Goal: Task Accomplishment & Management: Manage account settings

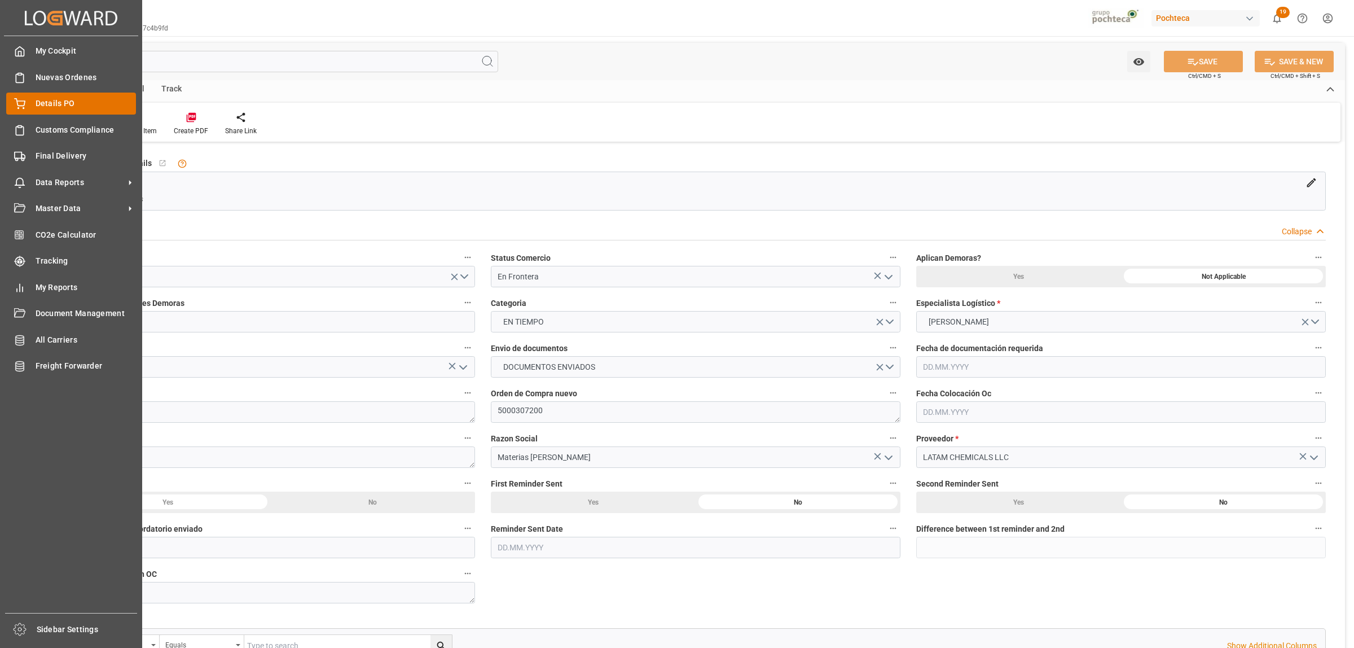
click at [39, 105] on span "Details PO" at bounding box center [86, 104] width 101 height 12
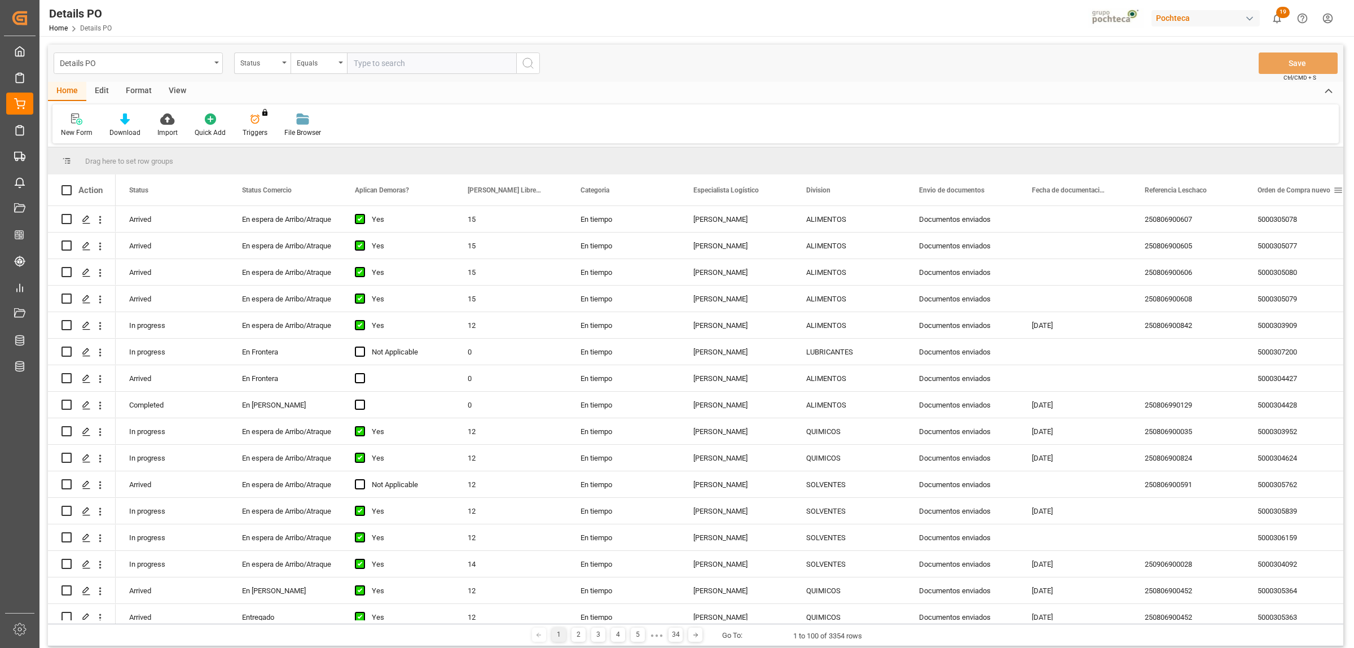
click at [1338, 195] on div "Orden de Compra nuevo" at bounding box center [1300, 189] width 86 height 31
click at [1338, 192] on span at bounding box center [1338, 190] width 10 height 10
click at [1305, 195] on span "filter" at bounding box center [1300, 192] width 10 height 10
type input "5000306328"
click at [1295, 289] on button "Apply" at bounding box center [1295, 285] width 21 height 11
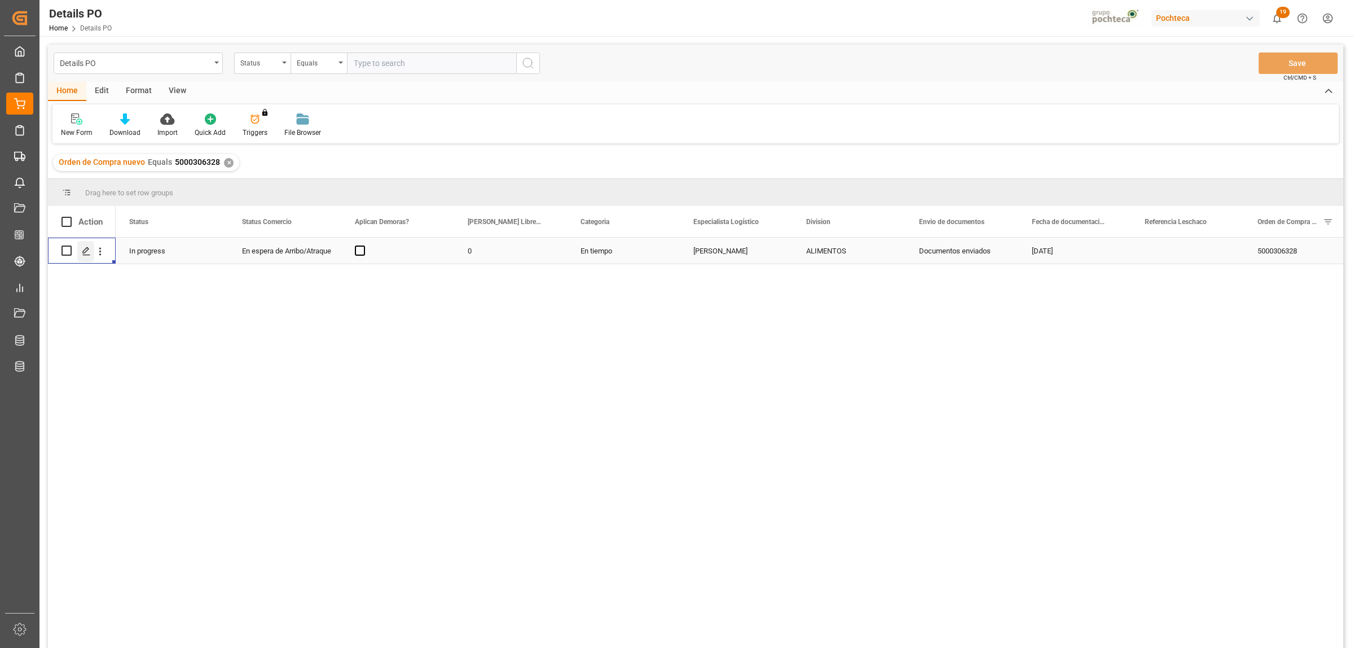
click at [86, 249] on icon "Press SPACE to select this row." at bounding box center [86, 251] width 9 height 9
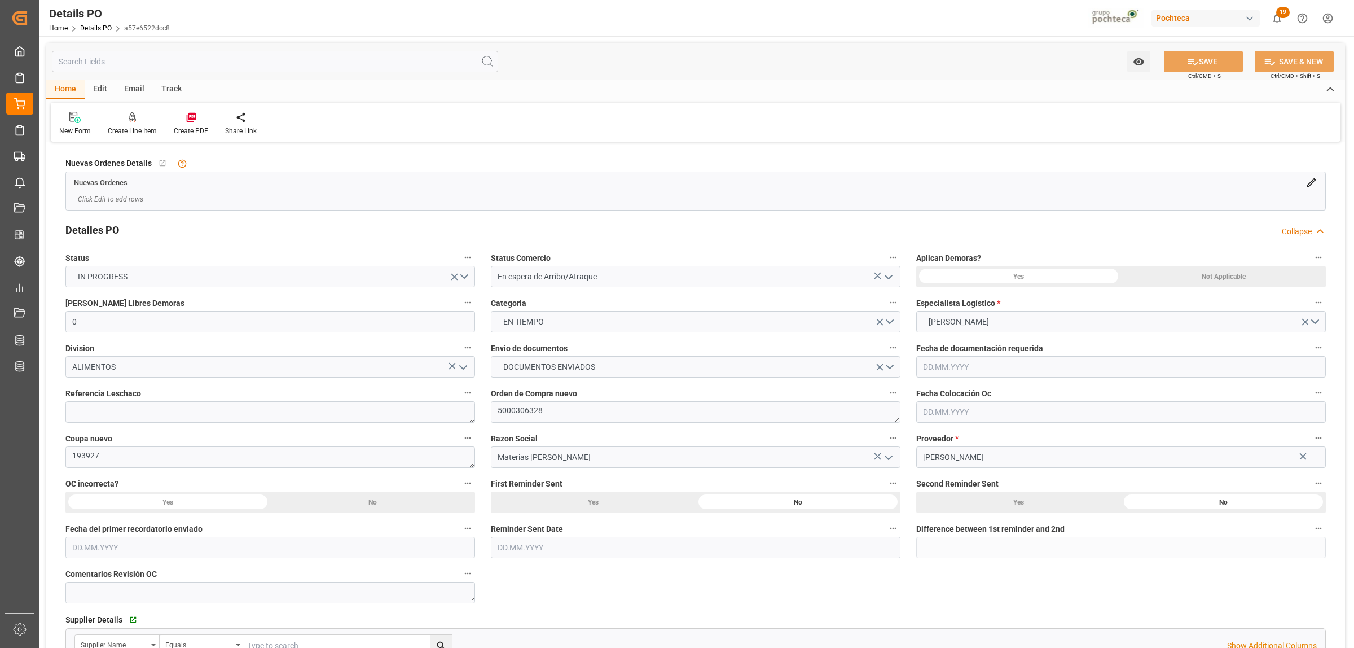
type input "0"
type input "[DATE]"
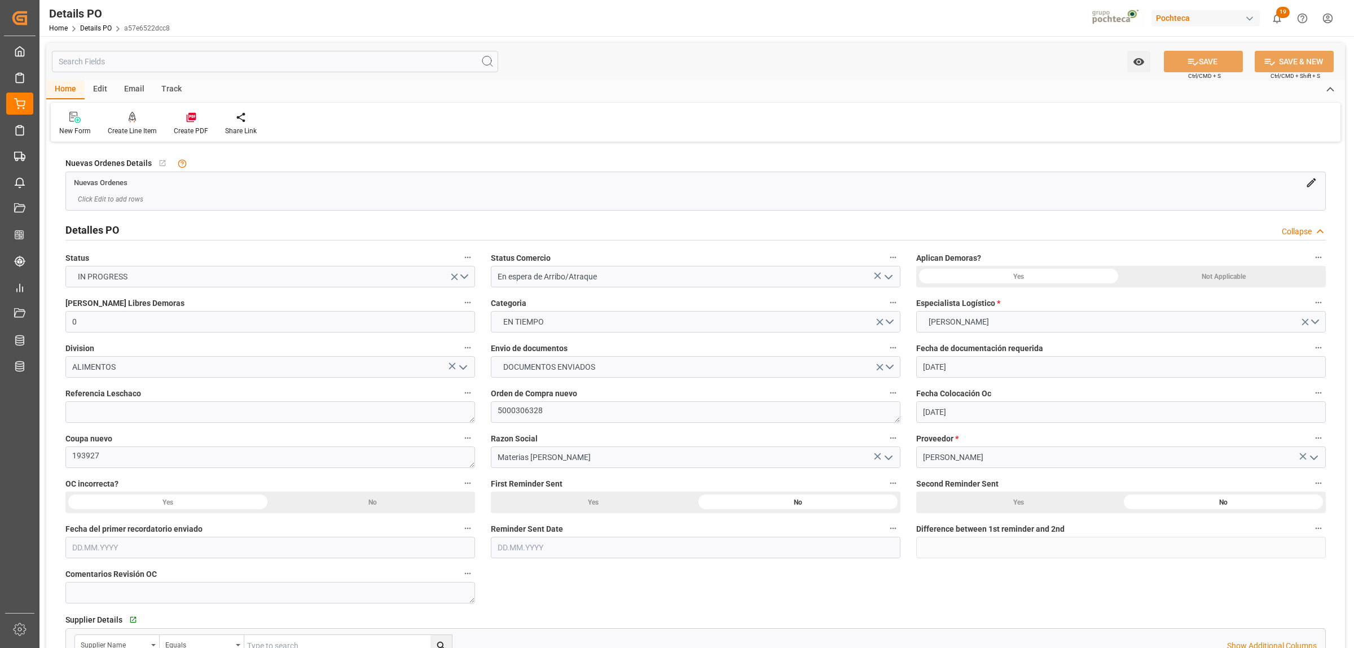
click at [892, 274] on icon "open menu" at bounding box center [889, 277] width 14 height 14
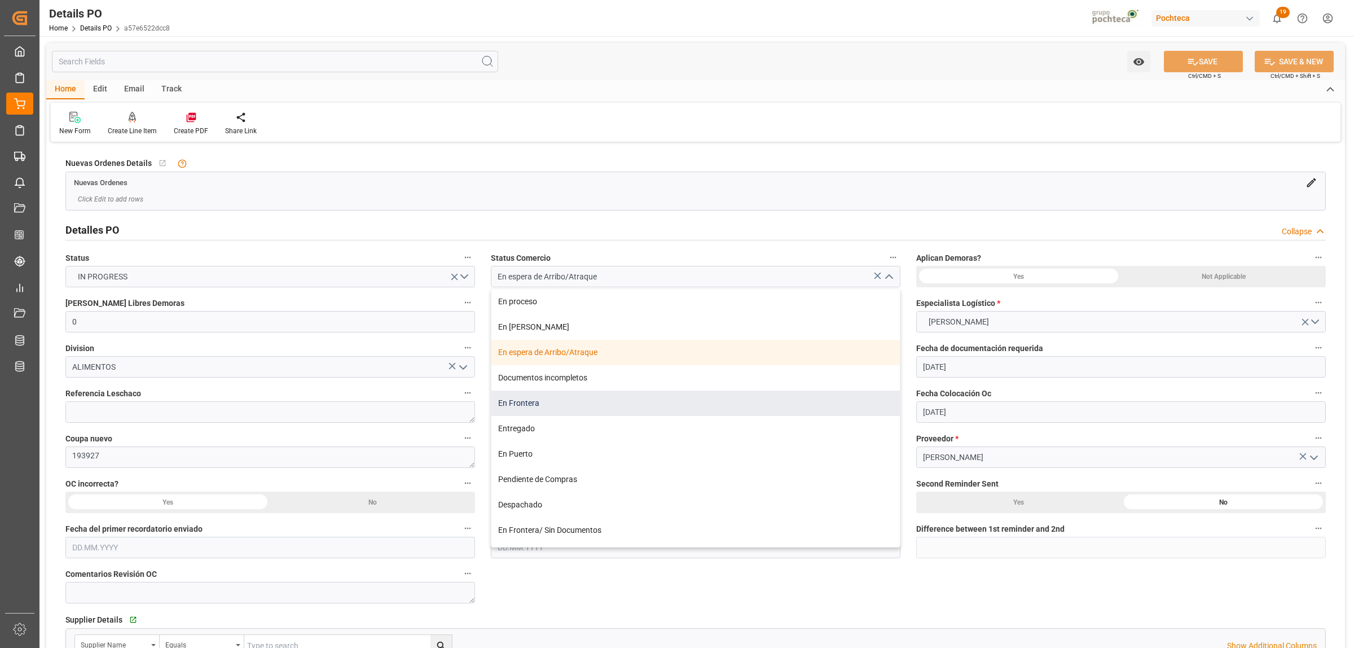
click at [518, 402] on div "En Frontera" at bounding box center [695, 402] width 408 height 25
type input "En Frontera"
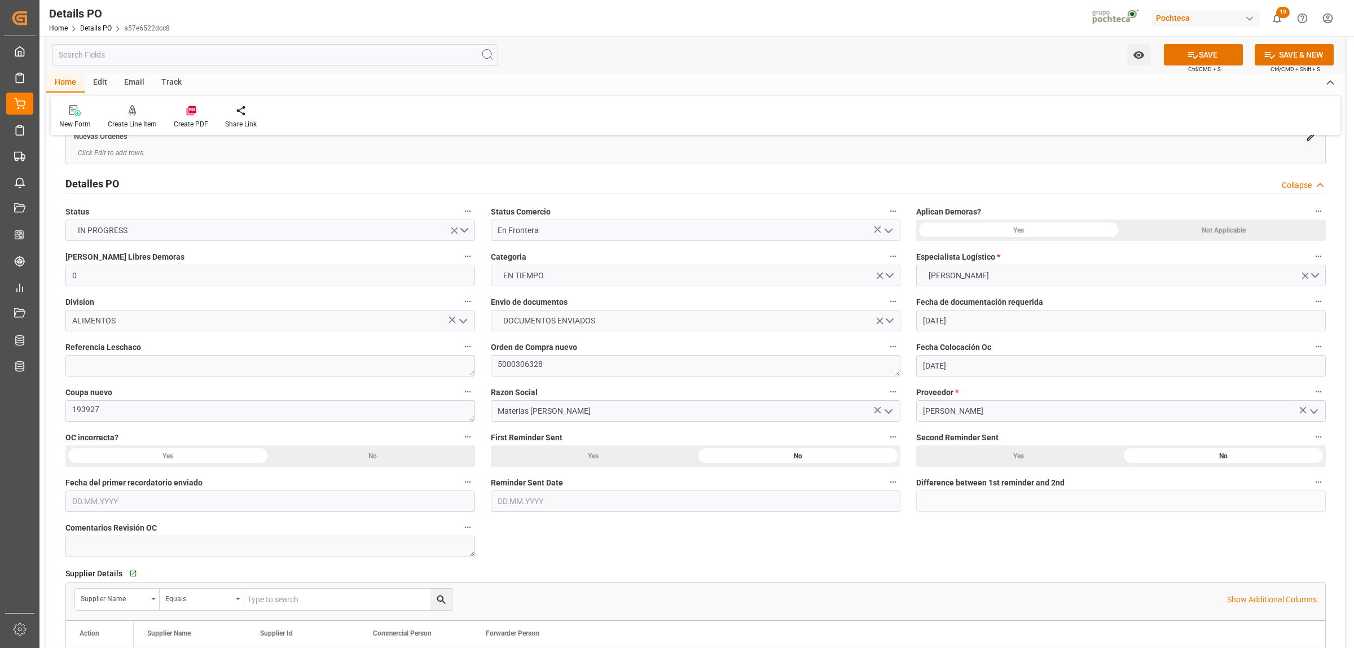
scroll to position [71, 0]
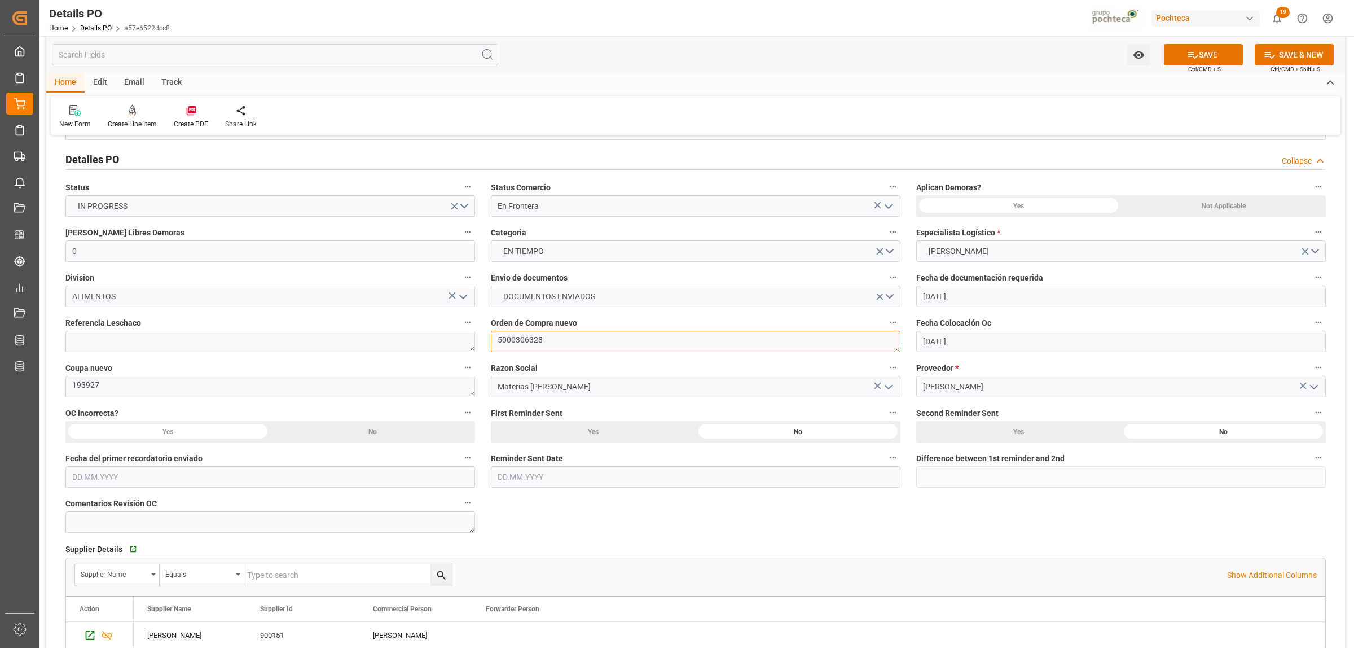
drag, startPoint x: 539, startPoint y: 336, endPoint x: 495, endPoint y: 336, distance: 44.6
click at [495, 336] on textarea "5000306328" at bounding box center [696, 341] width 410 height 21
drag, startPoint x: 546, startPoint y: 336, endPoint x: 496, endPoint y: 336, distance: 49.6
click at [496, 336] on textarea "5000306328" at bounding box center [696, 341] width 410 height 21
click at [208, 340] on textarea at bounding box center [270, 341] width 410 height 21
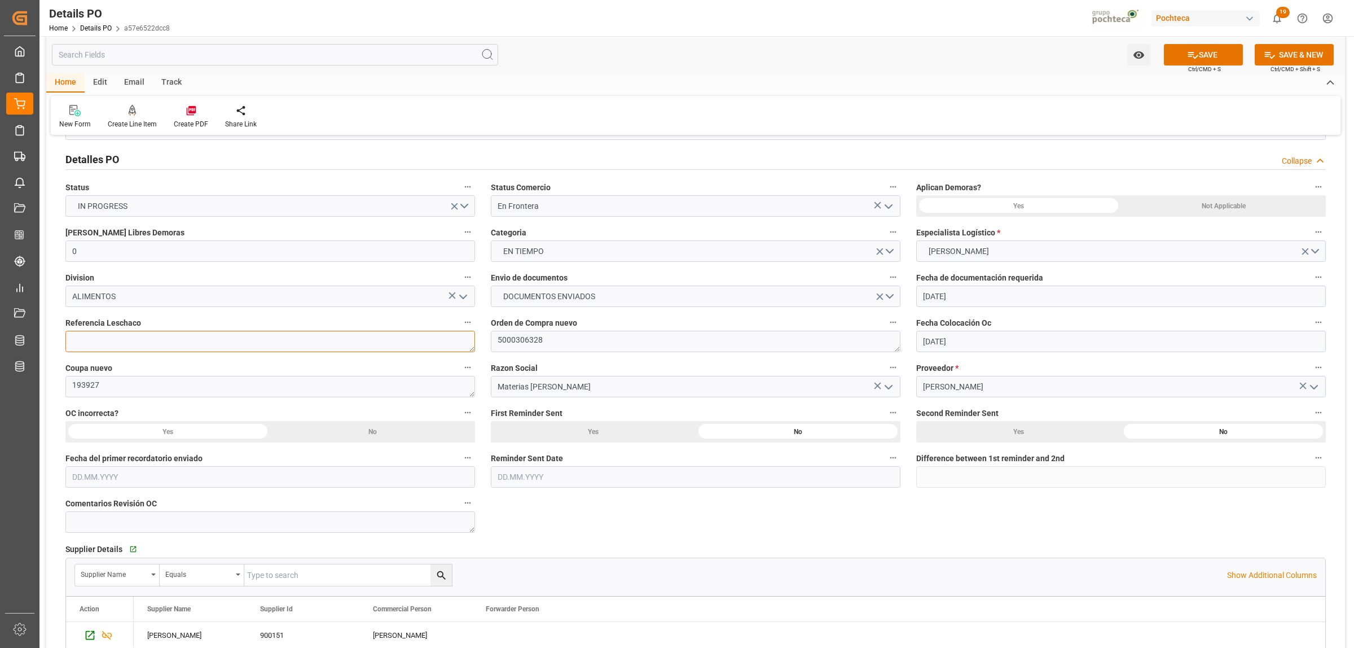
paste textarea "250806990128"
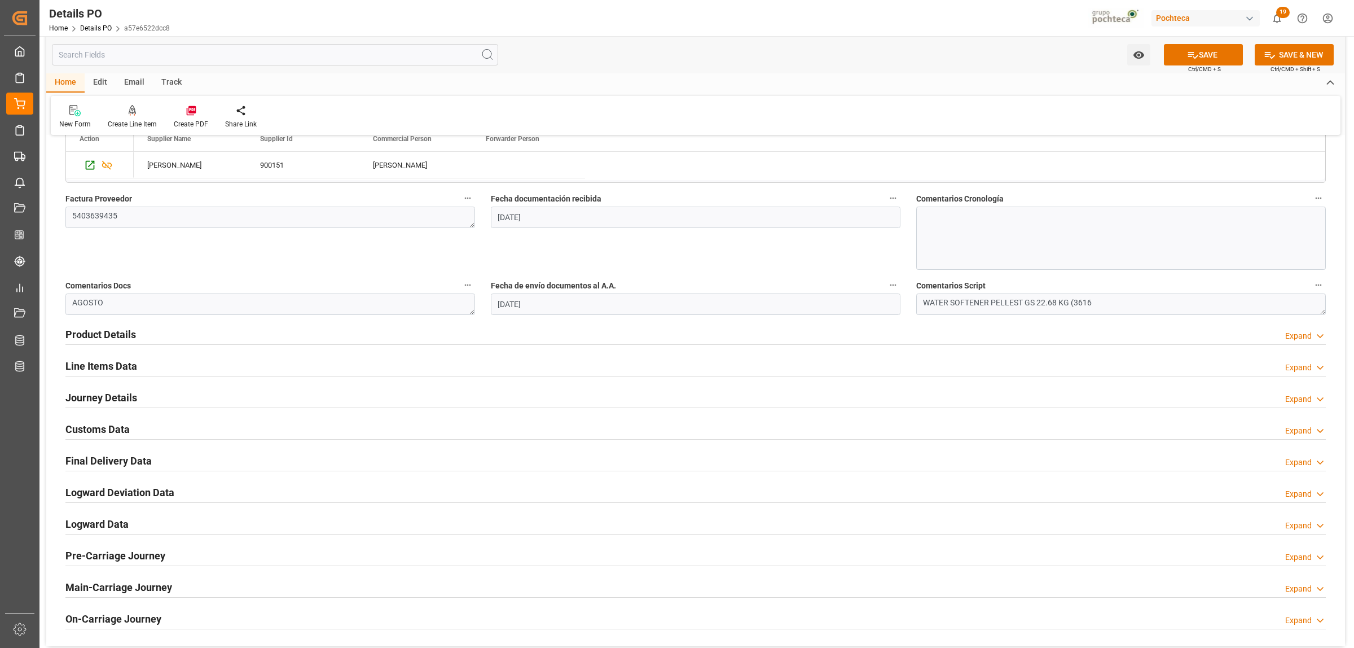
scroll to position [564, 0]
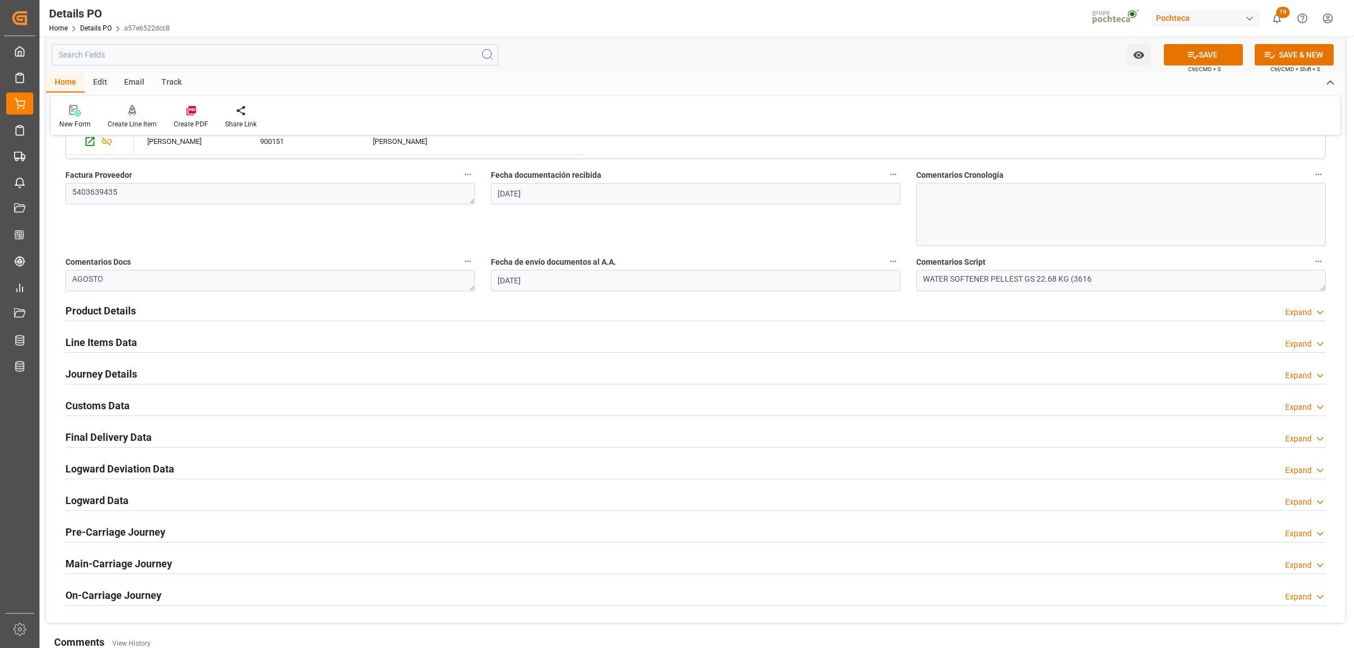
type textarea "250806990128"
click at [95, 367] on h2 "Journey Details" at bounding box center [101, 373] width 72 height 15
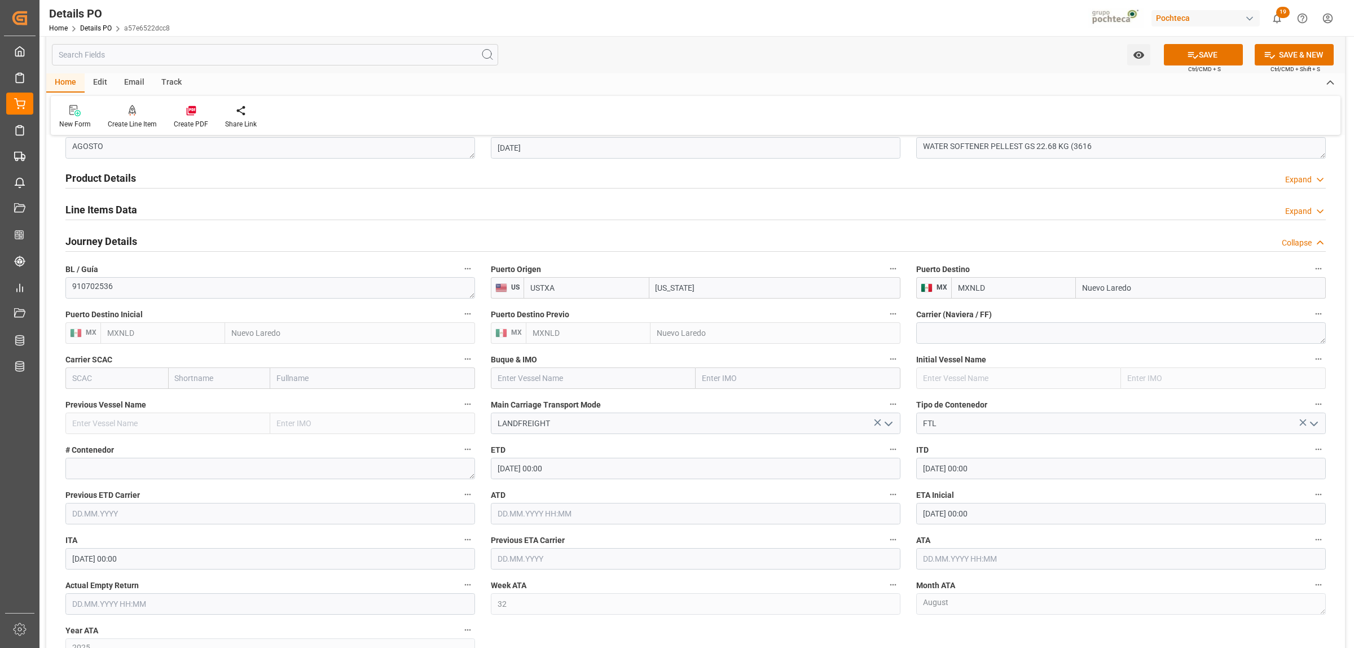
scroll to position [705, 0]
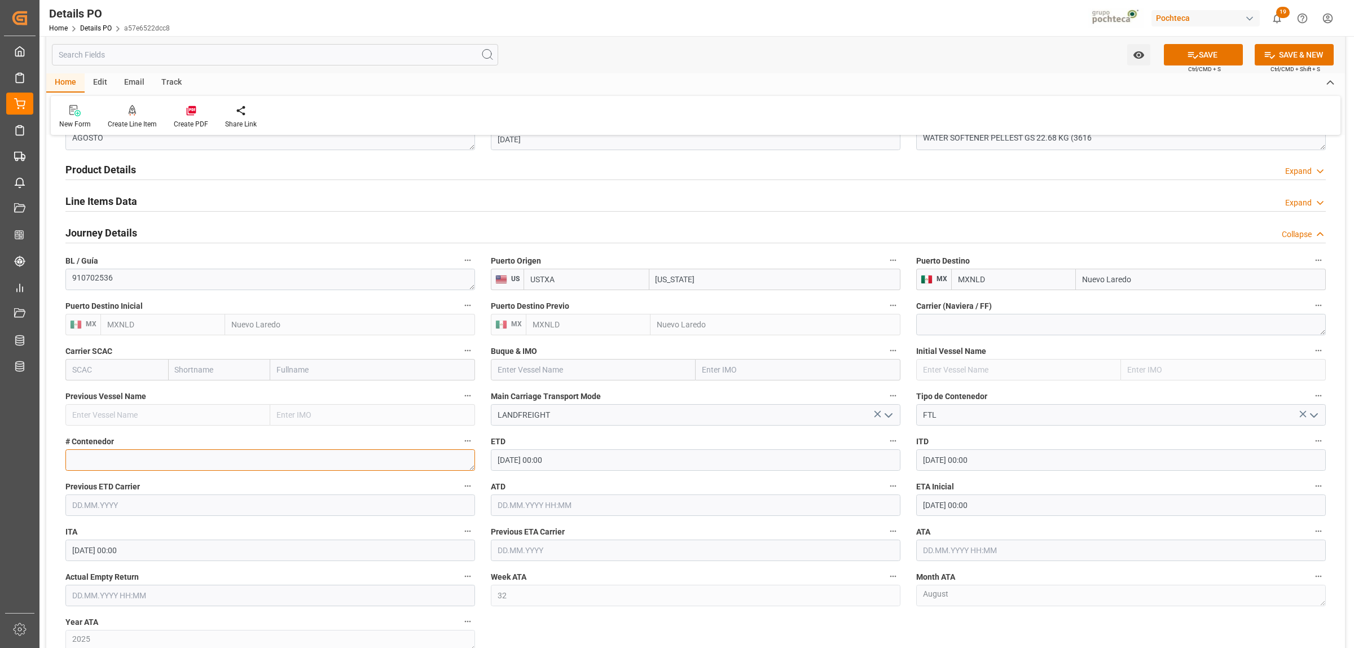
click at [162, 465] on textarea at bounding box center [270, 459] width 410 height 21
paste textarea "52397"
type textarea "52397"
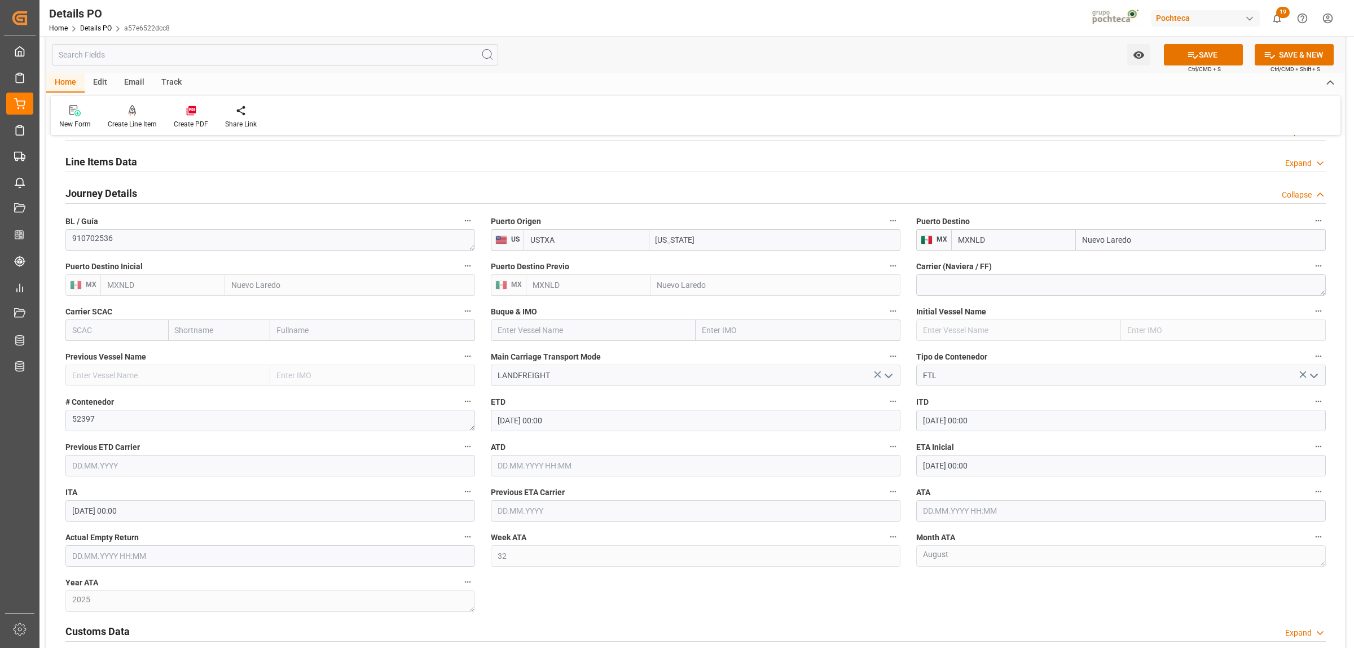
scroll to position [776, 0]
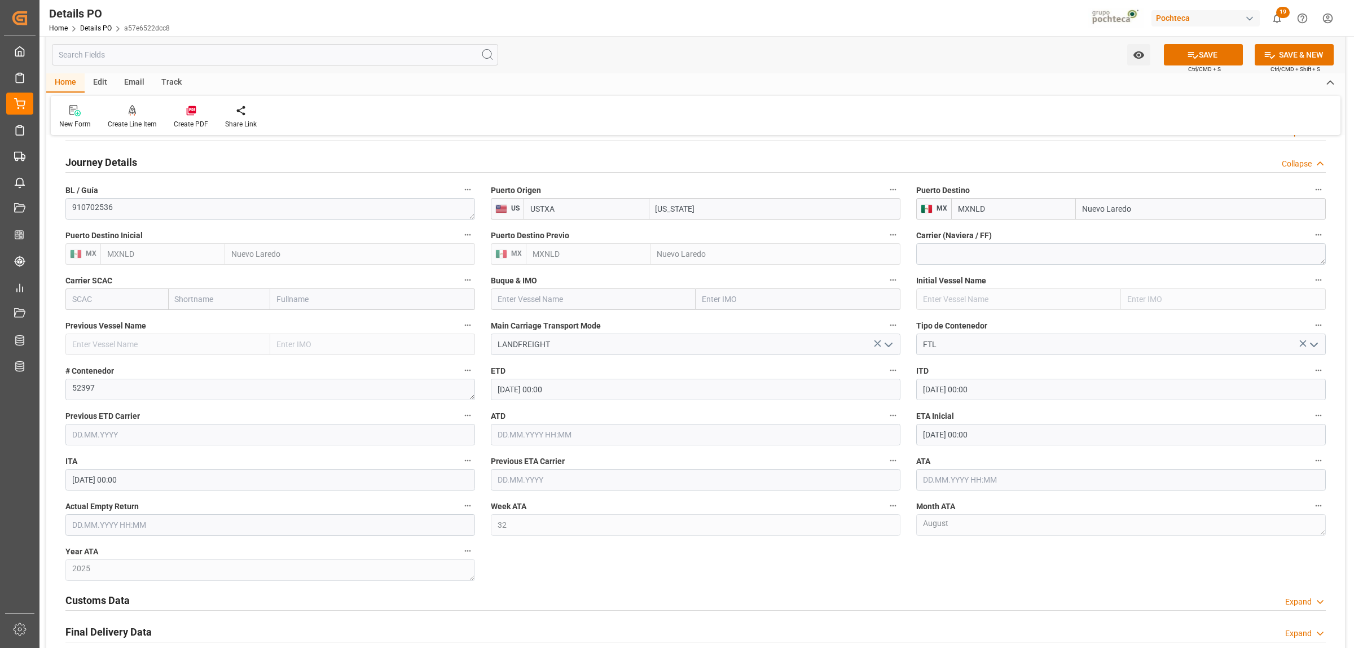
click at [947, 484] on input "text" at bounding box center [1121, 479] width 410 height 21
click at [997, 385] on div "7" at bounding box center [997, 380] width 14 height 14
type input "07.08.2025 00:00"
click at [94, 523] on input "text" at bounding box center [270, 524] width 410 height 21
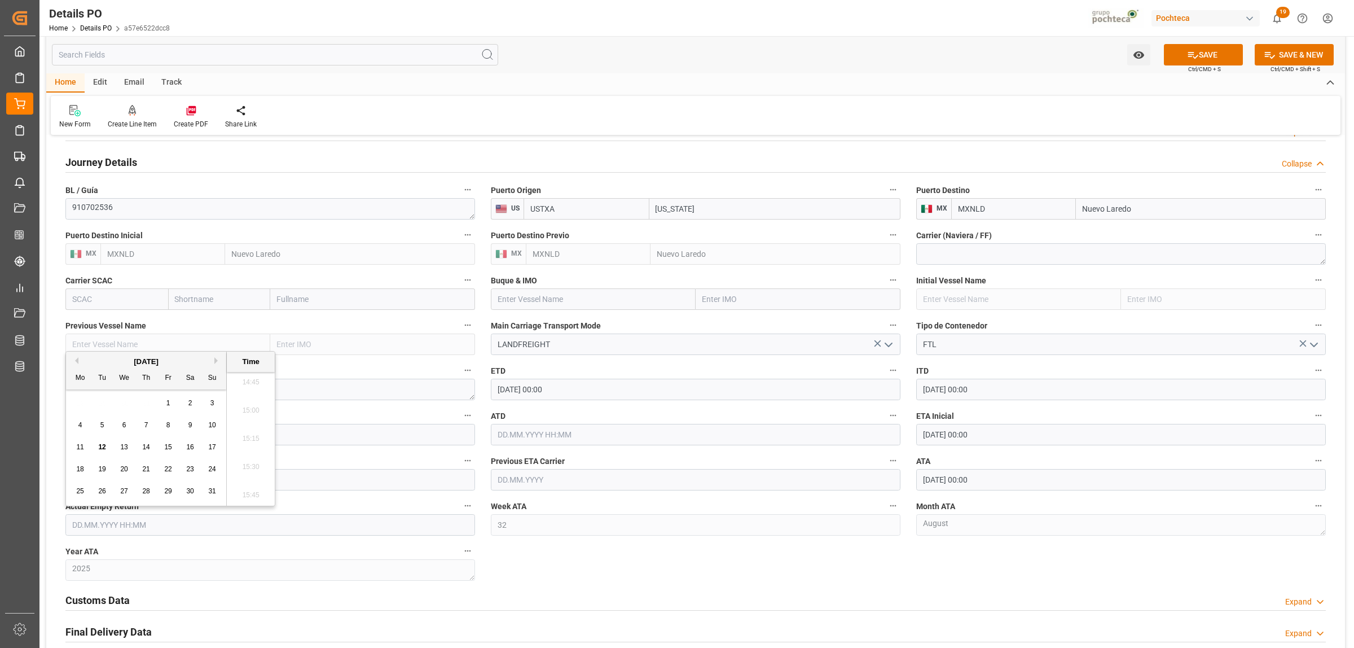
click at [88, 396] on div "28 29 30 31 1 2 3" at bounding box center [146, 403] width 154 height 22
click at [169, 424] on span "8" at bounding box center [168, 425] width 4 height 8
click at [127, 447] on span "13" at bounding box center [123, 447] width 7 height 8
type input "13.08.2025 00:00"
click at [565, 561] on div "Nuevas Ordenes Details   No child Object linked Nuevas Ordenes Click Edit to ad…" at bounding box center [695, 93] width 1299 height 1448
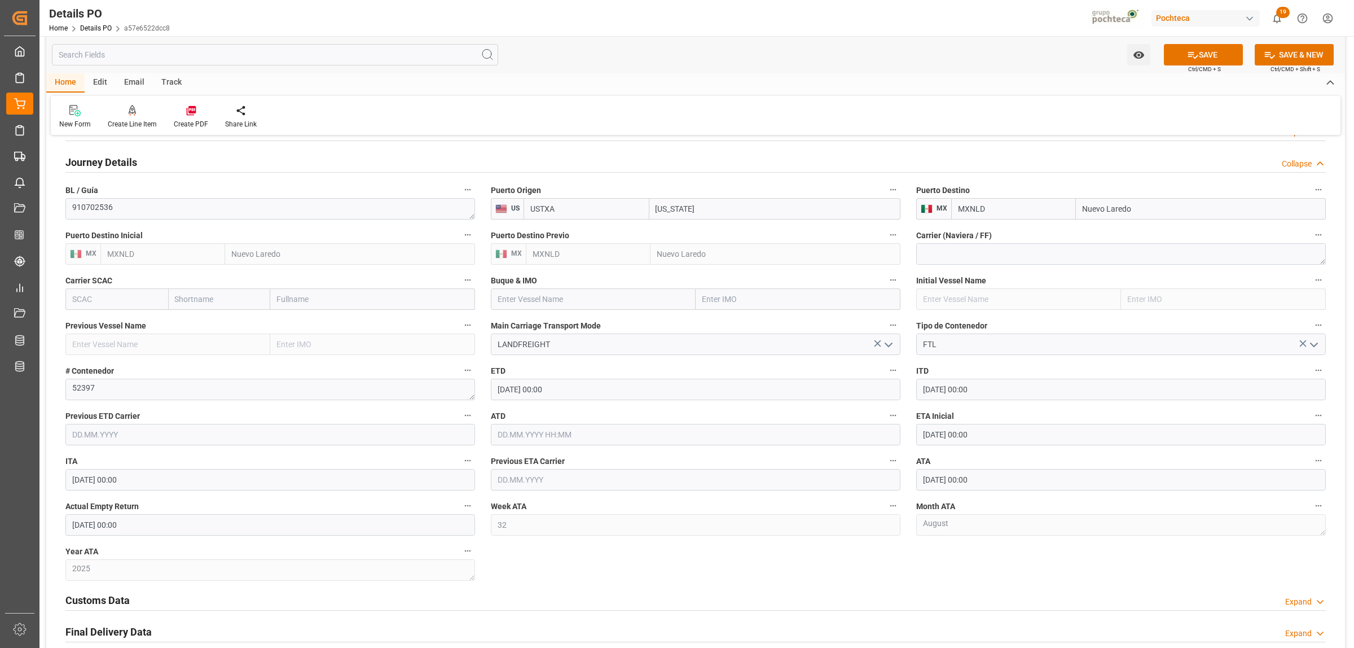
click at [522, 555] on div "Nuevas Ordenes Details   No child Object linked Nuevas Ordenes Click Edit to ad…" at bounding box center [695, 93] width 1299 height 1448
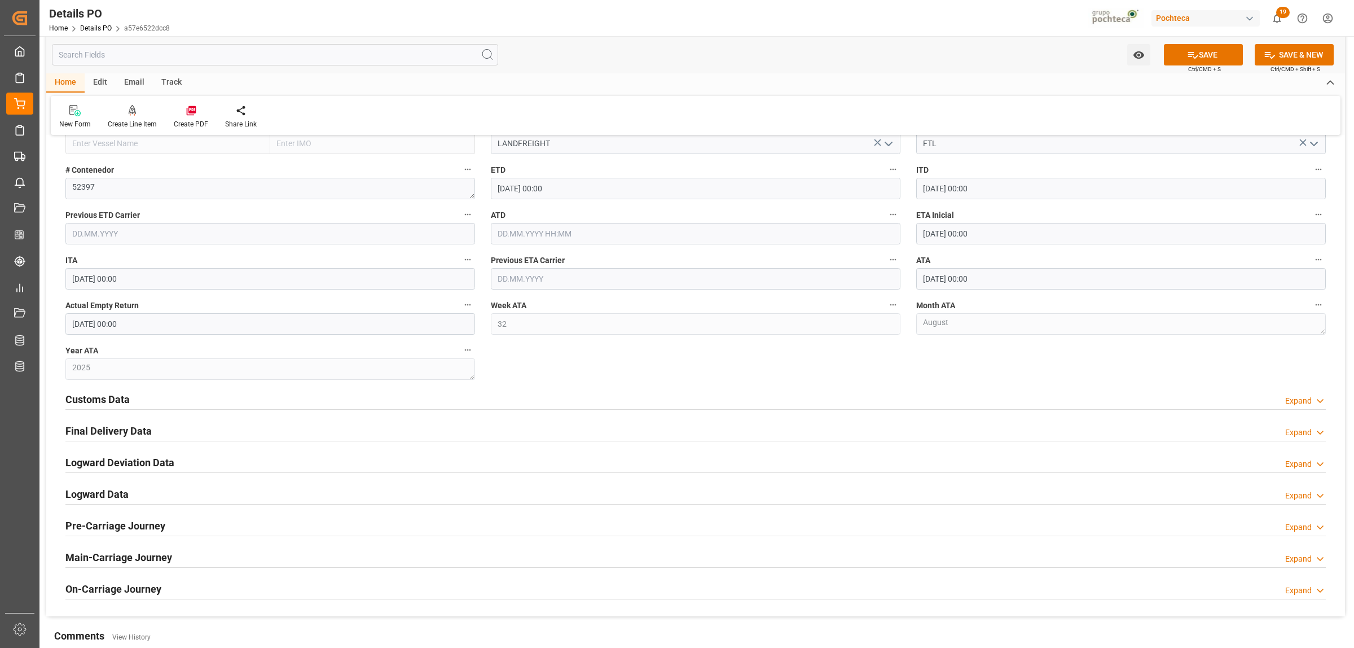
scroll to position [987, 0]
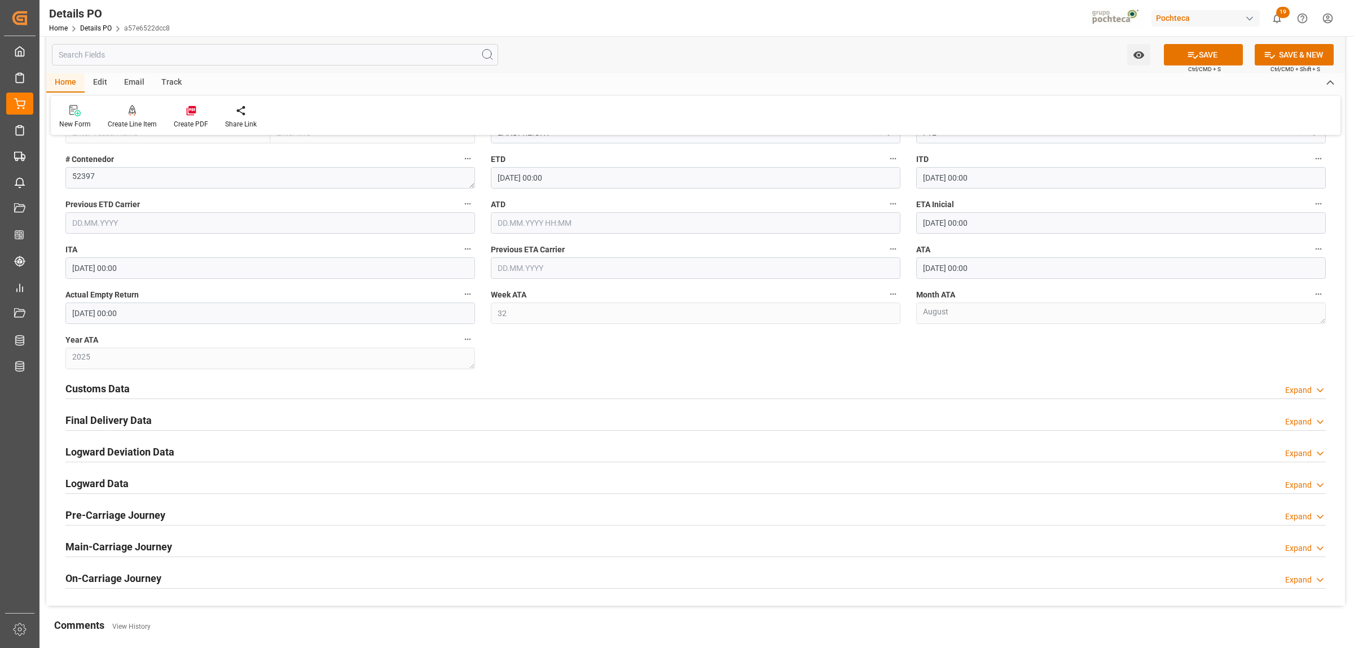
click at [102, 391] on h2 "Customs Data" at bounding box center [97, 388] width 64 height 15
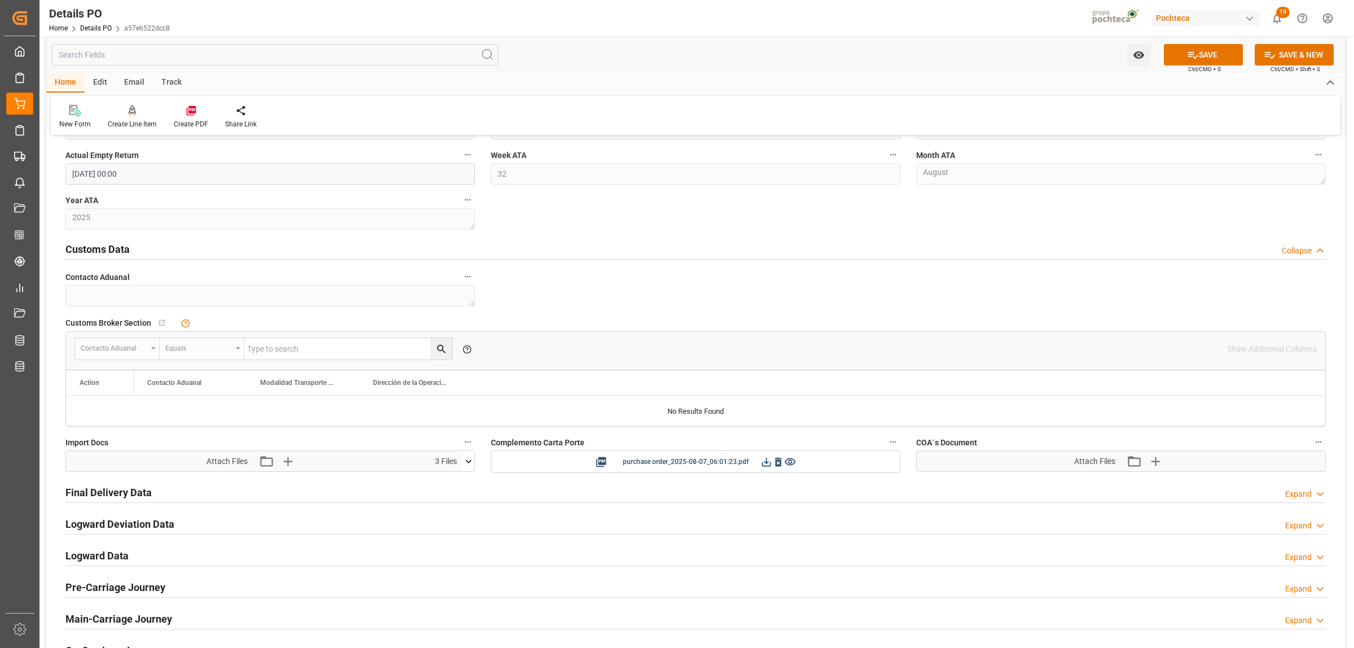
scroll to position [1128, 0]
click at [1205, 52] on button "SAVE" at bounding box center [1203, 54] width 79 height 21
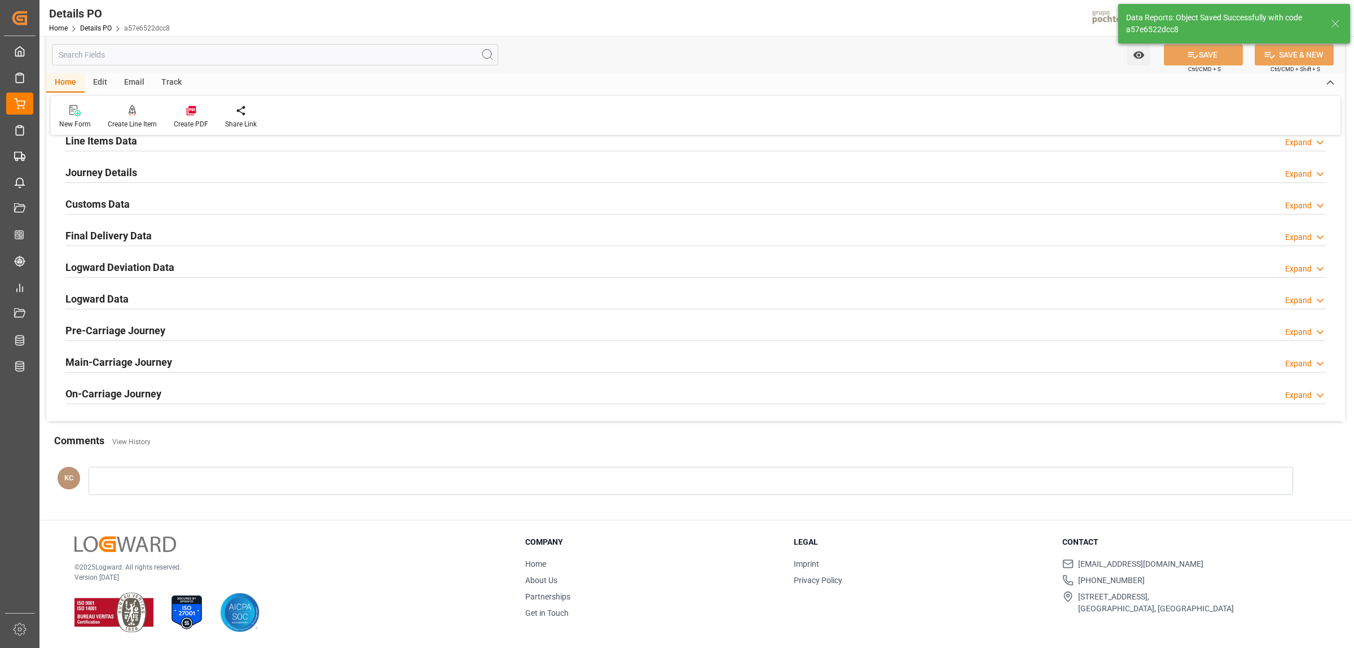
scroll to position [722, 0]
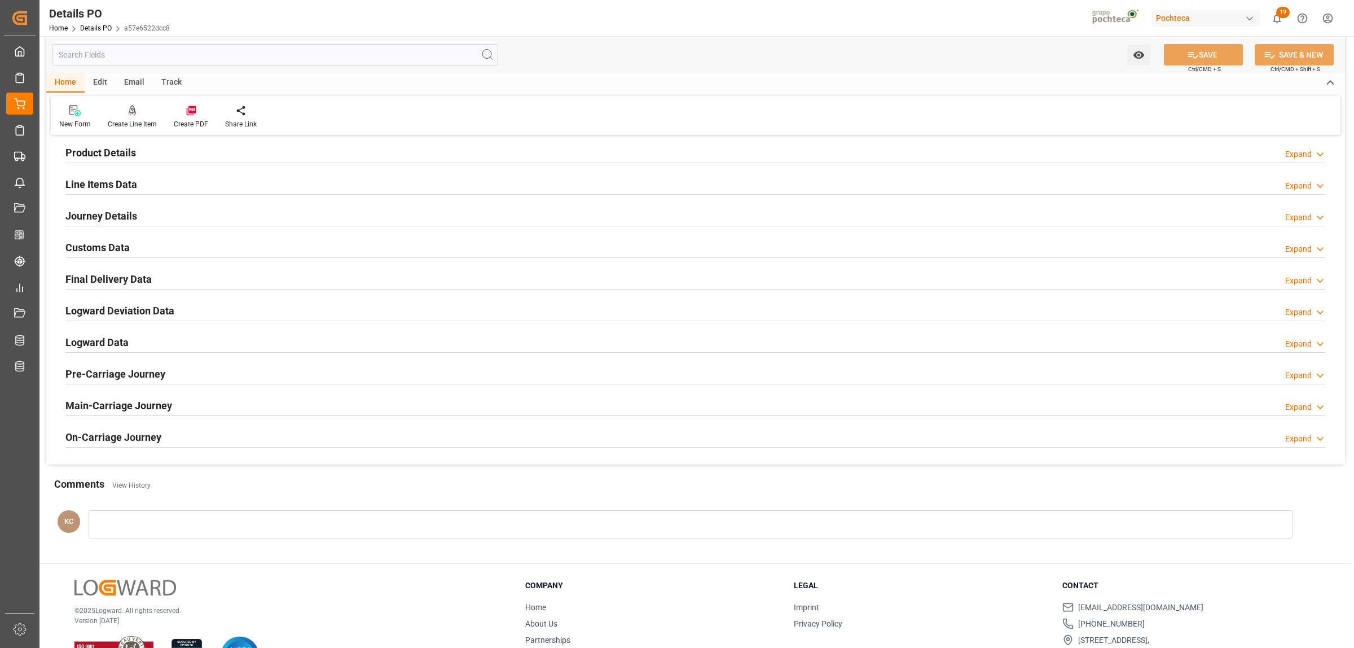
click at [125, 280] on h2 "Final Delivery Data" at bounding box center [108, 278] width 86 height 15
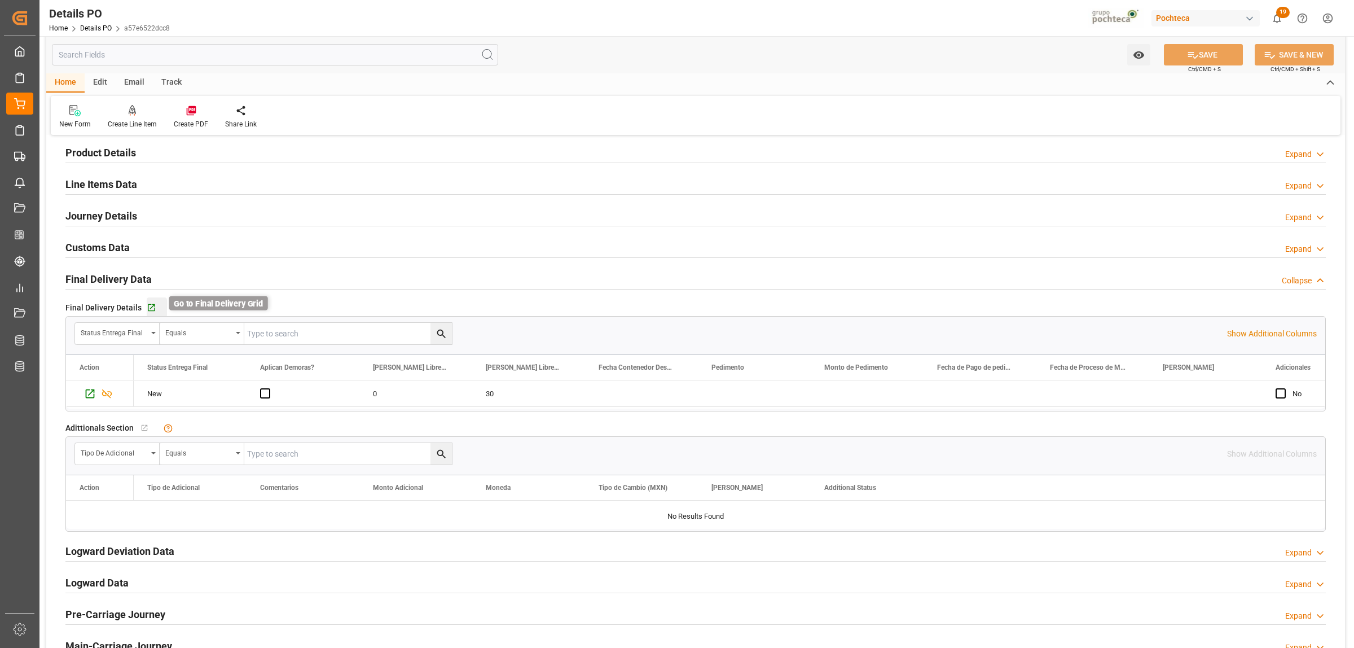
click at [148, 311] on icon "button" at bounding box center [151, 307] width 7 height 7
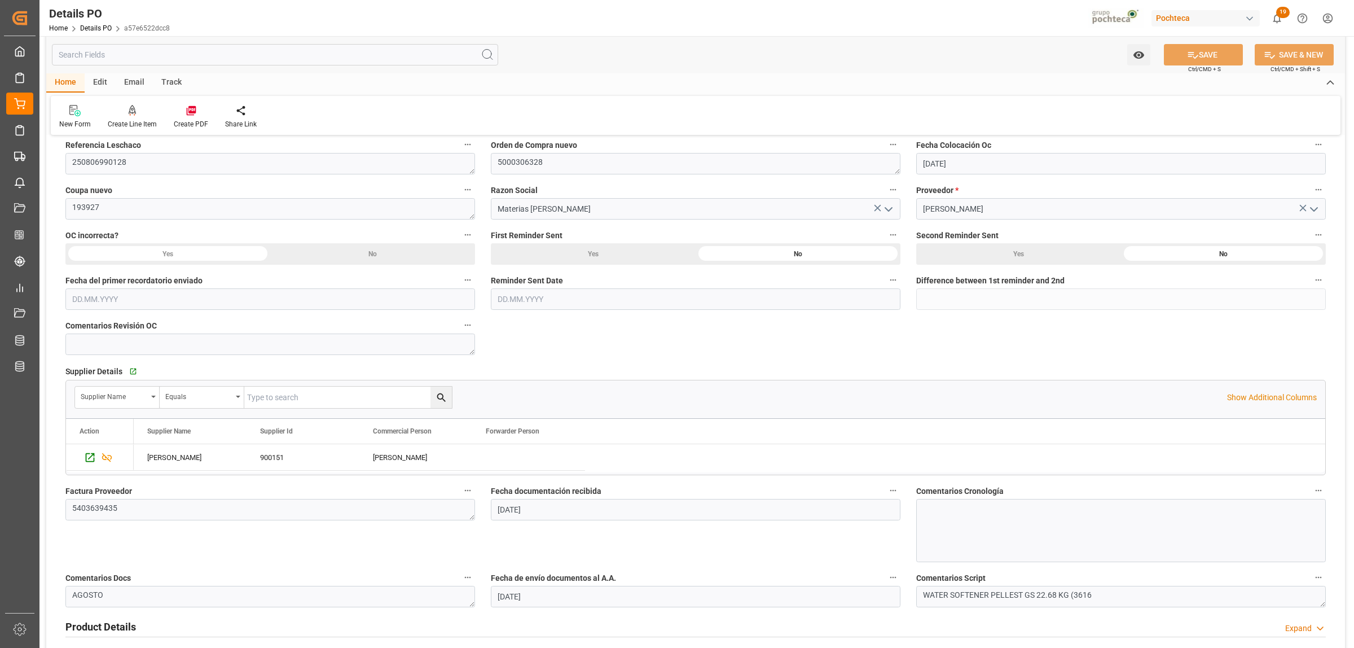
scroll to position [87, 0]
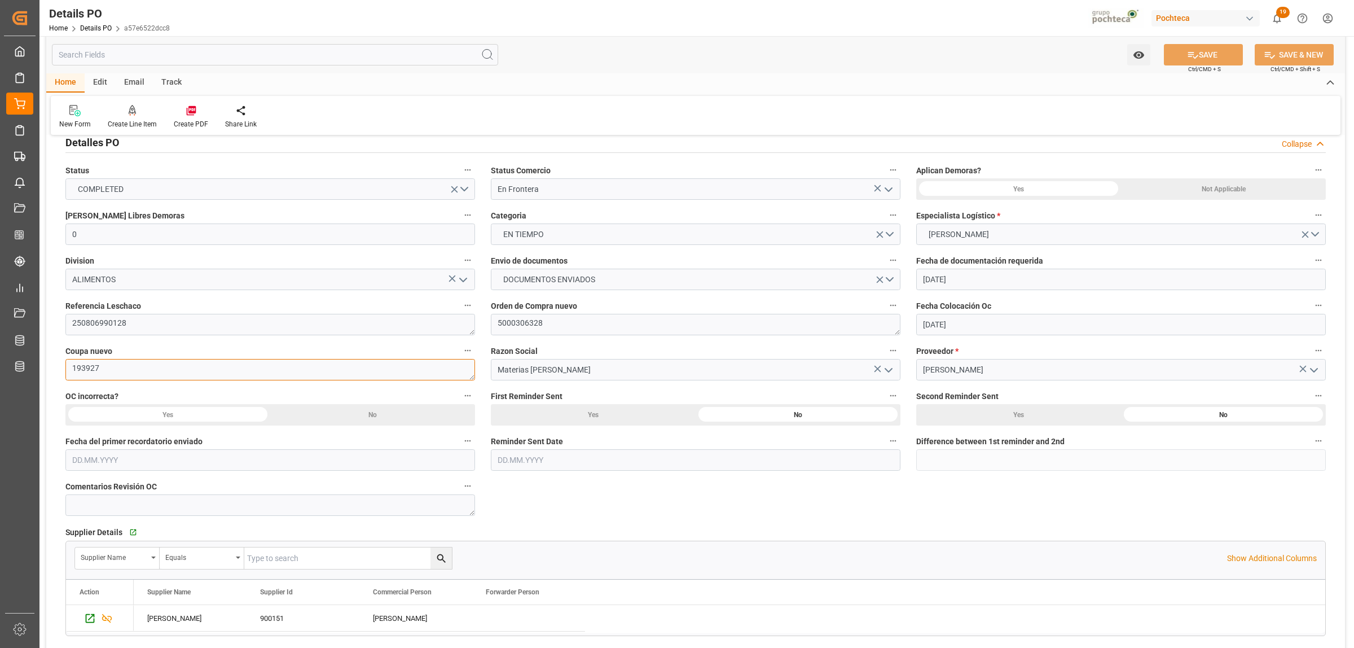
drag, startPoint x: 105, startPoint y: 367, endPoint x: 65, endPoint y: 367, distance: 40.1
click at [65, 367] on textarea "193927" at bounding box center [270, 369] width 410 height 21
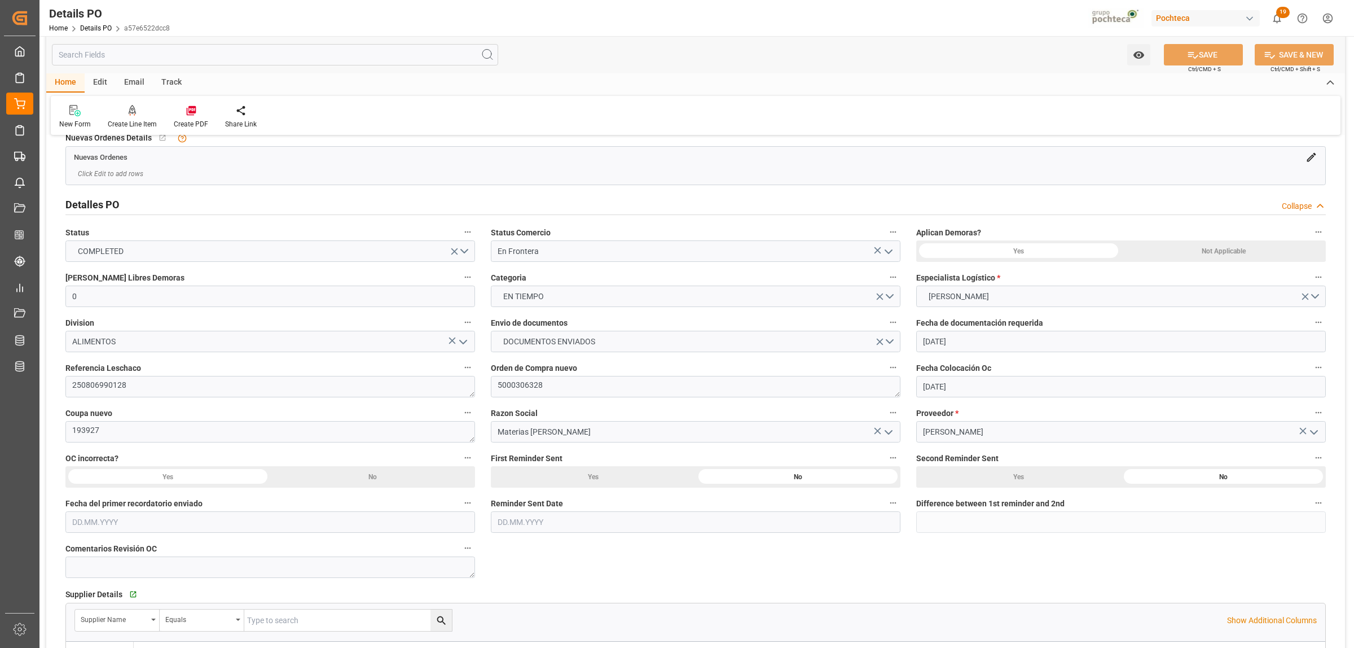
scroll to position [71, 0]
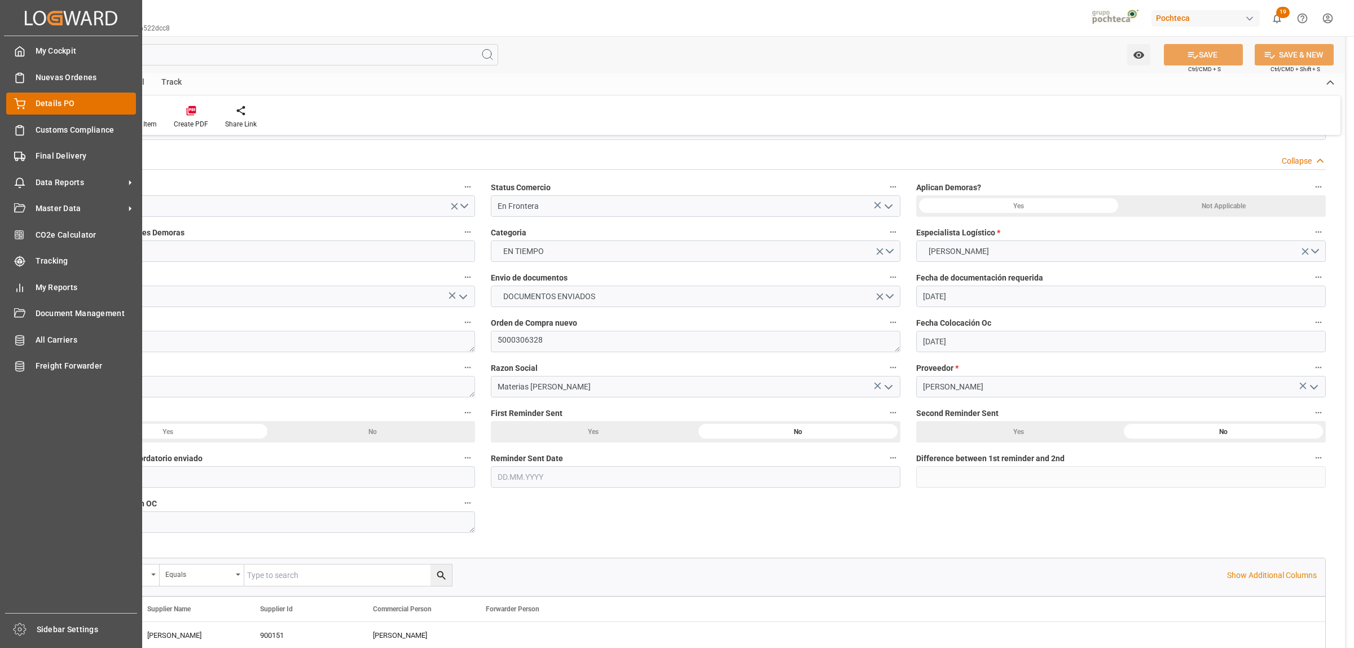
click at [23, 100] on icon at bounding box center [19, 103] width 11 height 11
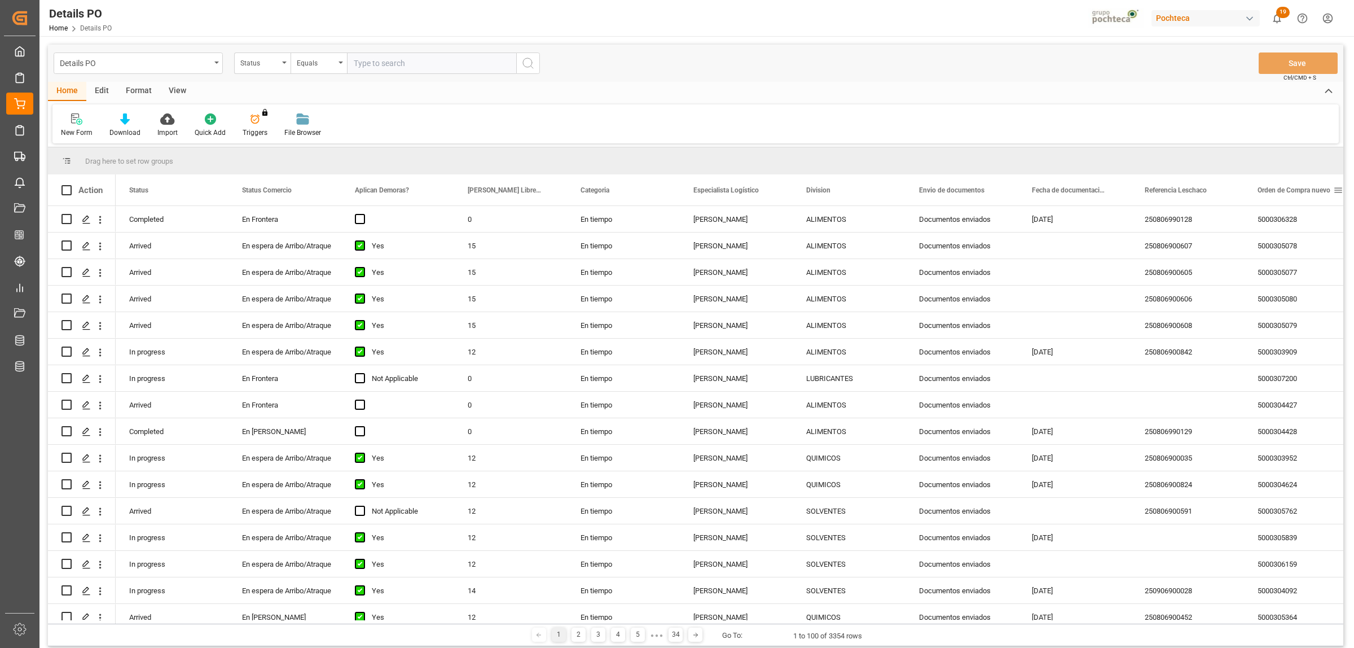
click at [1335, 190] on span at bounding box center [1338, 190] width 10 height 10
click at [1299, 193] on span "filter" at bounding box center [1300, 192] width 10 height 10
type input "5000304428"
click at [1295, 284] on button "Apply" at bounding box center [1295, 285] width 21 height 11
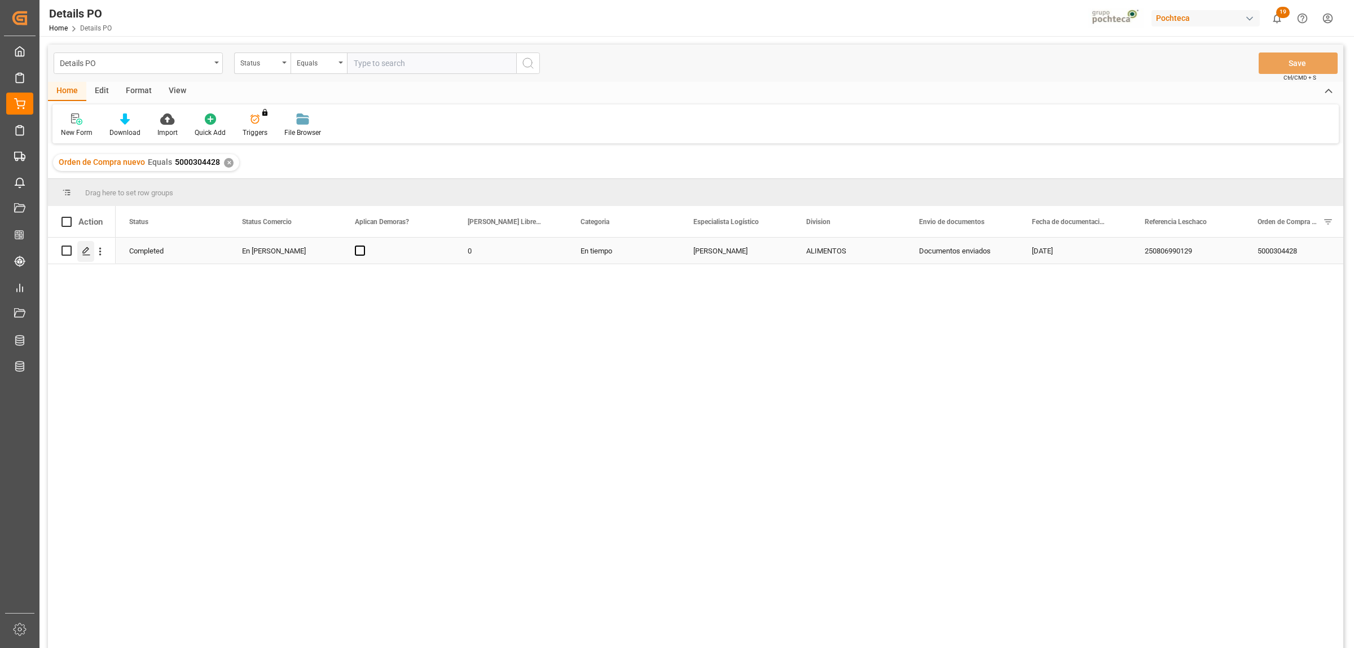
click at [79, 250] on div "Press SPACE to select this row." at bounding box center [85, 251] width 17 height 21
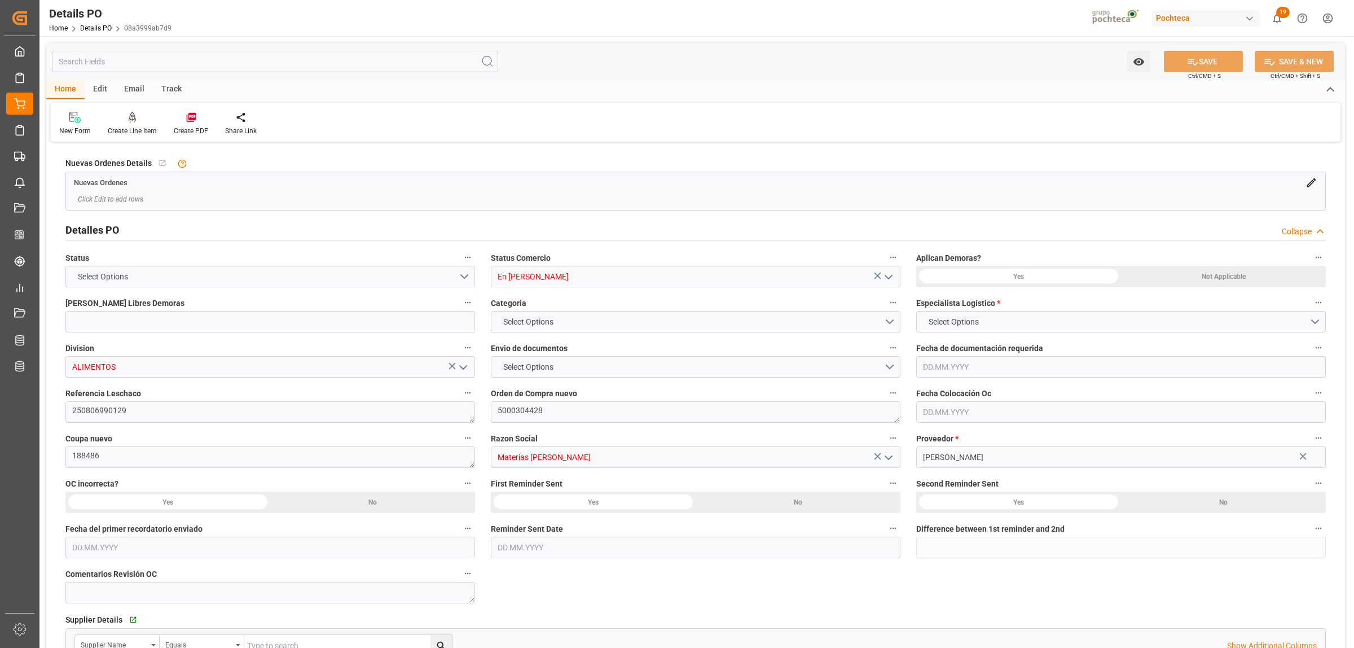
type input "0"
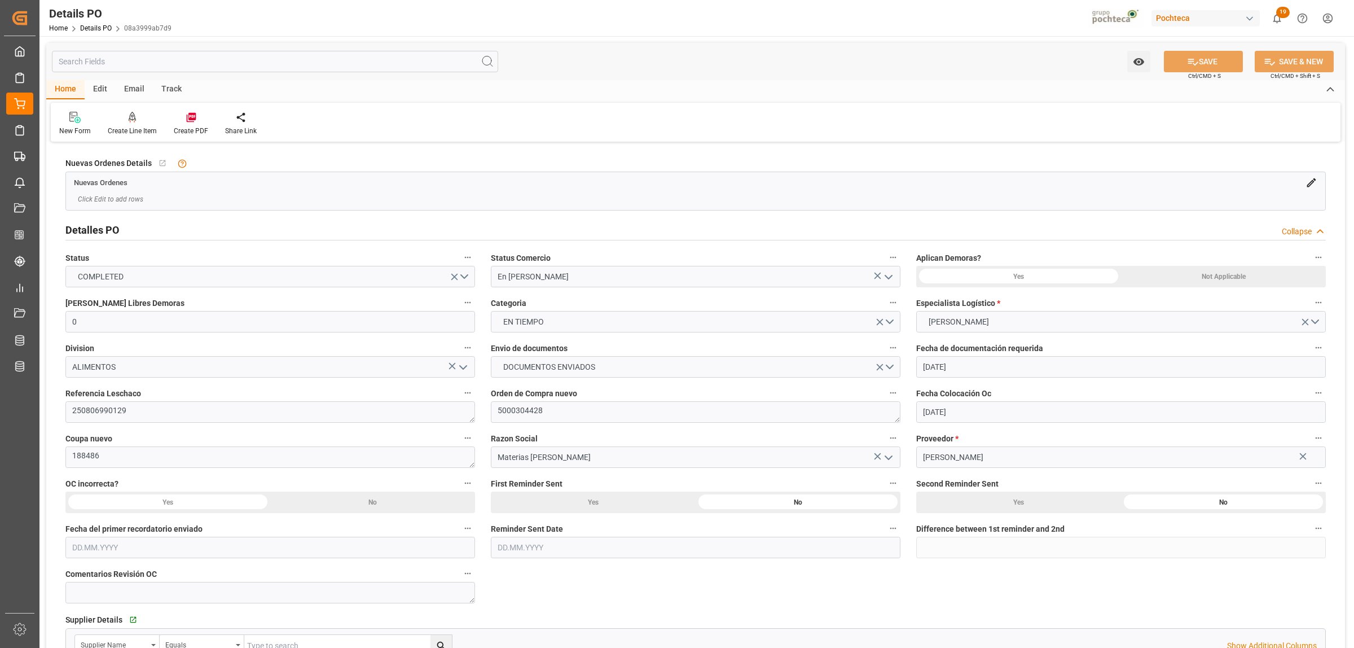
type input "07.08.2025"
type input "23.05.2025"
type input "07.08.2025"
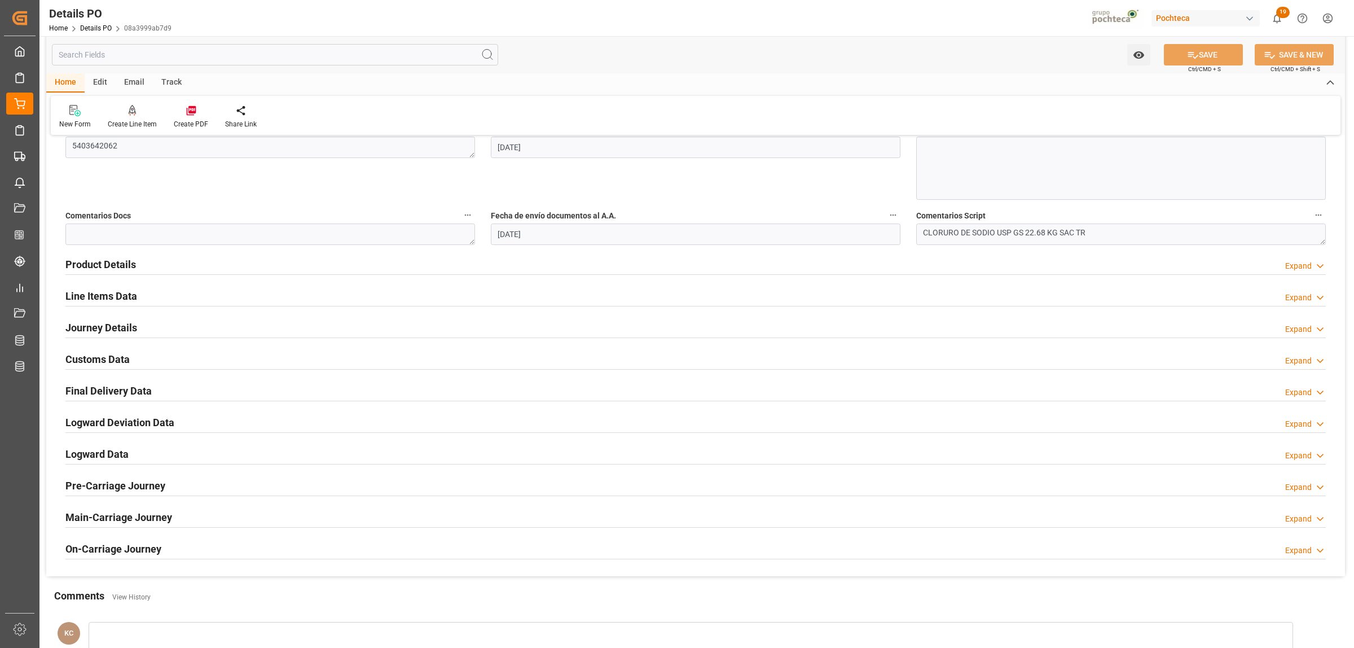
scroll to position [635, 0]
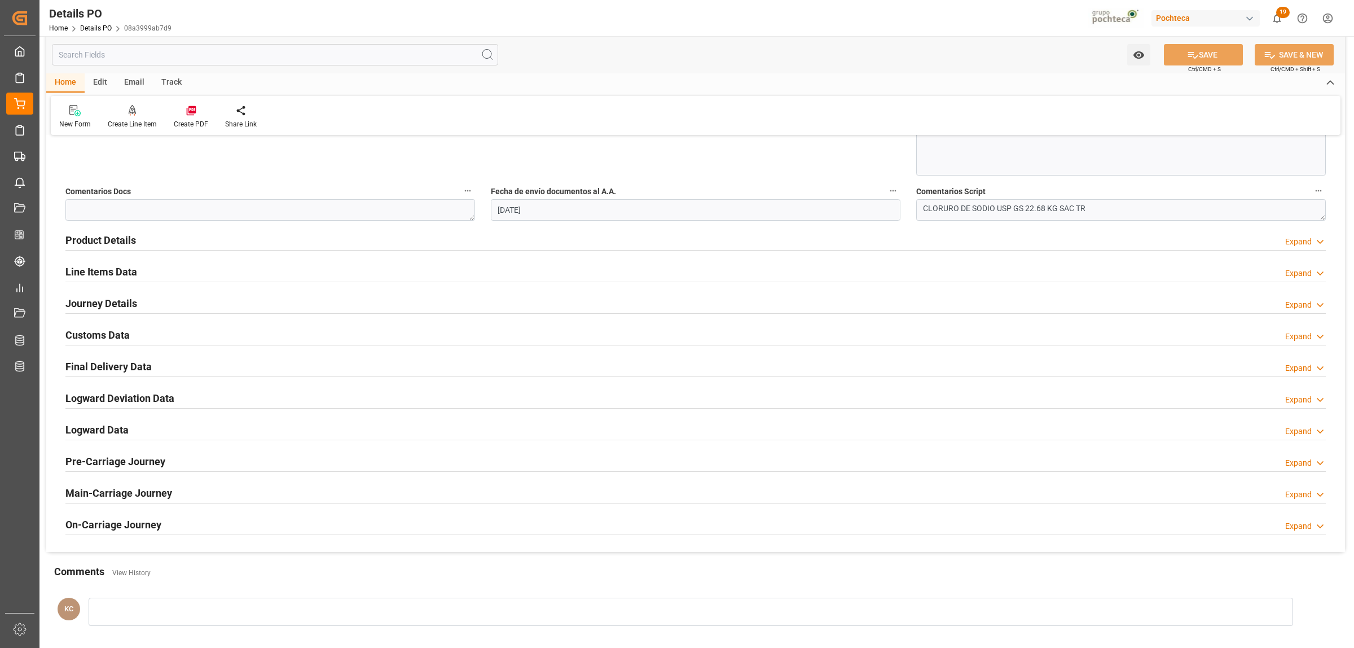
click at [120, 365] on h2 "Final Delivery Data" at bounding box center [108, 366] width 86 height 15
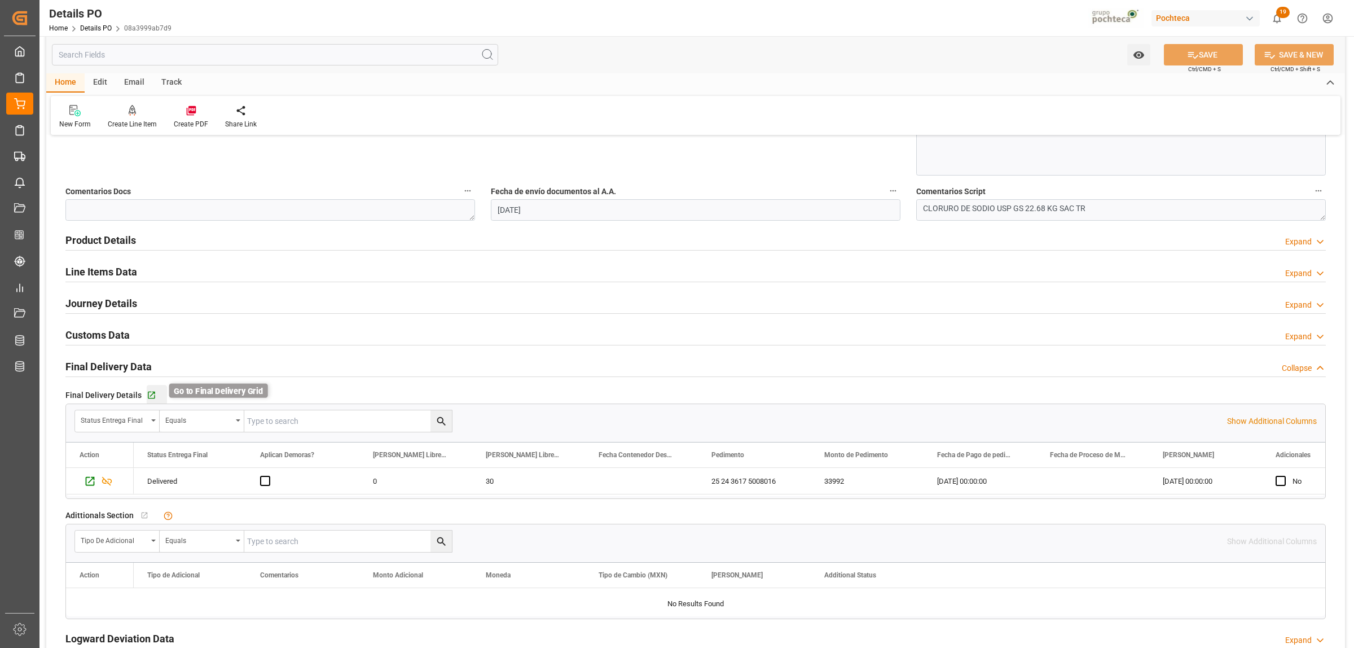
click at [153, 393] on icon "button" at bounding box center [152, 395] width 10 height 10
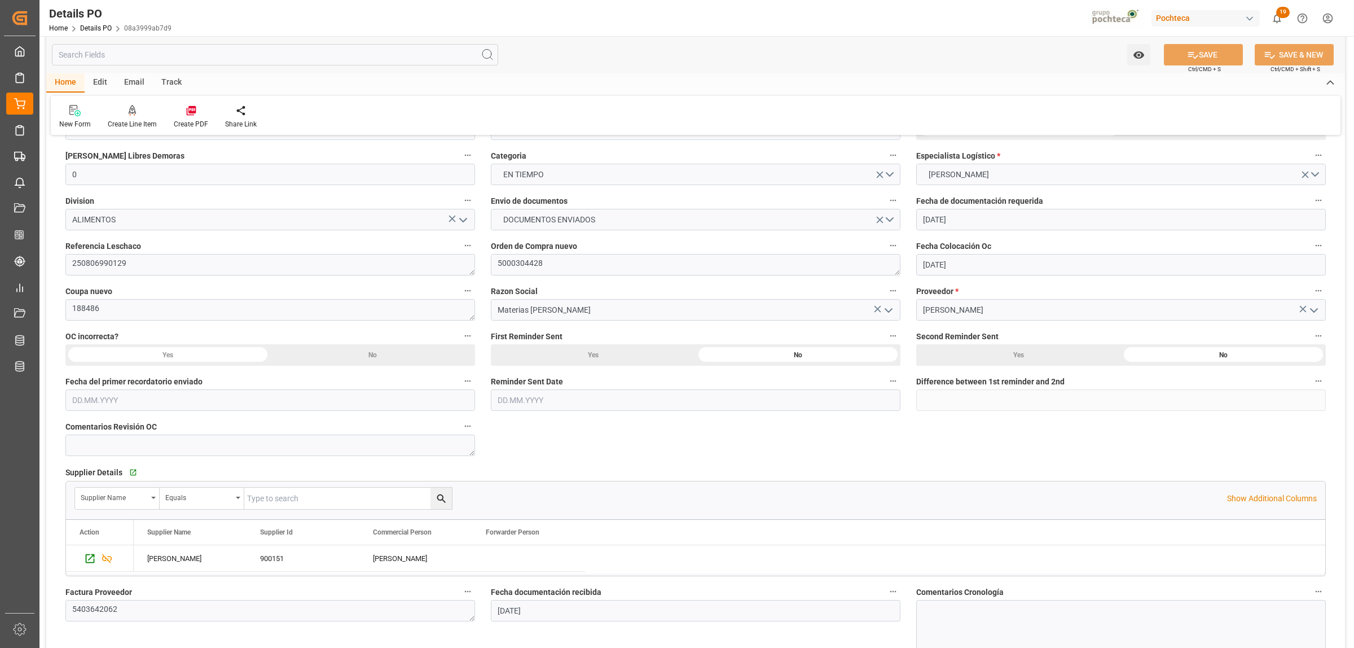
scroll to position [0, 0]
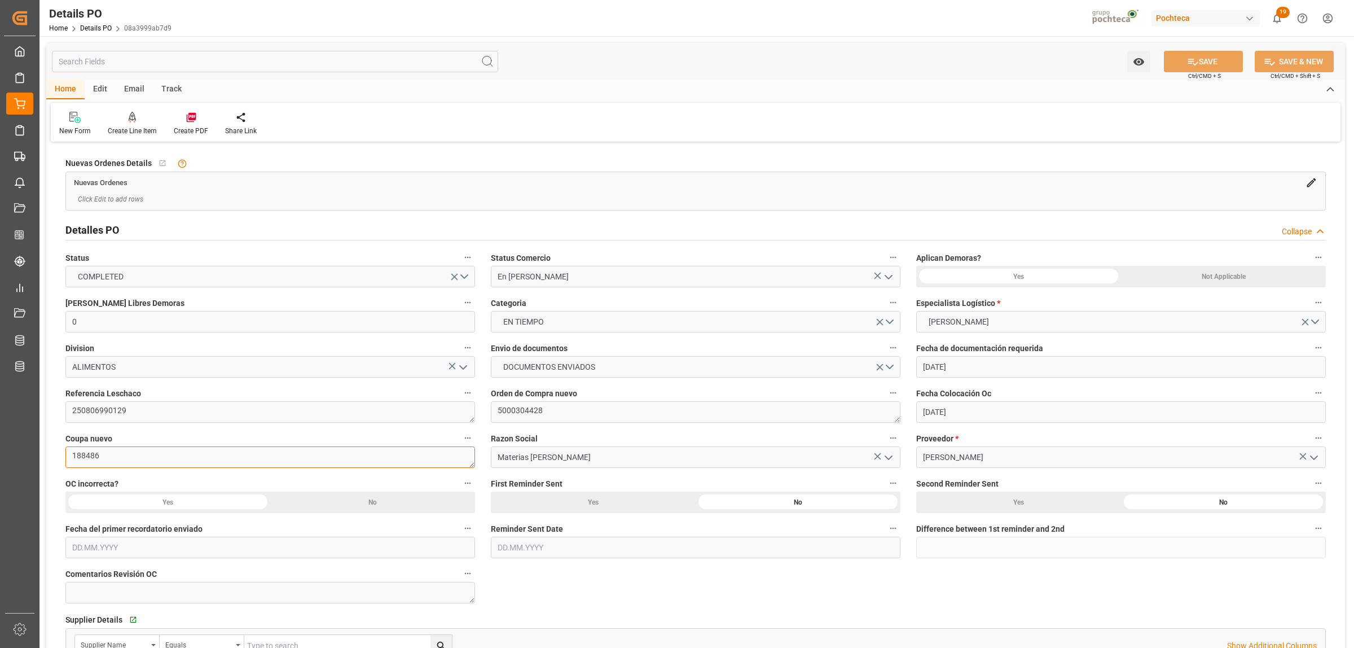
drag, startPoint x: 97, startPoint y: 457, endPoint x: 64, endPoint y: 457, distance: 33.3
click at [64, 457] on div "Coupa nuevo 188486" at bounding box center [270, 448] width 425 height 45
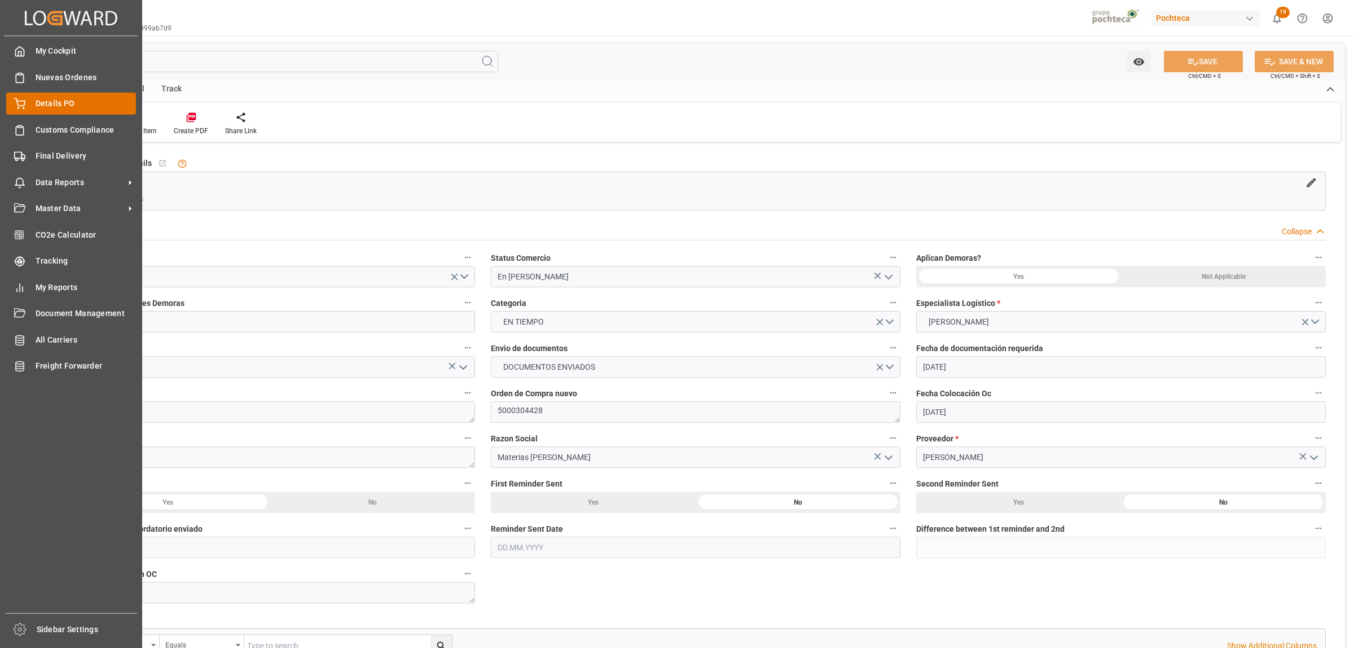
click at [45, 109] on span "Details PO" at bounding box center [86, 104] width 101 height 12
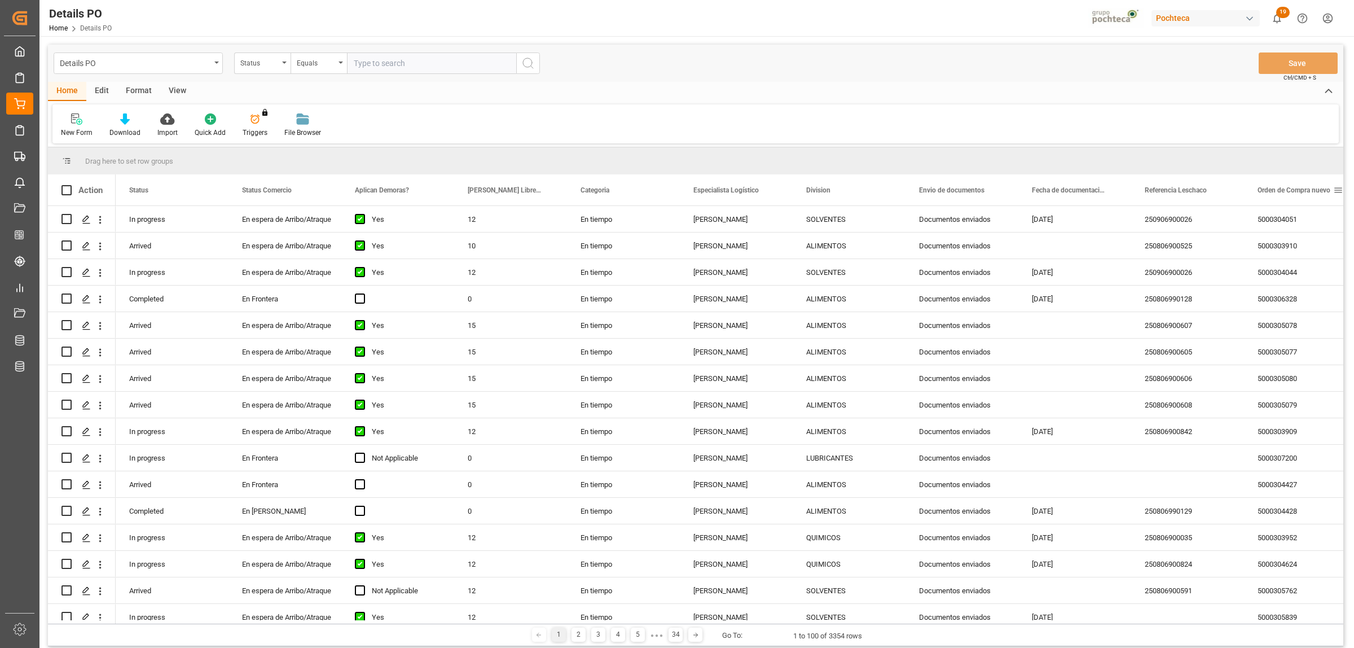
click at [1340, 188] on span at bounding box center [1338, 190] width 10 height 10
click at [1309, 188] on span "filter" at bounding box center [1300, 192] width 54 height 20
type input "5000307194"
click at [1298, 283] on button "Apply" at bounding box center [1295, 285] width 21 height 11
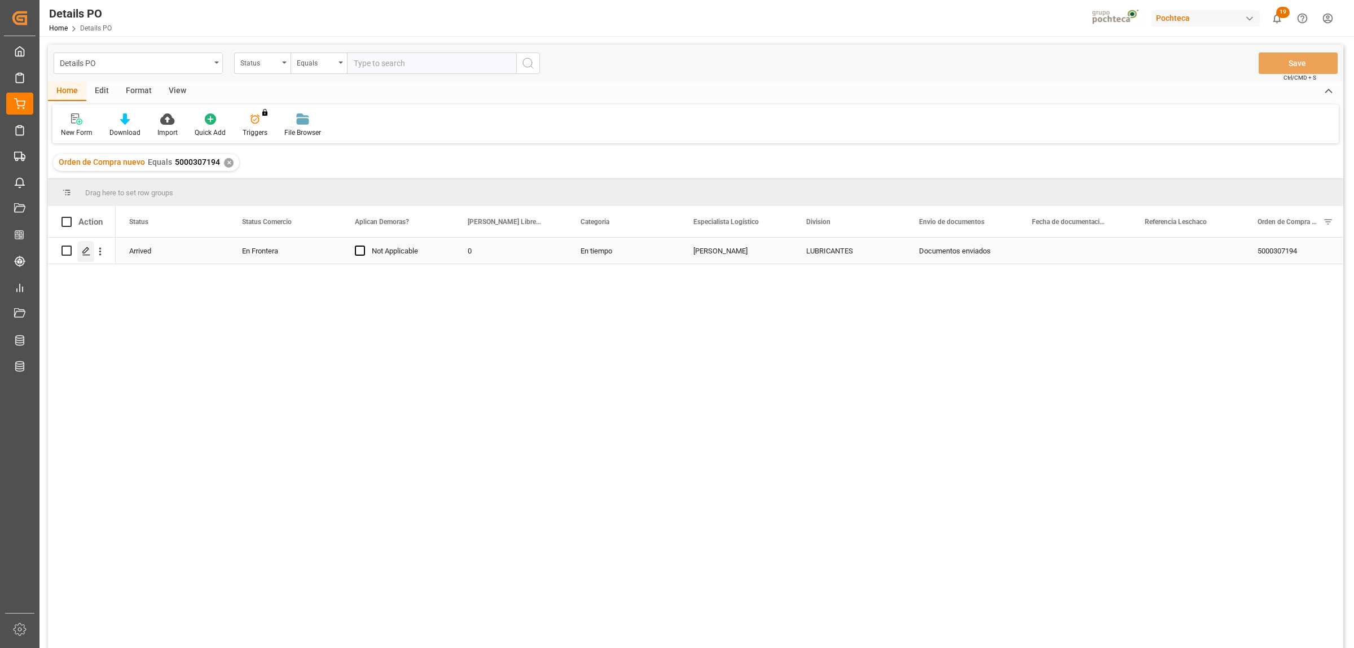
click at [87, 250] on icon "Press SPACE to select this row." at bounding box center [86, 251] width 9 height 9
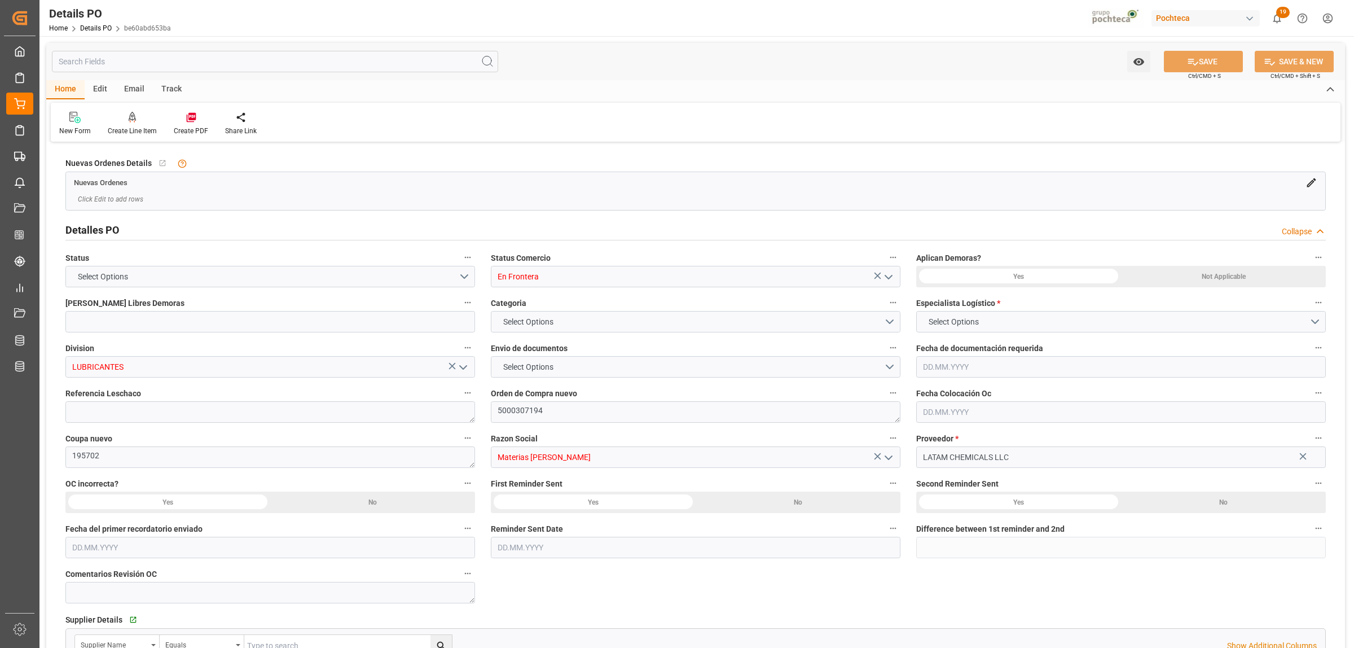
type input "0"
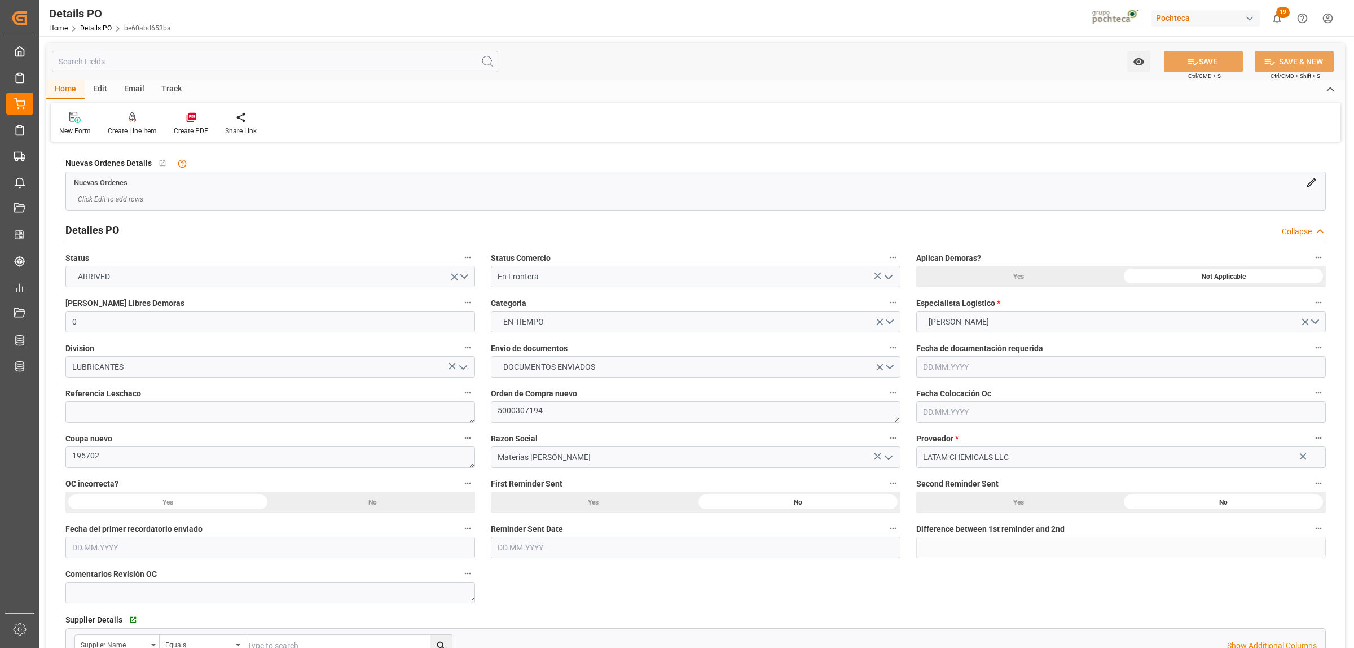
type input "11.08.2025"
click at [889, 275] on icon "open menu" at bounding box center [889, 277] width 14 height 14
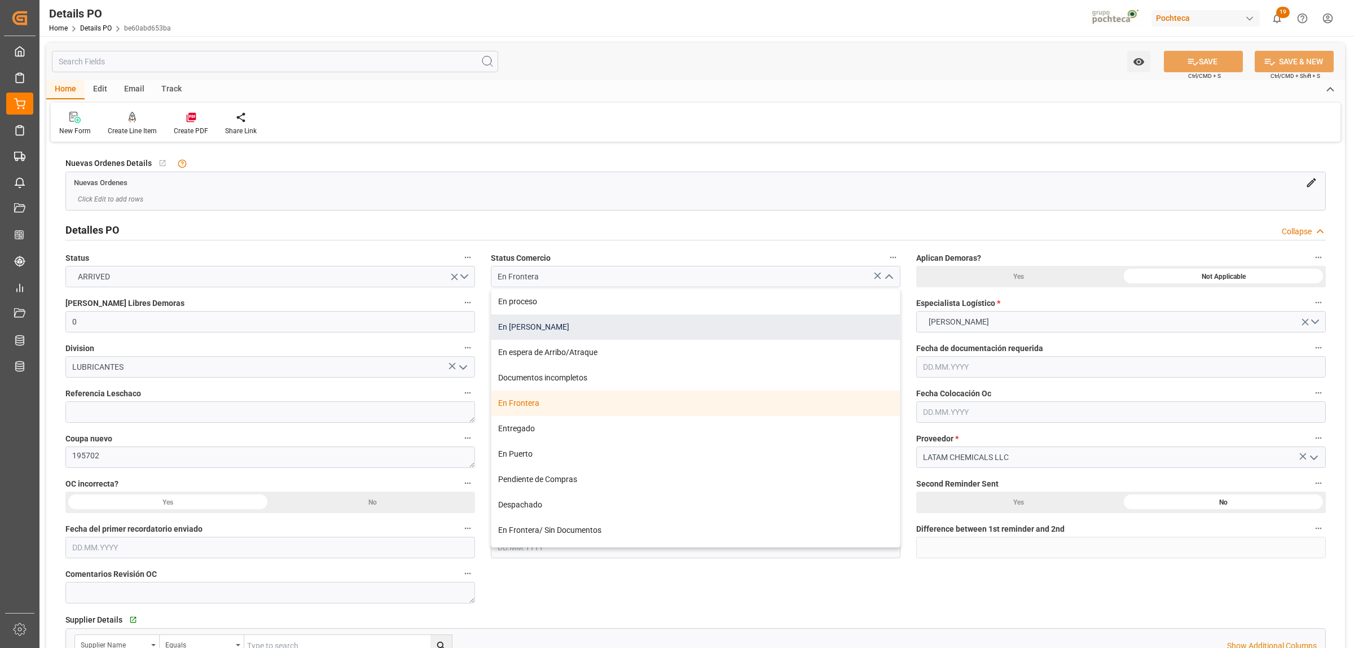
click at [527, 330] on div "En tránsito" at bounding box center [695, 326] width 408 height 25
type input "En tránsito"
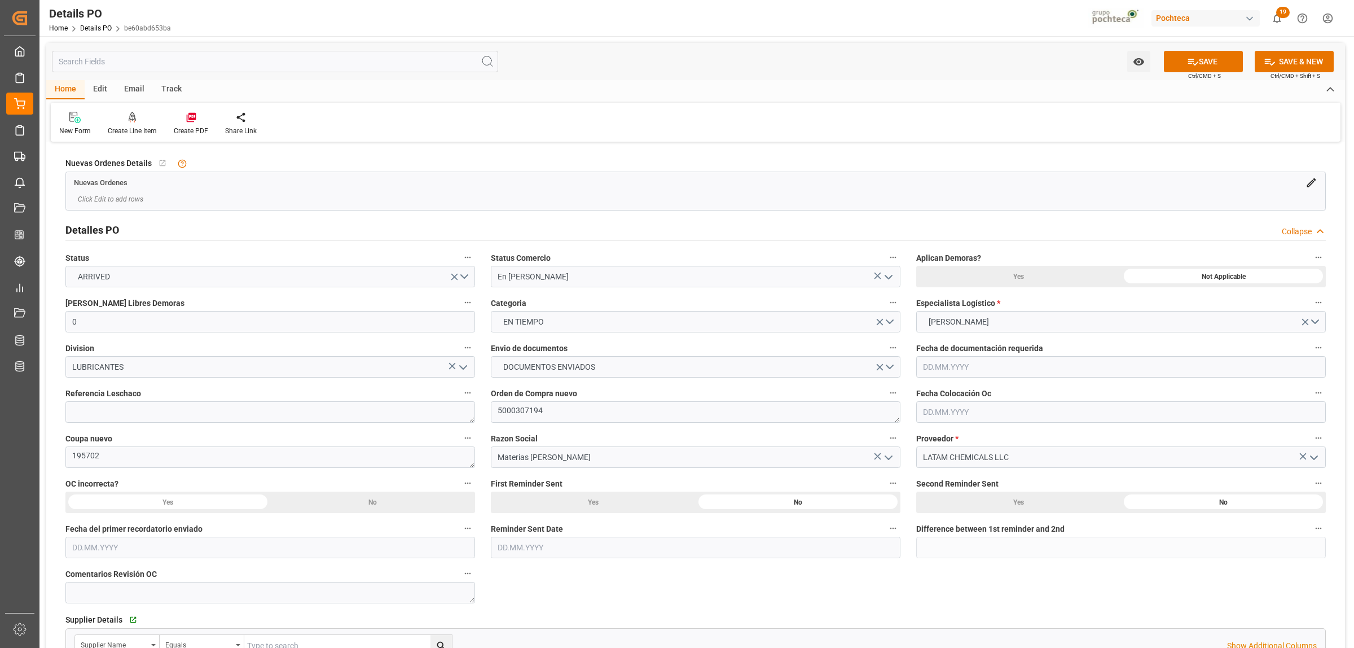
scroll to position [71, 0]
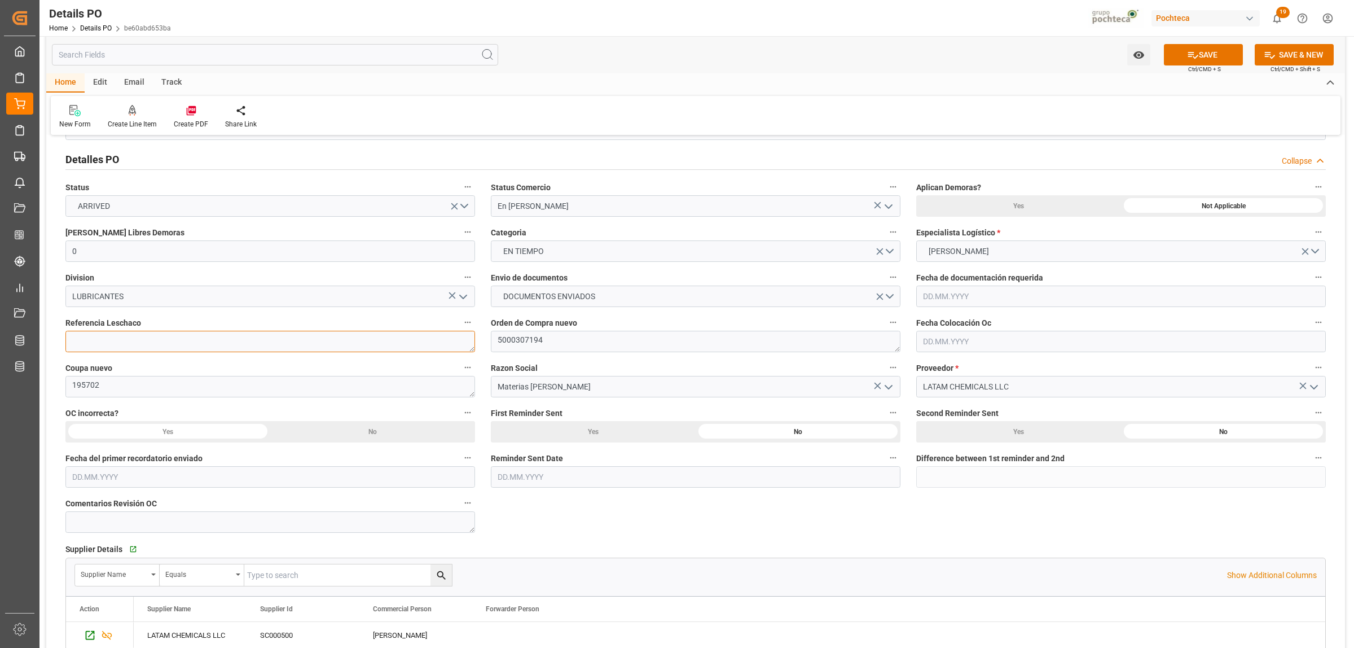
click at [201, 335] on textarea at bounding box center [270, 341] width 410 height 21
paste textarea "250806990142"
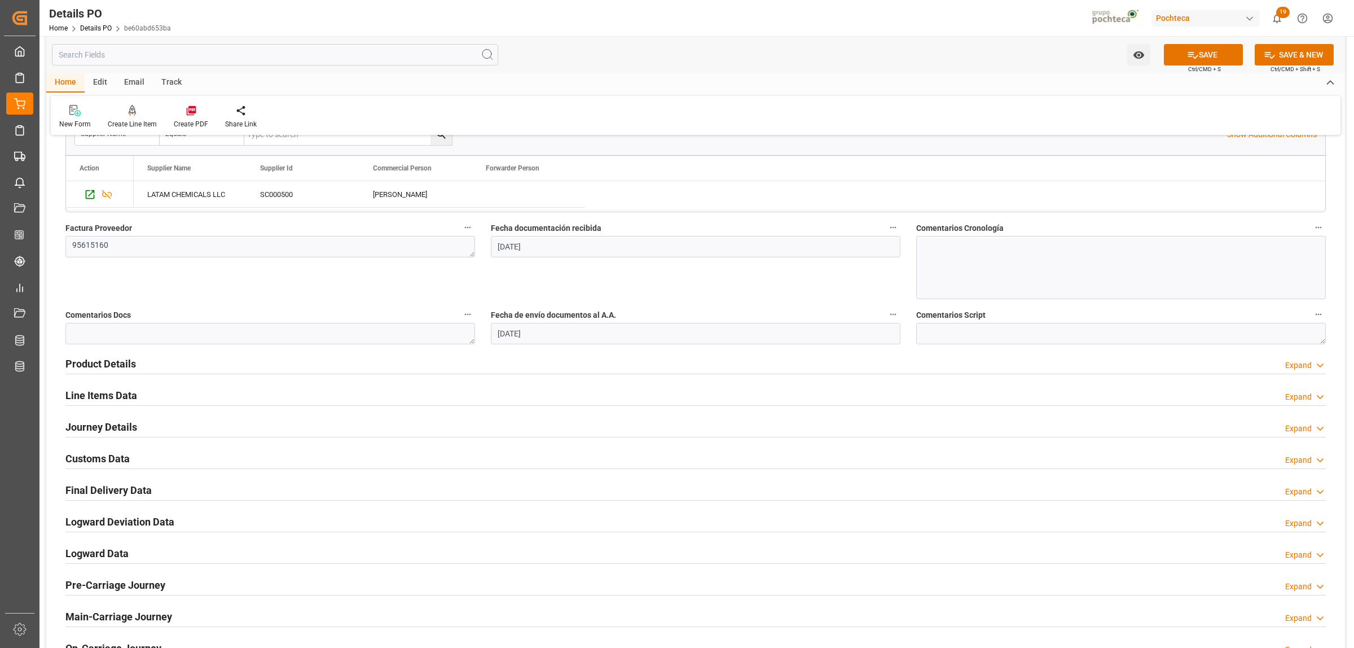
scroll to position [564, 0]
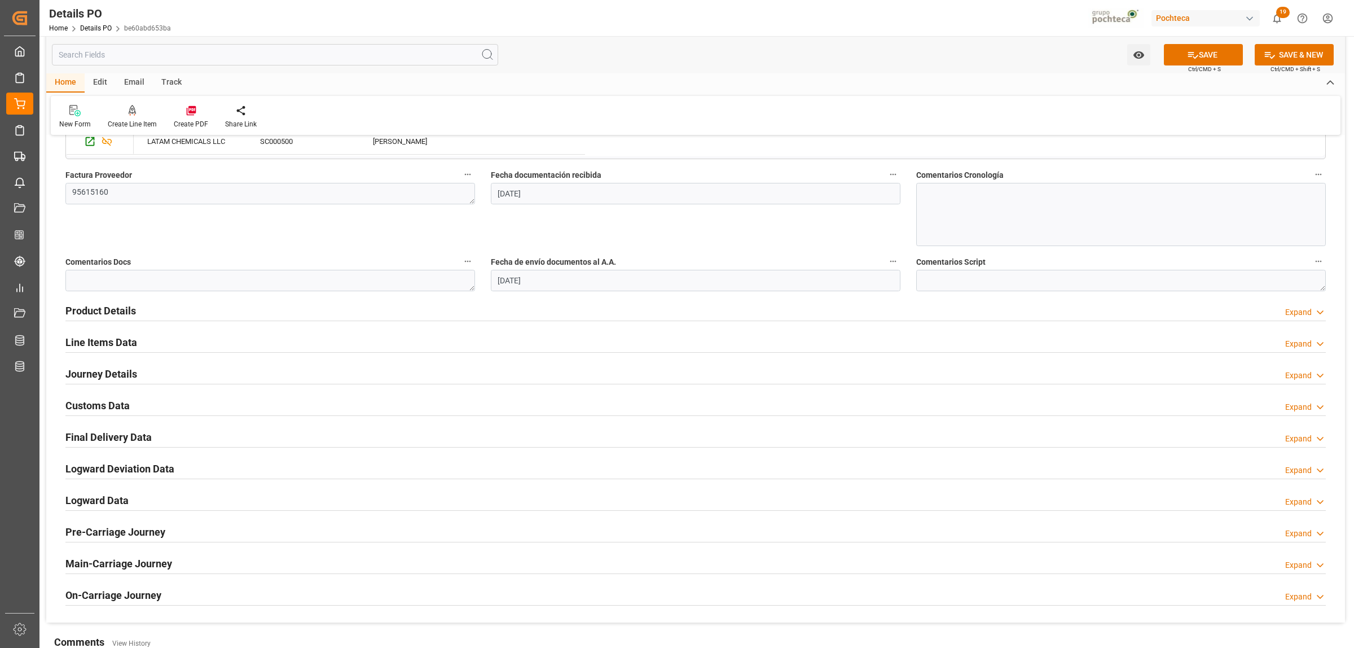
type textarea "250806990142"
click at [103, 308] on h2 "Product Details" at bounding box center [100, 310] width 71 height 15
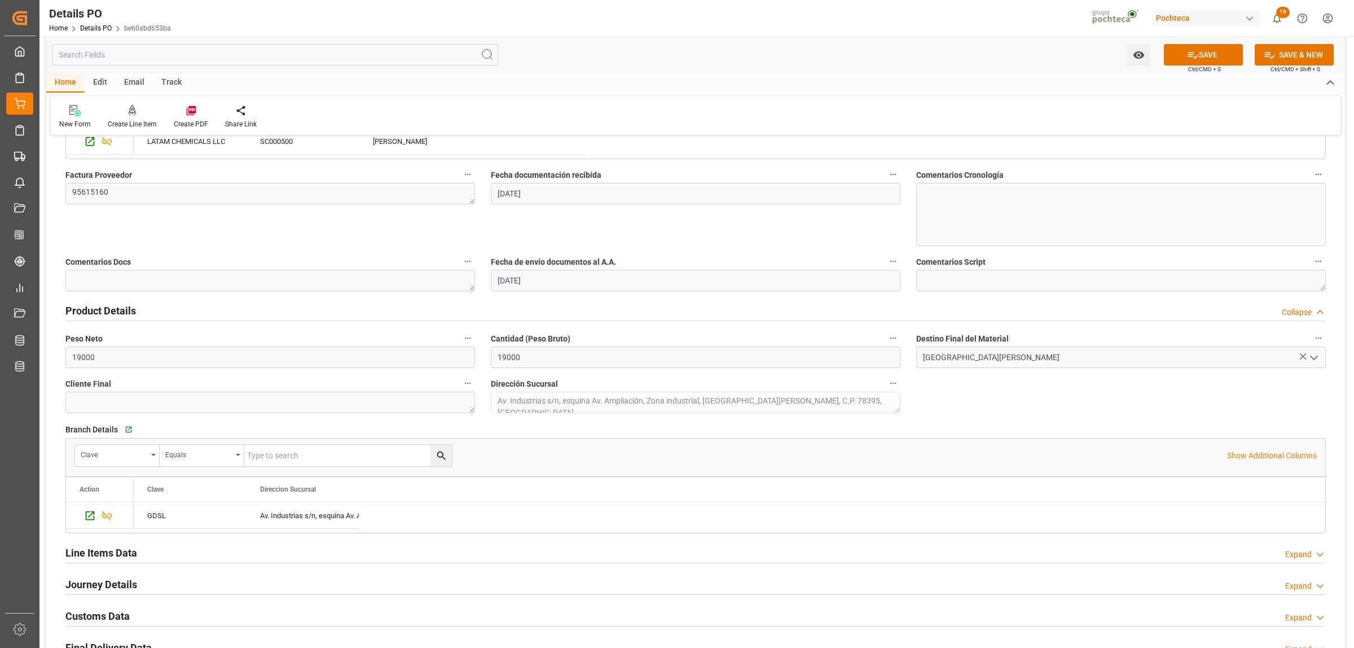
click at [103, 308] on h2 "Product Details" at bounding box center [100, 310] width 71 height 15
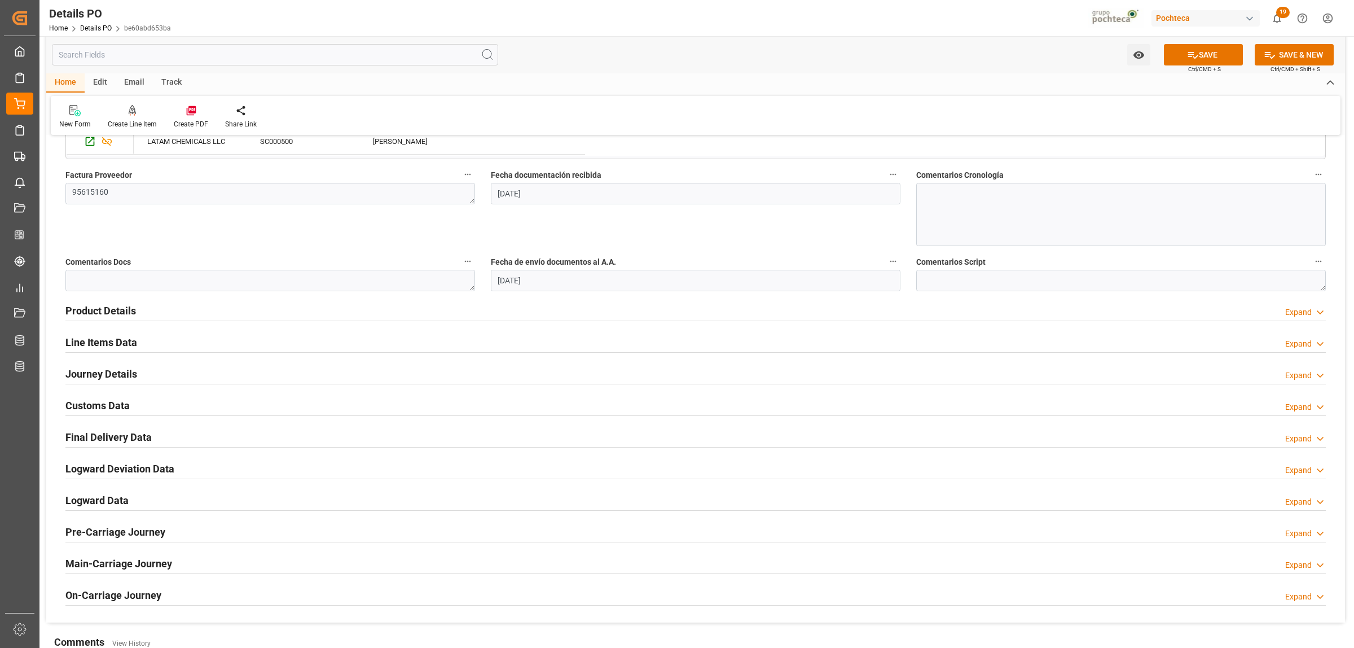
click at [106, 405] on h2 "Customs Data" at bounding box center [97, 405] width 64 height 15
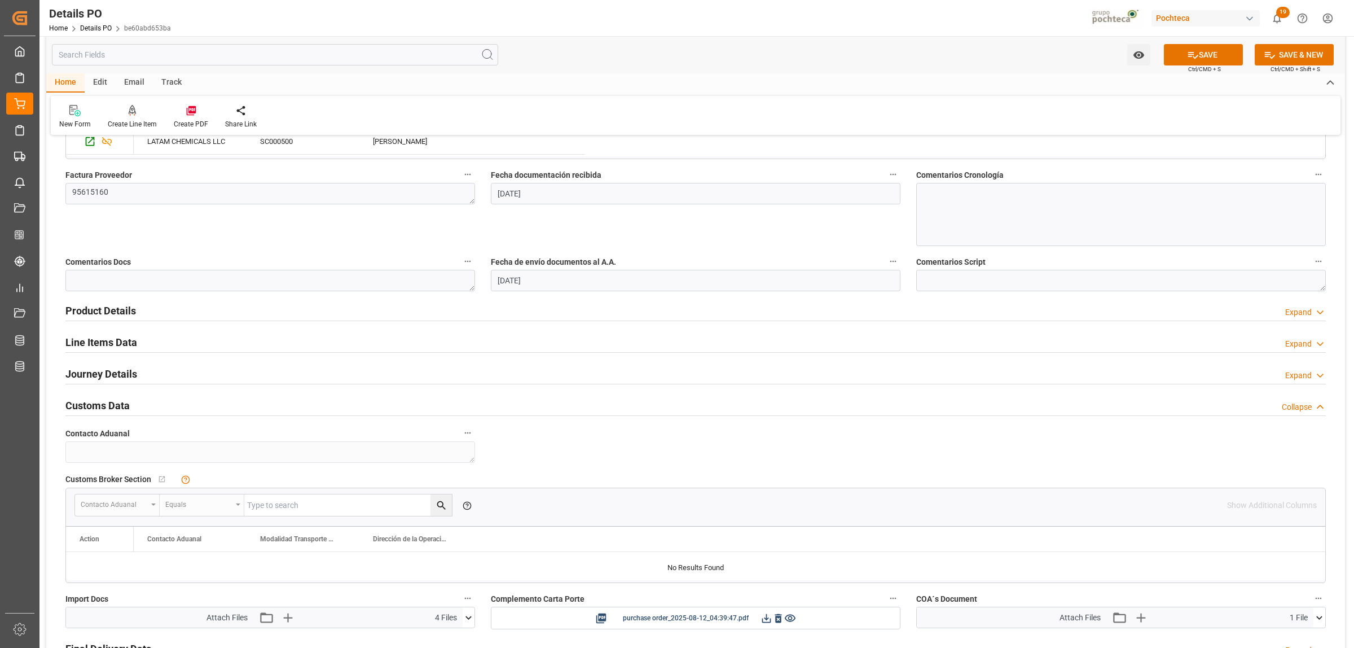
click at [106, 405] on h2 "Customs Data" at bounding box center [97, 405] width 64 height 15
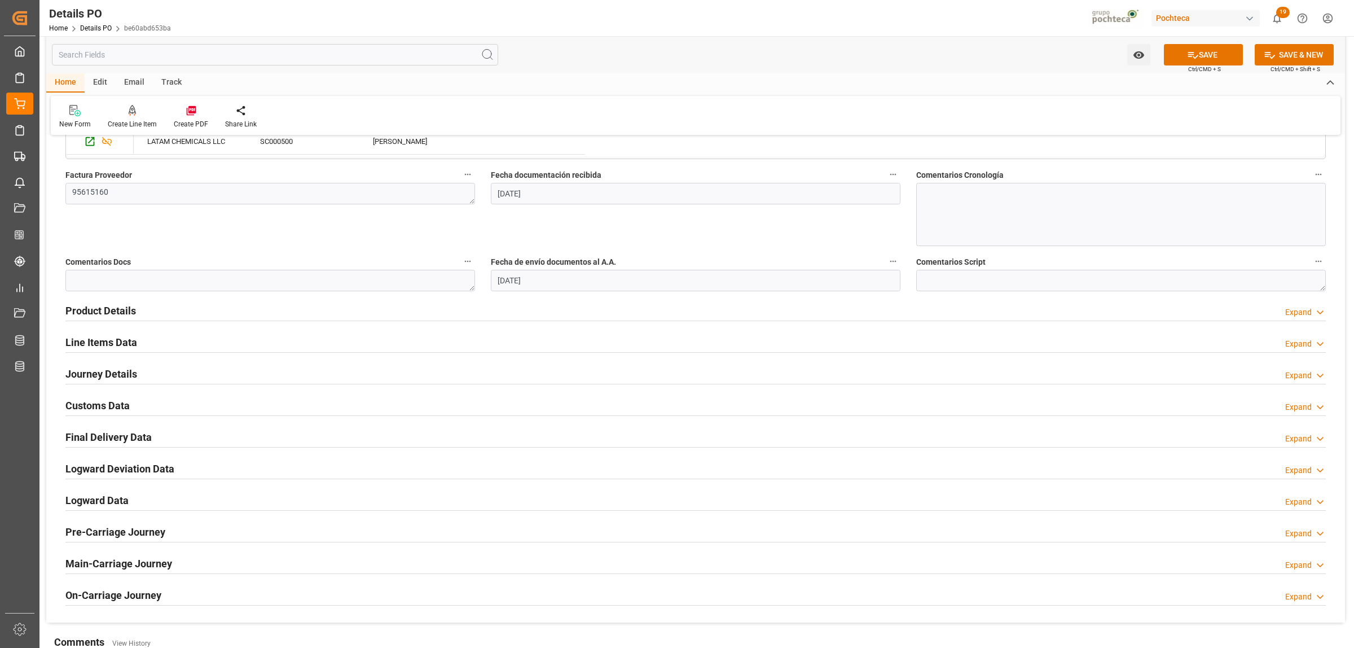
click at [106, 376] on h2 "Journey Details" at bounding box center [101, 373] width 72 height 15
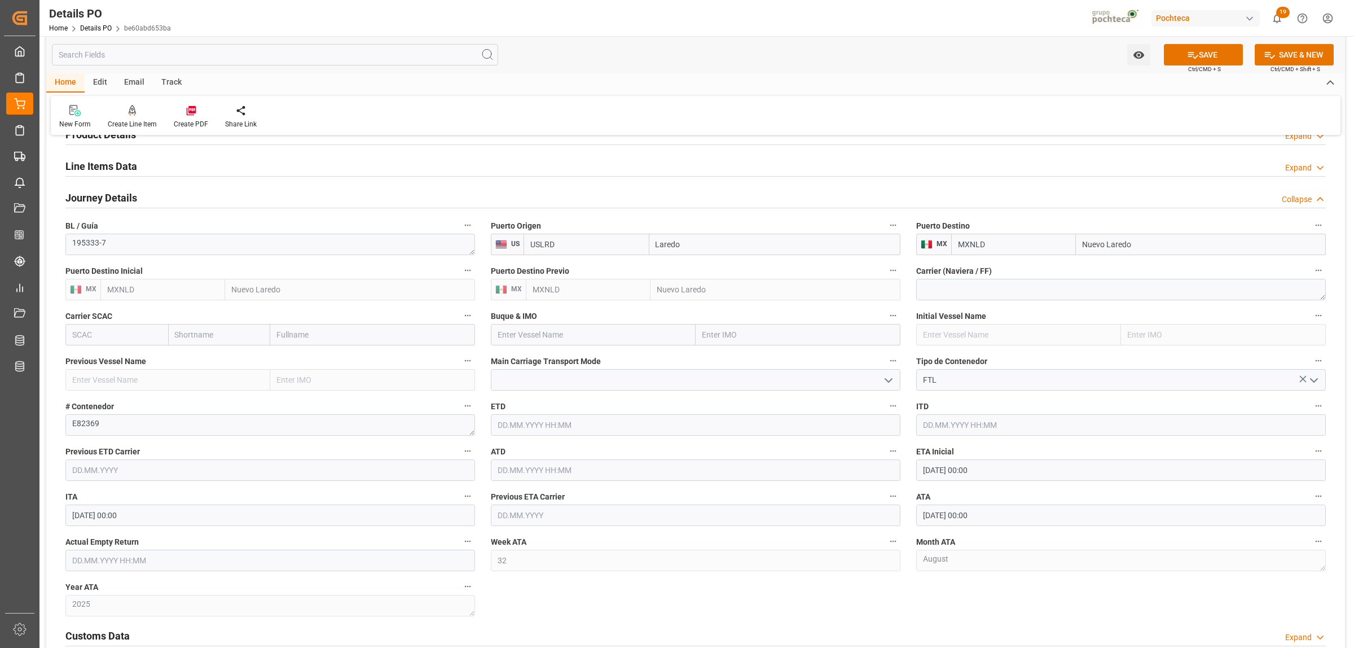
scroll to position [846, 0]
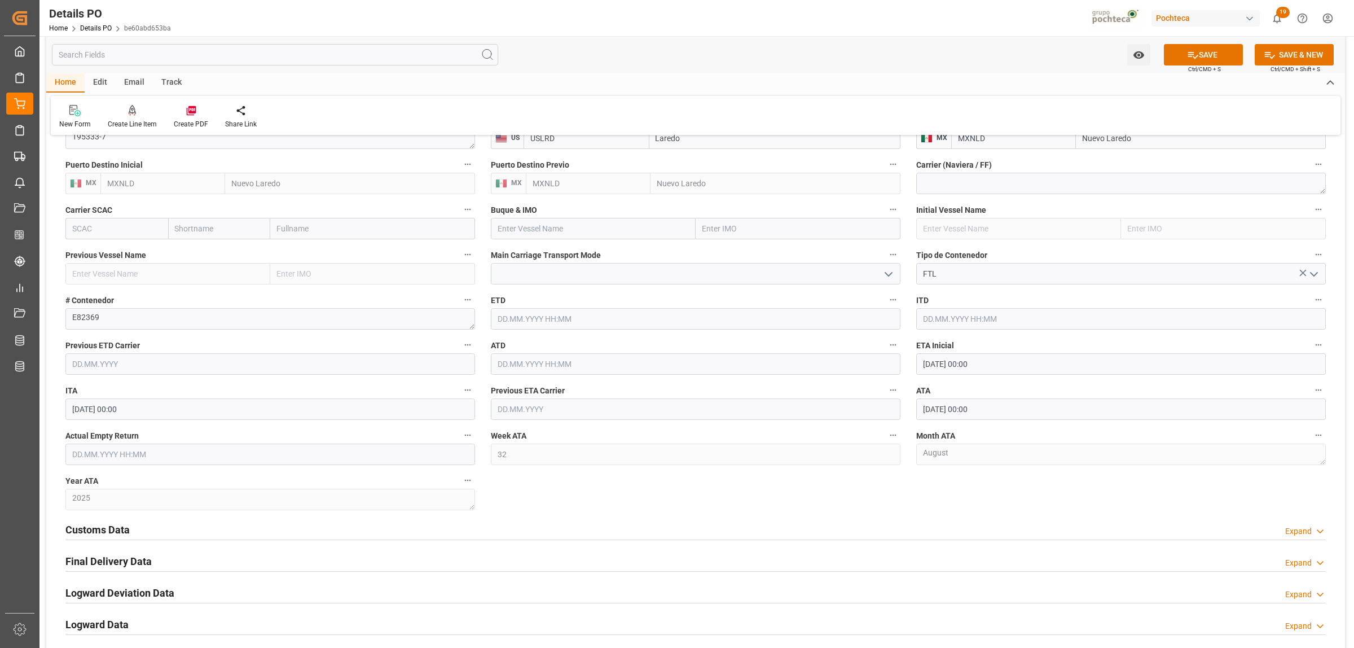
click at [146, 452] on input "text" at bounding box center [270, 453] width 410 height 21
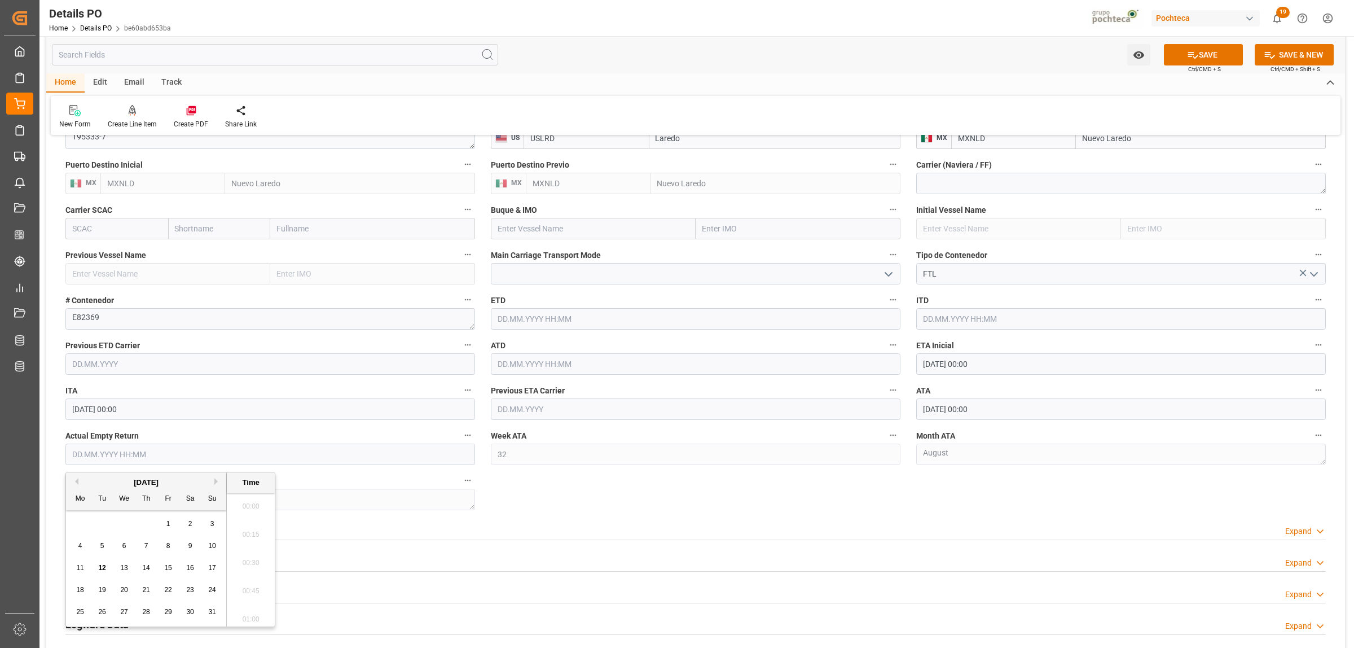
scroll to position [1724, 0]
drag, startPoint x: 94, startPoint y: 529, endPoint x: 102, endPoint y: 534, distance: 9.3
click at [94, 529] on div "28 29 30 31 1 2 3" at bounding box center [146, 524] width 154 height 22
click at [126, 570] on span "13" at bounding box center [123, 568] width 7 height 8
type input "13.08.2025 00:00"
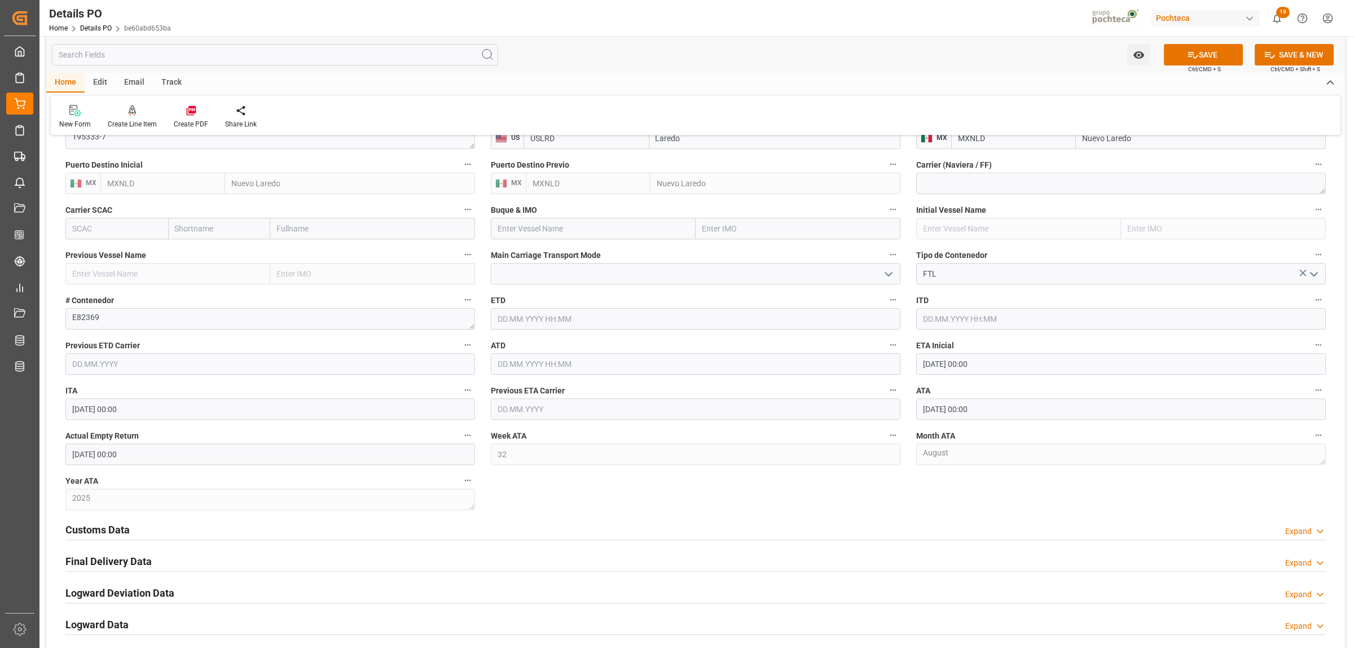
click at [656, 501] on div "Nuevas Ordenes Details   No child Object linked Nuevas Ordenes Click Edit to ad…" at bounding box center [695, 23] width 1299 height 1448
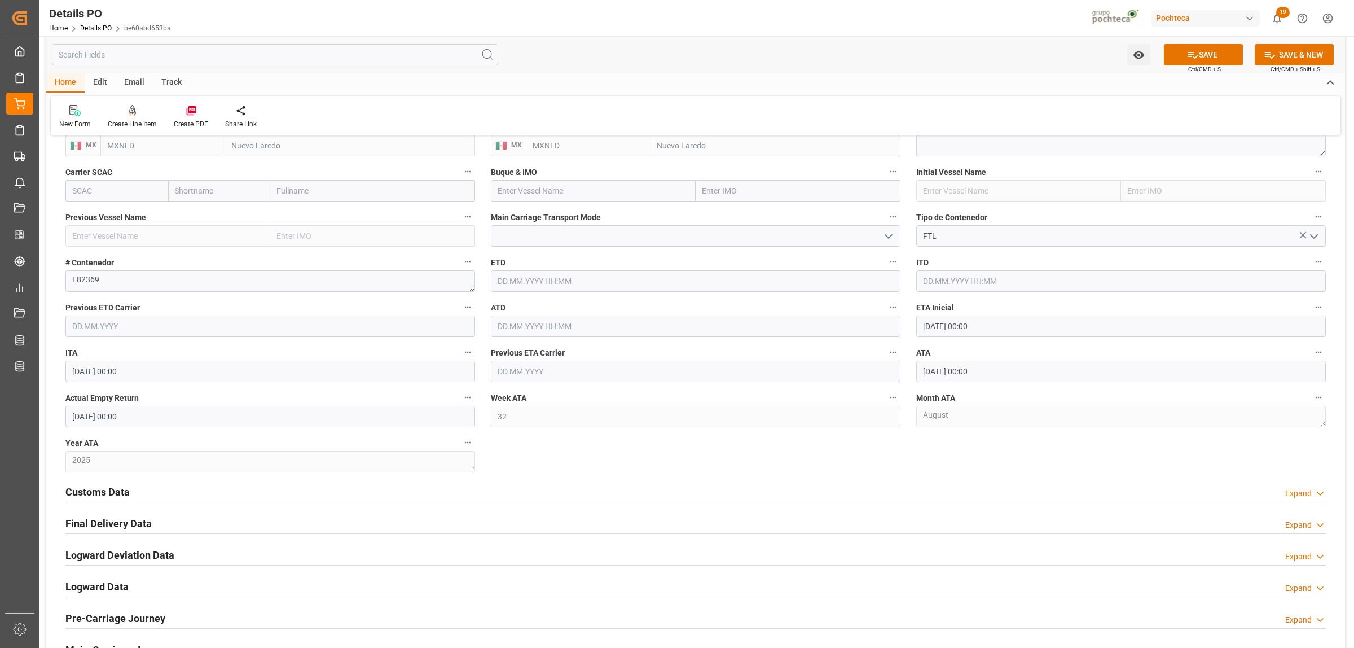
scroll to position [917, 0]
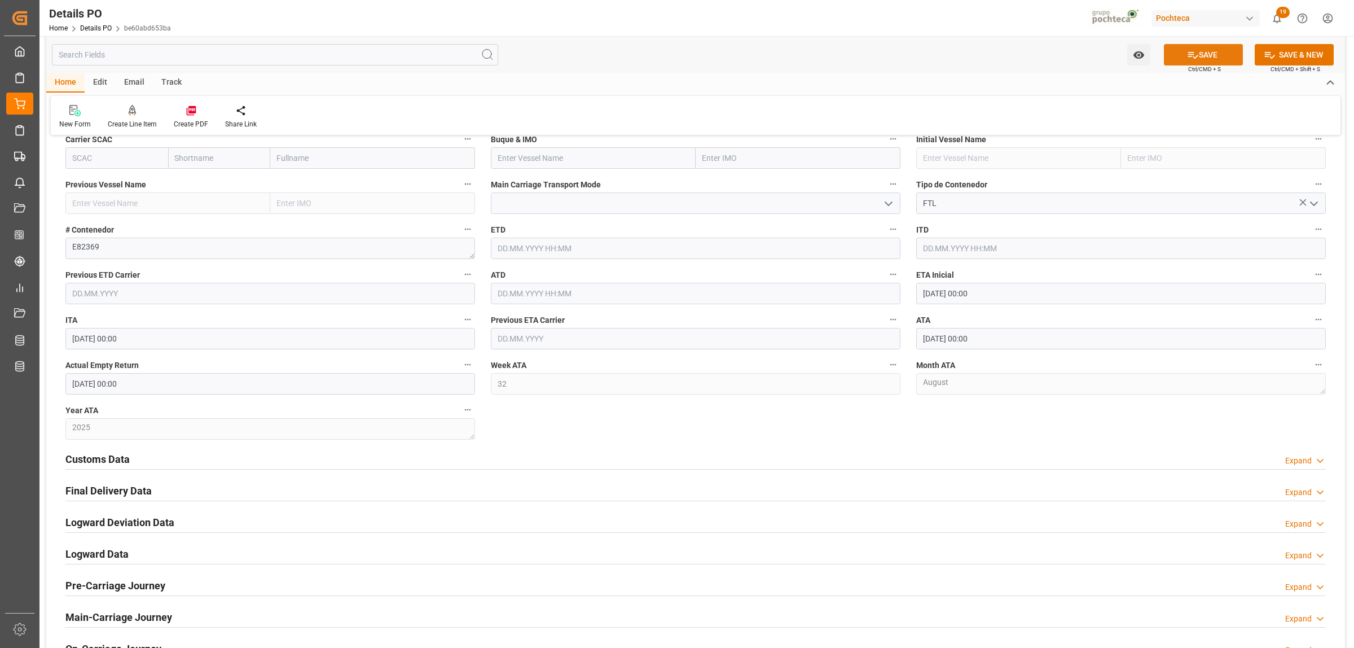
click at [1179, 55] on button "SAVE" at bounding box center [1203, 54] width 79 height 21
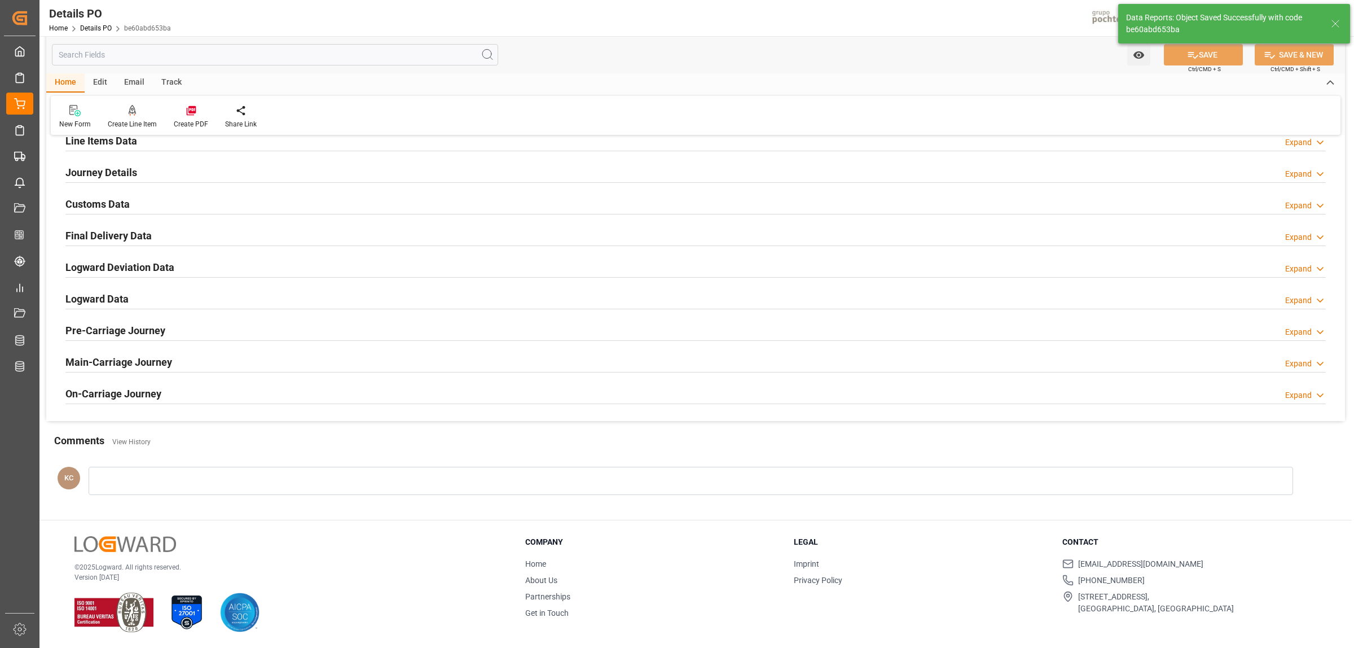
scroll to position [767, 0]
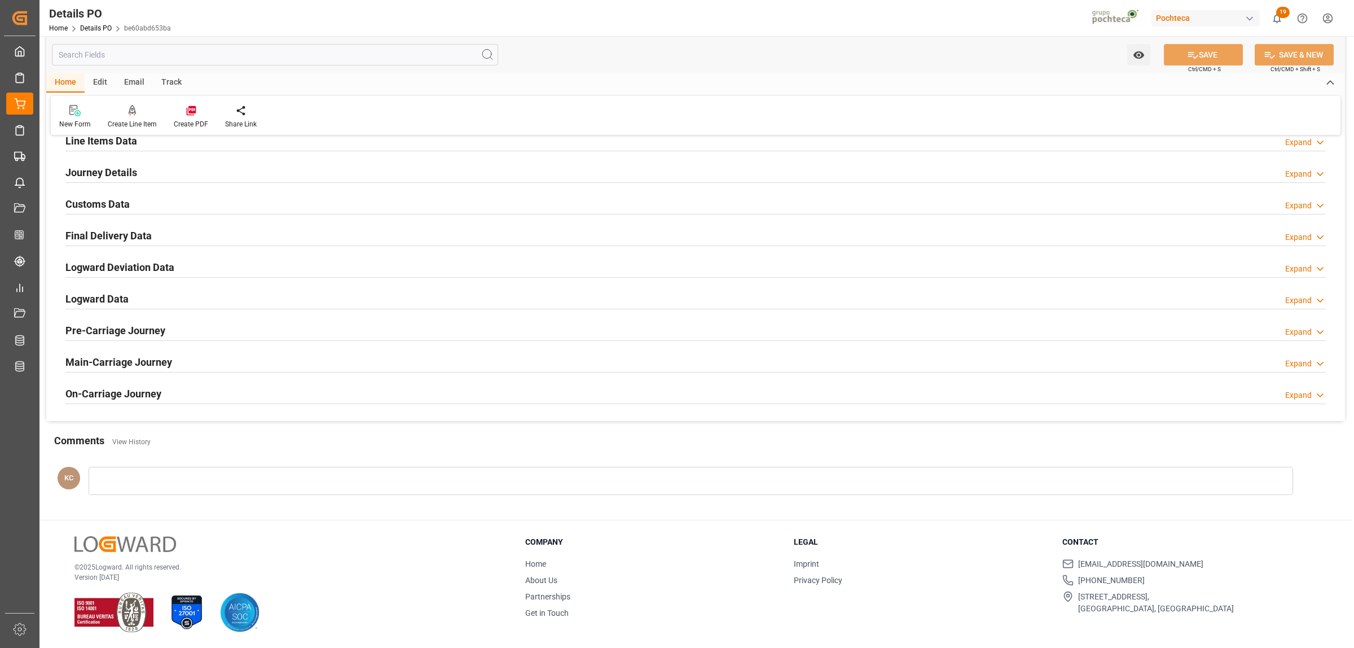
click at [105, 232] on h2 "Final Delivery Data" at bounding box center [108, 235] width 86 height 15
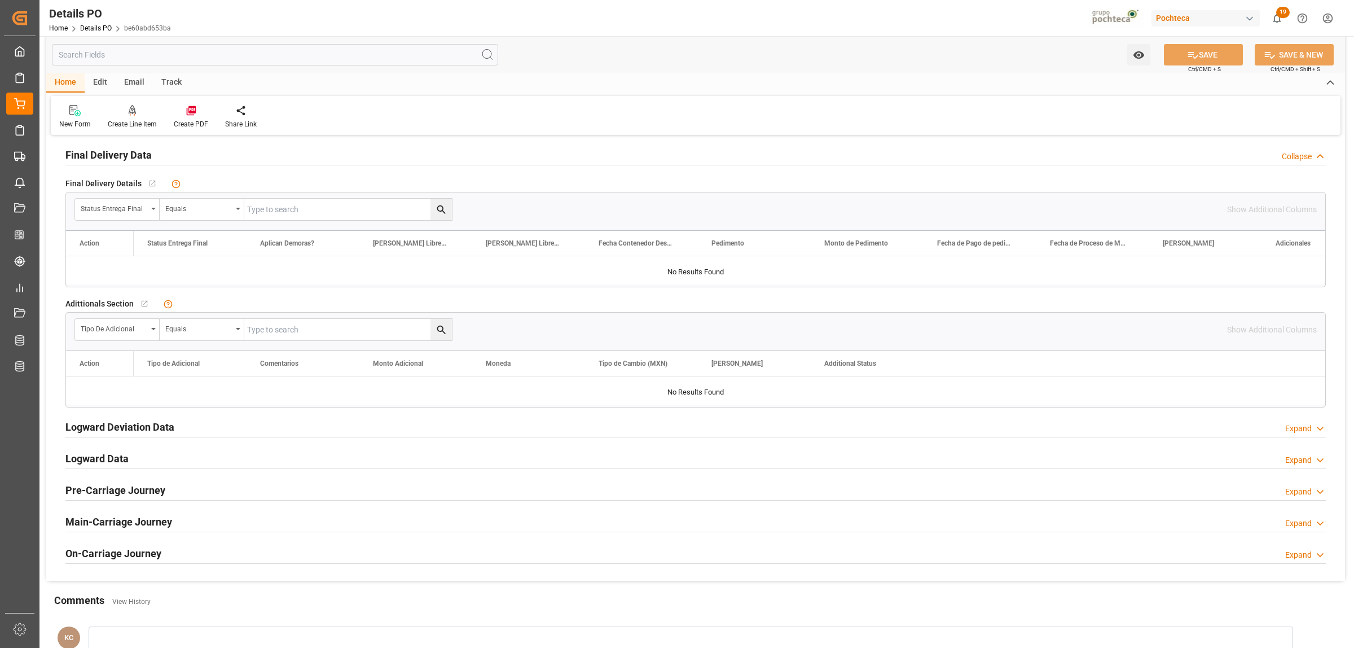
scroll to position [776, 0]
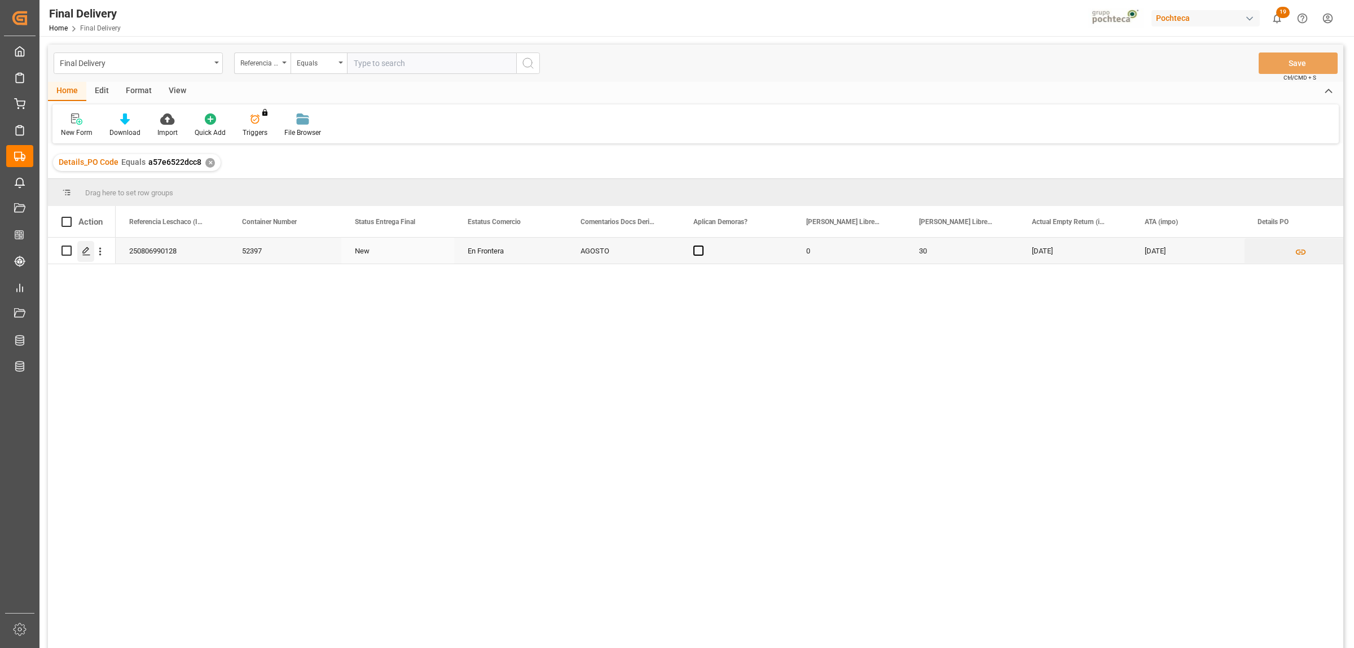
click at [83, 254] on line "Press SPACE to select this row." at bounding box center [86, 254] width 7 height 0
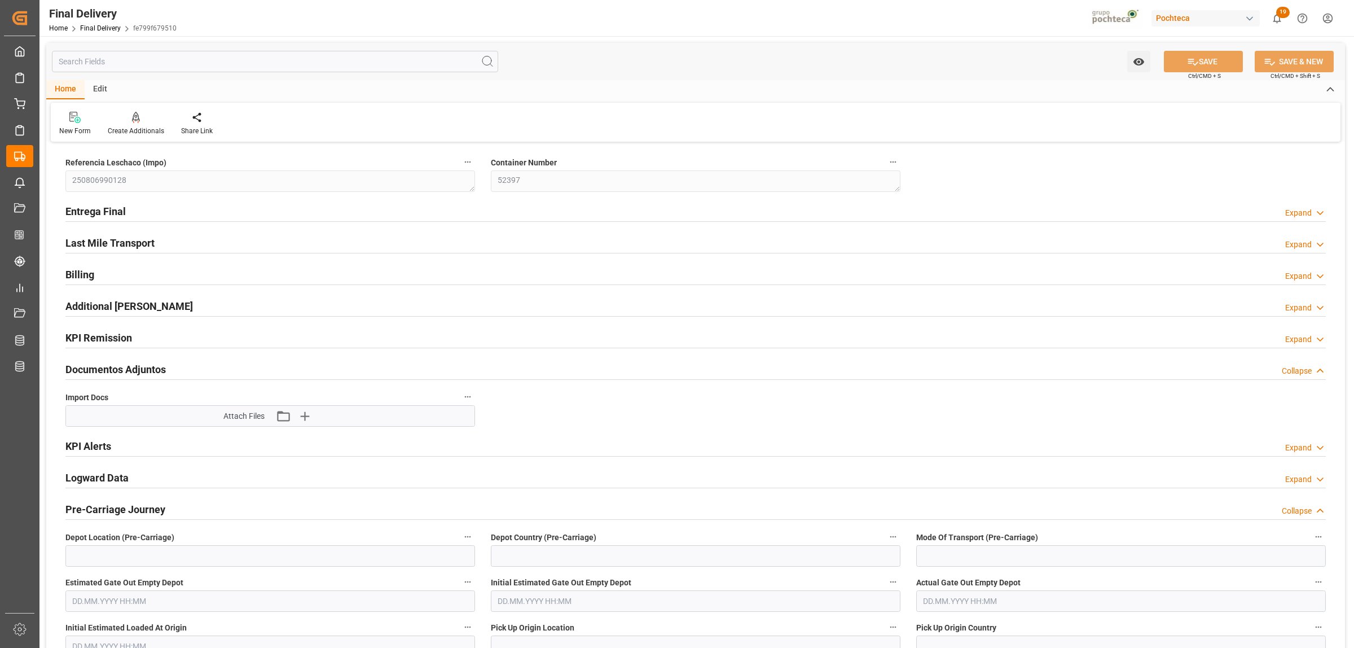
click at [73, 206] on h2 "Entrega Final" at bounding box center [95, 211] width 60 height 15
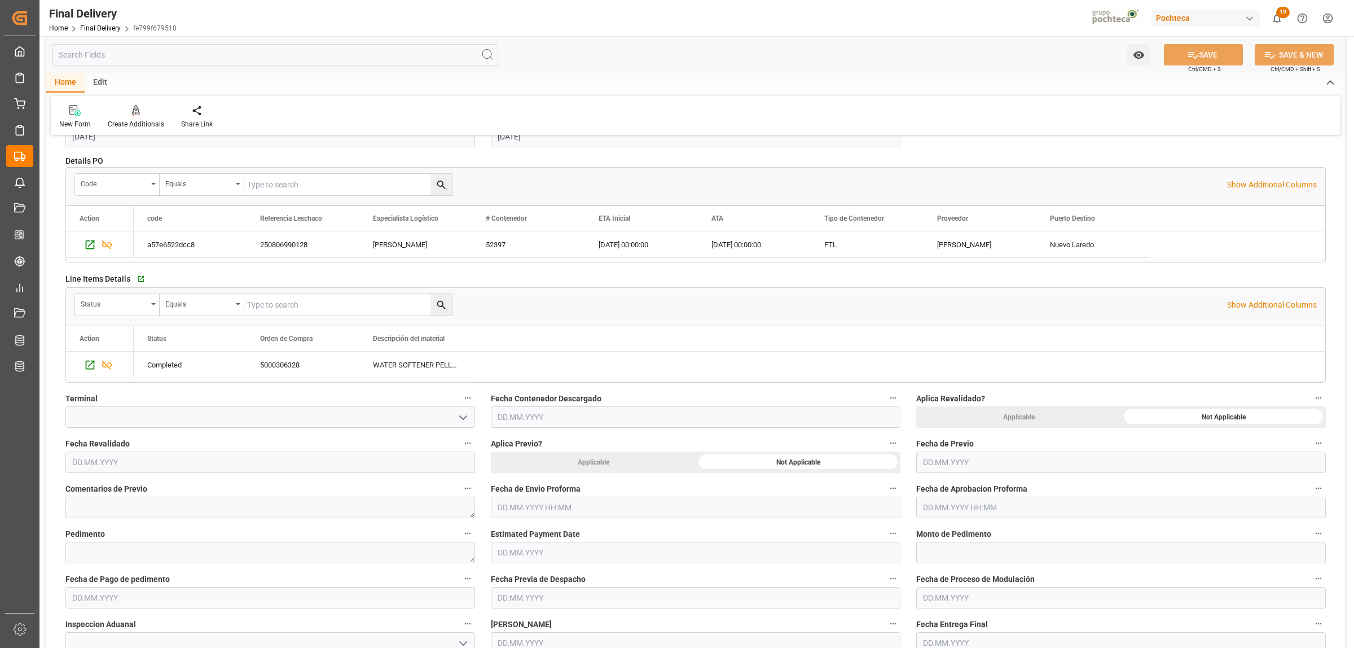
scroll to position [282, 0]
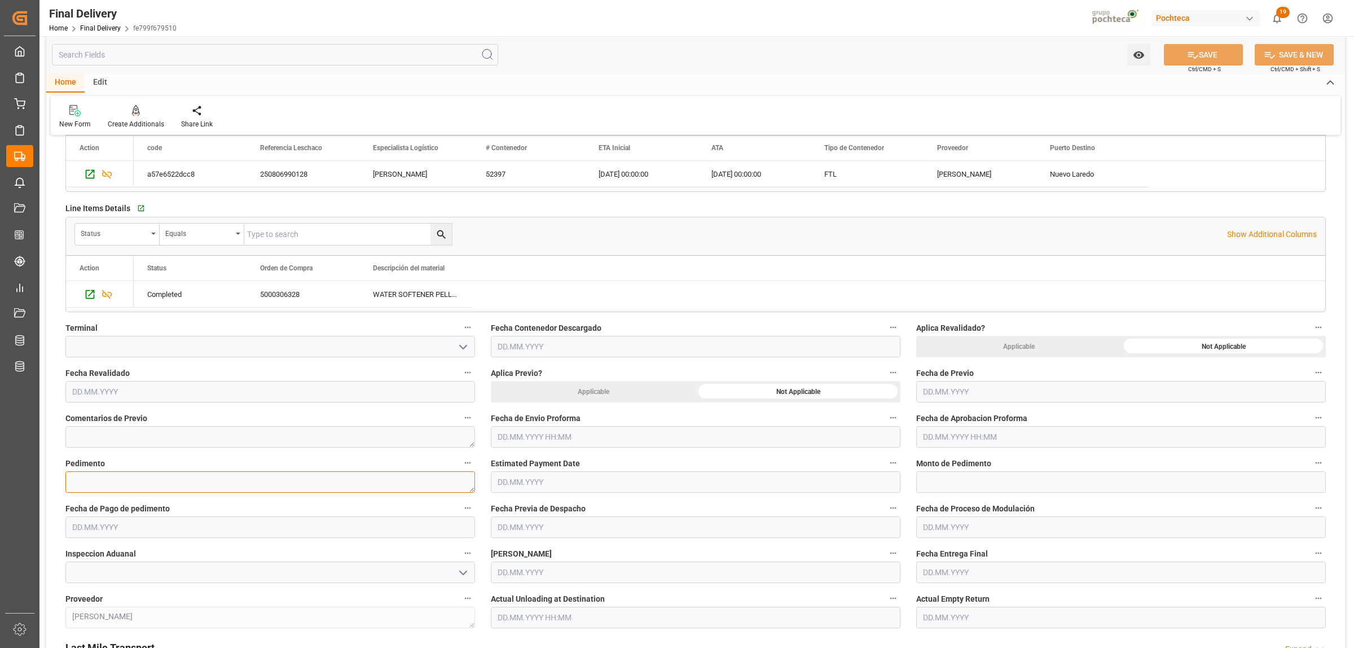
click at [239, 483] on textarea at bounding box center [270, 481] width 410 height 21
paste textarea "25 24 3617 5007975"
type textarea "25 24 3617 5007975"
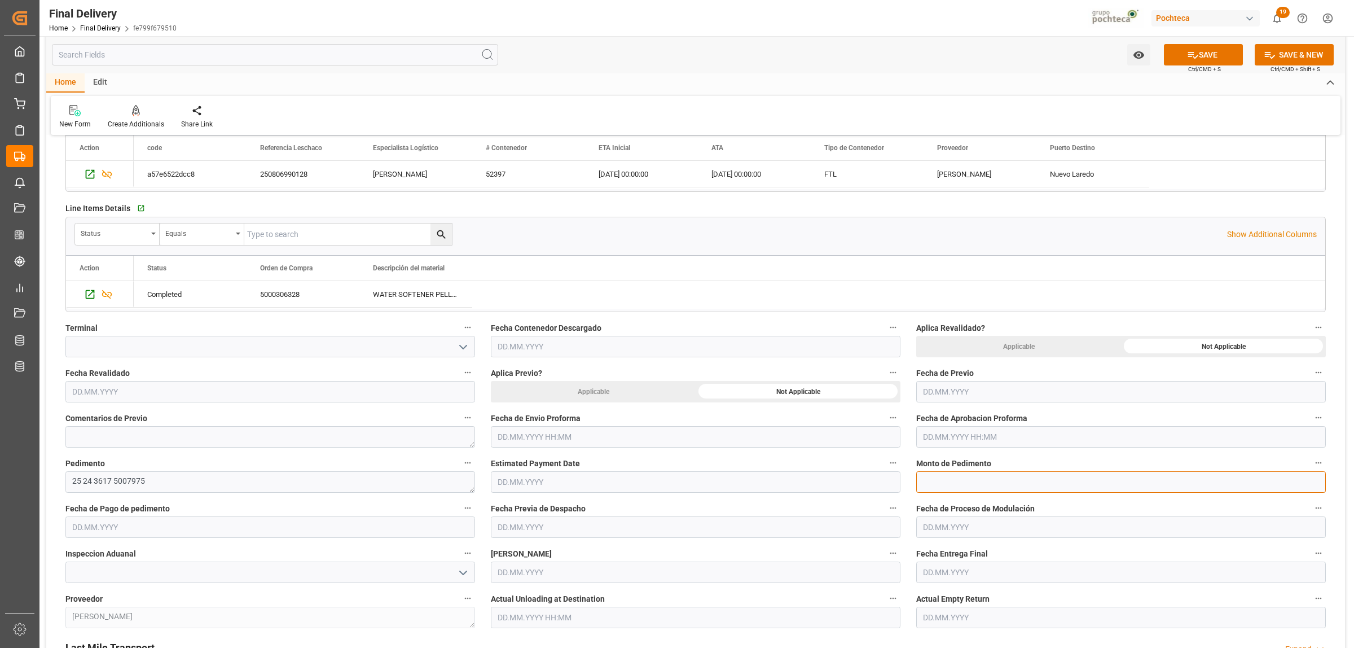
click at [979, 488] on input "text" at bounding box center [1121, 481] width 410 height 21
paste input "20072"
type input "20072"
click at [161, 529] on input "text" at bounding box center [270, 526] width 410 height 21
click at [100, 447] on span "12" at bounding box center [101, 449] width 7 height 8
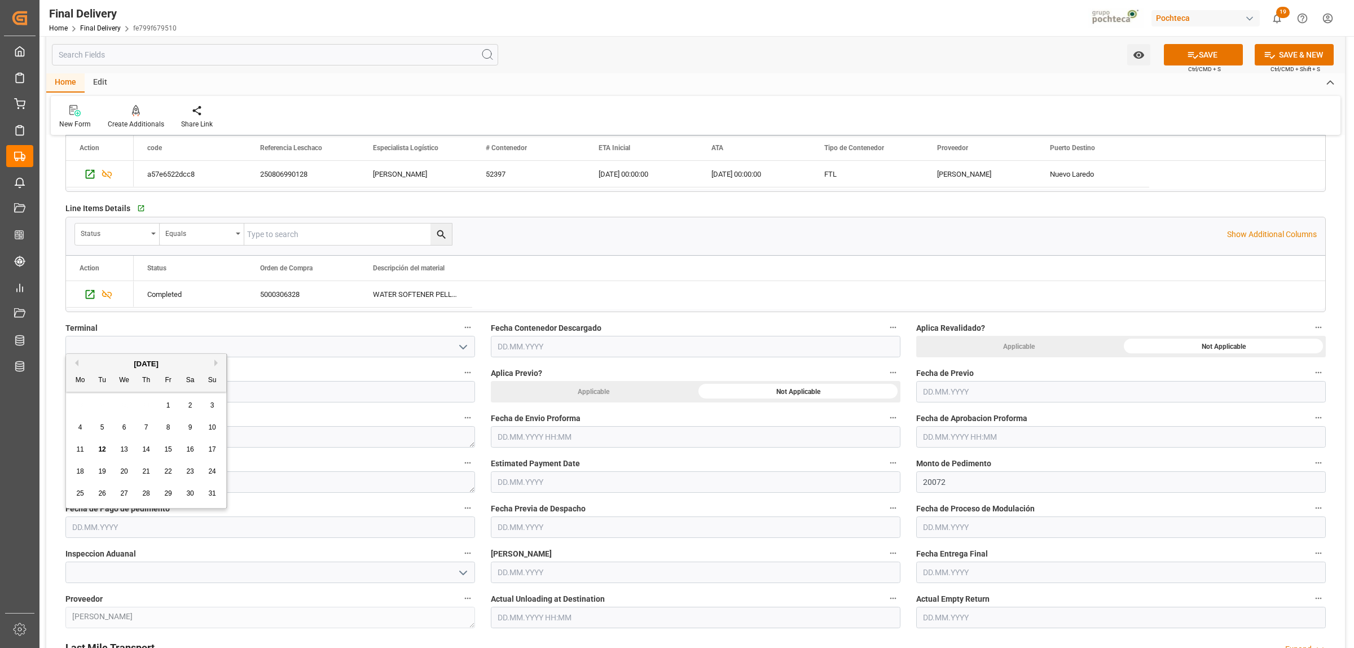
type input "[DATE]"
click at [931, 571] on input "text" at bounding box center [1121, 571] width 410 height 21
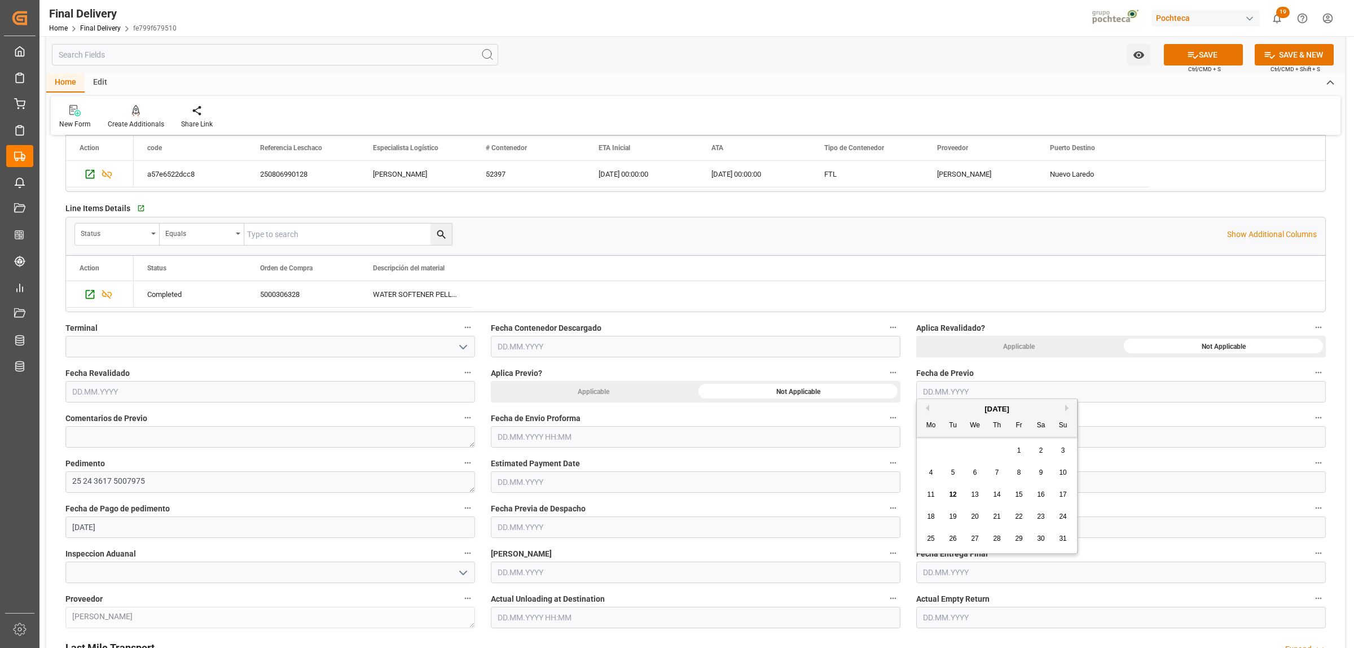
click at [973, 495] on span "13" at bounding box center [974, 494] width 7 height 8
type input "[DATE]"
click at [941, 623] on input "text" at bounding box center [1121, 616] width 410 height 21
click at [975, 534] on div "13" at bounding box center [975, 540] width 14 height 14
type input "[DATE]"
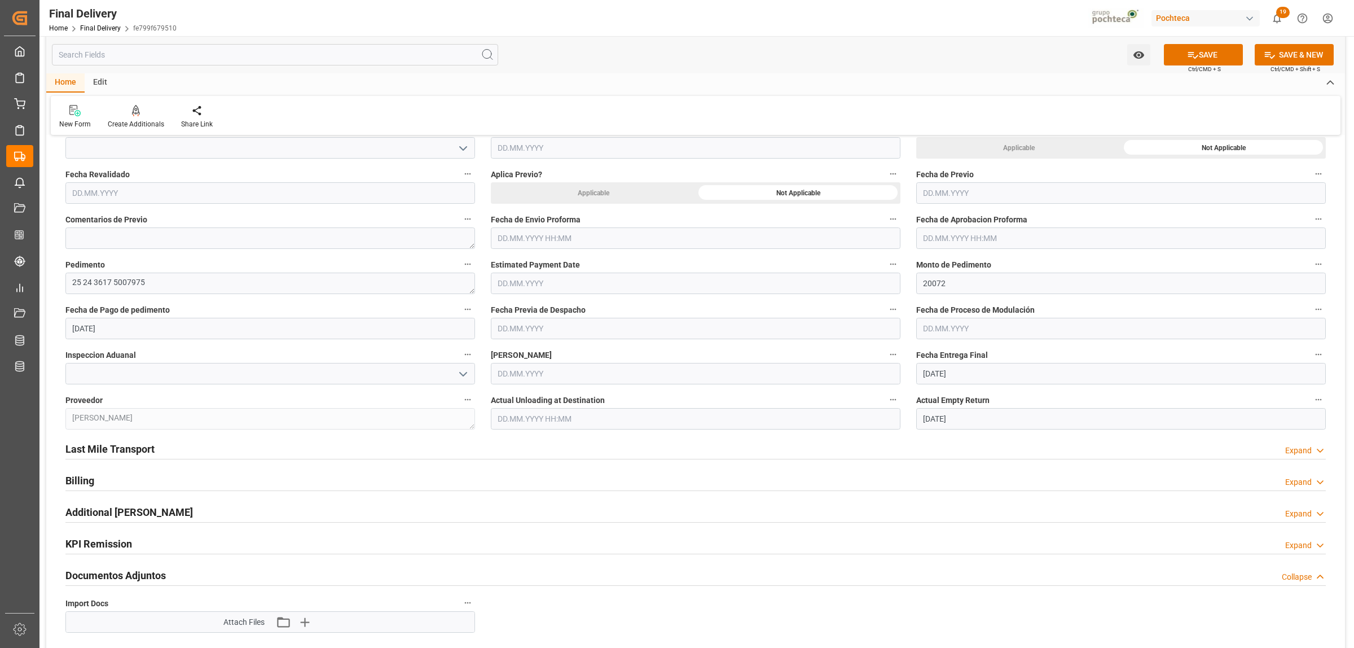
scroll to position [494, 0]
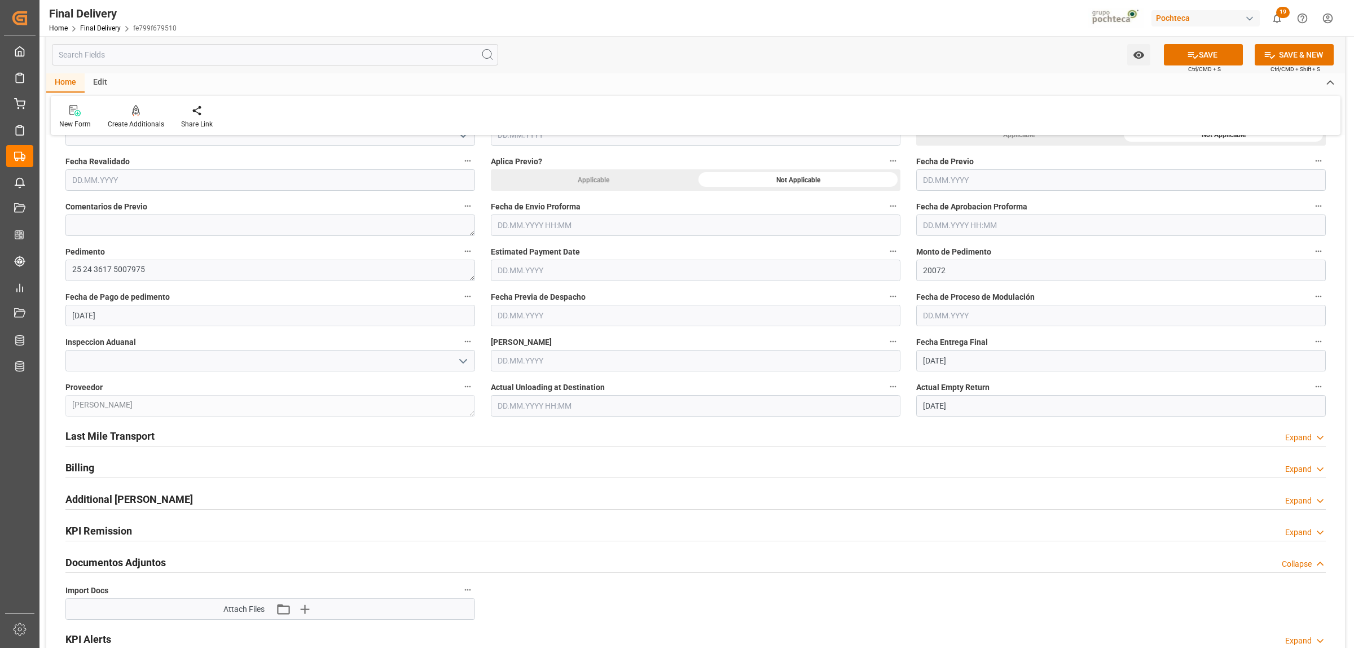
click at [149, 439] on h2 "Last Mile Transport" at bounding box center [109, 435] width 89 height 15
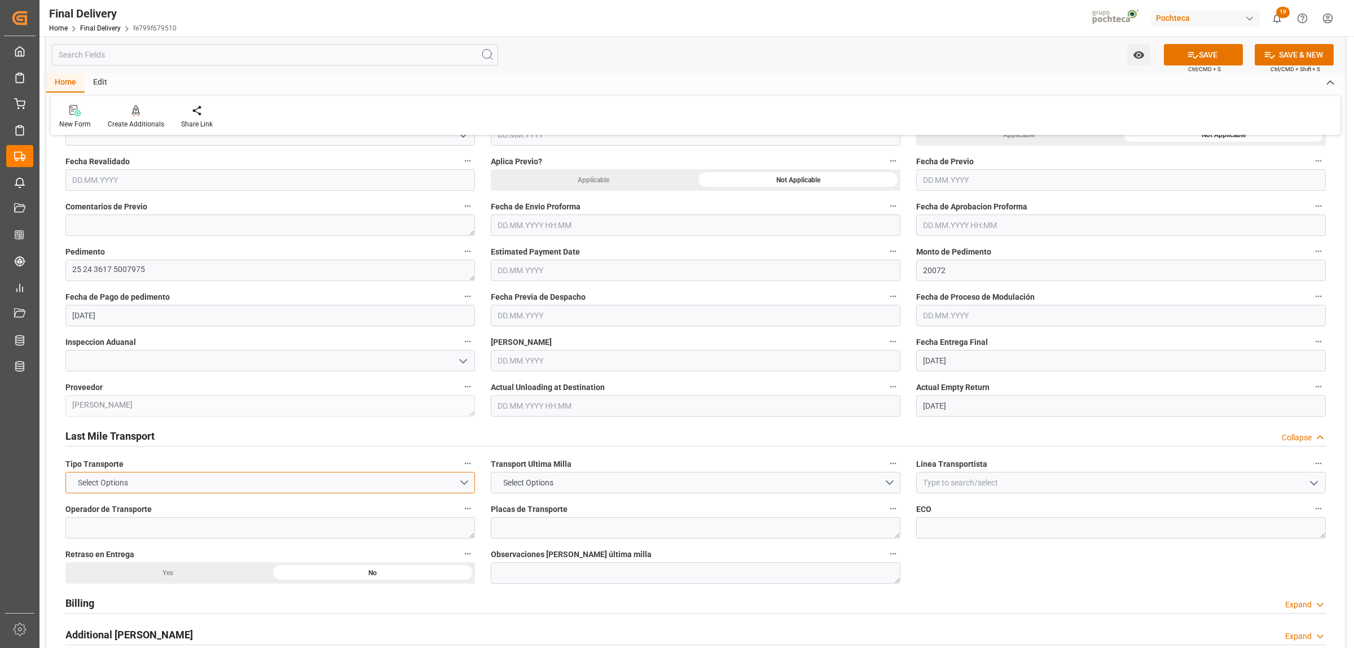
click at [464, 482] on button "Select Options" at bounding box center [270, 482] width 410 height 21
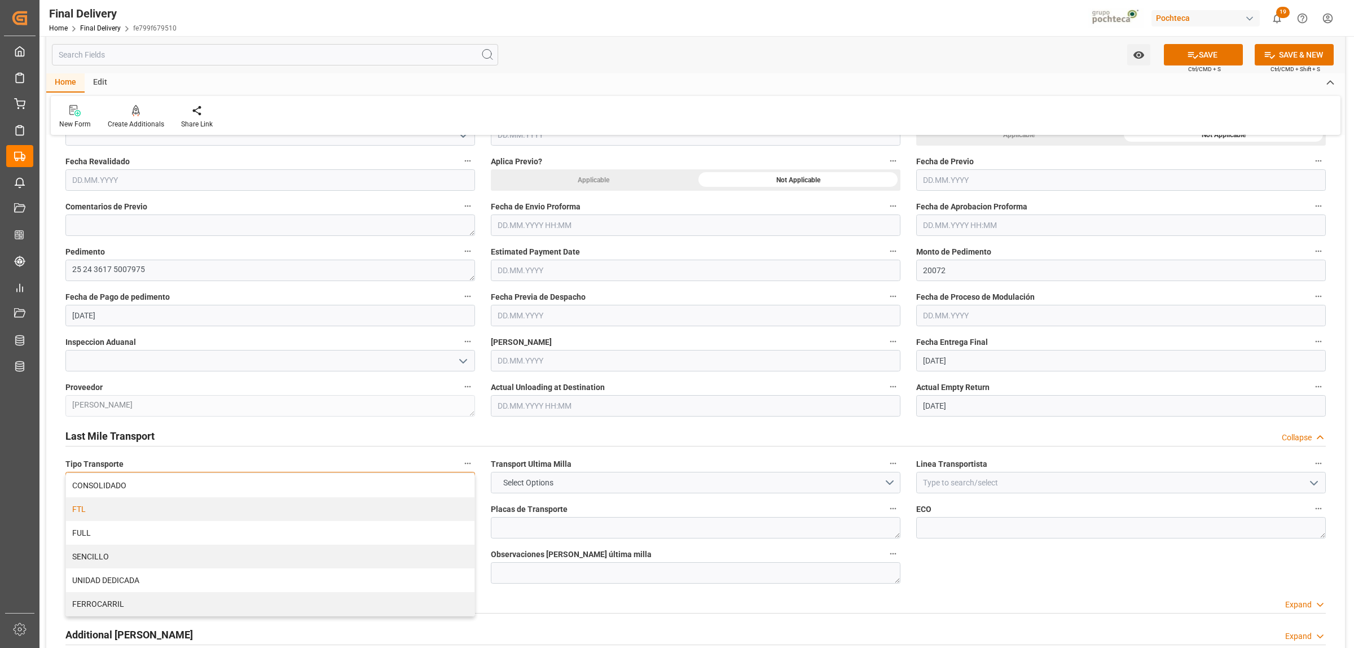
click at [215, 517] on div "FTL" at bounding box center [270, 509] width 408 height 24
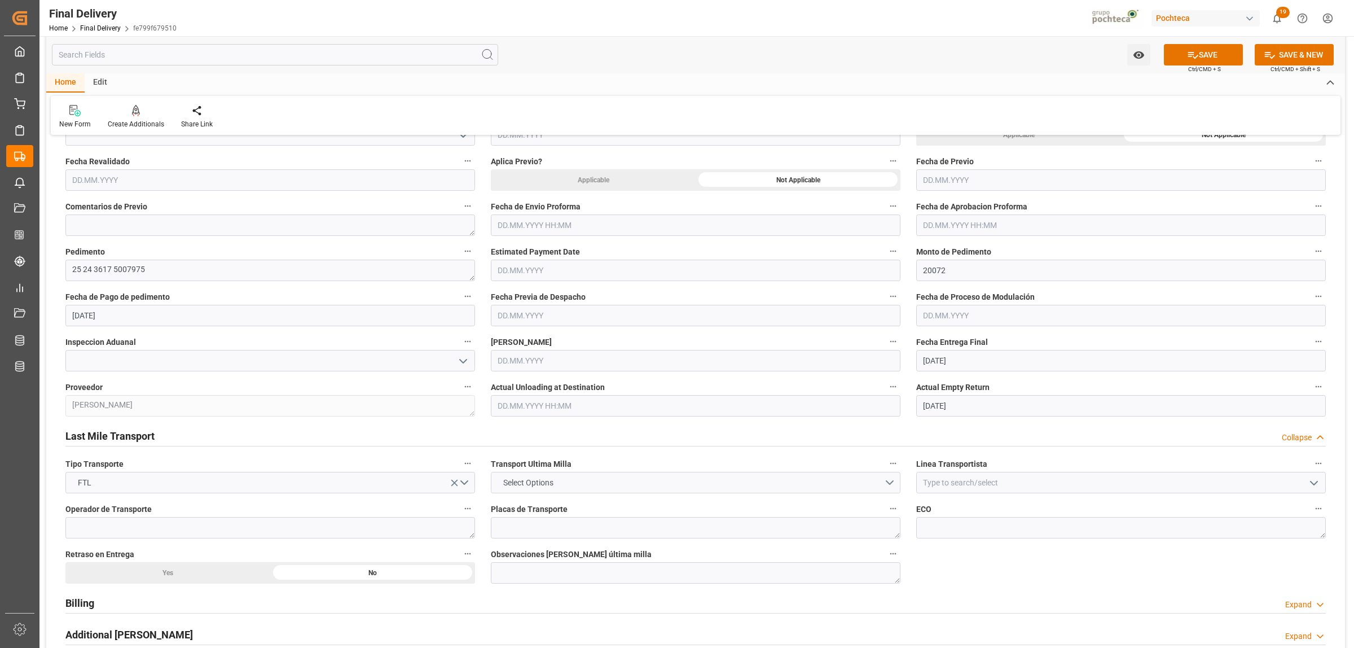
click at [887, 485] on button "Select Options" at bounding box center [696, 482] width 410 height 21
click at [587, 489] on div "LESCHACO" at bounding box center [695, 485] width 408 height 24
click at [969, 483] on input at bounding box center [1121, 482] width 410 height 21
click at [931, 512] on div "FEMA" at bounding box center [1121, 507] width 408 height 25
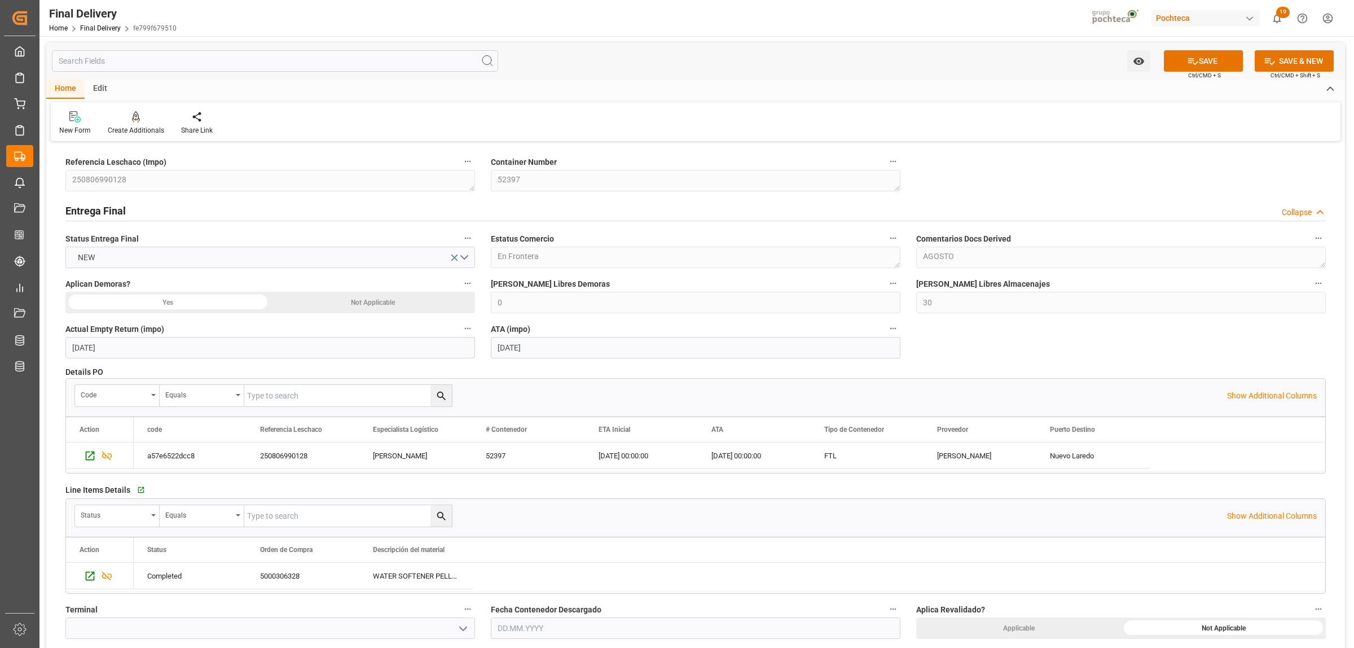
scroll to position [0, 0]
type input "FEMA"
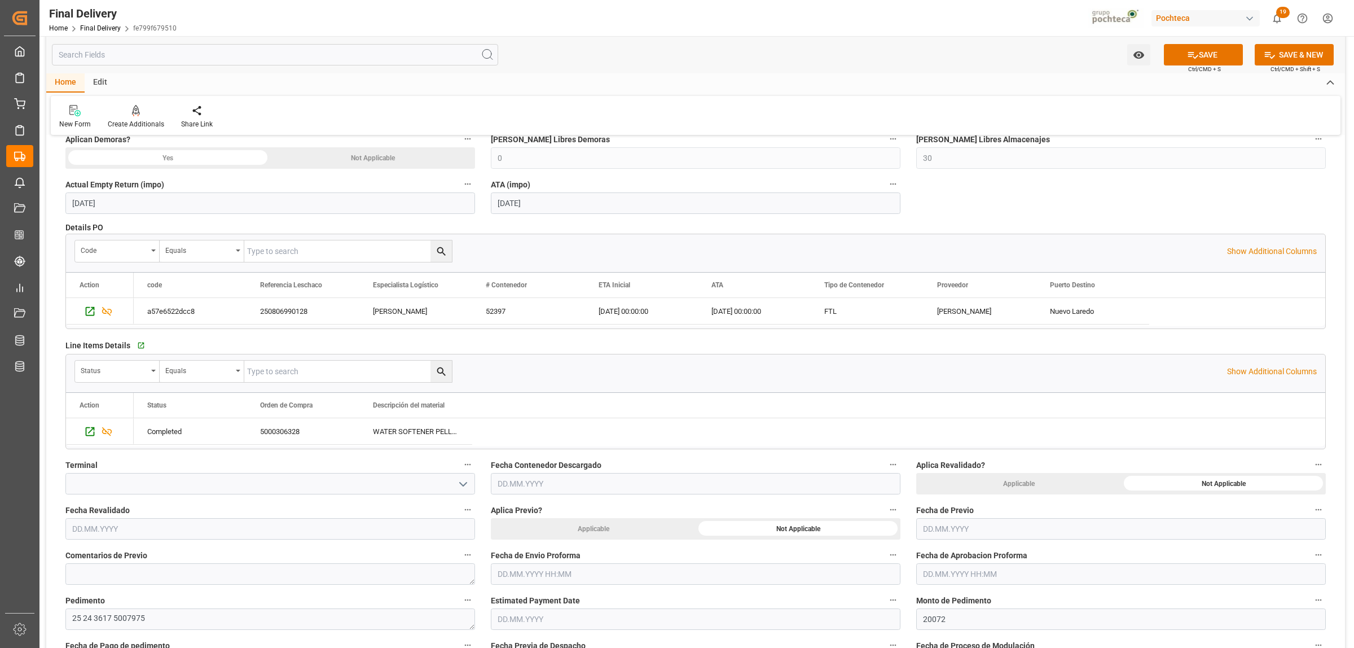
scroll to position [353, 0]
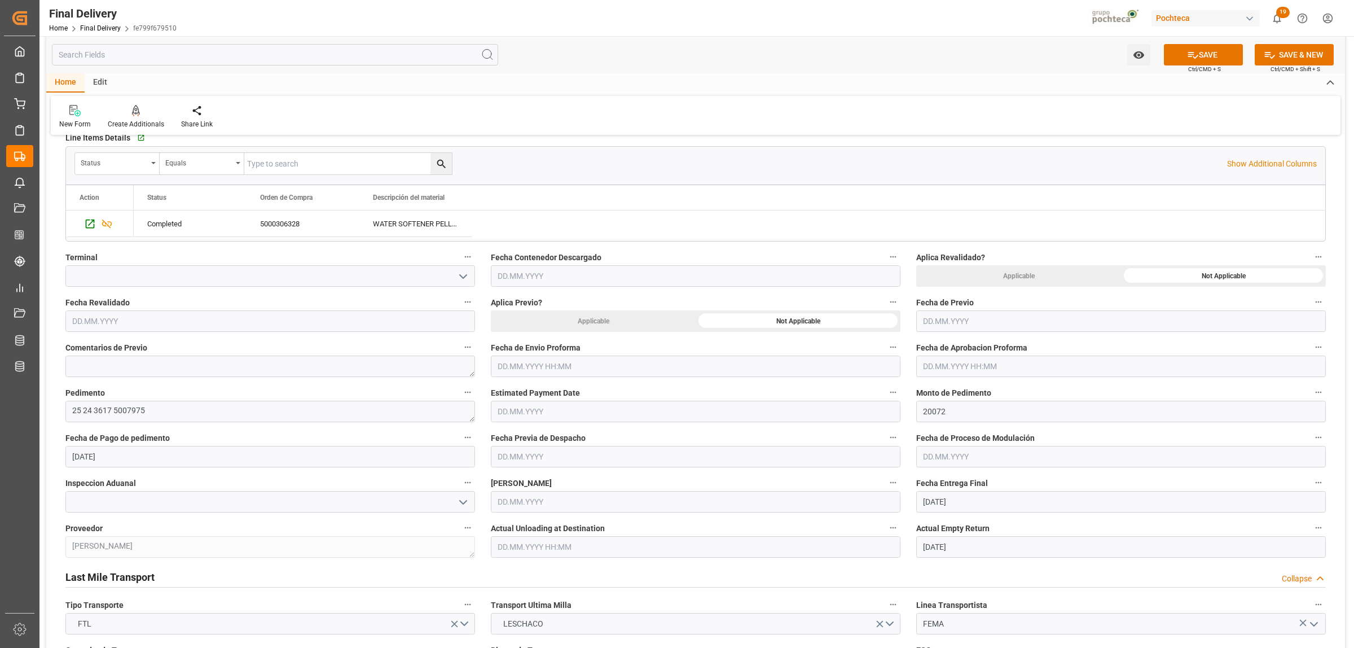
click at [536, 366] on input "text" at bounding box center [696, 365] width 410 height 21
click at [527, 433] on div "28 29 30 31 1 2 3" at bounding box center [572, 436] width 154 height 22
click at [574, 458] on div "7" at bounding box center [572, 458] width 14 height 14
type input "07.08.2025 00:00"
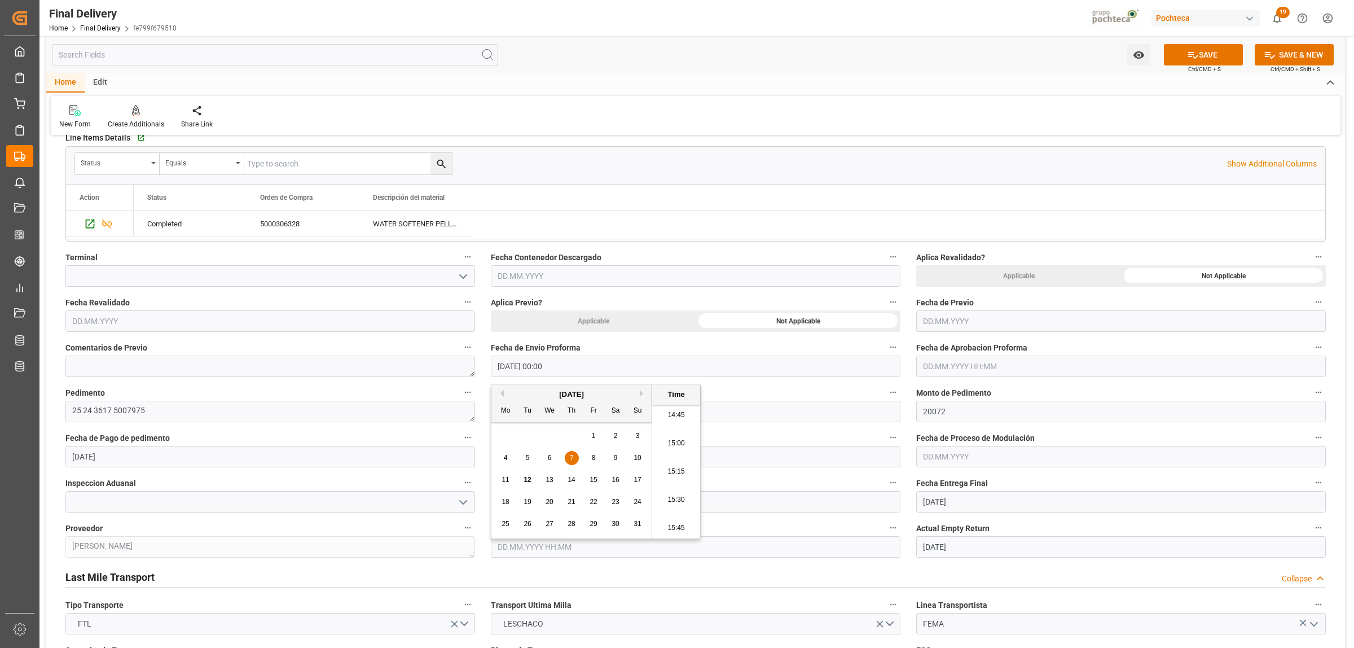
click at [985, 365] on input "text" at bounding box center [1121, 365] width 410 height 21
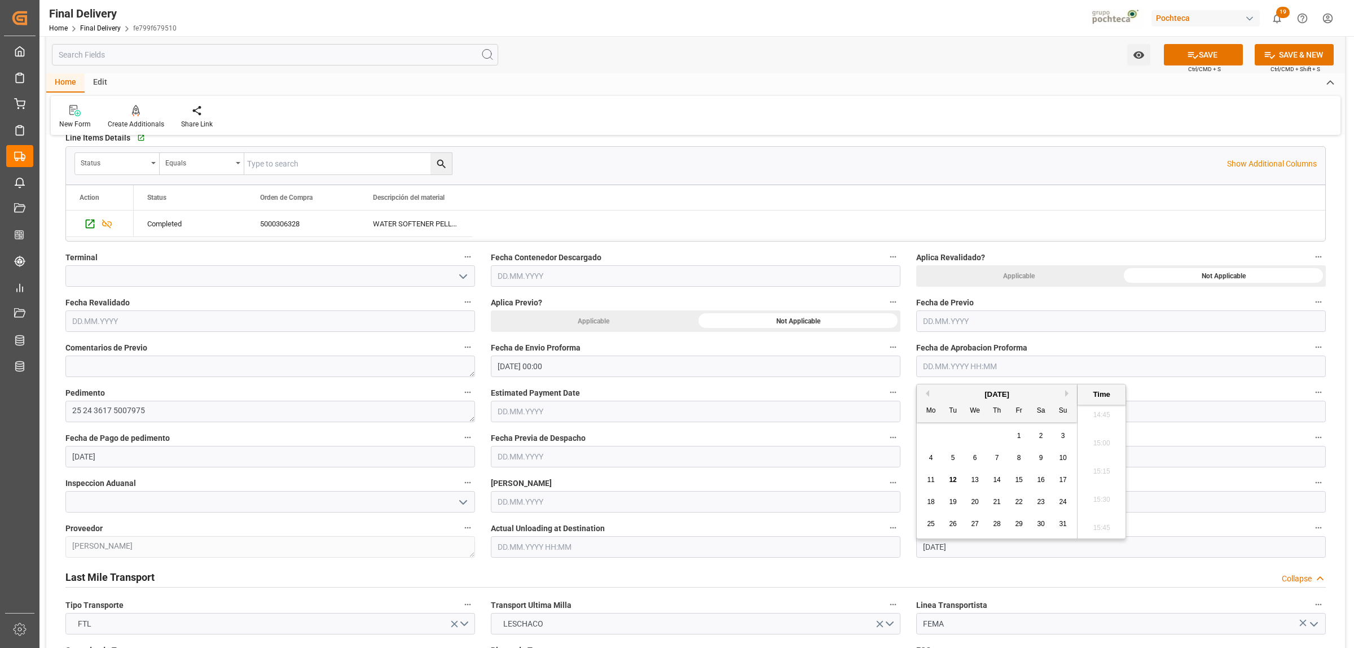
click at [974, 443] on div "28 29 30 31 1 2 3" at bounding box center [997, 436] width 154 height 22
click at [999, 452] on div "7" at bounding box center [997, 458] width 14 height 14
type input "07.08.2025 00:00"
click at [864, 388] on label "Estimated Payment Date" at bounding box center [696, 393] width 410 height 16
click at [886, 388] on button "Estimated Payment Date" at bounding box center [893, 392] width 15 height 15
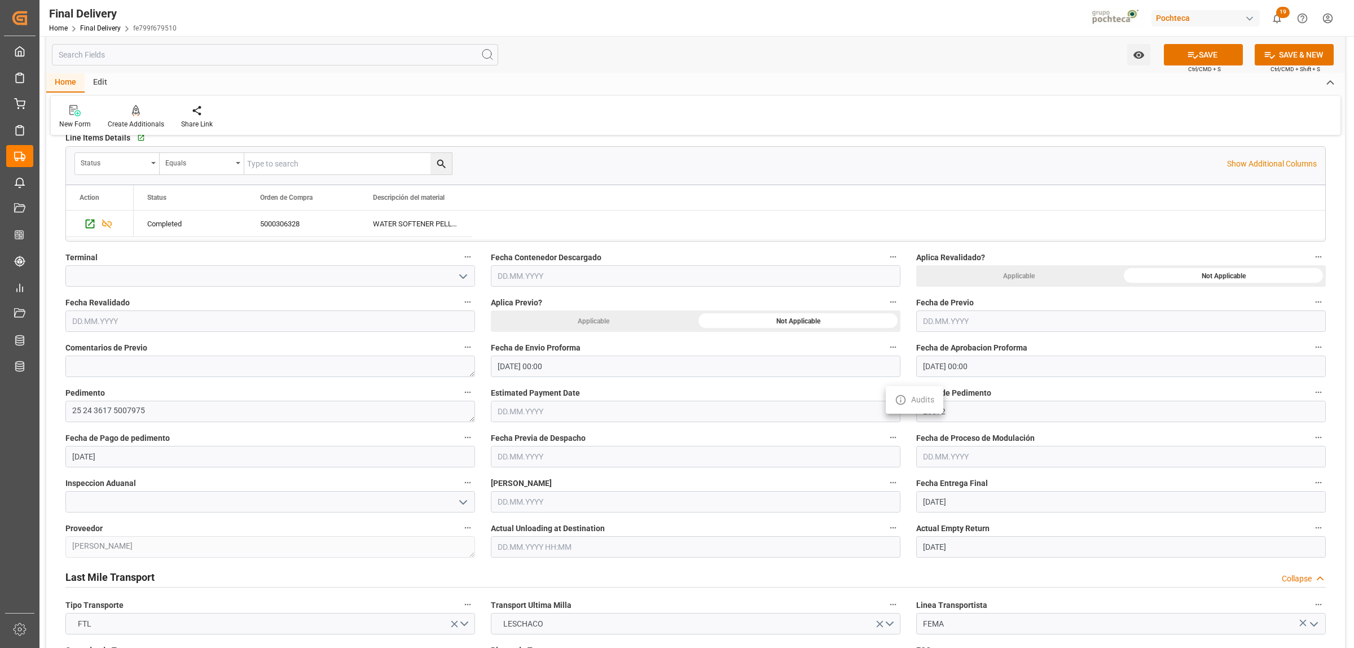
click at [900, 576] on div at bounding box center [677, 324] width 1354 height 648
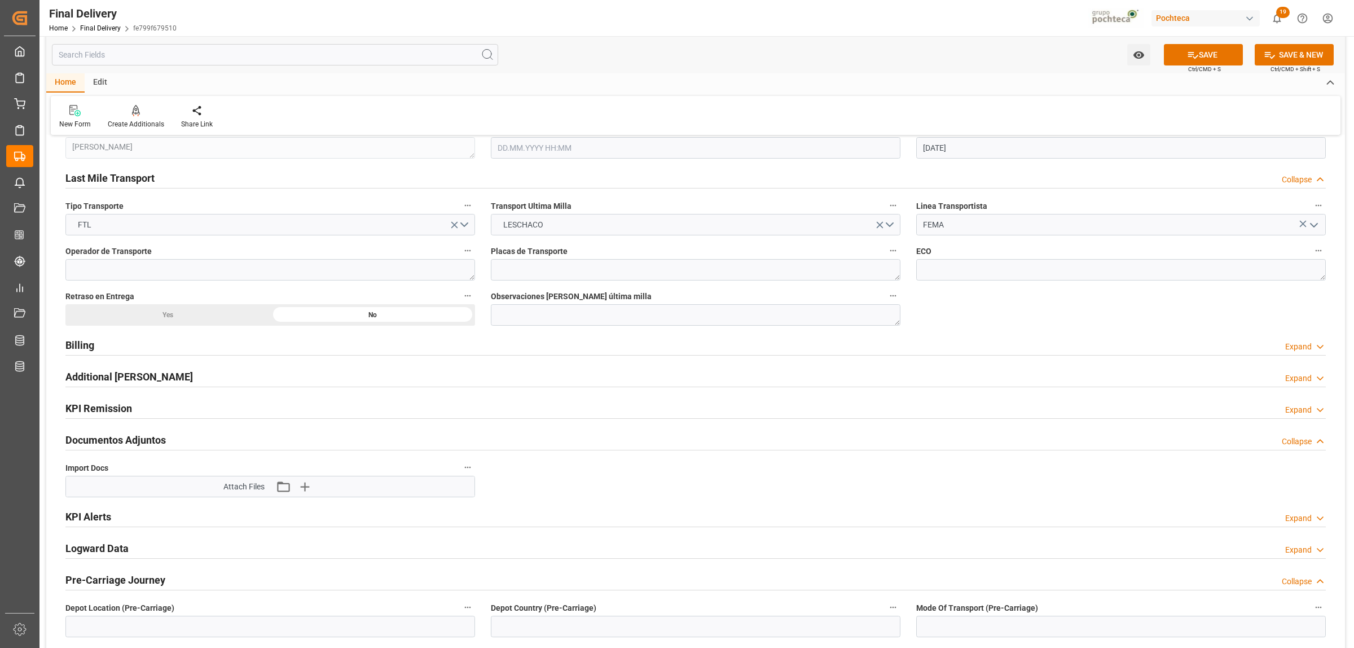
scroll to position [776, 0]
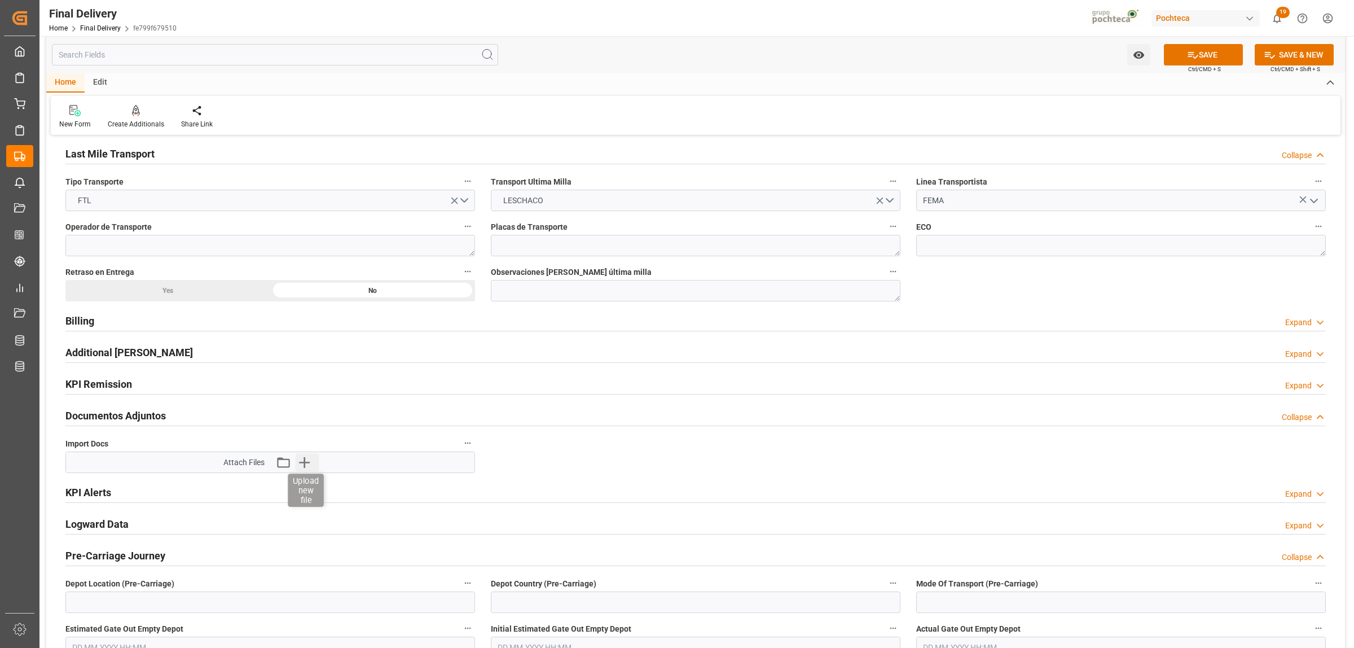
click at [309, 463] on icon "button" at bounding box center [305, 462] width 18 height 18
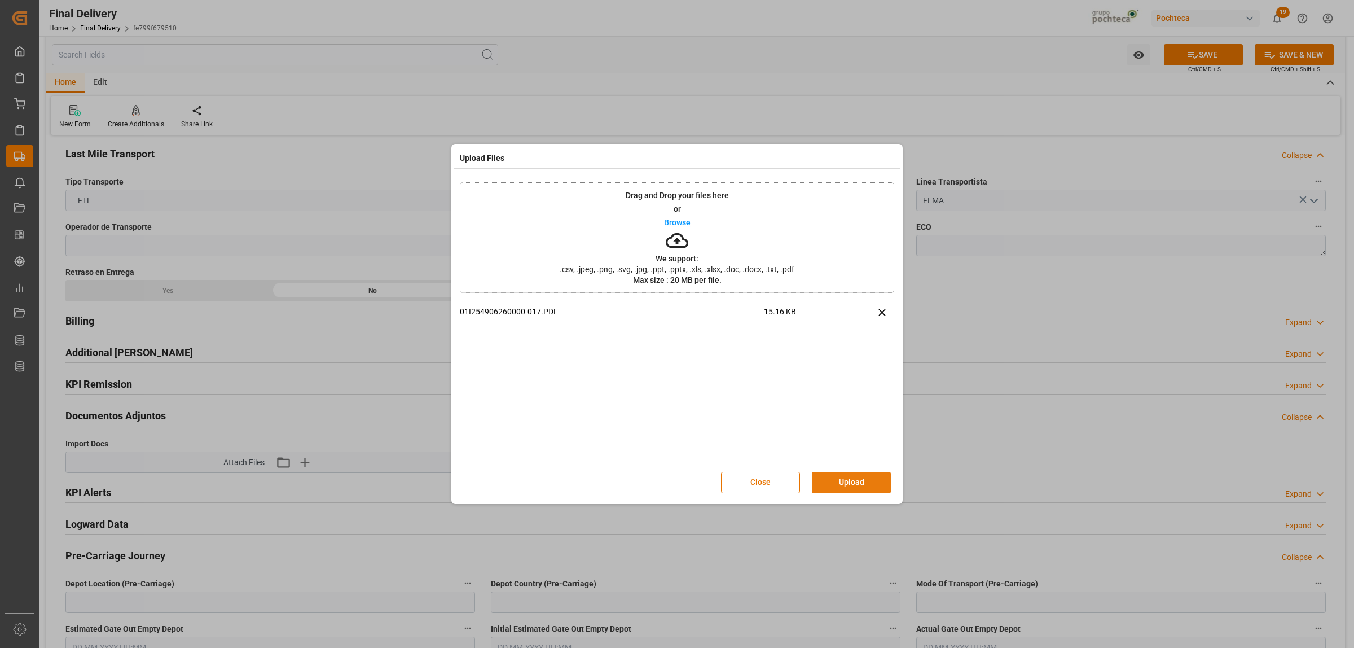
click at [834, 480] on button "Upload" at bounding box center [851, 482] width 79 height 21
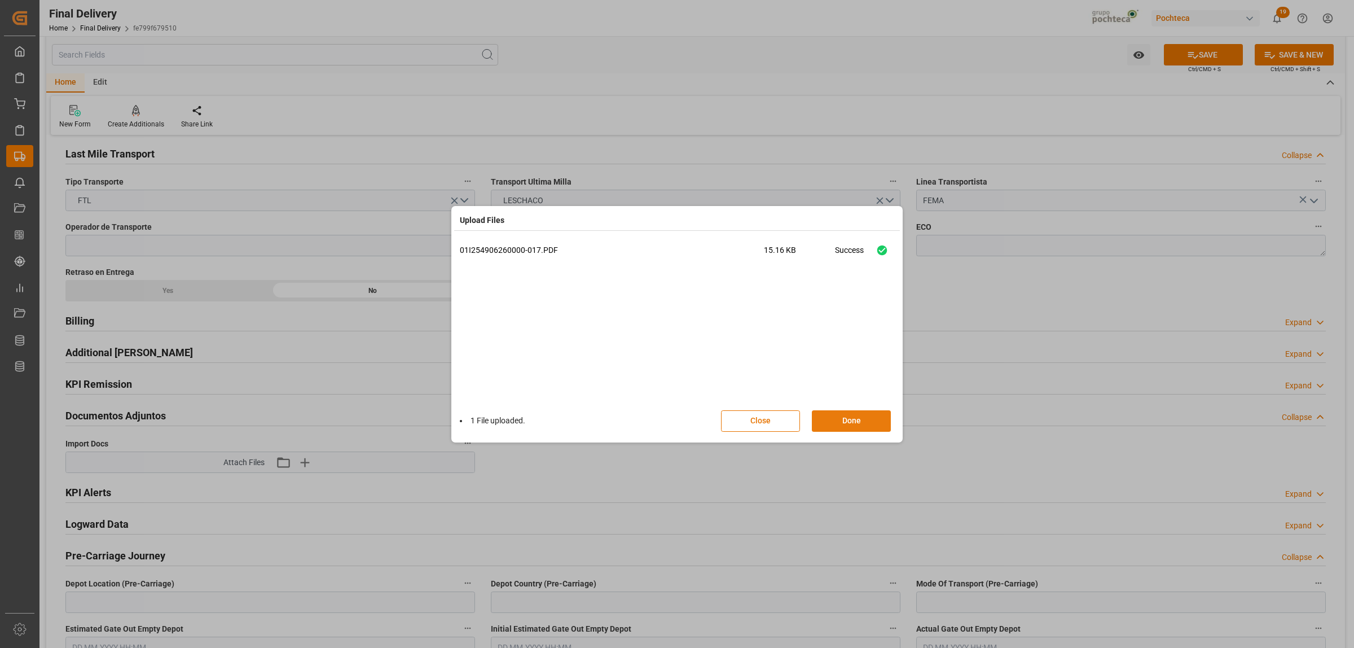
click at [870, 417] on button "Done" at bounding box center [851, 420] width 79 height 21
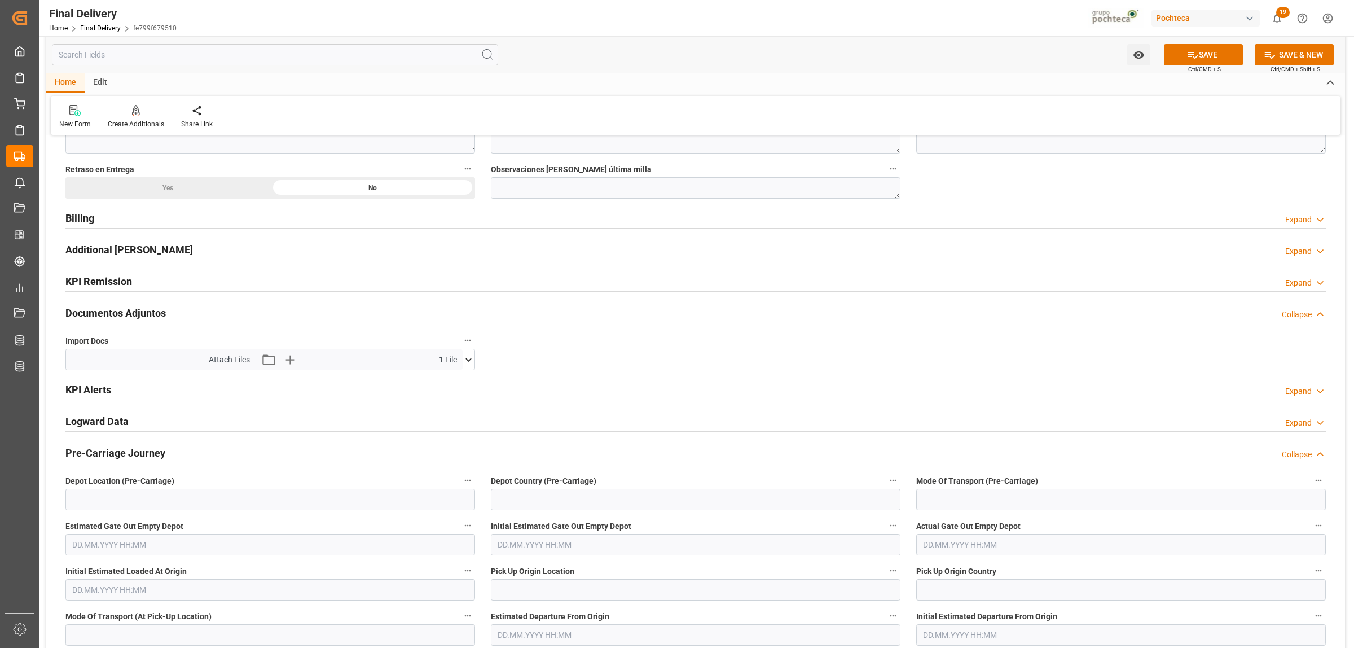
scroll to position [917, 0]
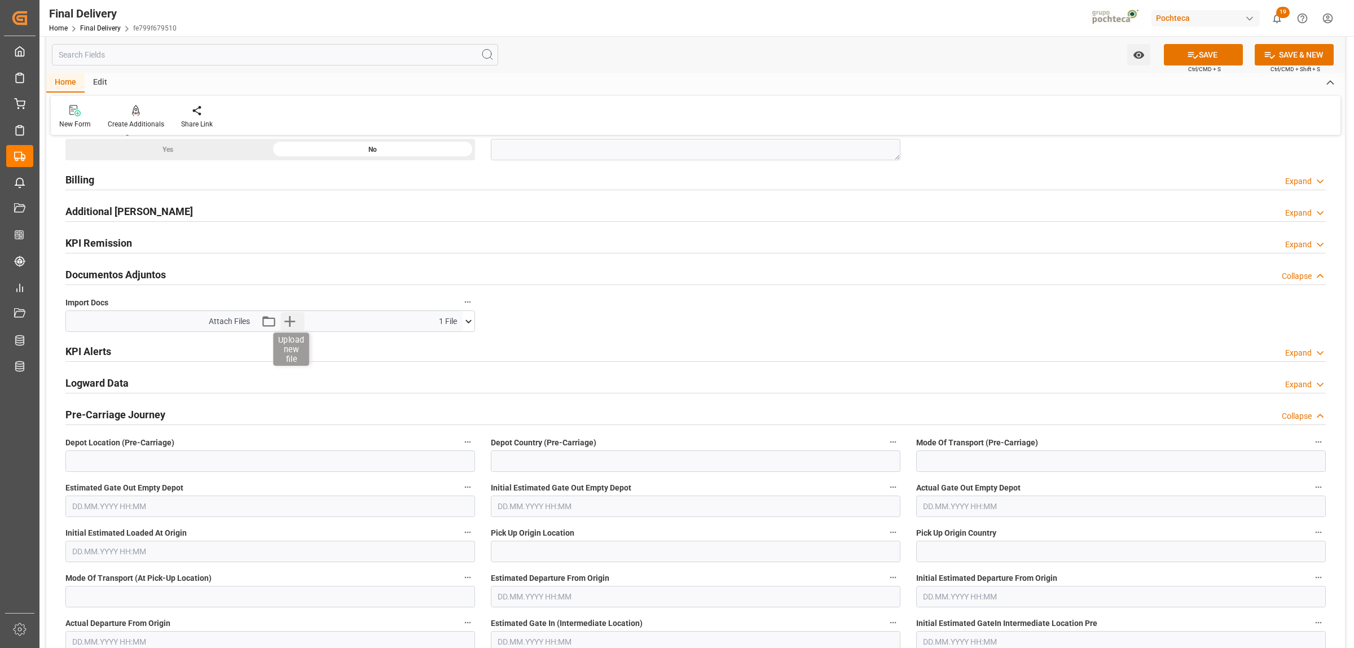
click at [284, 316] on icon "button" at bounding box center [289, 321] width 18 height 18
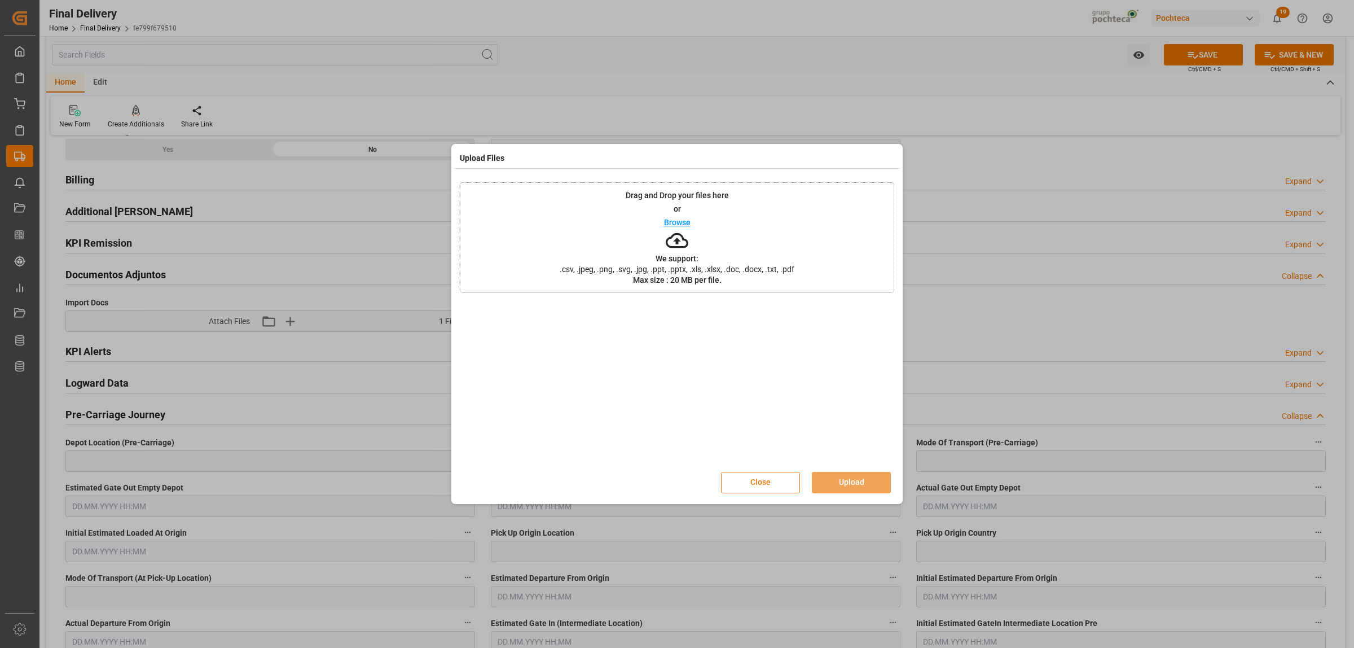
click at [763, 489] on button "Close" at bounding box center [760, 482] width 79 height 21
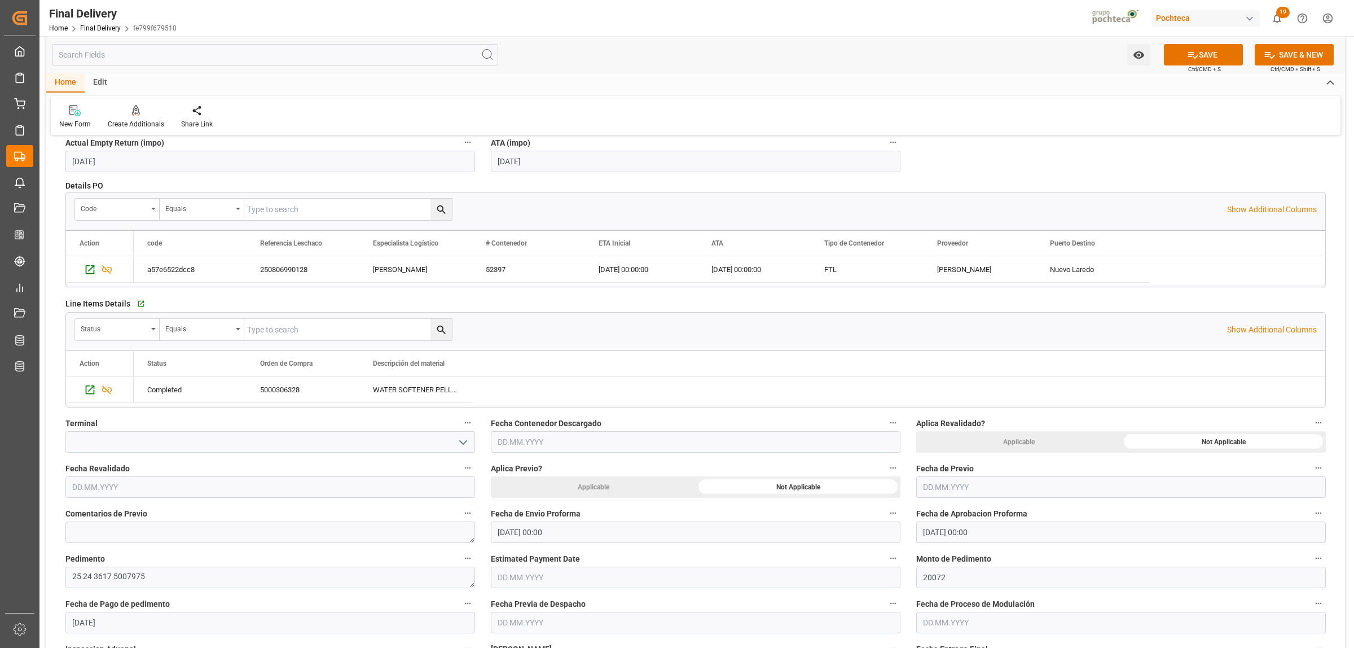
scroll to position [212, 0]
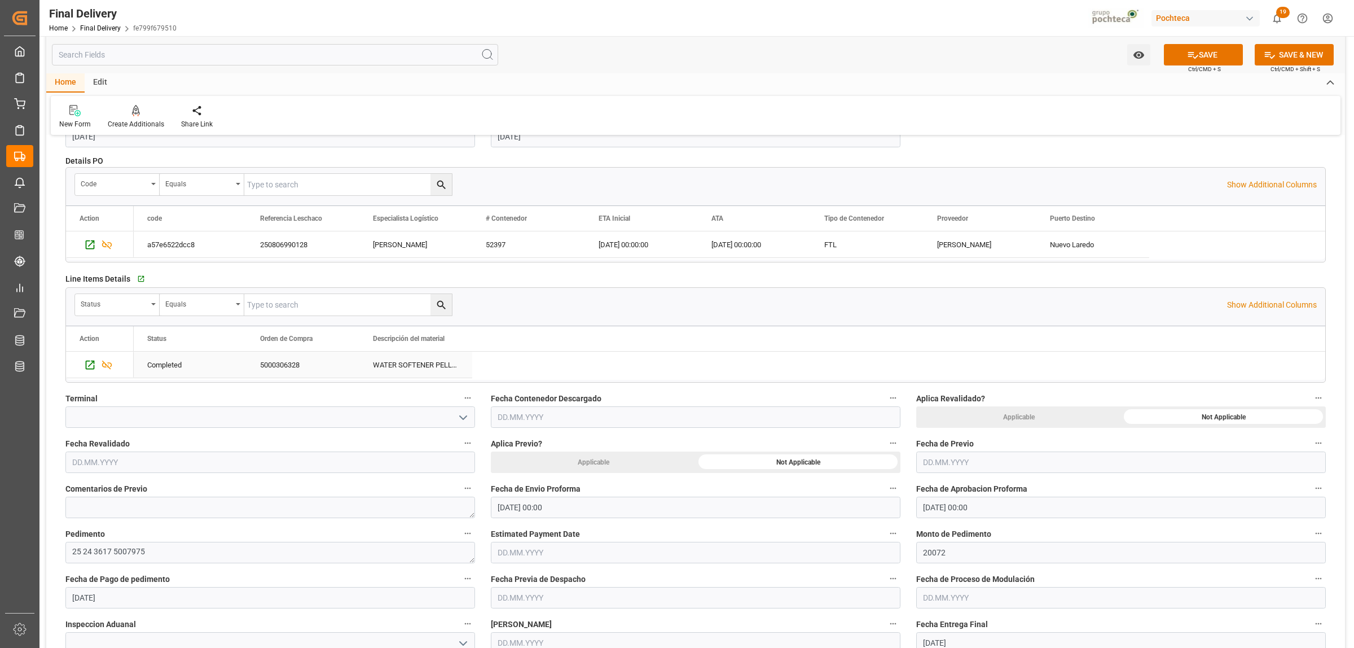
click at [283, 366] on div "5000306328" at bounding box center [303, 364] width 113 height 26
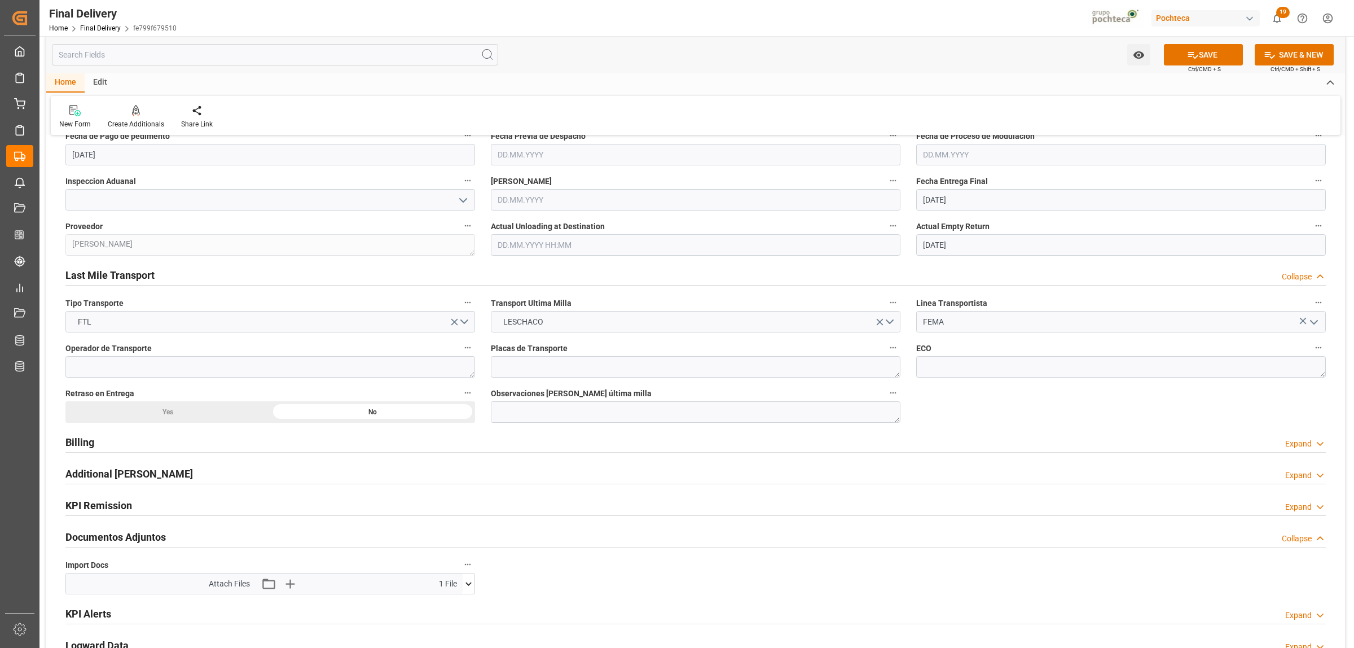
scroll to position [846, 0]
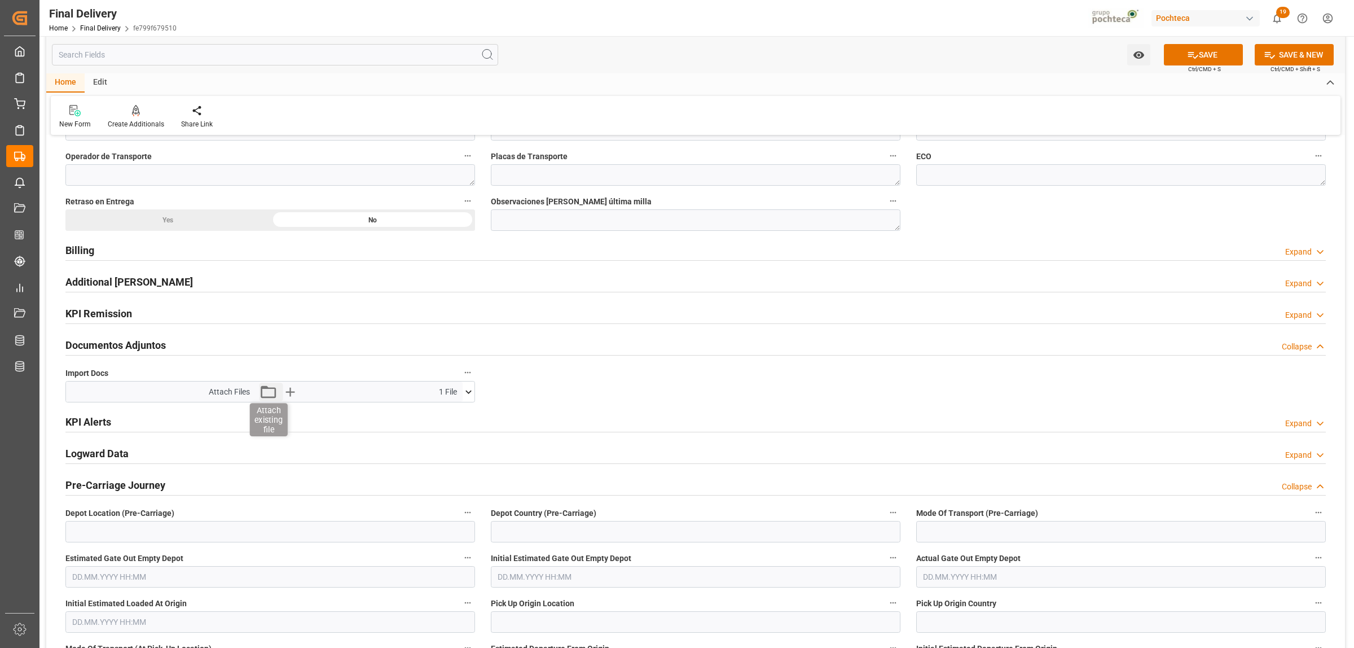
click at [271, 395] on icon "button" at bounding box center [268, 391] width 18 height 18
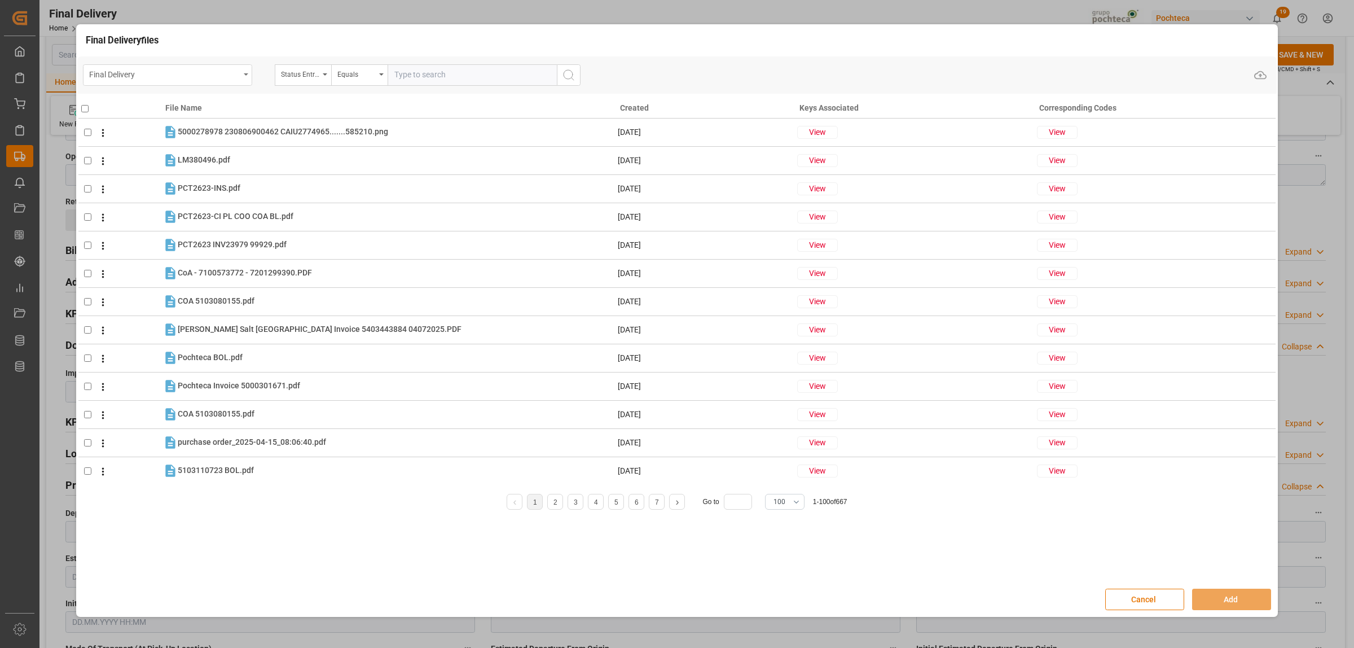
click at [247, 79] on div "Final Delivery" at bounding box center [167, 74] width 169 height 21
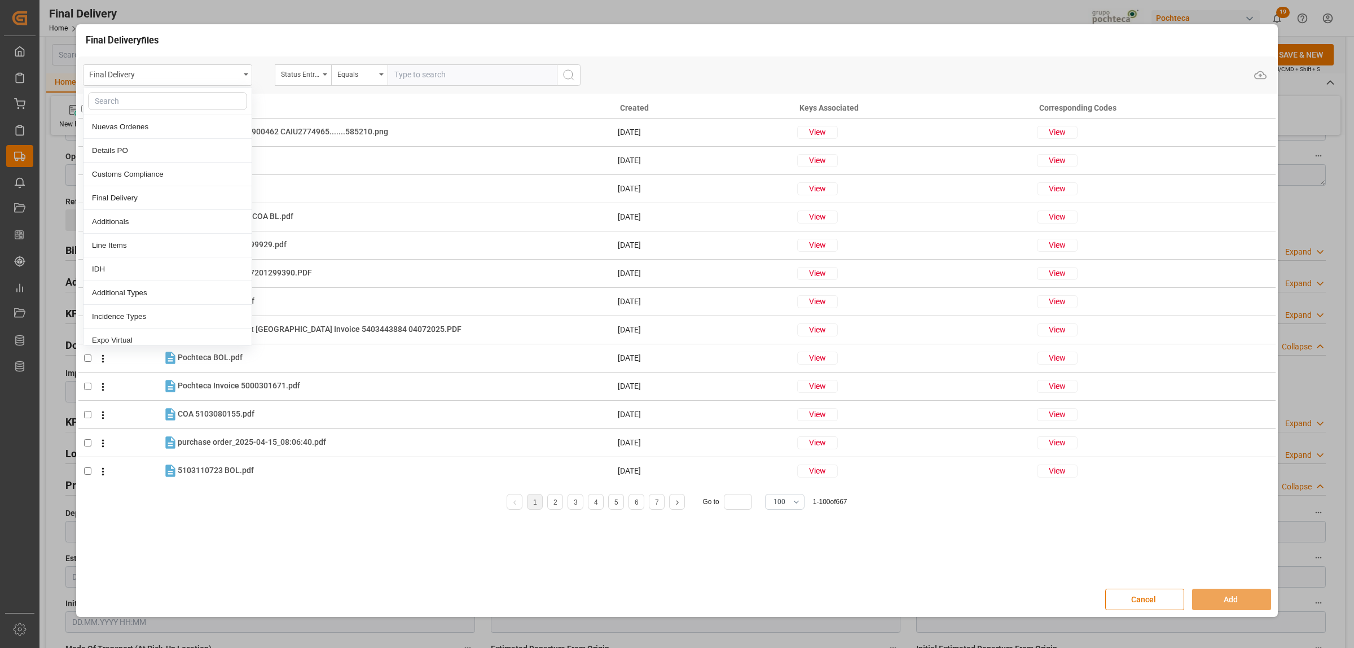
click at [154, 102] on input "text" at bounding box center [167, 101] width 159 height 18
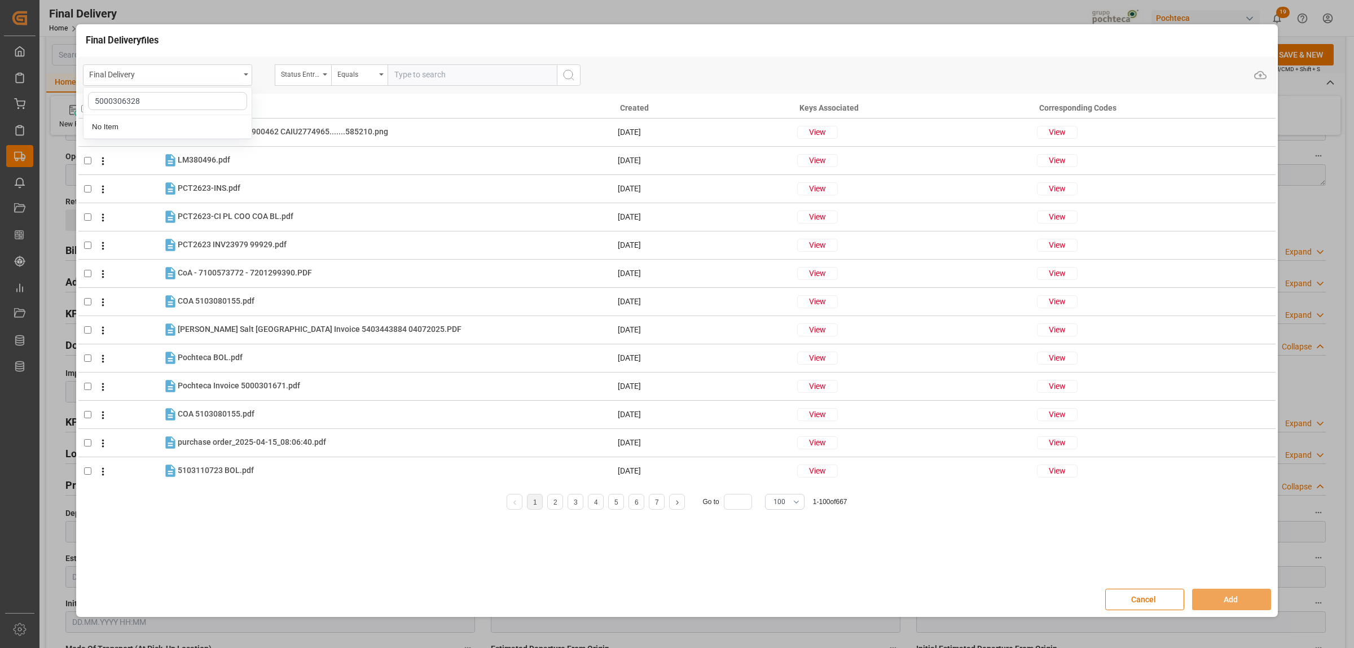
type input "5000306328"
drag, startPoint x: 153, startPoint y: 98, endPoint x: 81, endPoint y: 99, distance: 72.8
click at [81, 99] on div "Final Delivery 5000306328 No Item Status Entrega Final Equals Upload File Name …" at bounding box center [676, 315] width 1199 height 518
type input "ord"
click at [243, 77] on div "Final Delivery" at bounding box center [167, 74] width 169 height 21
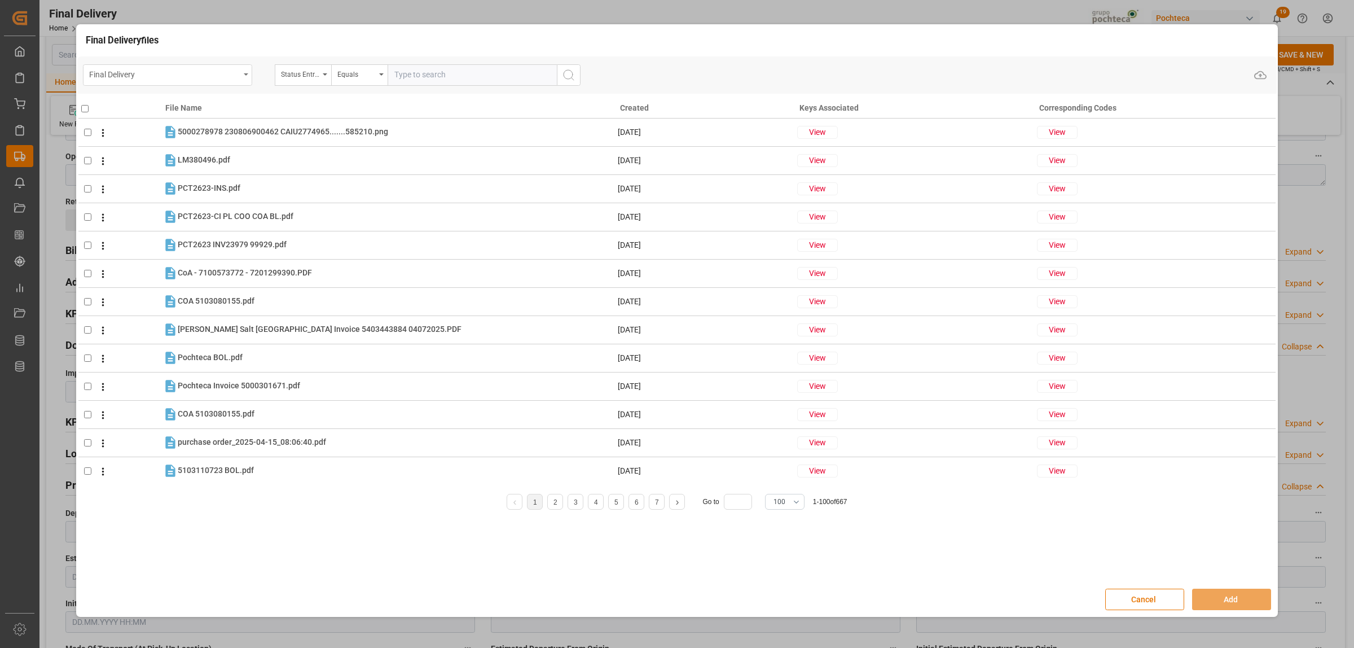
click at [248, 75] on div "Final Delivery" at bounding box center [167, 74] width 169 height 21
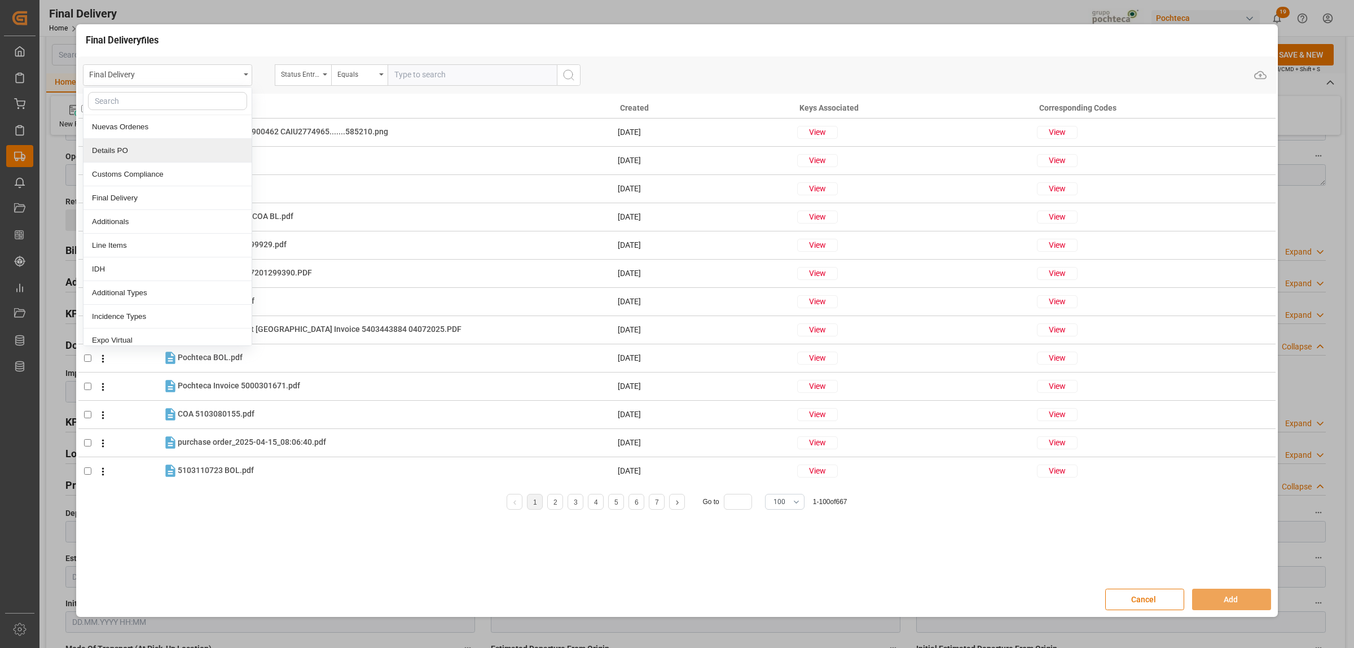
click at [111, 158] on div "Details PO" at bounding box center [167, 151] width 168 height 24
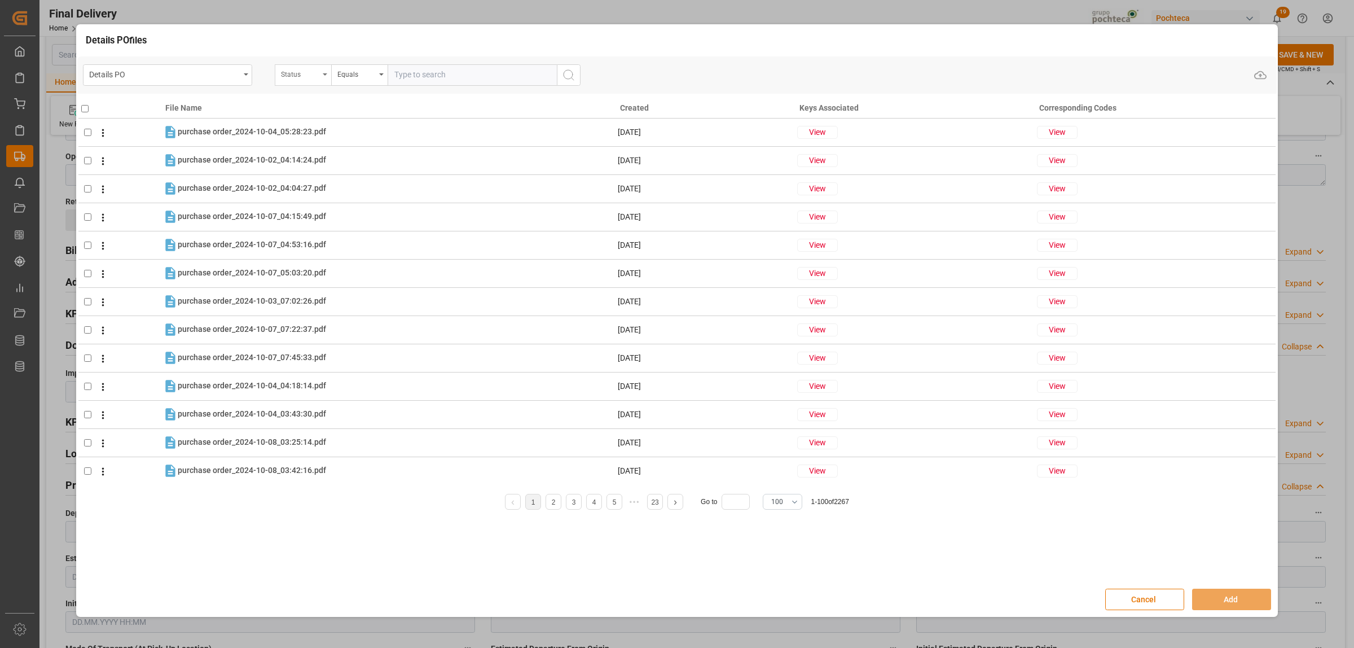
click at [323, 74] on icon "open menu" at bounding box center [325, 74] width 5 height 2
type input "orde"
click at [364, 131] on div "Orden de Compra nuevo" at bounding box center [359, 127] width 168 height 24
click at [407, 74] on input "text" at bounding box center [472, 74] width 169 height 21
paste input "5000306328"
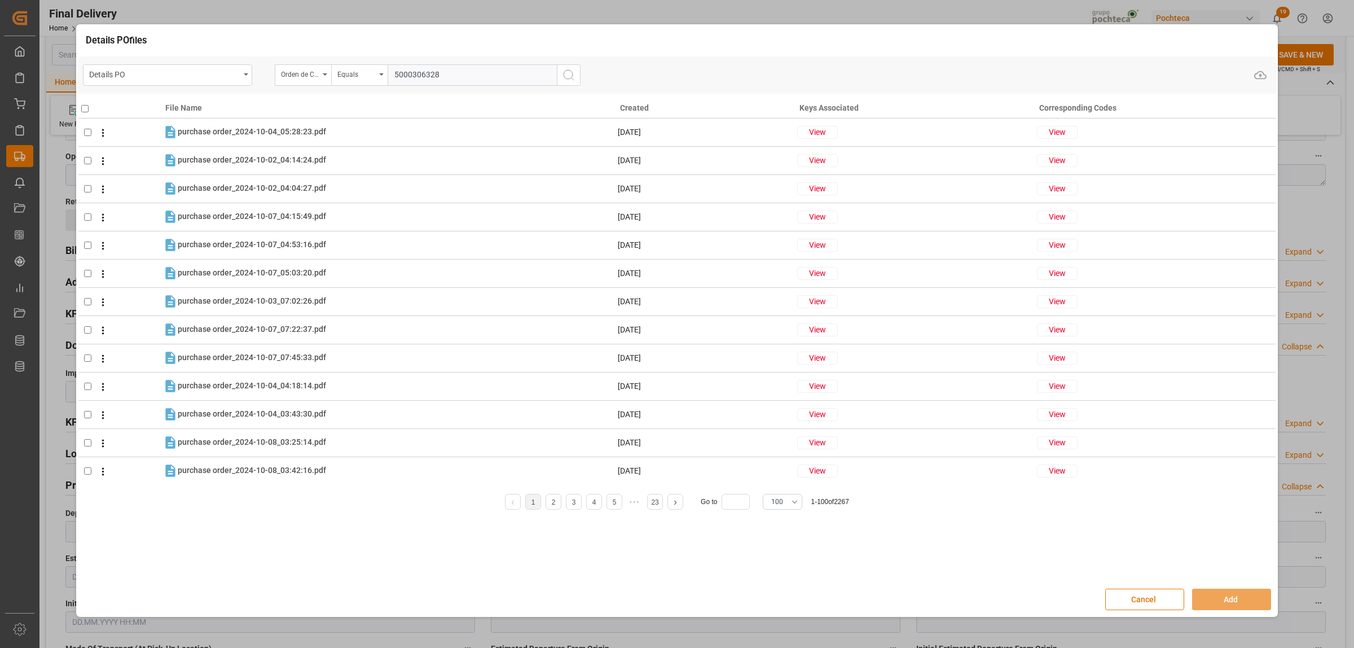
type input "5000306328"
click at [570, 77] on icon "search button" at bounding box center [569, 75] width 14 height 14
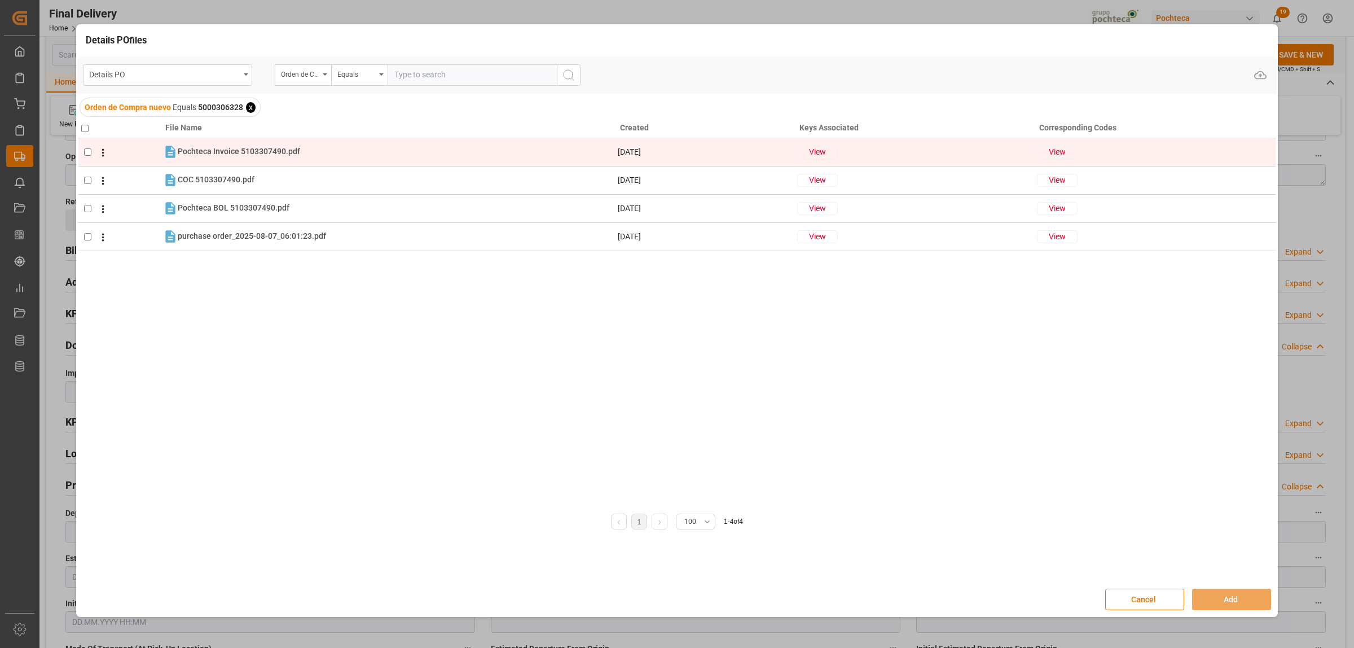
click at [86, 153] on input "checkbox" at bounding box center [87, 151] width 7 height 7
checkbox input "false"
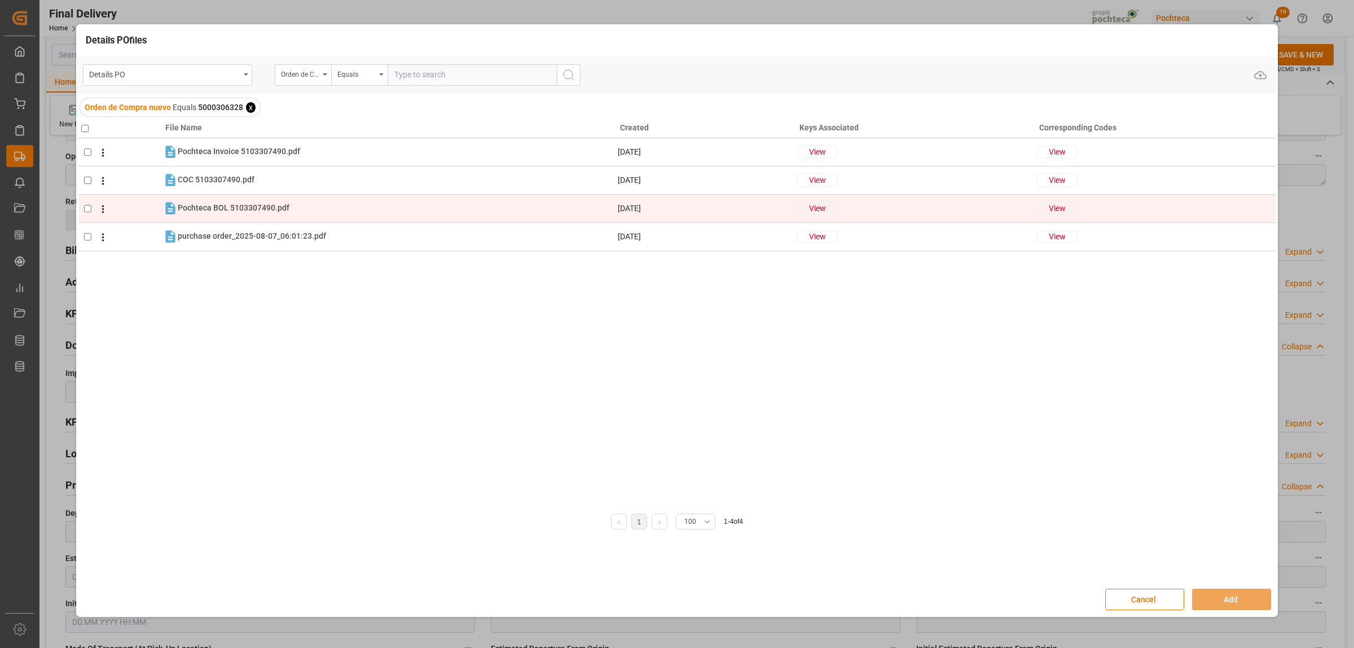
click at [86, 206] on input "checkbox" at bounding box center [87, 208] width 7 height 7
checkbox input "true"
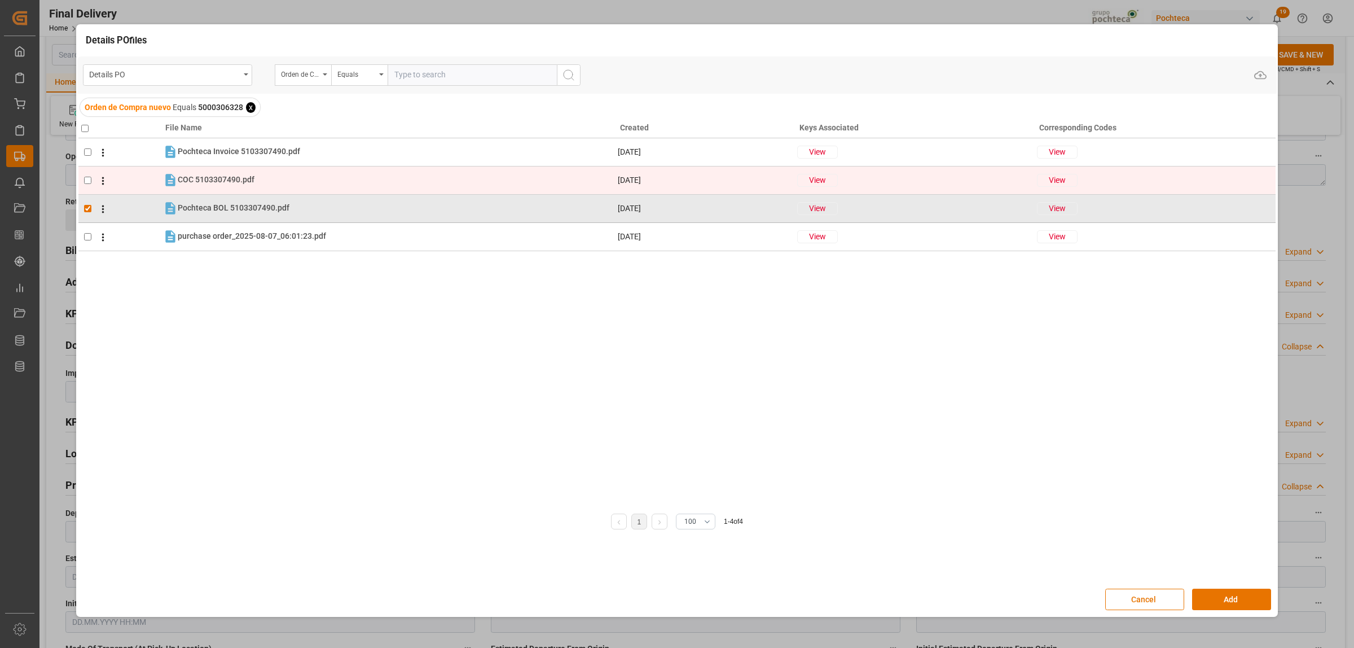
click at [88, 187] on td at bounding box center [120, 180] width 84 height 28
checkbox input "true"
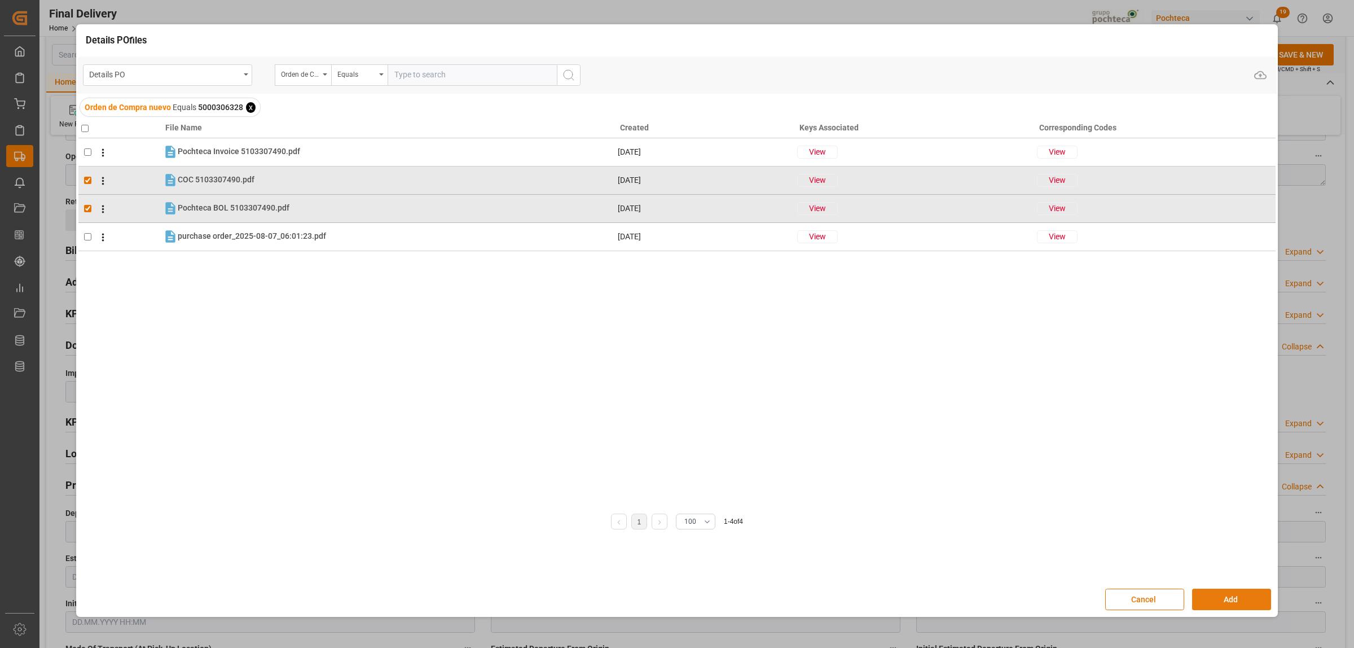
click at [1231, 600] on button "Add" at bounding box center [1231, 598] width 79 height 21
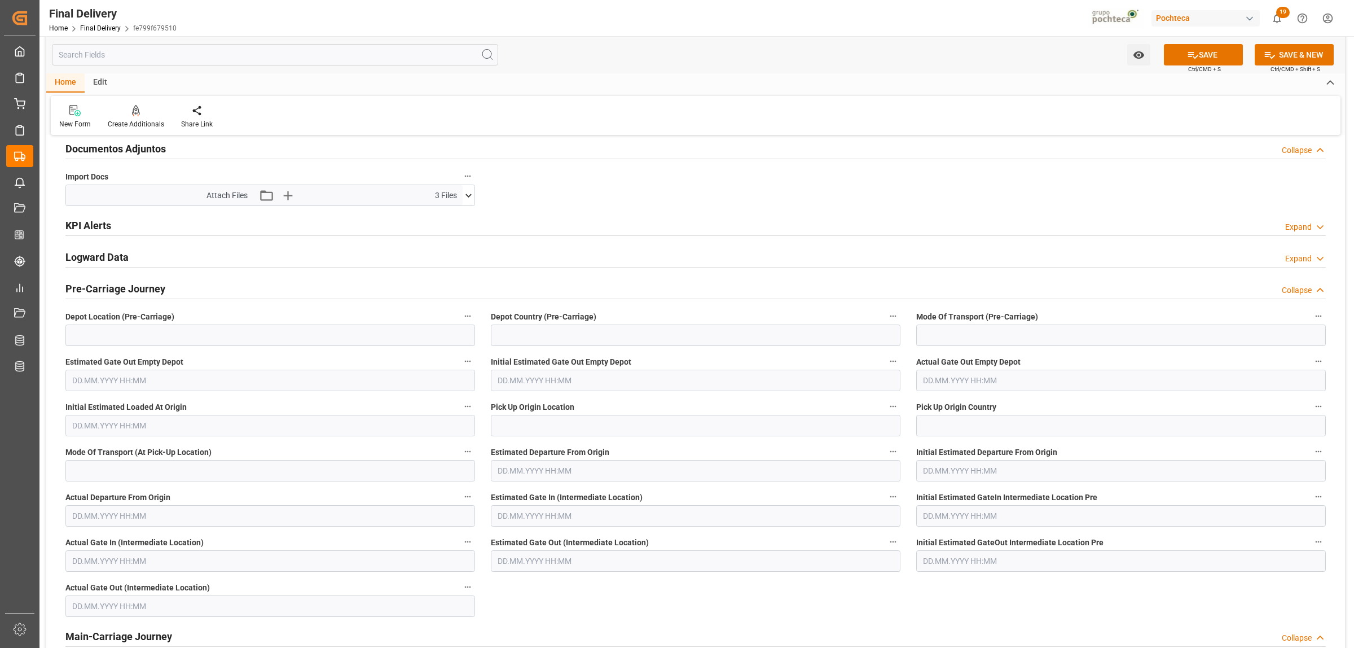
scroll to position [917, 0]
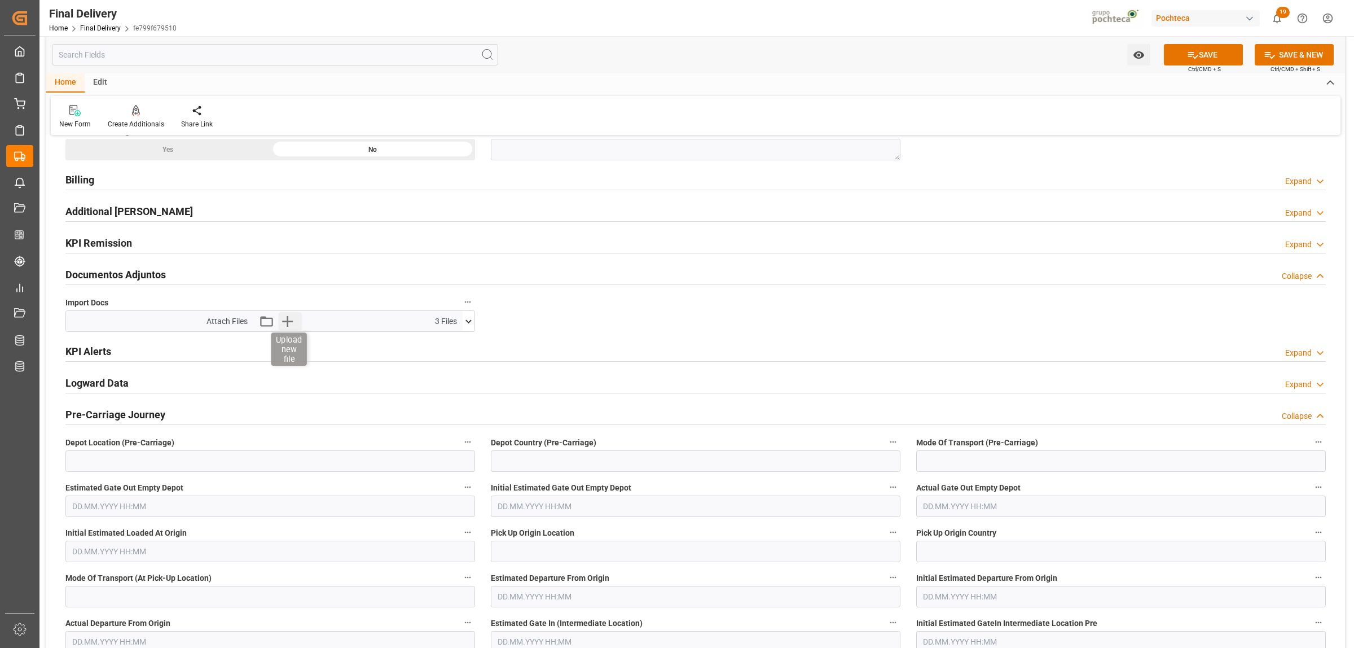
click at [289, 319] on icon "button" at bounding box center [288, 321] width 18 height 18
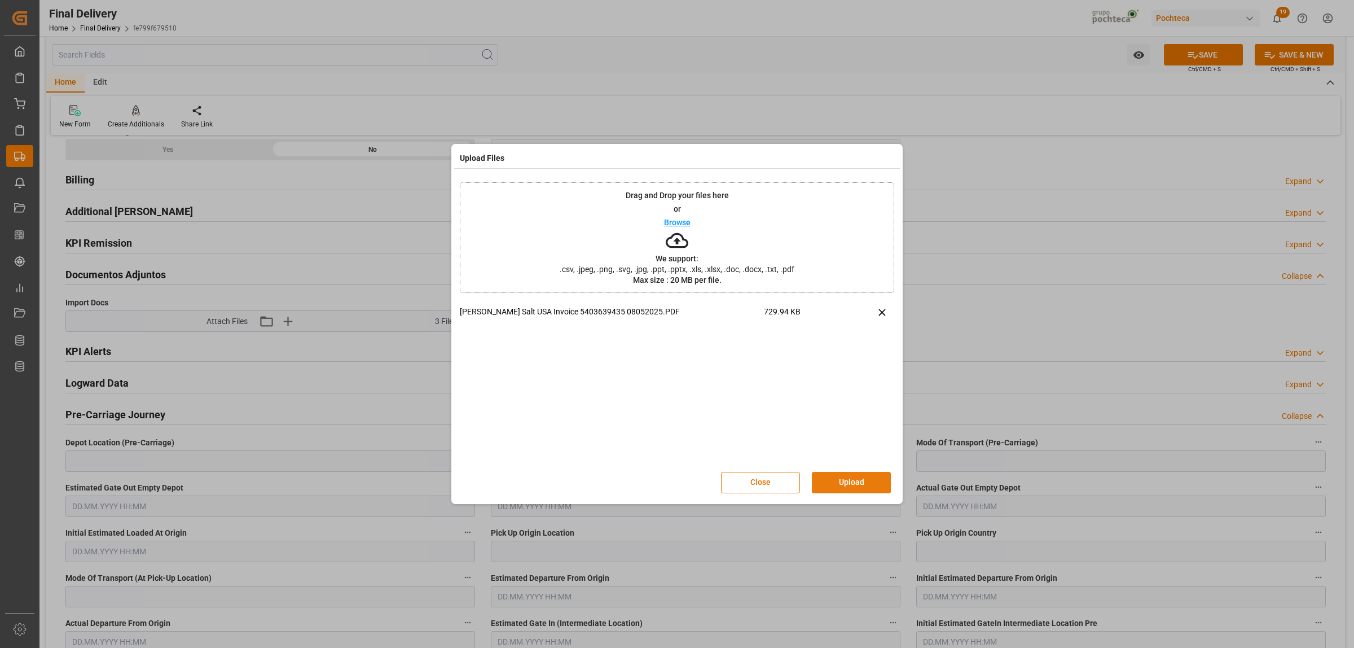
click at [845, 483] on button "Upload" at bounding box center [851, 482] width 79 height 21
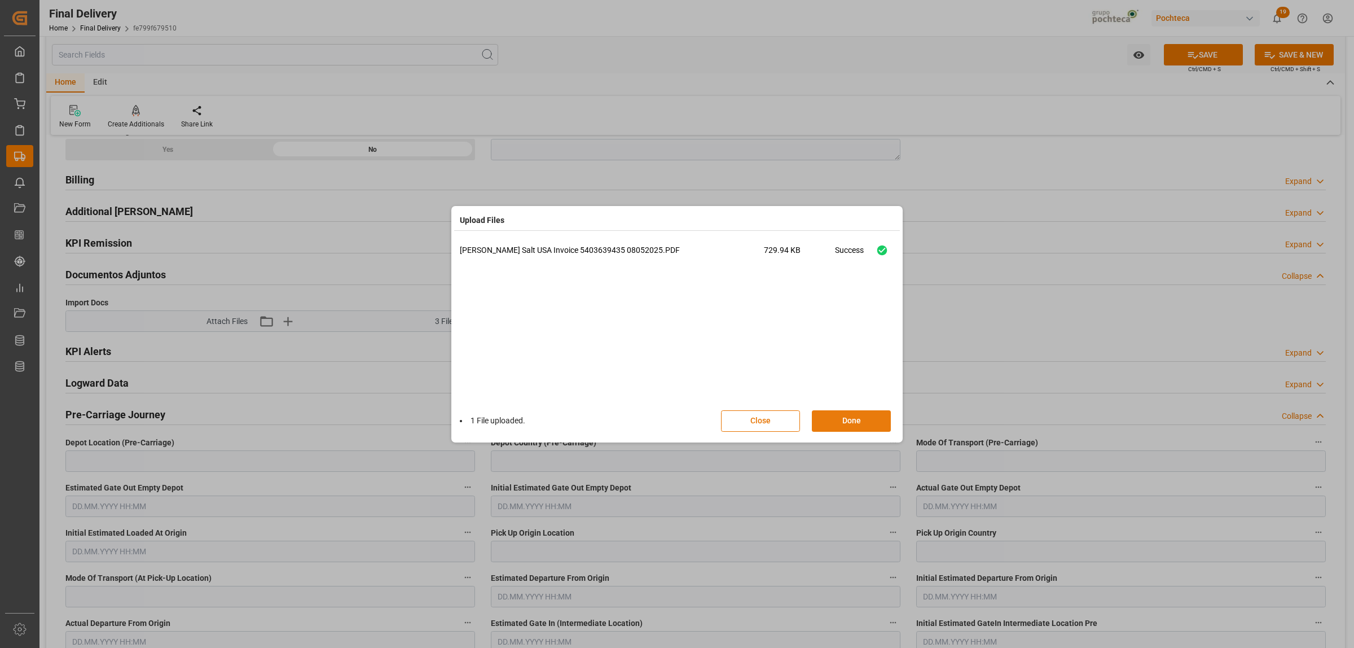
click at [851, 415] on button "Done" at bounding box center [851, 420] width 79 height 21
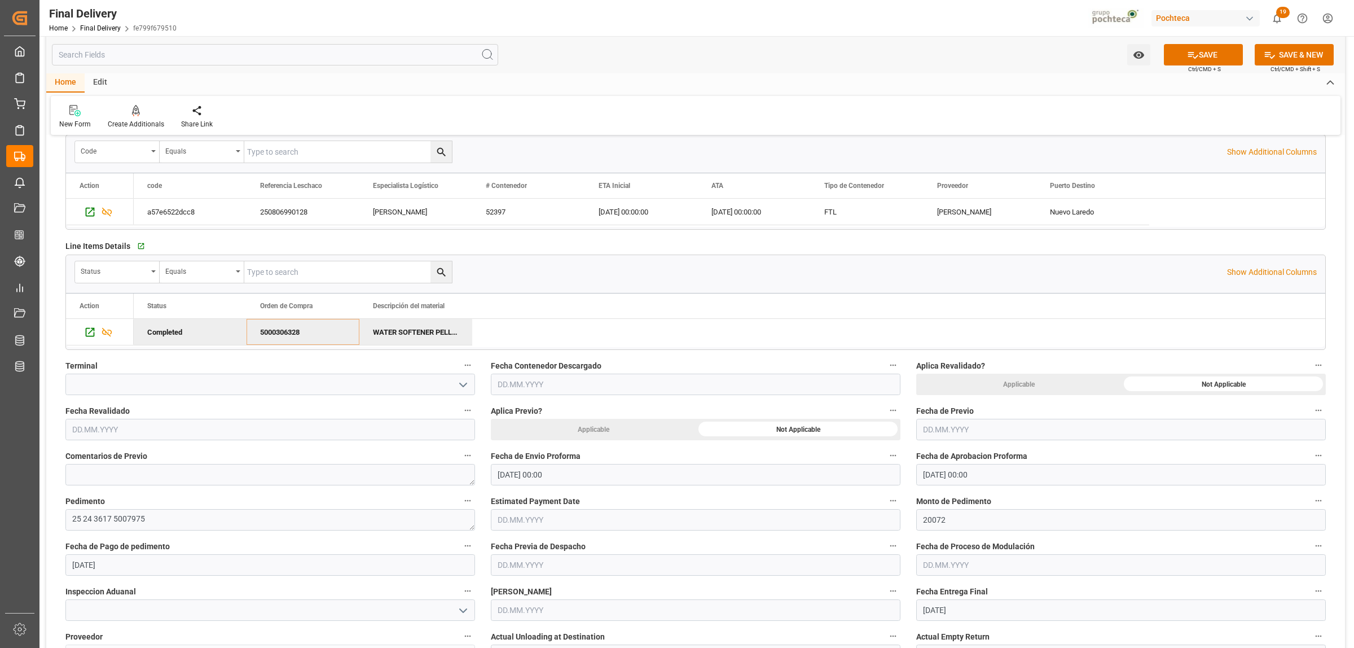
scroll to position [212, 0]
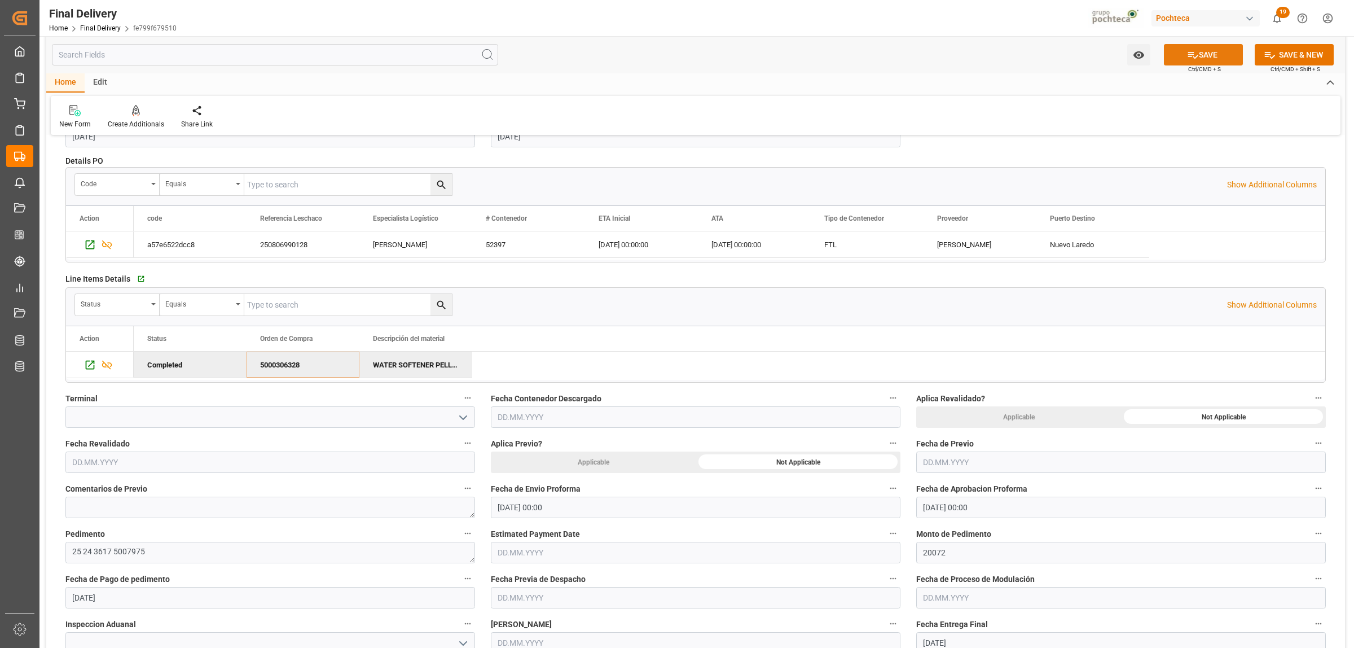
click at [1203, 55] on button "SAVE" at bounding box center [1203, 54] width 79 height 21
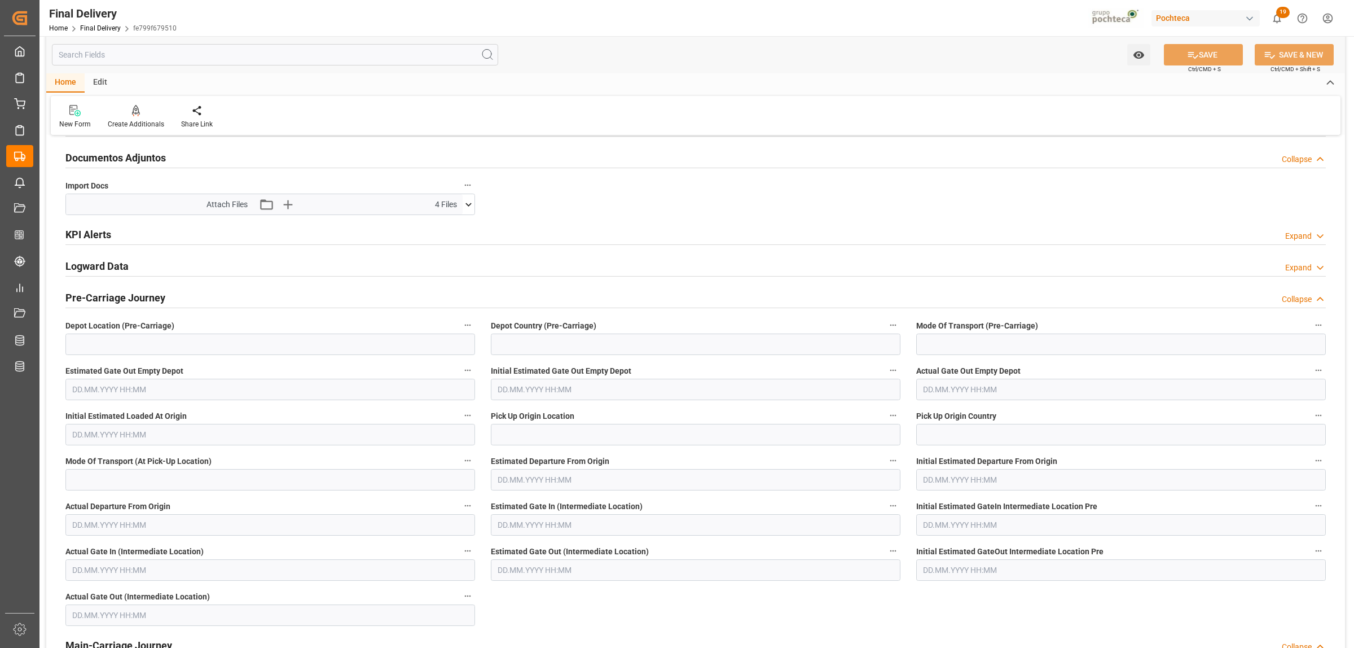
scroll to position [0, 0]
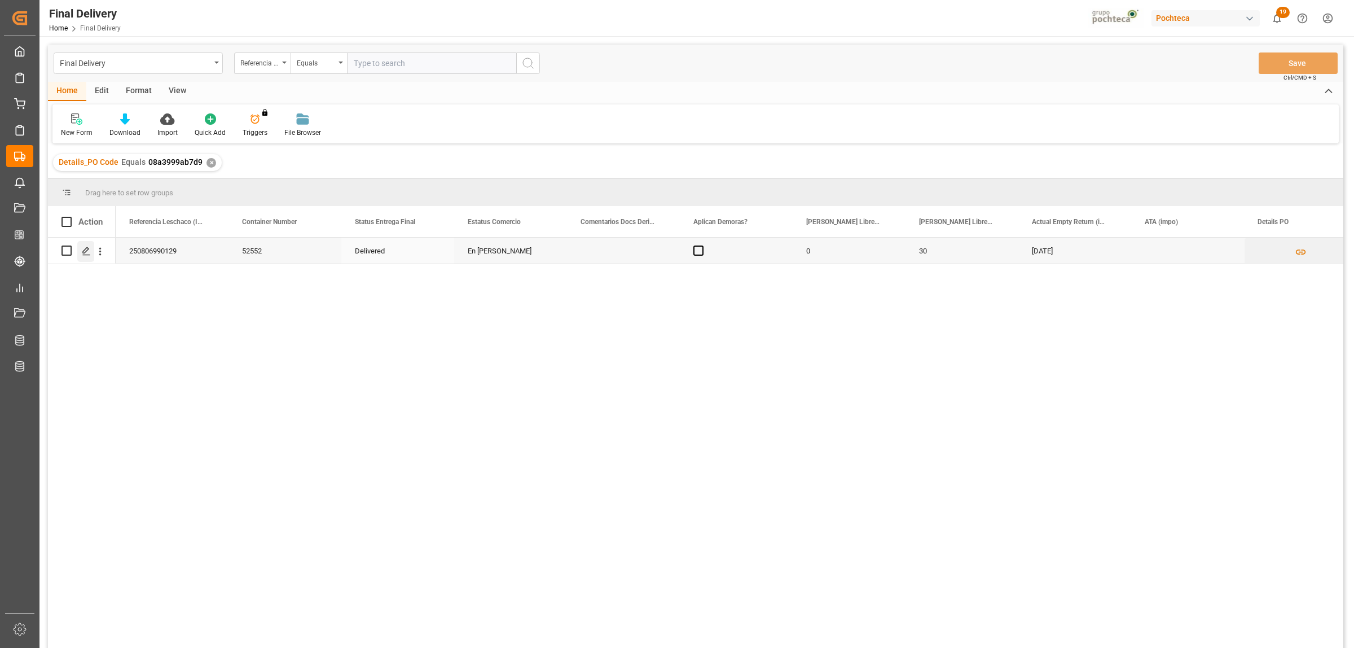
click at [85, 247] on icon "Press SPACE to select this row." at bounding box center [86, 251] width 9 height 9
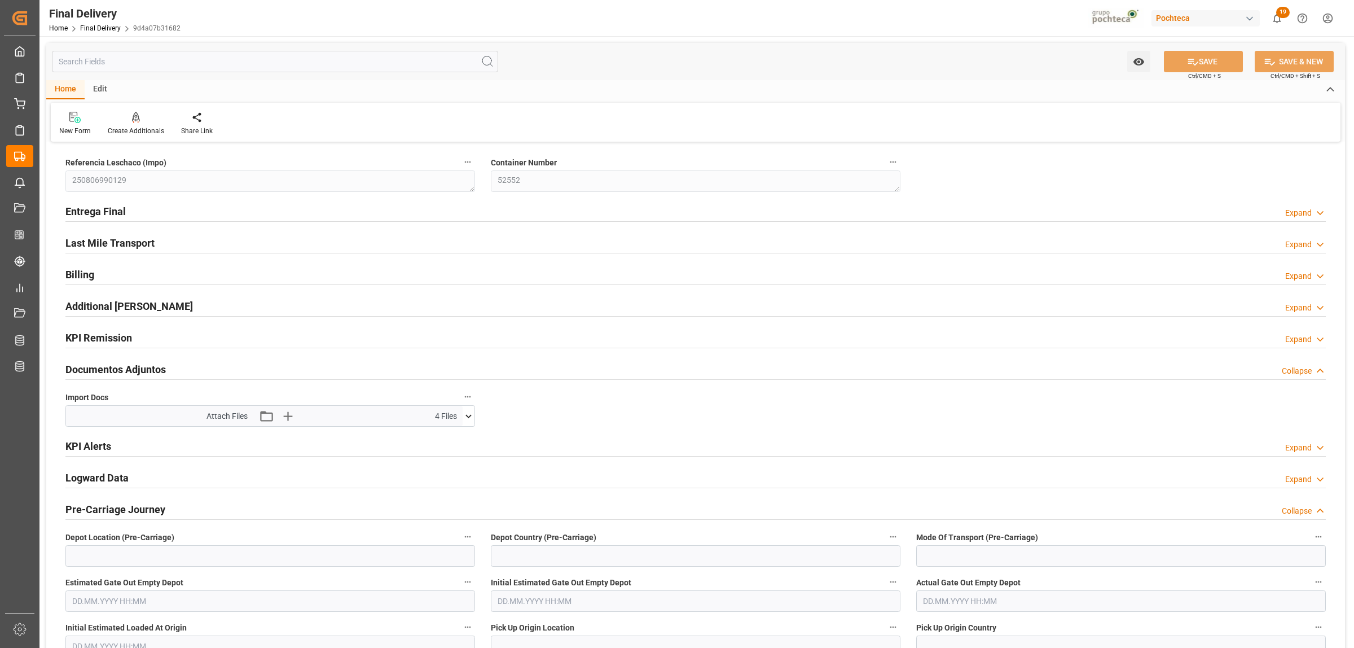
type input "14.08.2025"
type input "11.08.2025 00:00"
type input "[DATE]"
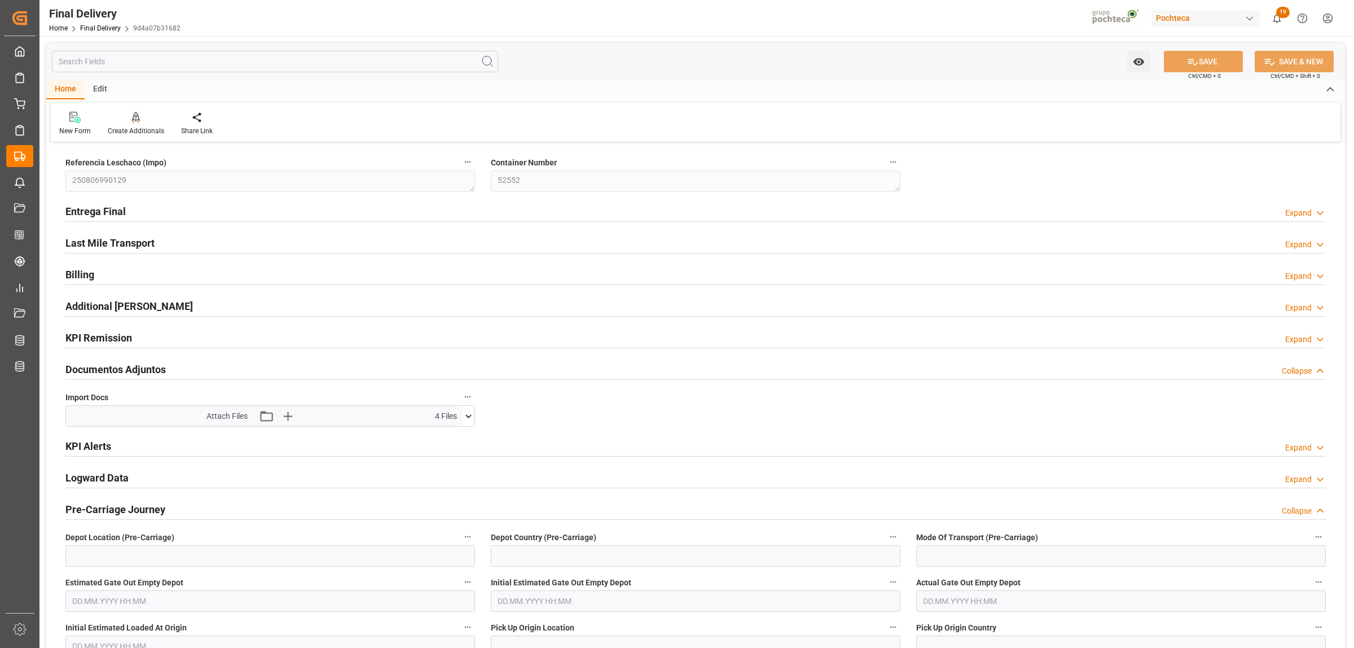
type input "14.08.2025"
click at [108, 244] on h2 "Last Mile Transport" at bounding box center [109, 242] width 89 height 15
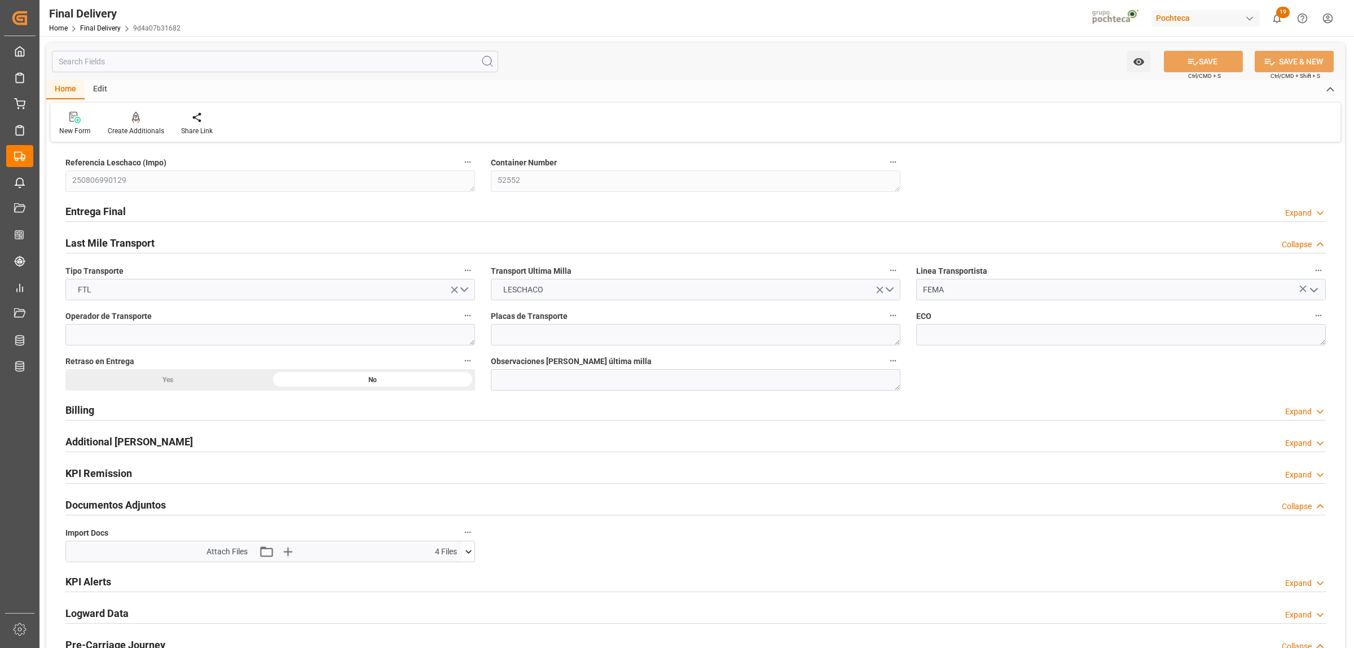
click at [103, 216] on h2 "Entrega Final" at bounding box center [95, 211] width 60 height 15
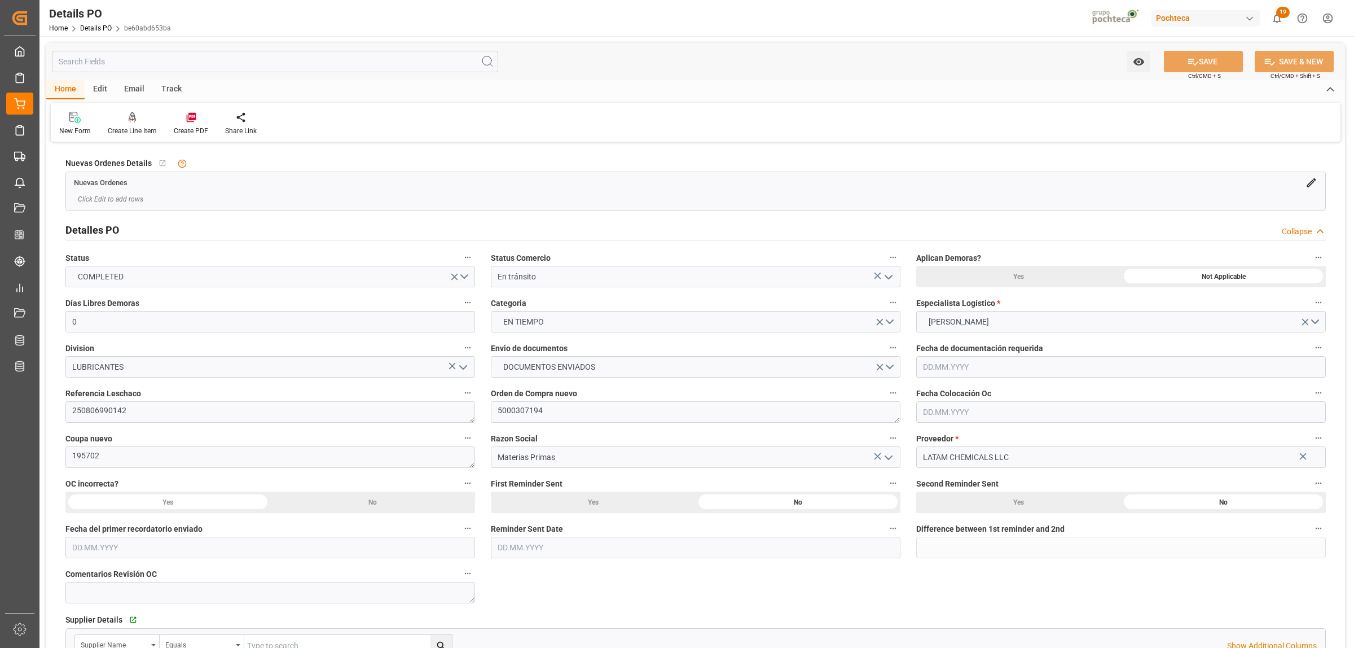
type input "0"
type input "[DATE]"
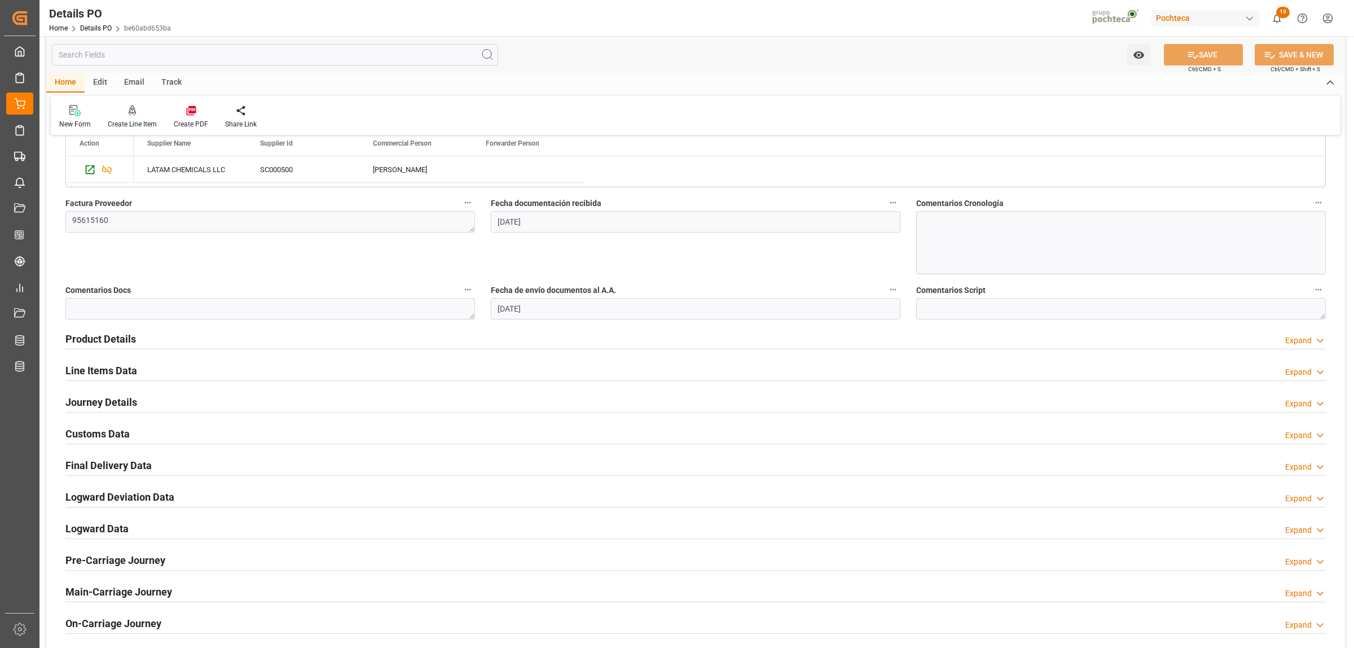
scroll to position [564, 0]
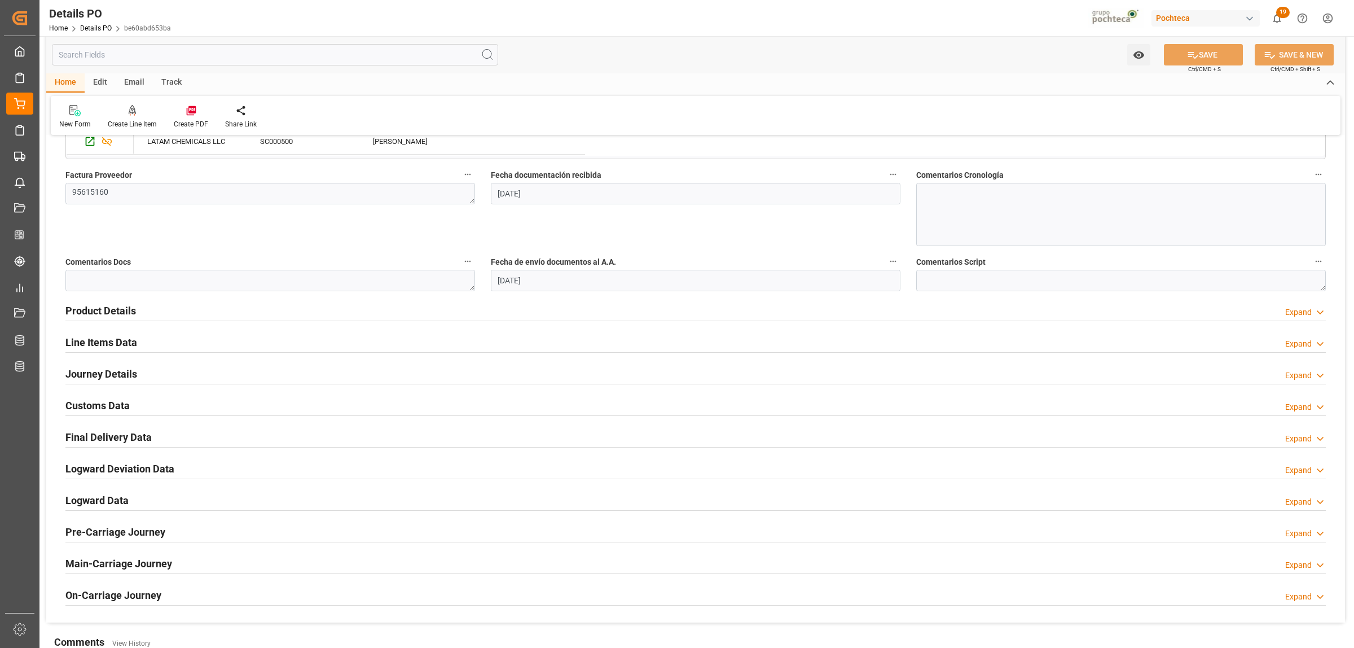
click at [88, 439] on h2 "Final Delivery Data" at bounding box center [108, 436] width 86 height 15
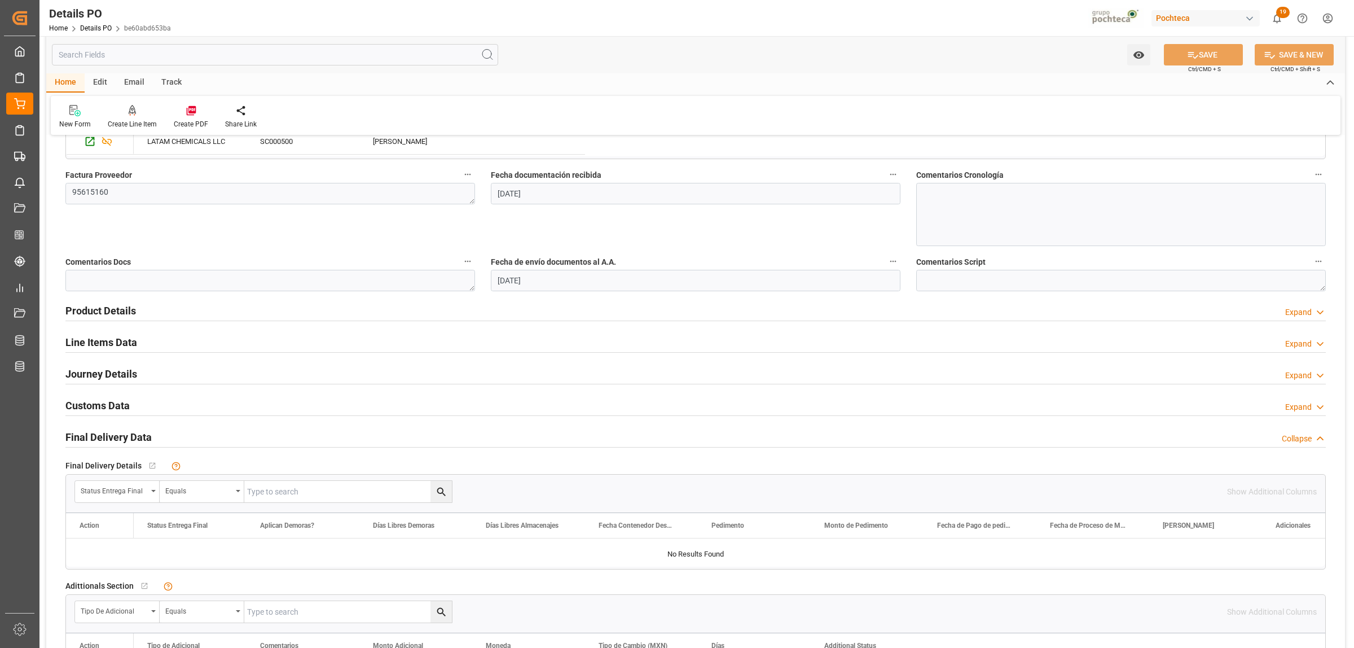
click at [99, 436] on h2 "Final Delivery Data" at bounding box center [108, 436] width 86 height 15
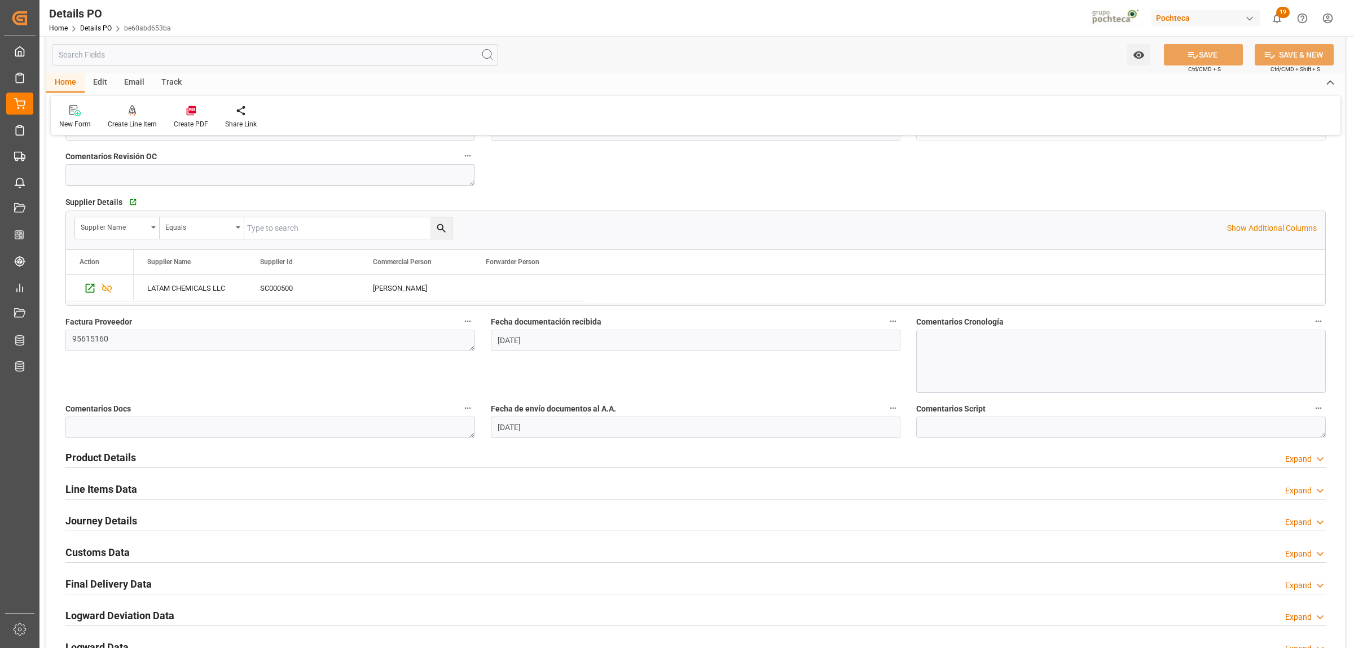
scroll to position [423, 0]
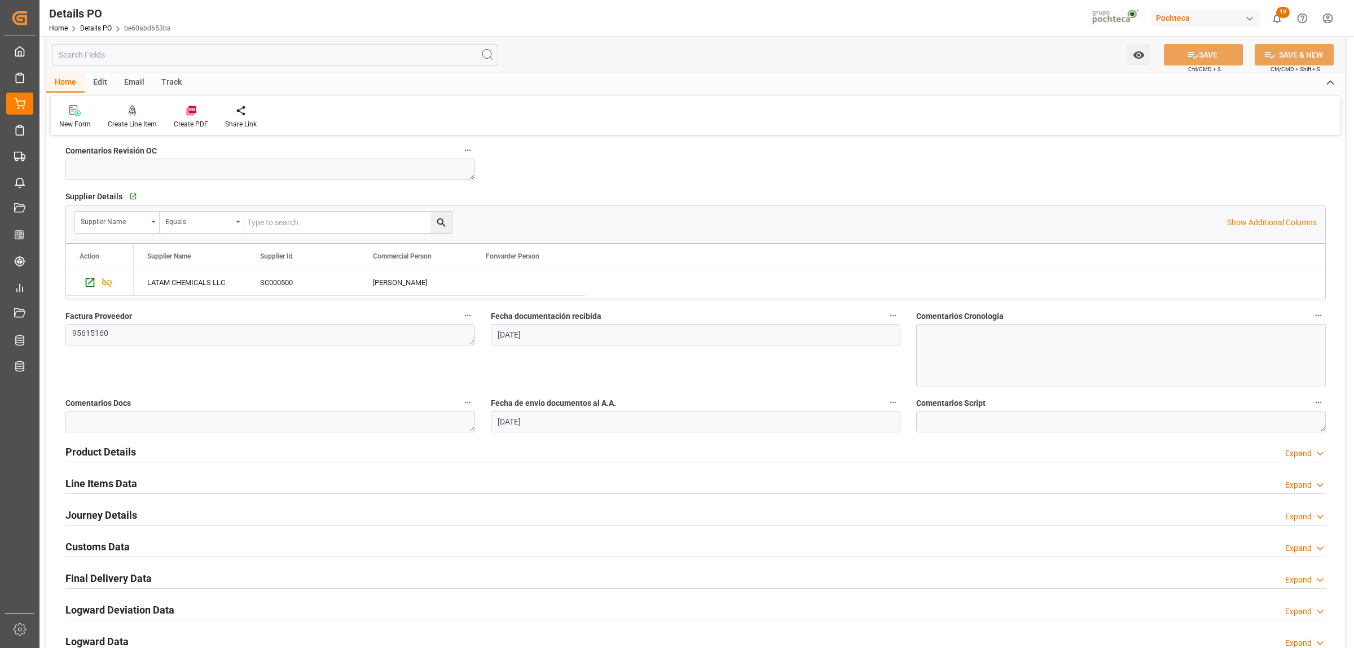
click at [130, 486] on h2 "Line Items Data" at bounding box center [101, 483] width 72 height 15
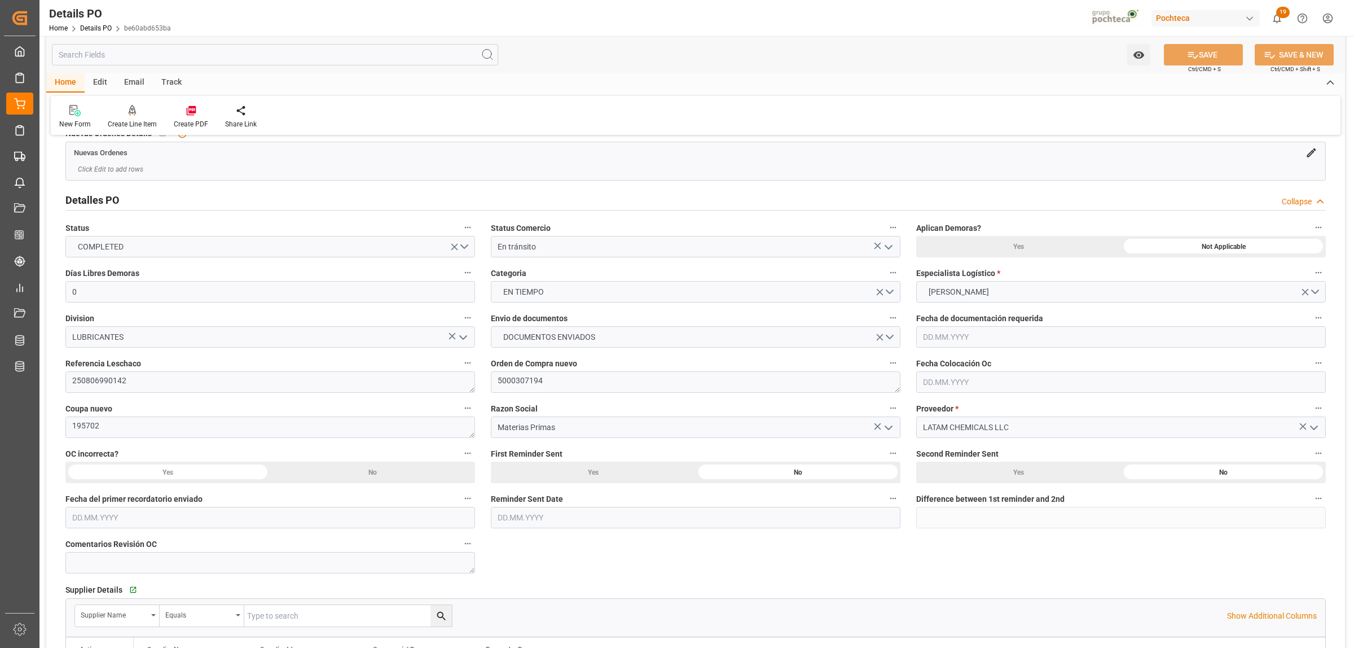
scroll to position [0, 0]
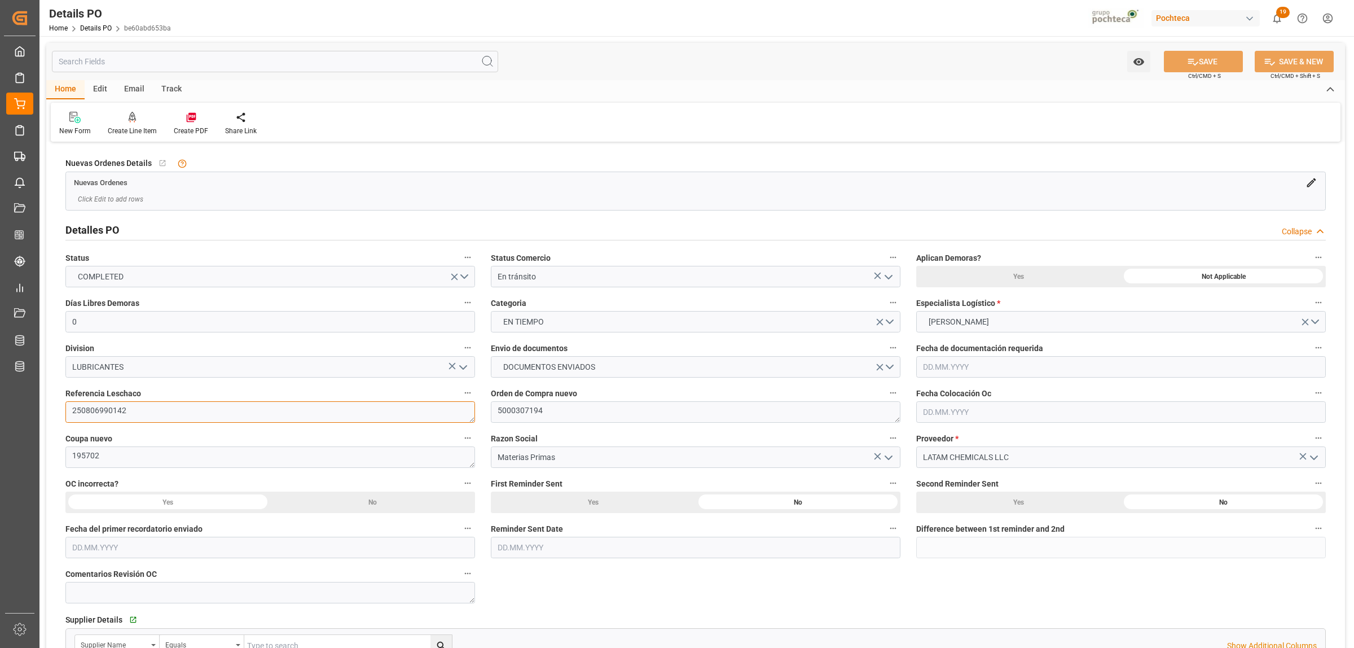
click at [138, 416] on textarea "250806990142" at bounding box center [270, 411] width 410 height 21
drag, startPoint x: 131, startPoint y: 410, endPoint x: 62, endPoint y: 410, distance: 68.8
click at [62, 410] on div "Referencia Leschaco 250806990142" at bounding box center [270, 403] width 425 height 45
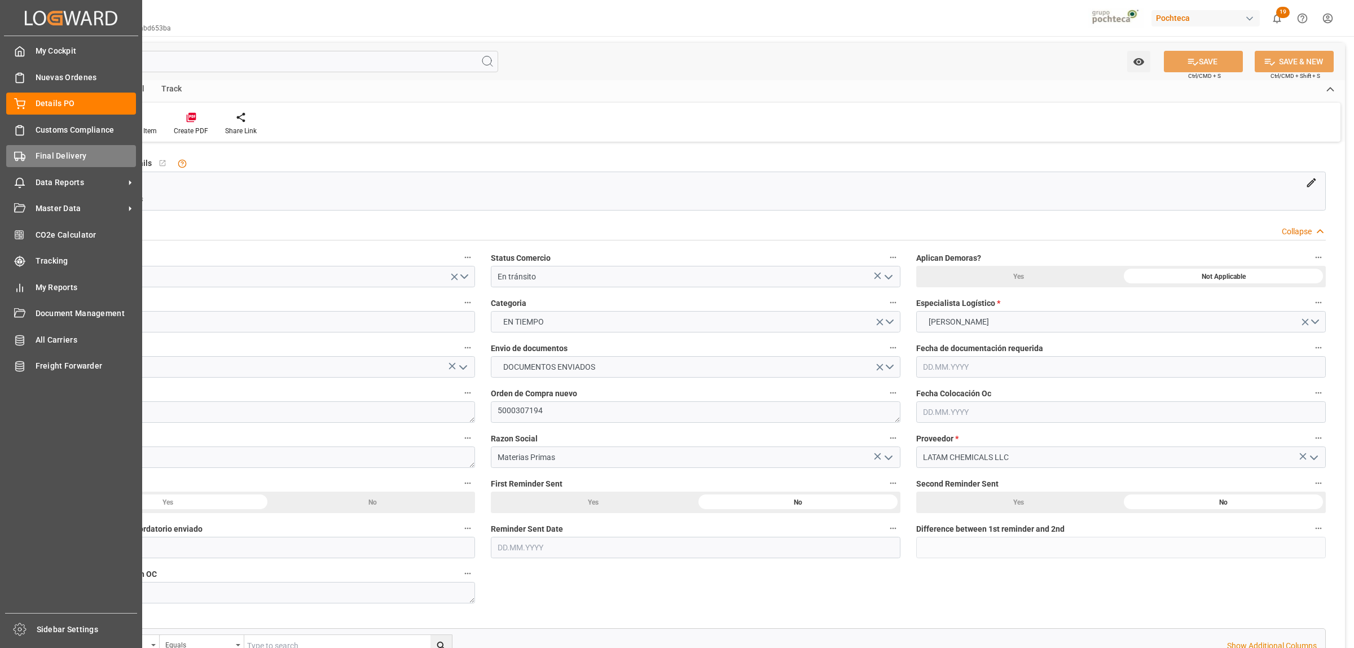
click at [54, 147] on div "Final Delivery Final Delivery" at bounding box center [71, 156] width 130 height 22
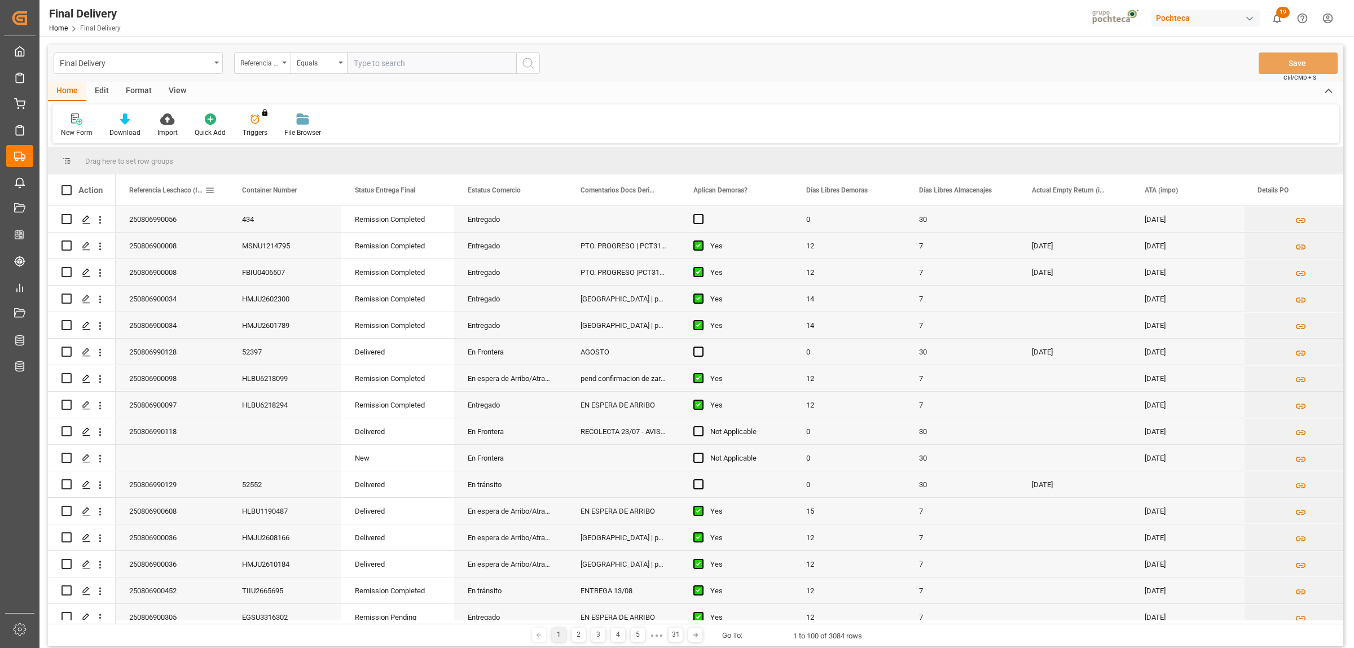
click at [209, 192] on span at bounding box center [210, 190] width 10 height 10
click at [283, 195] on span "filter" at bounding box center [288, 192] width 59 height 20
type input "250806990142"
click at [279, 283] on button "Apply" at bounding box center [276, 285] width 21 height 11
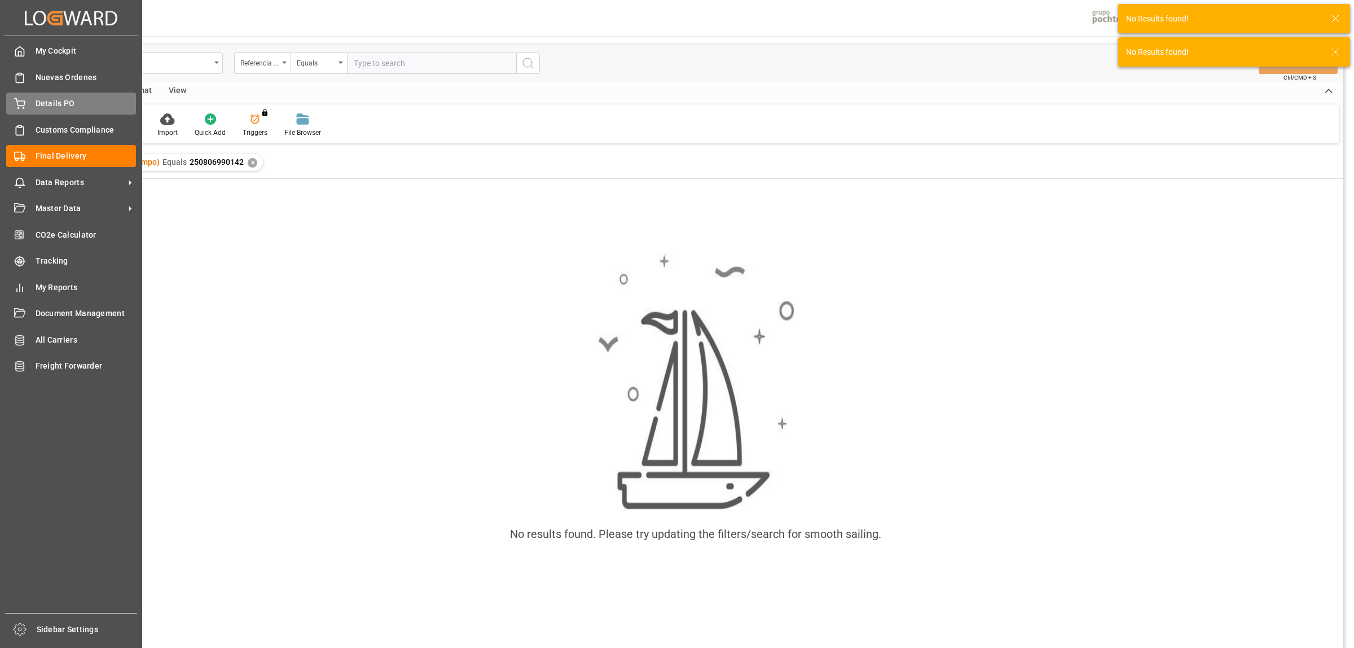
click at [37, 105] on span "Details PO" at bounding box center [86, 104] width 101 height 12
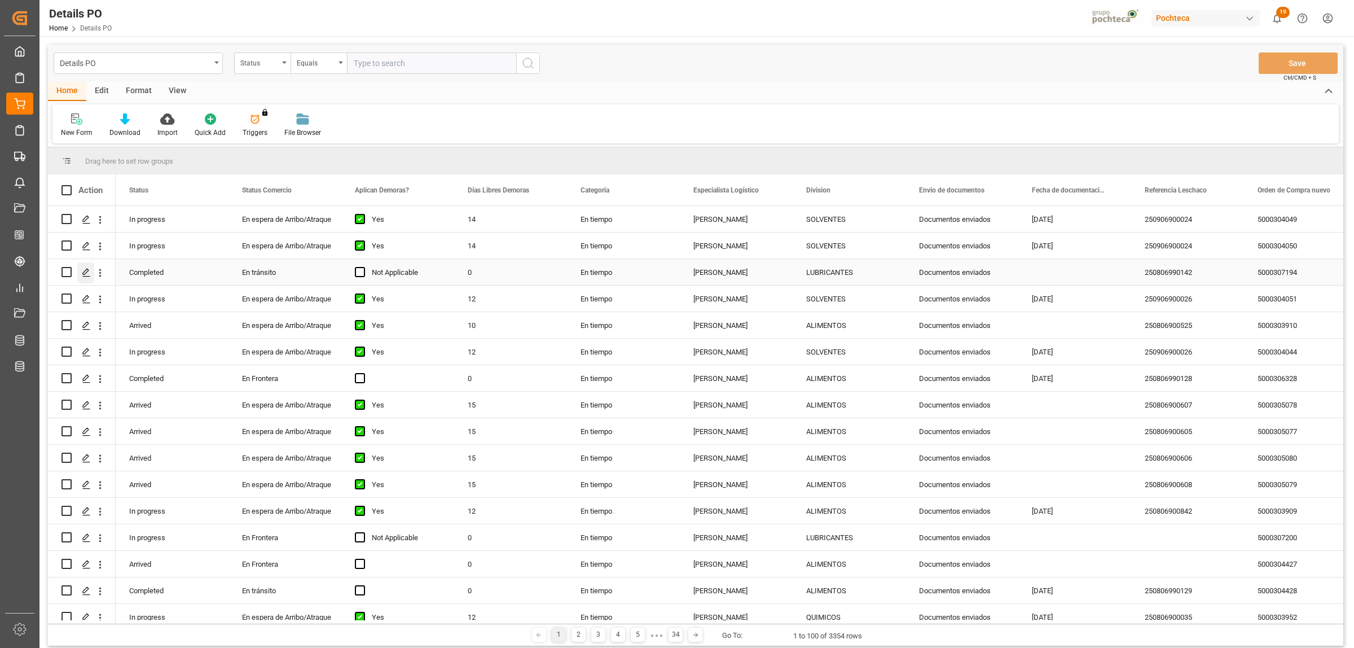
click at [83, 271] on icon "Press SPACE to select this row." at bounding box center [86, 272] width 9 height 9
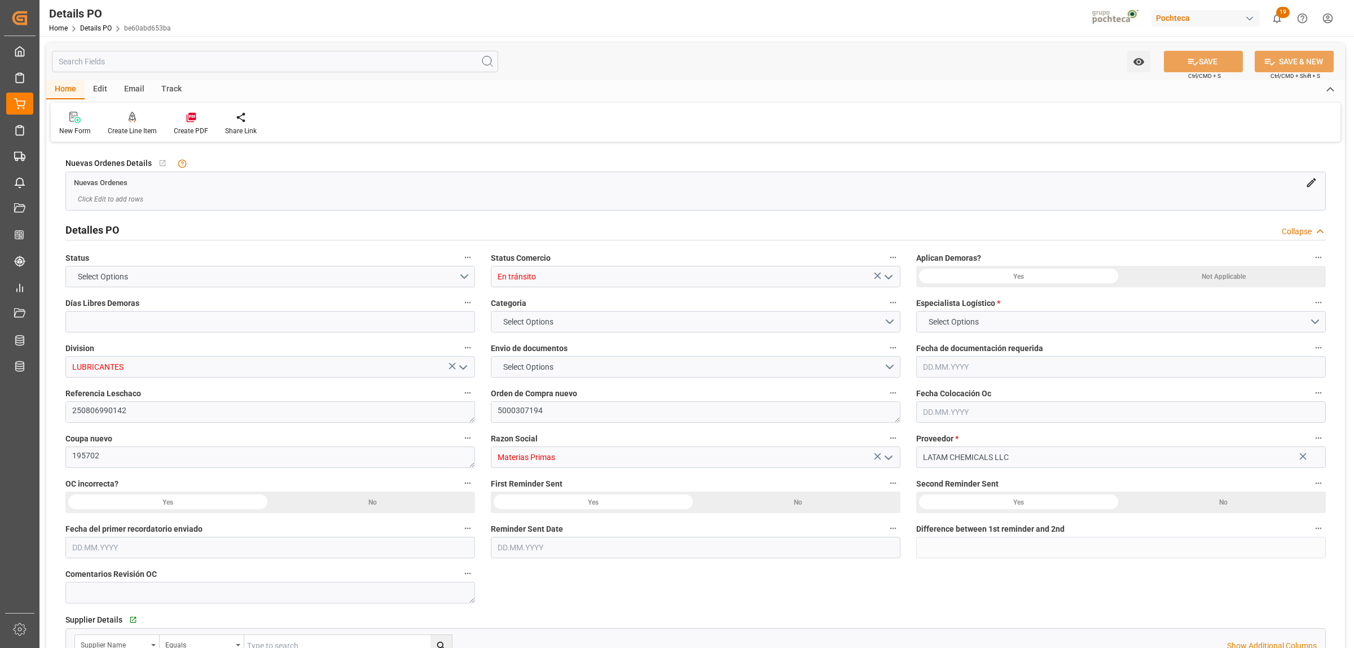
type input "0"
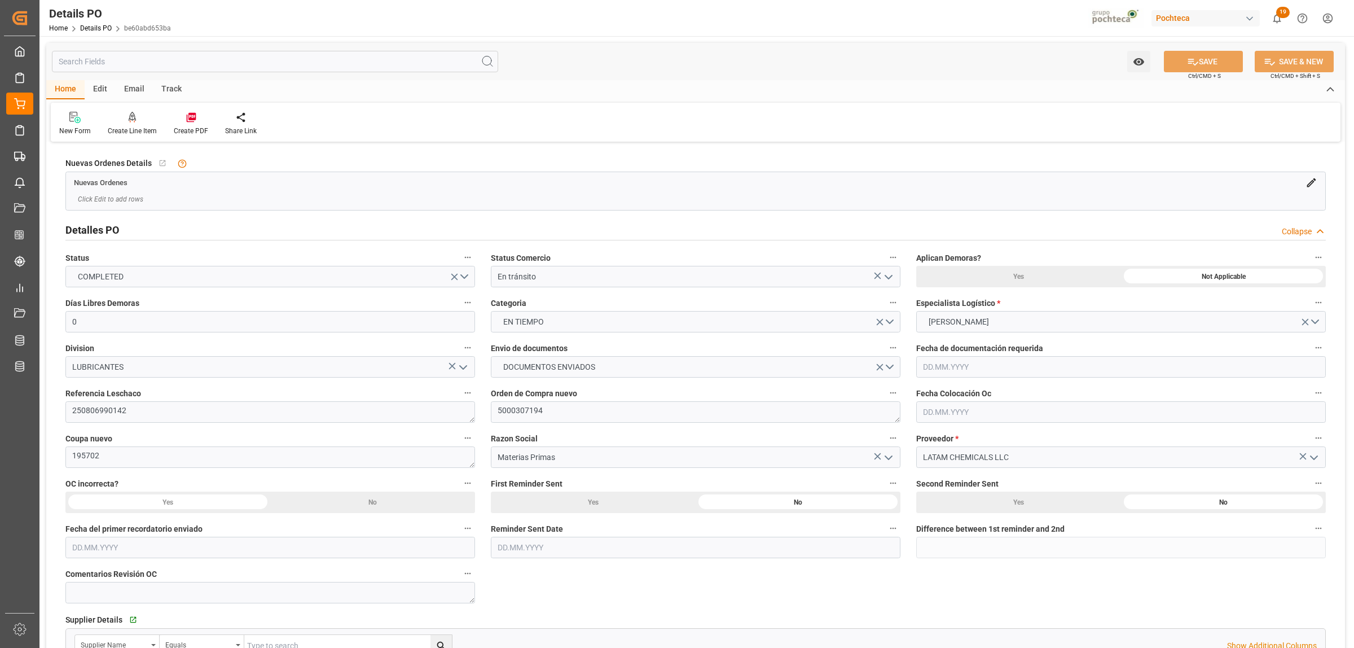
type input "[DATE]"
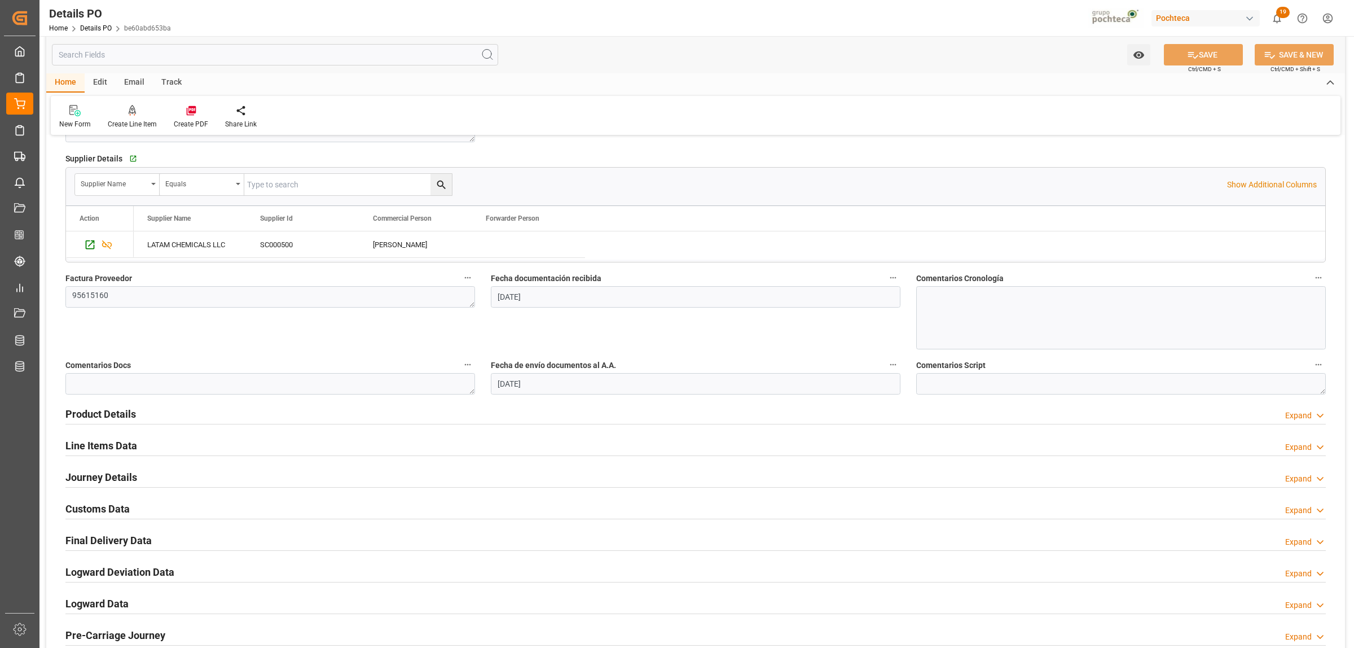
scroll to position [494, 0]
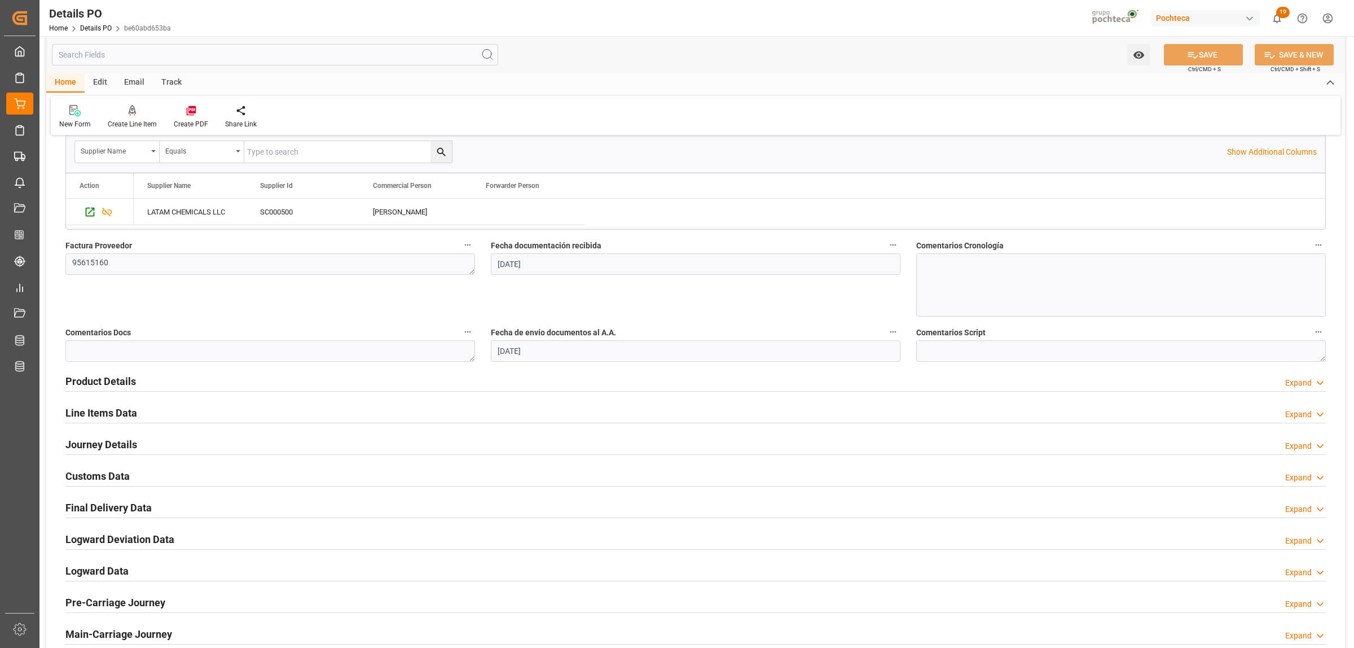
click at [123, 508] on h2 "Final Delivery Data" at bounding box center [108, 507] width 86 height 15
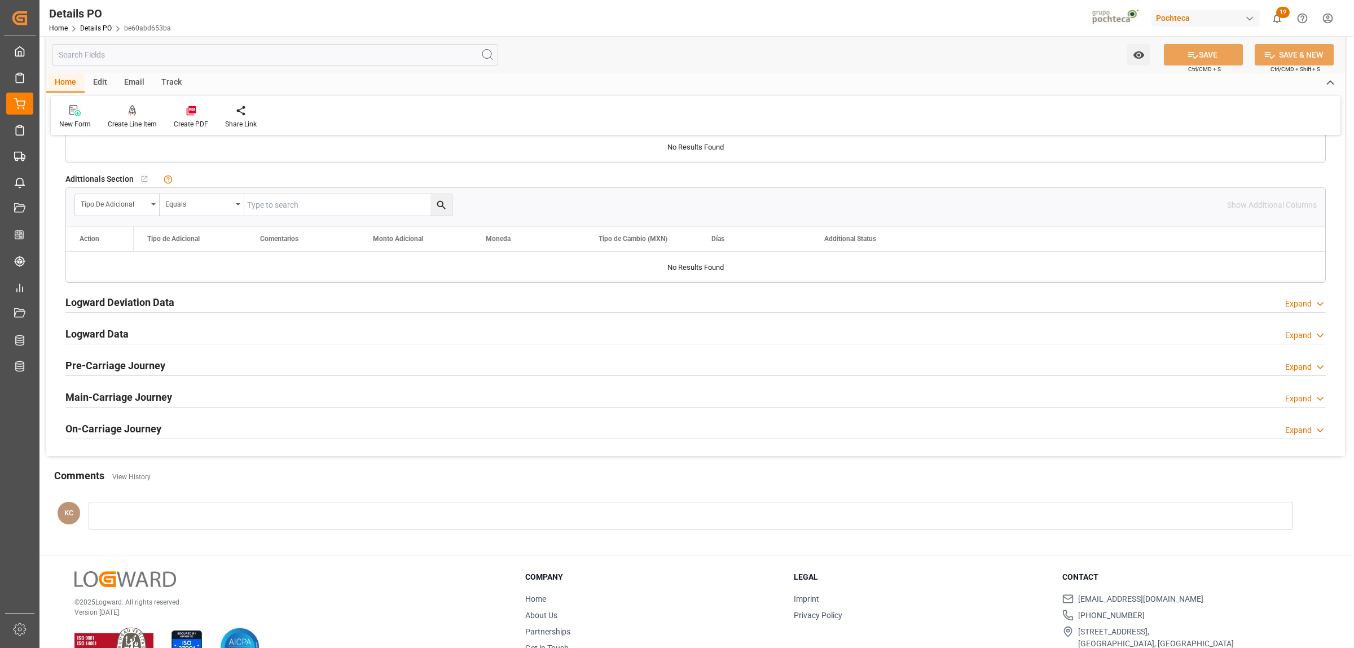
scroll to position [987, 0]
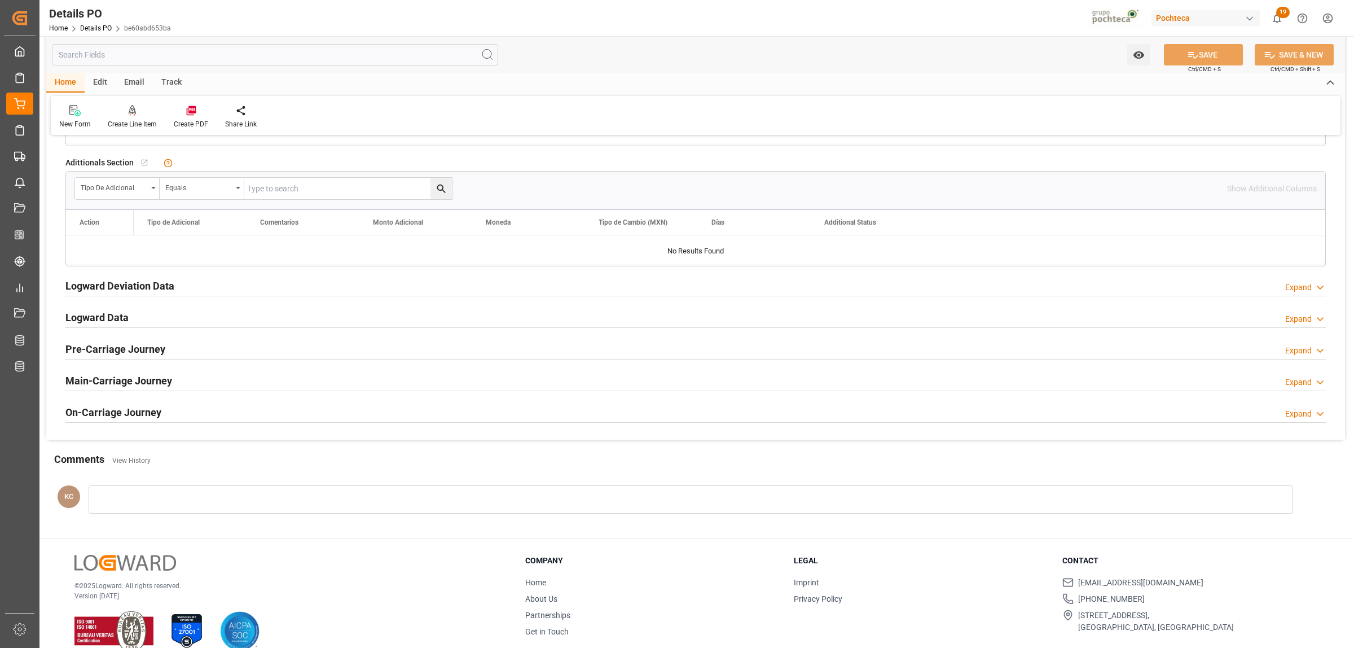
click at [156, 291] on h2 "Logward Deviation Data" at bounding box center [119, 285] width 109 height 15
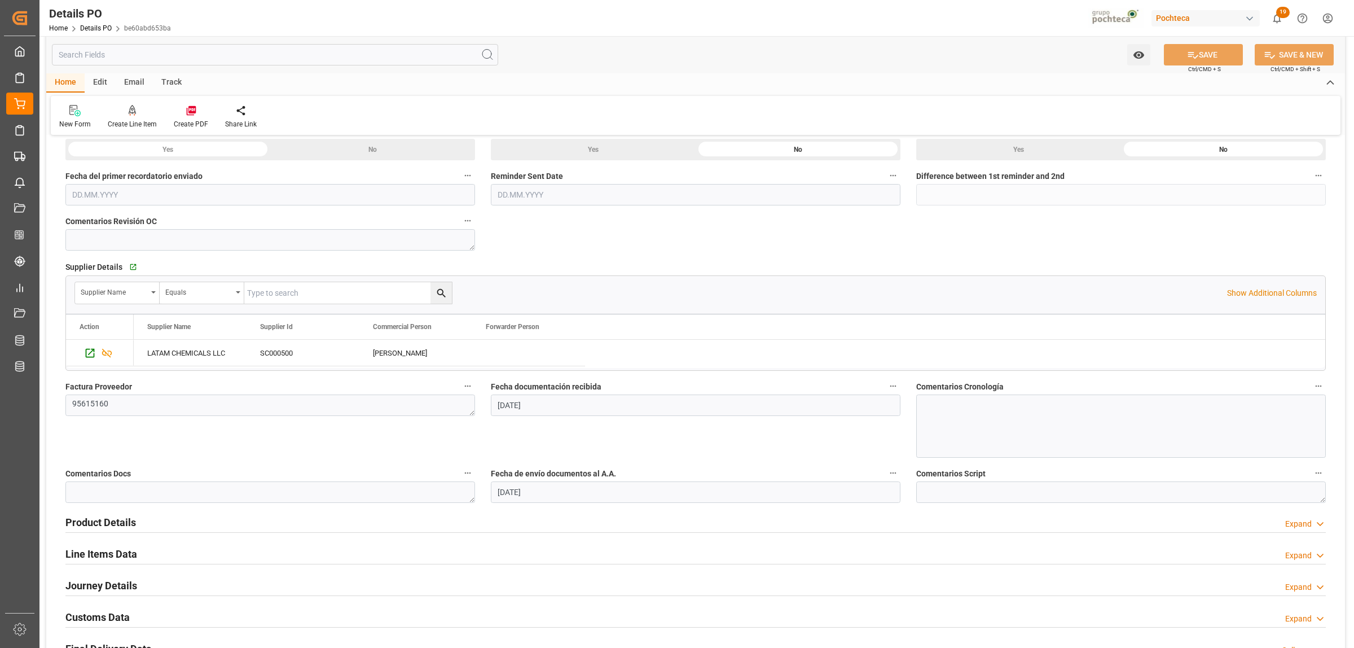
scroll to position [423, 0]
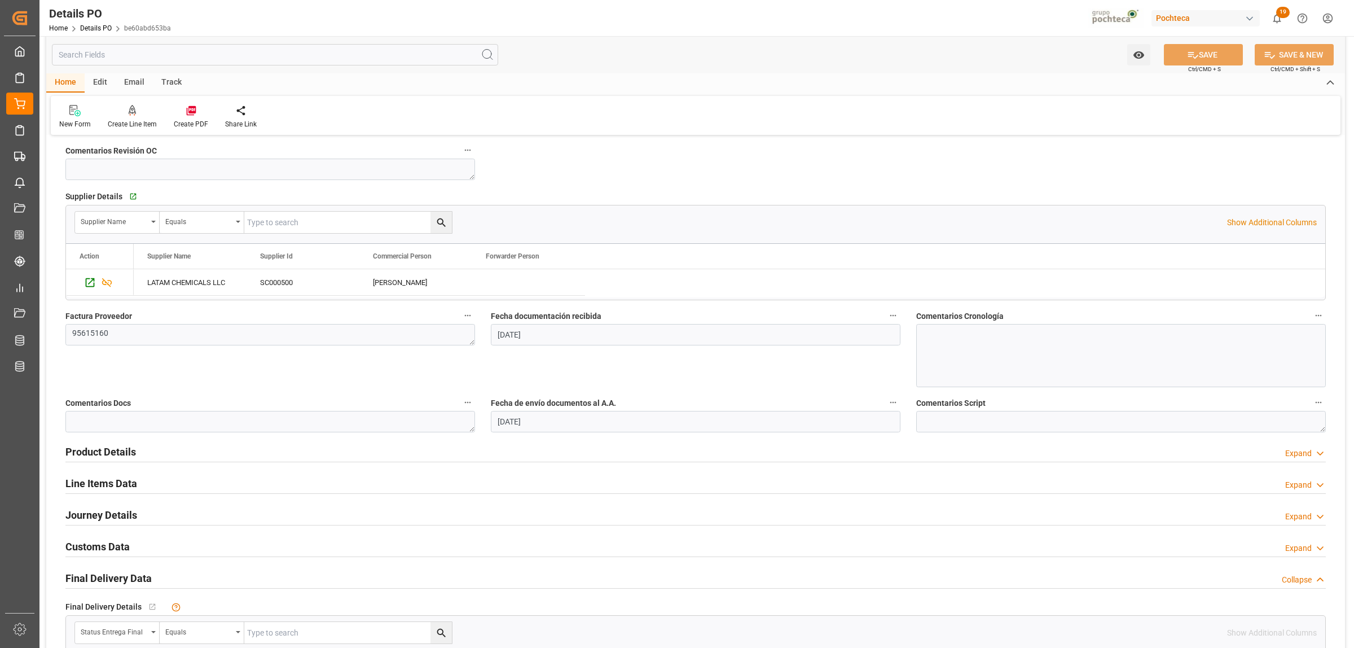
click at [125, 455] on h2 "Product Details" at bounding box center [100, 451] width 71 height 15
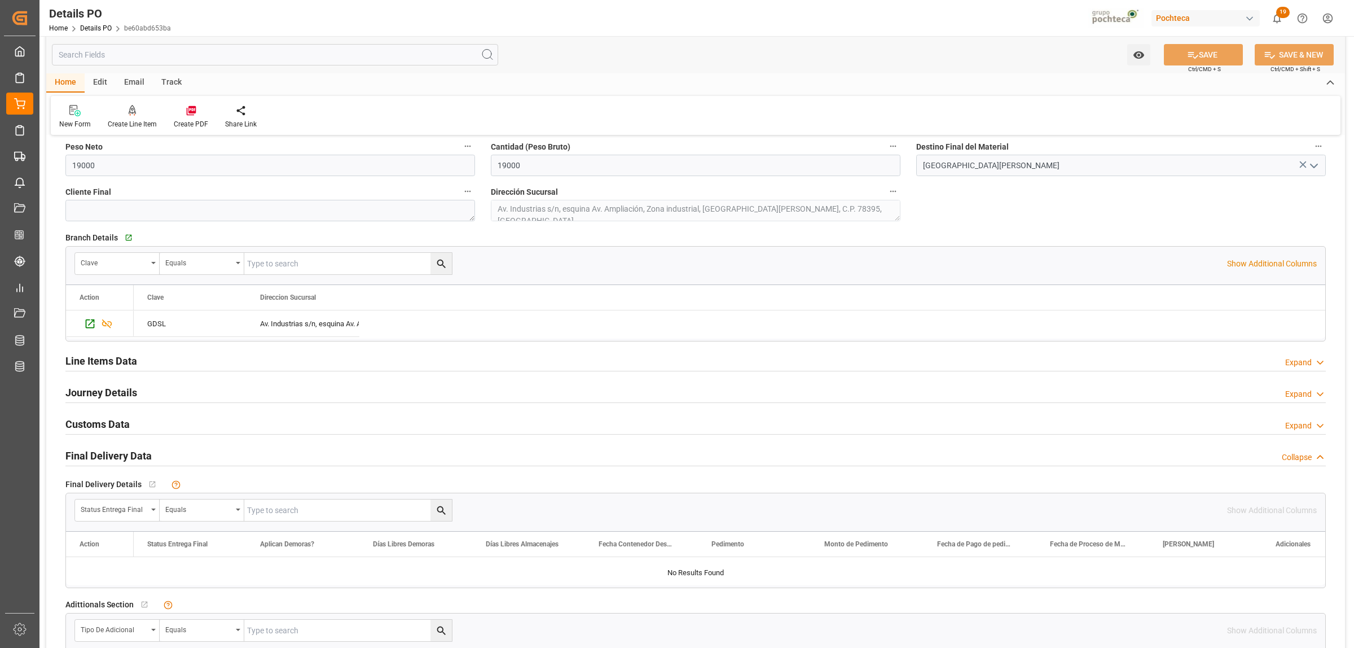
scroll to position [776, 0]
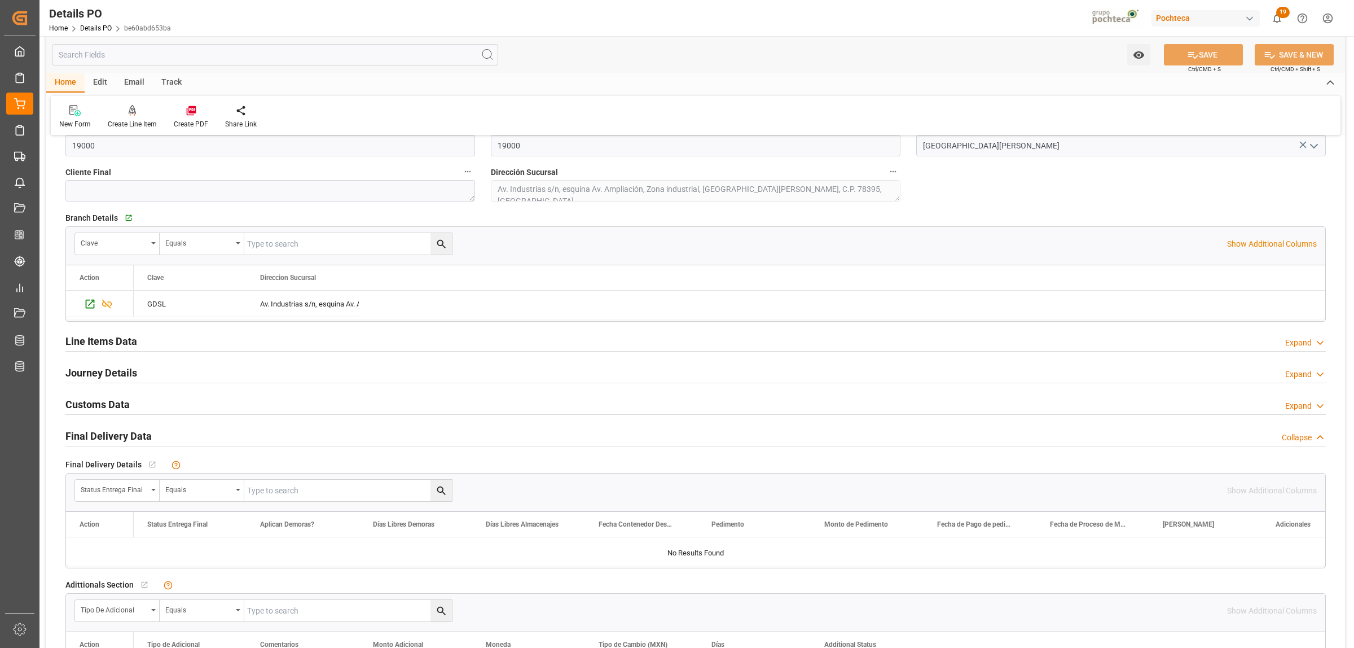
click at [123, 337] on h2 "Line Items Data" at bounding box center [101, 340] width 72 height 15
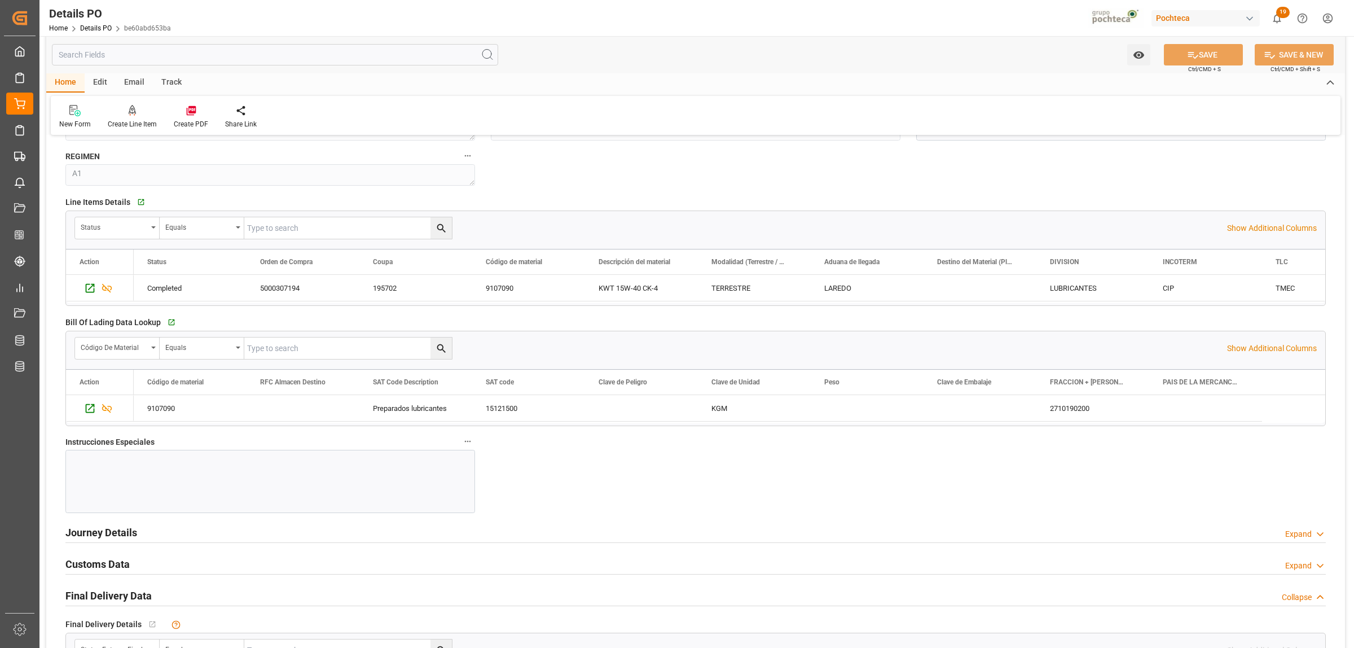
scroll to position [1058, 0]
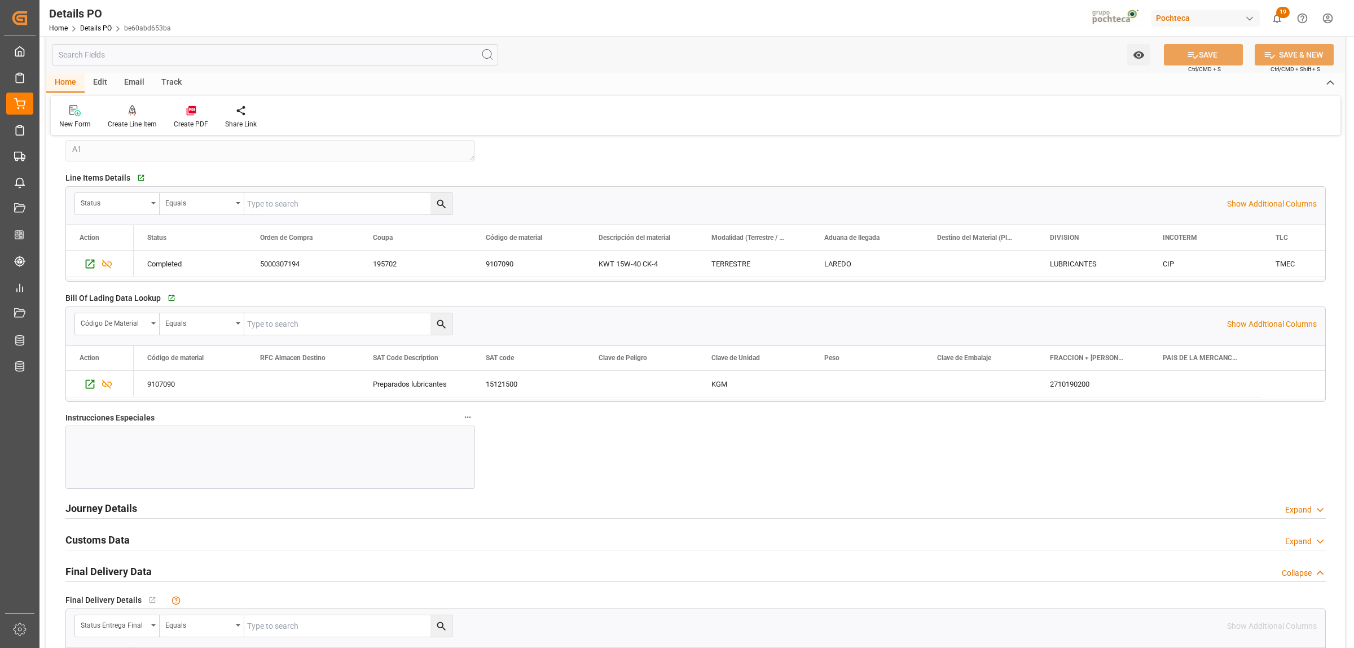
click at [120, 514] on h2 "Journey Details" at bounding box center [101, 507] width 72 height 15
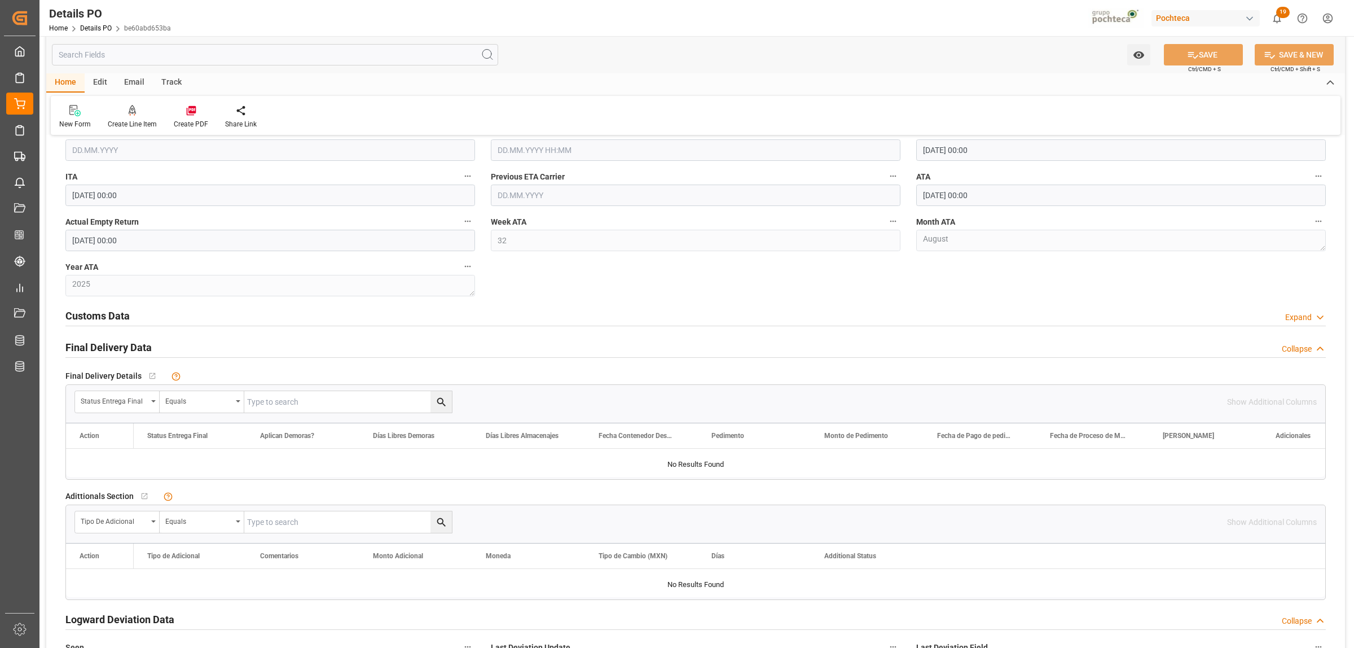
scroll to position [1692, 0]
click at [119, 313] on h2 "Customs Data" at bounding box center [97, 310] width 64 height 15
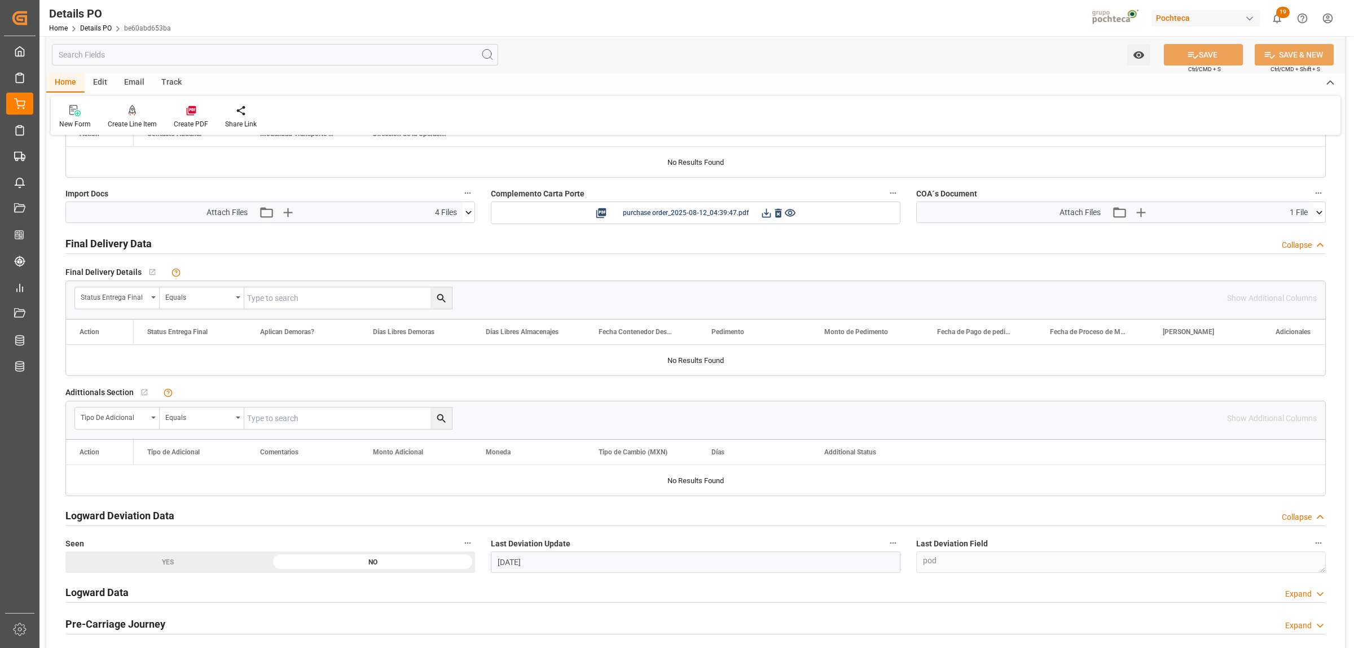
scroll to position [2045, 0]
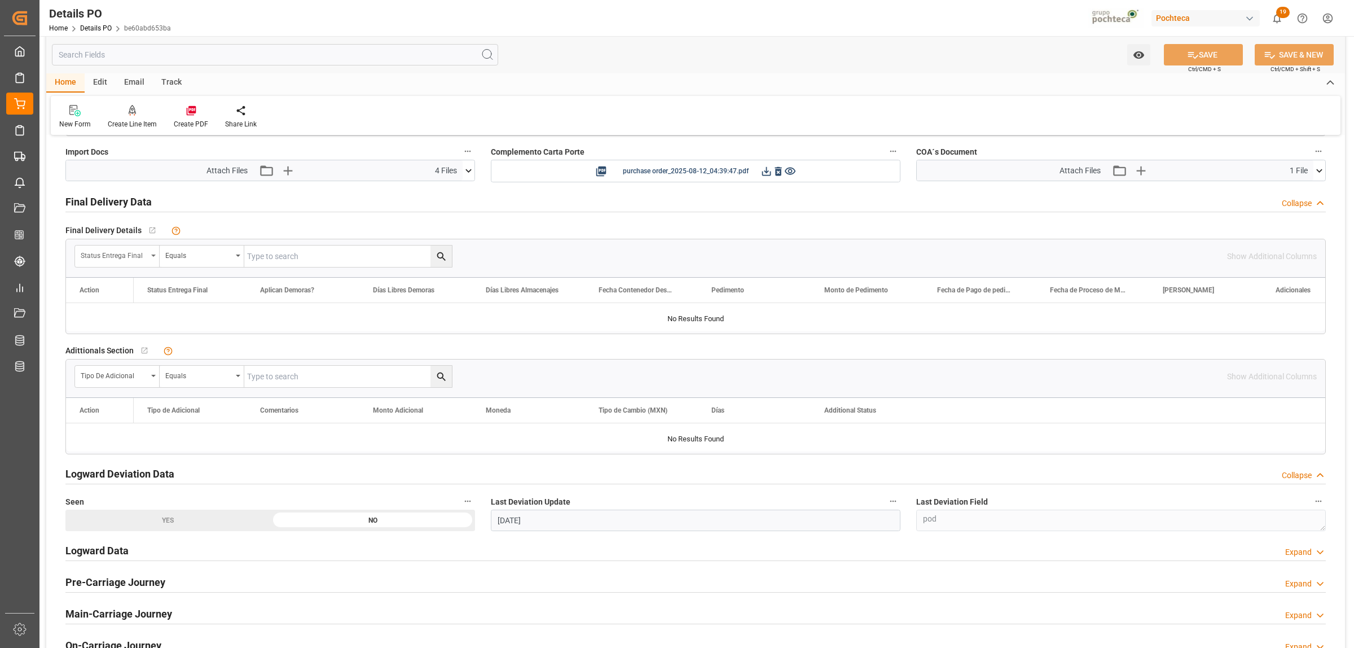
click at [150, 259] on div "Status Entrega Final" at bounding box center [117, 255] width 85 height 21
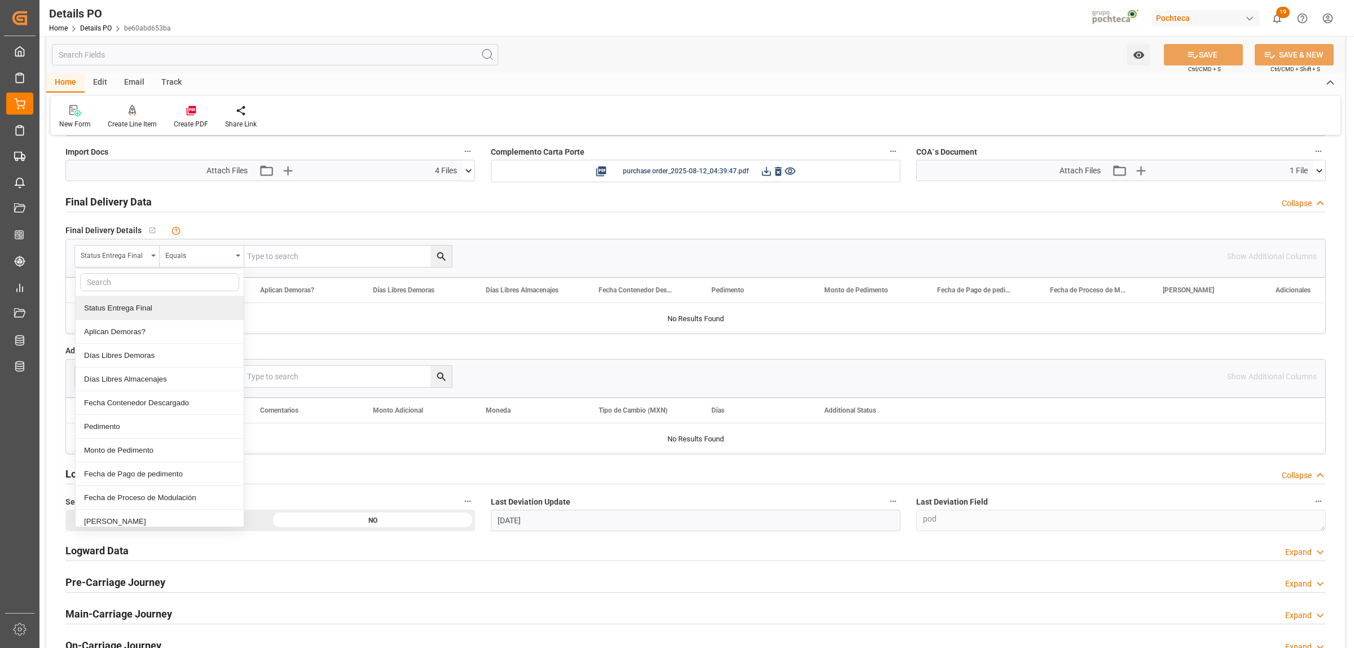
click at [147, 313] on div "Status Entrega Final" at bounding box center [160, 308] width 168 height 24
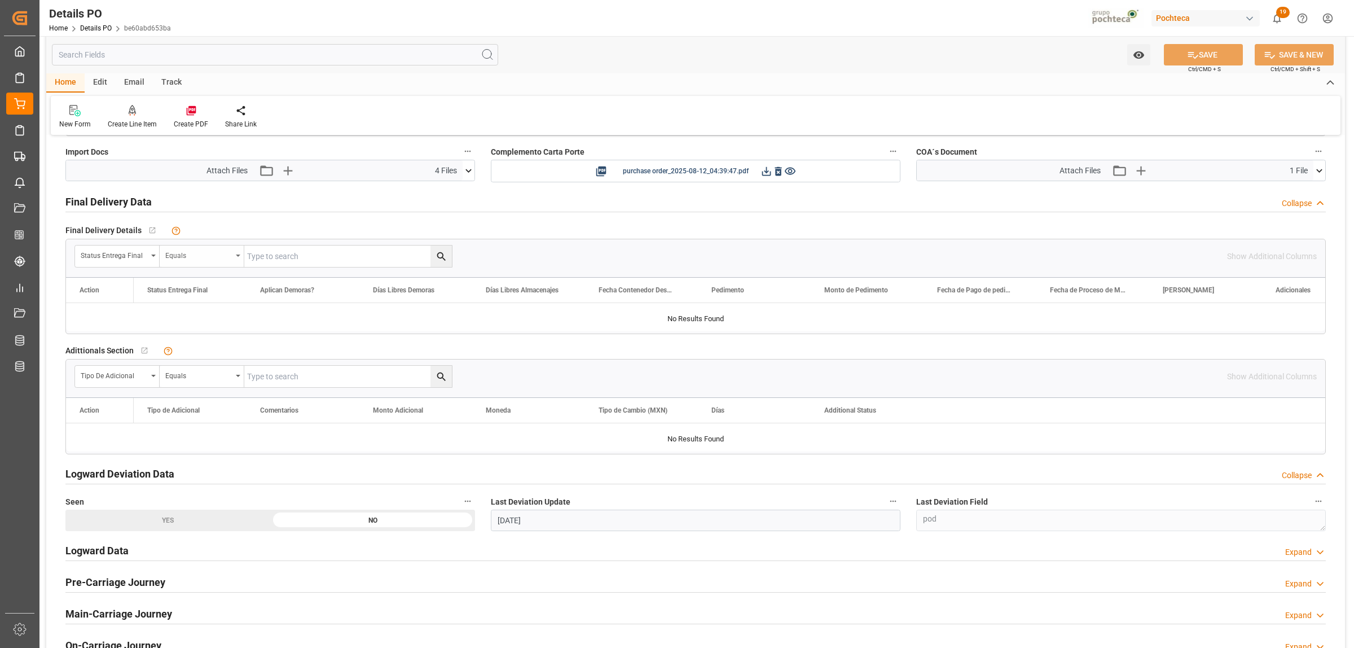
click at [237, 257] on icon "open menu" at bounding box center [238, 255] width 5 height 2
click at [557, 354] on div "Adittionals Section   No child Object linked" at bounding box center [695, 350] width 1260 height 17
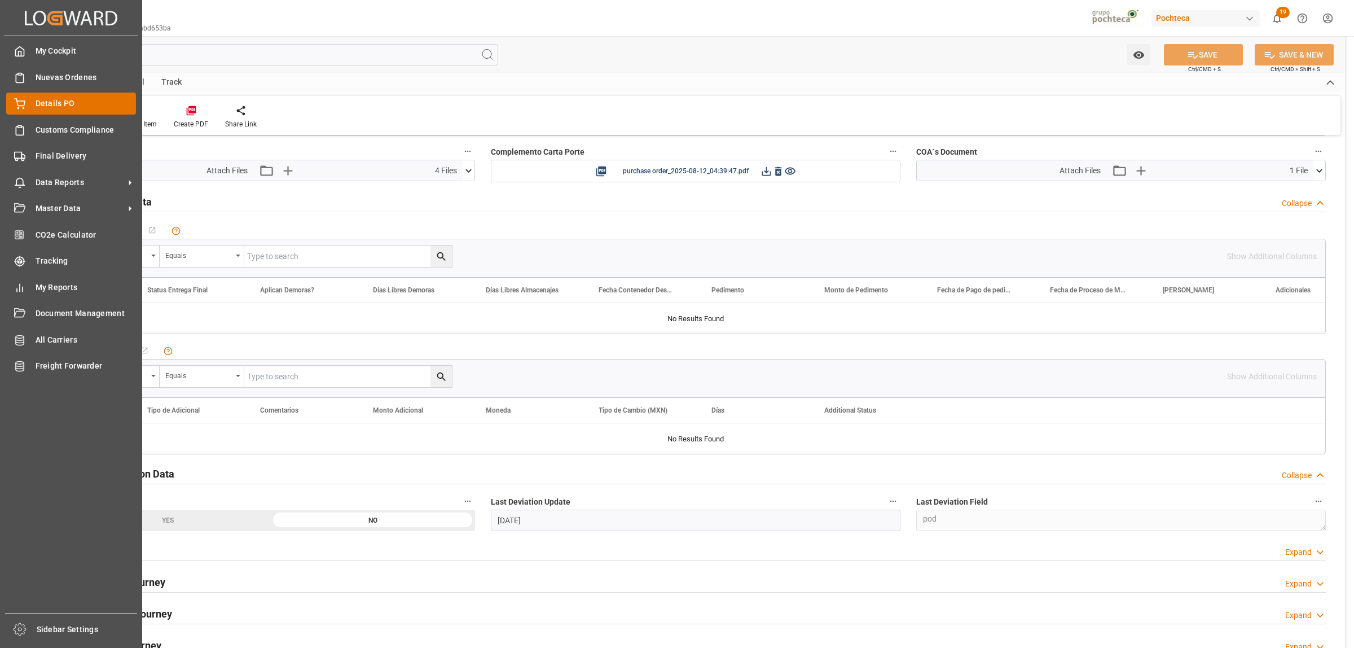
click at [24, 100] on icon at bounding box center [20, 102] width 10 height 7
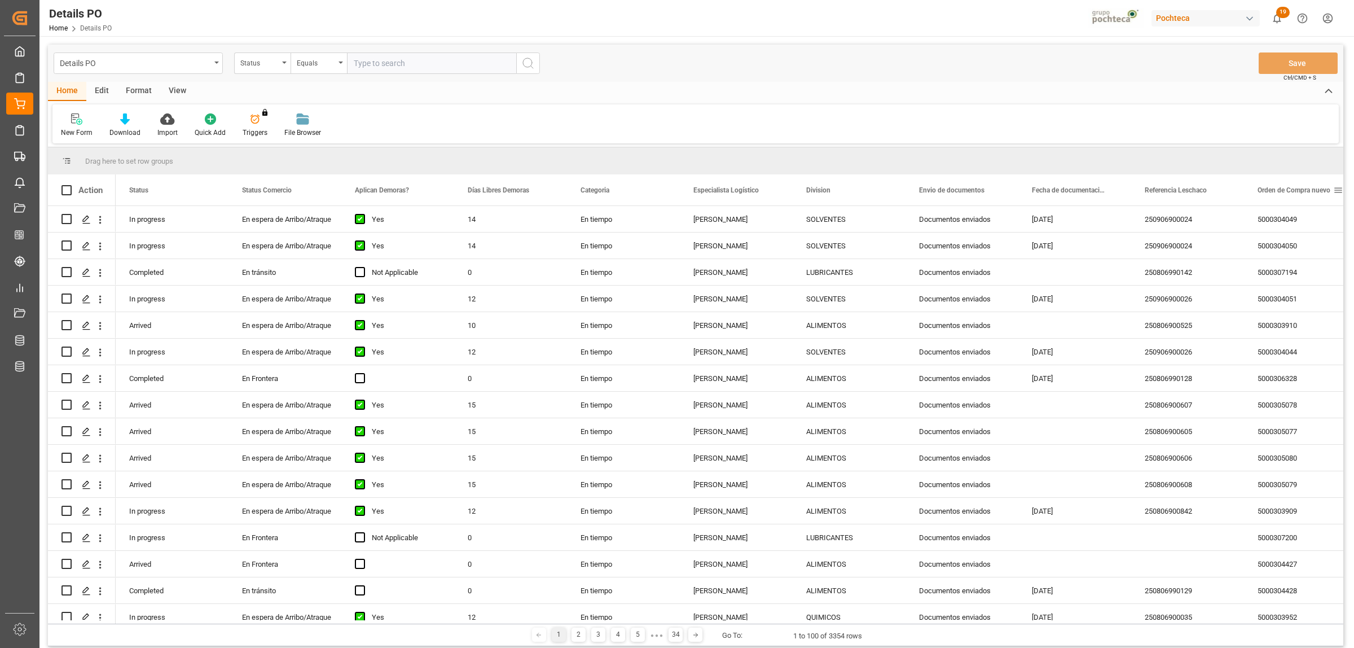
click at [1337, 190] on span at bounding box center [1338, 190] width 10 height 10
click at [1297, 193] on span "filter" at bounding box center [1300, 192] width 10 height 10
type input "5000307195"
click at [1301, 283] on button "Apply" at bounding box center [1295, 285] width 21 height 11
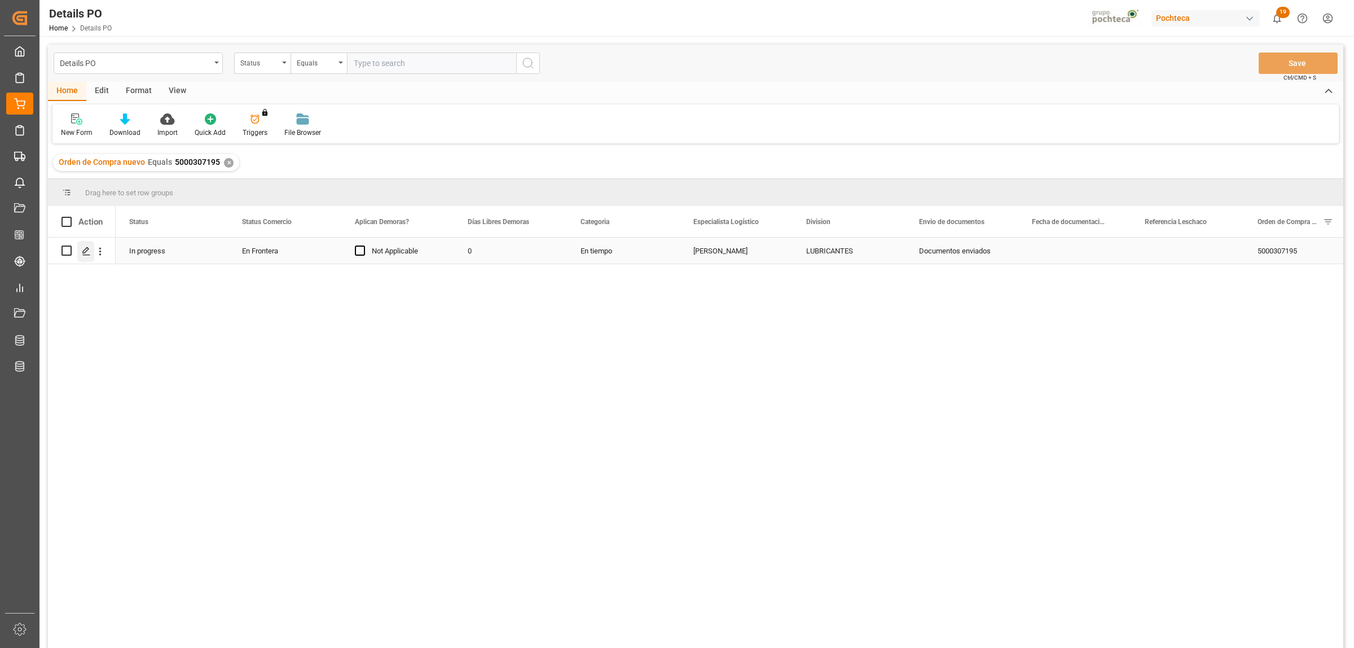
click at [87, 252] on icon "Press SPACE to select this row." at bounding box center [86, 251] width 9 height 9
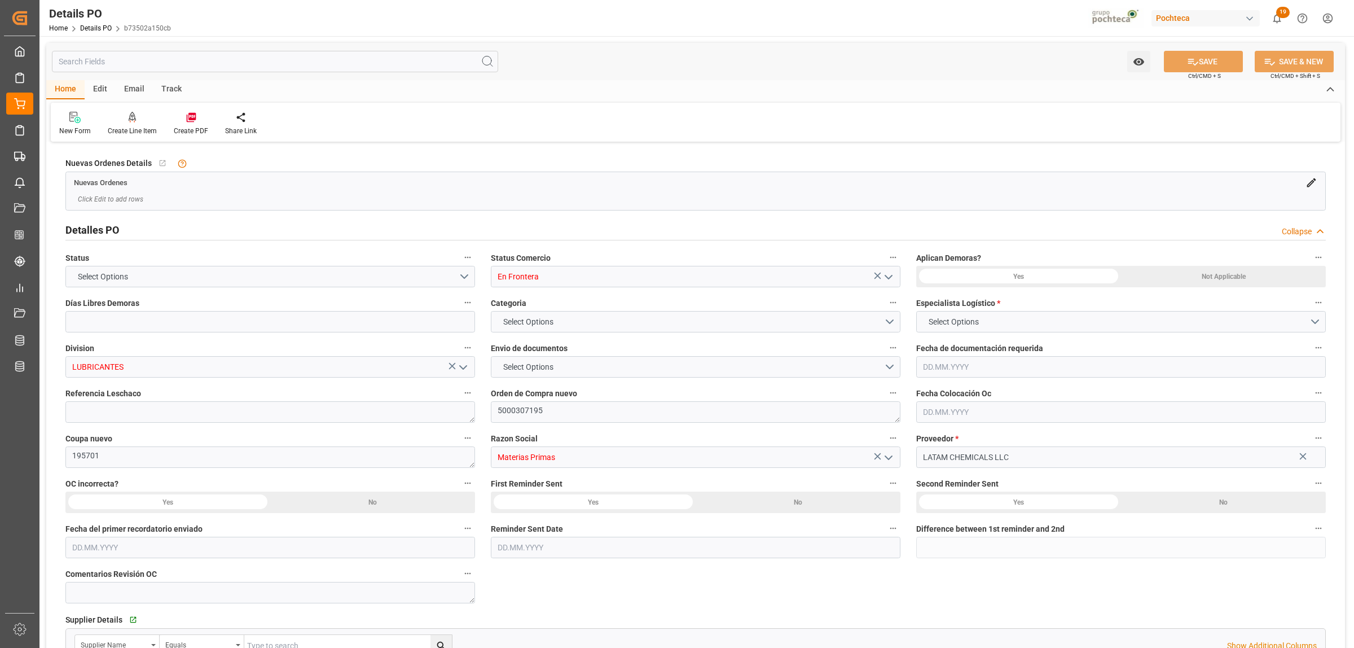
type input "En Frontera"
type input "LUBRICANTES"
type textarea "5000307195"
type textarea "195701"
type input "Materias Primas"
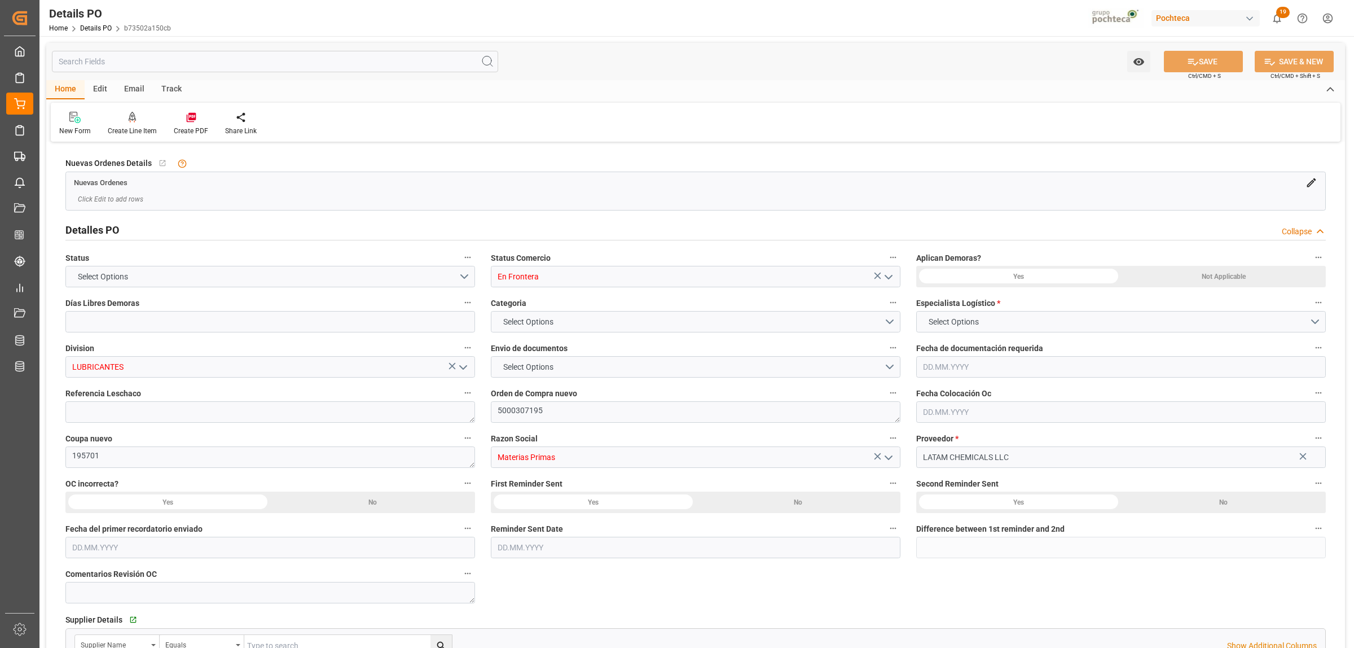
type input "LATAM CHEMICALS LLC"
type textarea "95615152"
type input "0"
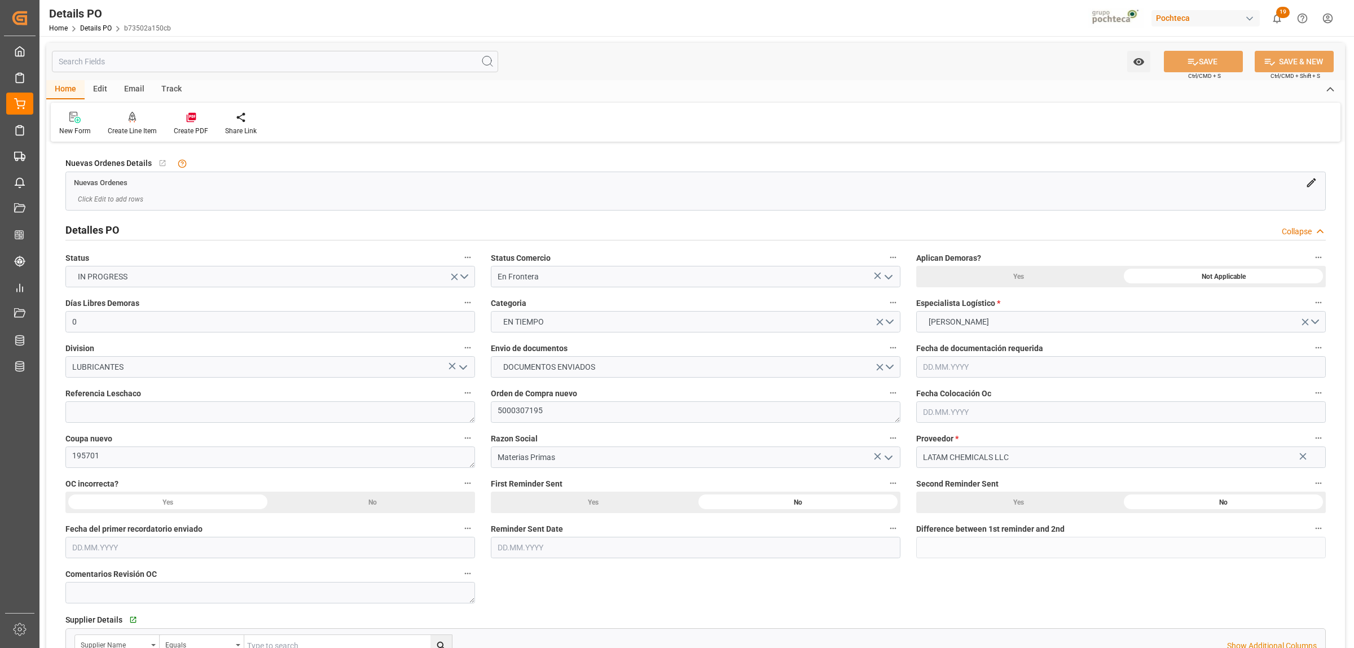
type input "11.08.2025"
click at [146, 409] on textarea at bounding box center [270, 411] width 410 height 21
paste textarea "250806990140"
type textarea "250806990140"
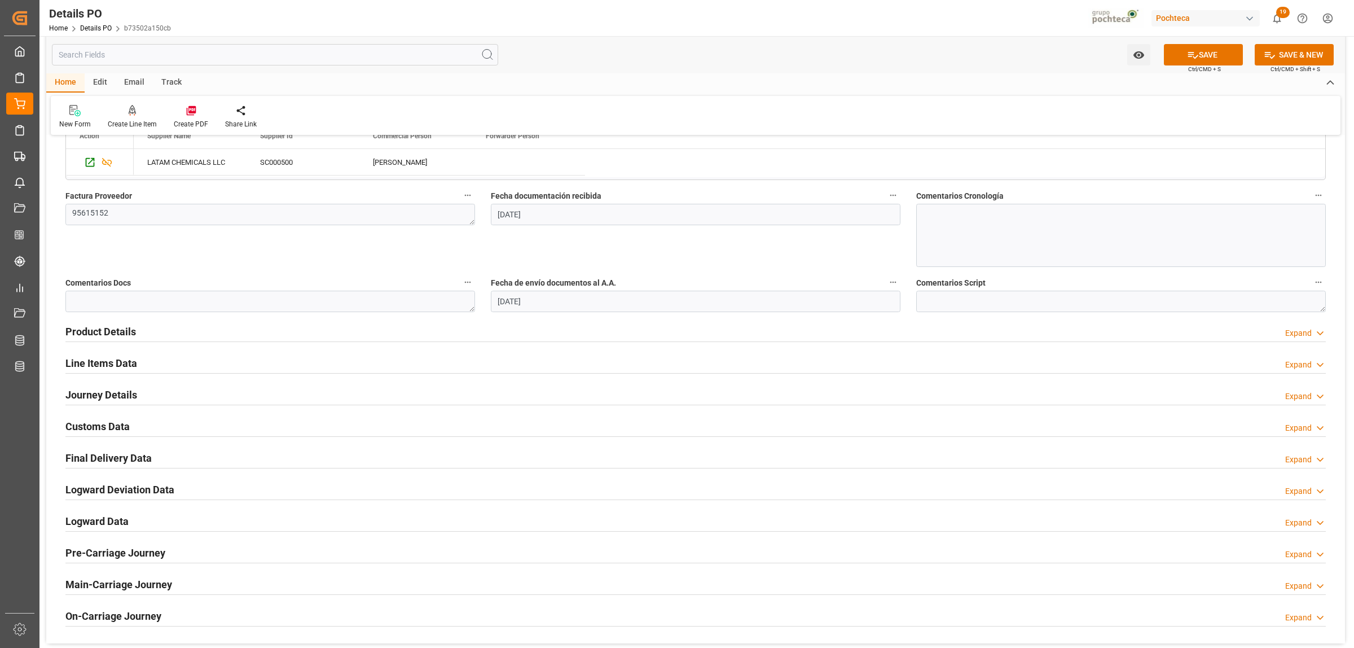
scroll to position [564, 0]
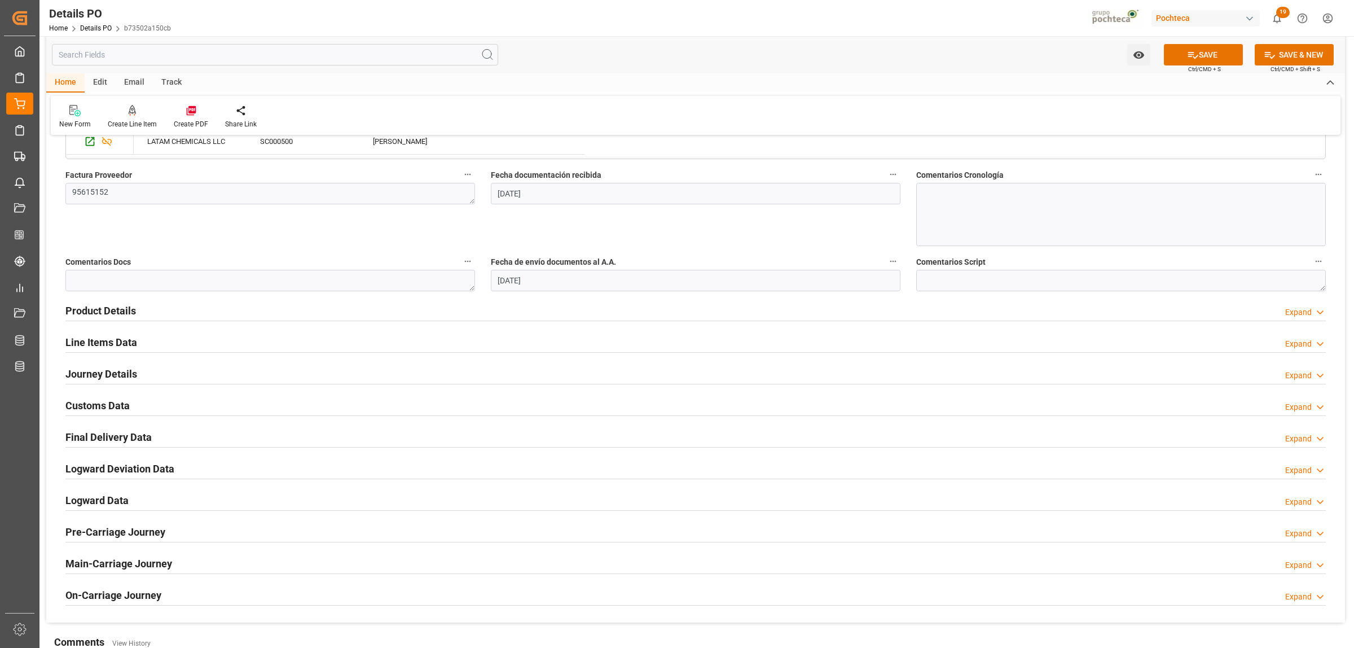
click at [103, 347] on h2 "Line Items Data" at bounding box center [101, 342] width 72 height 15
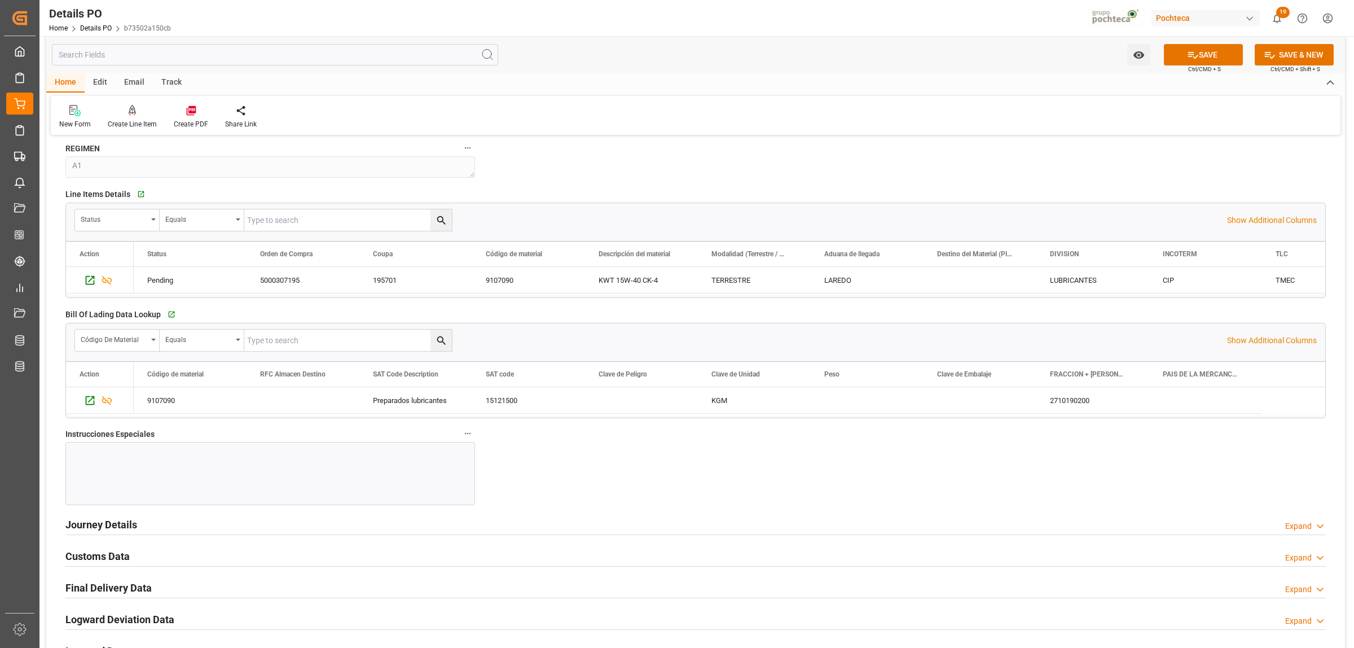
scroll to position [987, 0]
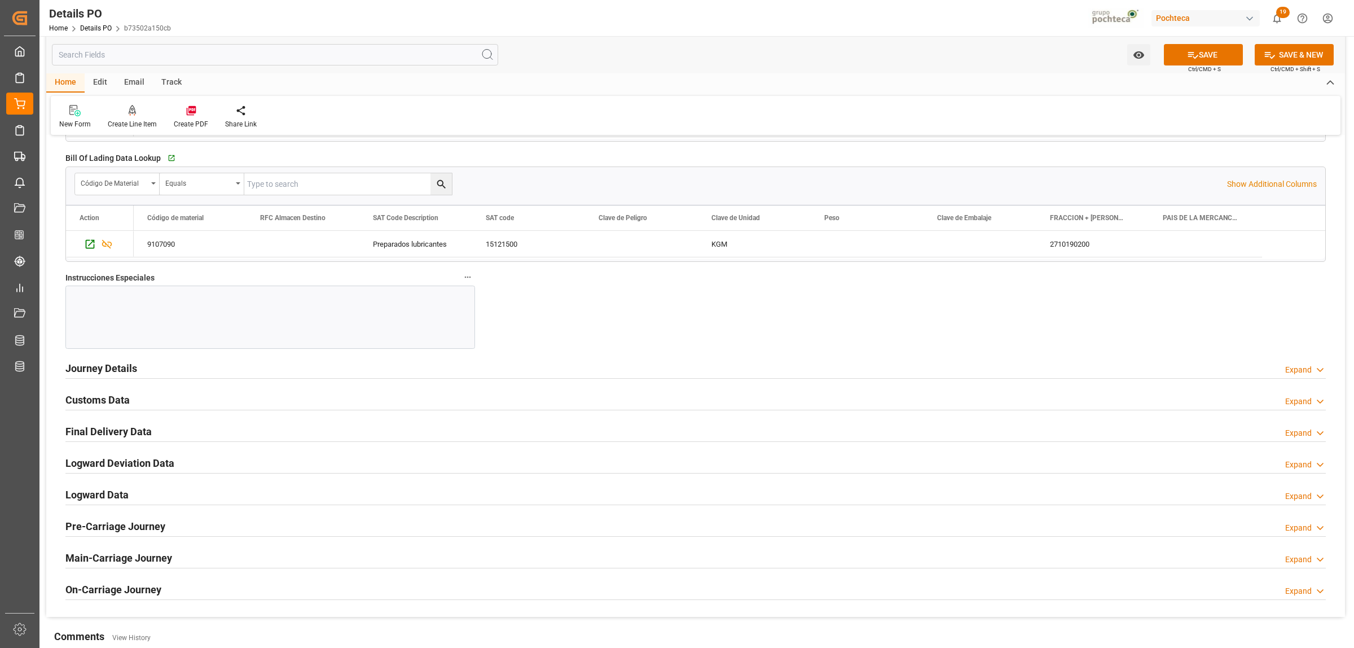
click at [124, 374] on h2 "Journey Details" at bounding box center [101, 367] width 72 height 15
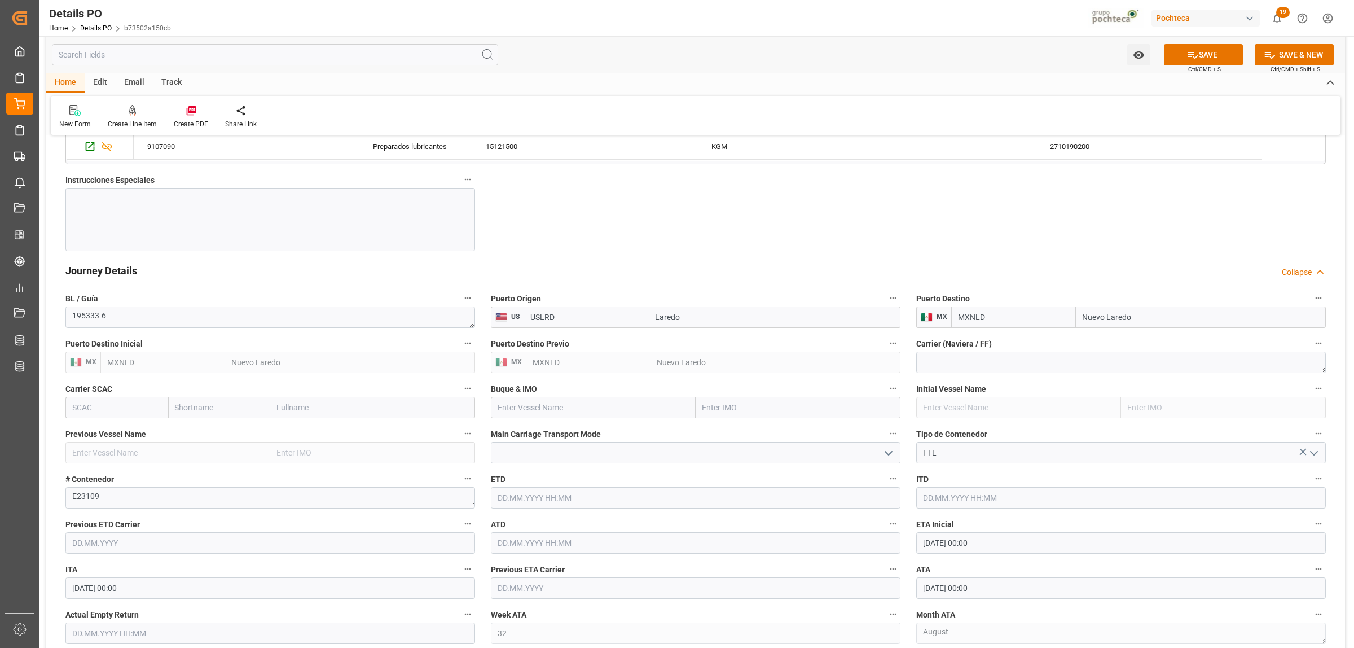
scroll to position [1128, 0]
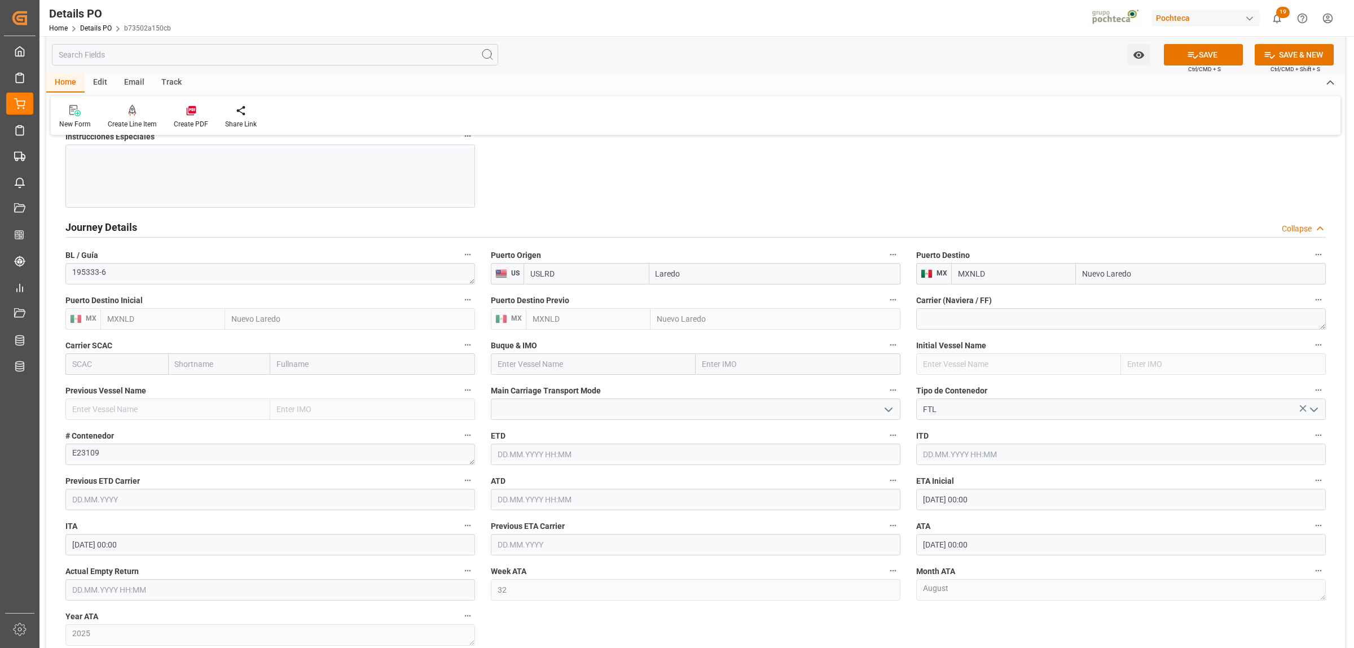
click at [153, 591] on input "text" at bounding box center [270, 589] width 410 height 21
click at [125, 514] on span "13" at bounding box center [123, 512] width 7 height 8
type input "13.08.2025 00:00"
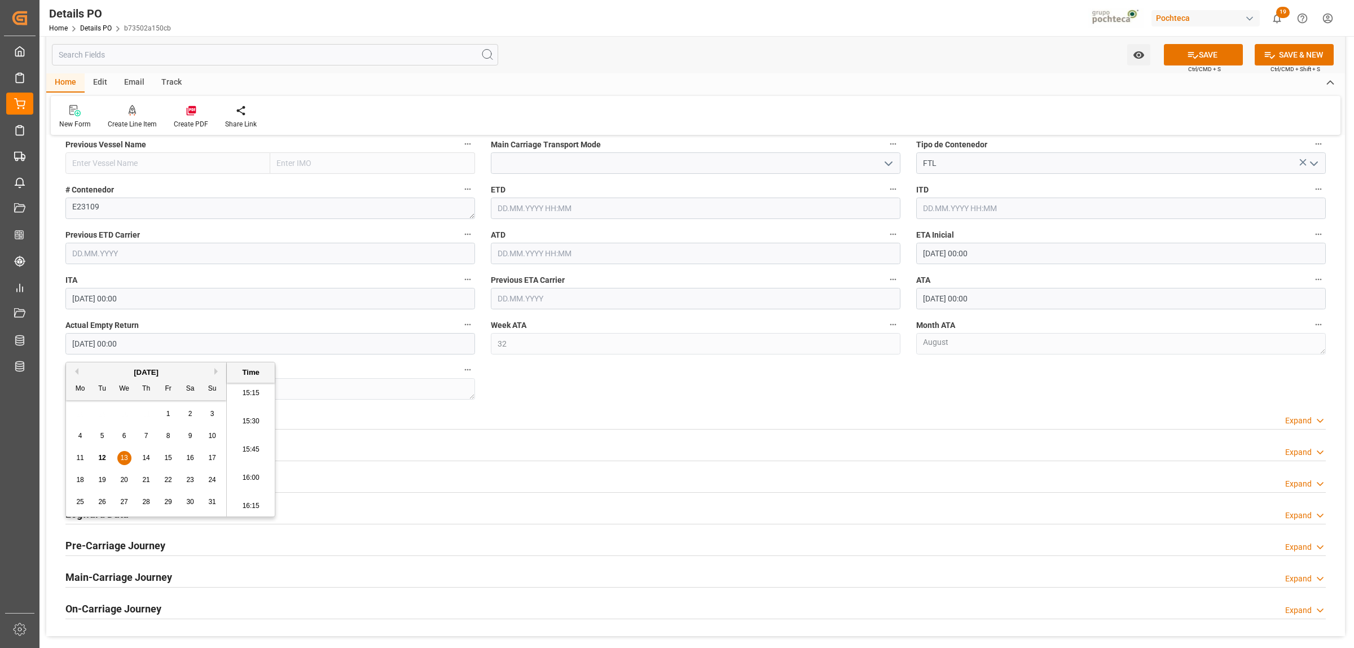
scroll to position [1410, 0]
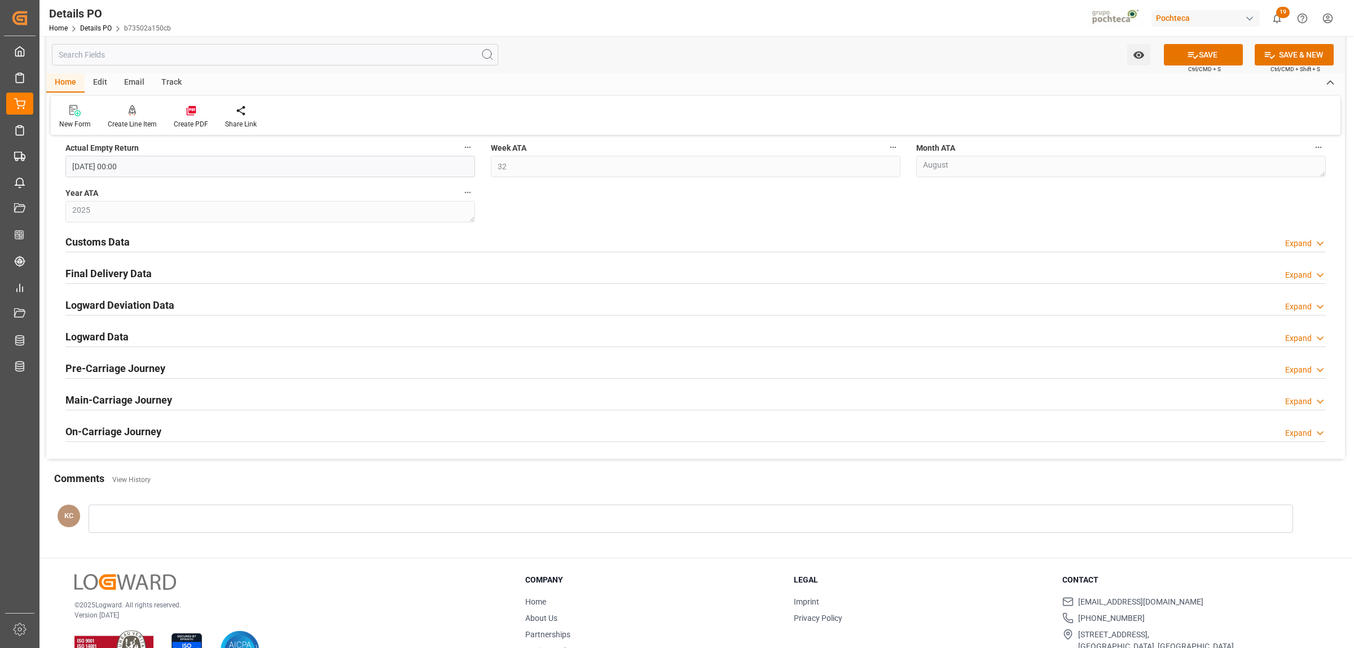
scroll to position [1481, 0]
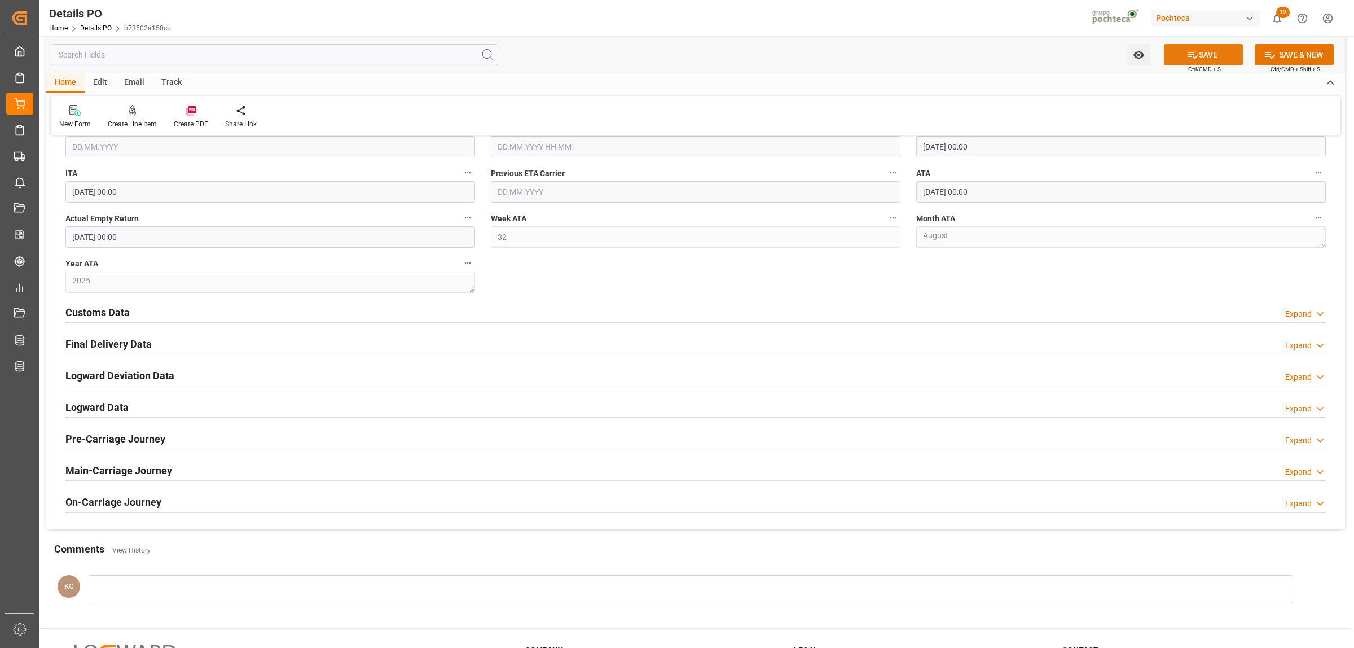
click at [1194, 47] on button "SAVE" at bounding box center [1203, 54] width 79 height 21
click at [112, 342] on h2 "Final Delivery Data" at bounding box center [108, 343] width 86 height 15
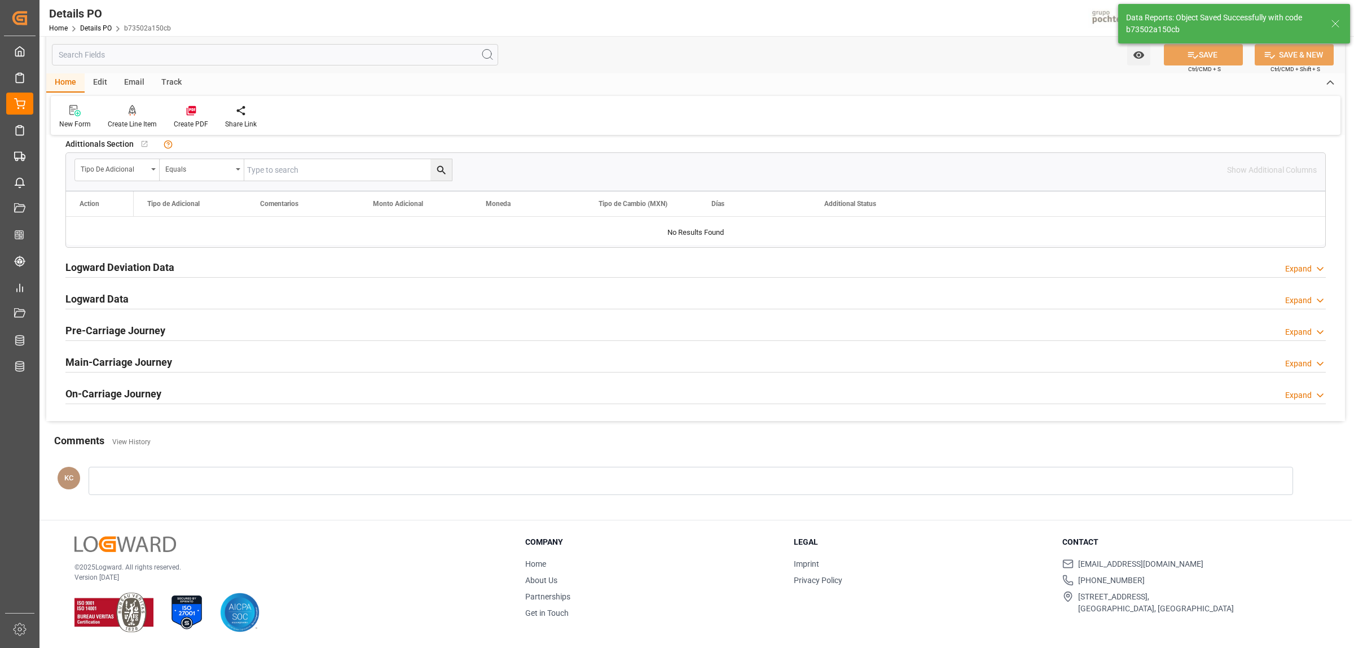
type textarea "250806990140"
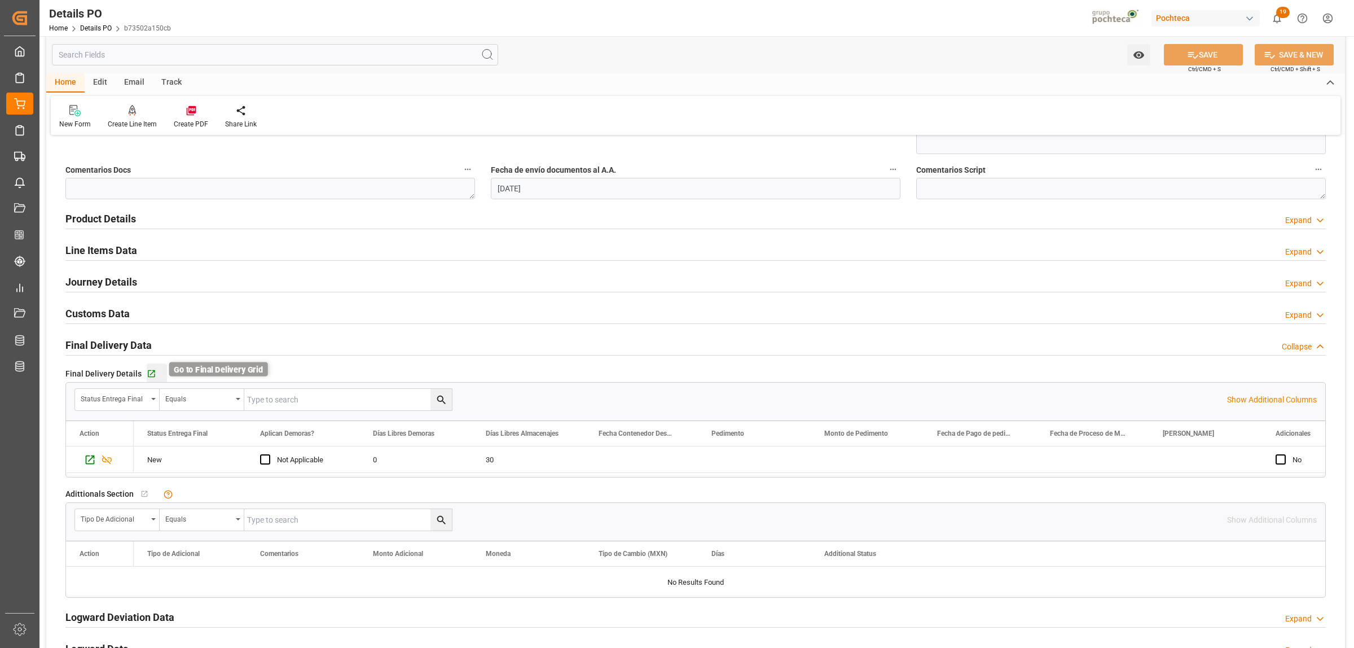
click at [149, 371] on icon "button" at bounding box center [152, 374] width 10 height 10
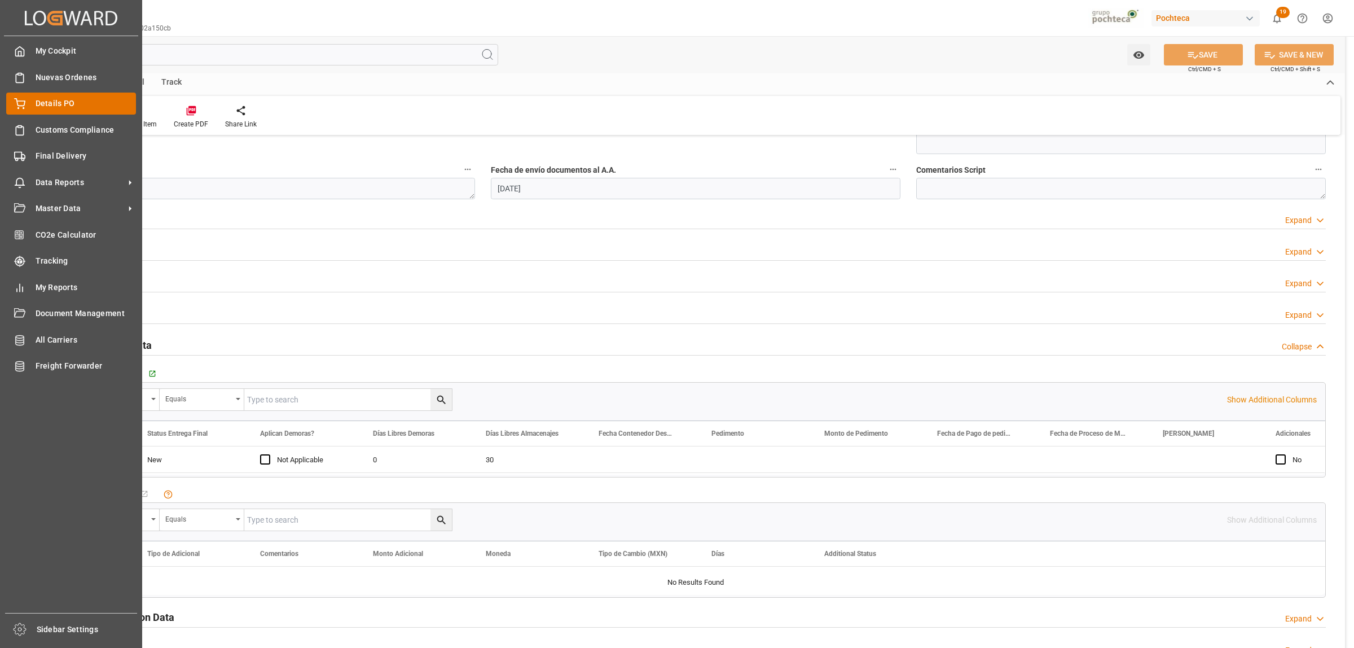
click at [37, 103] on span "Details PO" at bounding box center [86, 104] width 101 height 12
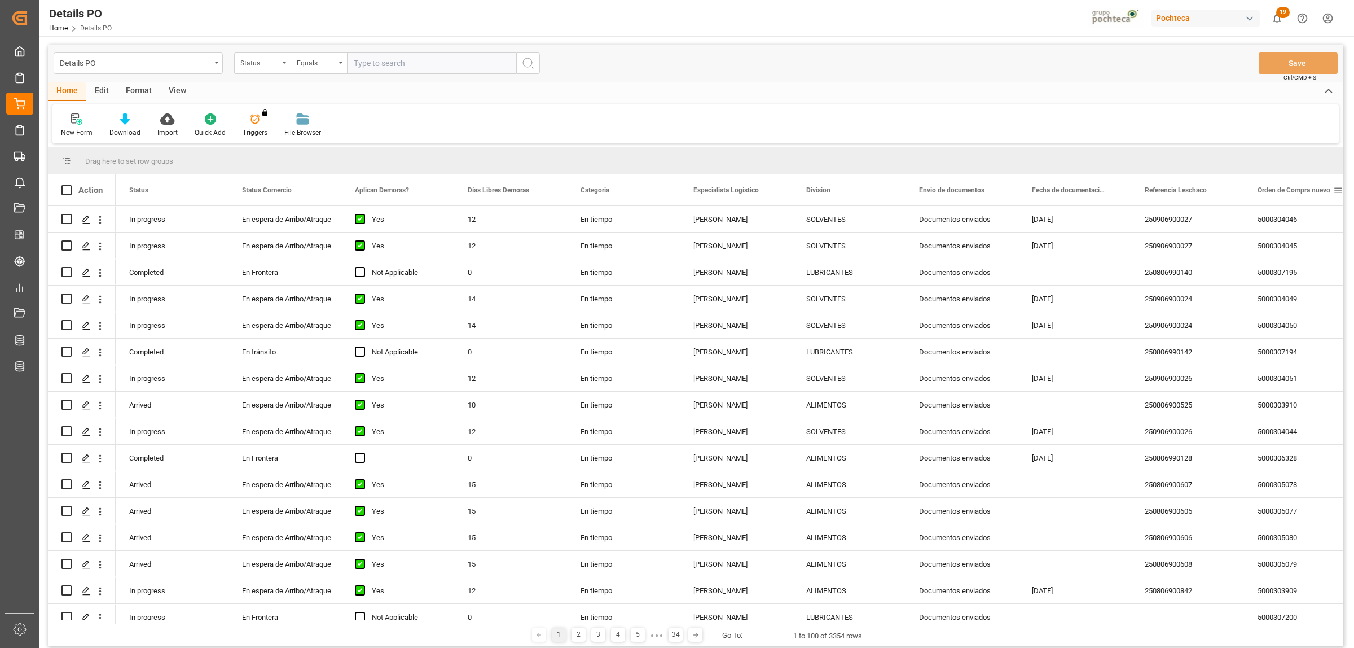
click at [1341, 192] on span at bounding box center [1338, 190] width 10 height 10
click at [1299, 192] on span "filter" at bounding box center [1300, 192] width 10 height 10
type input "5000307194"
click at [1294, 283] on button "Apply" at bounding box center [1295, 285] width 21 height 11
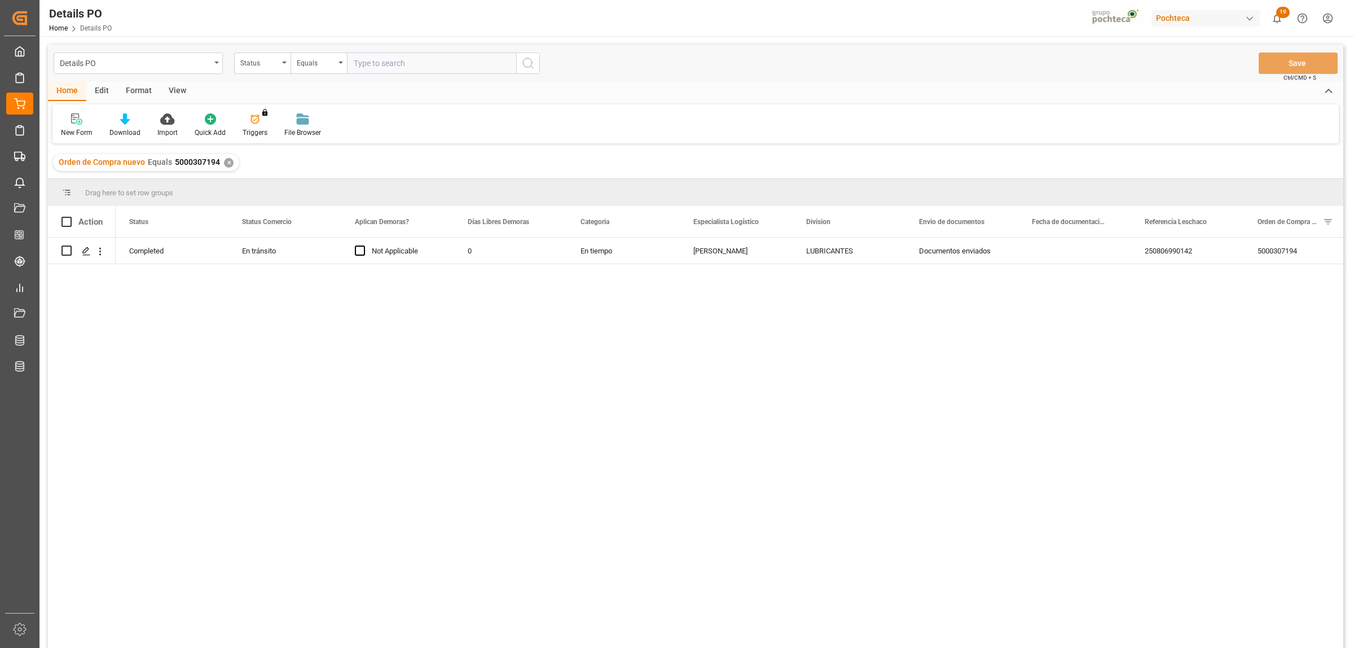
click at [539, 331] on div "Completed En tránsito Not Applicable 0 En tiempo Karla Cárdenas LUBRICANTES Doc…" at bounding box center [730, 445] width 1228 height 417
click at [85, 252] on icon "Press SPACE to select this row." at bounding box center [86, 251] width 9 height 9
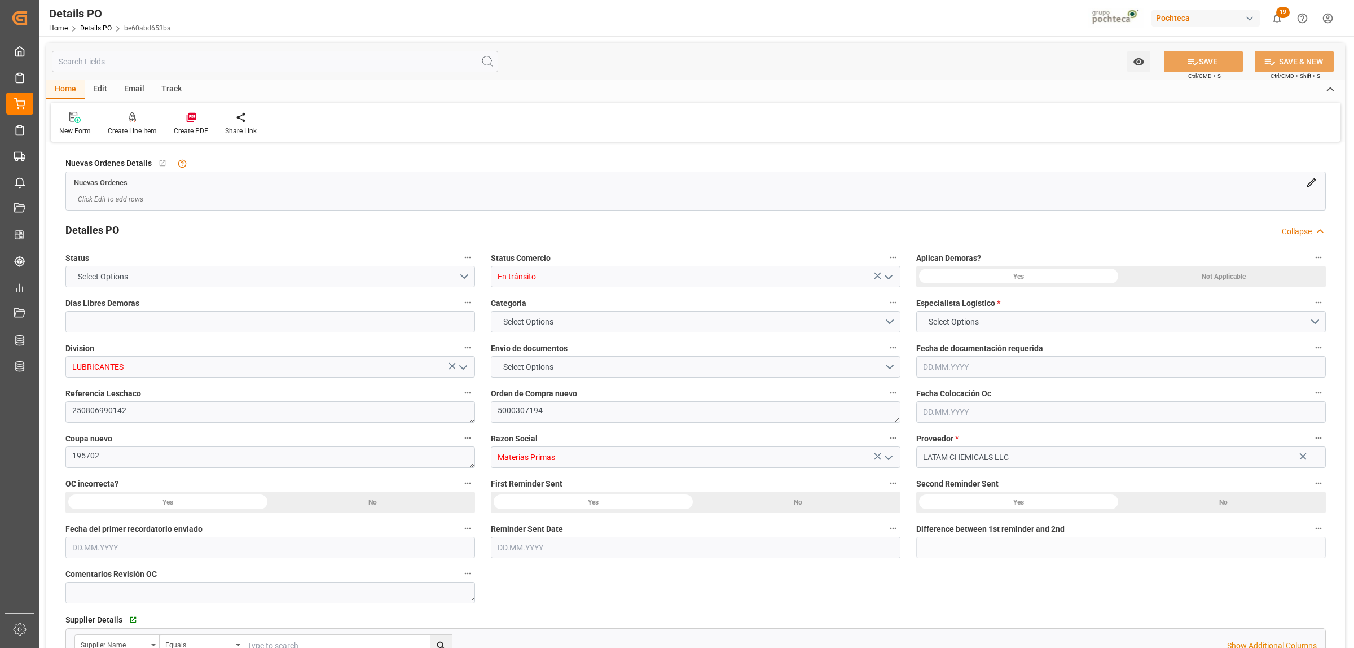
type input "0"
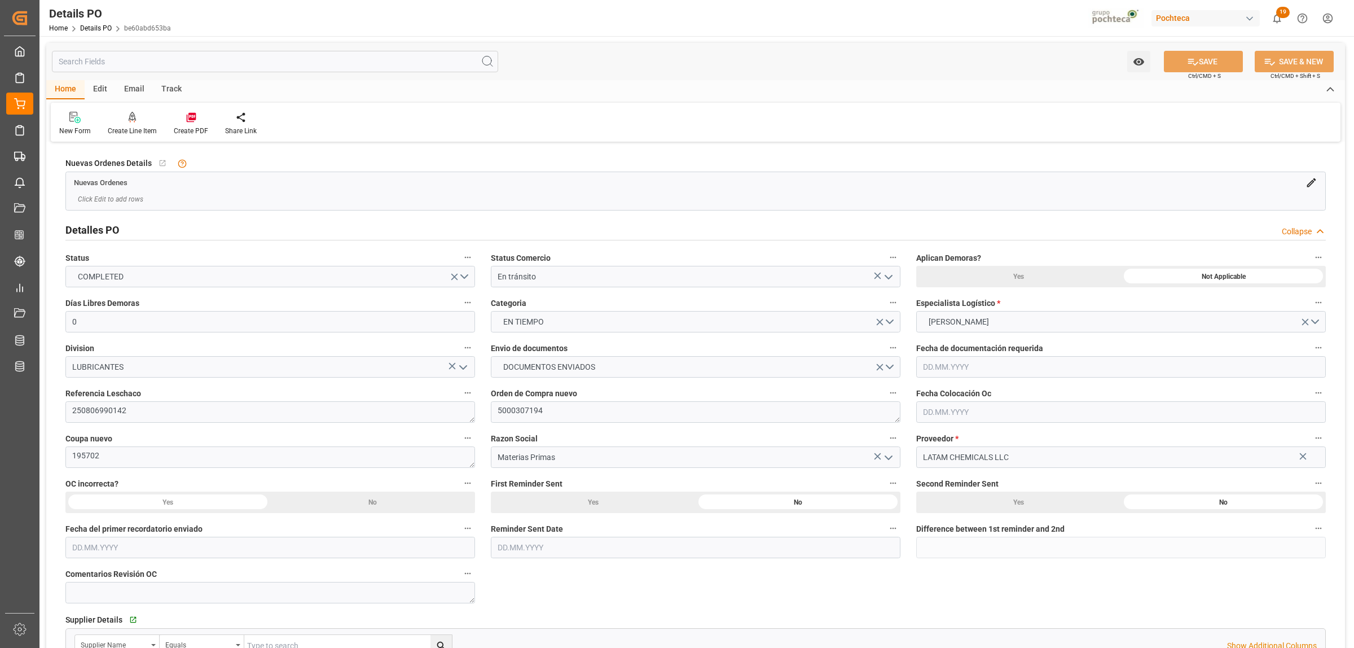
type input "11.08.2025"
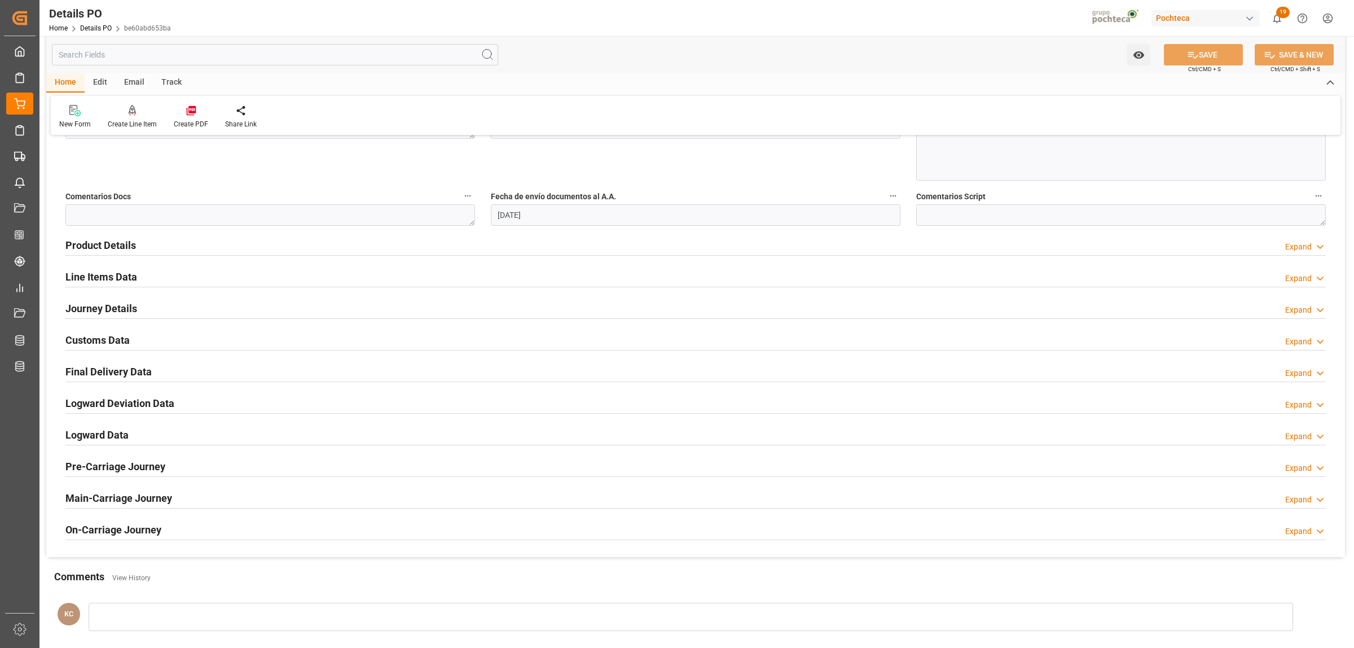
scroll to position [635, 0]
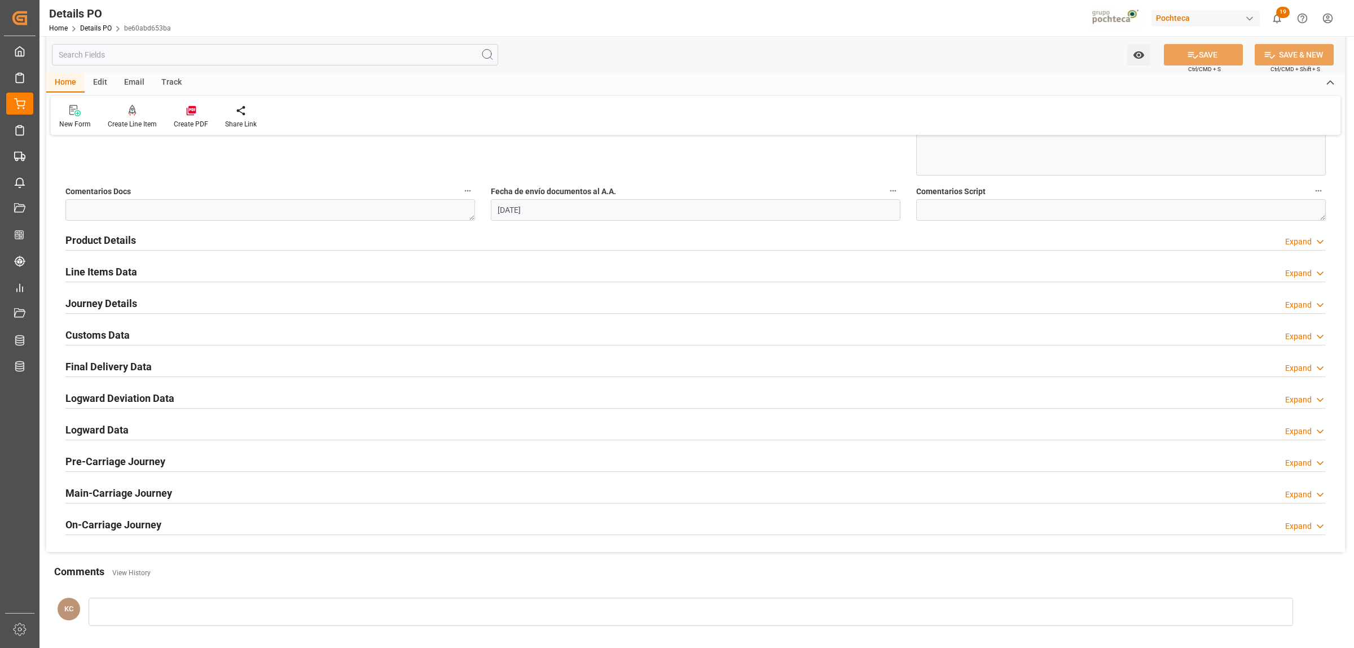
click at [144, 365] on h2 "Final Delivery Data" at bounding box center [108, 366] width 86 height 15
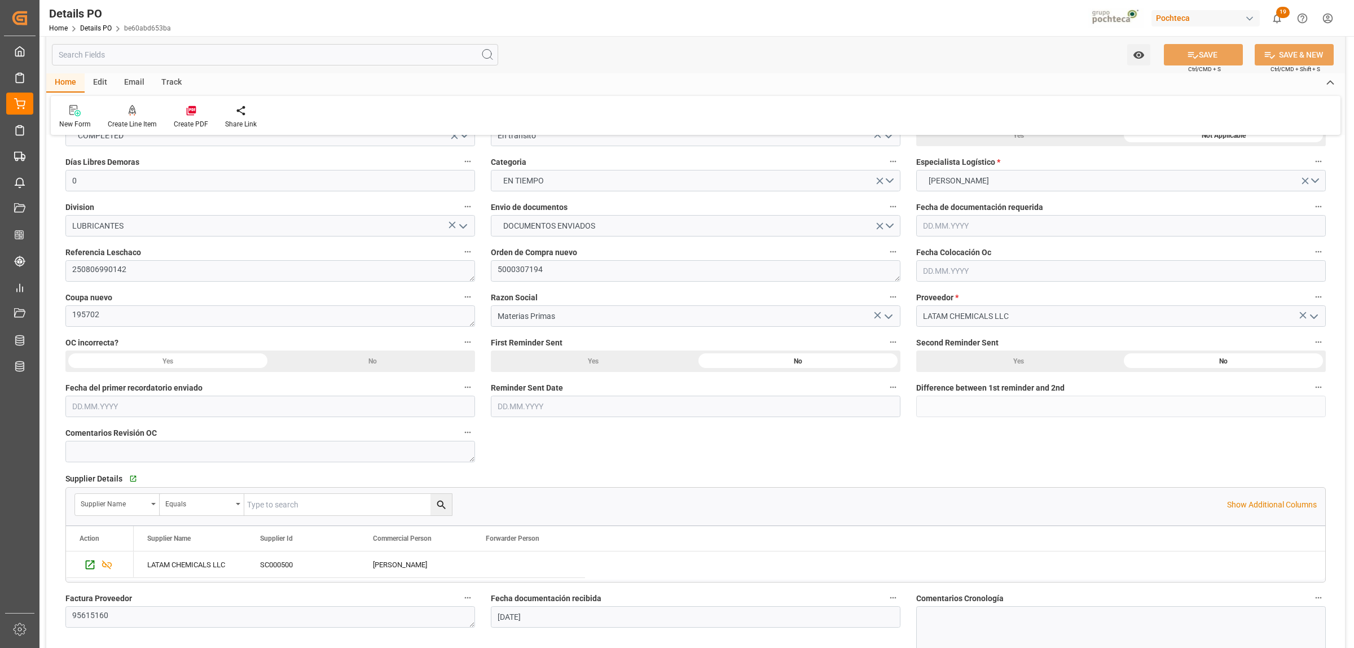
scroll to position [71, 0]
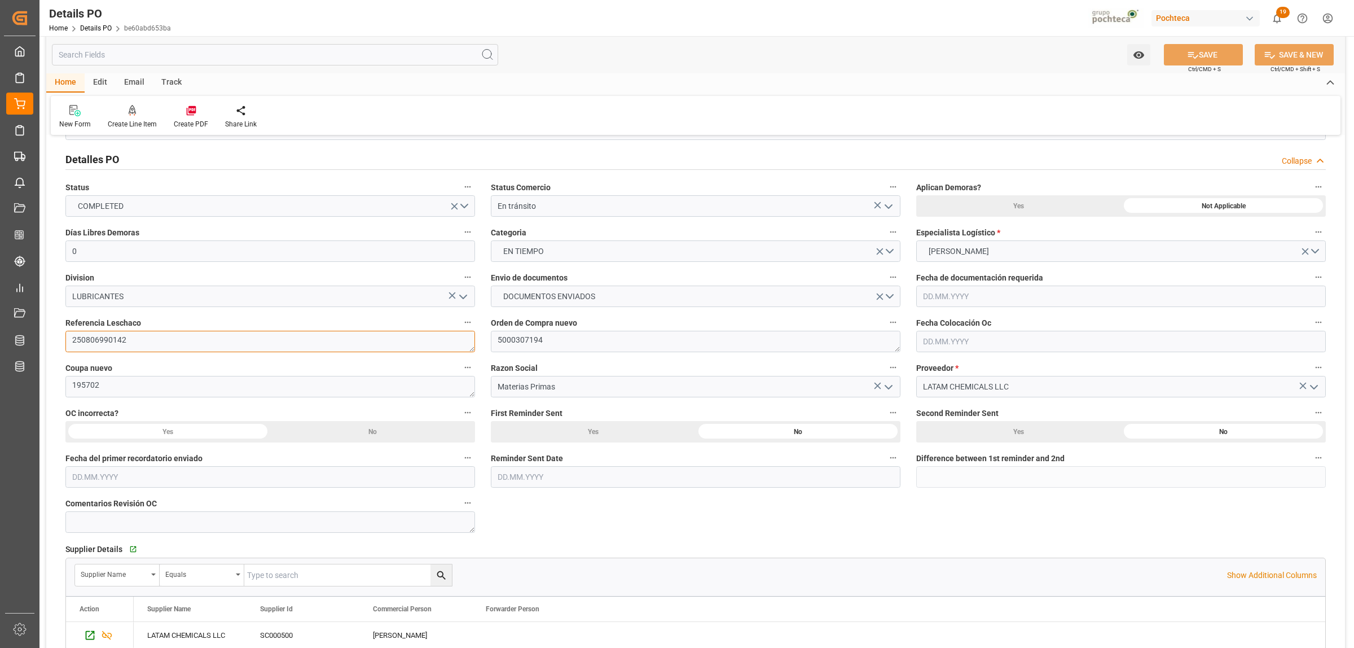
drag, startPoint x: 127, startPoint y: 345, endPoint x: 72, endPoint y: 342, distance: 55.4
click at [72, 342] on textarea "250806990142" at bounding box center [270, 341] width 410 height 21
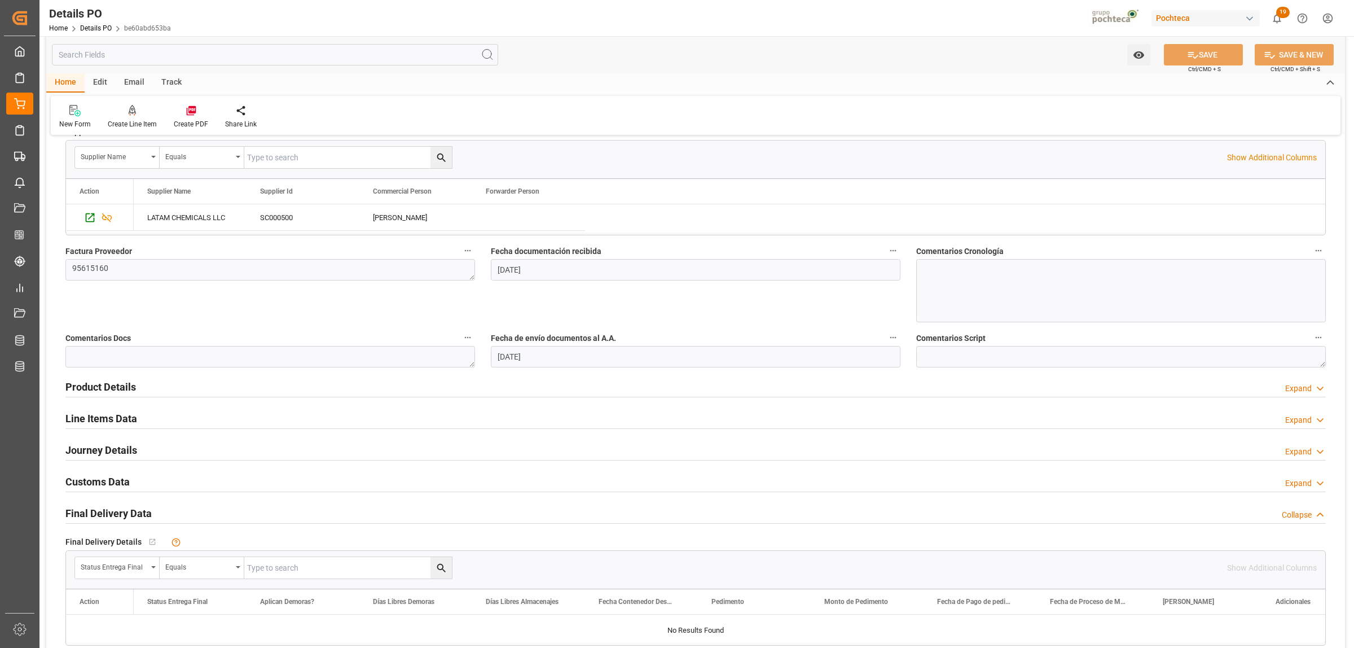
scroll to position [494, 0]
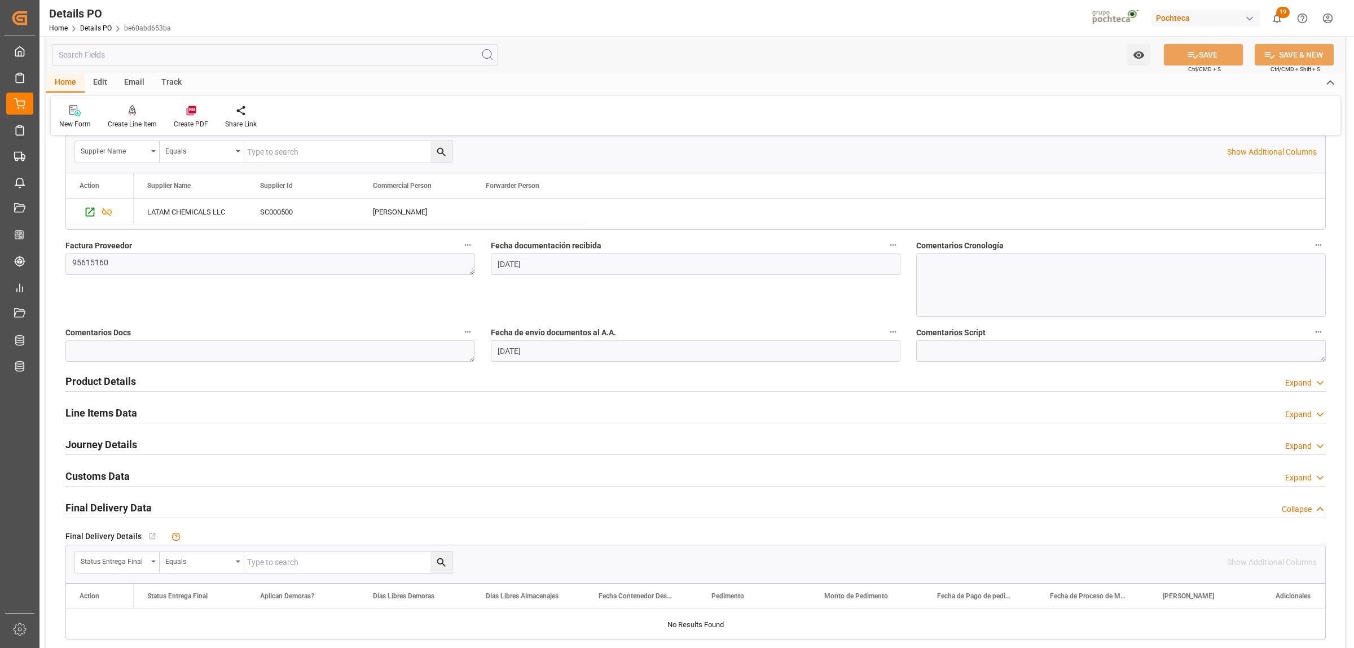
click at [98, 449] on h2 "Journey Details" at bounding box center [101, 444] width 72 height 15
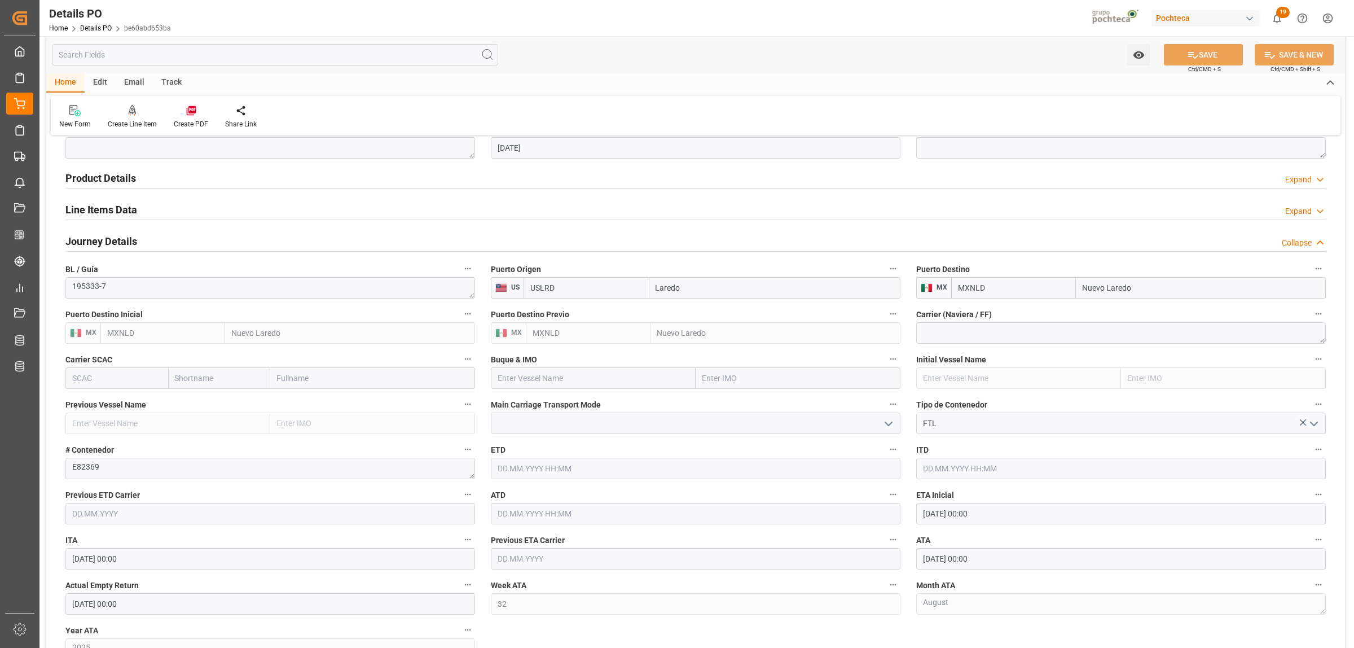
scroll to position [705, 0]
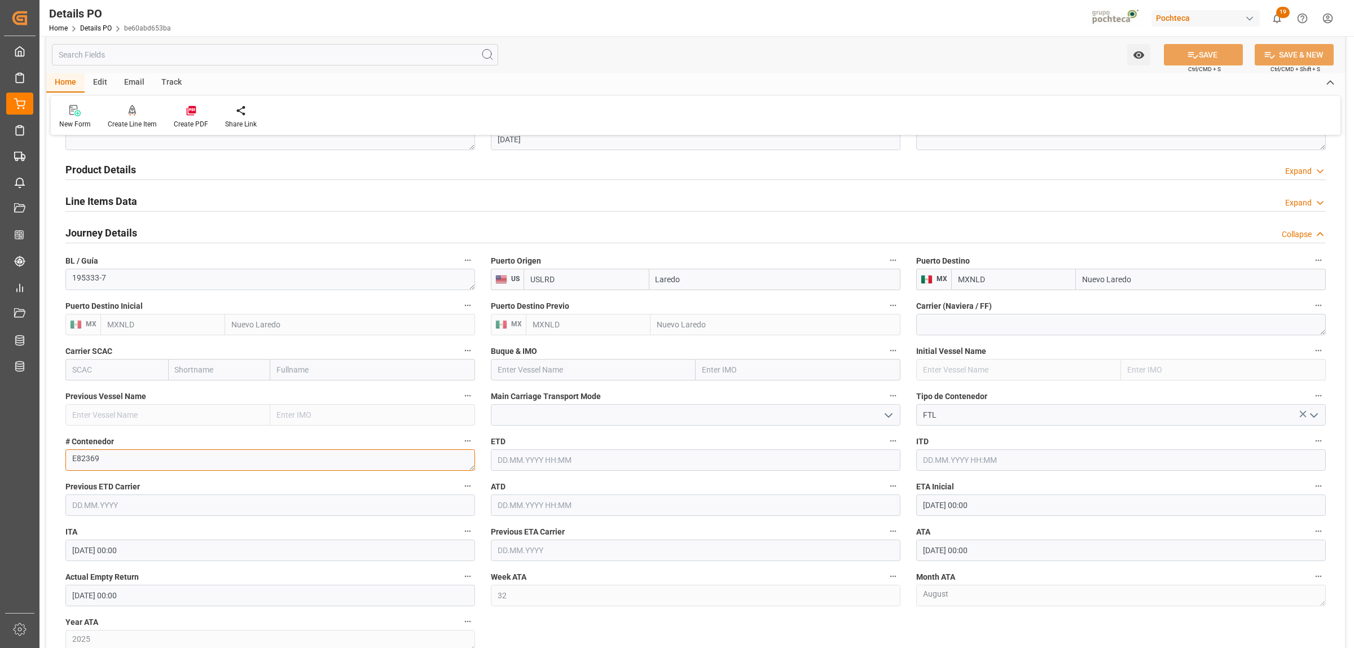
click at [114, 457] on textarea "E82369" at bounding box center [270, 459] width 410 height 21
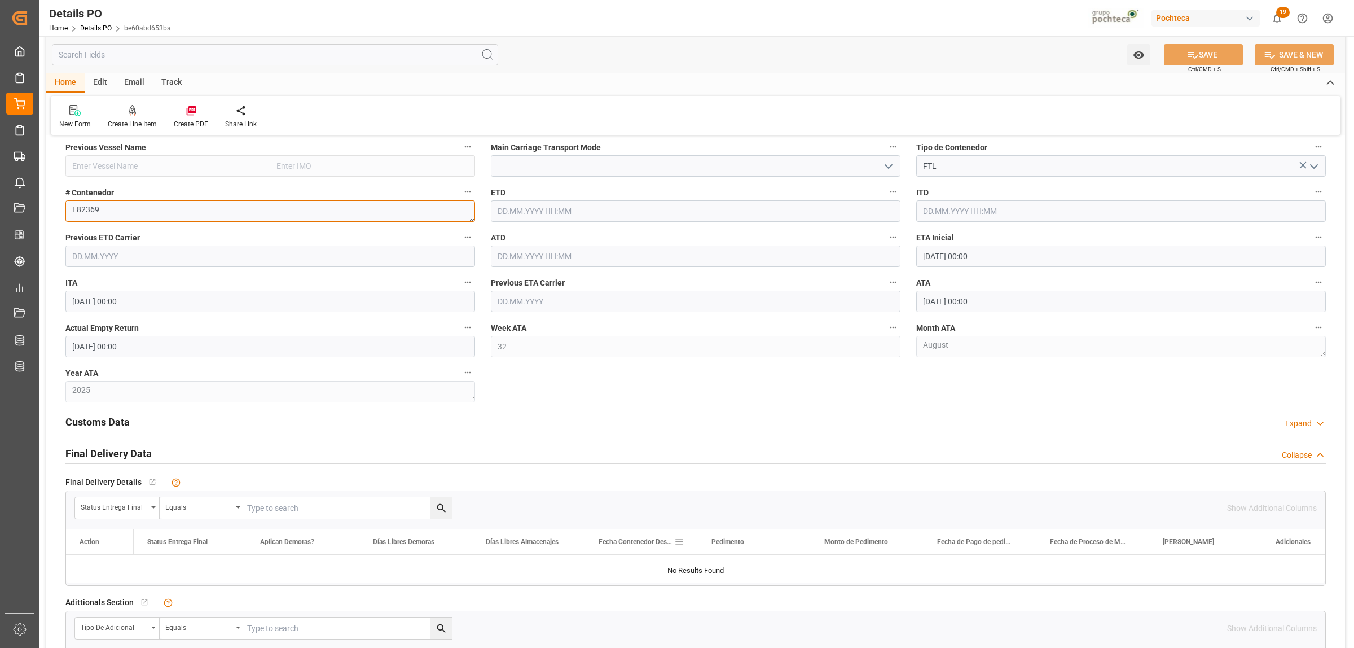
scroll to position [987, 0]
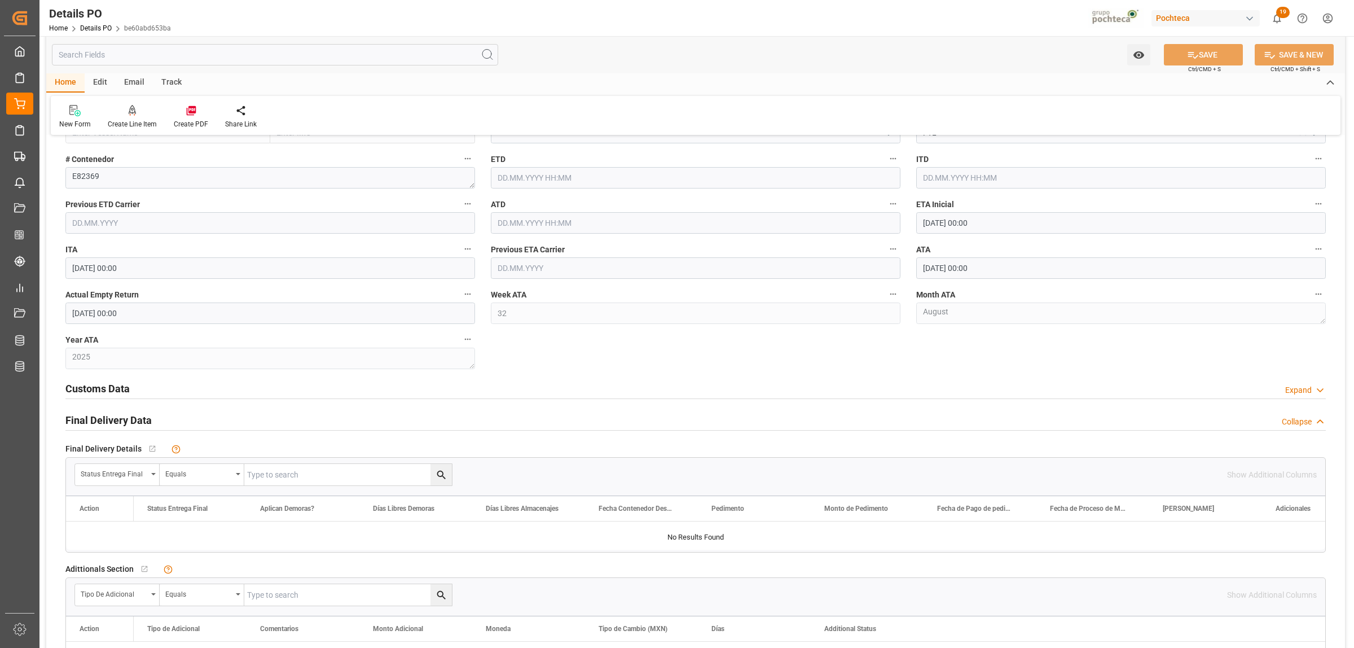
click at [123, 388] on h2 "Customs Data" at bounding box center [97, 388] width 64 height 15
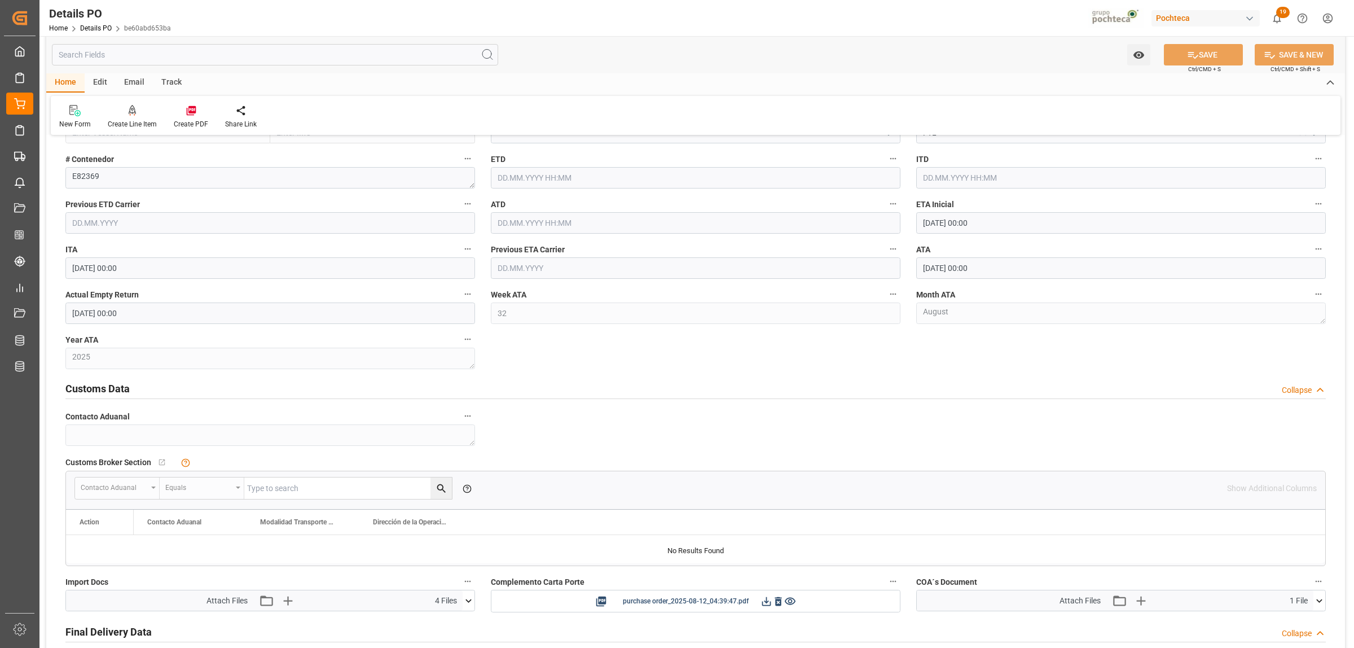
scroll to position [846, 0]
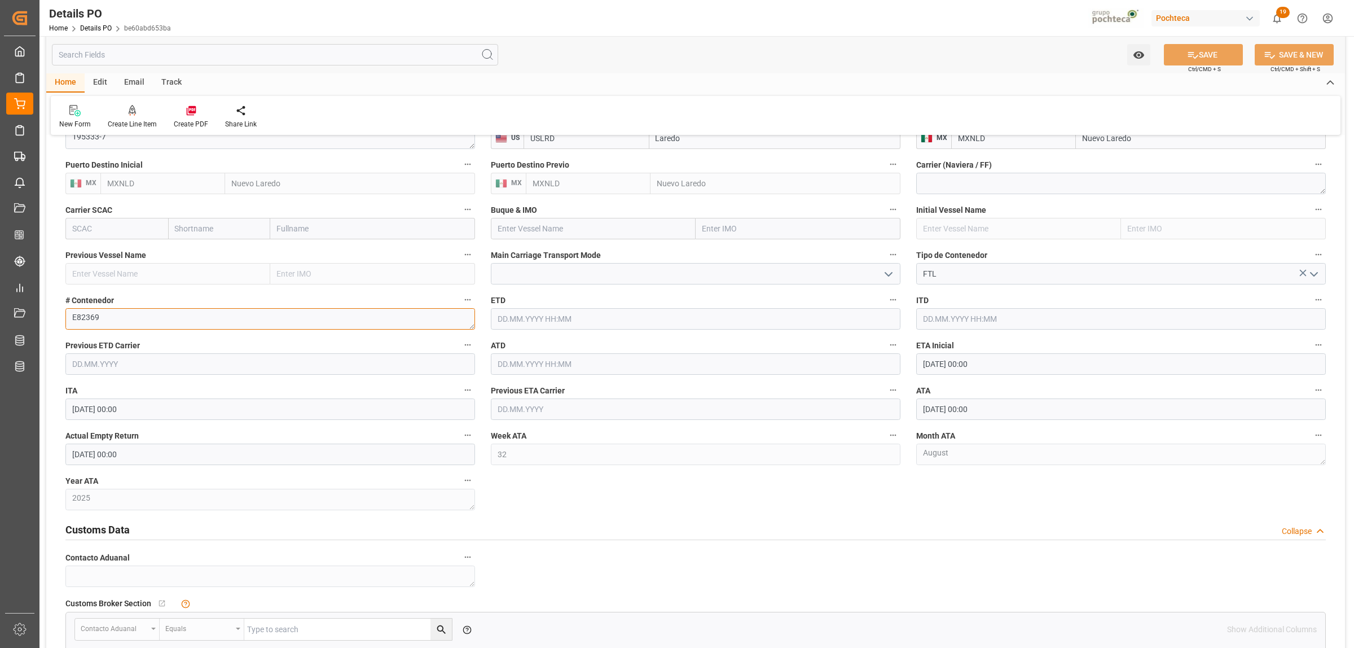
click at [111, 320] on textarea "E82369" at bounding box center [270, 318] width 410 height 21
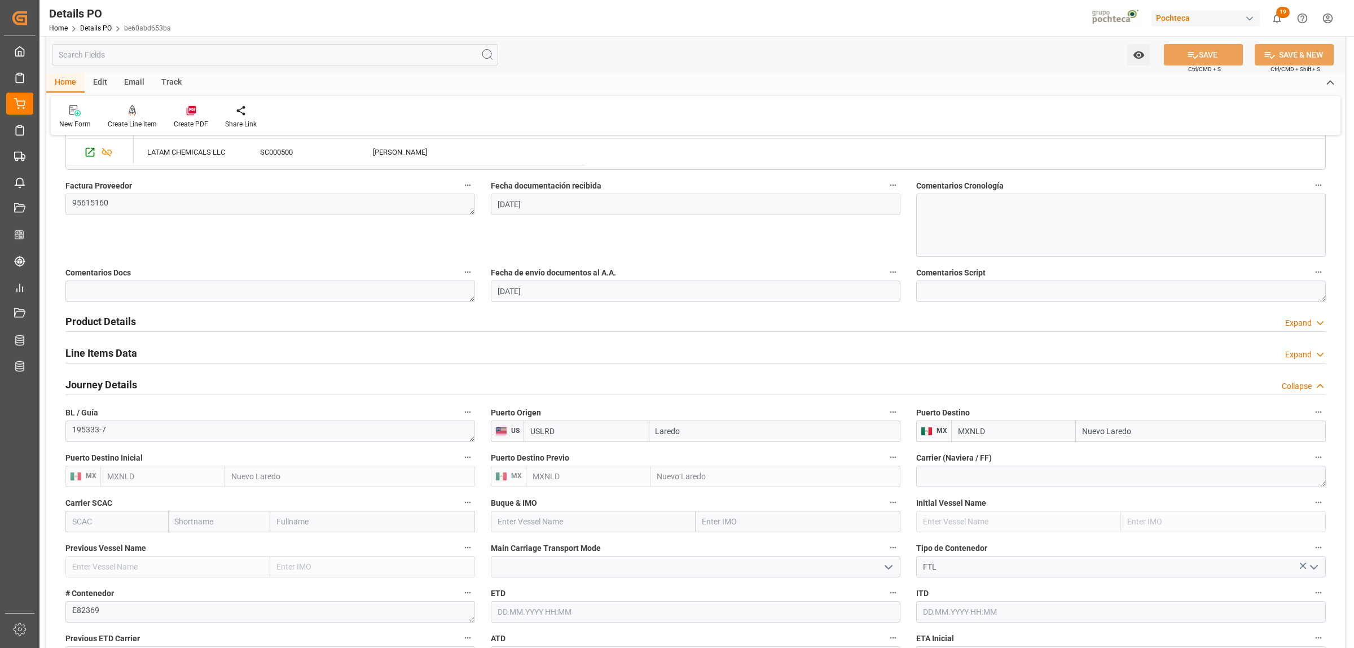
scroll to position [564, 0]
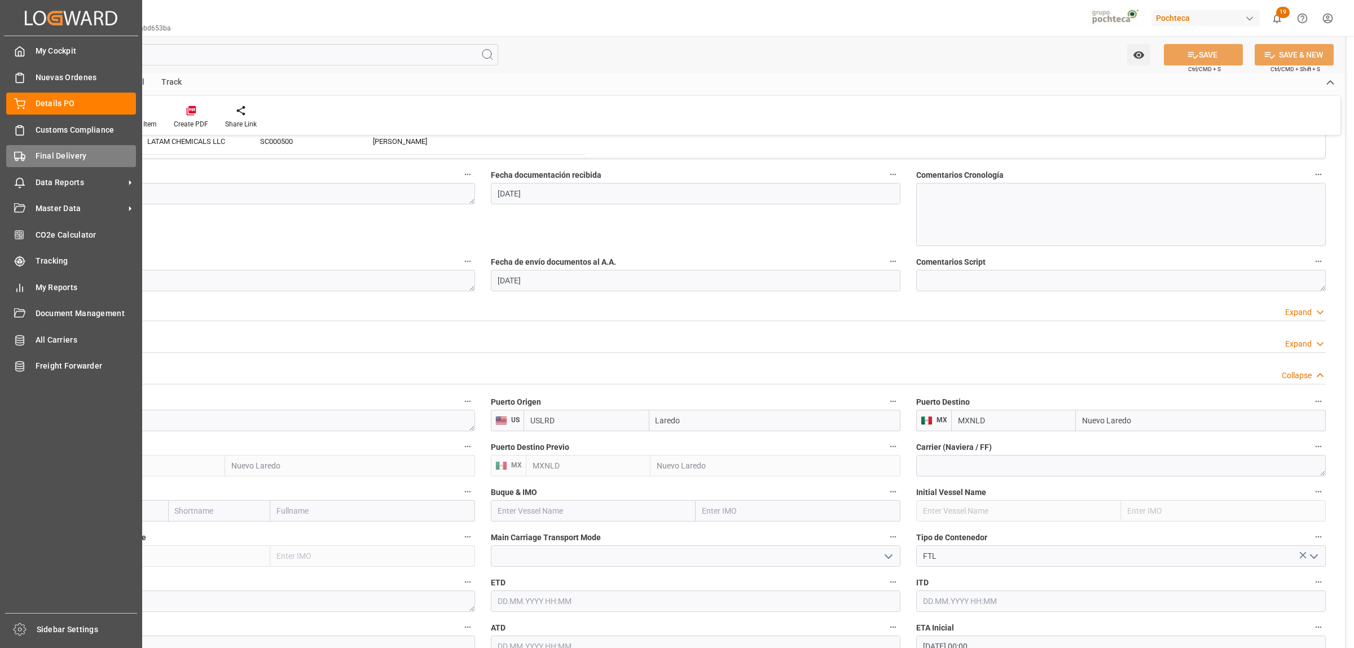
click at [34, 157] on div "Final Delivery Final Delivery" at bounding box center [71, 156] width 130 height 22
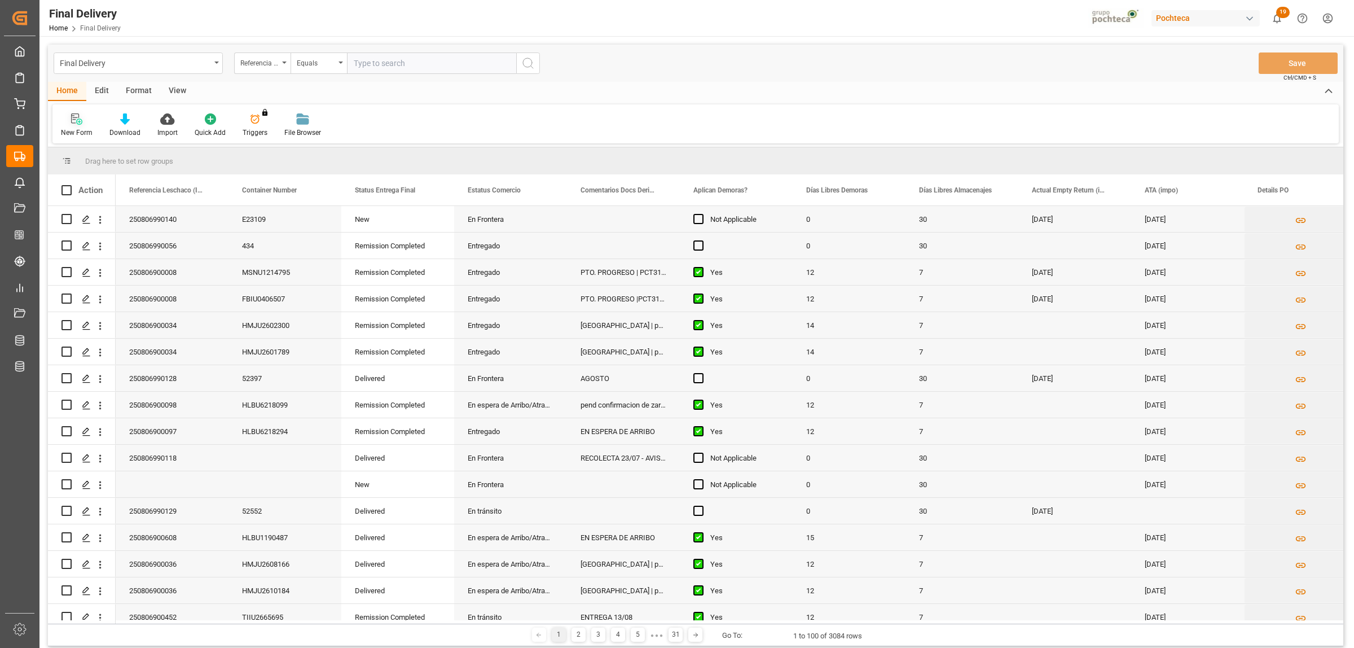
click at [76, 117] on icon at bounding box center [76, 118] width 11 height 11
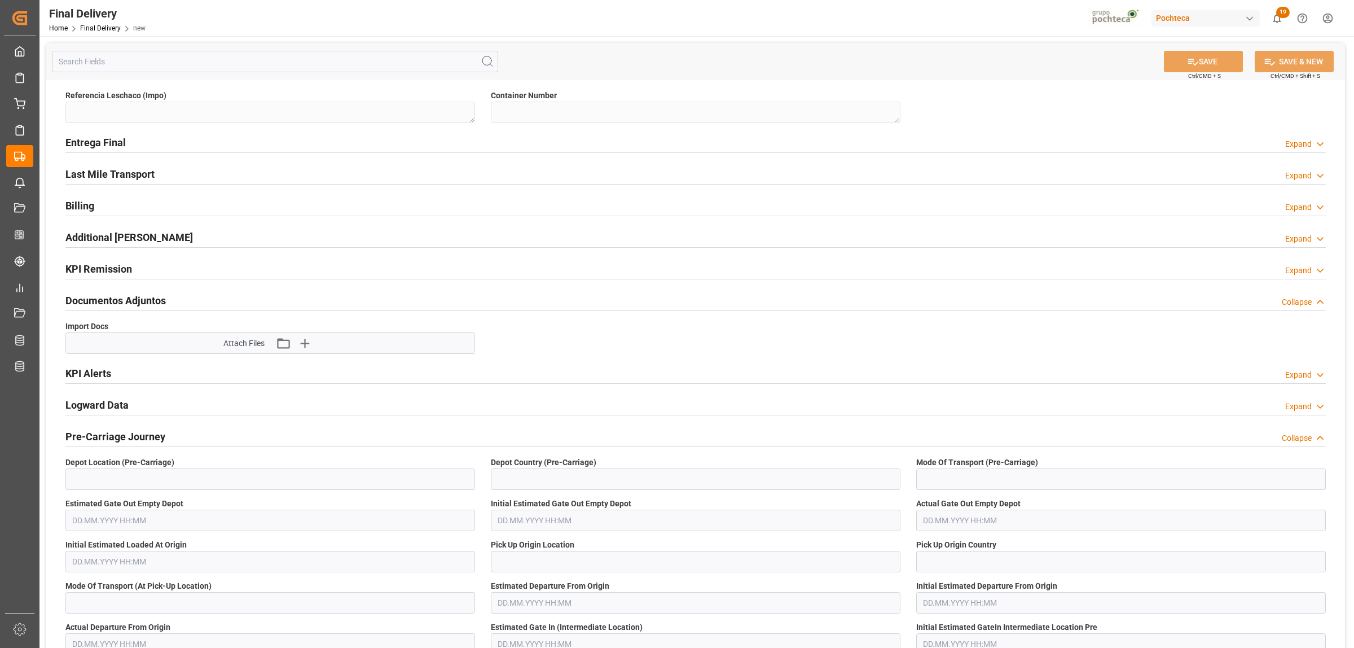
click at [117, 140] on h2 "Entrega Final" at bounding box center [95, 142] width 60 height 15
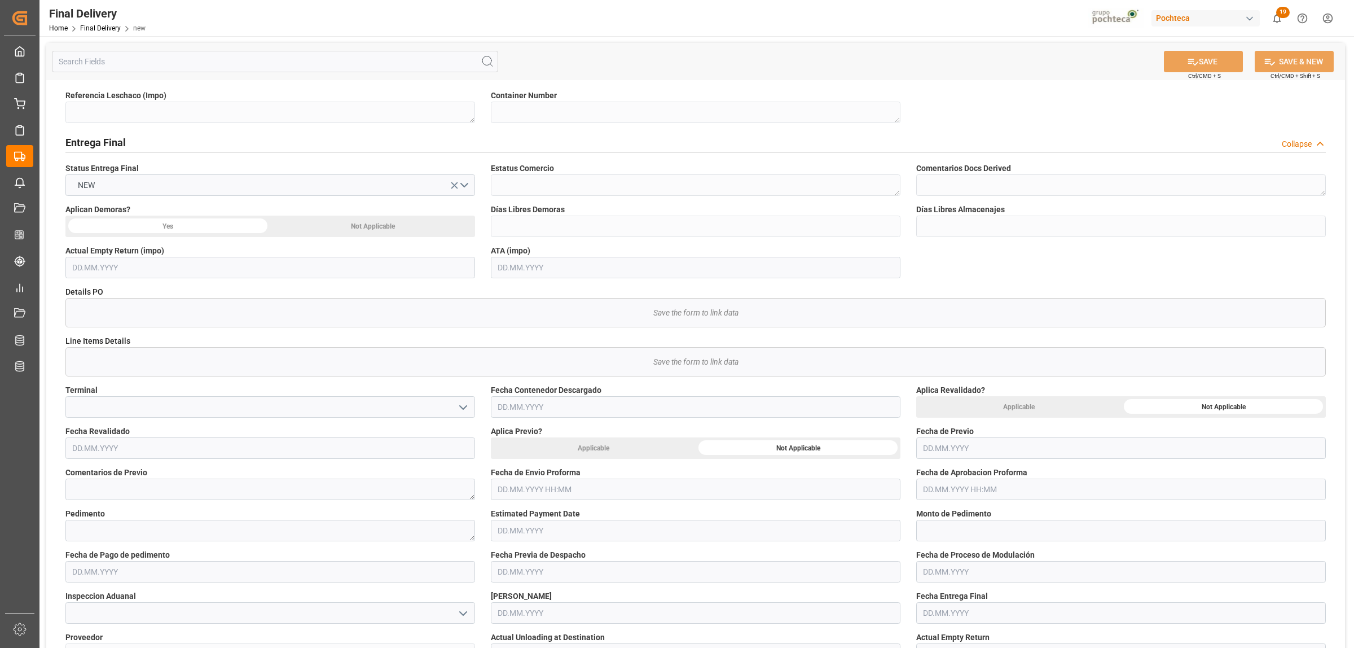
click at [570, 410] on input "text" at bounding box center [696, 406] width 410 height 21
click at [976, 492] on input "text" at bounding box center [1121, 488] width 410 height 21
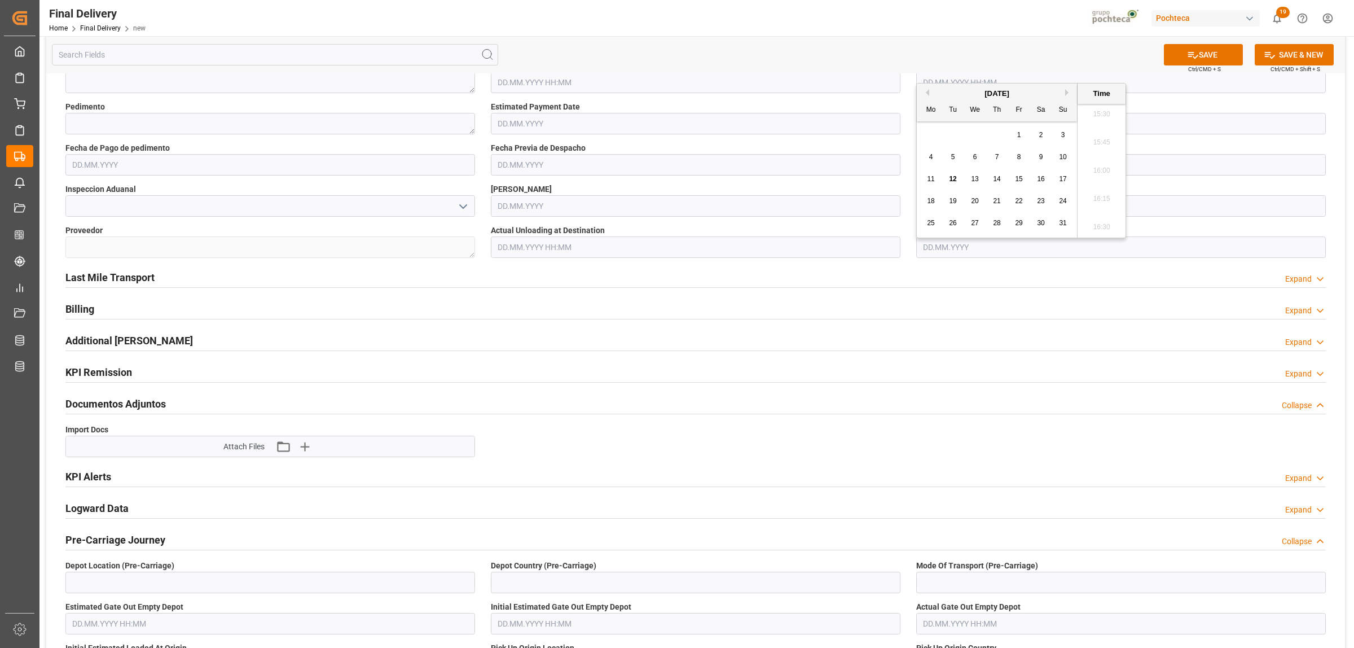
scroll to position [423, 0]
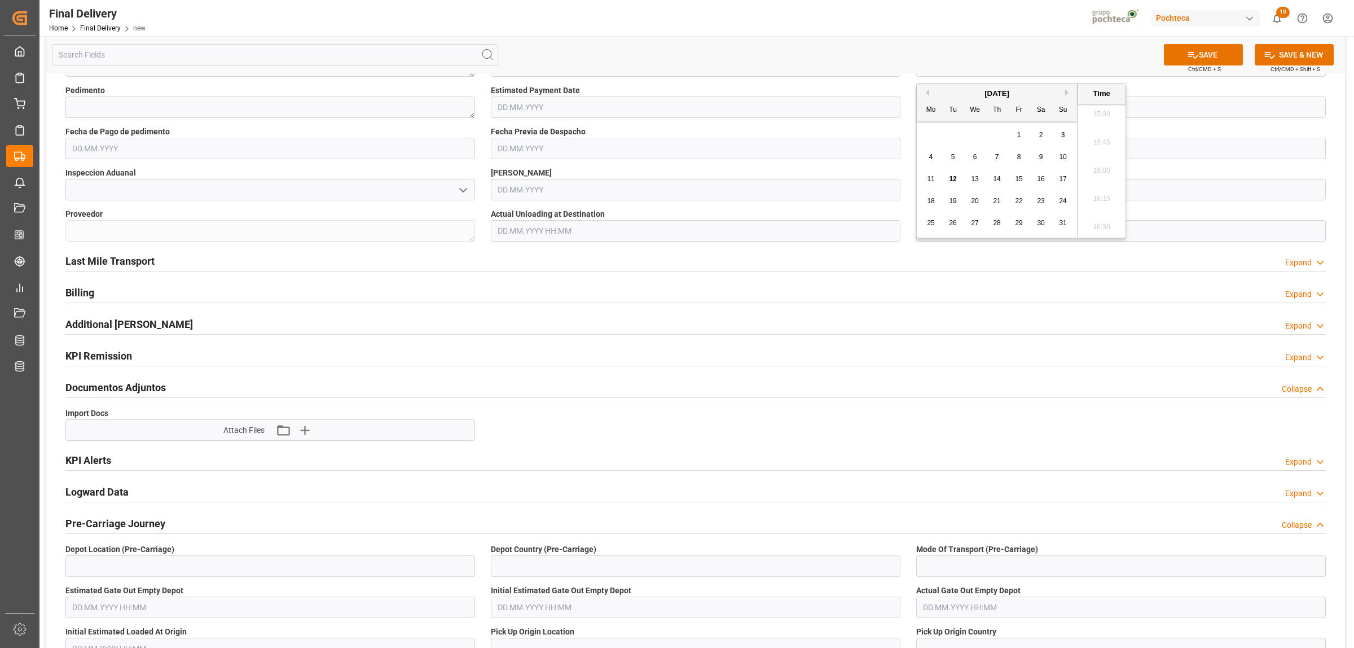
click at [87, 492] on h2 "Logward Data" at bounding box center [96, 491] width 63 height 15
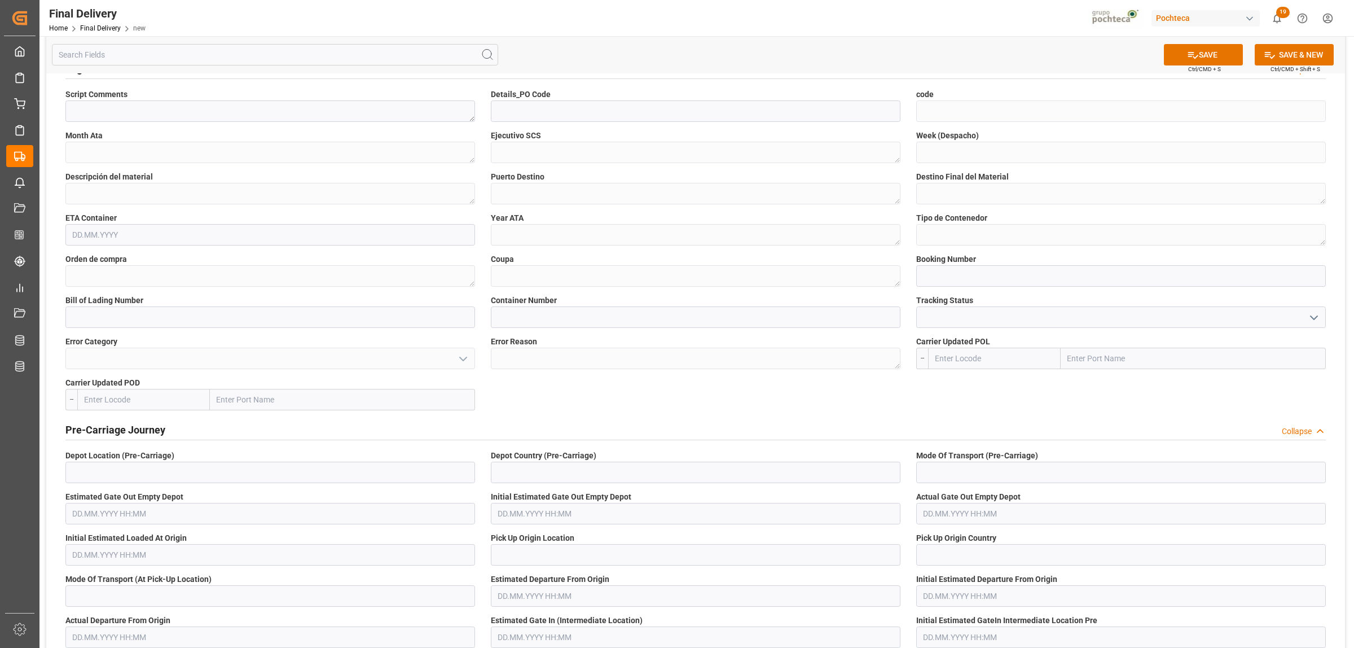
scroll to position [776, 0]
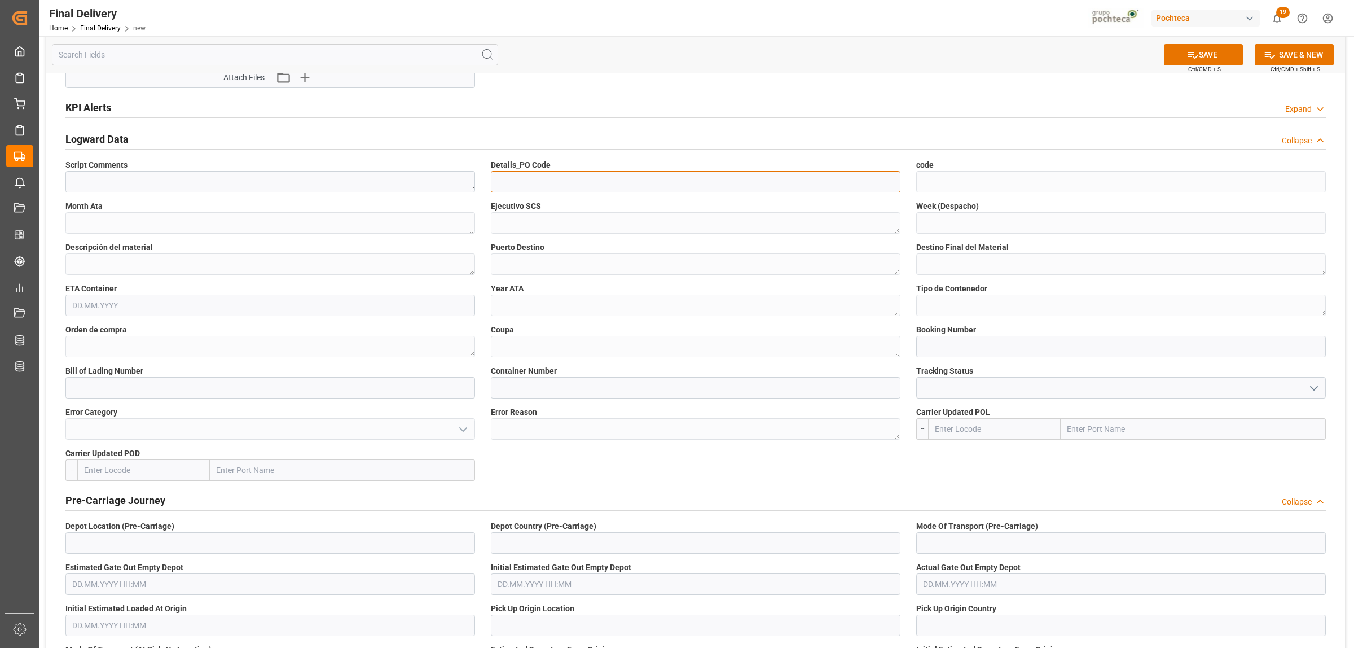
click at [564, 183] on input at bounding box center [696, 181] width 410 height 21
click at [523, 182] on input at bounding box center [696, 181] width 410 height 21
paste input "b73502a150cb"
type input "b73502a150cb"
click at [1194, 52] on icon at bounding box center [1193, 55] width 12 height 12
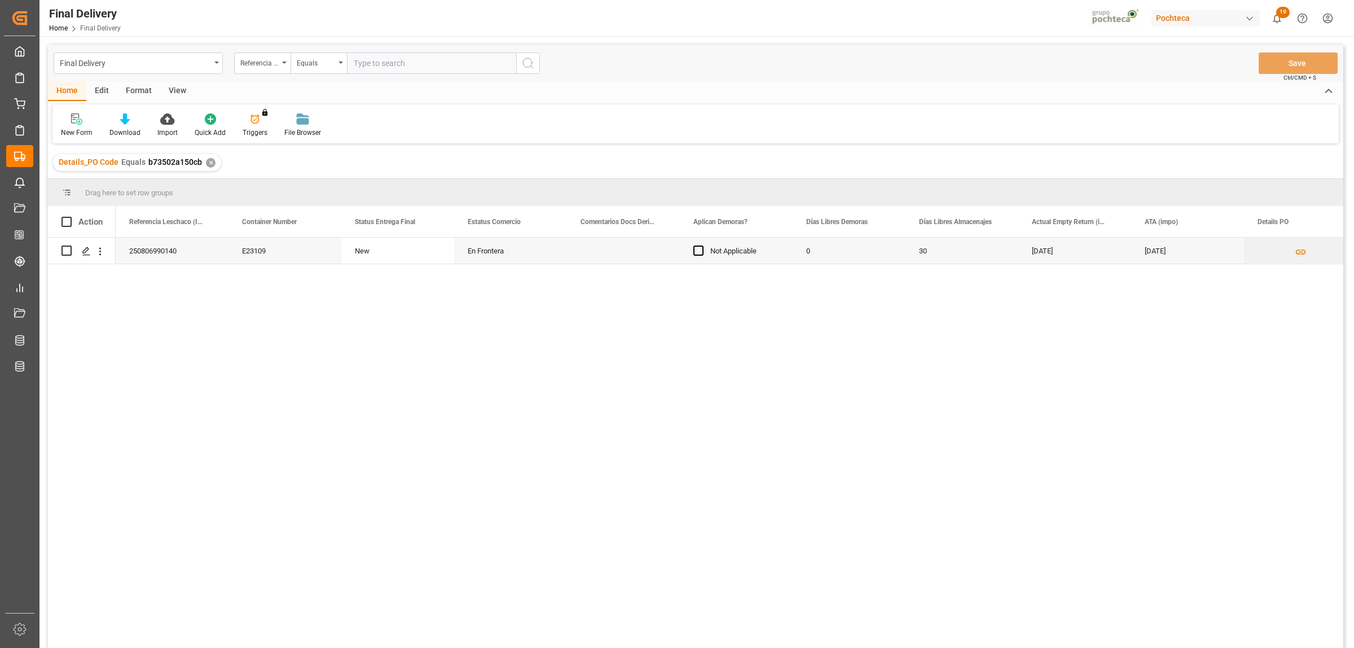
click at [550, 337] on div "250806990140 E23109 New En Frontera Not Applicable 0 30 [DATE] [DATE]" at bounding box center [730, 445] width 1228 height 417
click at [87, 253] on icon "Press SPACE to select this row." at bounding box center [86, 251] width 9 height 9
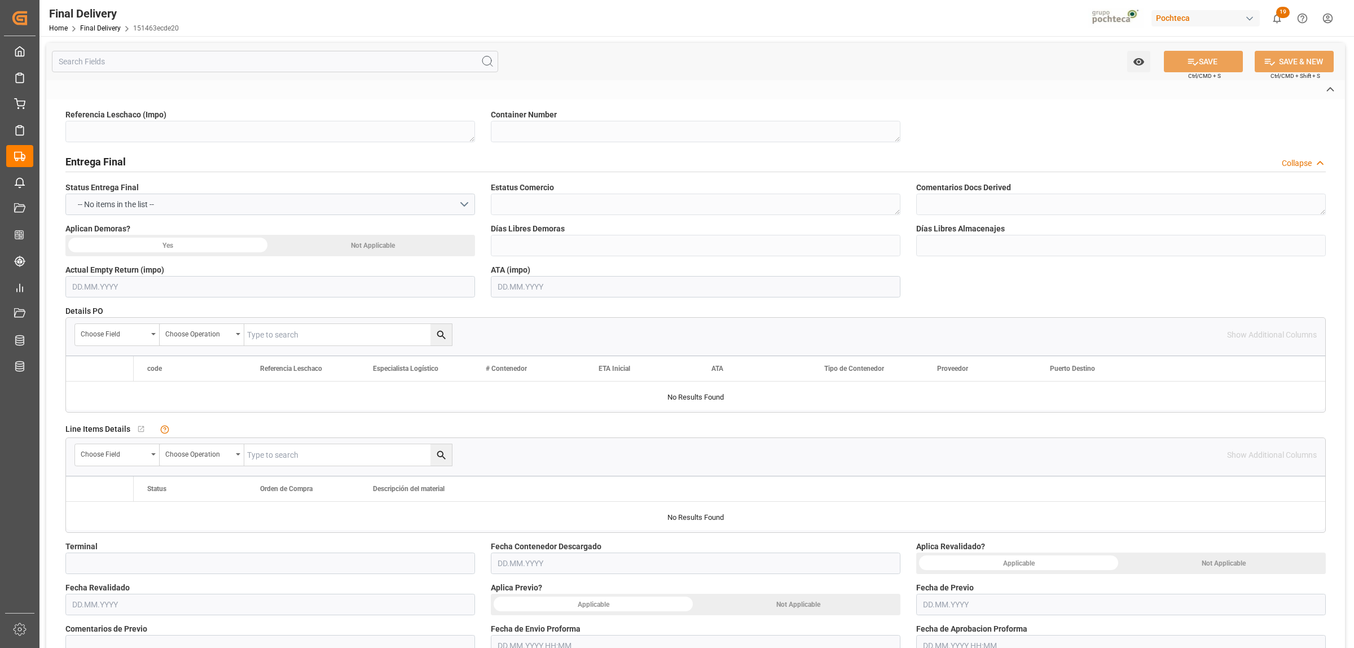
type textarea "250806990140"
type textarea "E23109"
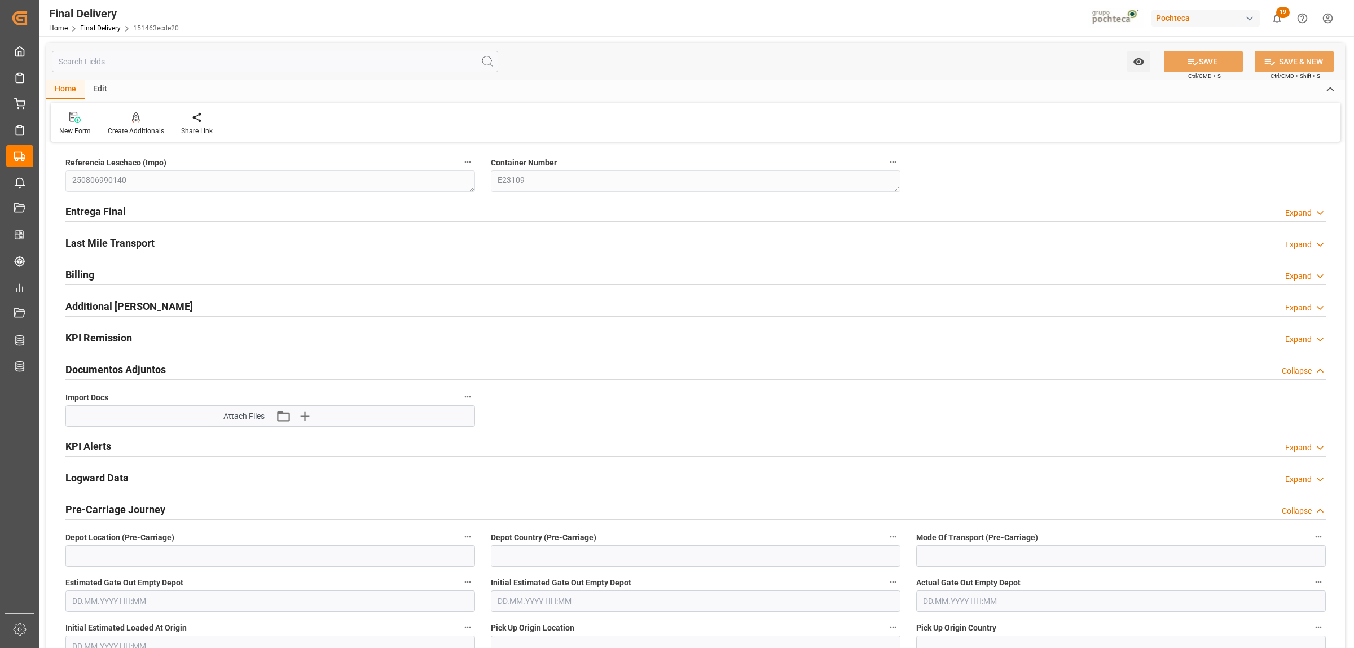
type input "0"
type input "30"
type input "[DATE]"
click at [113, 210] on h2 "Entrega Final" at bounding box center [95, 211] width 60 height 15
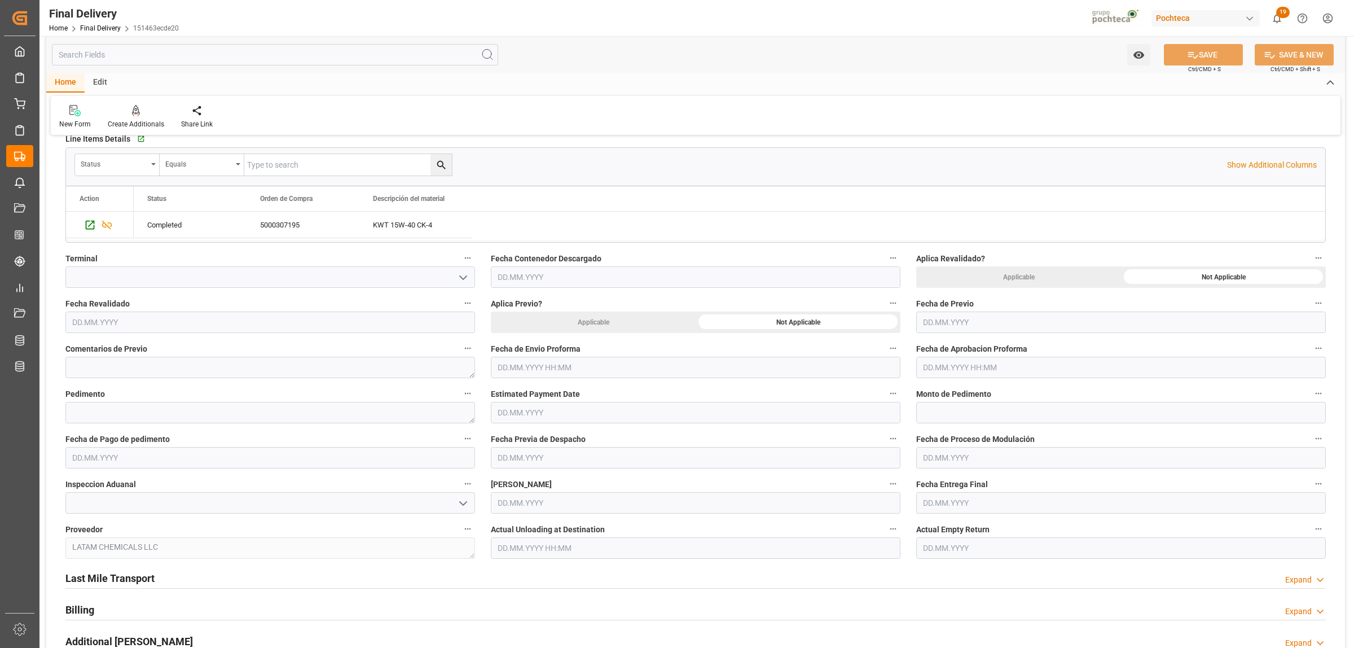
scroll to position [353, 0]
click at [577, 368] on input "text" at bounding box center [696, 365] width 410 height 21
click at [523, 436] on div "28 29 30 31 1 2 3" at bounding box center [572, 436] width 154 height 22
drag, startPoint x: 528, startPoint y: 478, endPoint x: 611, endPoint y: 421, distance: 100.6
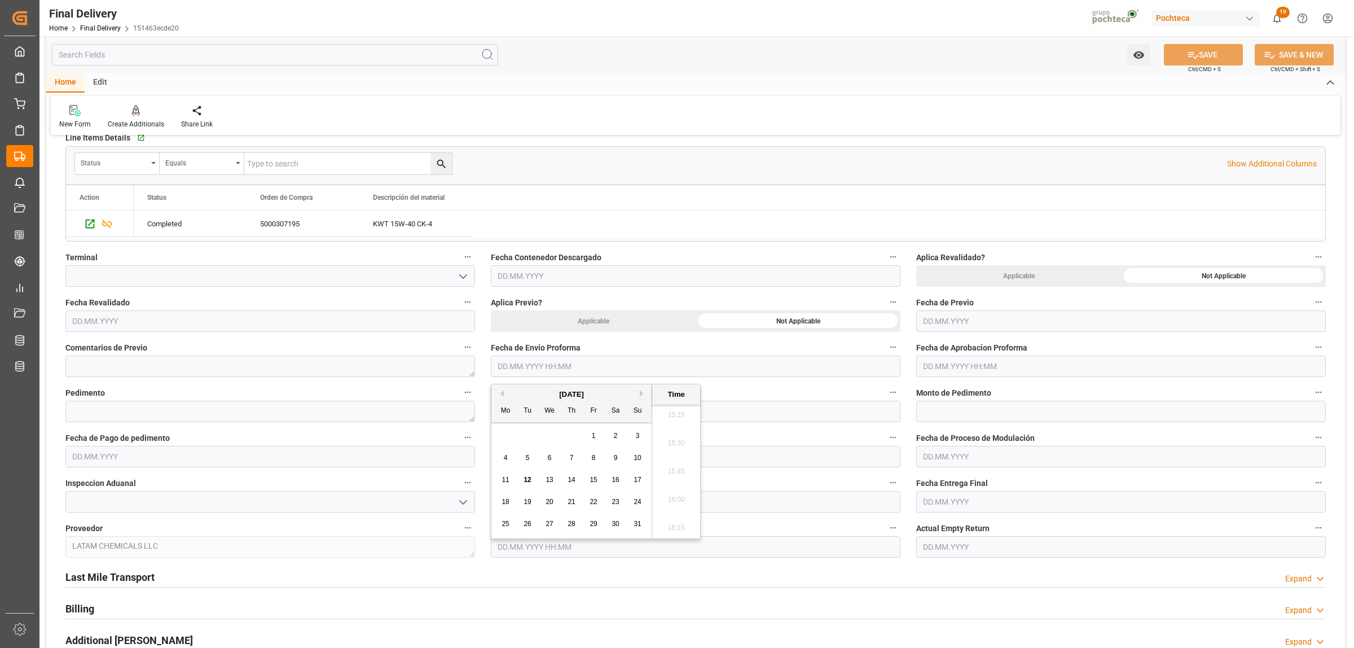
click at [528, 478] on span "12" at bounding box center [526, 480] width 7 height 8
type input "[DATE] 00:00"
click at [956, 367] on input "text" at bounding box center [1121, 365] width 410 height 21
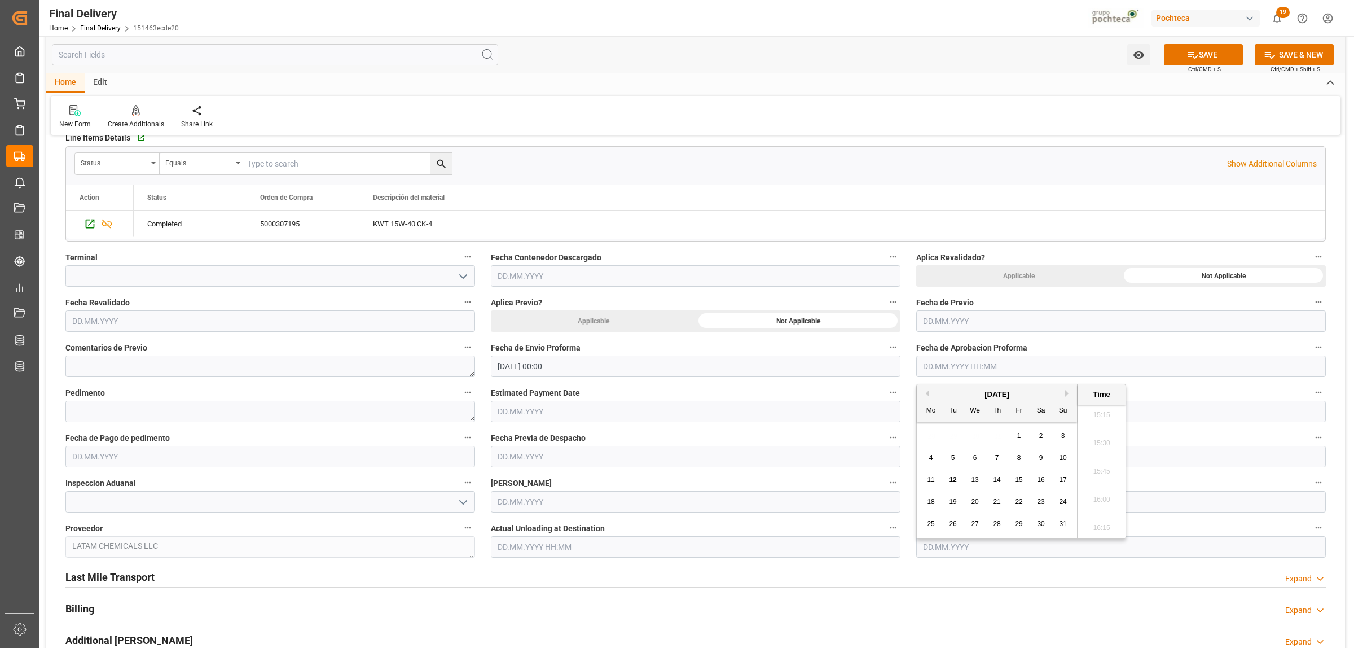
click at [957, 478] on div "12" at bounding box center [953, 480] width 14 height 14
type input "[DATE] 00:00"
click at [154, 410] on textarea at bounding box center [270, 411] width 410 height 21
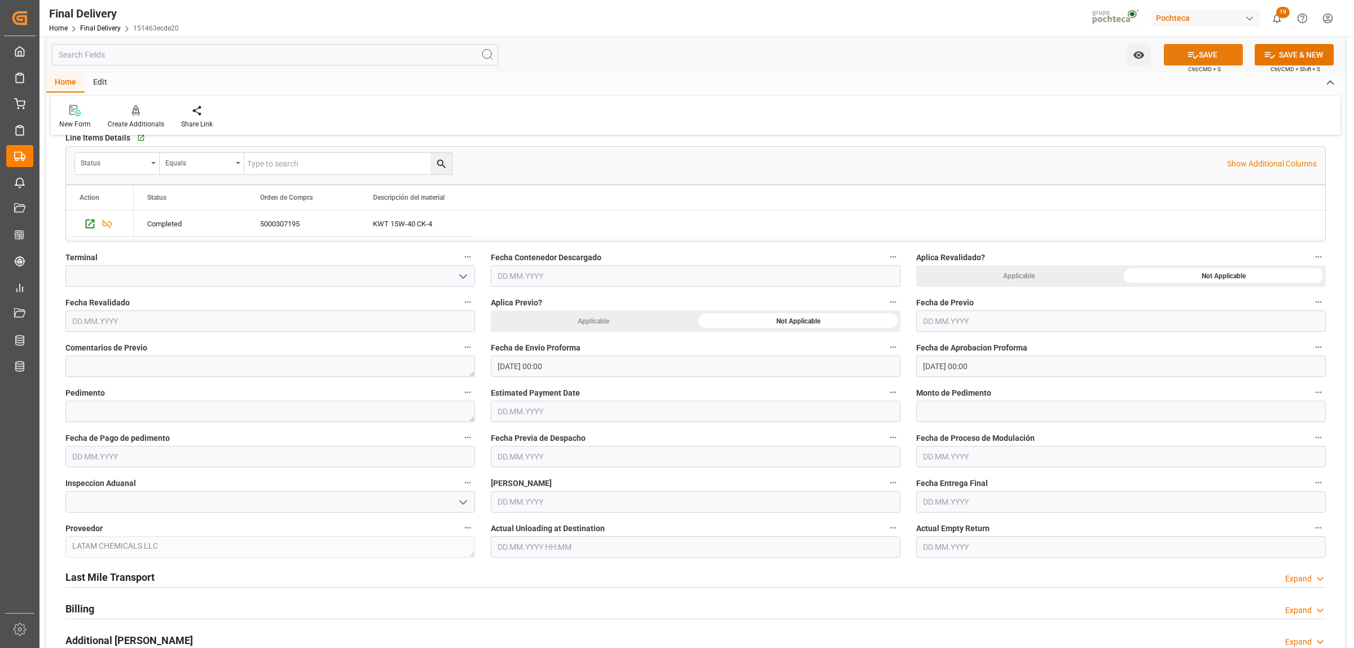
drag, startPoint x: 1231, startPoint y: 55, endPoint x: 811, endPoint y: 144, distance: 429.1
click at [1231, 55] on button "SAVE" at bounding box center [1203, 54] width 79 height 21
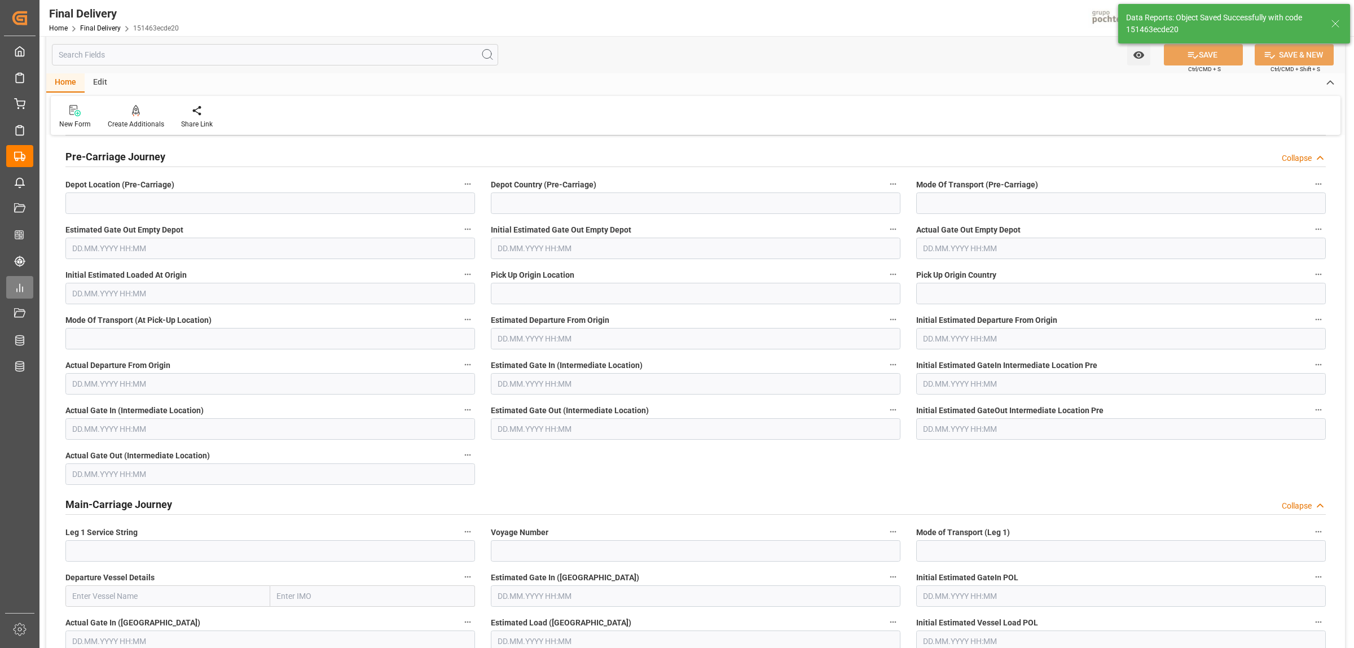
scroll to position [0, 0]
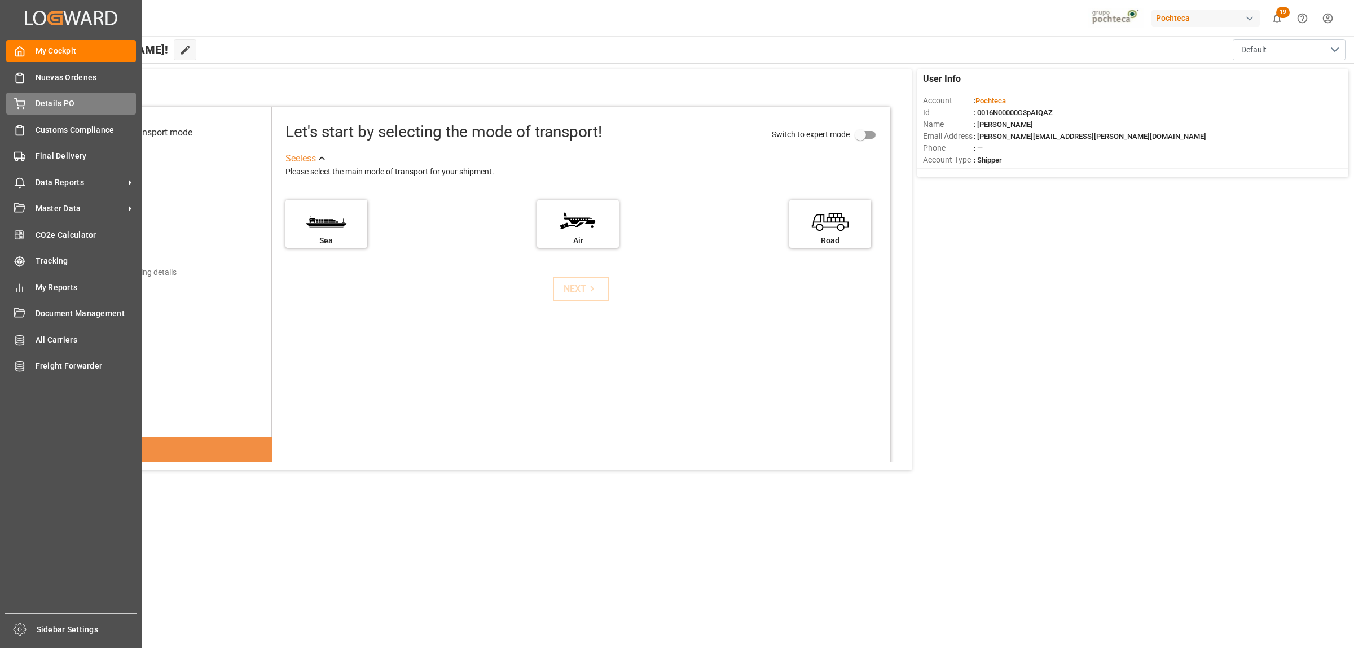
click at [49, 102] on span "Details PO" at bounding box center [86, 104] width 101 height 12
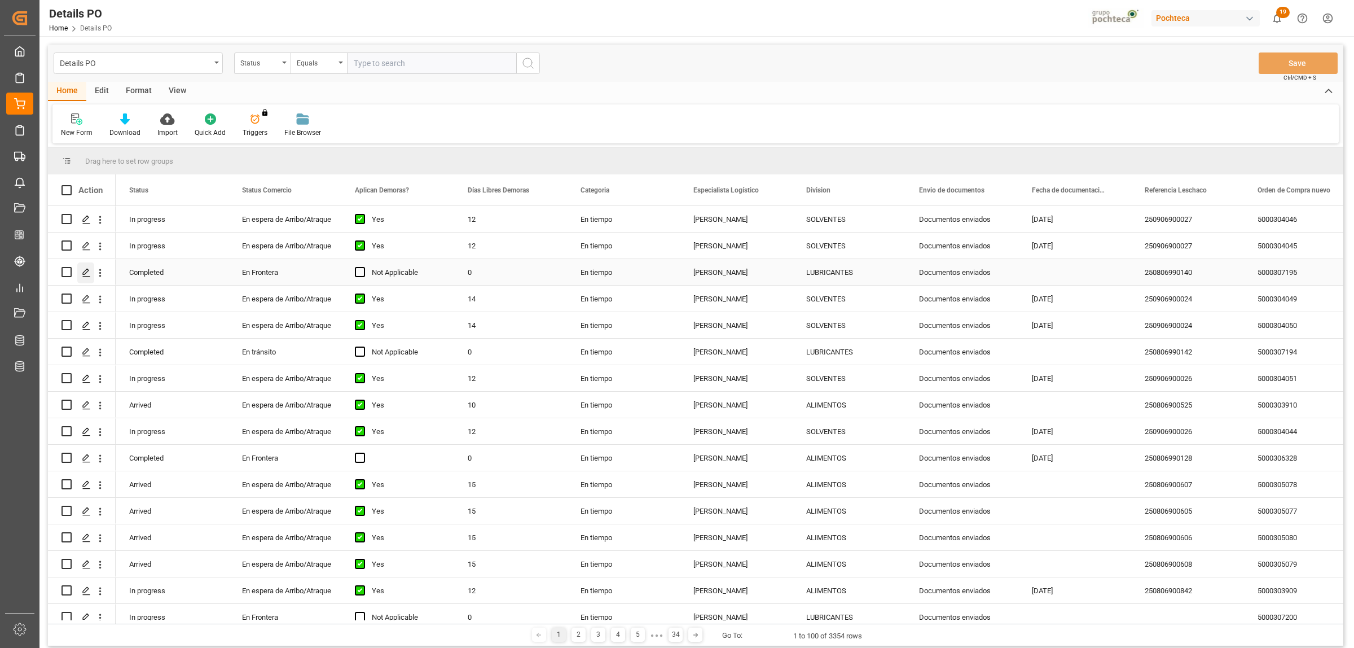
click at [85, 271] on polygon "Press SPACE to select this row." at bounding box center [86, 272] width 6 height 6
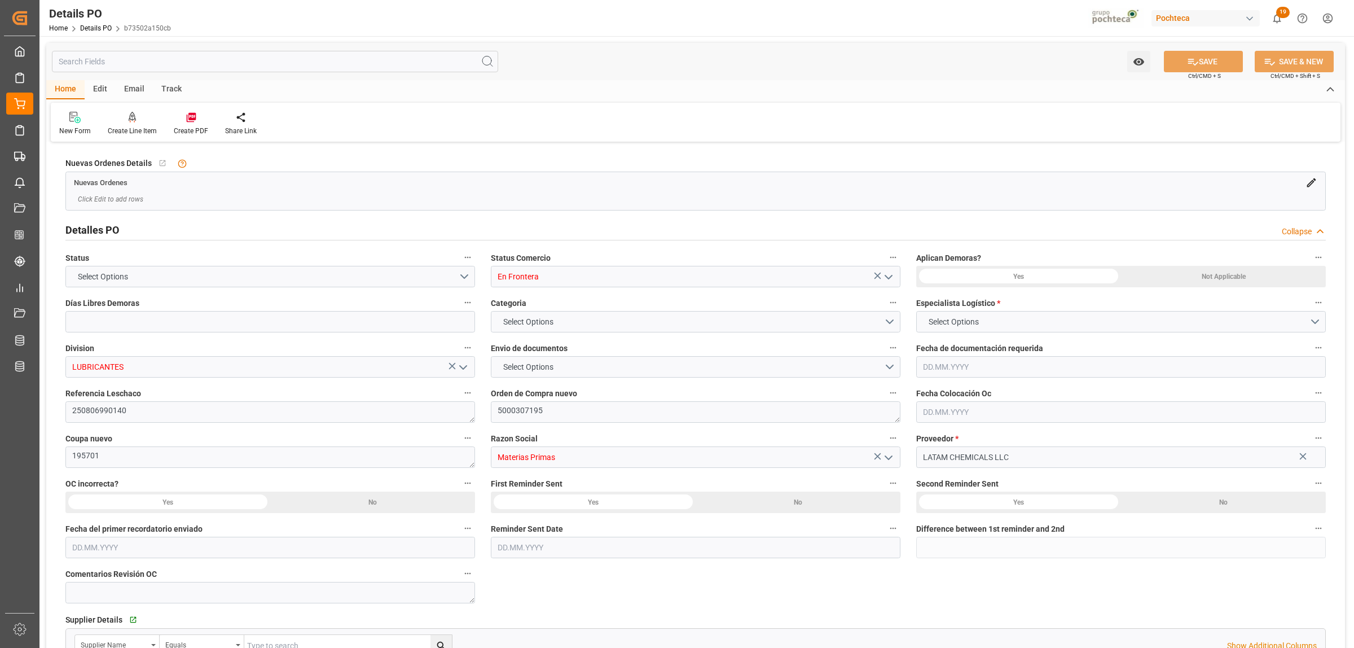
type input "0"
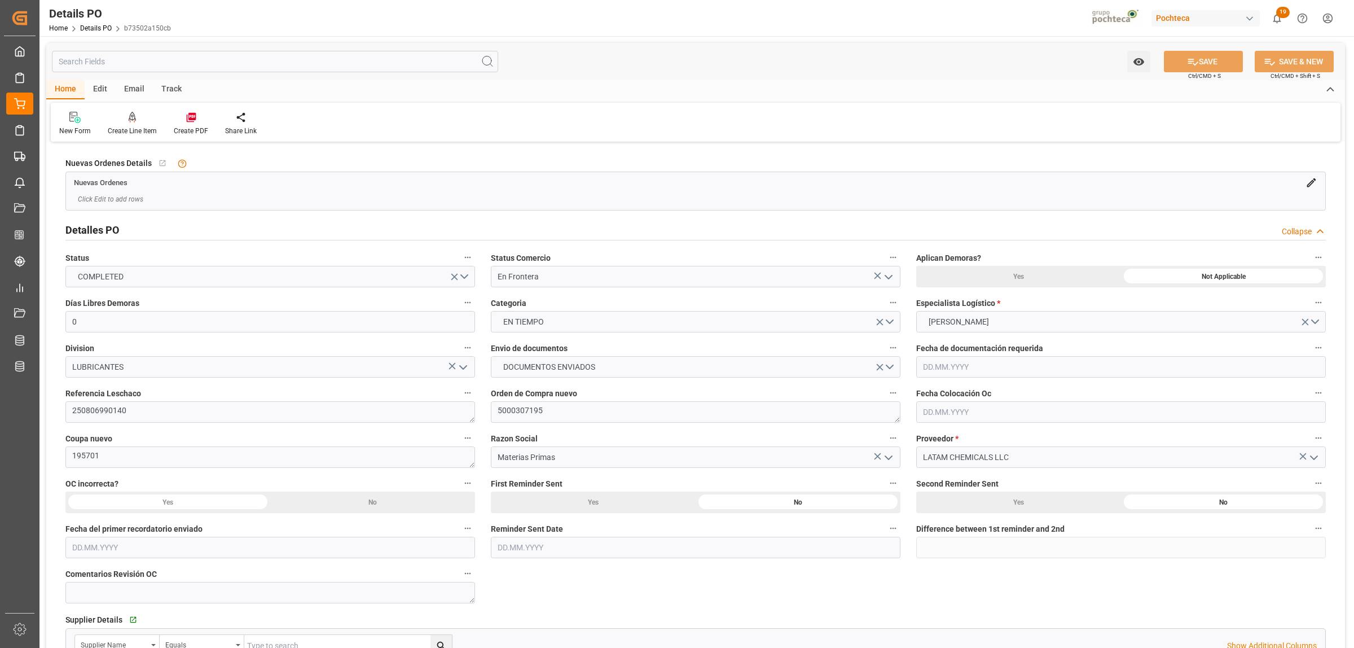
type input "11.08.2025"
type input "12.08.2025 04:23"
type input "[DATE]"
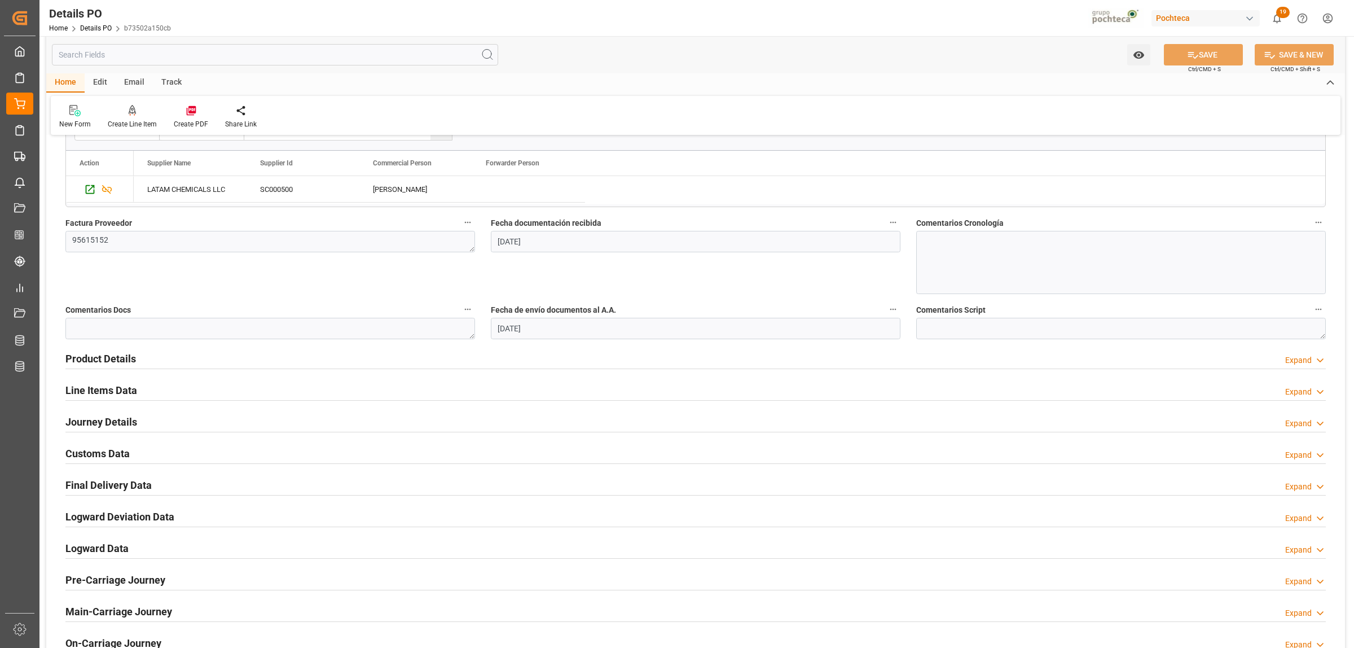
scroll to position [564, 0]
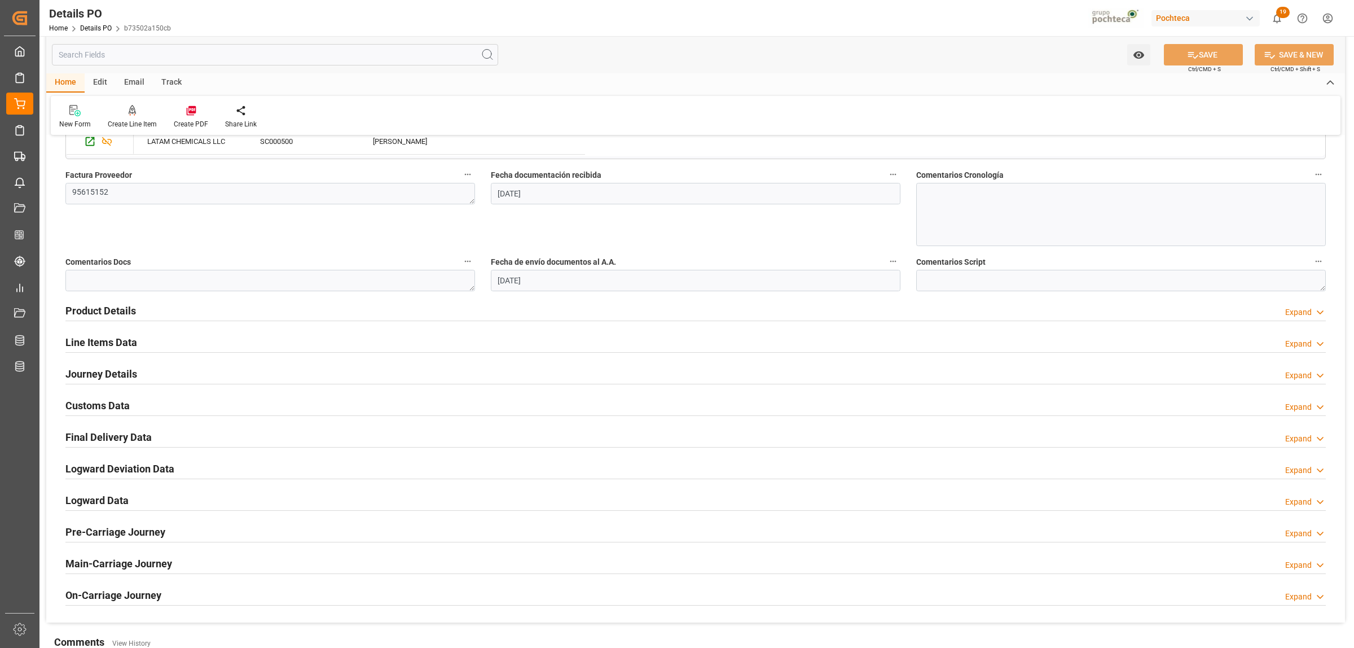
click at [103, 500] on h2 "Logward Data" at bounding box center [96, 499] width 63 height 15
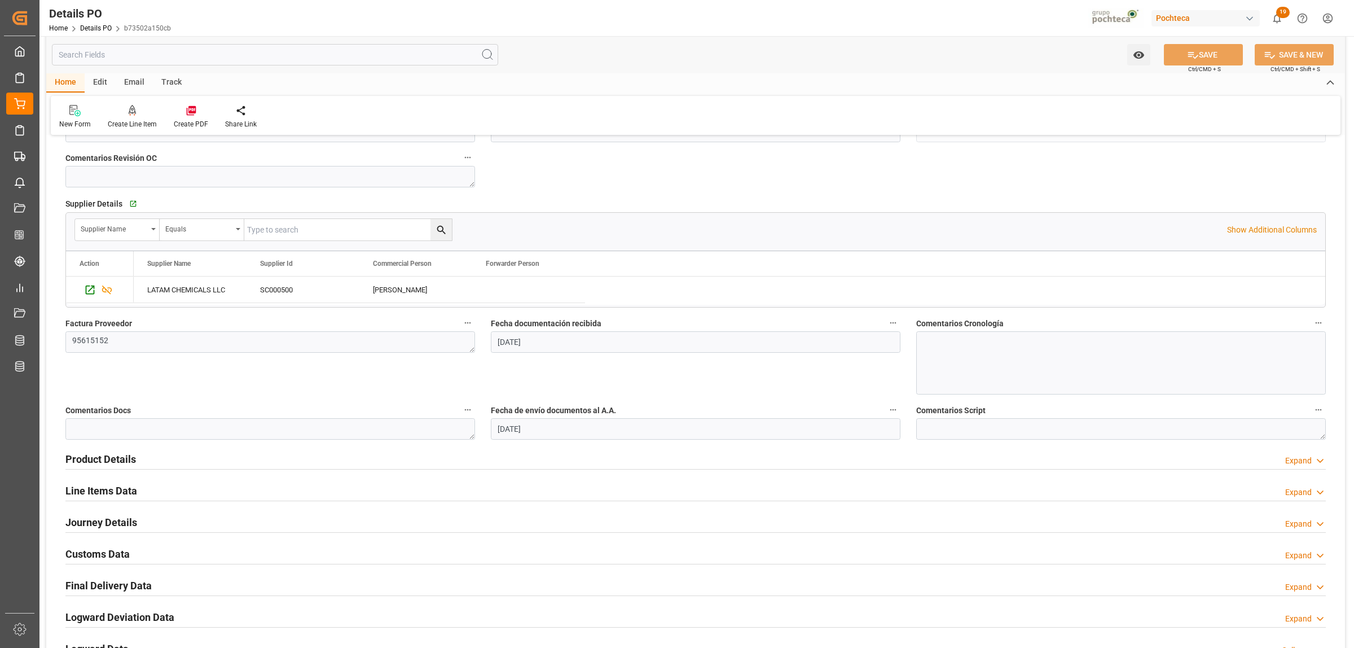
scroll to position [423, 0]
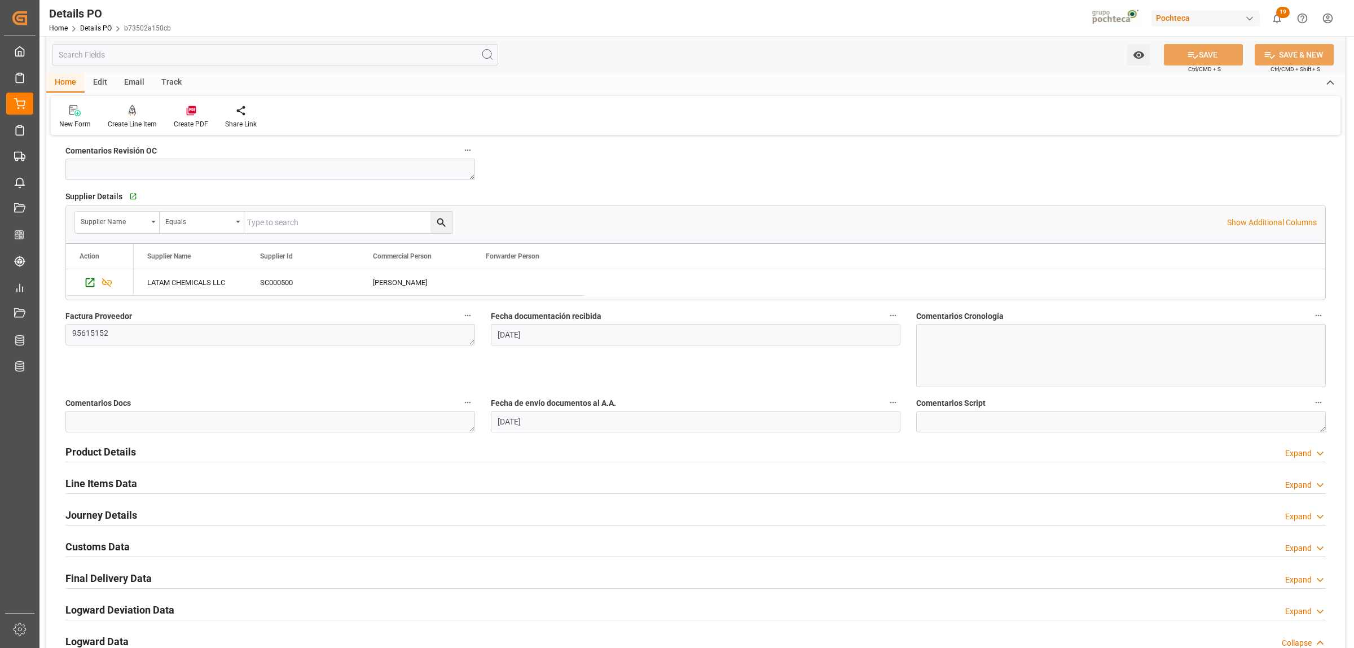
click at [119, 462] on div at bounding box center [695, 461] width 1260 height 1
click at [117, 455] on h2 "Product Details" at bounding box center [100, 451] width 71 height 15
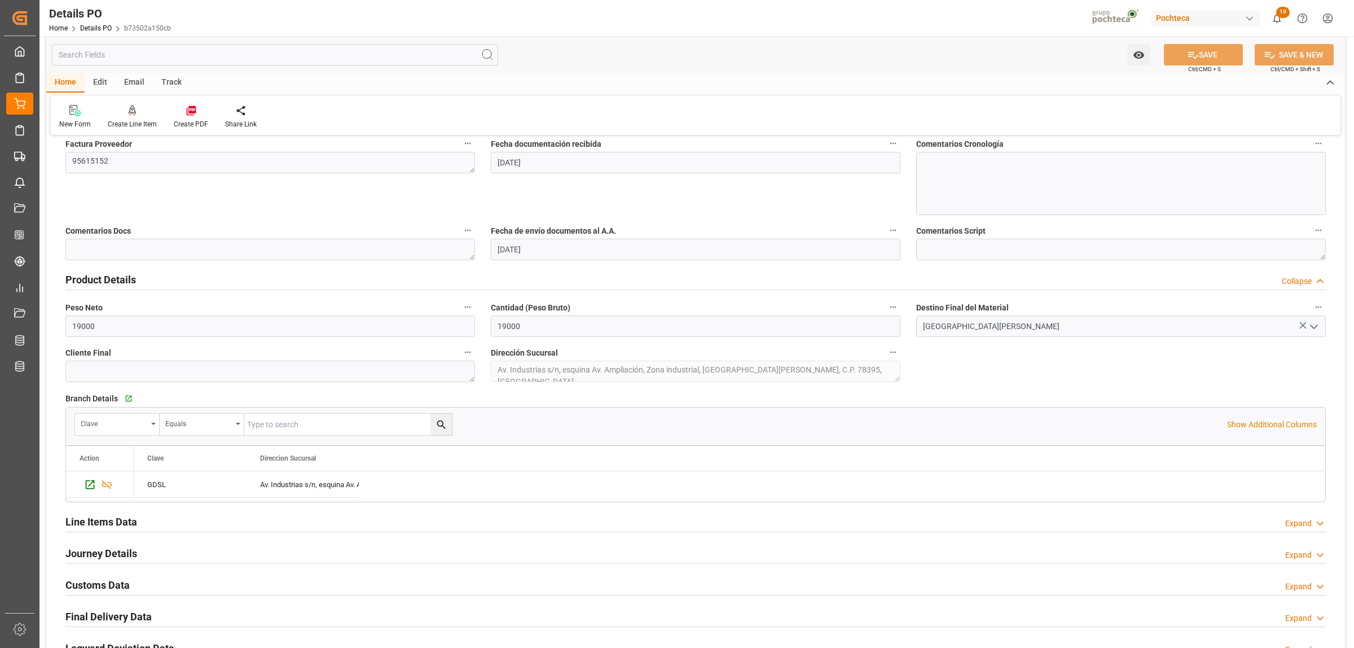
scroll to position [635, 0]
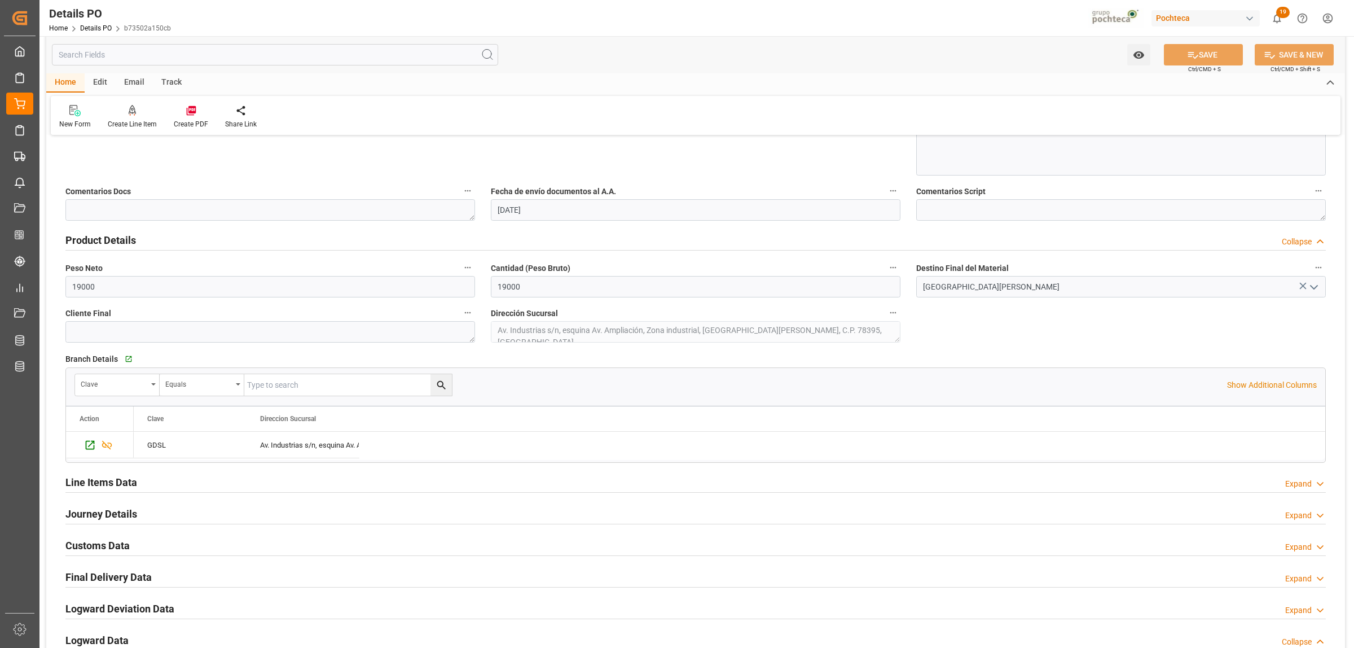
click at [117, 517] on h2 "Journey Details" at bounding box center [101, 513] width 72 height 15
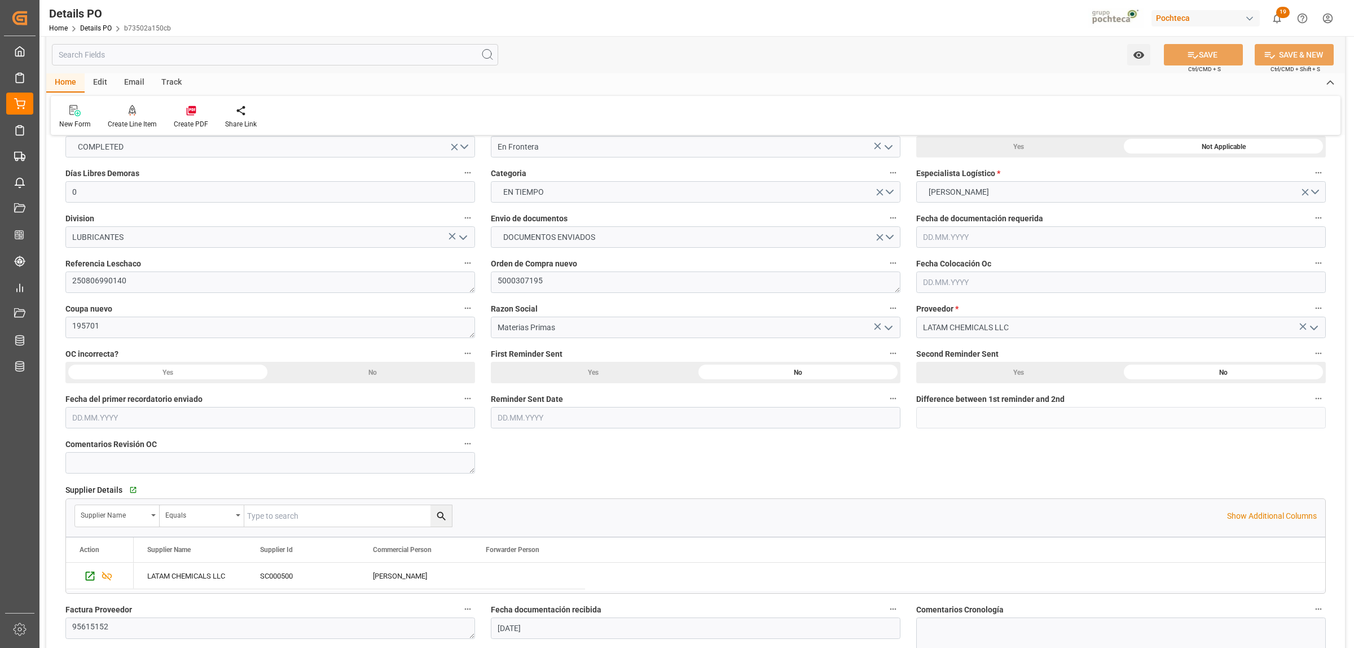
scroll to position [141, 0]
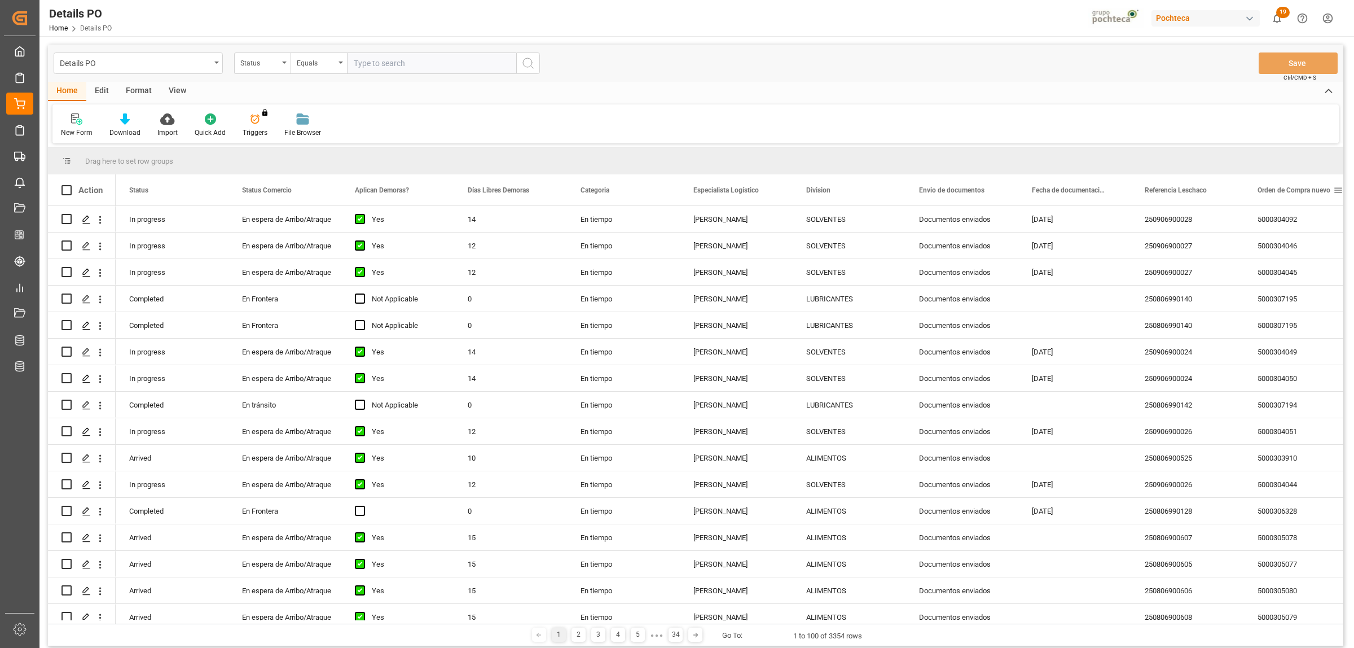
click at [1339, 187] on span at bounding box center [1338, 190] width 10 height 10
click at [1304, 196] on span "filter" at bounding box center [1300, 192] width 54 height 20
type input "5000306328"
click at [1295, 282] on button "Apply" at bounding box center [1295, 285] width 21 height 11
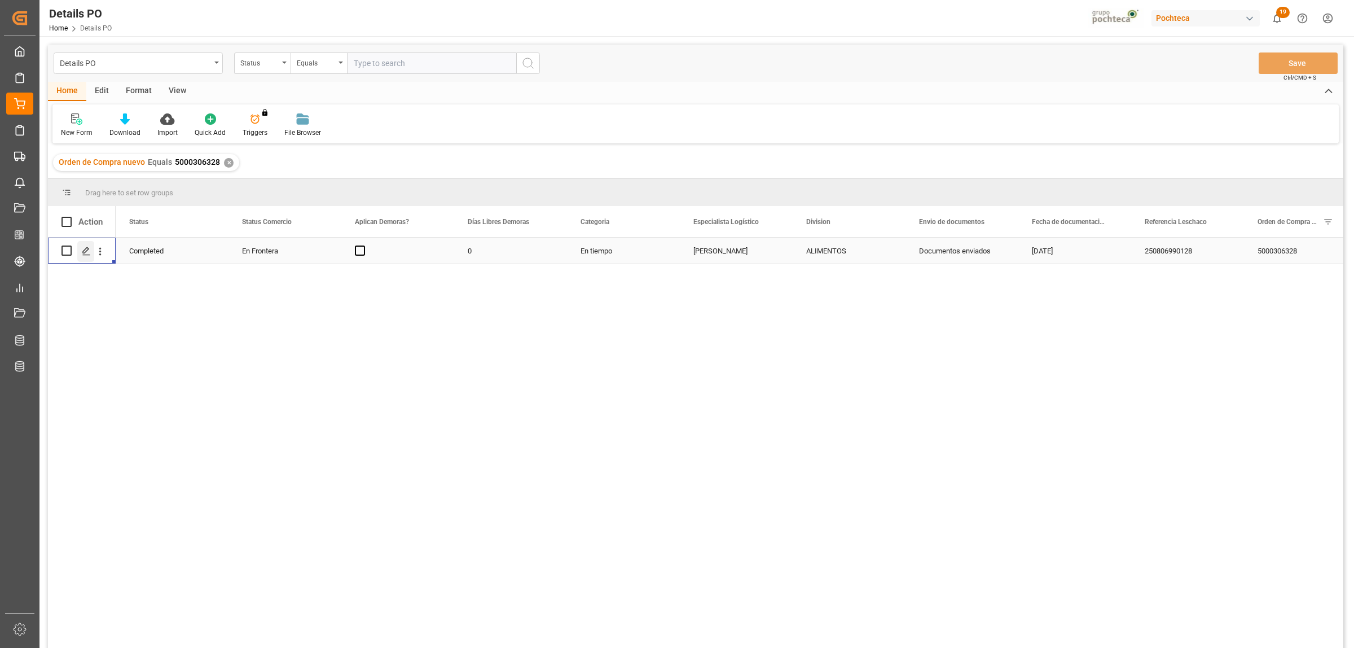
click at [82, 249] on icon "Press SPACE to select this row." at bounding box center [86, 251] width 9 height 9
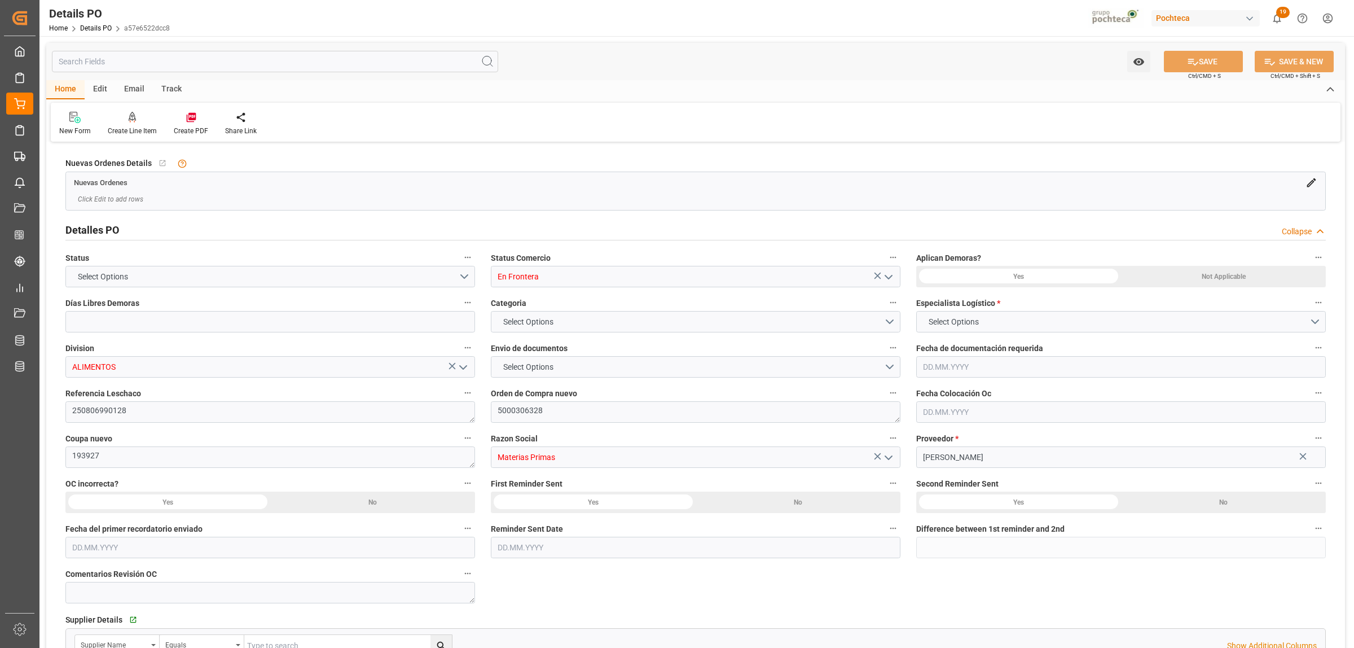
type input "0"
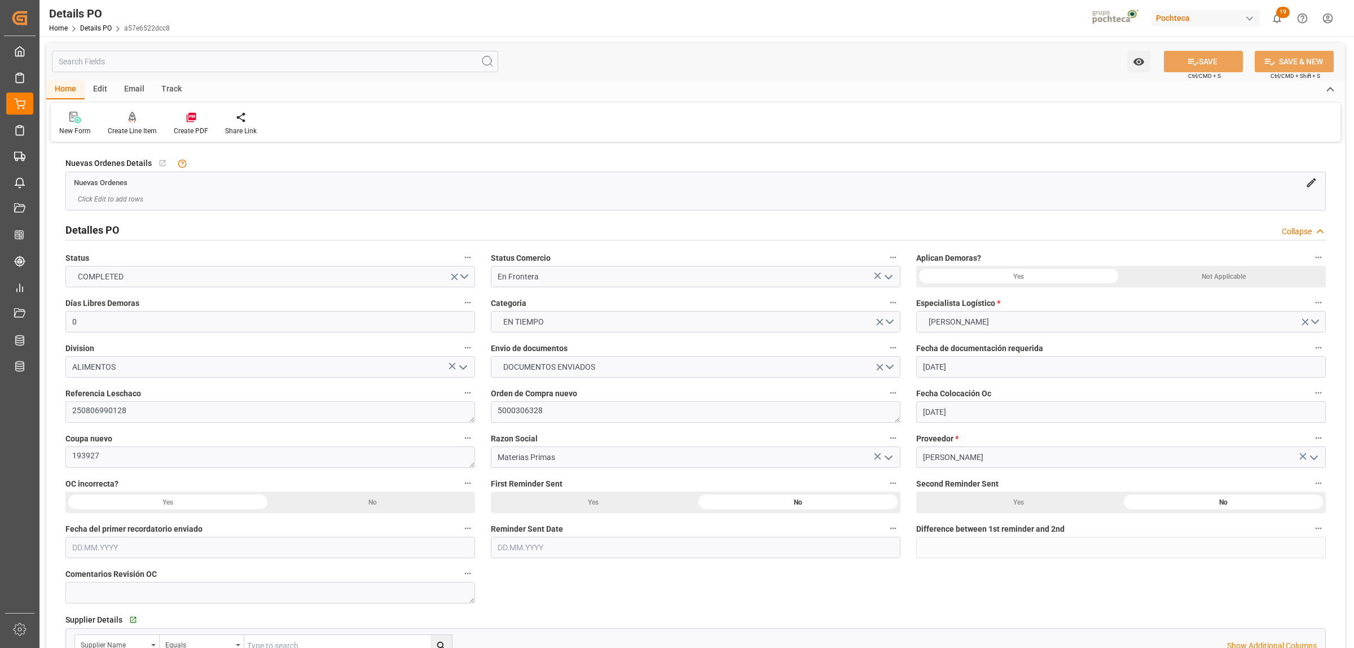
type input "07.08.2025"
type input "20.07.2025"
type input "07.08.2025"
click at [890, 272] on icon "open menu" at bounding box center [889, 277] width 14 height 14
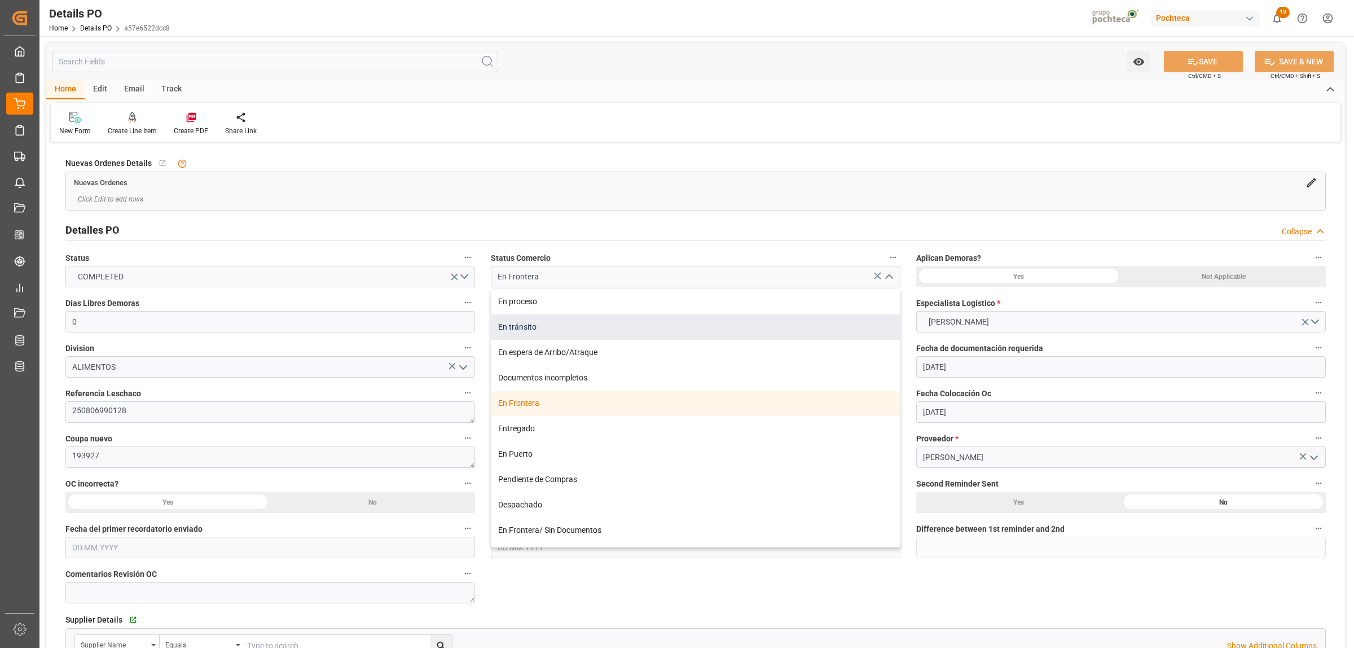
click at [519, 323] on div "En tránsito" at bounding box center [695, 326] width 408 height 25
type input "En tránsito"
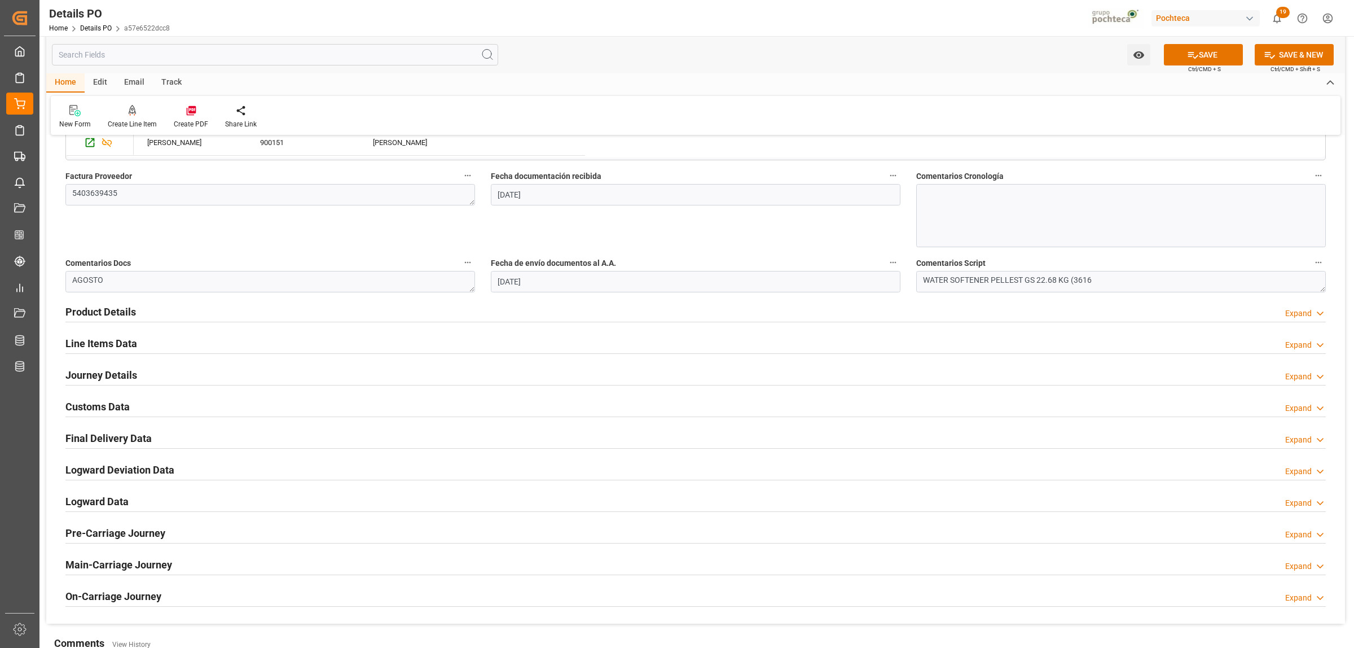
scroll to position [564, 0]
click at [120, 435] on h2 "Final Delivery Data" at bounding box center [108, 436] width 86 height 15
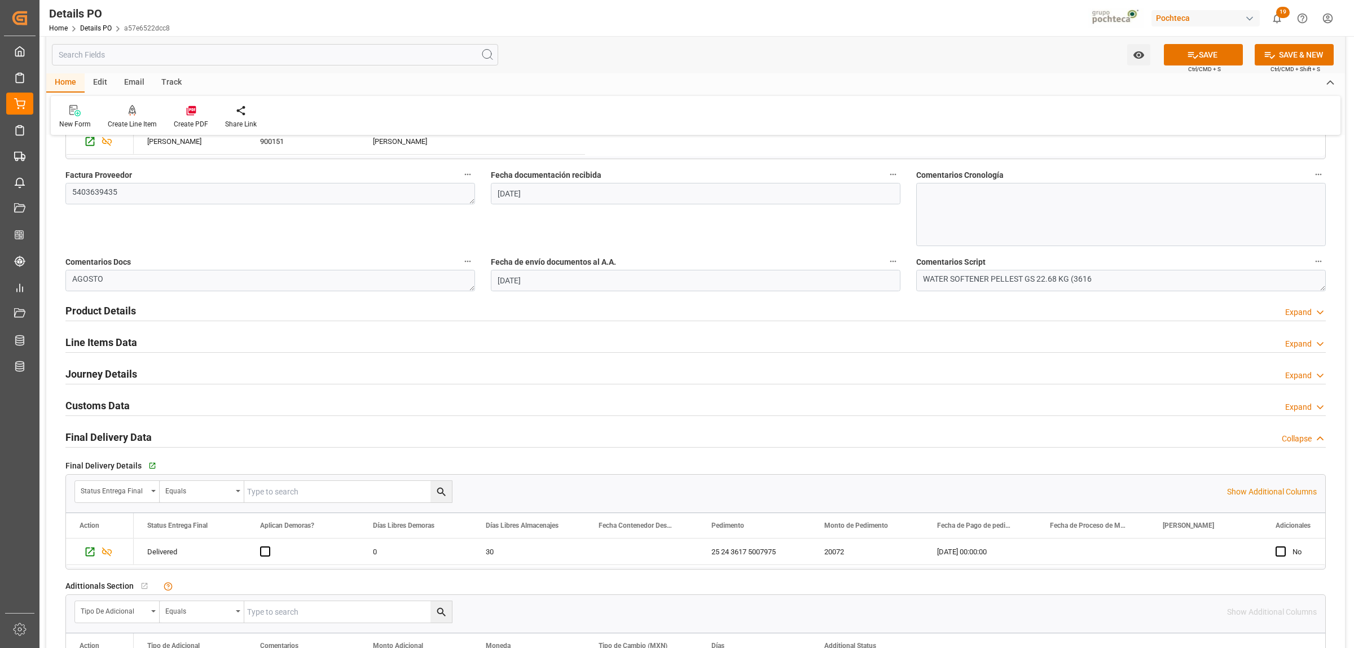
scroll to position [635, 0]
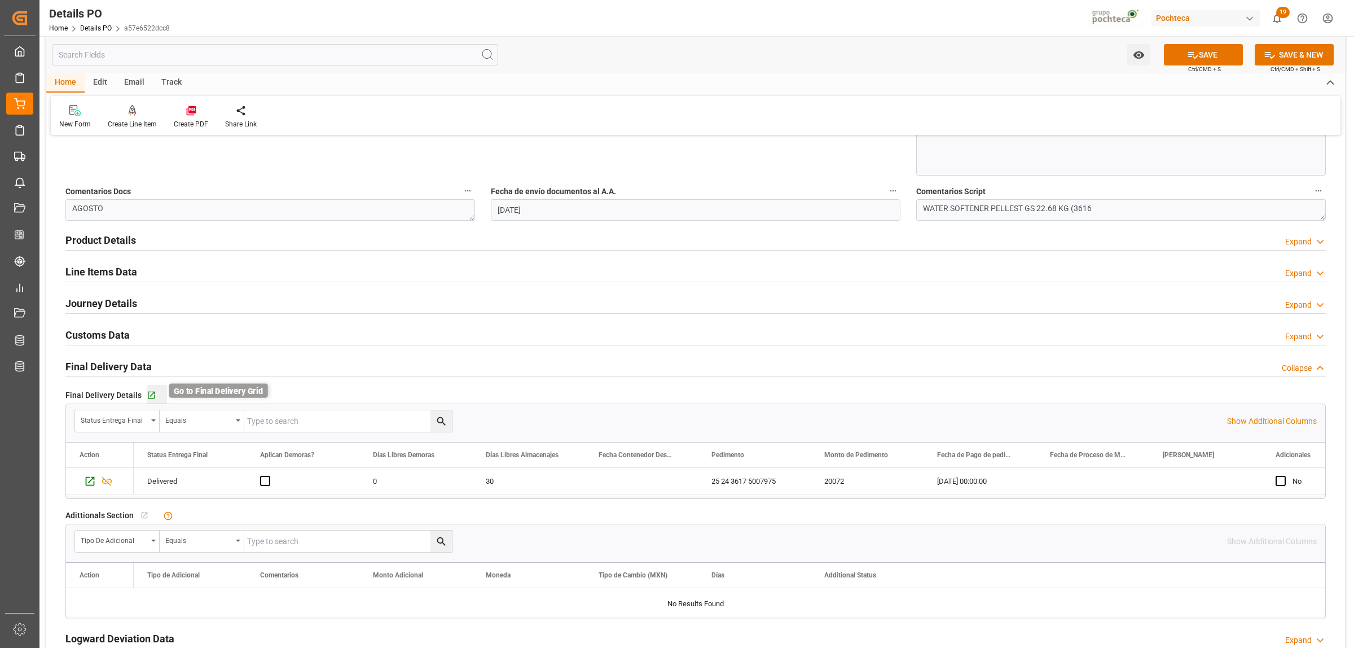
click at [153, 391] on icon "button" at bounding box center [152, 395] width 10 height 10
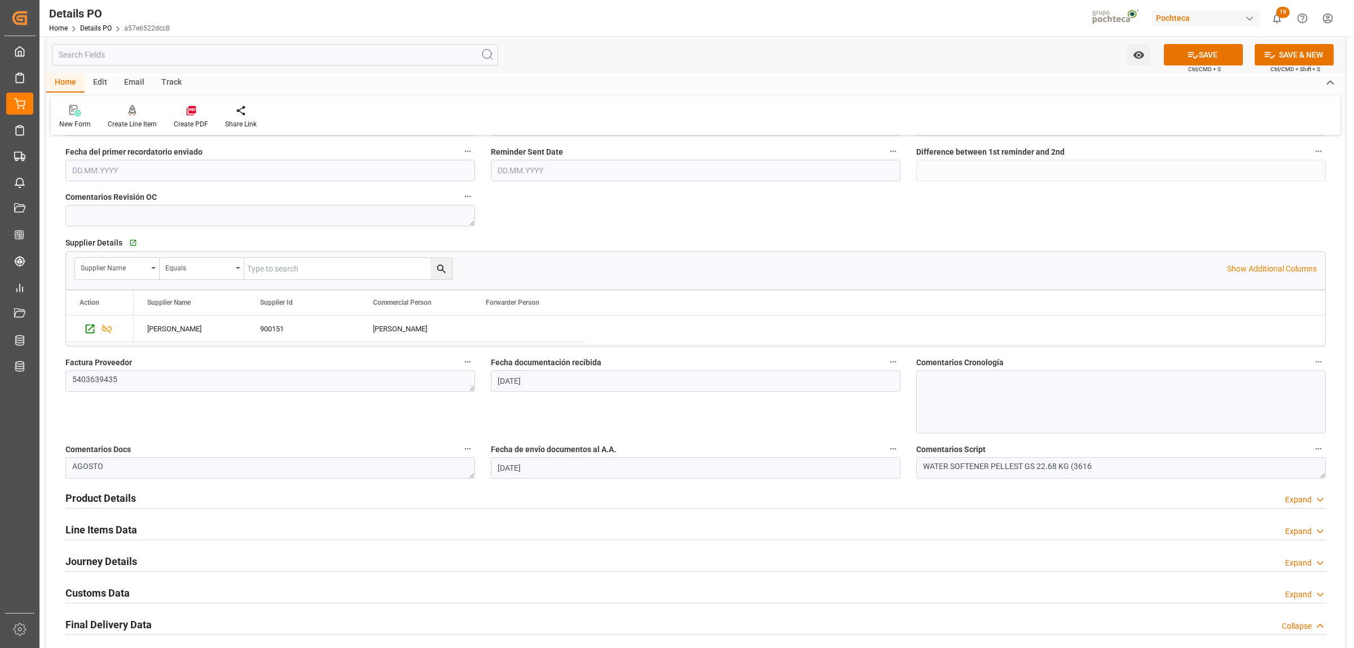
scroll to position [353, 0]
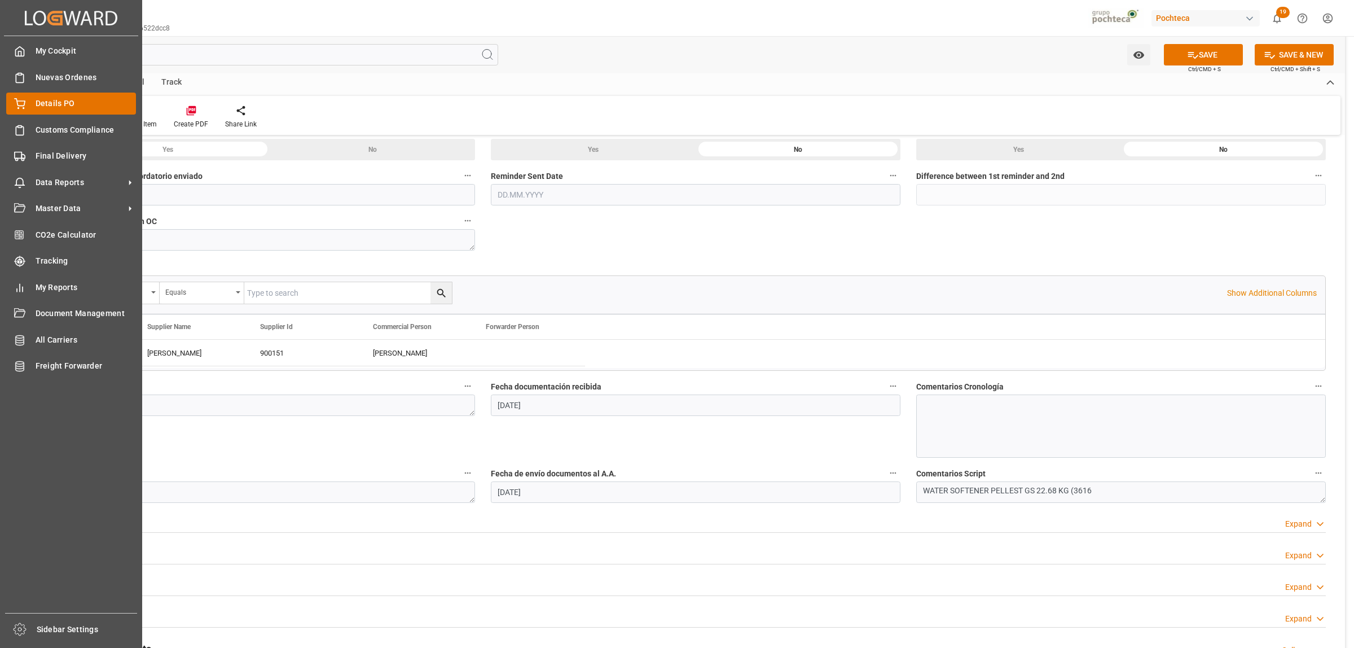
click at [32, 103] on div "Details PO Details PO" at bounding box center [71, 104] width 130 height 22
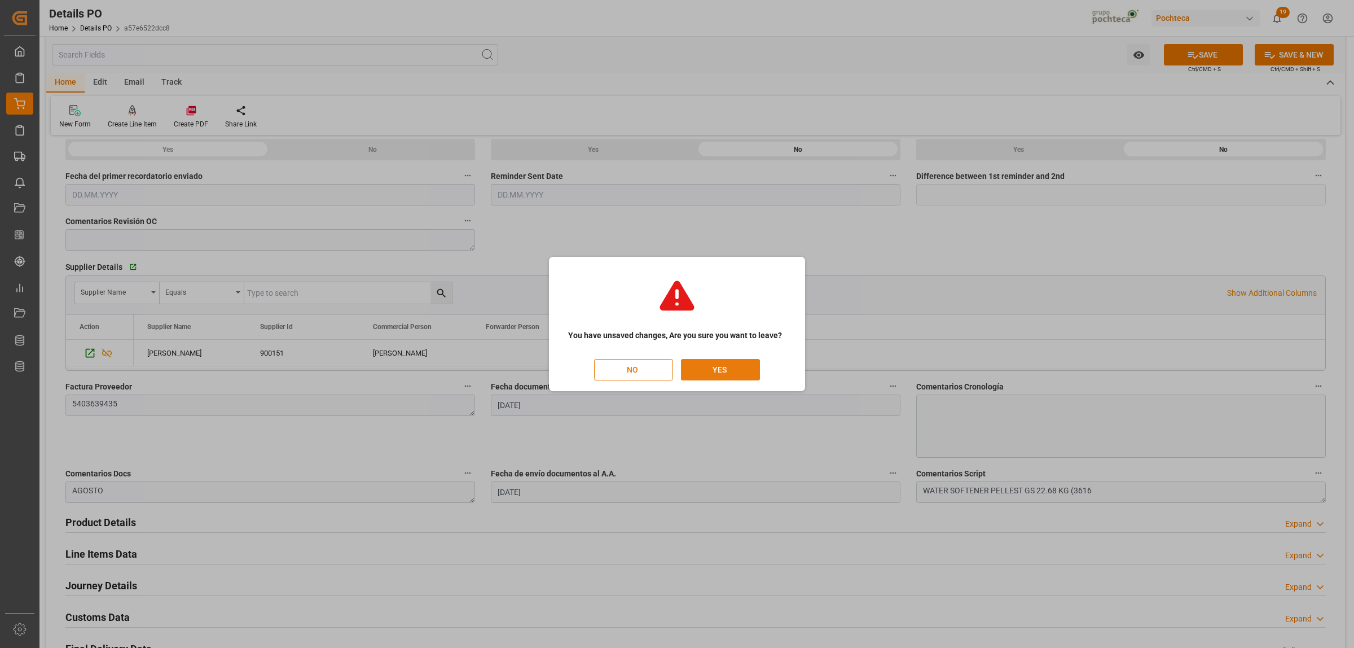
click at [723, 370] on button "YES" at bounding box center [720, 369] width 79 height 21
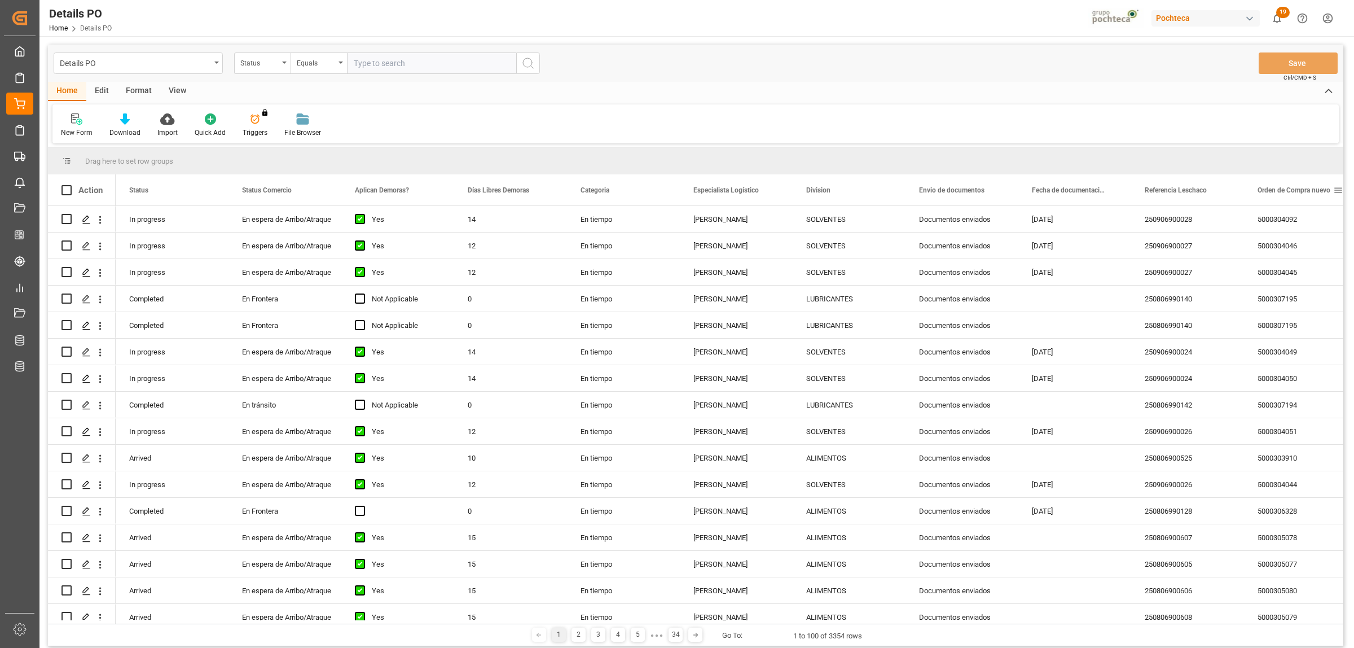
click at [1339, 193] on span at bounding box center [1338, 190] width 10 height 10
click at [1307, 191] on span "filter" at bounding box center [1300, 192] width 54 height 20
type input "5000304428"
click at [1297, 291] on button "Apply" at bounding box center [1295, 285] width 21 height 11
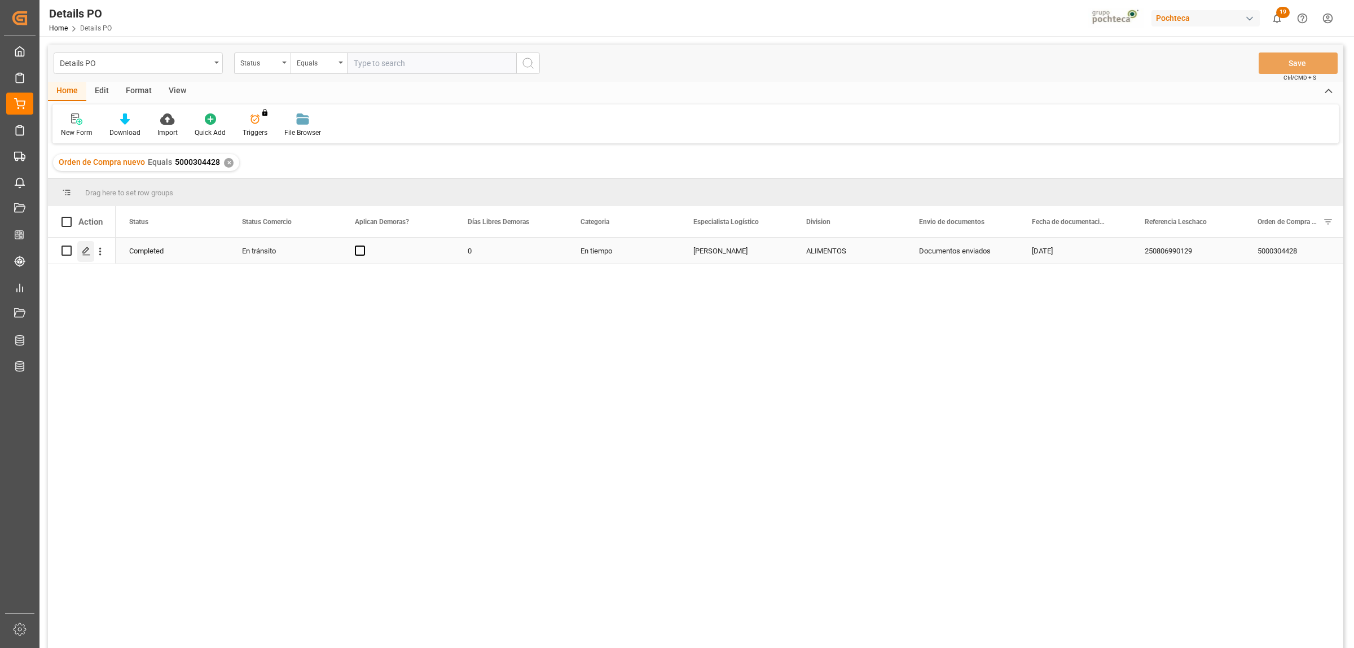
click at [86, 247] on icon "Press SPACE to select this row." at bounding box center [86, 251] width 9 height 9
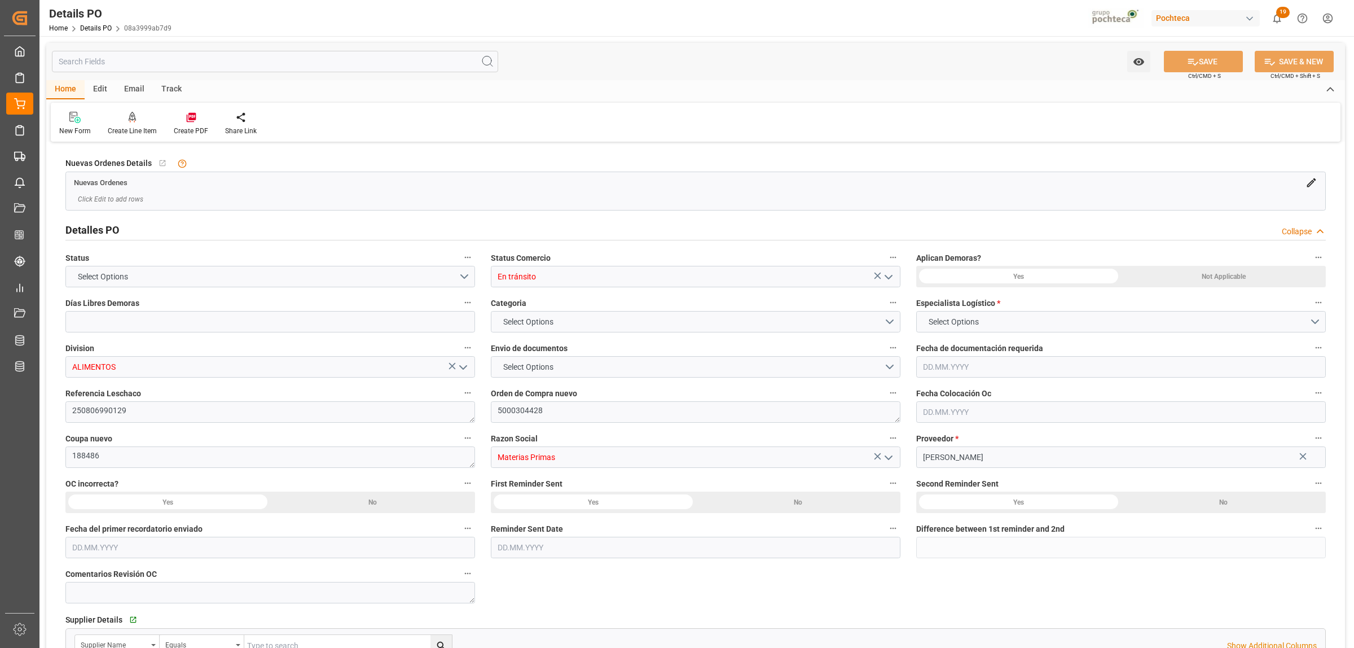
type input "0"
type input "USTXA"
type input "MXNLD"
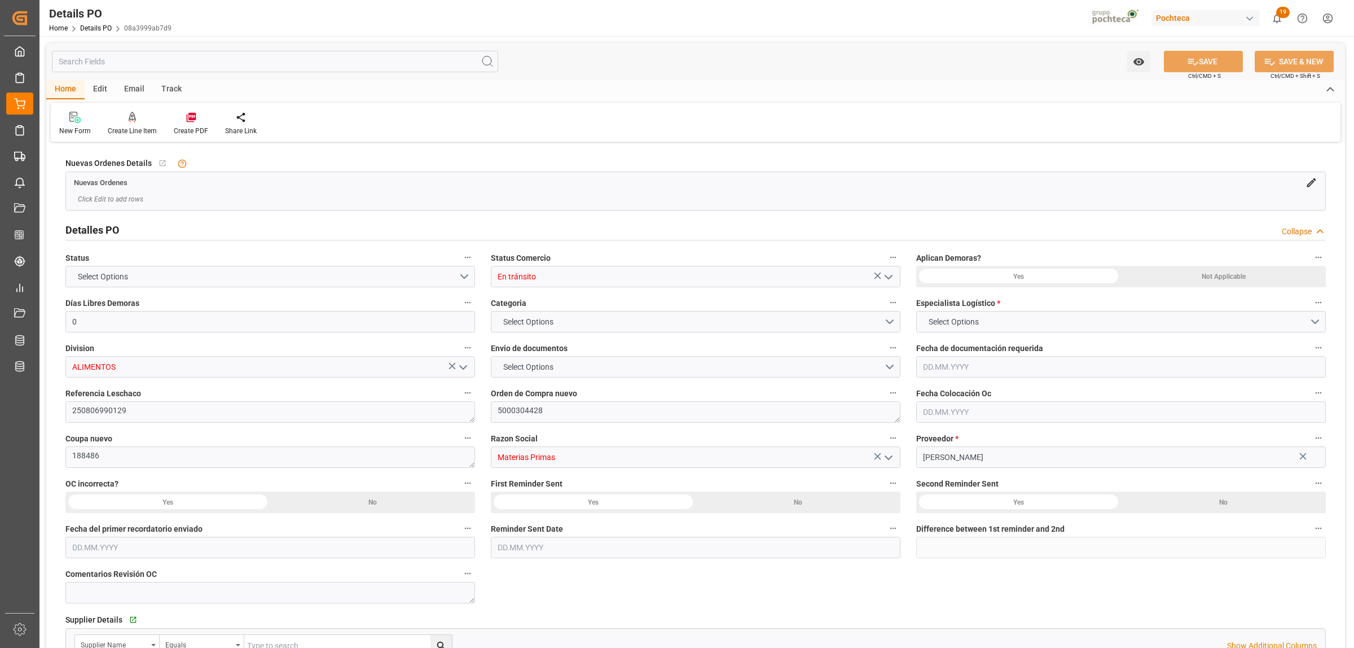
type input "32"
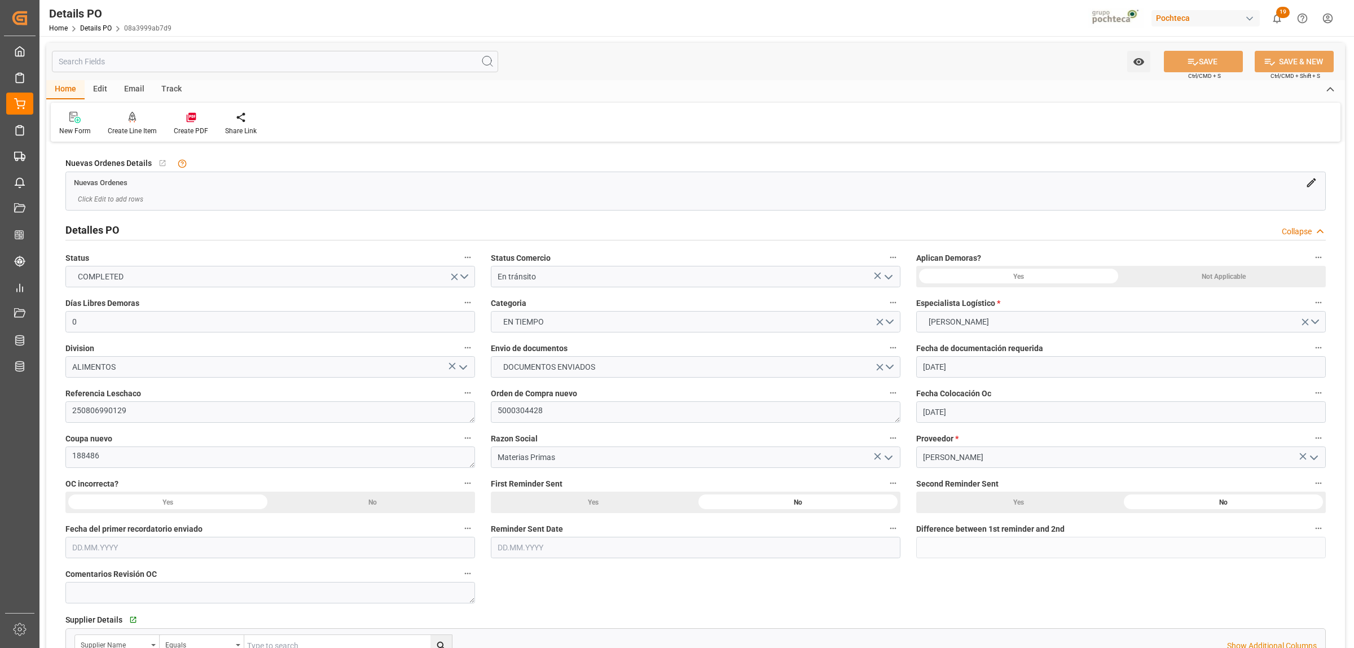
type input "[DATE]"
type input "06.08.2025 00:00"
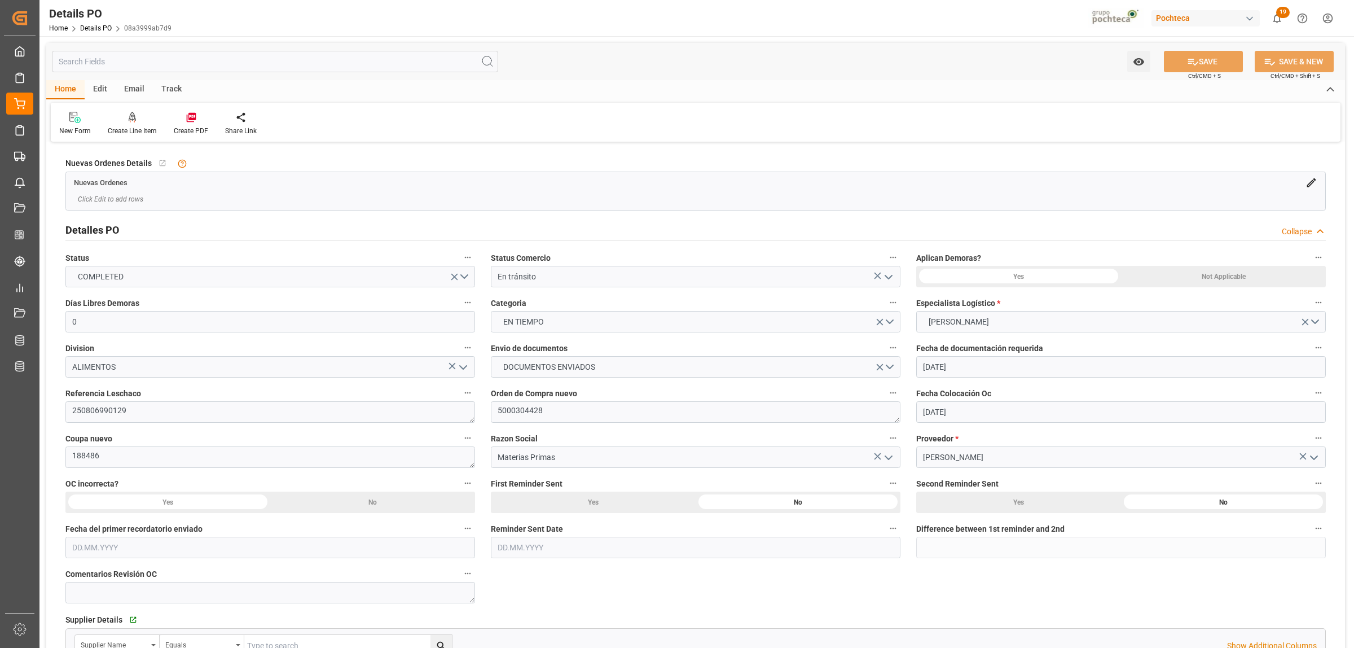
type input "06.08.2025 00:00"
type input "07.08.2025 00:00"
type input "29.05.2025 00:00"
type input "[DATE]"
type input "14.08.2025 00:00"
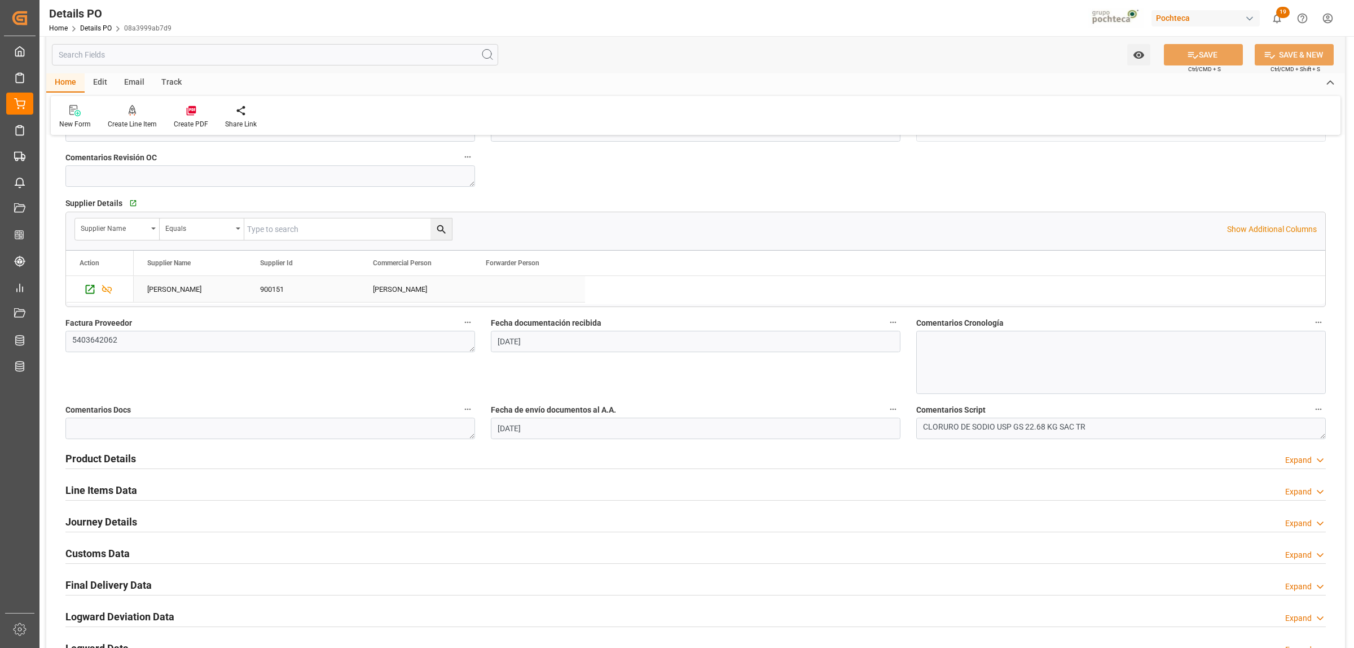
scroll to position [423, 0]
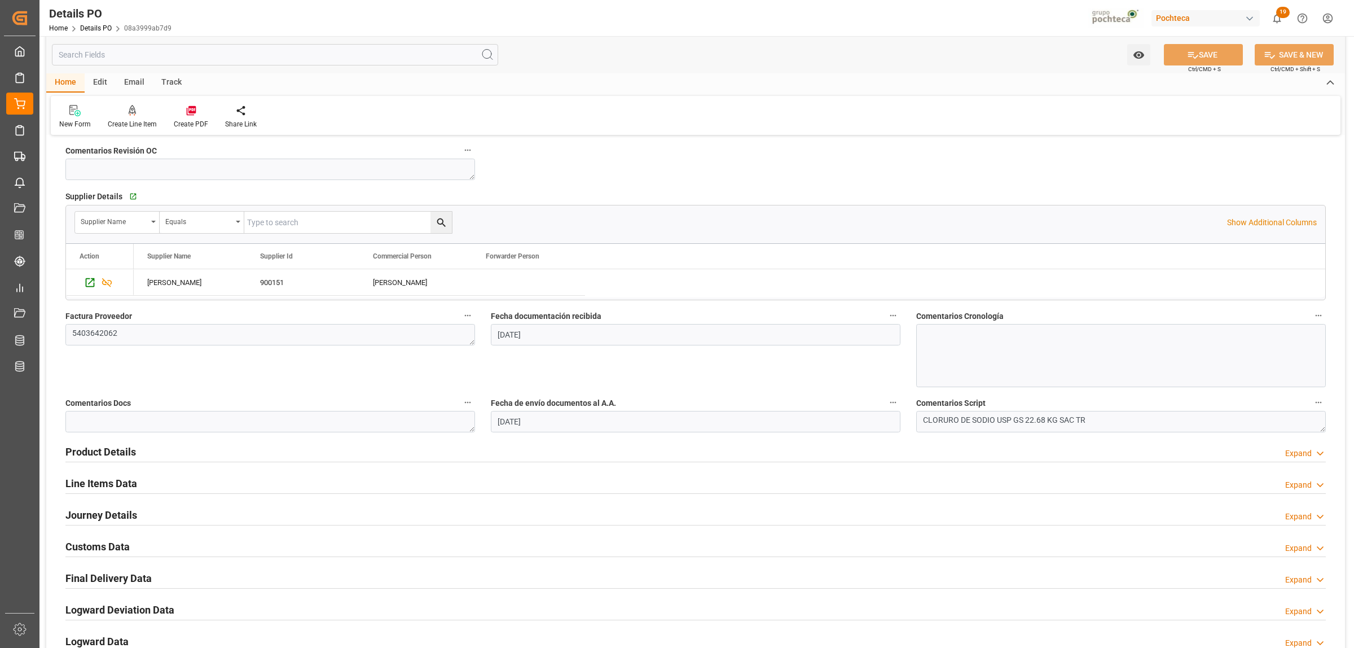
click at [94, 447] on h2 "Product Details" at bounding box center [100, 451] width 71 height 15
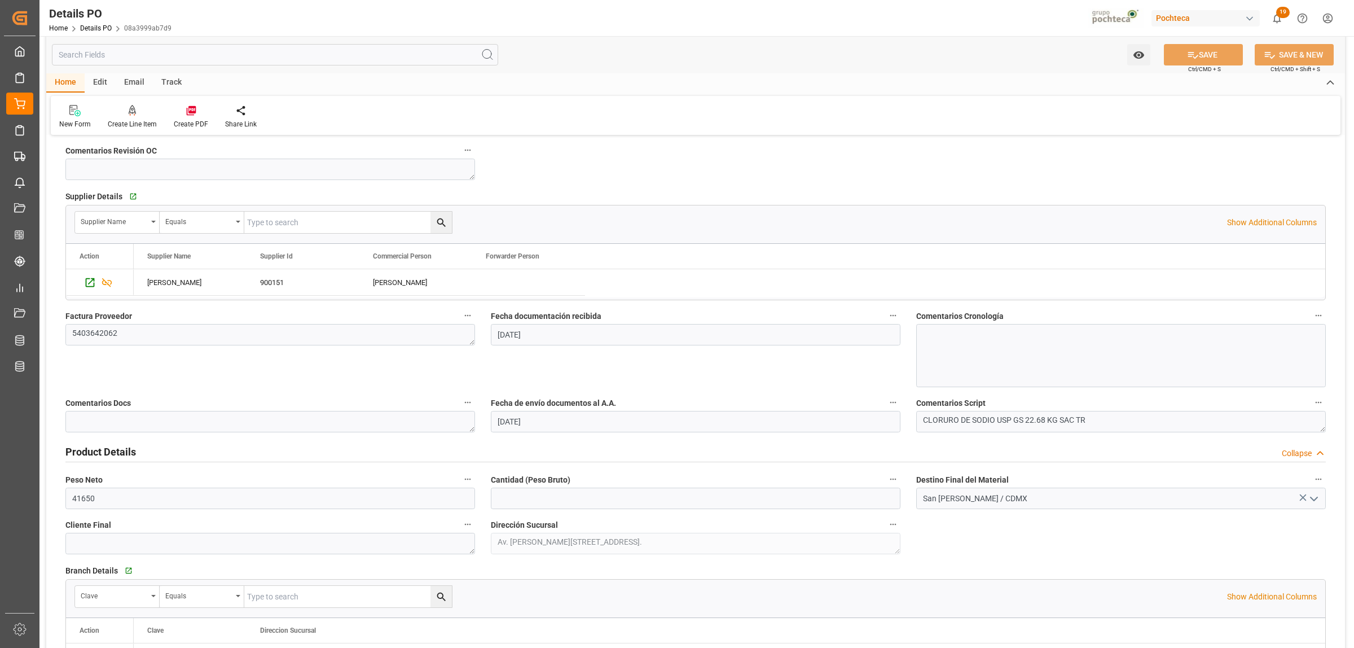
click at [94, 447] on h2 "Product Details" at bounding box center [100, 451] width 71 height 15
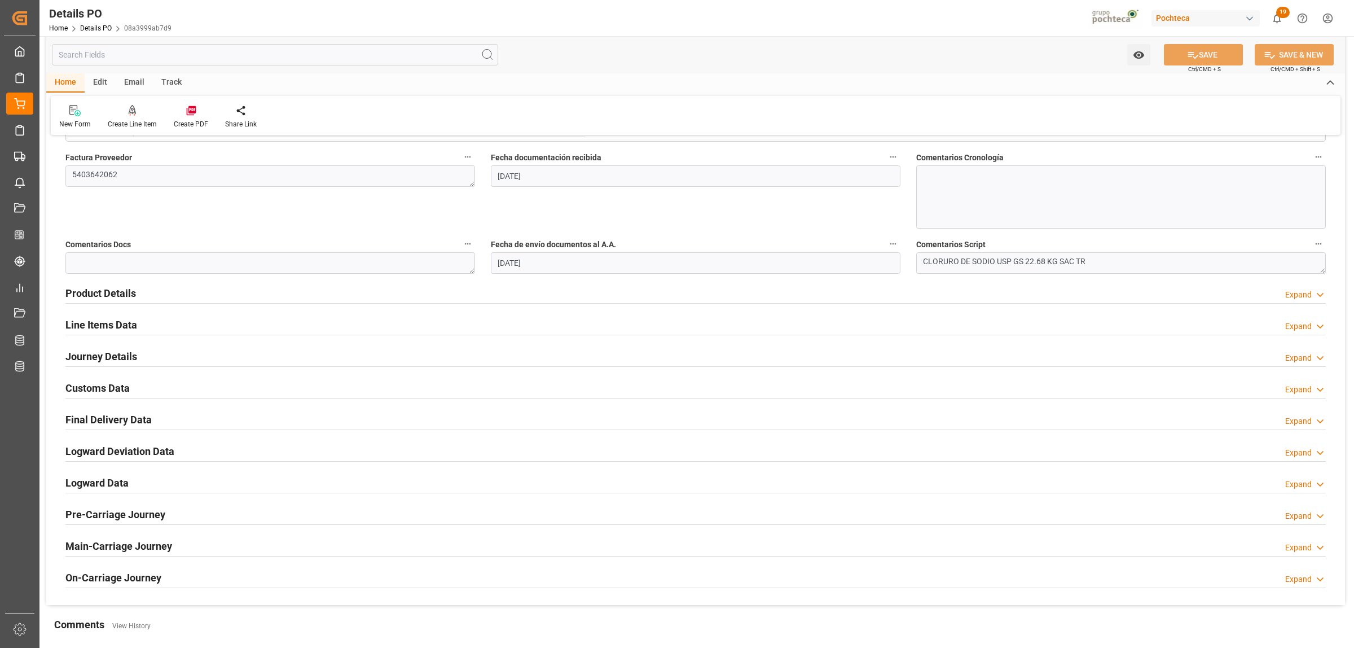
scroll to position [635, 0]
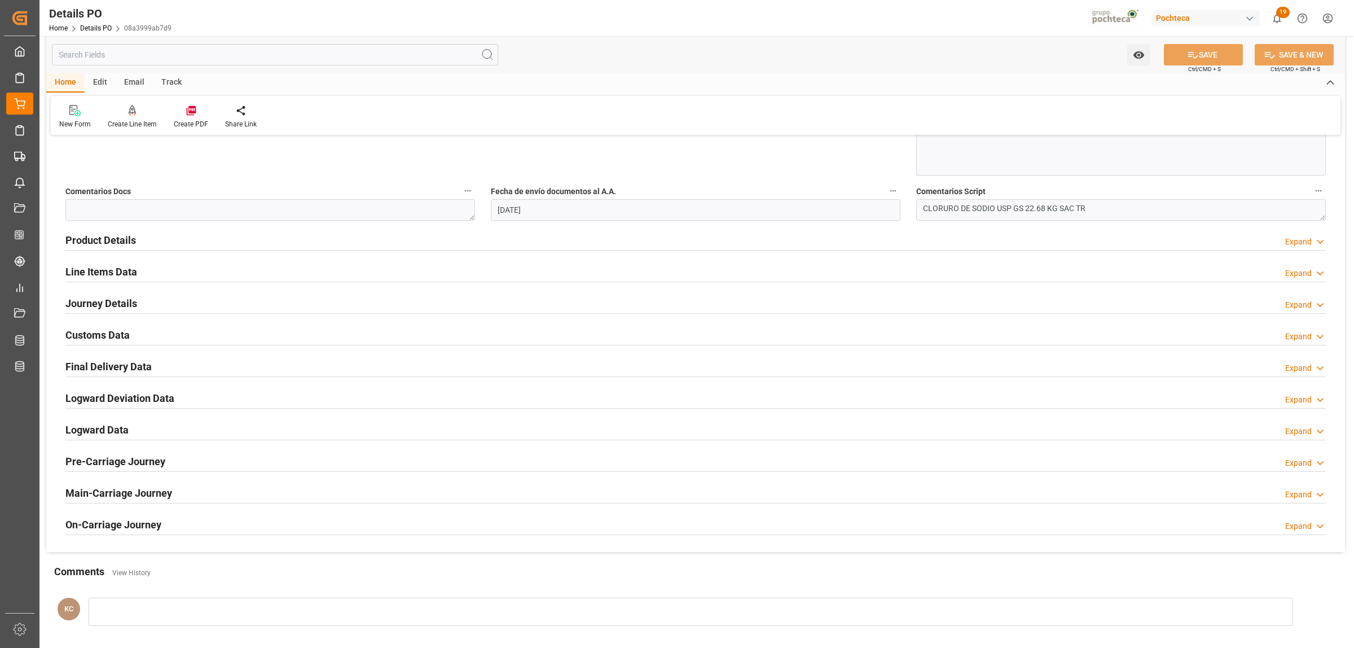
click at [103, 333] on h2 "Customs Data" at bounding box center [97, 334] width 64 height 15
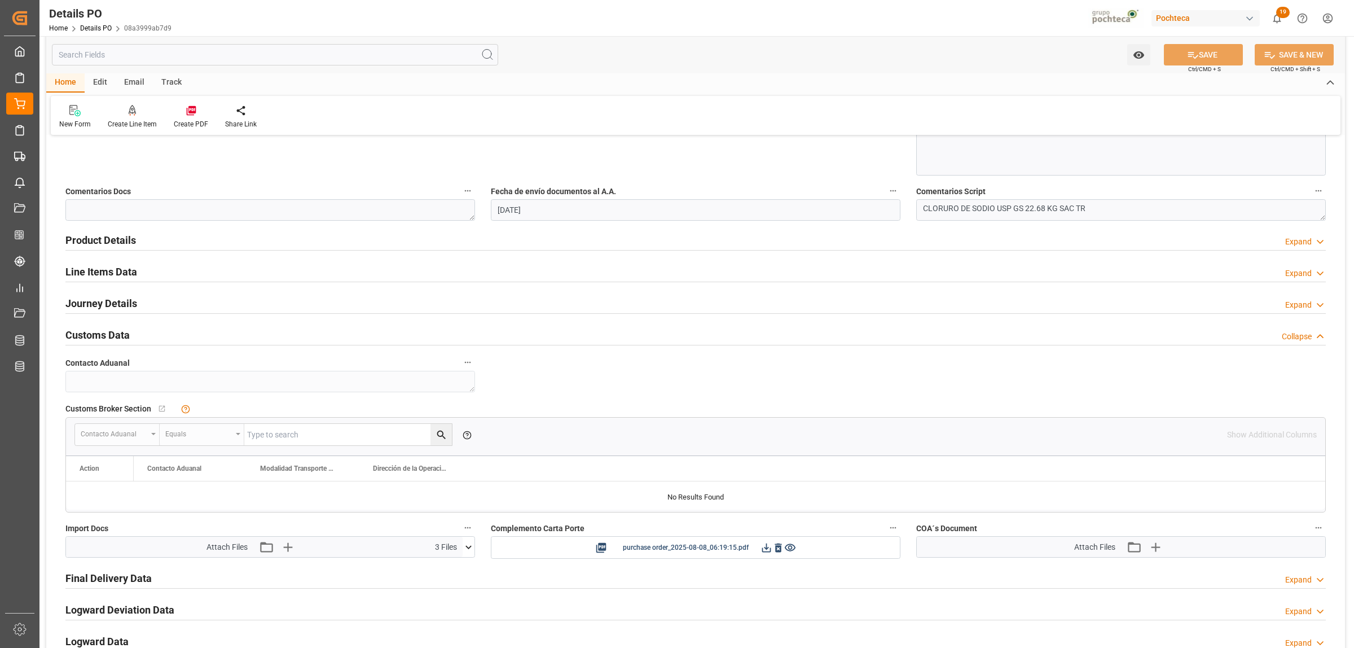
click at [103, 333] on h2 "Customs Data" at bounding box center [97, 334] width 64 height 15
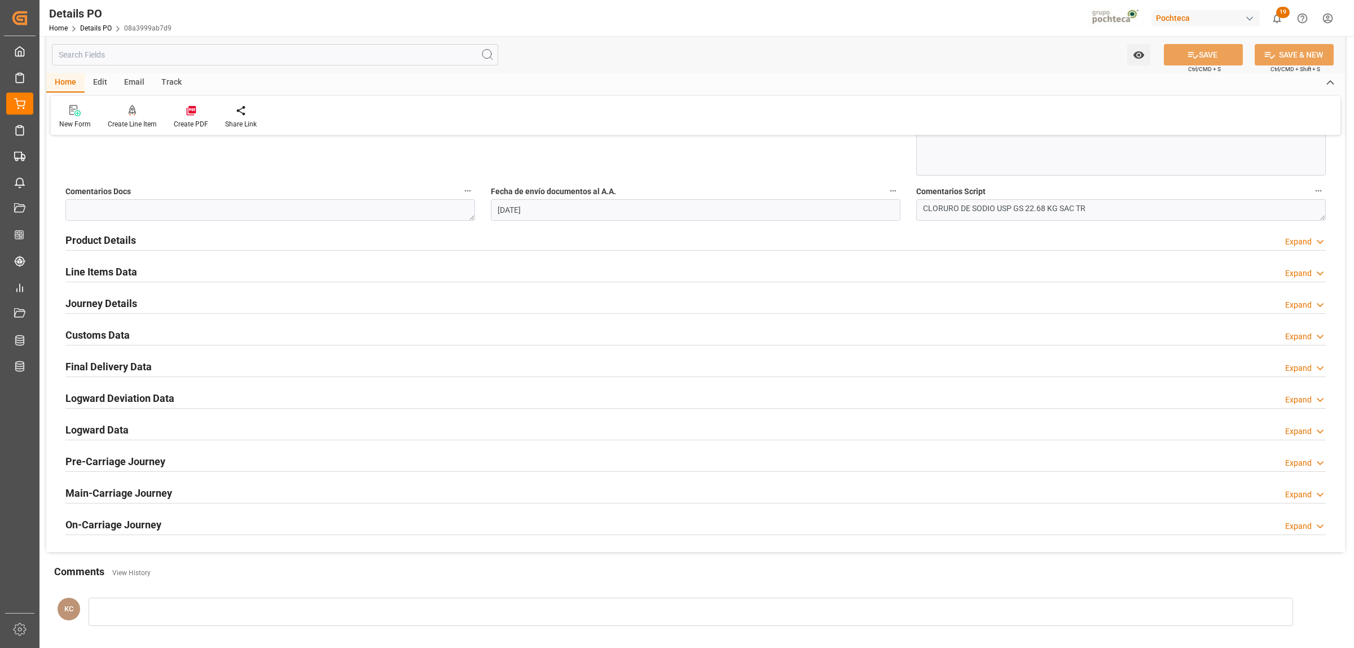
click at [106, 308] on h2 "Journey Details" at bounding box center [101, 303] width 72 height 15
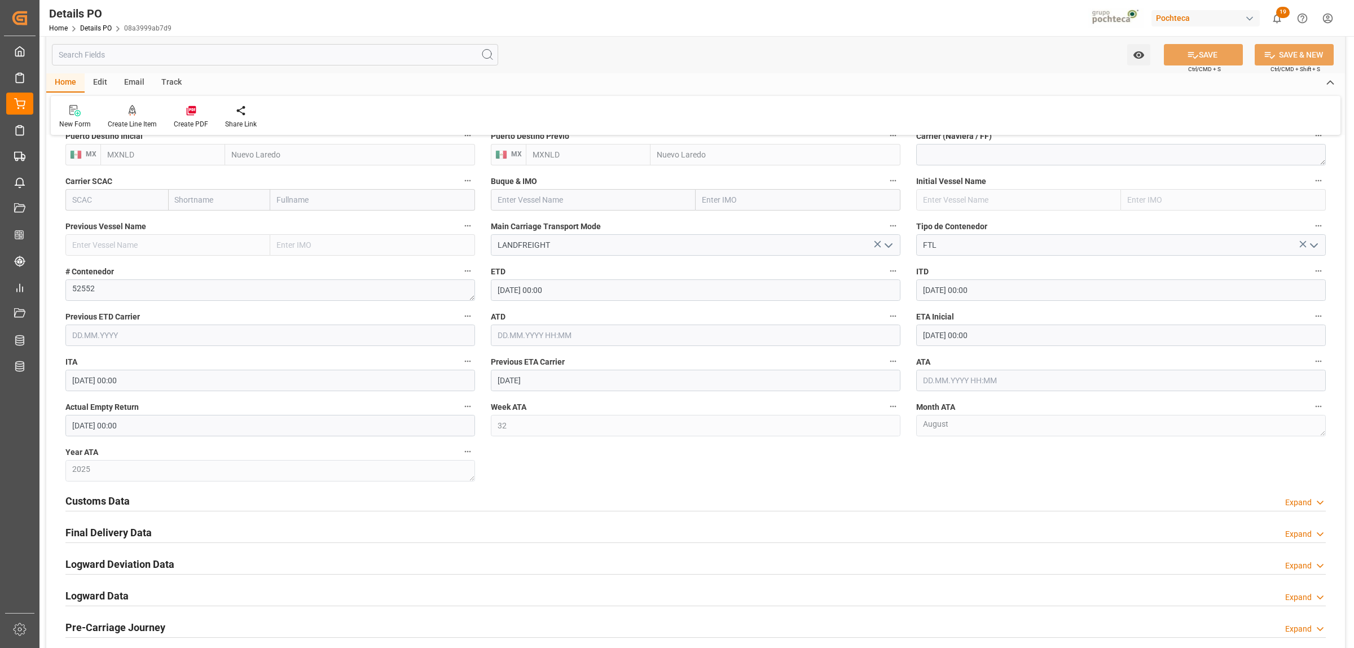
scroll to position [917, 0]
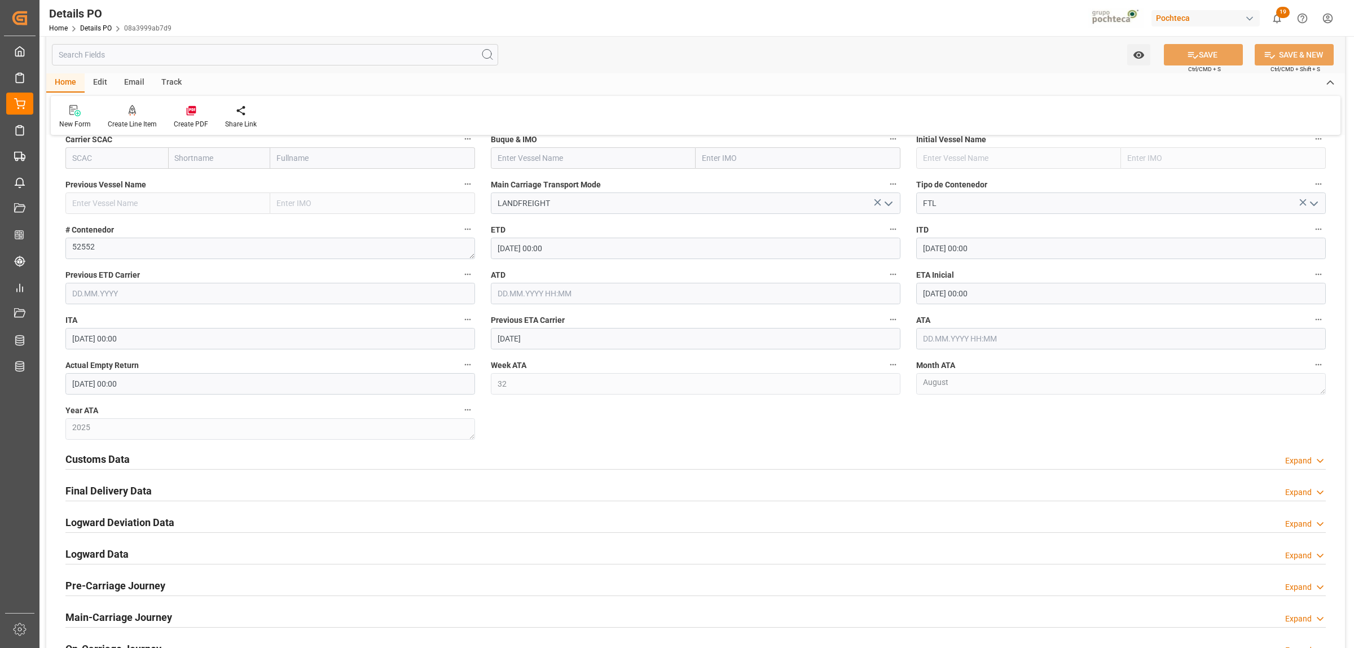
click at [100, 487] on h2 "Final Delivery Data" at bounding box center [108, 490] width 86 height 15
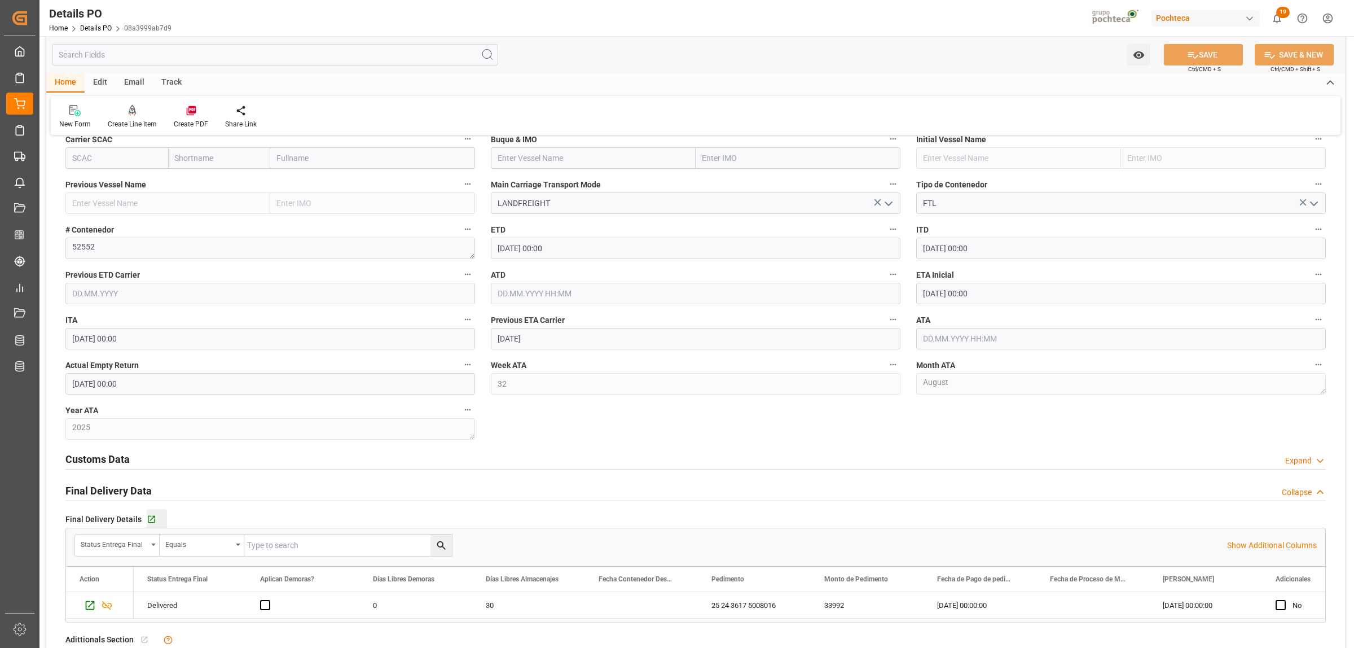
click at [151, 514] on button "Go to Final Delivery Grid" at bounding box center [157, 519] width 20 height 20
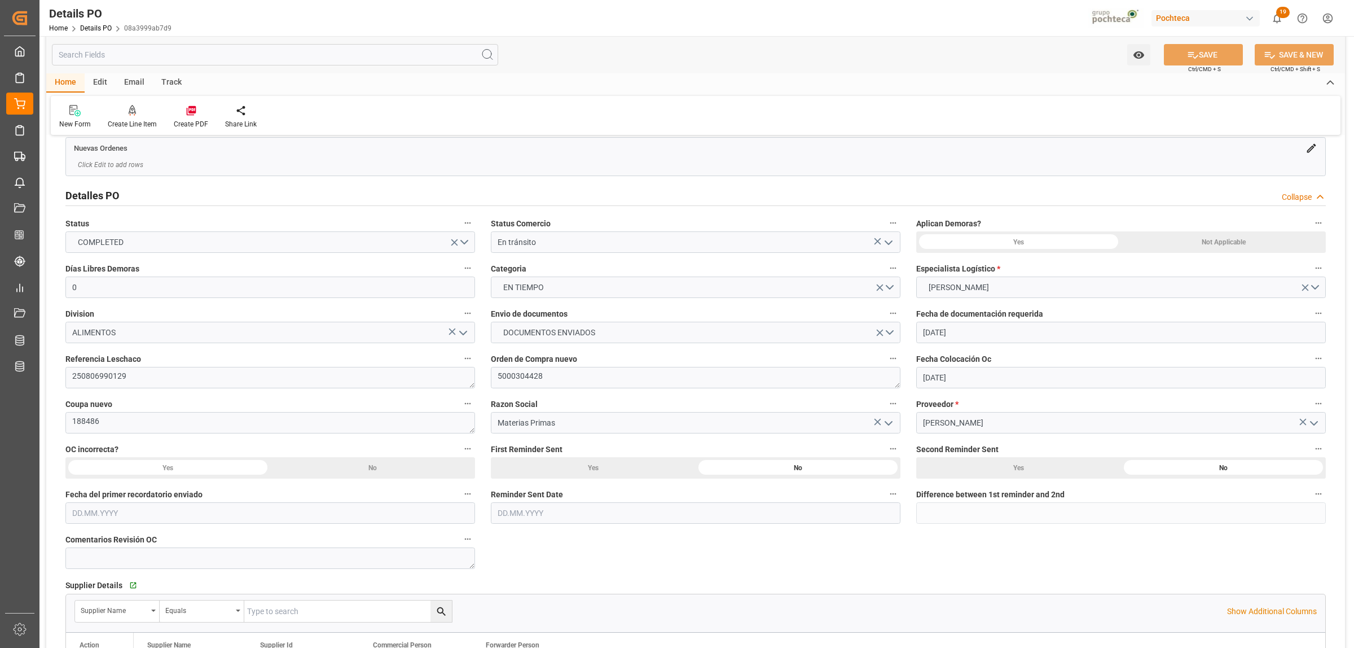
scroll to position [0, 0]
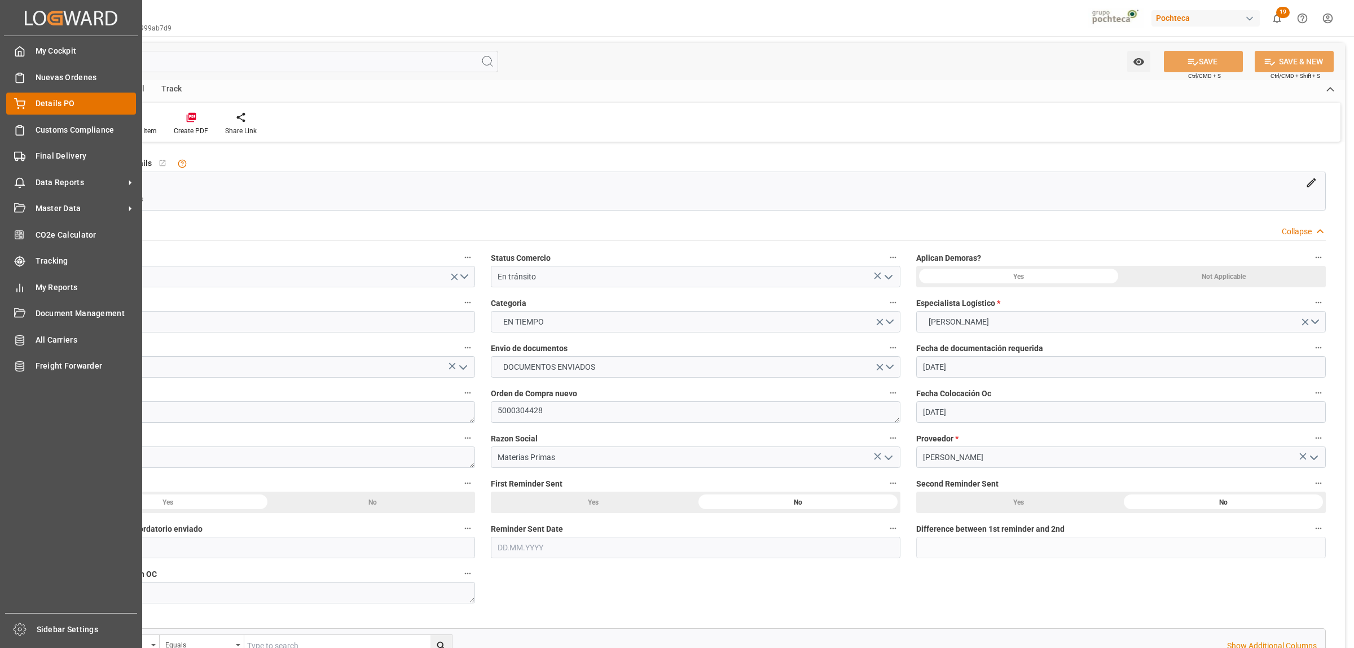
click at [36, 103] on span "Details PO" at bounding box center [86, 104] width 101 height 12
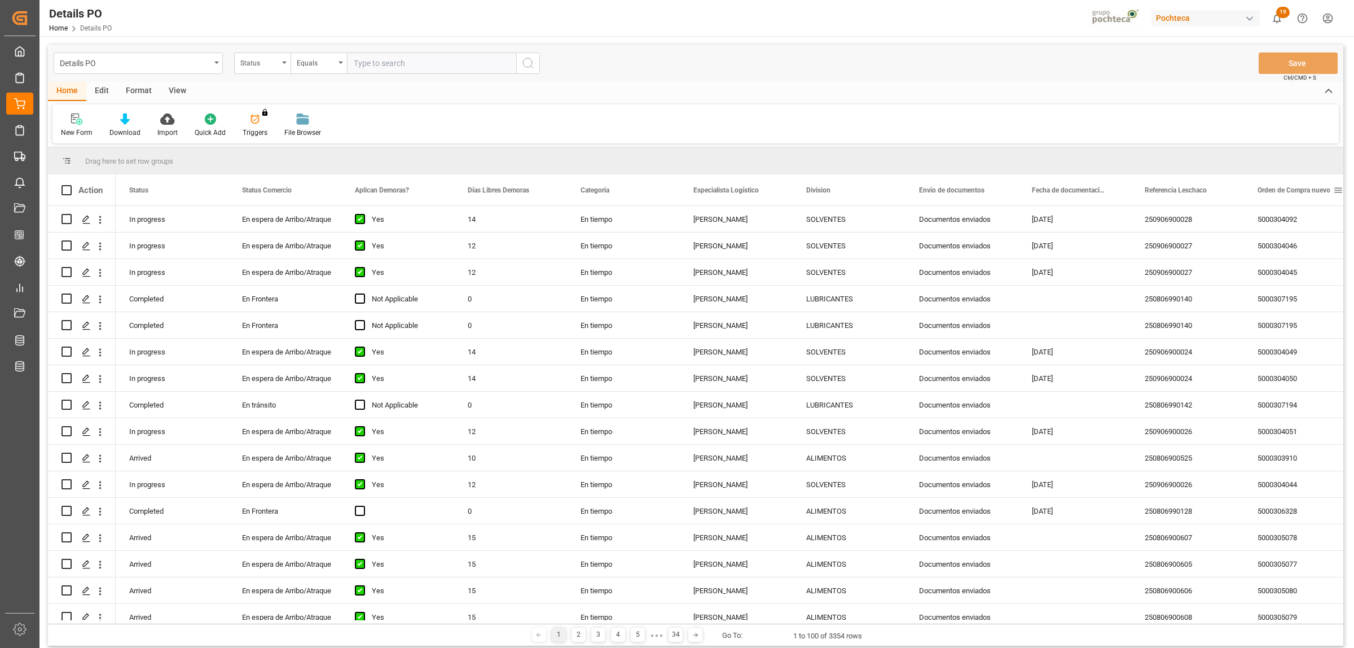
click at [1343, 190] on span at bounding box center [1338, 190] width 10 height 10
click at [1302, 192] on span "filter" at bounding box center [1300, 192] width 10 height 10
type input "5000304429"
click at [1294, 284] on button "Apply" at bounding box center [1295, 285] width 21 height 11
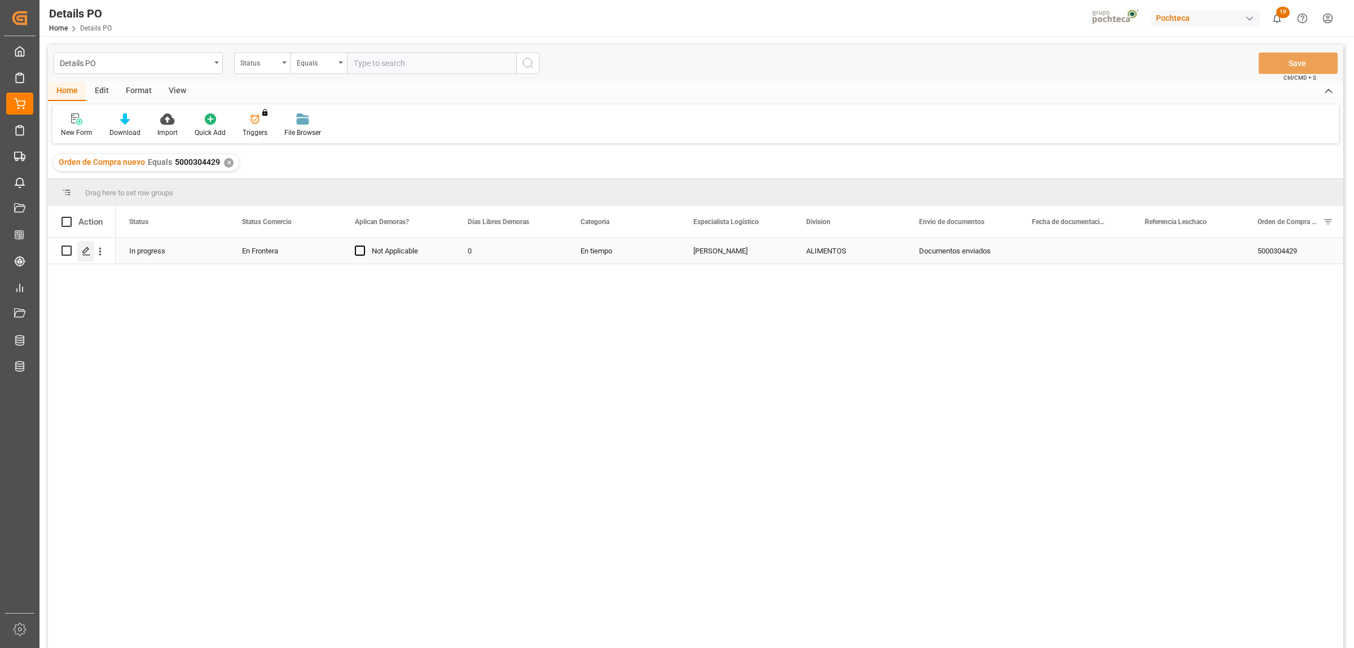
click at [86, 255] on icon "Press SPACE to select this row." at bounding box center [86, 251] width 9 height 9
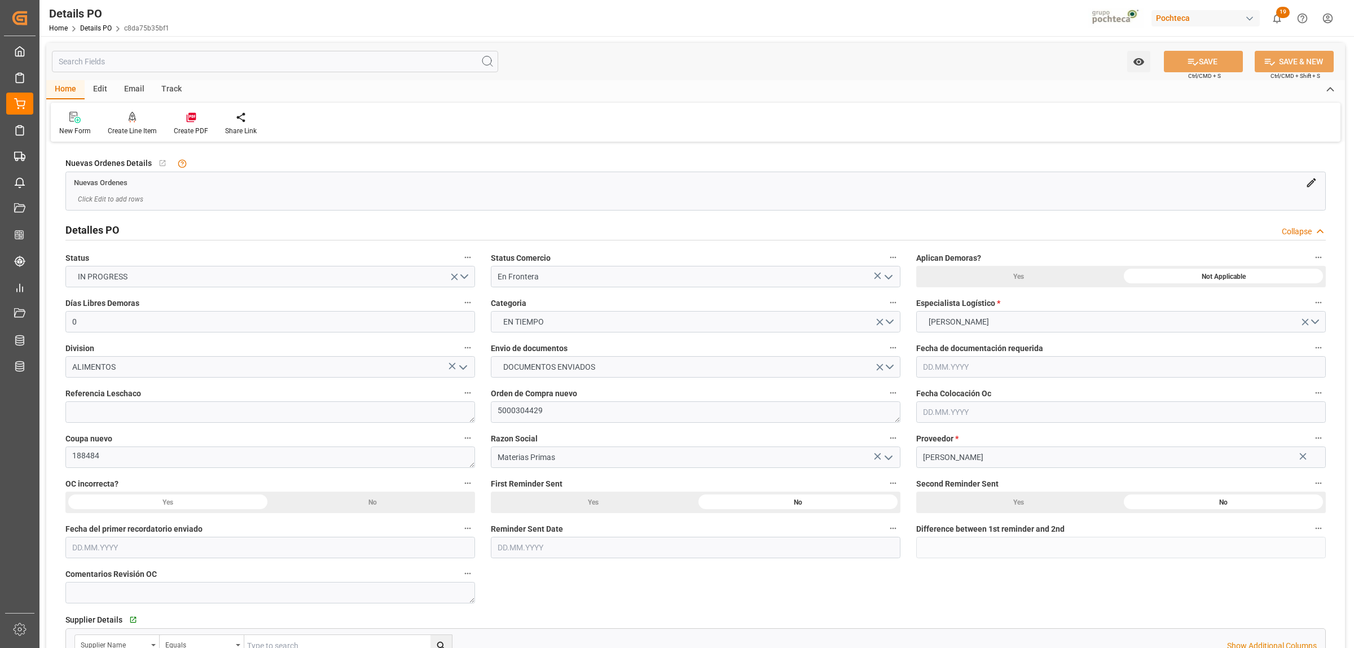
type input "0"
type input "[DATE]"
click at [265, 416] on textarea at bounding box center [270, 411] width 410 height 21
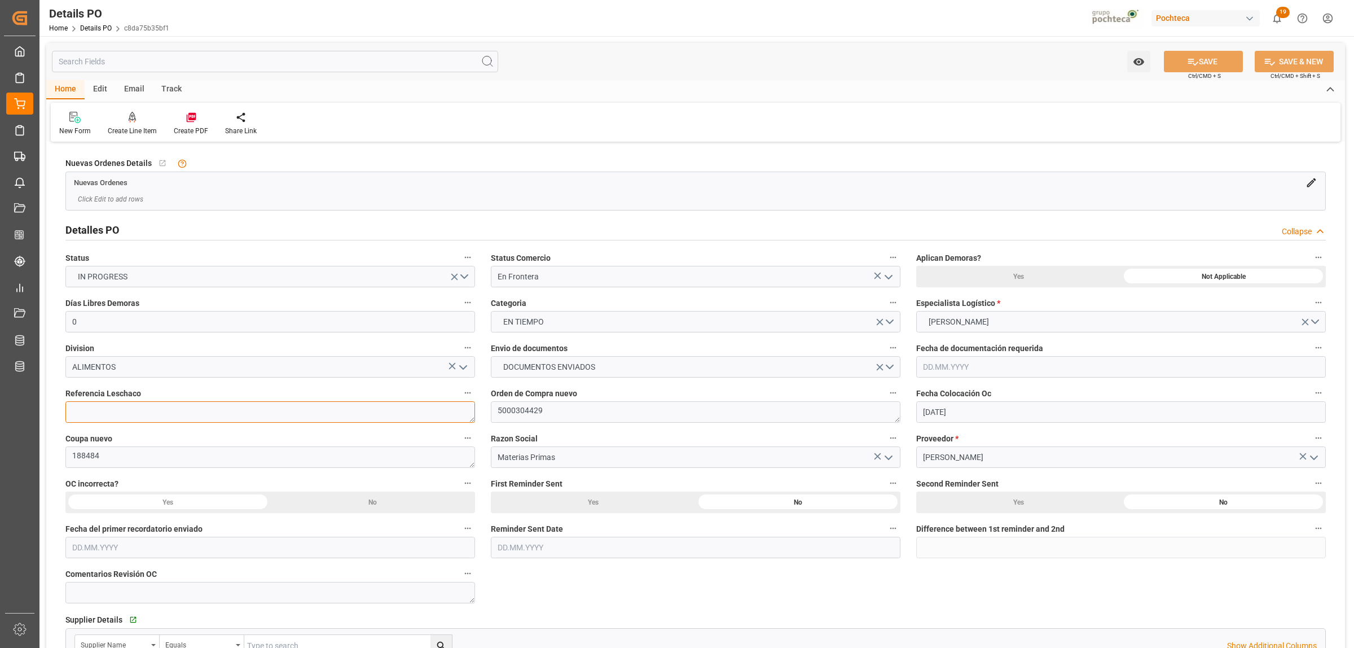
paste textarea "250806990130"
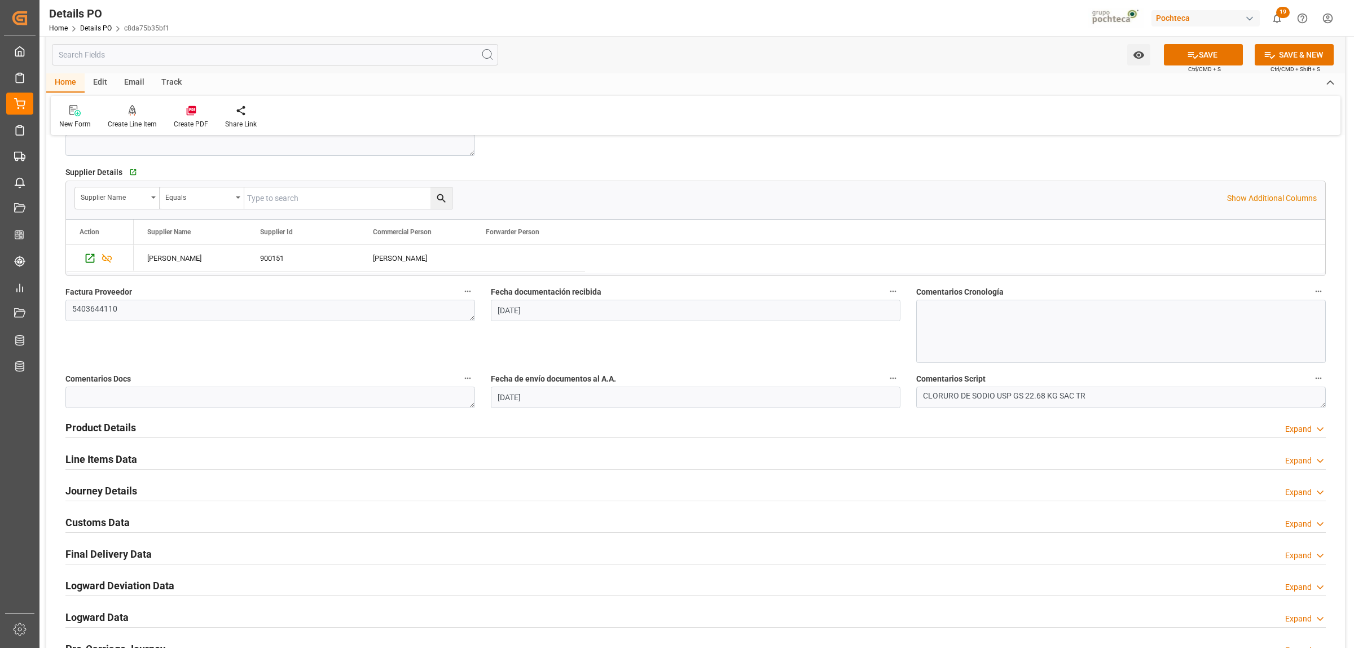
scroll to position [494, 0]
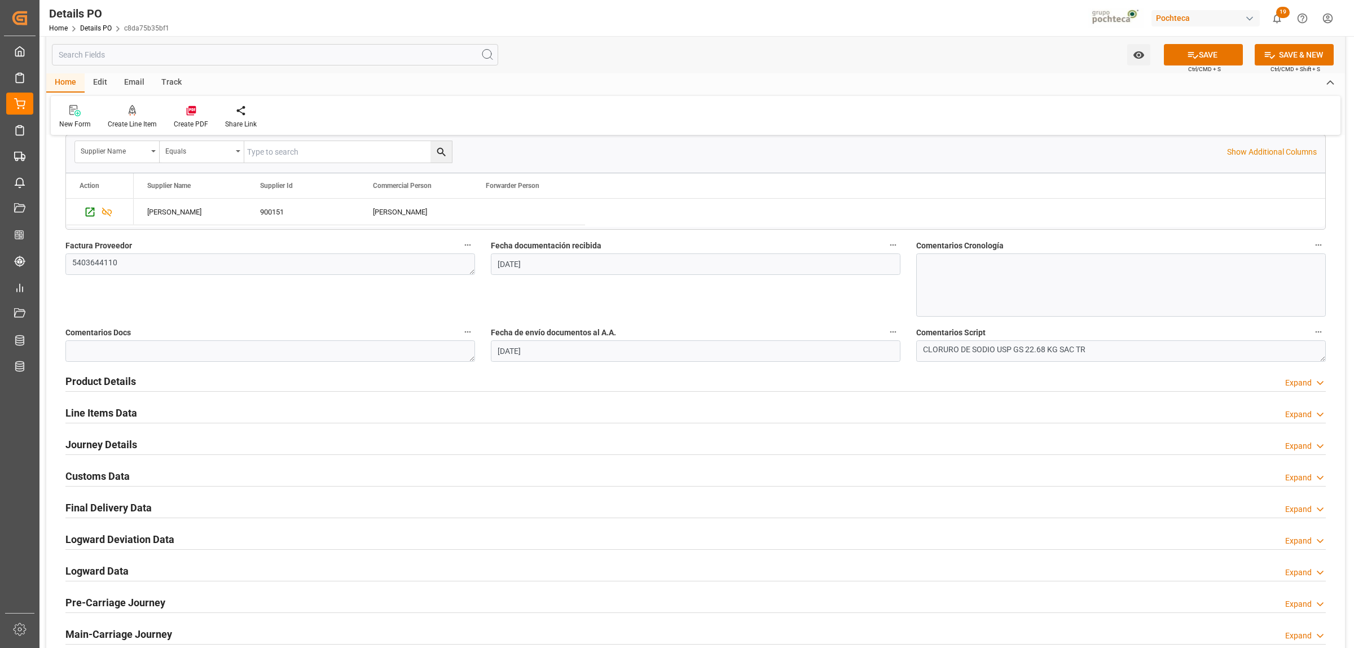
type textarea "250806990130"
click at [106, 447] on h2 "Journey Details" at bounding box center [101, 444] width 72 height 15
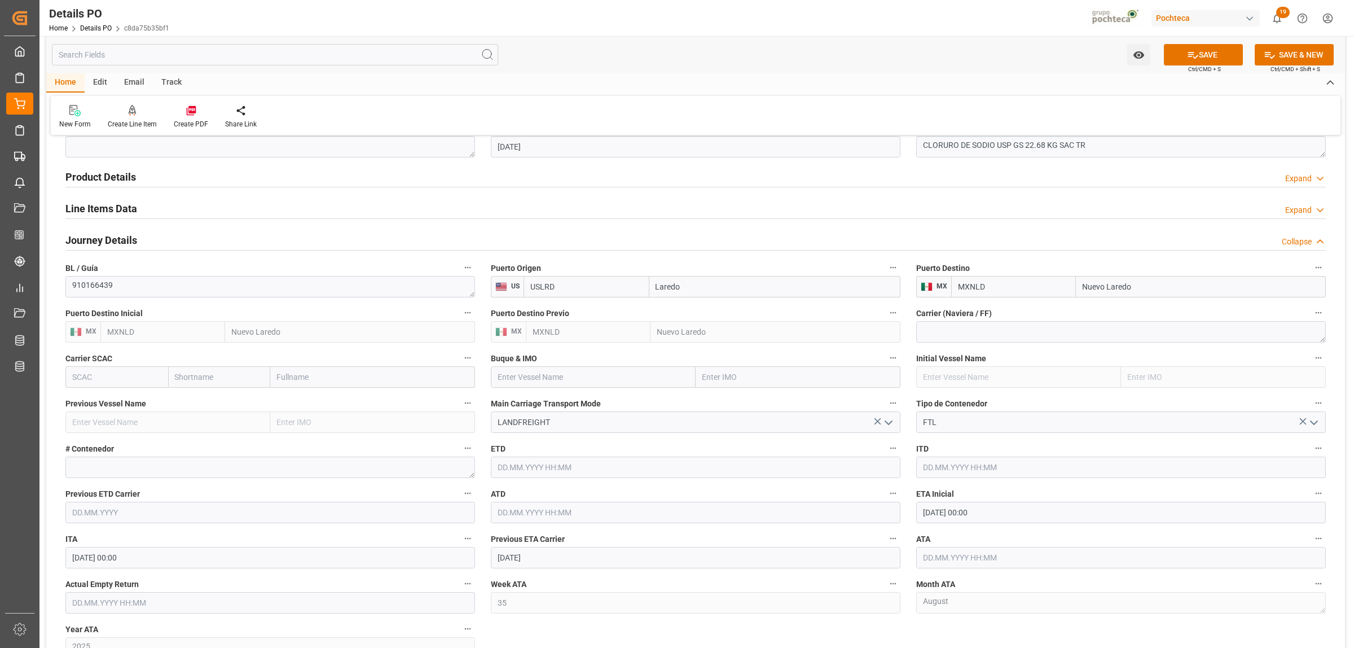
scroll to position [705, 0]
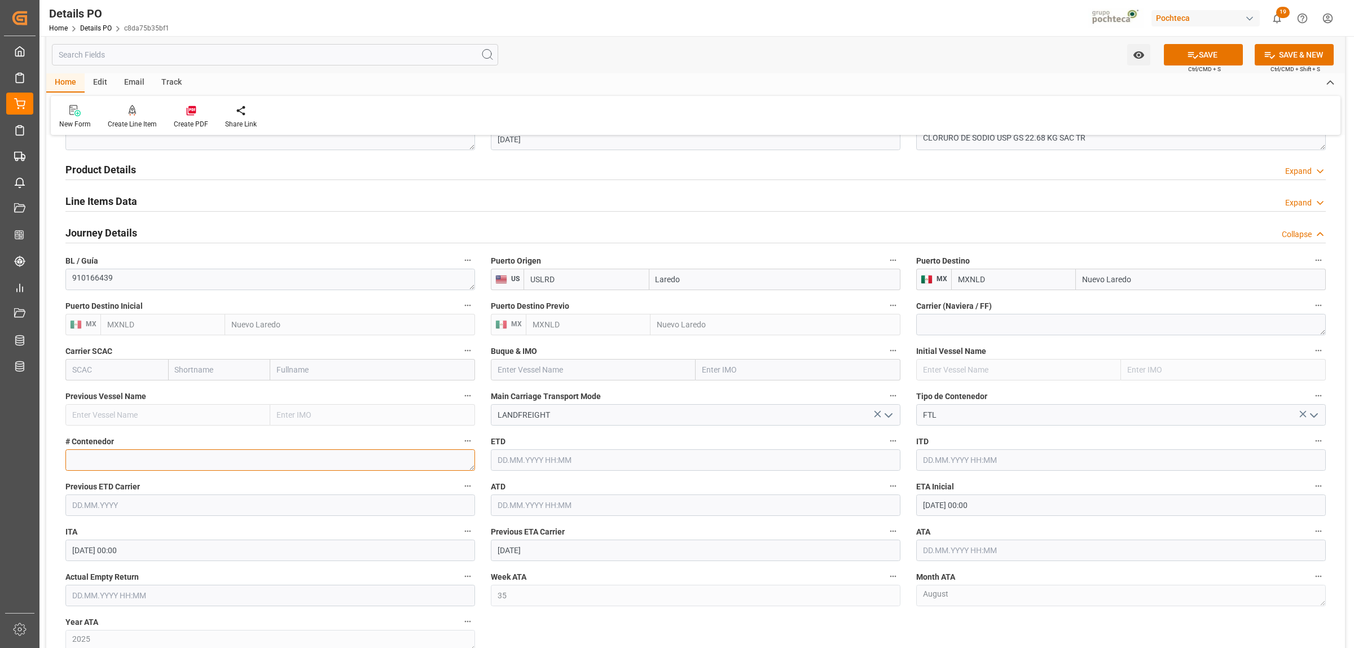
click at [195, 463] on textarea at bounding box center [270, 459] width 410 height 21
paste textarea "E818132"
type textarea "E818132"
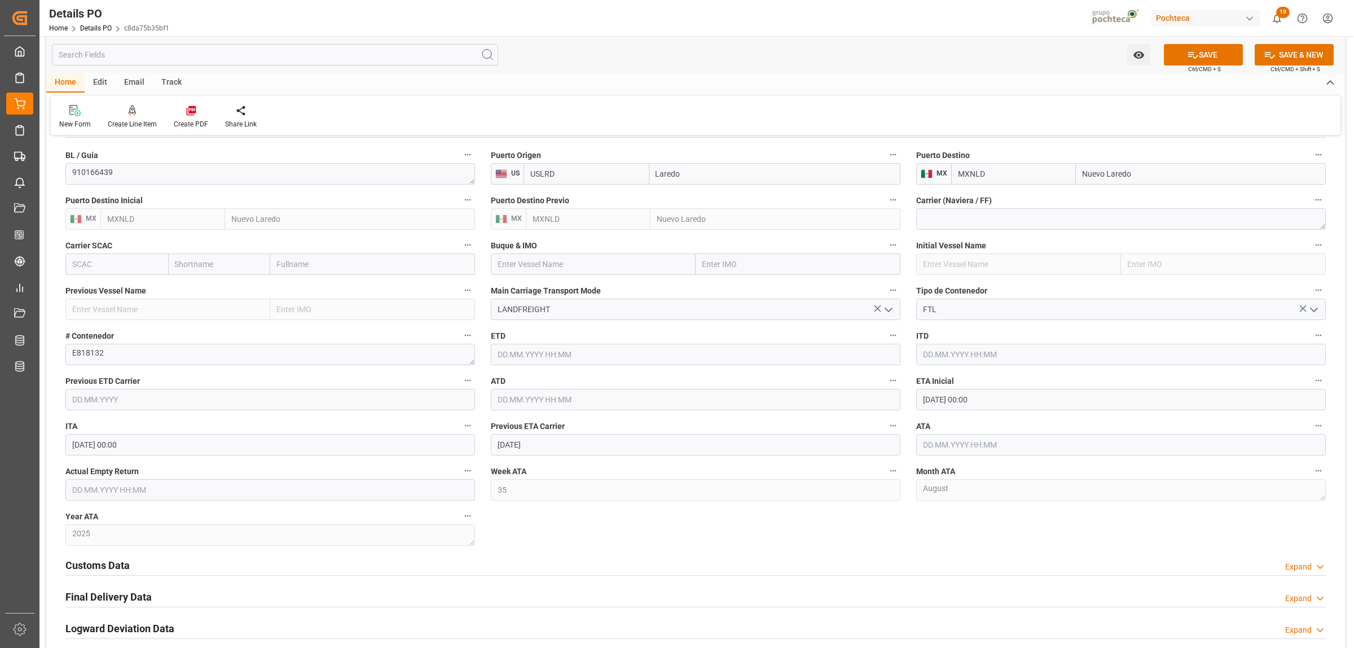
scroll to position [846, 0]
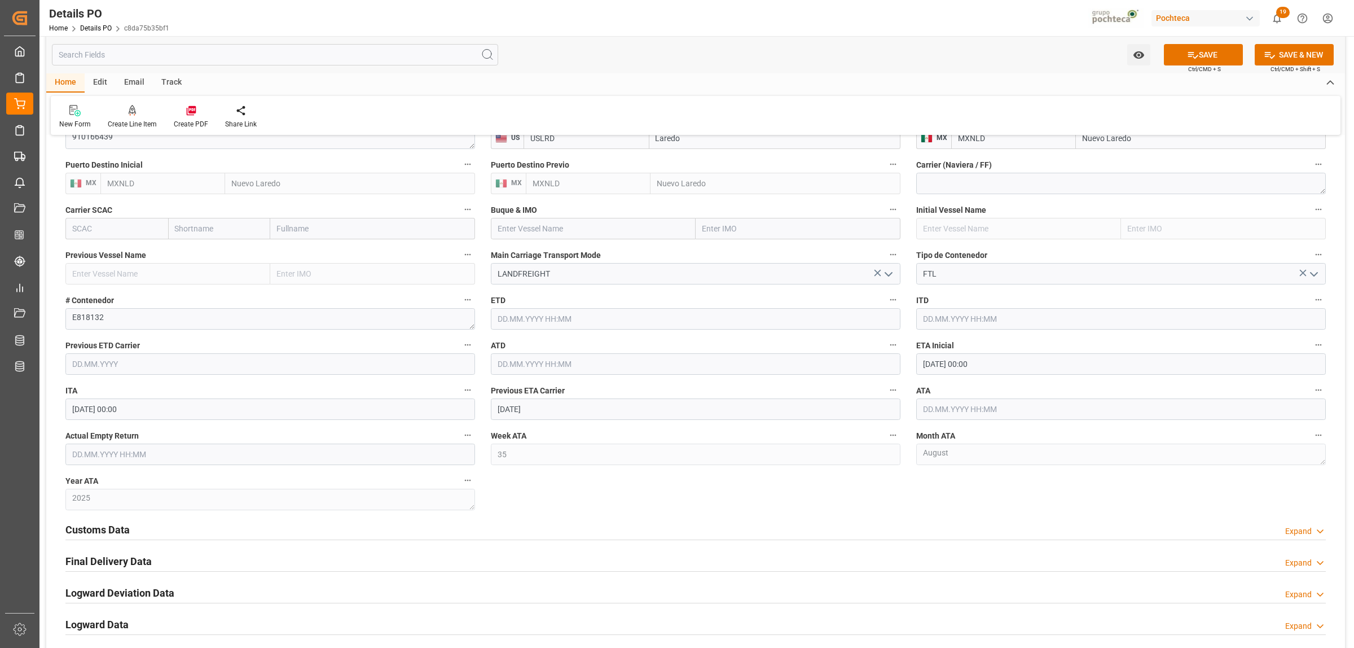
click at [1008, 364] on input "30.08.2025 00:00" at bounding box center [1121, 363] width 410 height 21
click at [1019, 458] on span "8" at bounding box center [1019, 455] width 4 height 8
type input "08.08.2025 00:00"
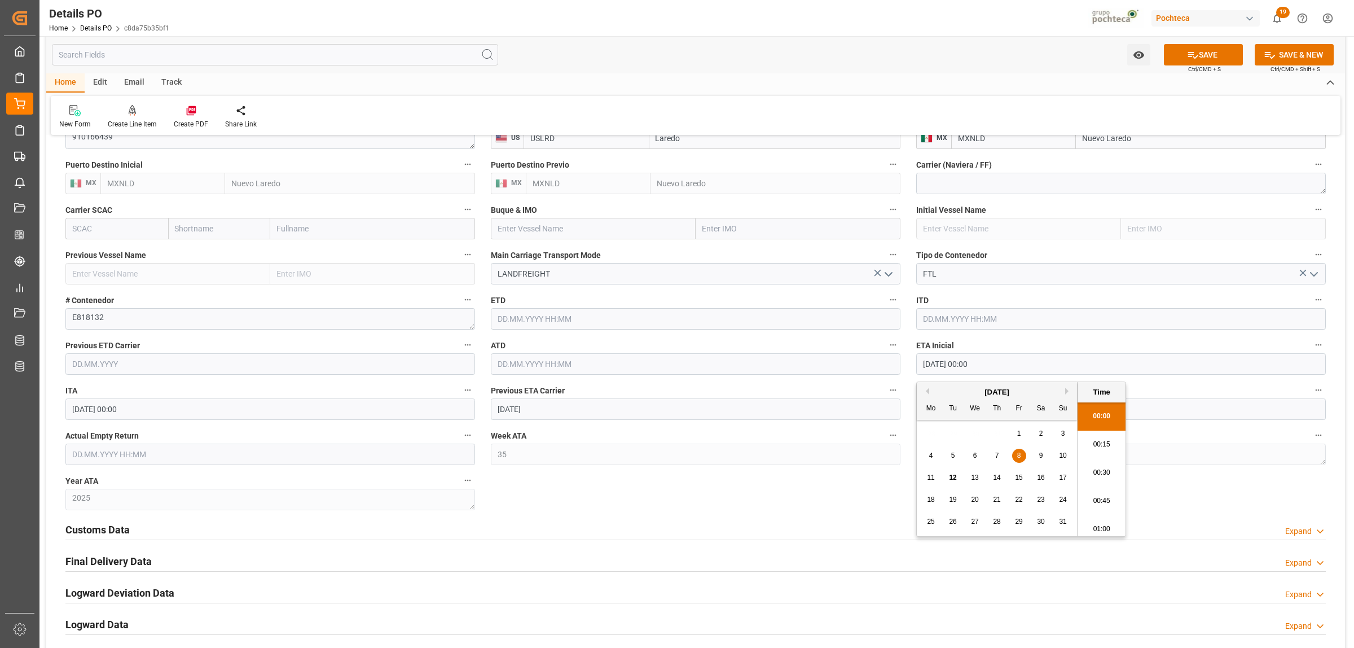
click at [1179, 491] on div "Nuevas Ordenes Details   No child Object linked Nuevas Ordenes Click Edit to ad…" at bounding box center [695, 23] width 1299 height 1448
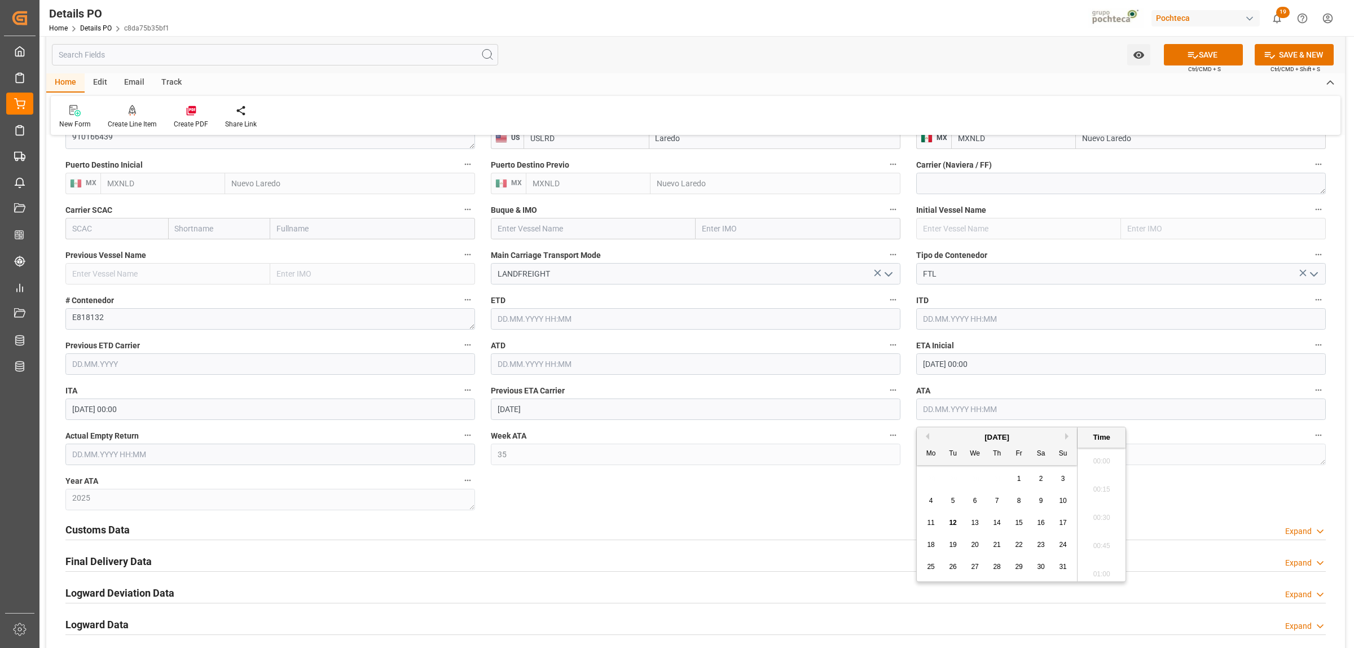
click at [992, 407] on input "text" at bounding box center [1121, 408] width 410 height 21
click at [1019, 502] on span "8" at bounding box center [1019, 500] width 4 height 8
type input "08.08.2025 00:00"
click at [1182, 508] on div "Nuevas Ordenes Details   No child Object linked Nuevas Ordenes Click Edit to ad…" at bounding box center [695, 23] width 1299 height 1448
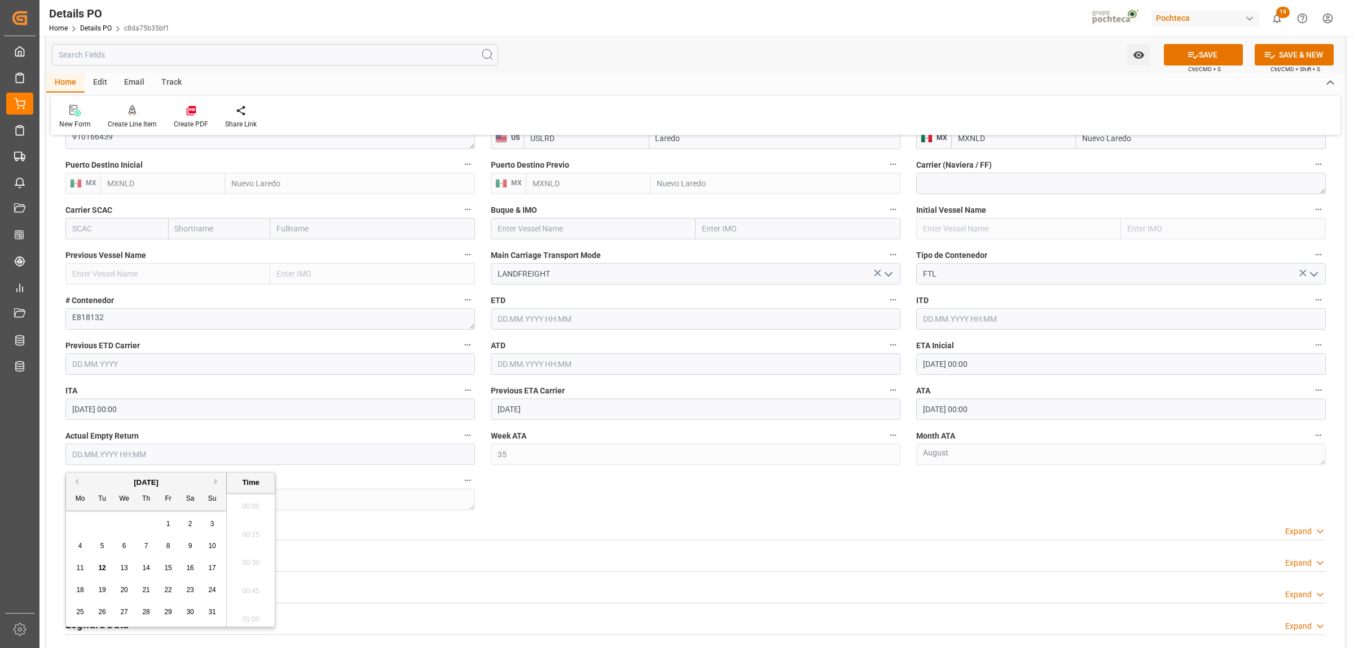
click at [147, 447] on input "text" at bounding box center [270, 453] width 410 height 21
click at [109, 525] on div "28 29 30 31 1 2 3" at bounding box center [146, 524] width 154 height 22
click at [152, 565] on div "14" at bounding box center [146, 568] width 14 height 14
type input "14.08.2025 00:00"
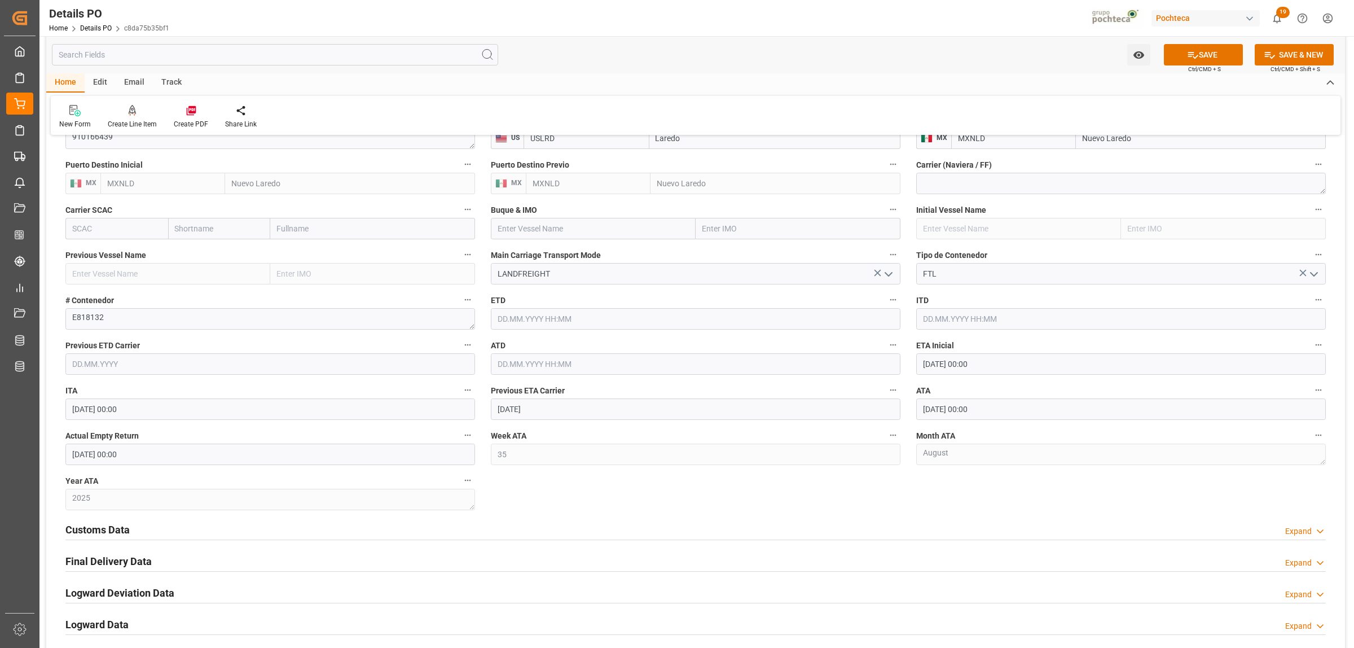
click at [573, 507] on div "Nuevas Ordenes Details   No child Object linked Nuevas Ordenes Click Edit to ad…" at bounding box center [695, 23] width 1299 height 1448
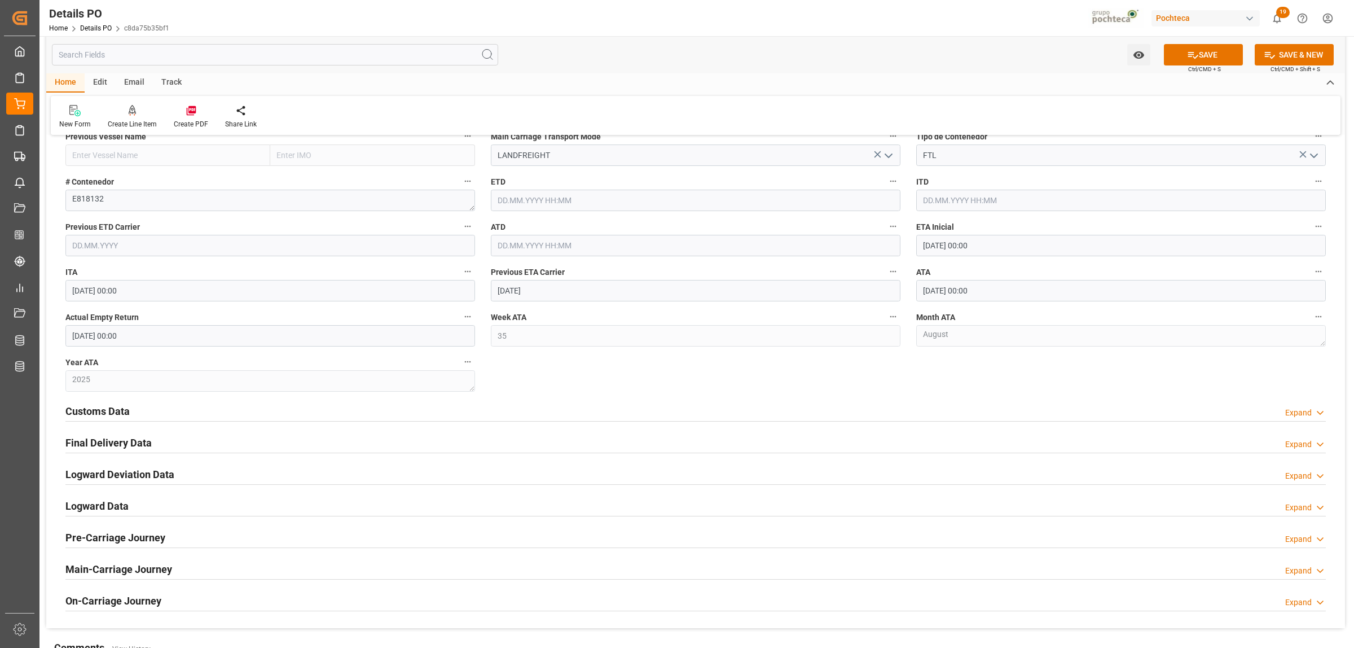
scroll to position [987, 0]
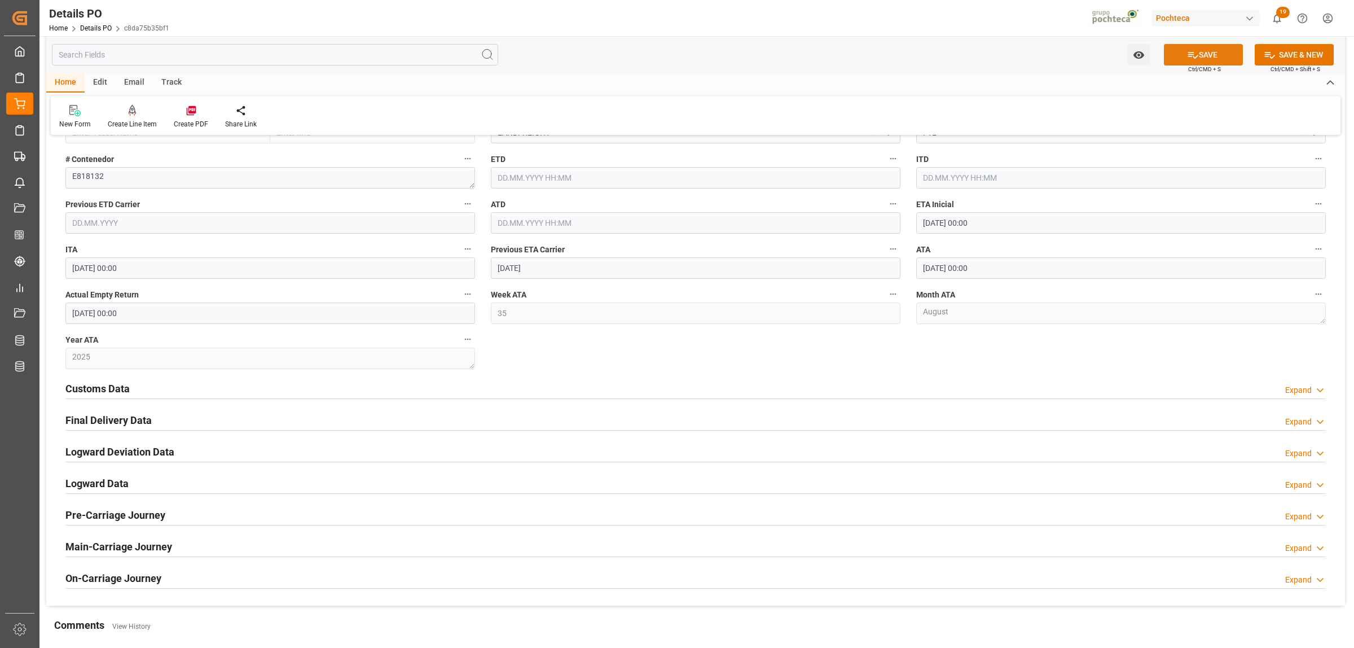
click at [1215, 55] on button "SAVE" at bounding box center [1203, 54] width 79 height 21
click at [122, 419] on h2 "Final Delivery Data" at bounding box center [108, 419] width 86 height 15
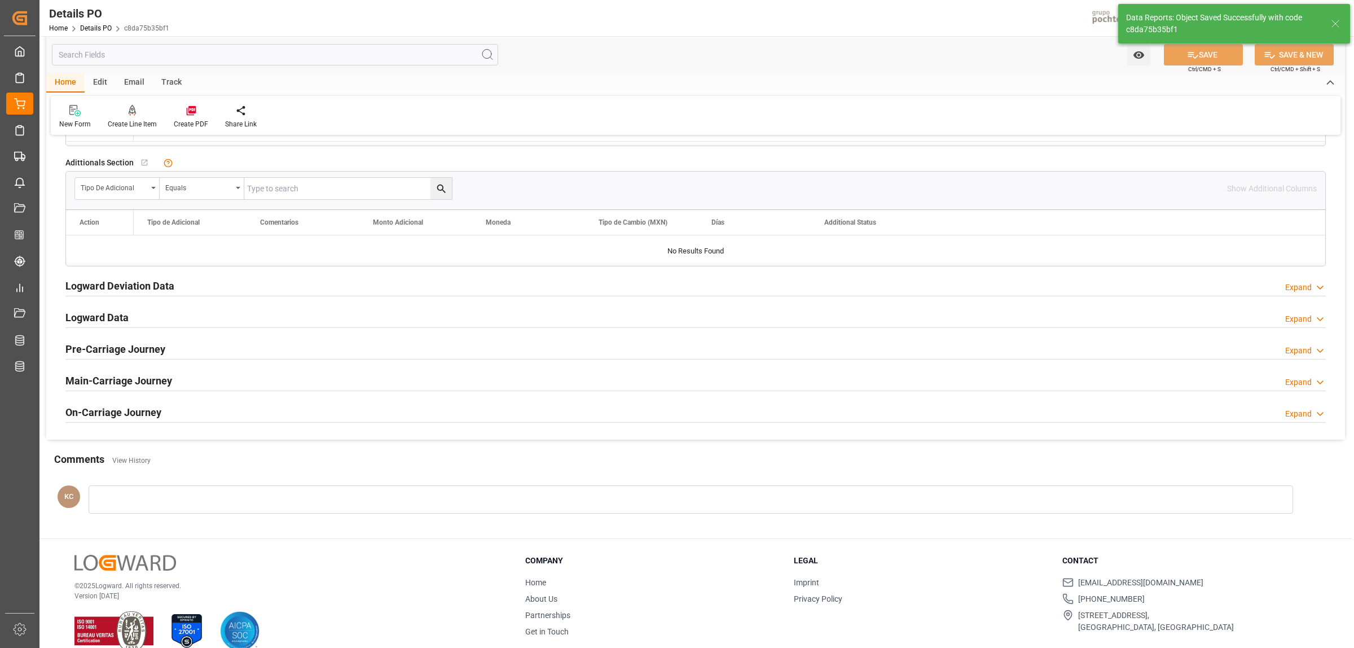
type textarea "250806990130"
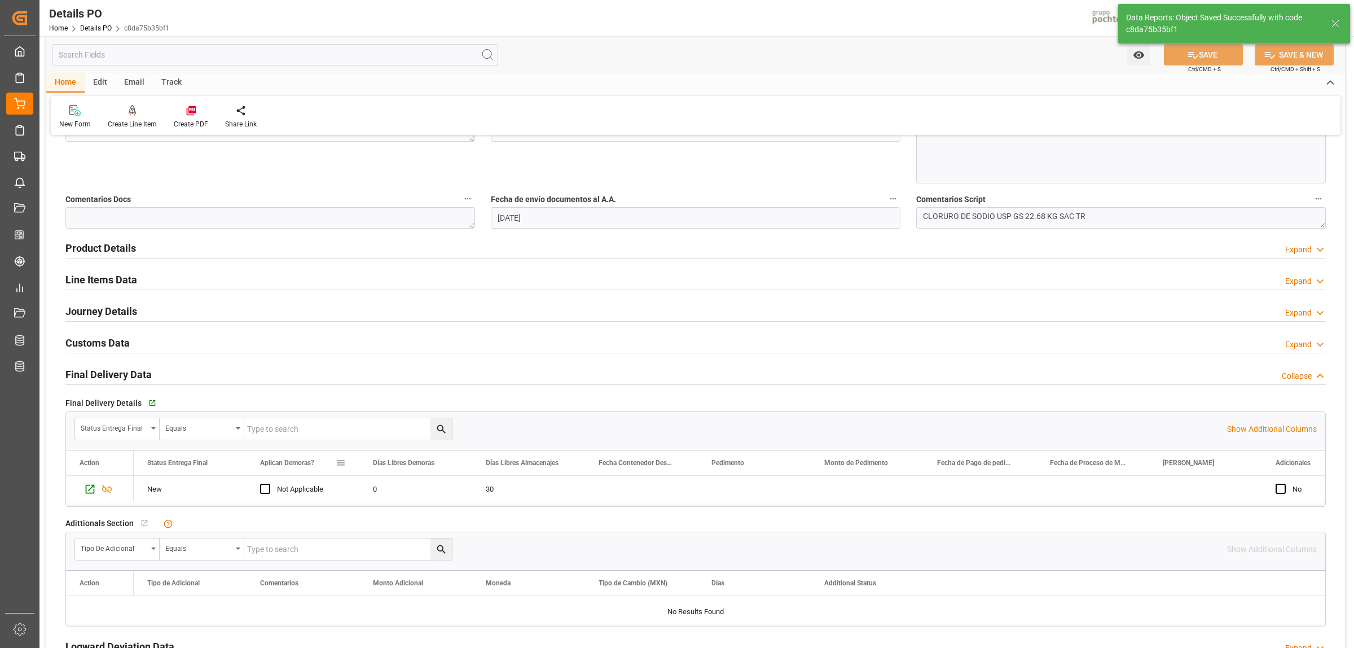
scroll to position [652, 0]
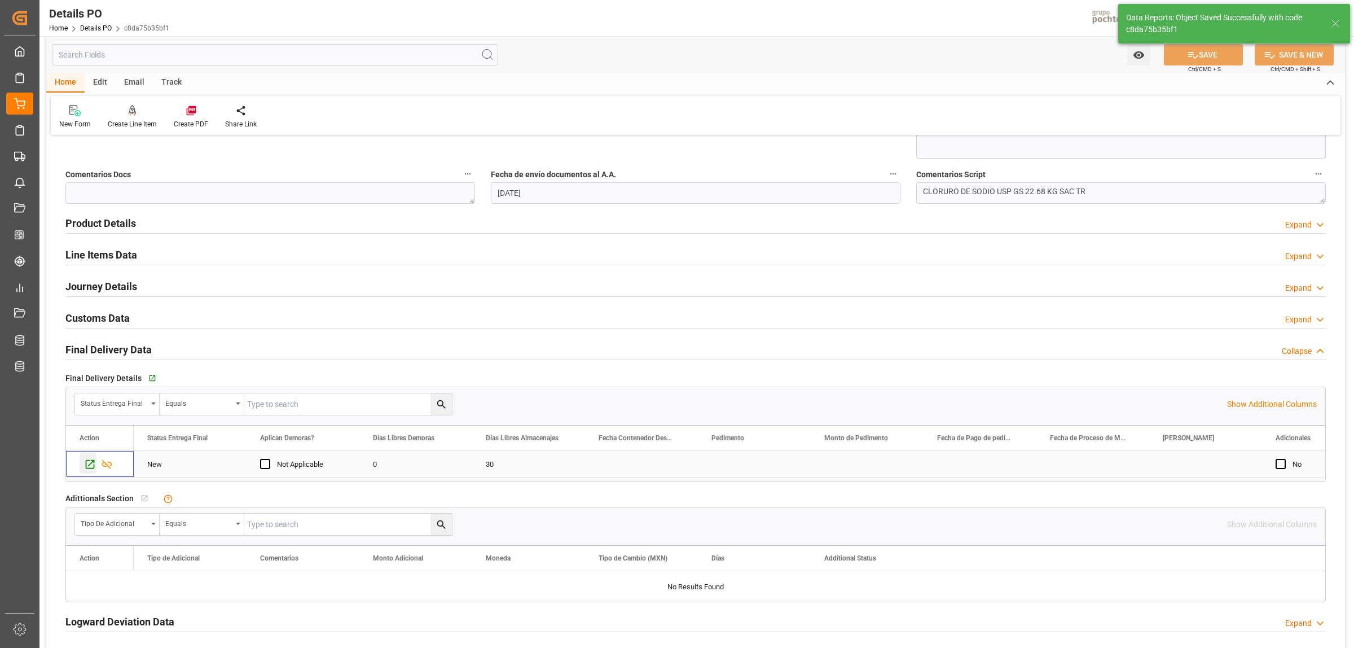
click at [89, 467] on icon "Press SPACE to select this row." at bounding box center [90, 464] width 9 height 9
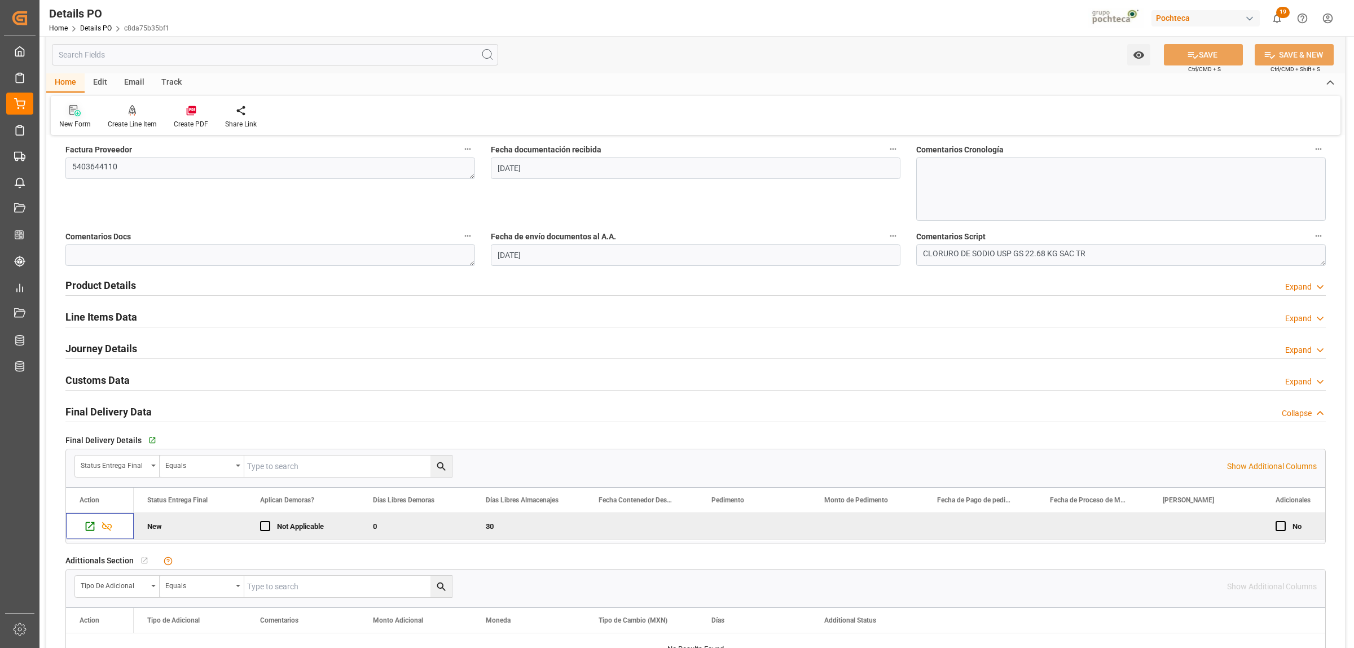
scroll to position [581, 0]
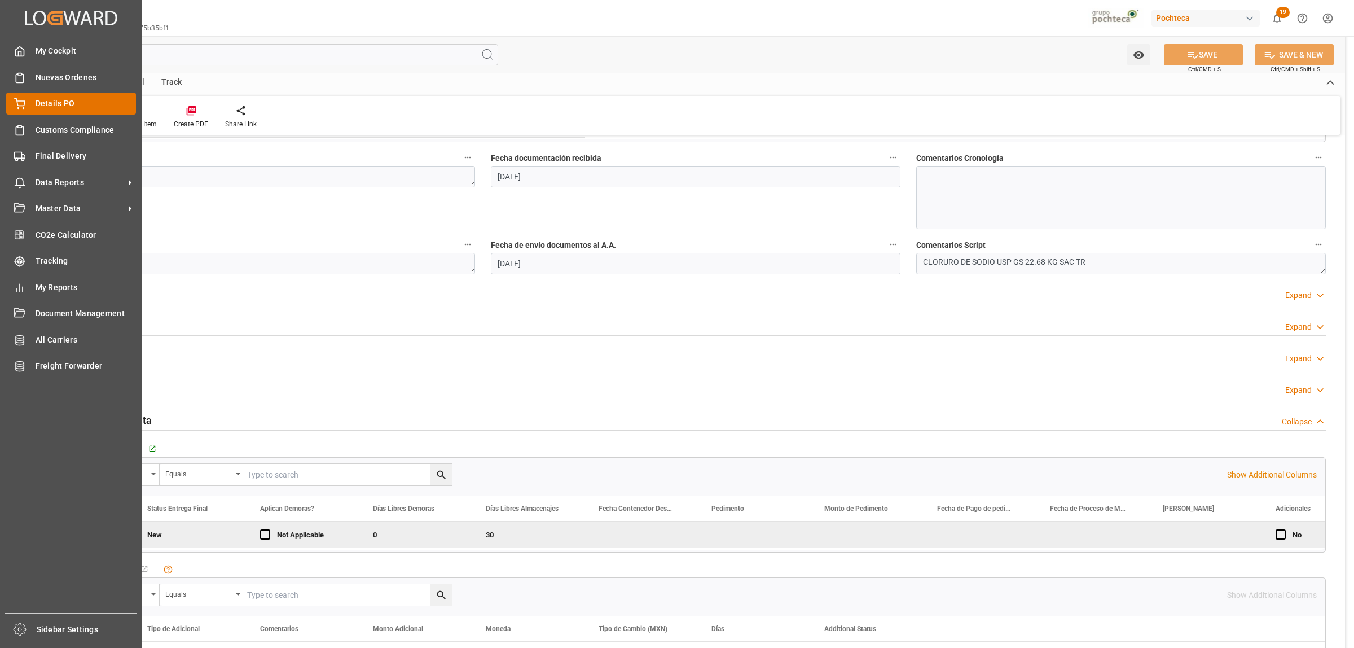
click at [28, 102] on div "Details PO Details PO" at bounding box center [71, 104] width 130 height 22
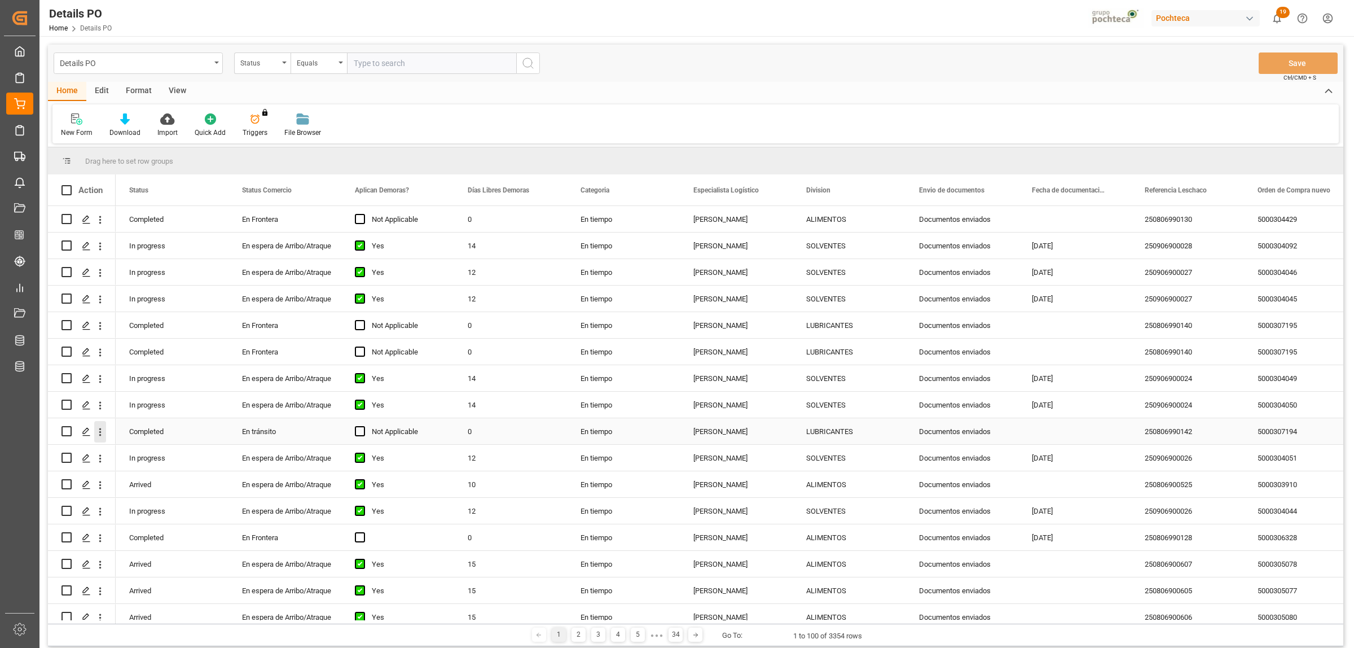
click at [99, 433] on icon "open menu" at bounding box center [100, 432] width 12 height 12
click at [83, 434] on icon "Press SPACE to select this row." at bounding box center [86, 431] width 9 height 9
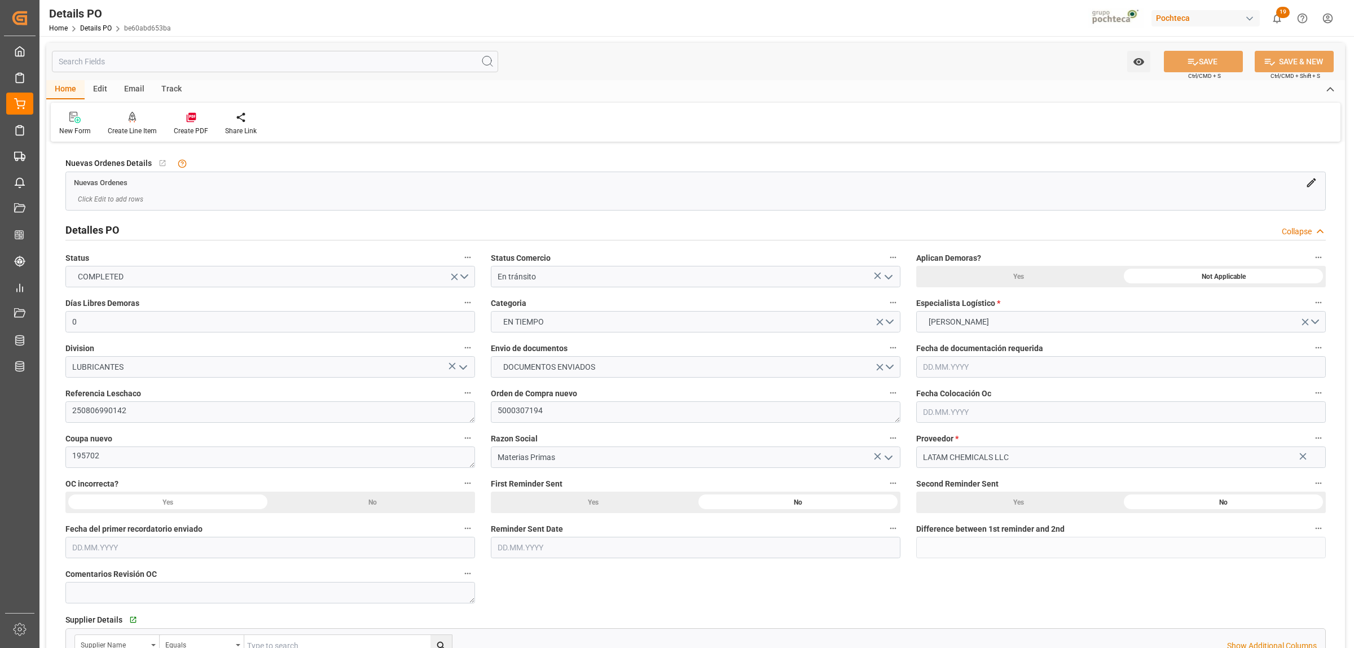
type input "0"
type input "[DATE]"
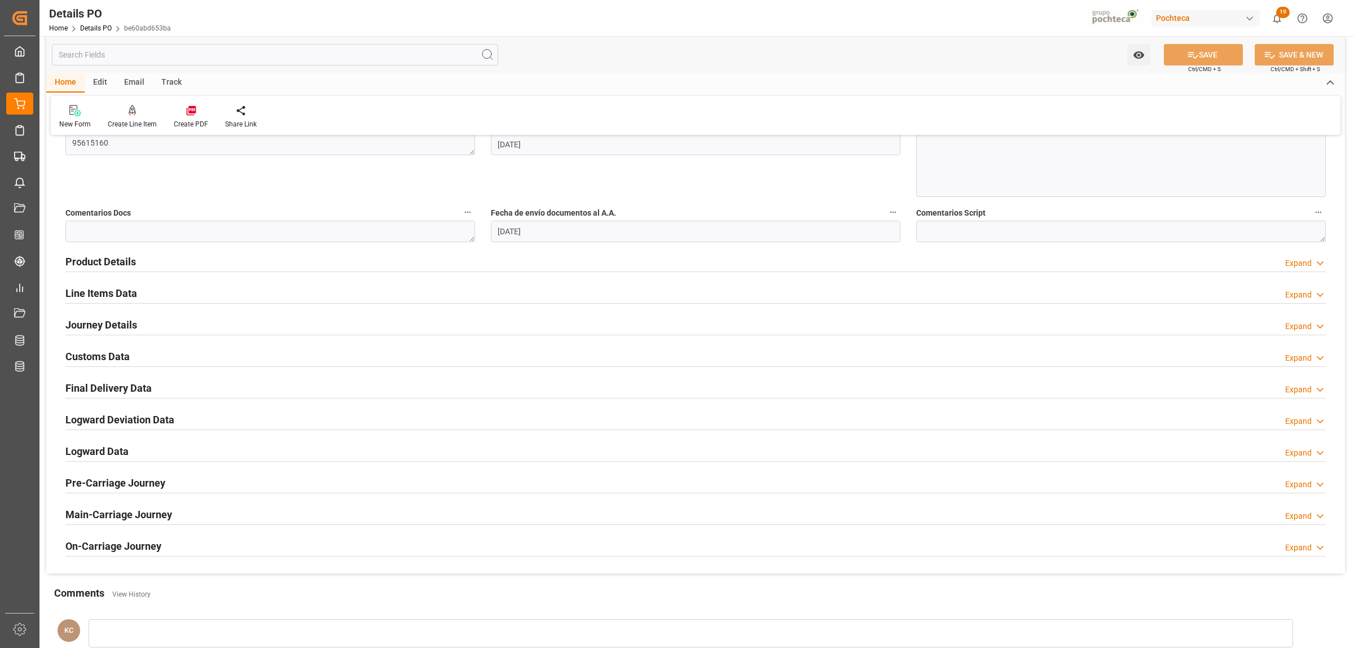
scroll to position [635, 0]
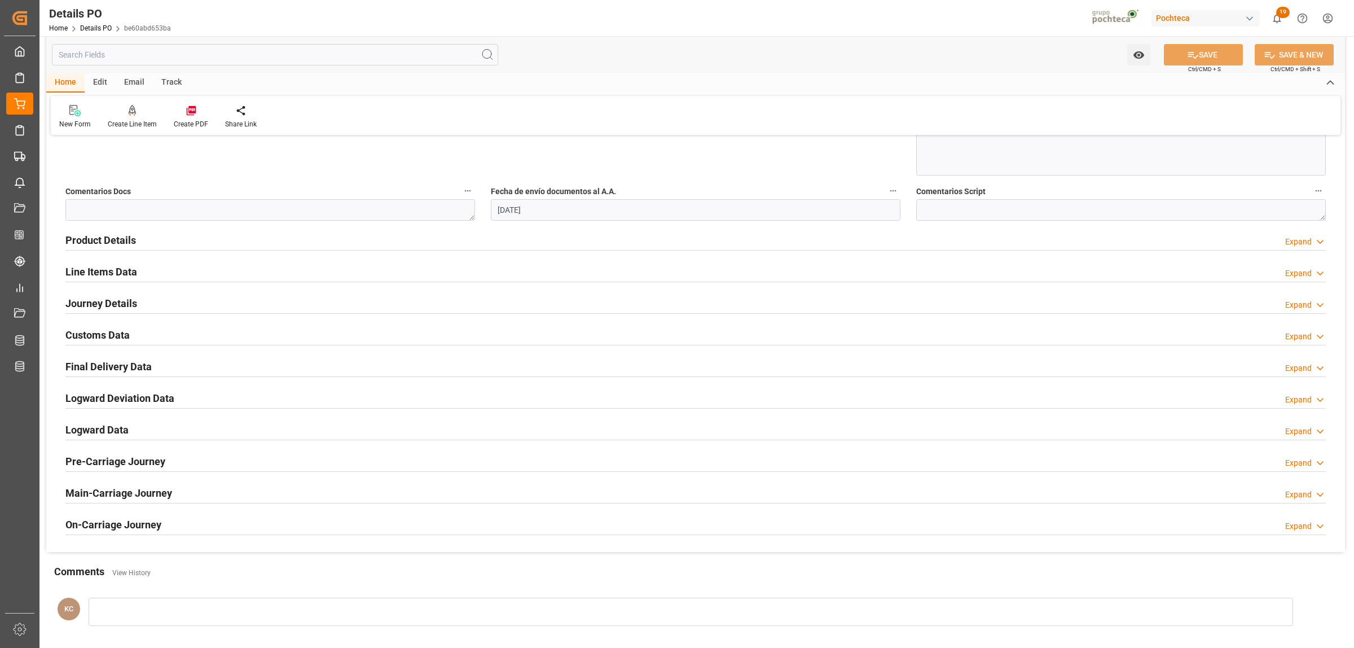
click at [110, 367] on h2 "Final Delivery Data" at bounding box center [108, 366] width 86 height 15
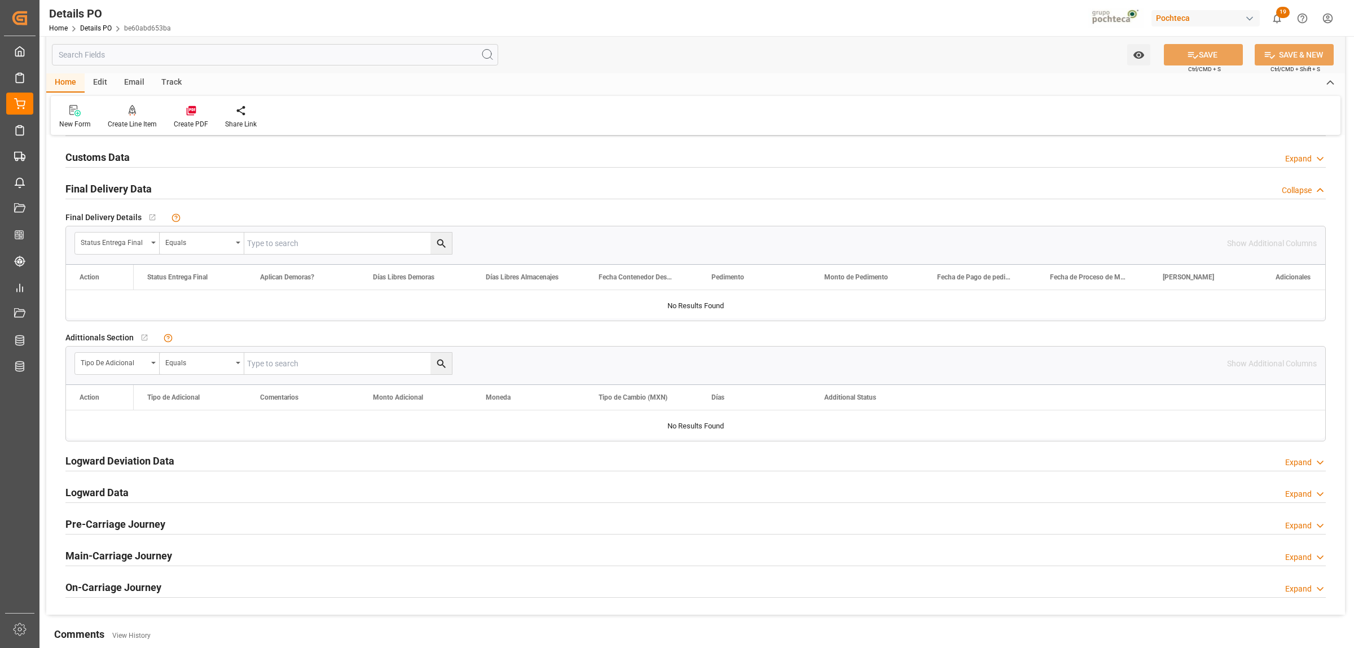
scroll to position [846, 0]
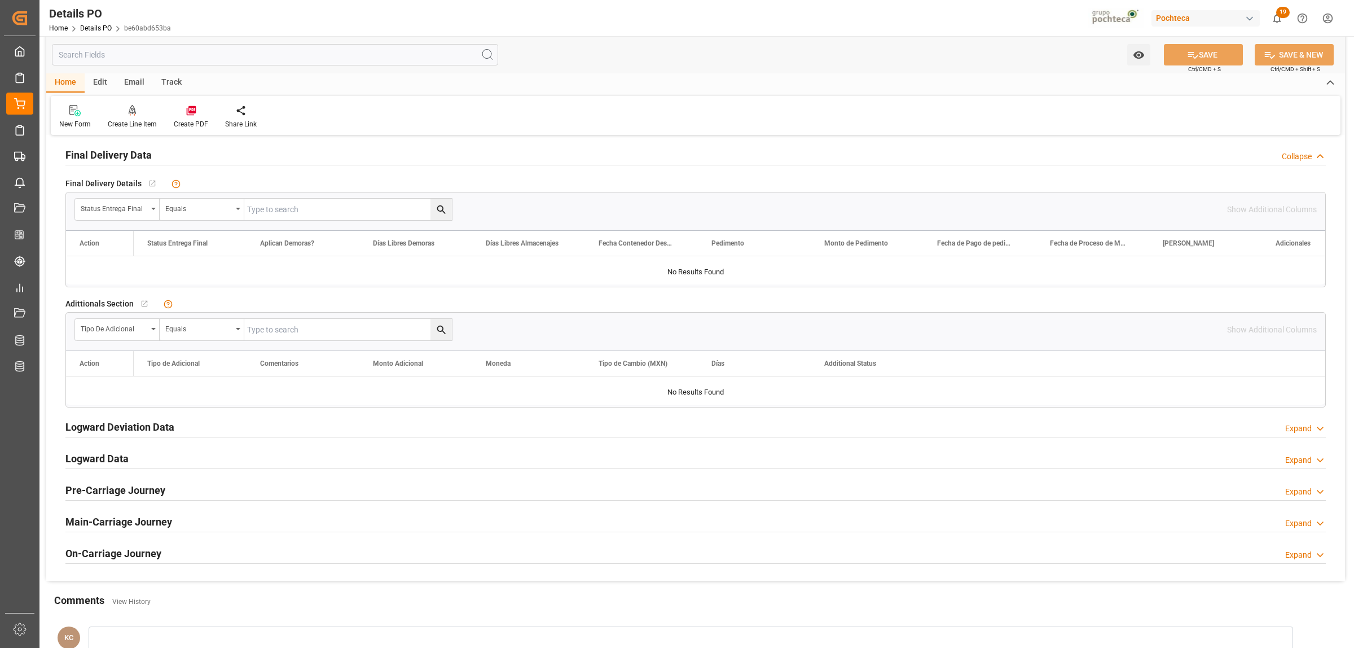
click at [122, 428] on h2 "Logward Deviation Data" at bounding box center [119, 426] width 109 height 15
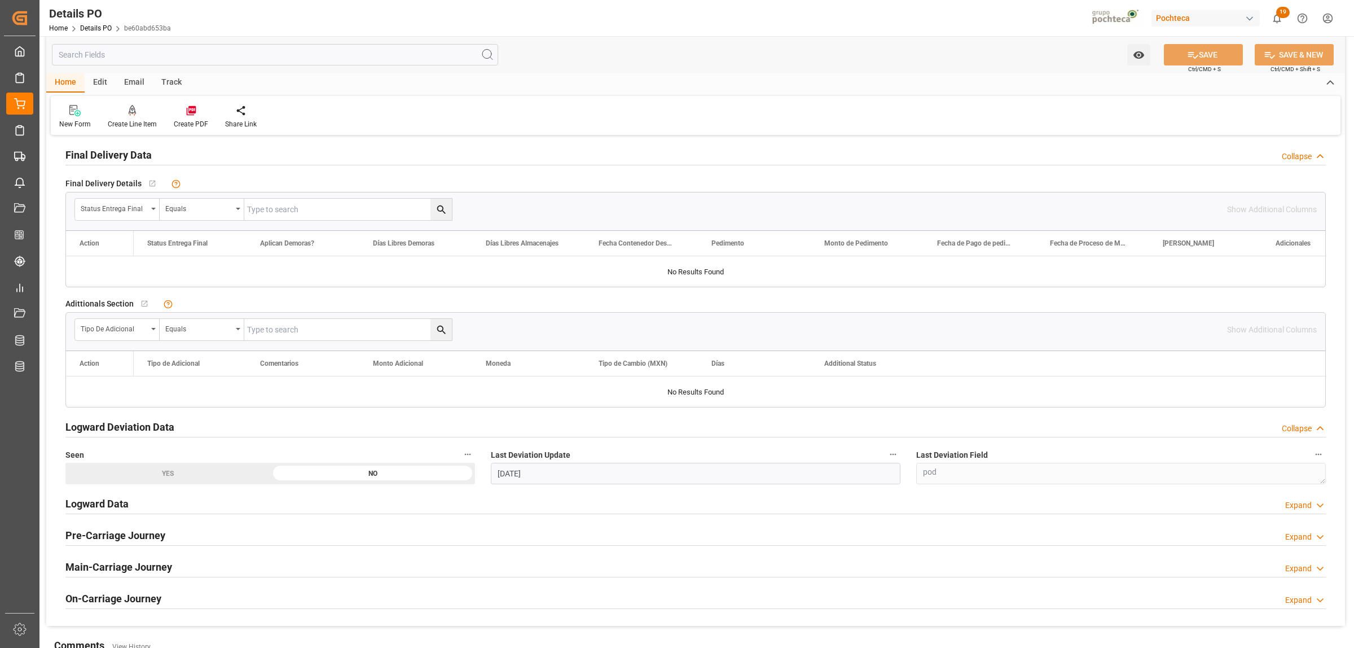
click at [112, 509] on h2 "Logward Data" at bounding box center [96, 503] width 63 height 15
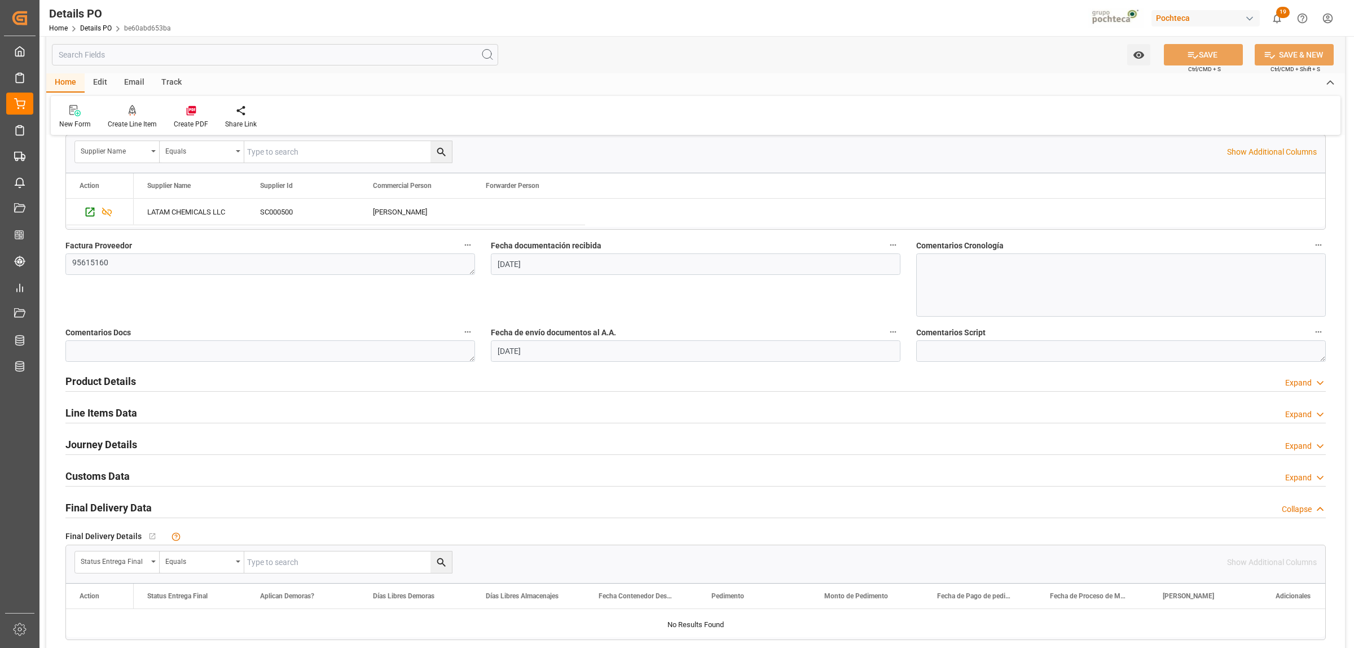
scroll to position [564, 0]
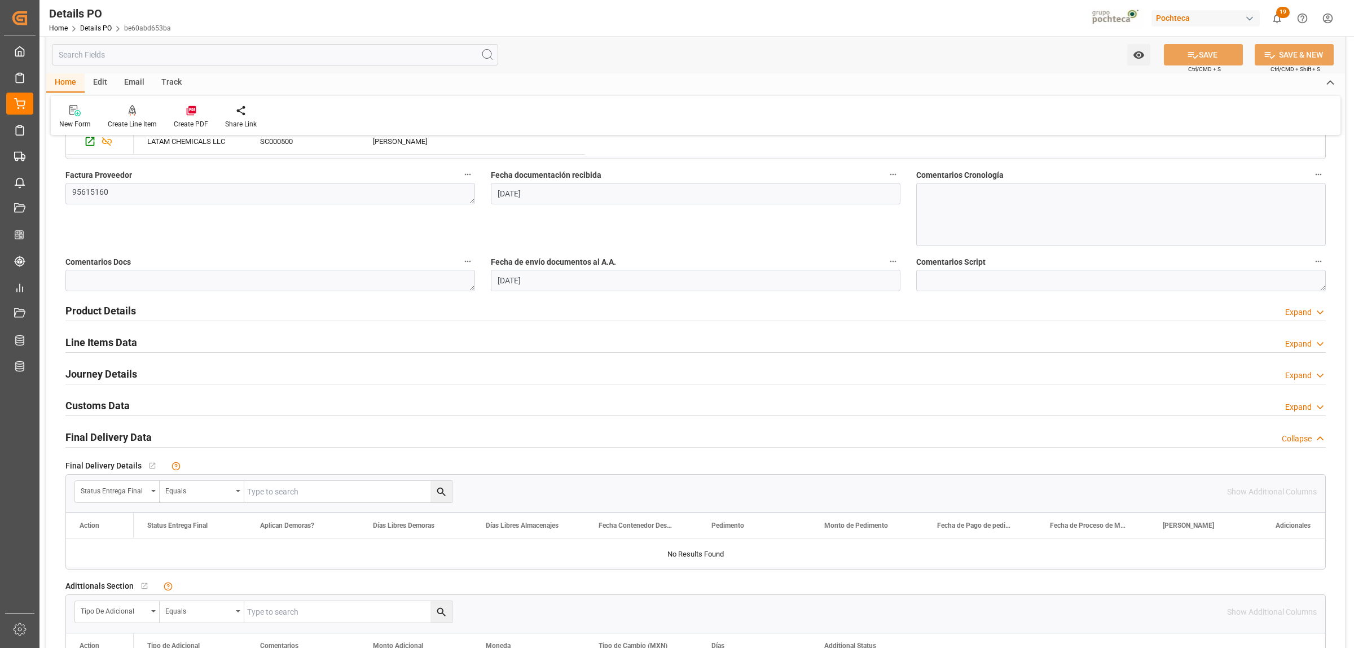
click at [88, 373] on h2 "Journey Details" at bounding box center [101, 373] width 72 height 15
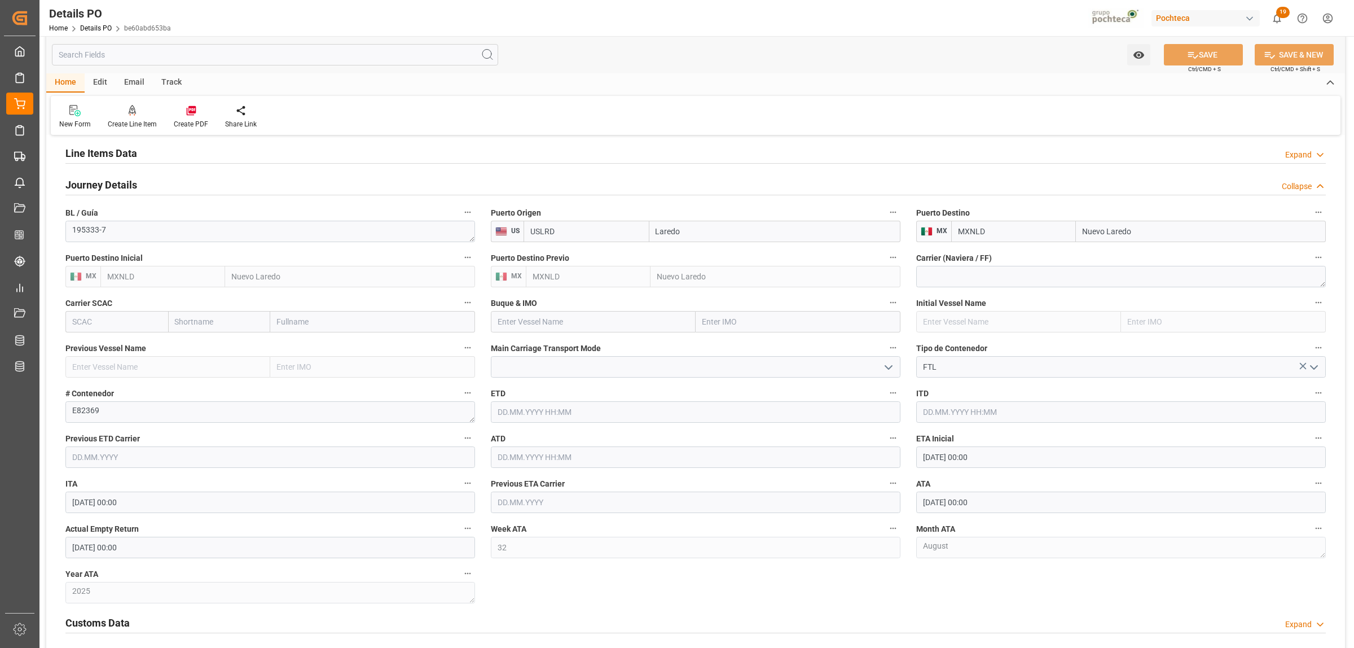
scroll to position [776, 0]
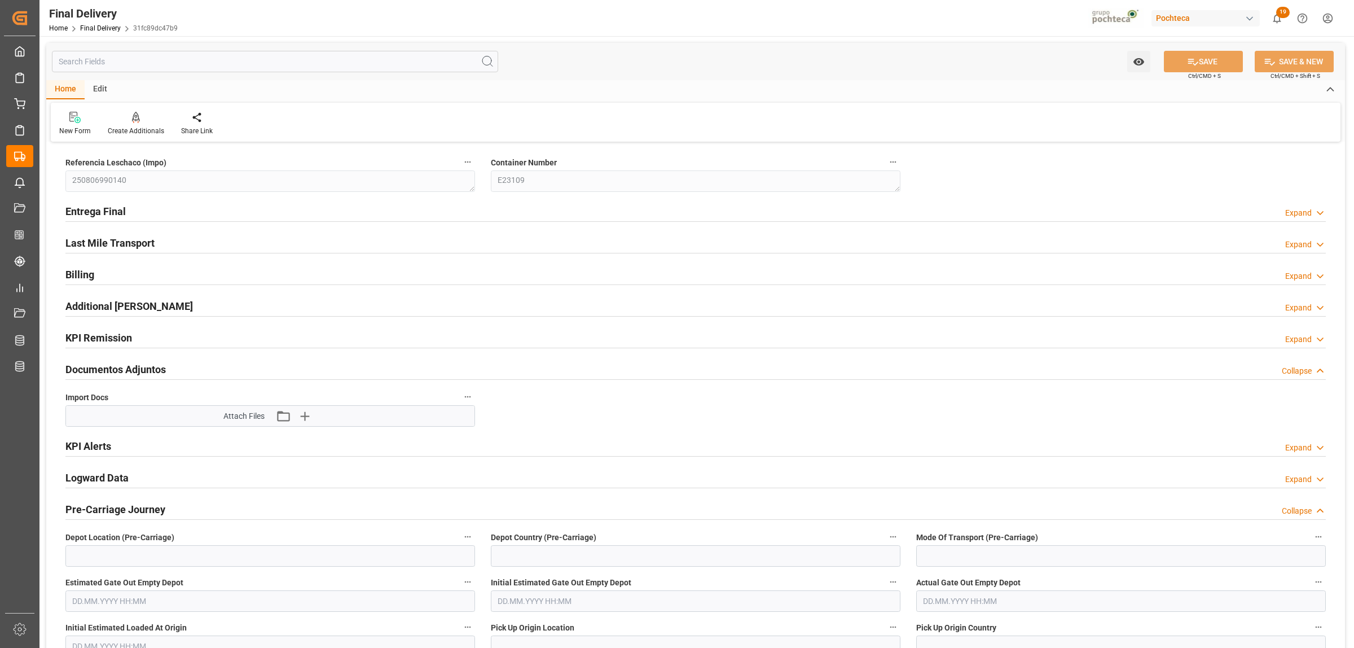
click at [93, 212] on h2 "Entrega Final" at bounding box center [95, 211] width 60 height 15
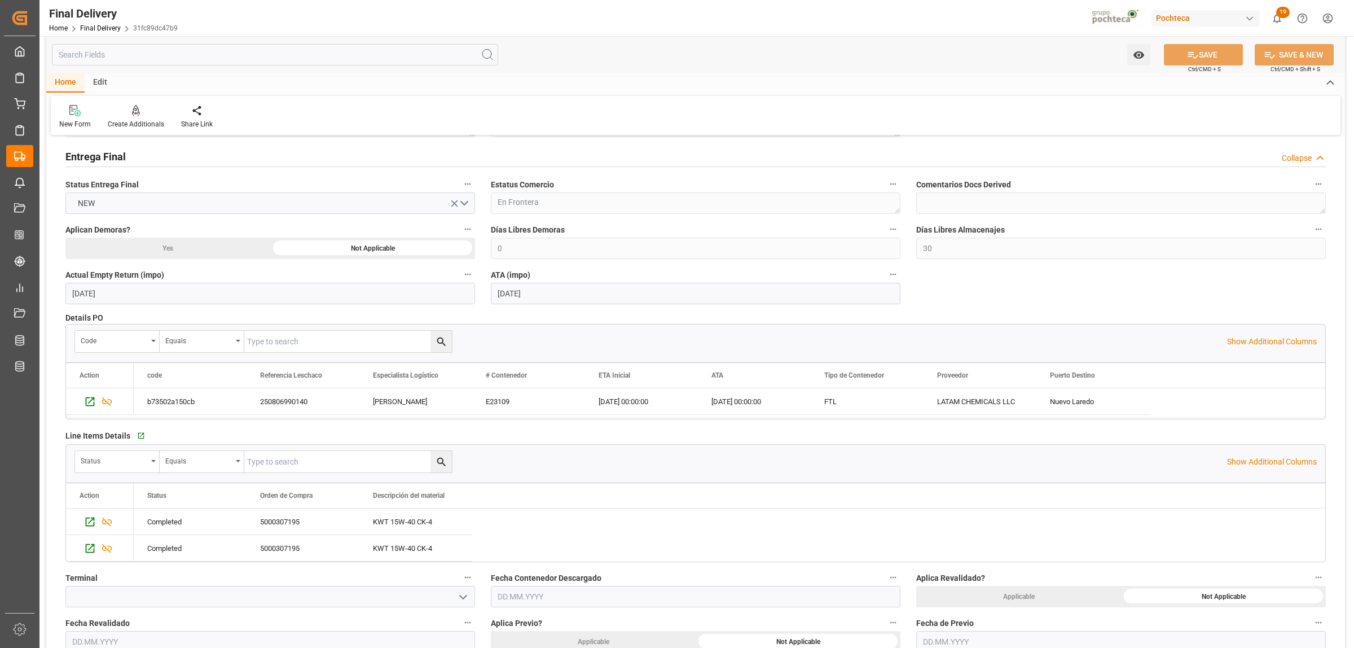
scroll to position [71, 0]
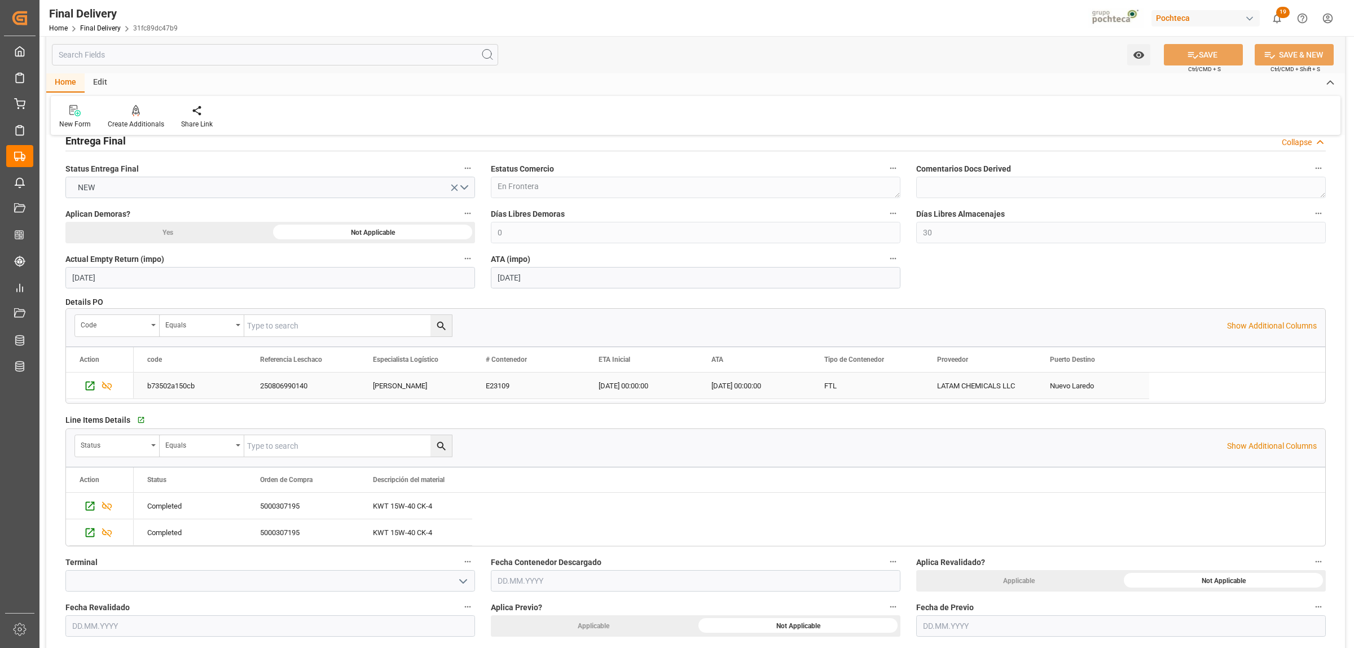
click at [282, 390] on div "250806990140" at bounding box center [303, 385] width 113 height 26
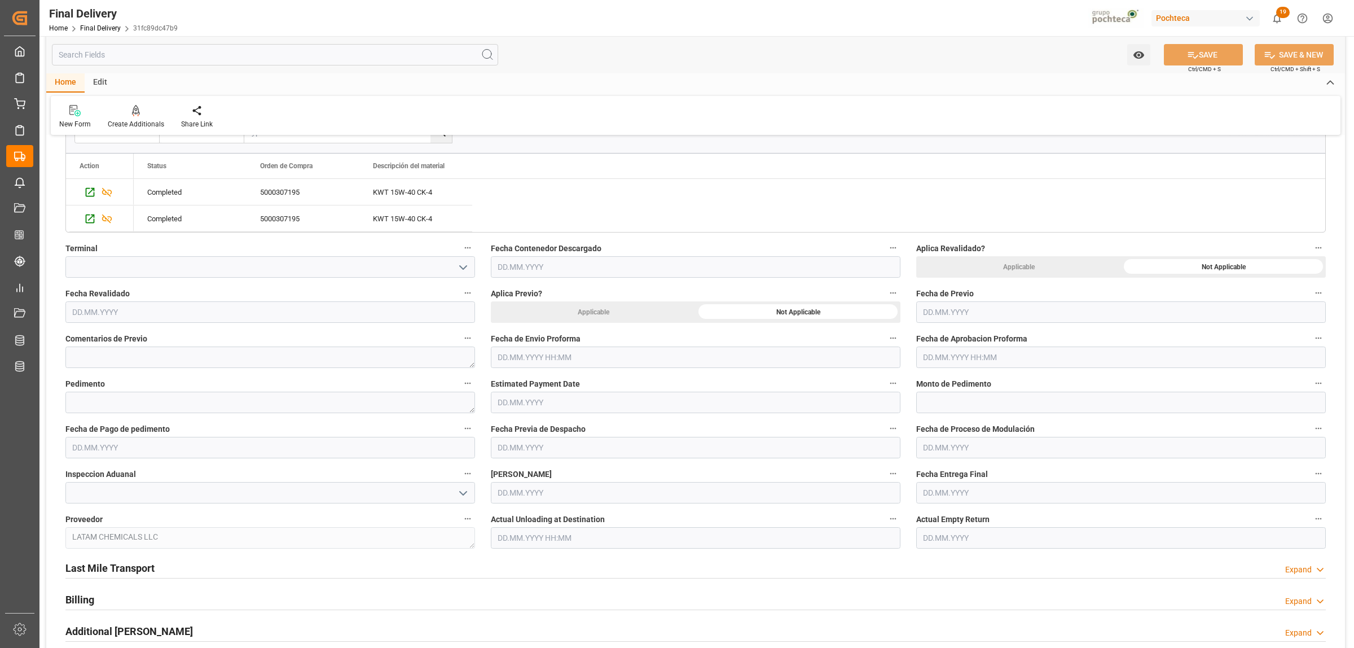
scroll to position [423, 0]
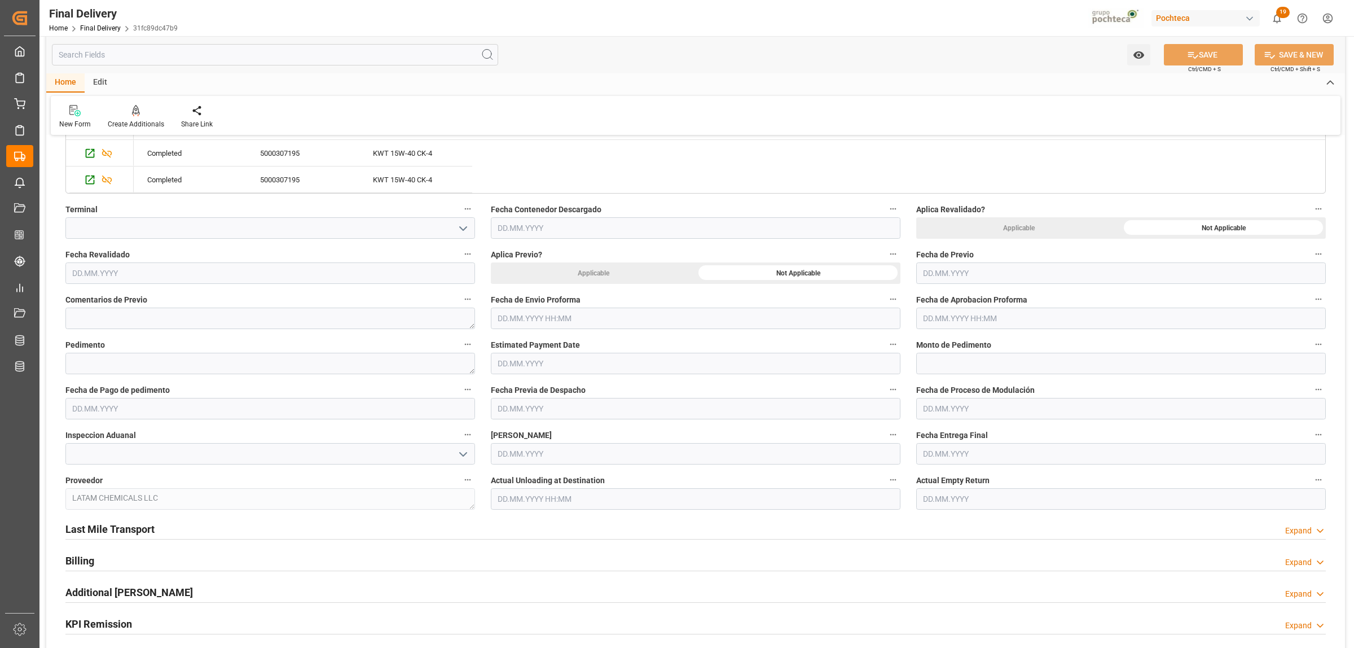
click at [565, 311] on input "text" at bounding box center [696, 317] width 410 height 21
click at [523, 434] on span "12" at bounding box center [526, 432] width 7 height 8
type input "12.08.2025 00:00"
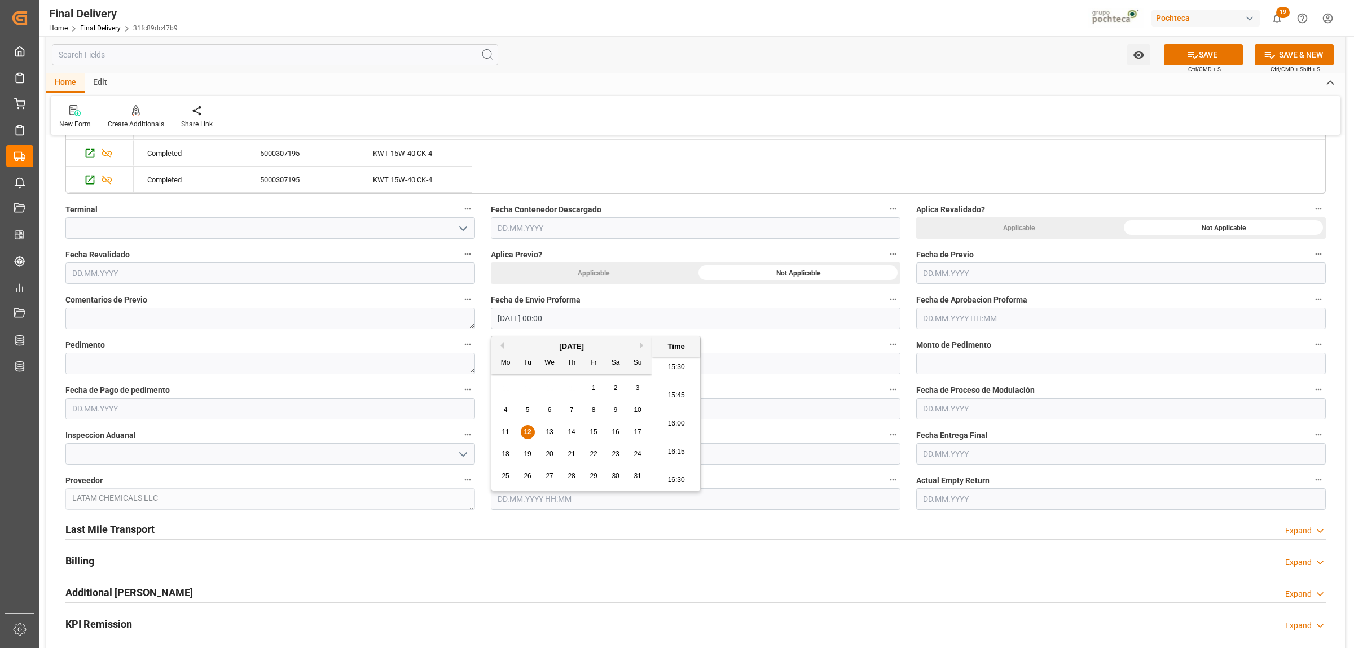
click at [948, 320] on input "text" at bounding box center [1121, 317] width 410 height 21
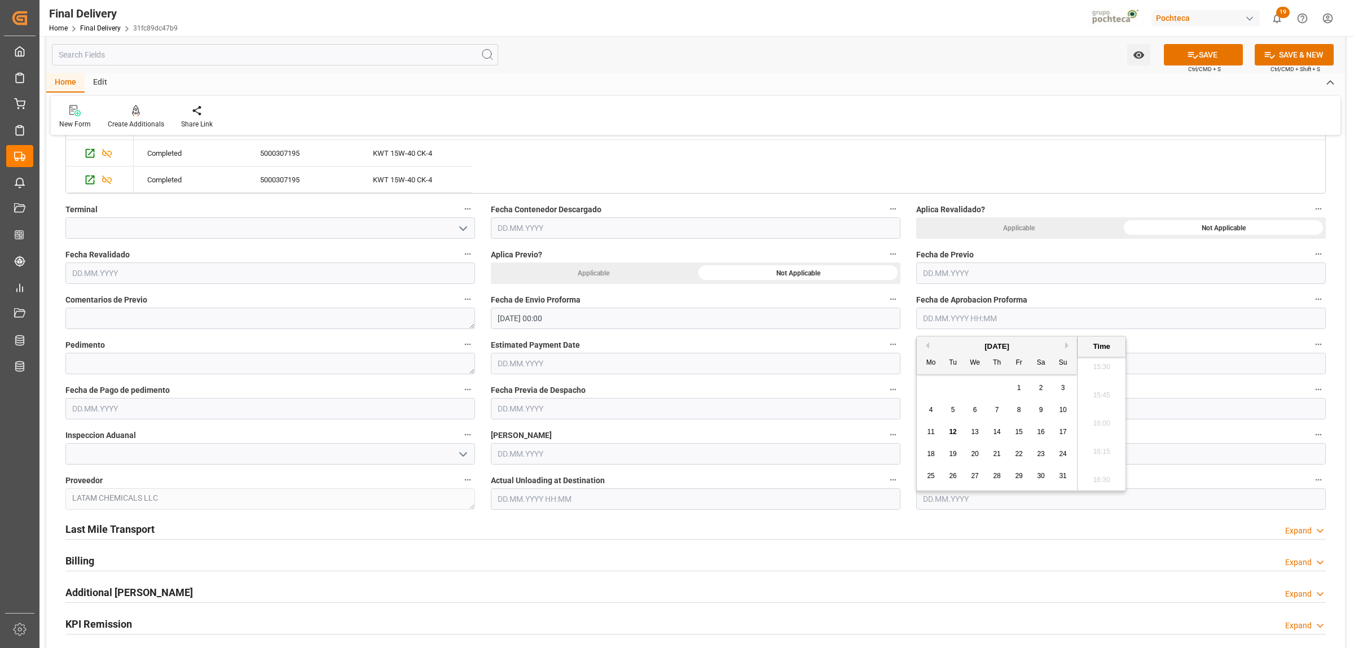
click at [954, 433] on span "12" at bounding box center [952, 432] width 7 height 8
type input "[DATE] 00:00"
click at [199, 366] on textarea at bounding box center [270, 363] width 410 height 21
click at [221, 361] on textarea at bounding box center [270, 363] width 410 height 21
paste textarea "25 24 3617 5008090"
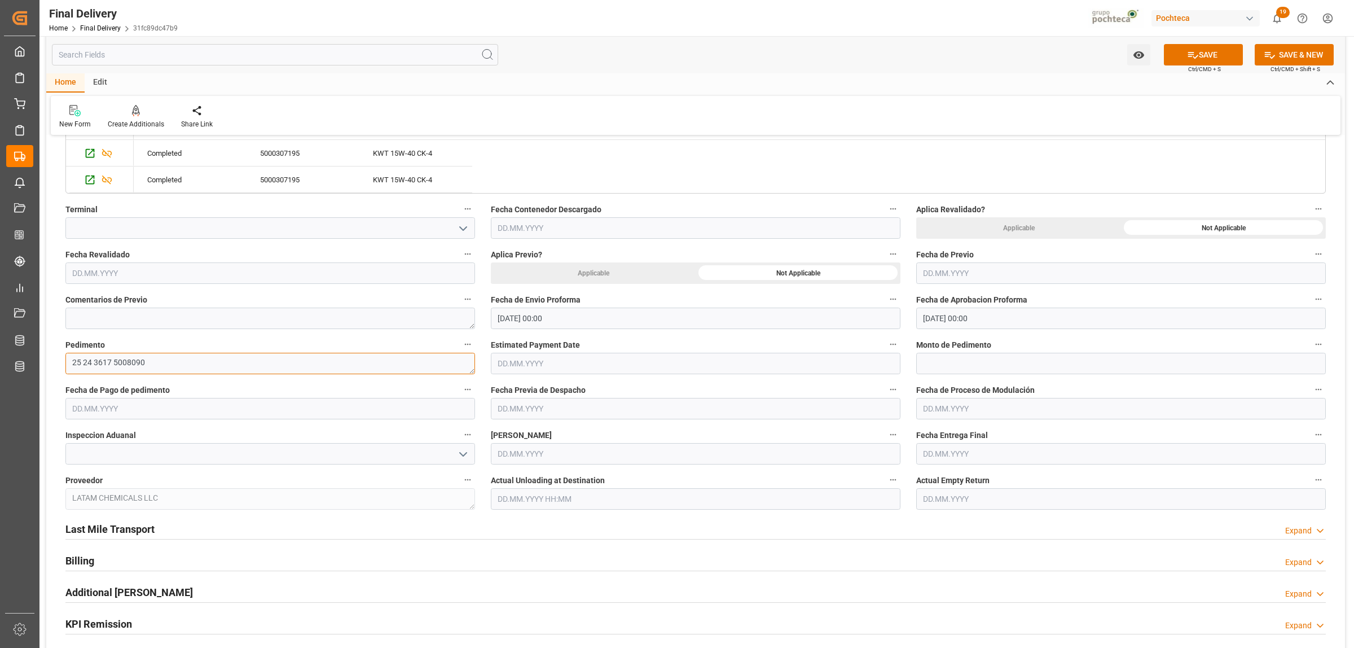
type textarea "25 24 3617 5008090"
click at [977, 369] on input "text" at bounding box center [1121, 363] width 410 height 21
paste input "109498"
type input "109498"
click at [219, 411] on input "text" at bounding box center [270, 408] width 410 height 21
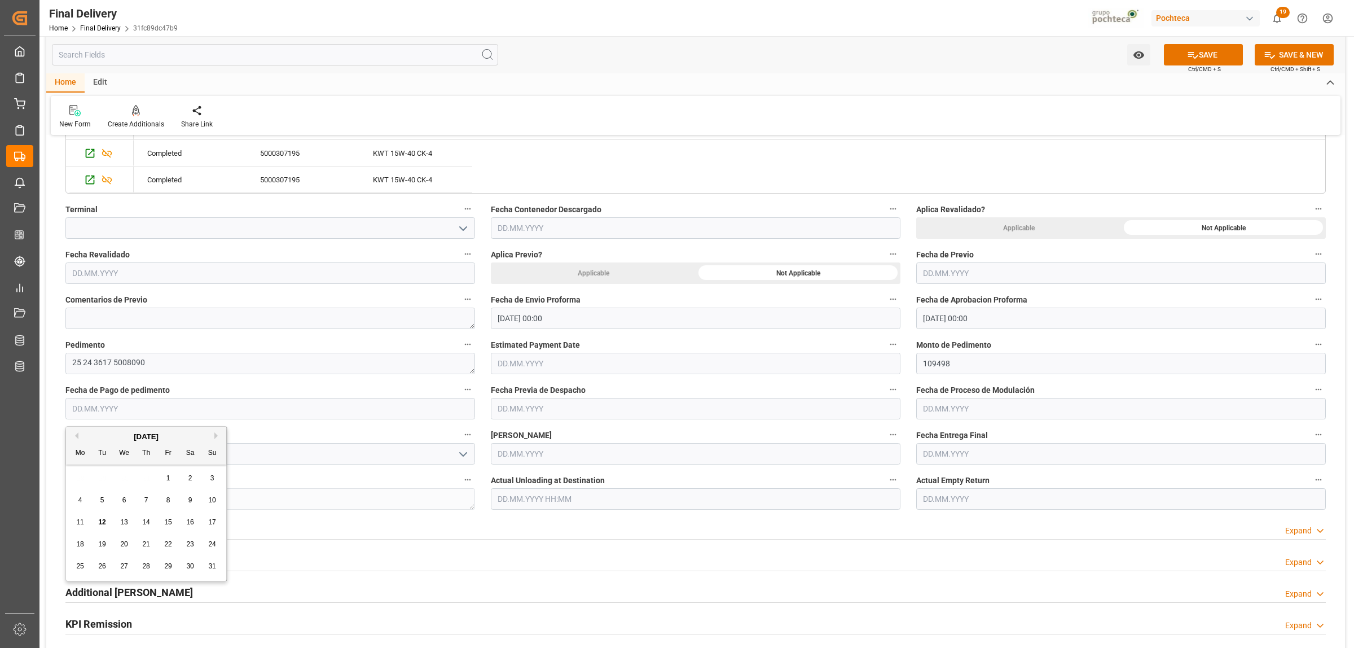
click at [99, 525] on span "12" at bounding box center [101, 522] width 7 height 8
type input "[DATE]"
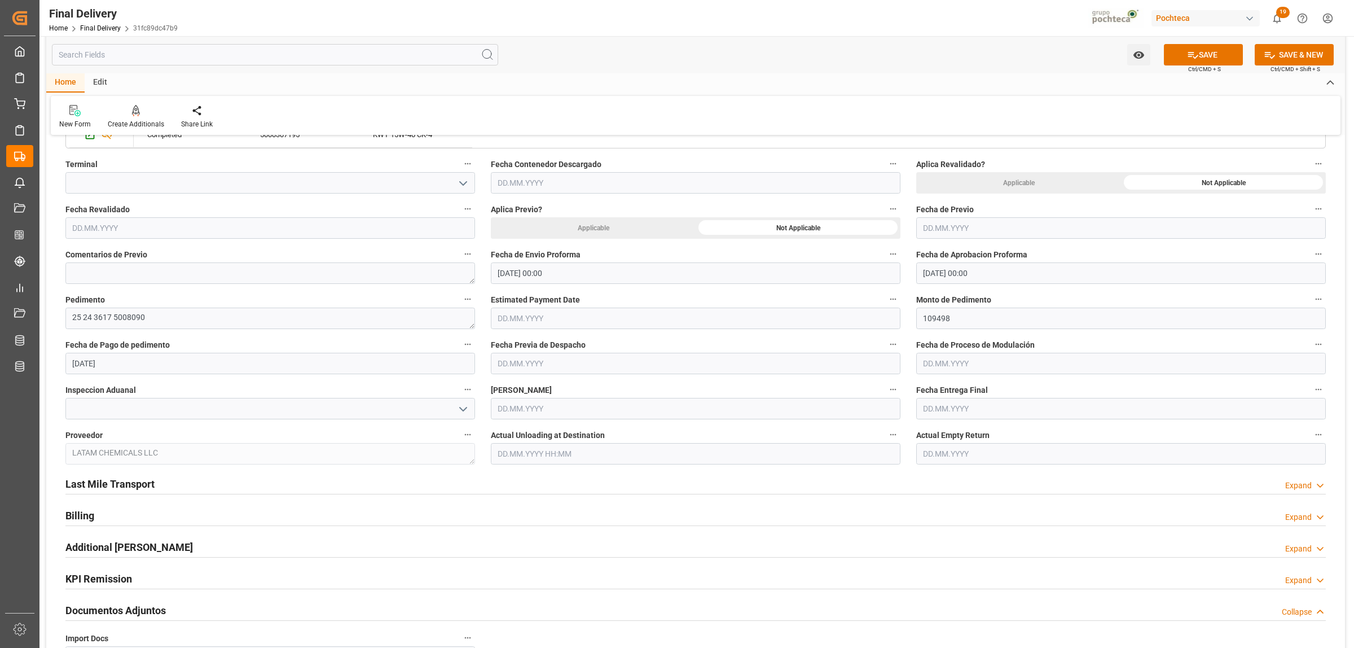
scroll to position [494, 0]
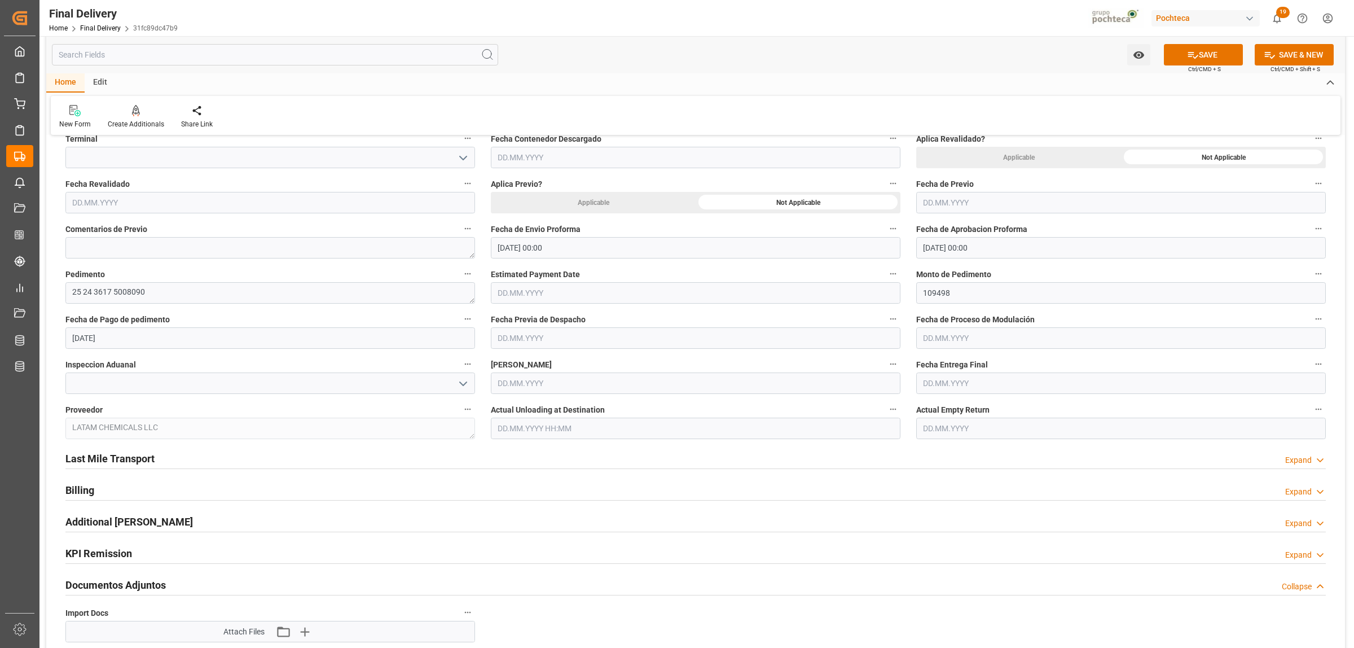
click at [940, 373] on input "text" at bounding box center [1121, 382] width 410 height 21
click at [974, 495] on span "13" at bounding box center [974, 496] width 7 height 8
type input "[DATE]"
click at [948, 432] on input "text" at bounding box center [1121, 427] width 410 height 21
click at [974, 542] on span "13" at bounding box center [974, 542] width 7 height 8
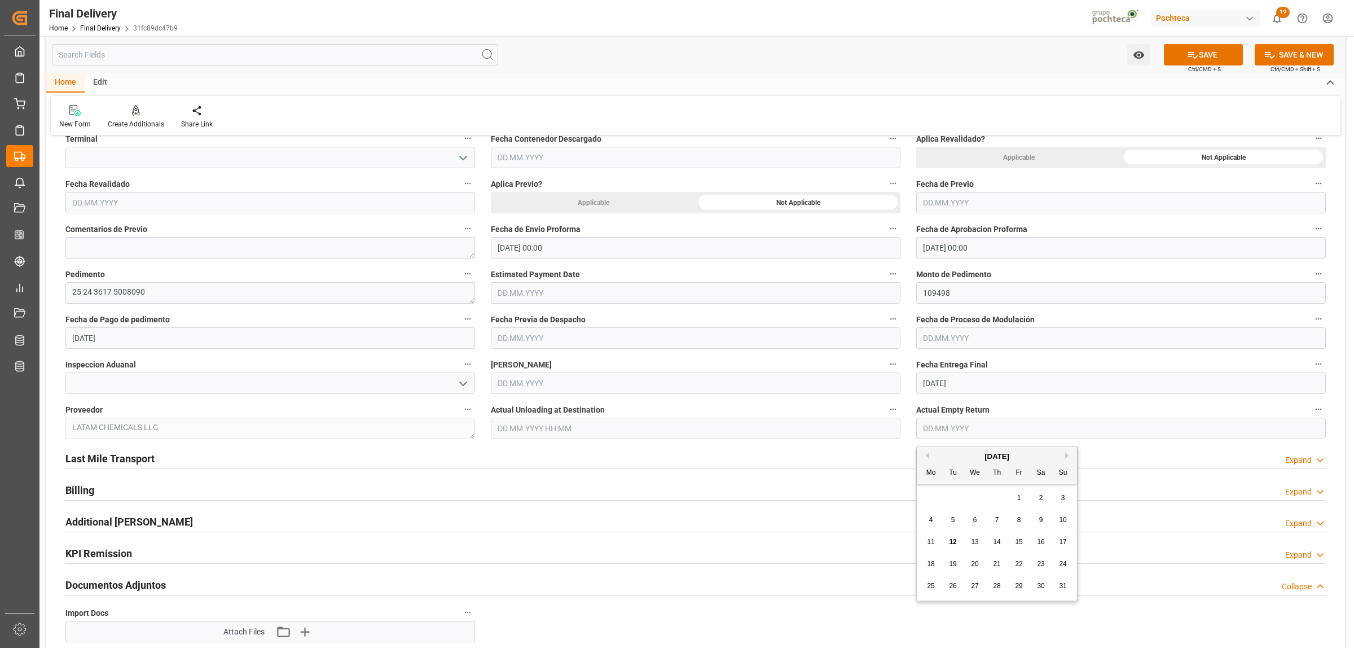
type input "[DATE]"
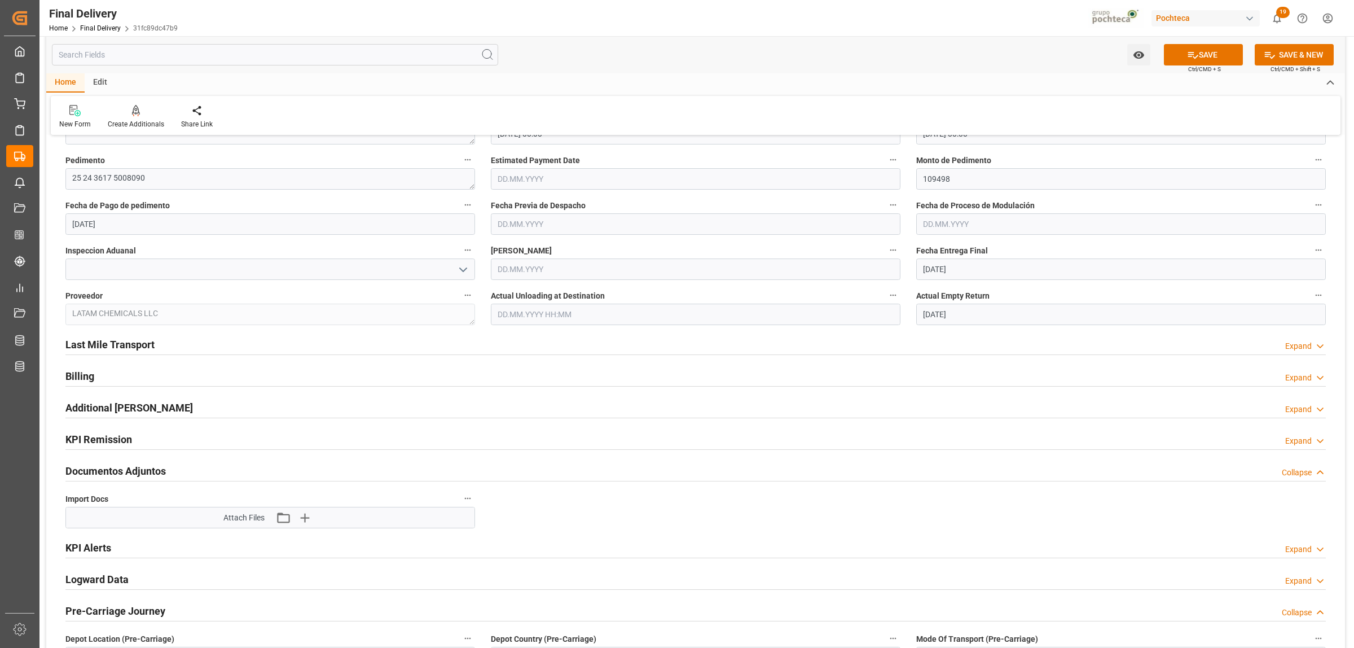
scroll to position [635, 0]
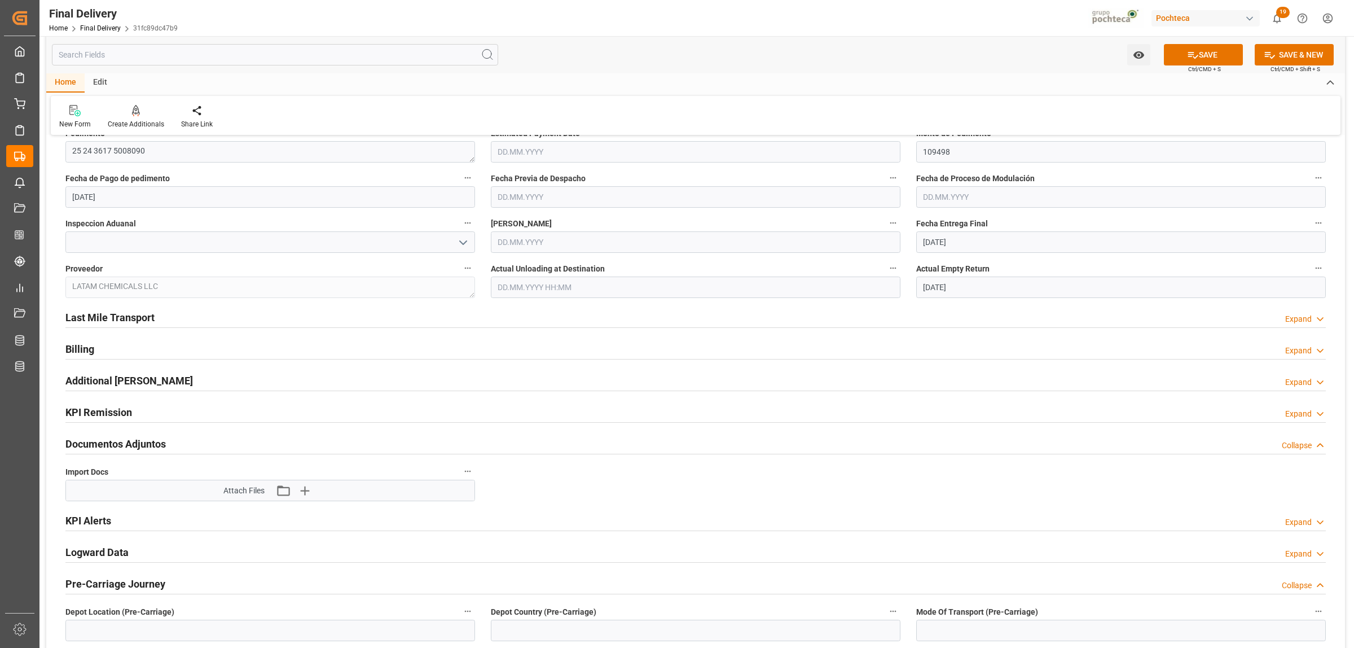
click at [117, 314] on h2 "Last Mile Transport" at bounding box center [109, 317] width 89 height 15
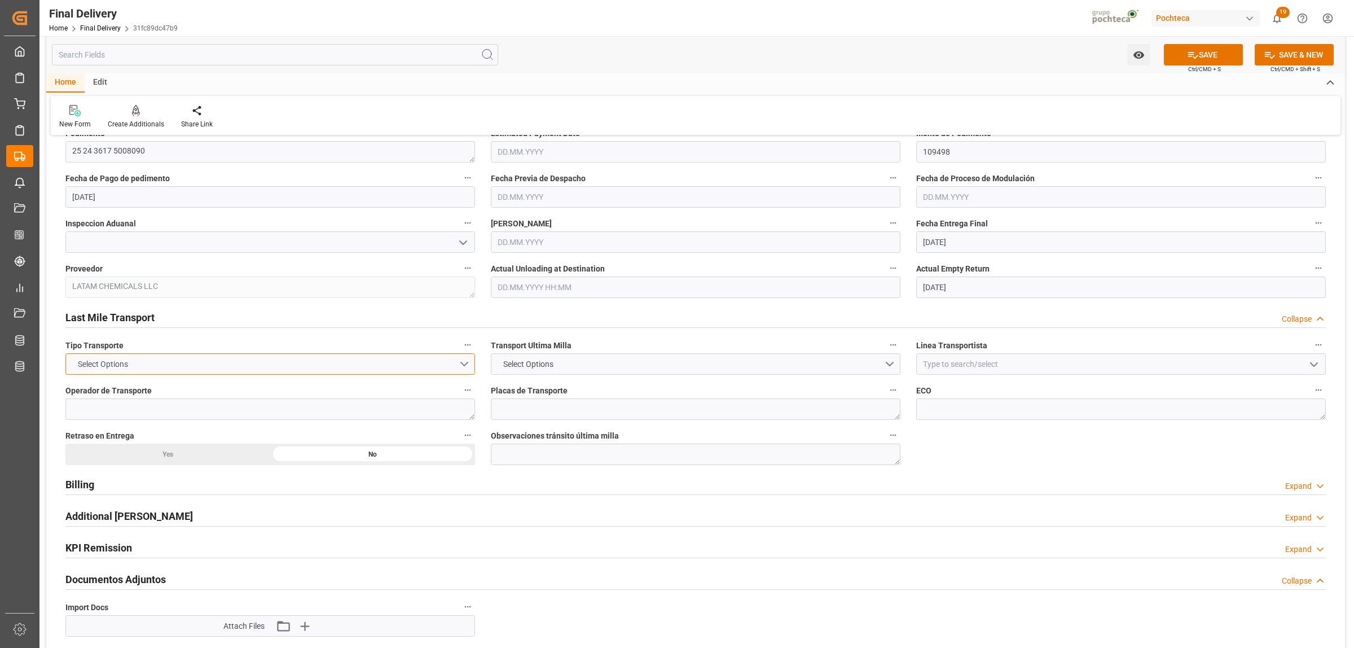
click at [469, 365] on button "Select Options" at bounding box center [270, 363] width 410 height 21
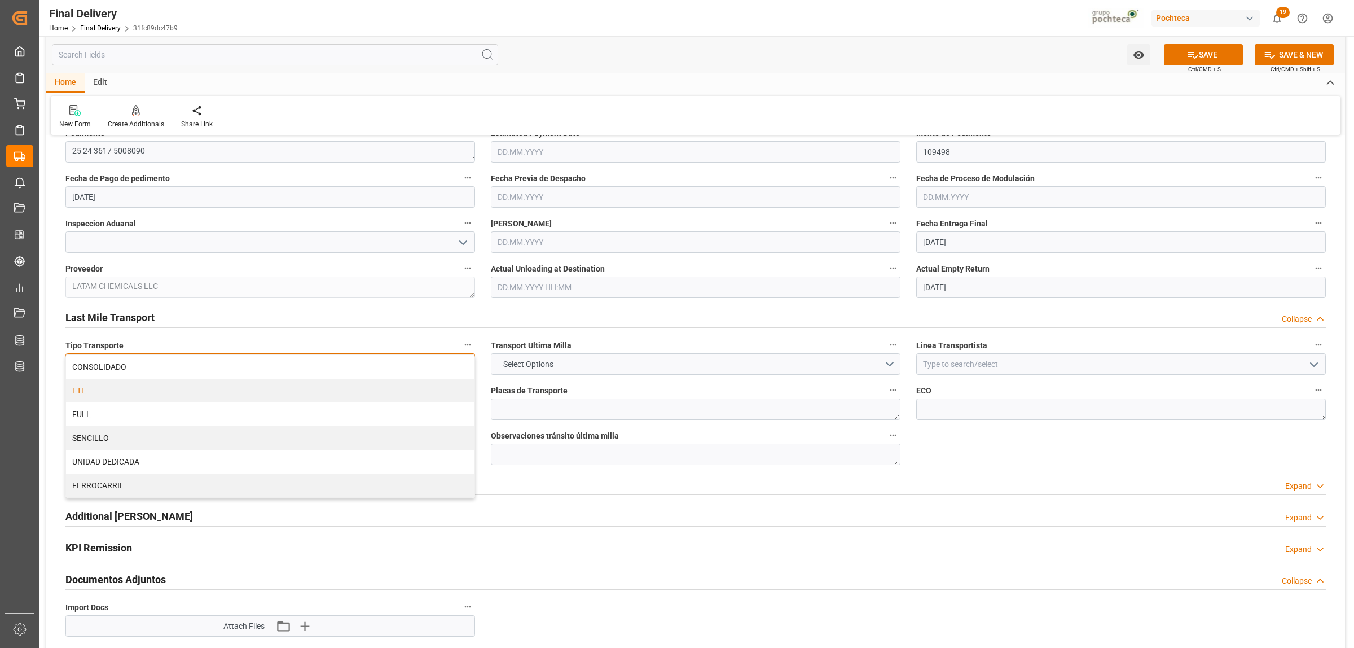
click at [220, 388] on div "FTL" at bounding box center [270, 391] width 408 height 24
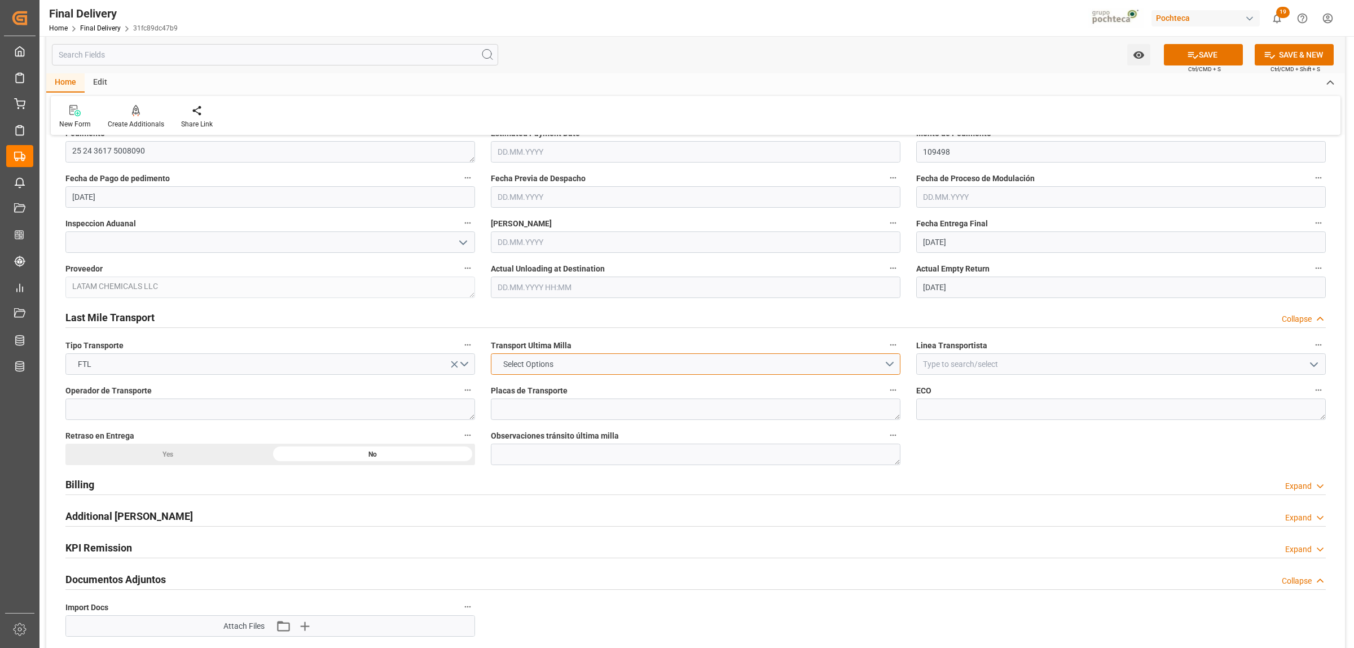
click at [894, 367] on button "Select Options" at bounding box center [696, 363] width 410 height 21
click at [604, 390] on div "POCHTECA" at bounding box center [695, 391] width 408 height 24
click at [1030, 369] on input at bounding box center [1121, 363] width 410 height 21
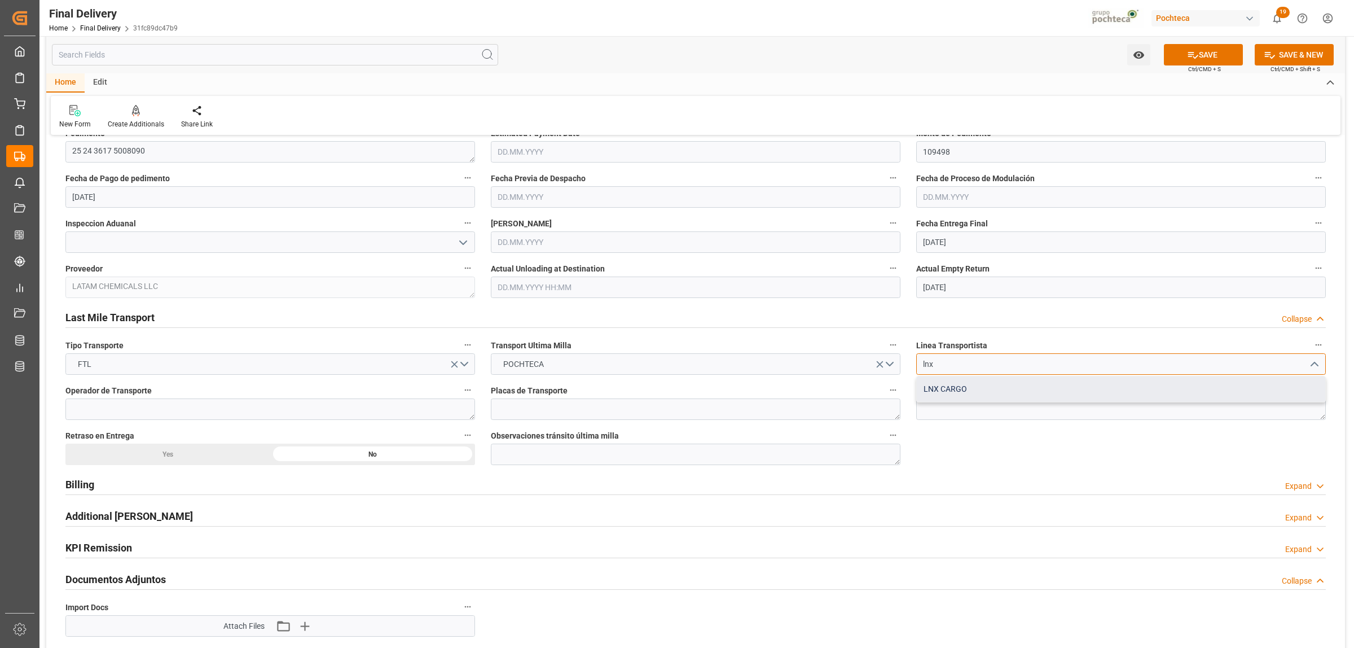
click at [954, 392] on div "LNX CARGO" at bounding box center [1121, 388] width 408 height 25
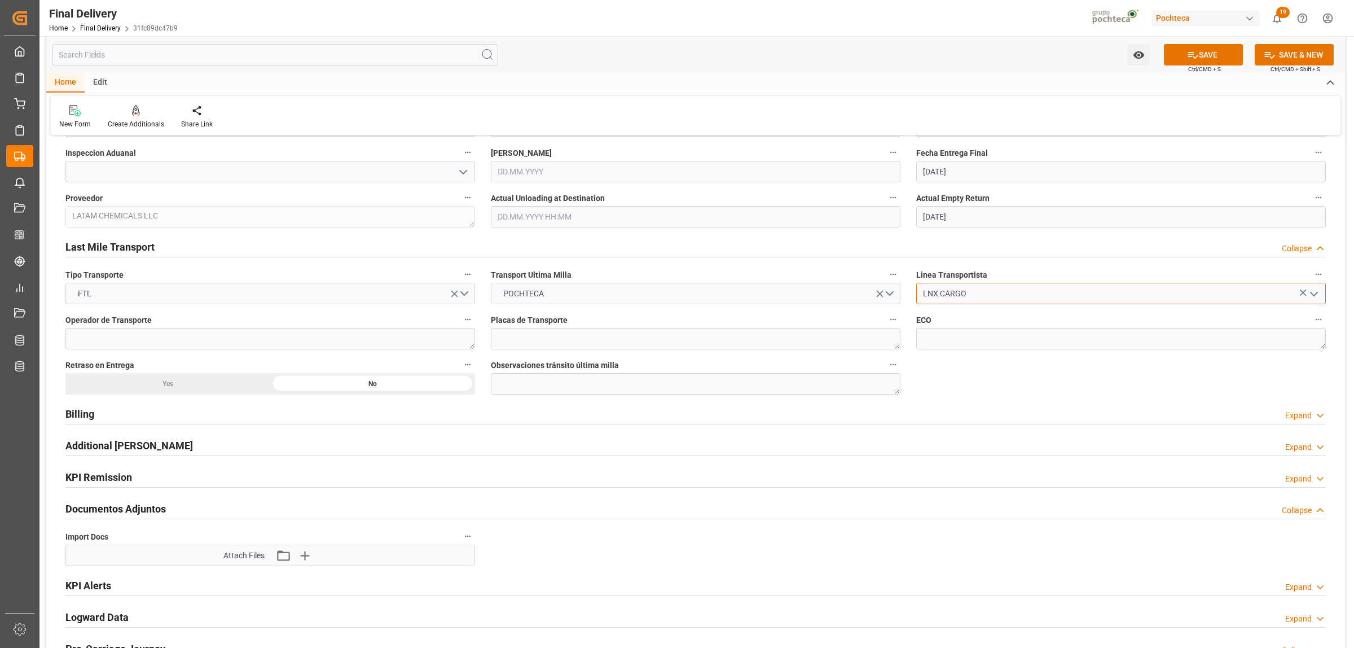
type input "LNX CARGO"
click at [81, 413] on h2 "Billing" at bounding box center [79, 413] width 29 height 15
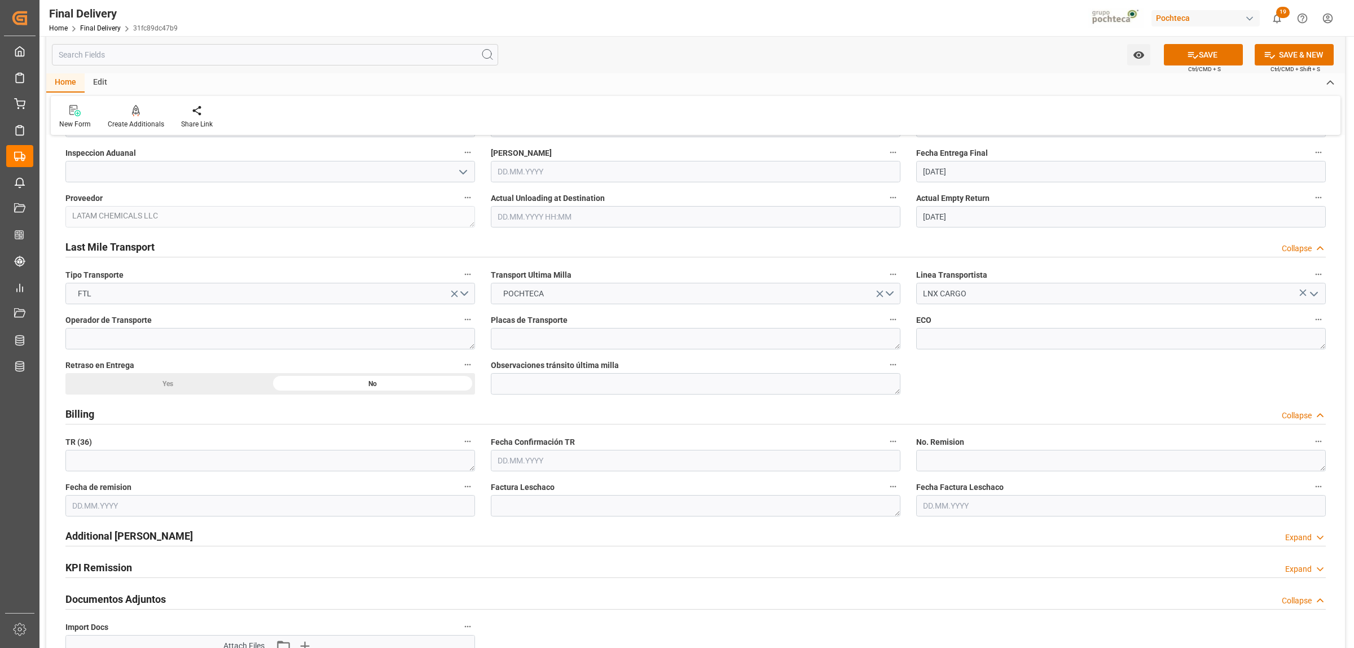
click at [81, 413] on h2 "Billing" at bounding box center [79, 413] width 29 height 15
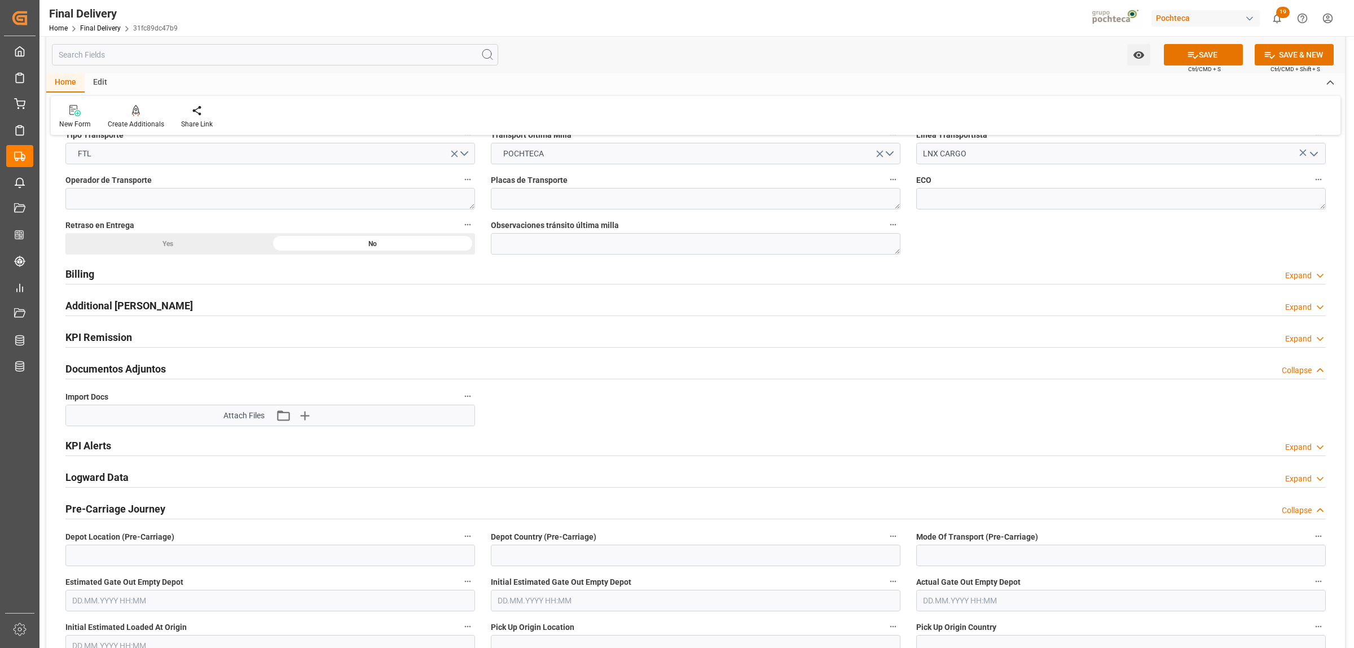
scroll to position [846, 0]
click at [303, 415] on icon "button" at bounding box center [305, 414] width 18 height 18
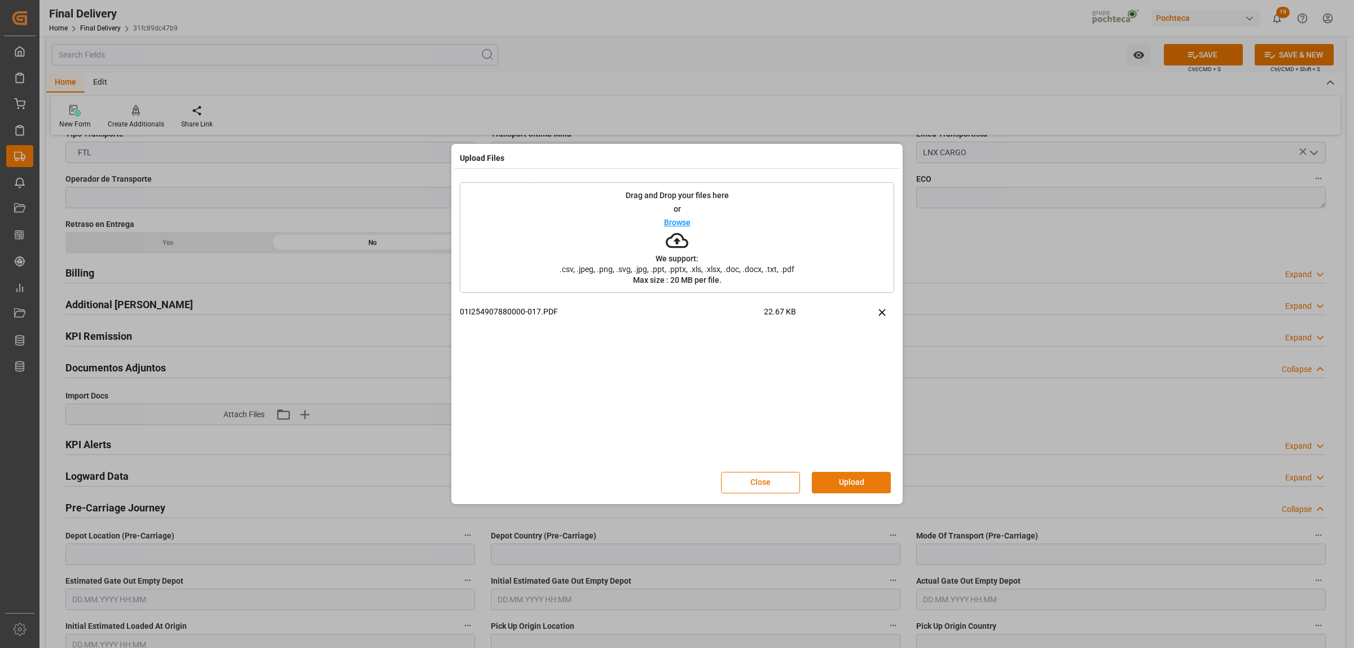
click at [859, 487] on button "Upload" at bounding box center [851, 482] width 79 height 21
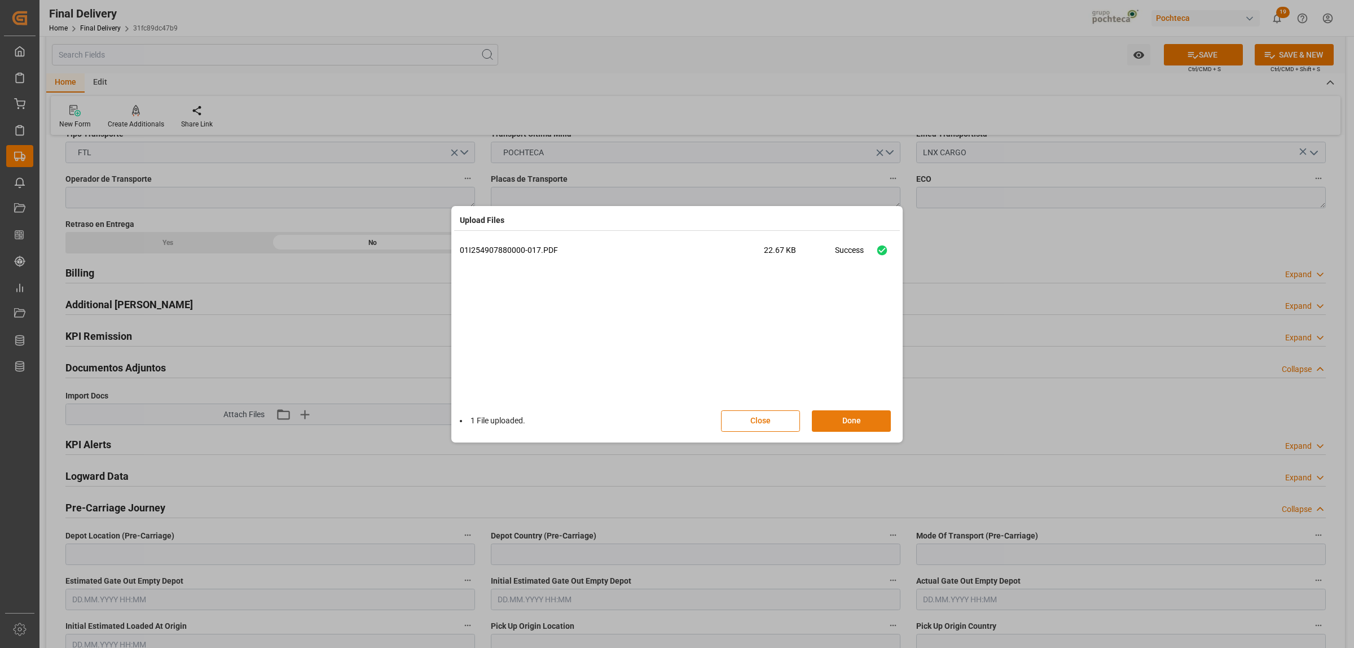
click at [835, 415] on button "Done" at bounding box center [851, 420] width 79 height 21
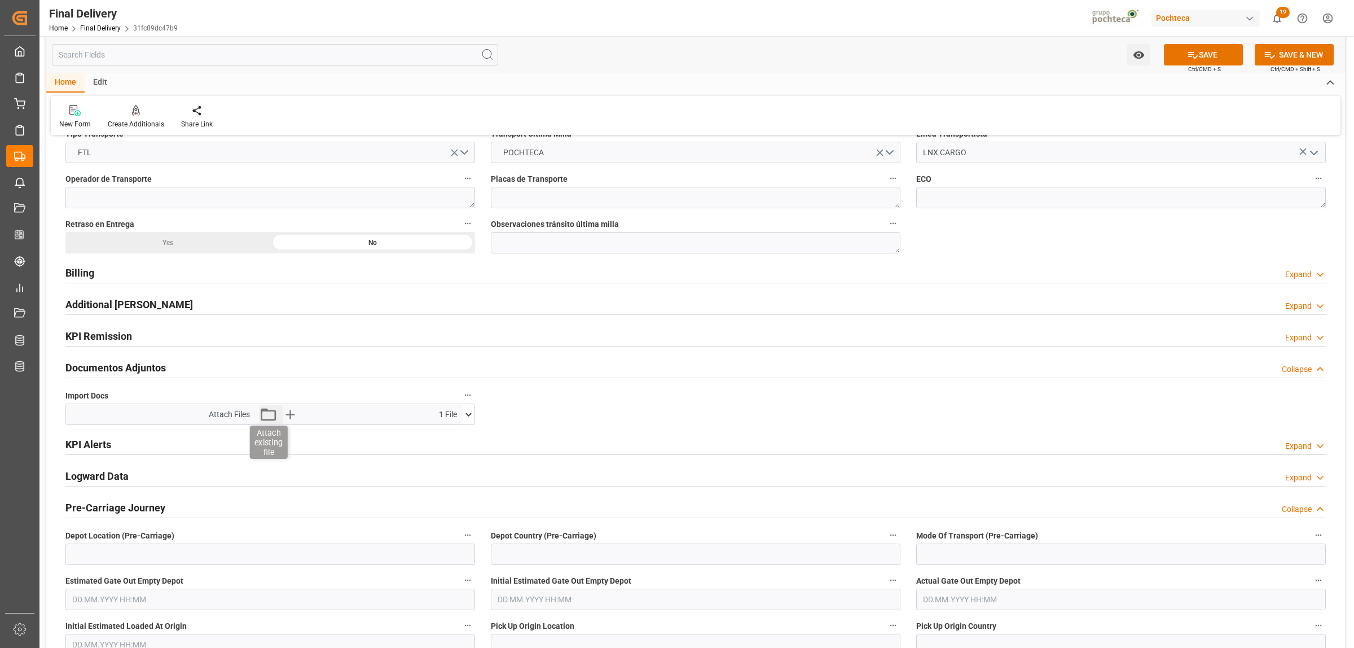
click at [274, 412] on icon "button" at bounding box center [268, 414] width 15 height 12
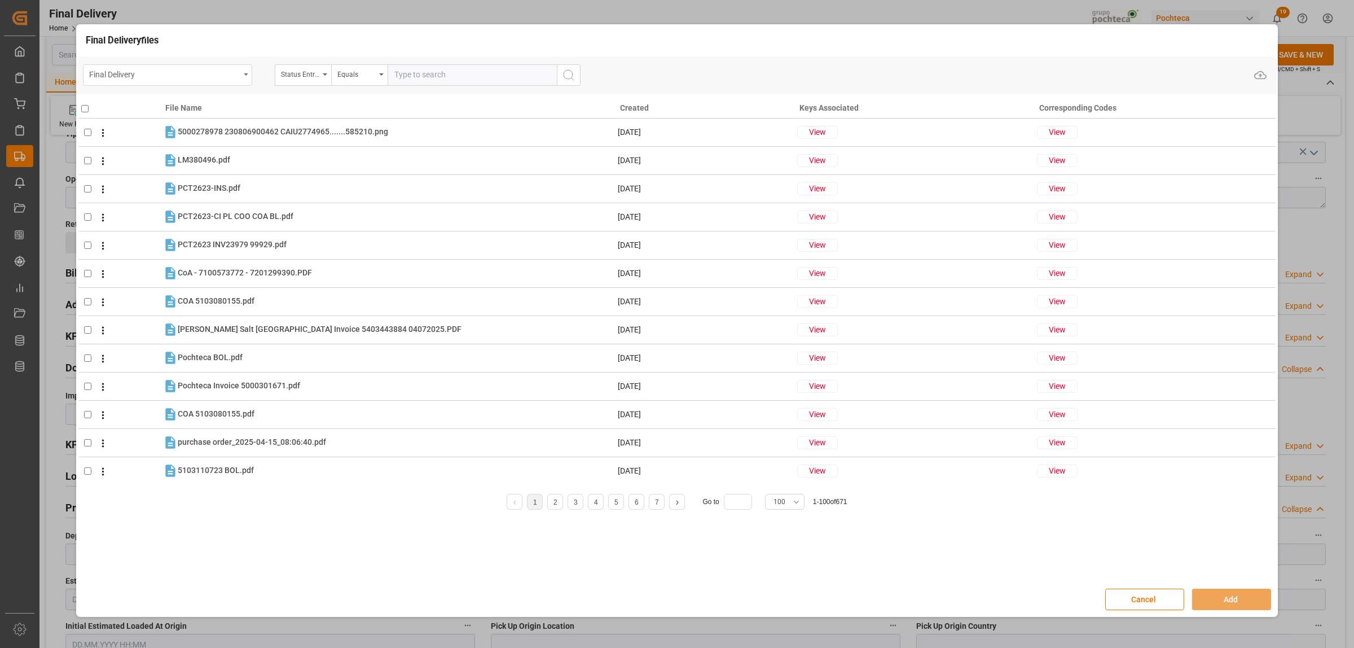
click at [247, 75] on div "Final Delivery" at bounding box center [167, 74] width 169 height 21
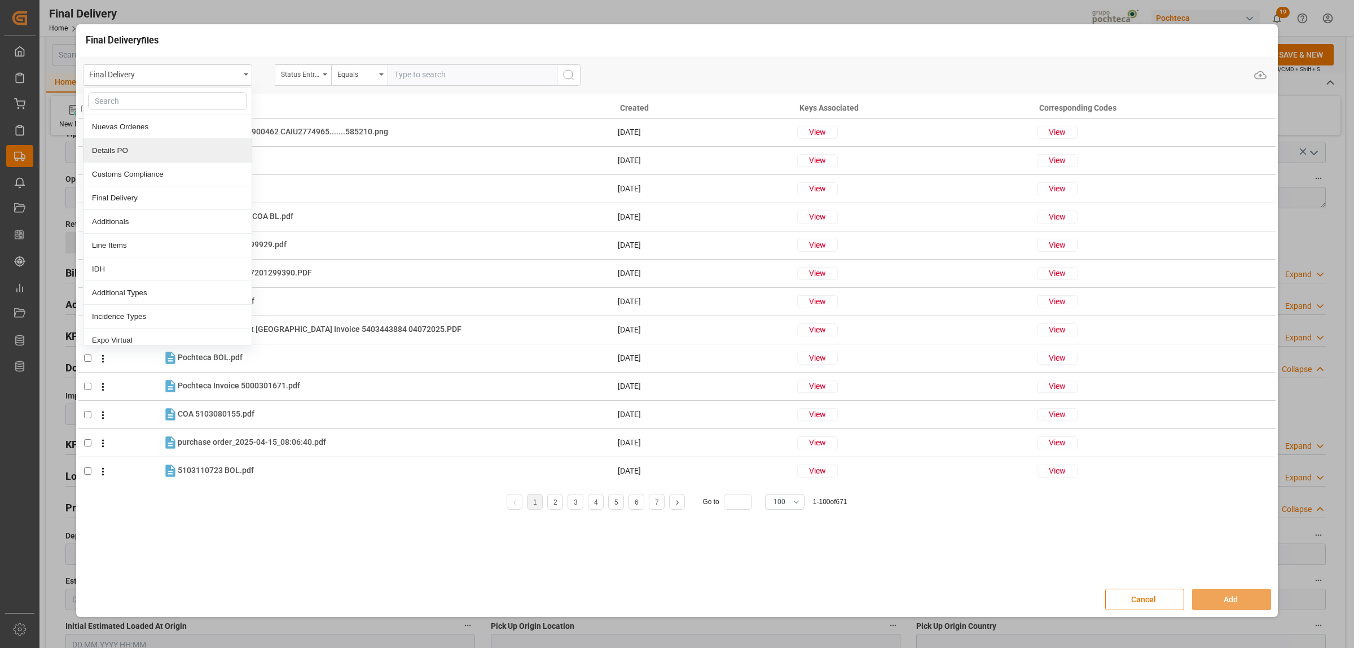
click at [118, 153] on div "Details PO" at bounding box center [167, 151] width 168 height 24
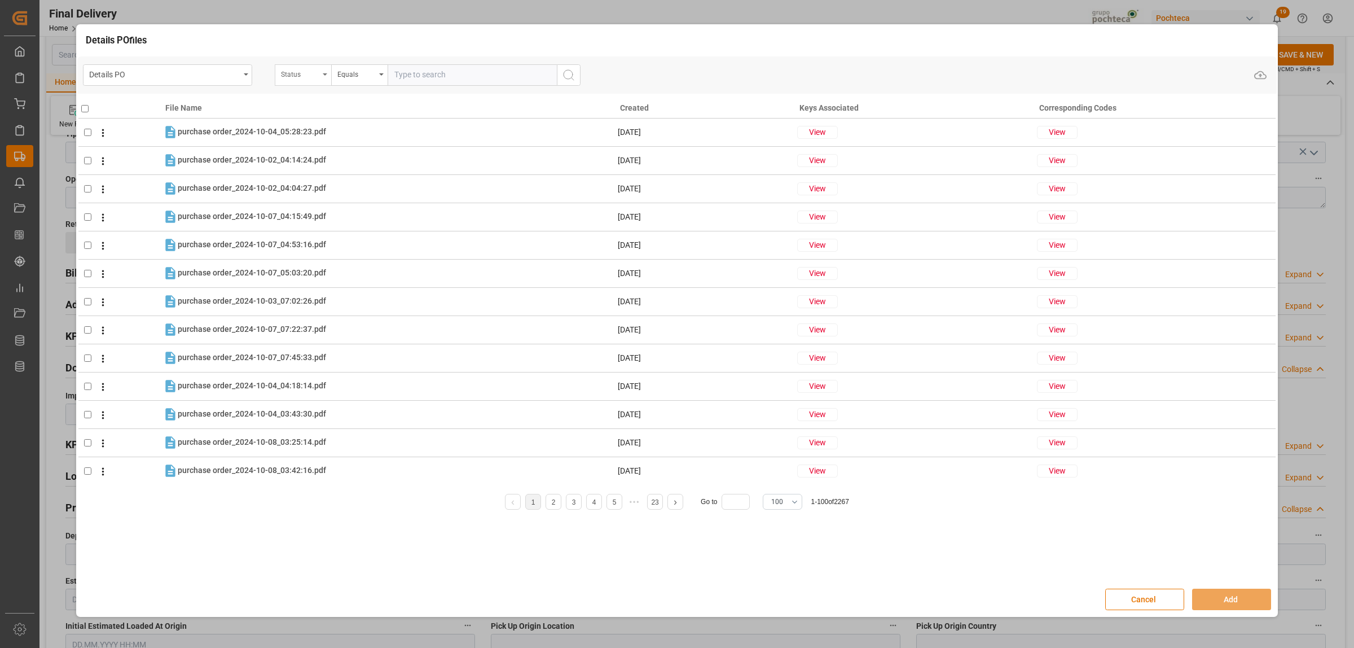
click at [326, 75] on div "Status" at bounding box center [303, 74] width 56 height 21
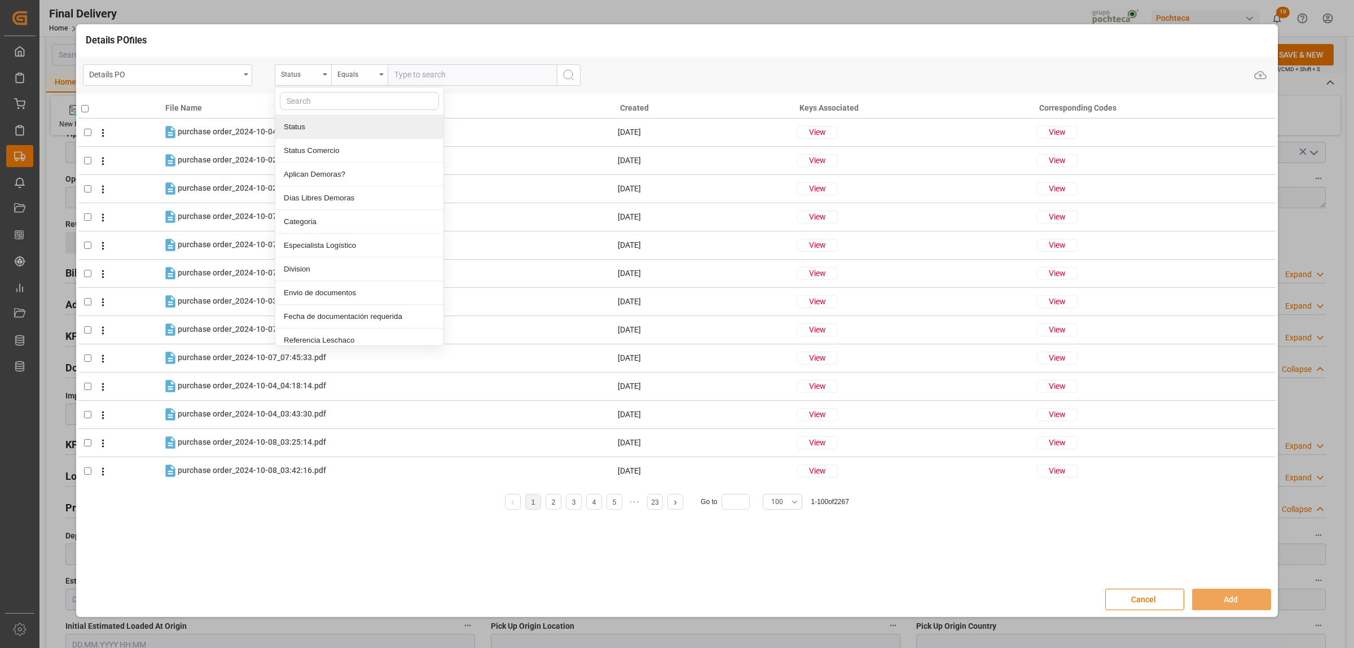
click at [322, 102] on input "text" at bounding box center [359, 101] width 159 height 18
type input "ord"
click at [334, 127] on div "Orden de Compra nuevo" at bounding box center [359, 127] width 168 height 24
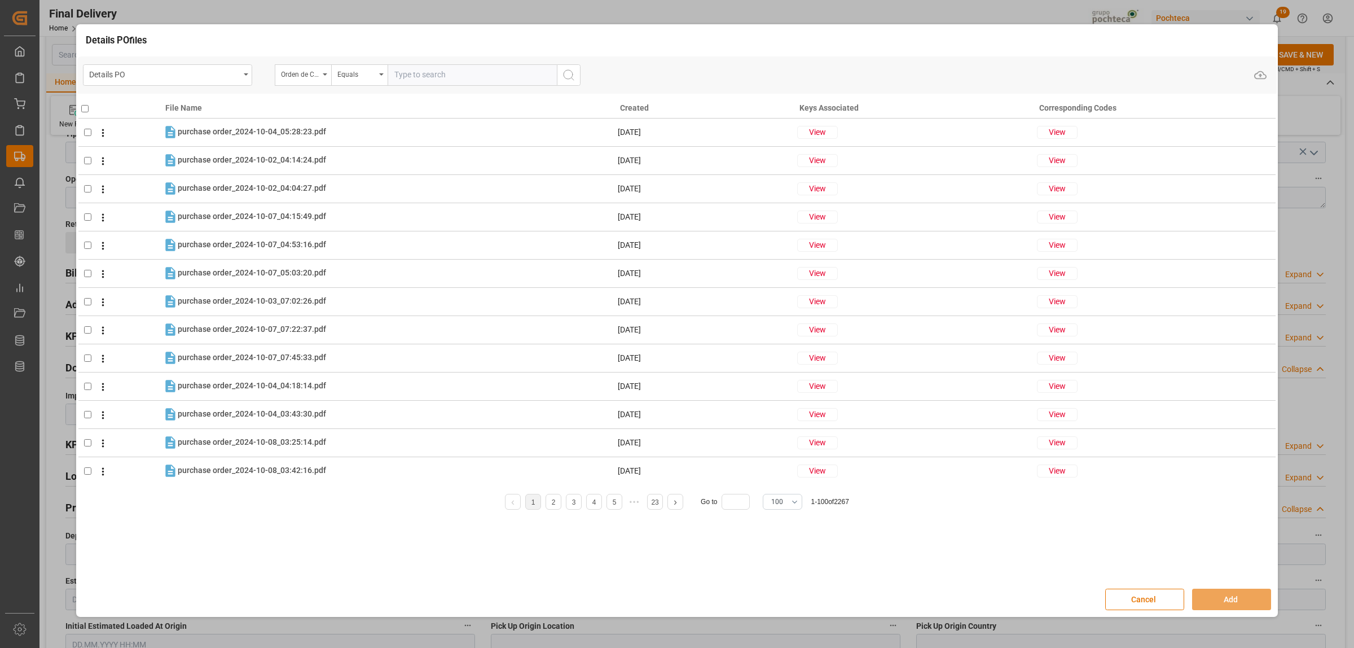
click at [401, 79] on input "text" at bounding box center [472, 74] width 169 height 21
paste input "5000307195"
type input "5000307195"
click at [574, 78] on icon "search button" at bounding box center [569, 75] width 14 height 14
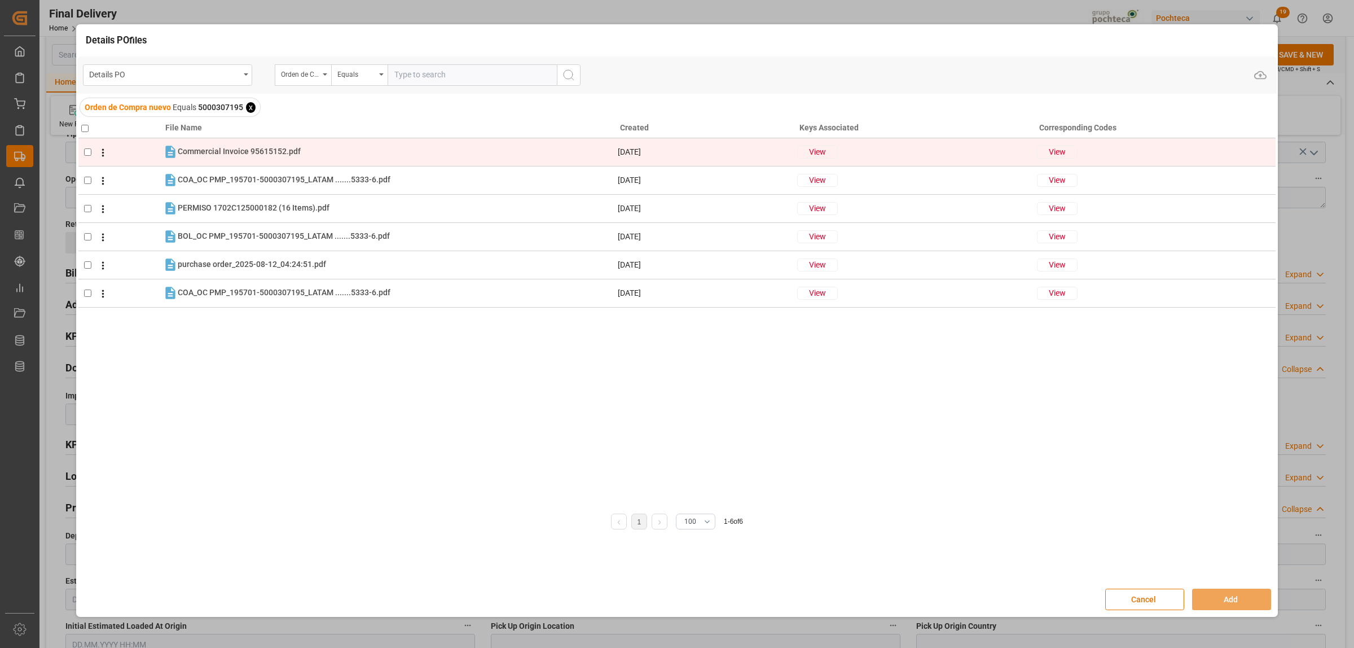
click at [83, 156] on td at bounding box center [120, 152] width 84 height 28
checkbox input "true"
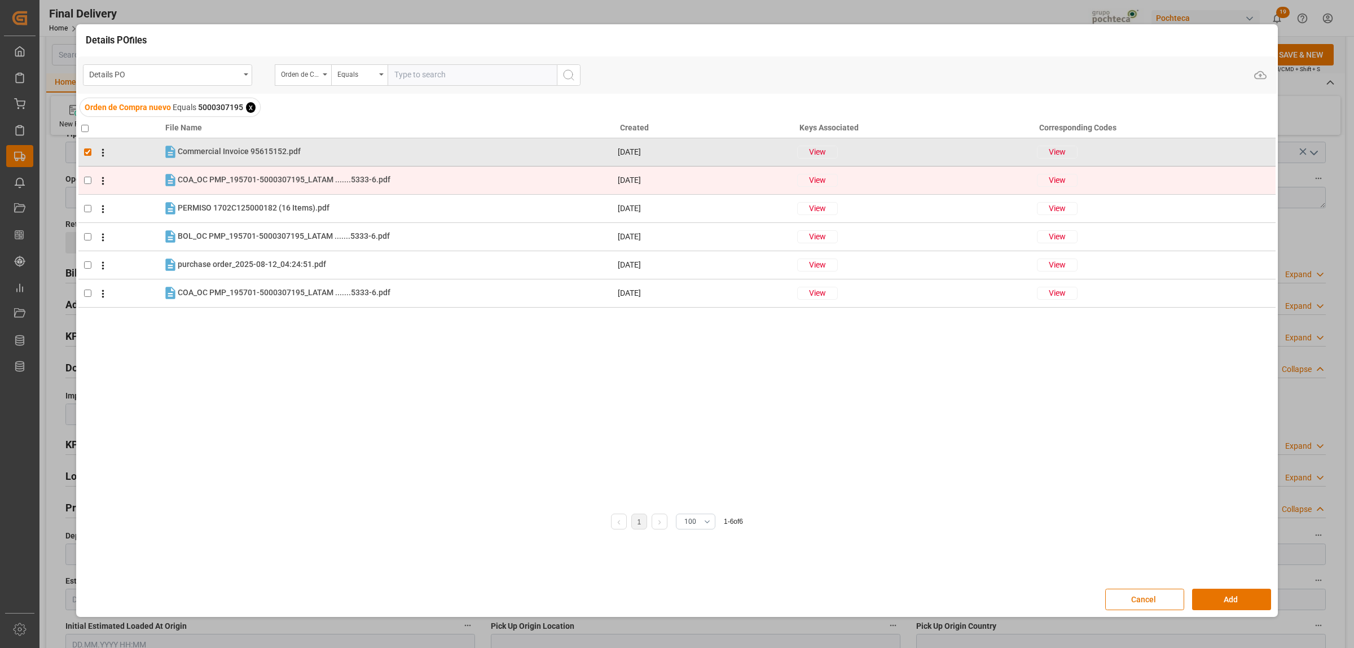
click at [86, 175] on td at bounding box center [120, 180] width 84 height 28
checkbox input "true"
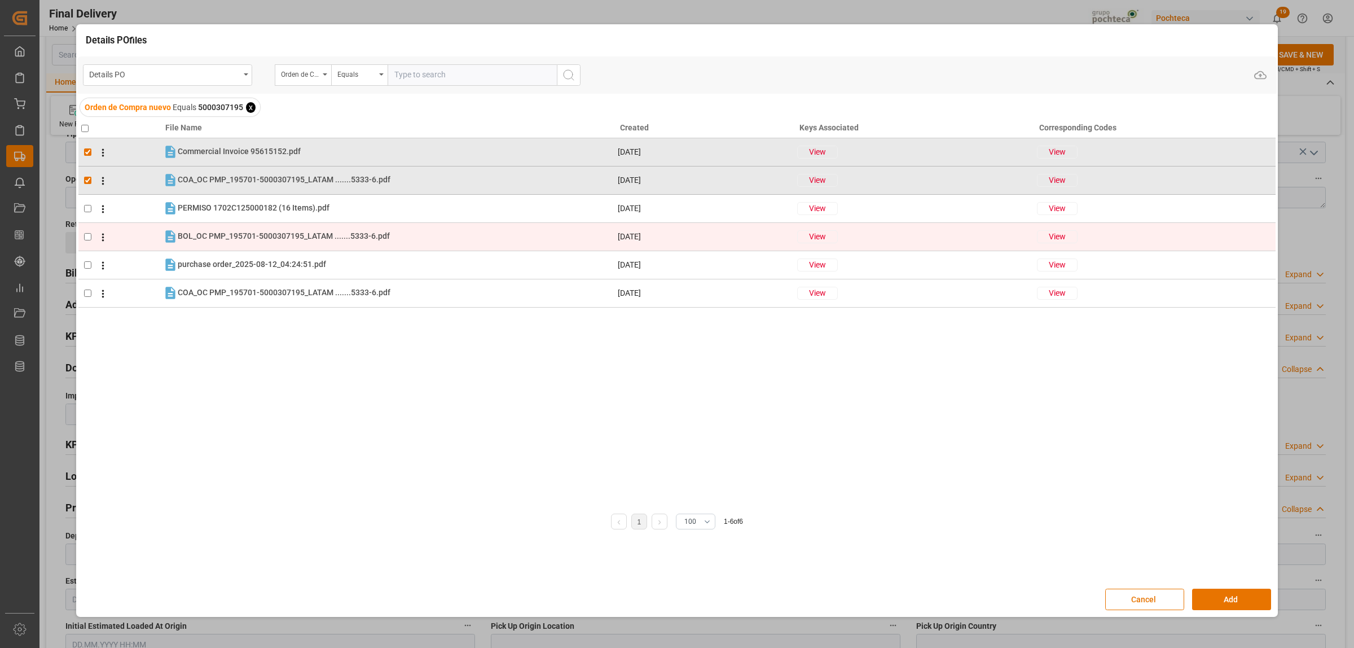
click at [86, 233] on input "checkbox" at bounding box center [87, 236] width 7 height 7
checkbox input "true"
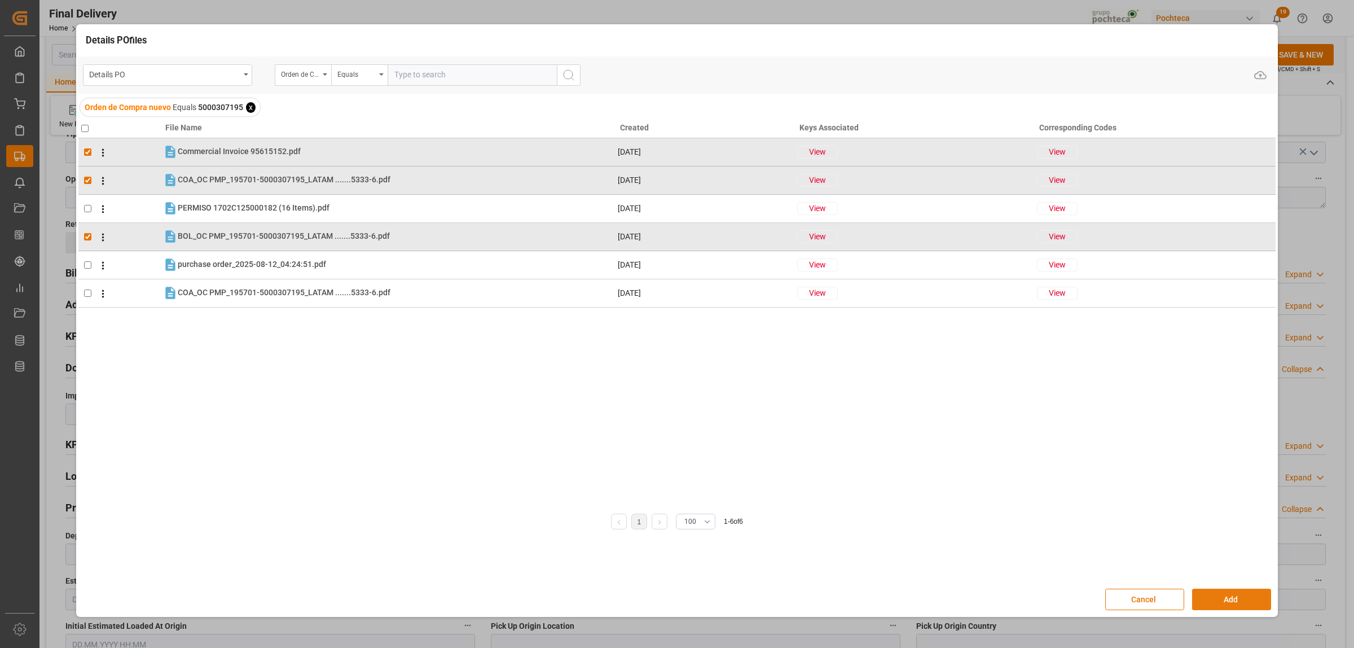
click at [1247, 598] on button "Add" at bounding box center [1231, 598] width 79 height 21
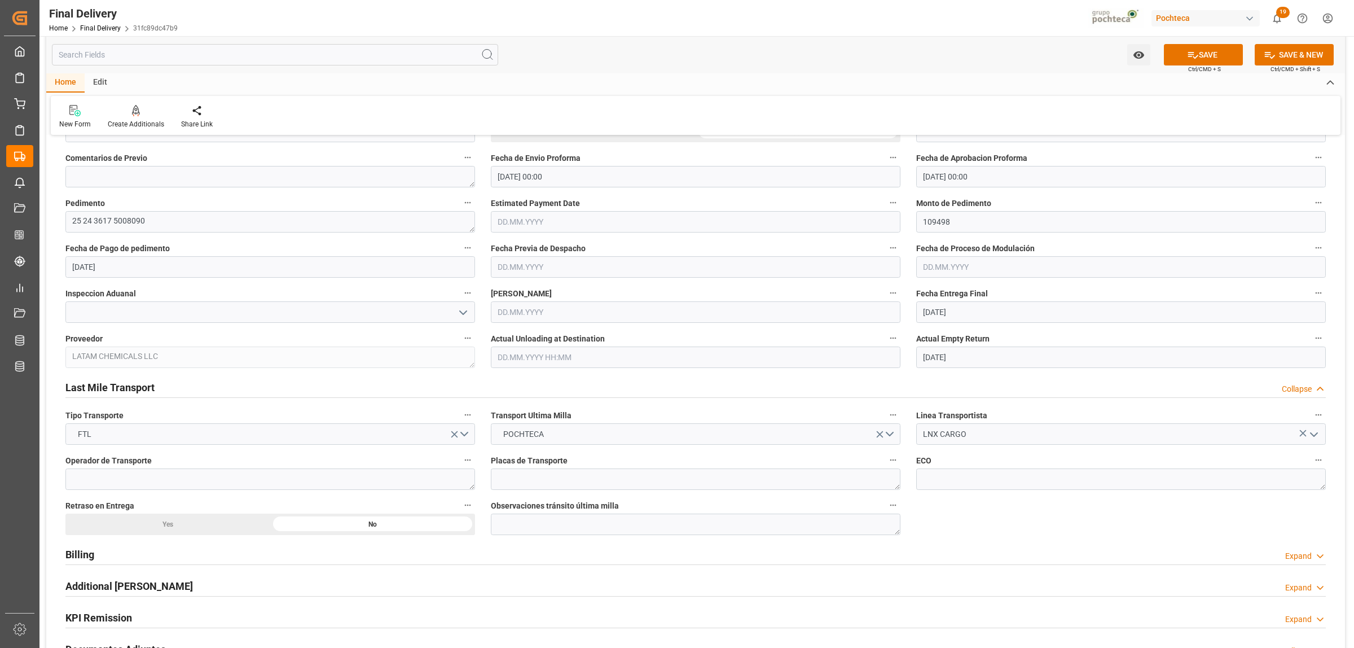
scroll to position [564, 0]
click at [1183, 60] on button "SAVE" at bounding box center [1203, 54] width 79 height 21
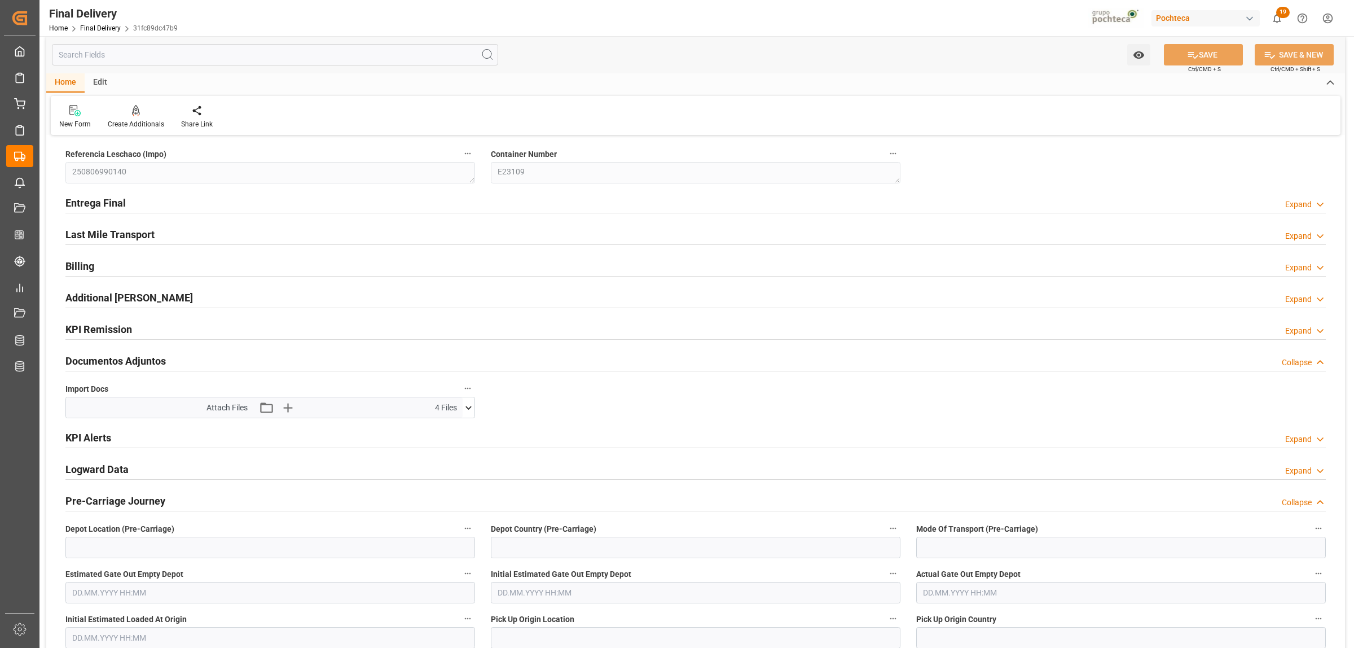
scroll to position [0, 0]
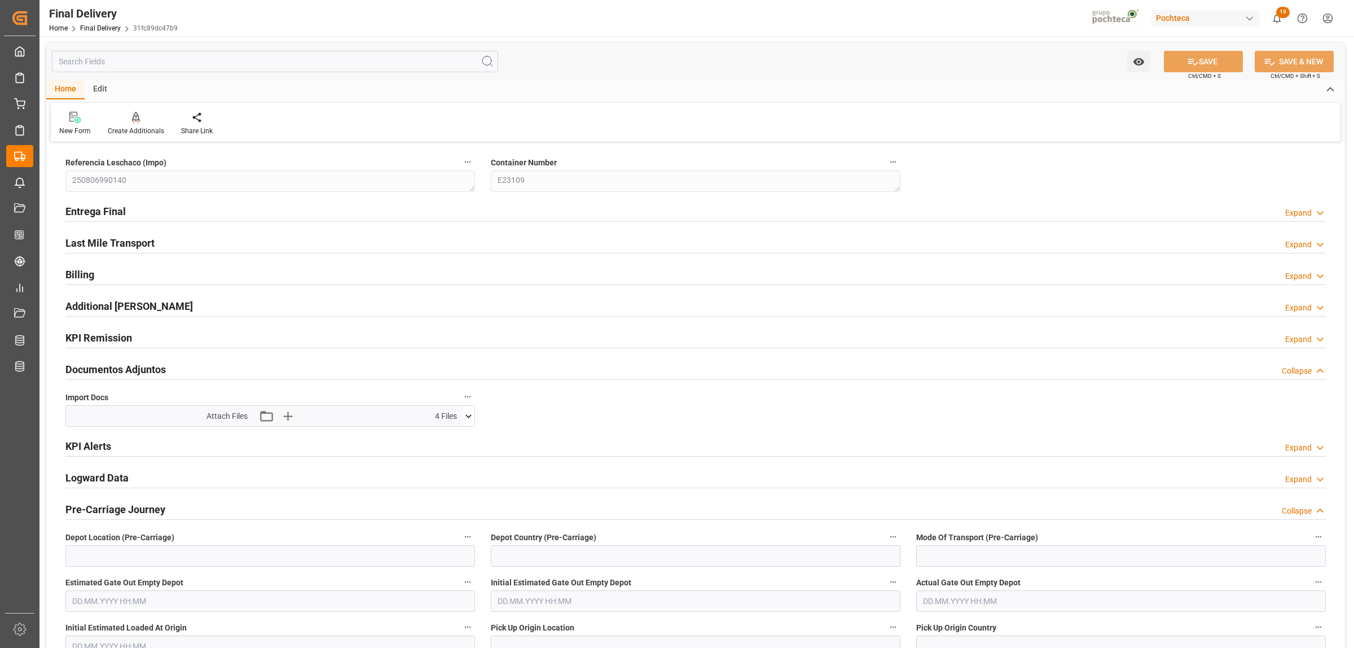
click at [93, 210] on h2 "Entrega Final" at bounding box center [95, 211] width 60 height 15
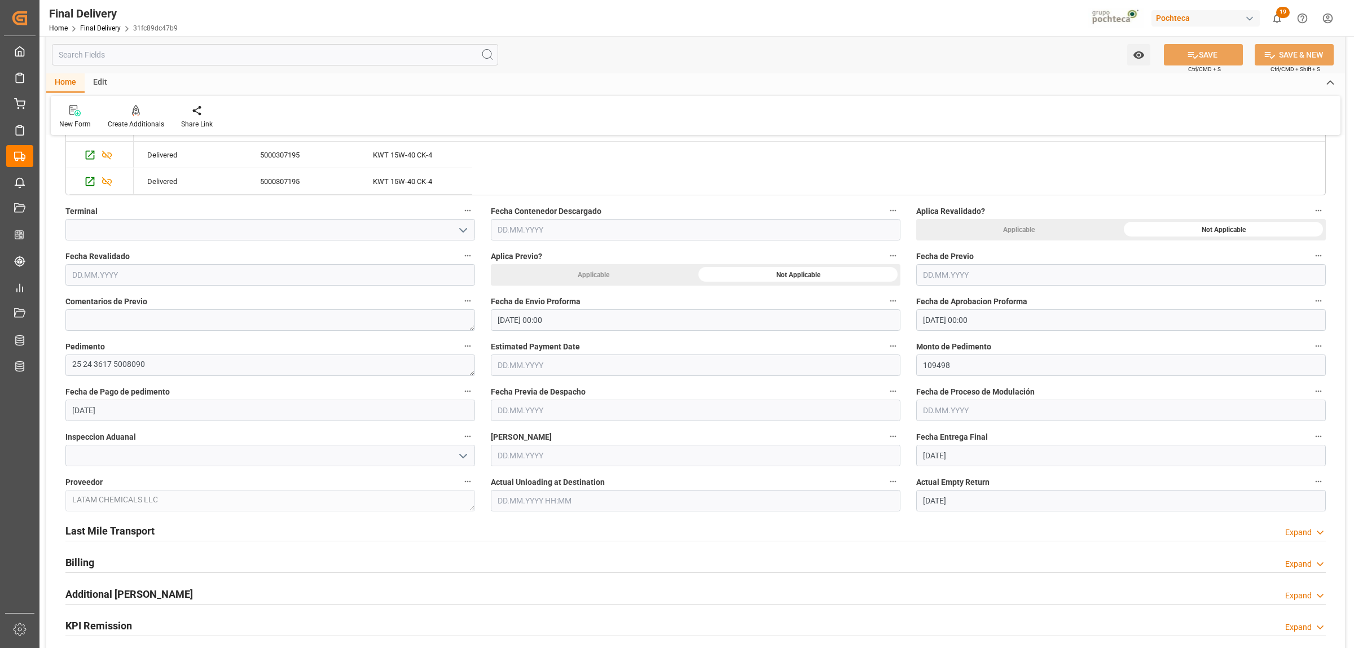
scroll to position [423, 0]
click at [130, 450] on input at bounding box center [270, 453] width 410 height 21
click at [463, 457] on icon "open menu" at bounding box center [463, 454] width 14 height 14
click at [111, 495] on div "VERDE" at bounding box center [270, 503] width 408 height 25
type input "VERDE"
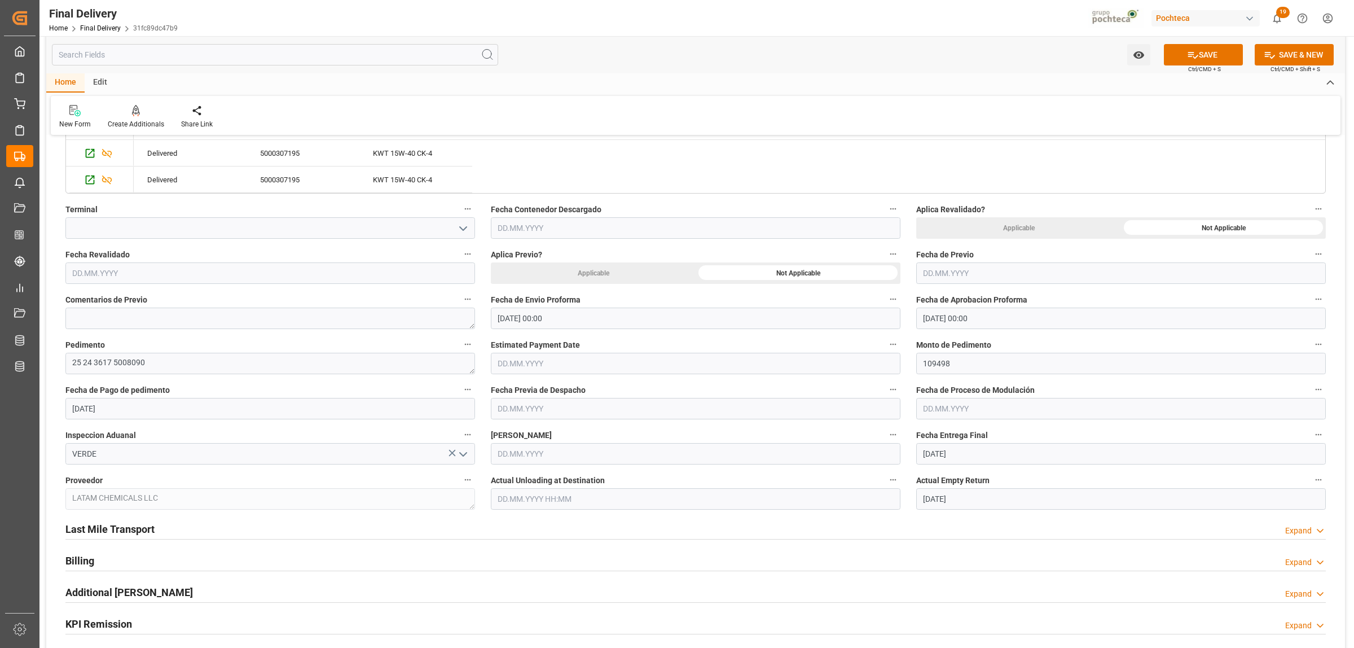
click at [630, 447] on input "text" at bounding box center [696, 453] width 410 height 21
click at [529, 562] on div "12" at bounding box center [528, 568] width 14 height 14
type input "[DATE]"
click at [929, 412] on input "text" at bounding box center [1121, 408] width 410 height 21
click at [954, 527] on div "12" at bounding box center [953, 523] width 14 height 14
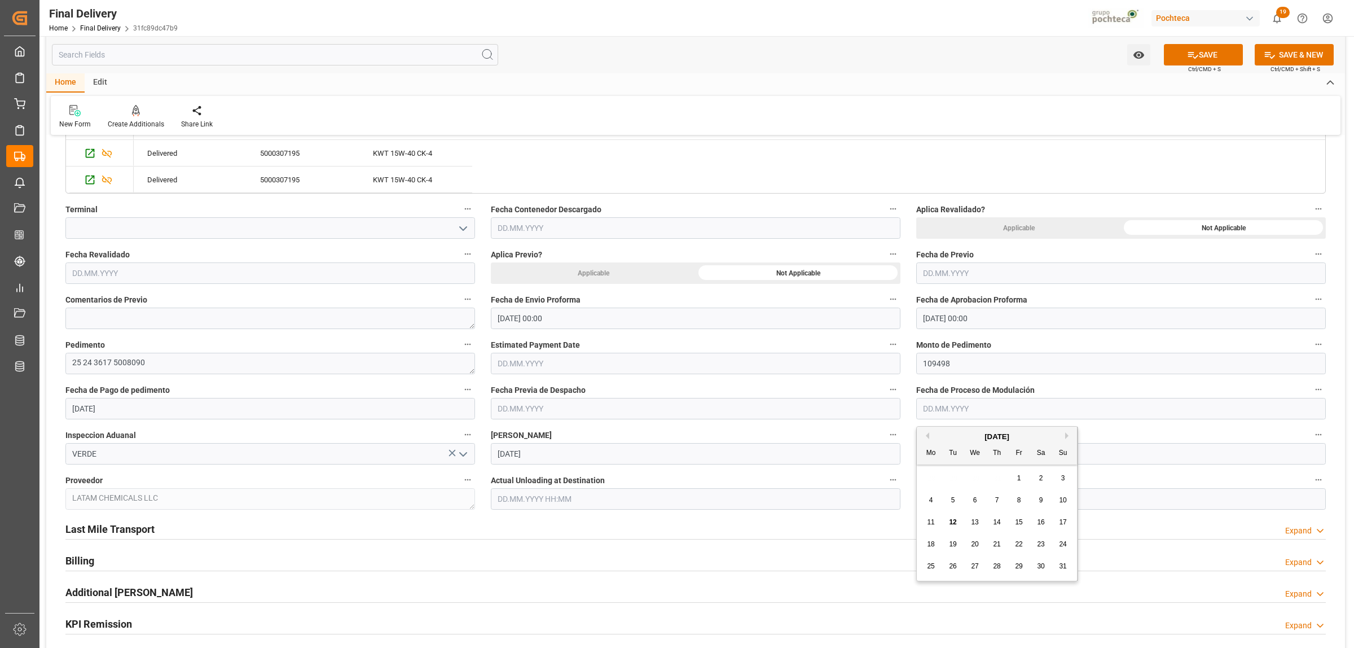
type input "[DATE]"
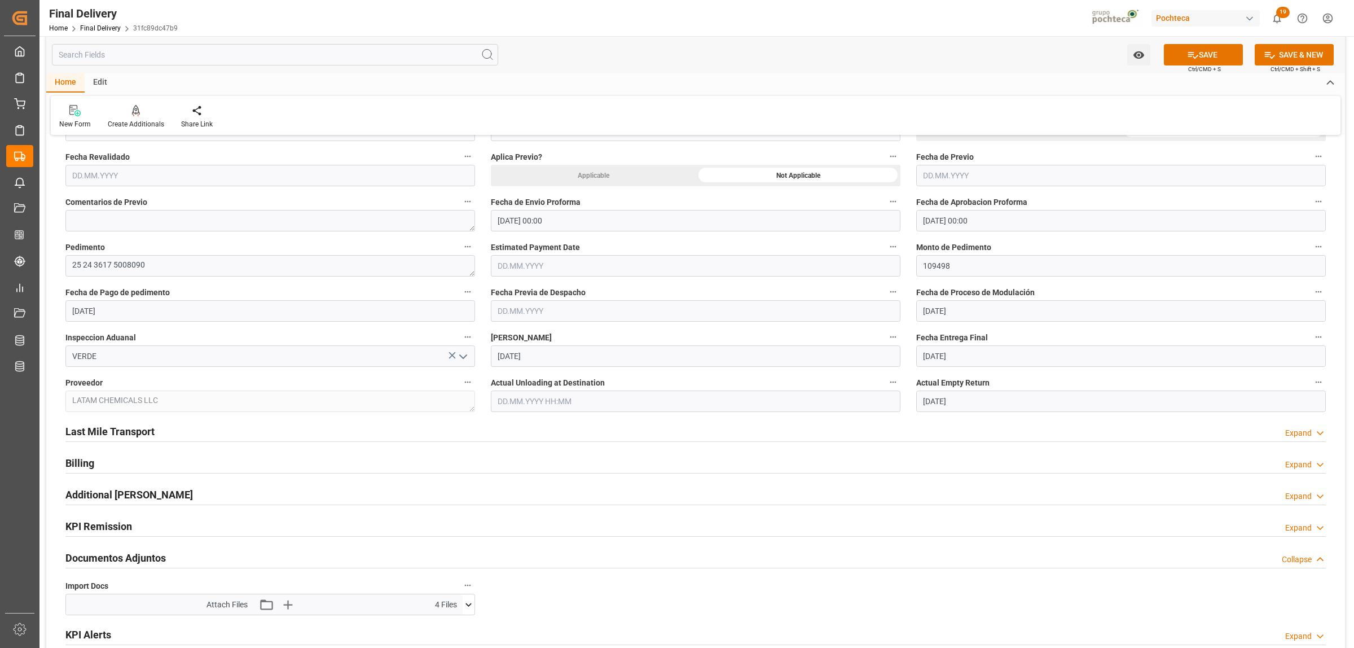
scroll to position [564, 0]
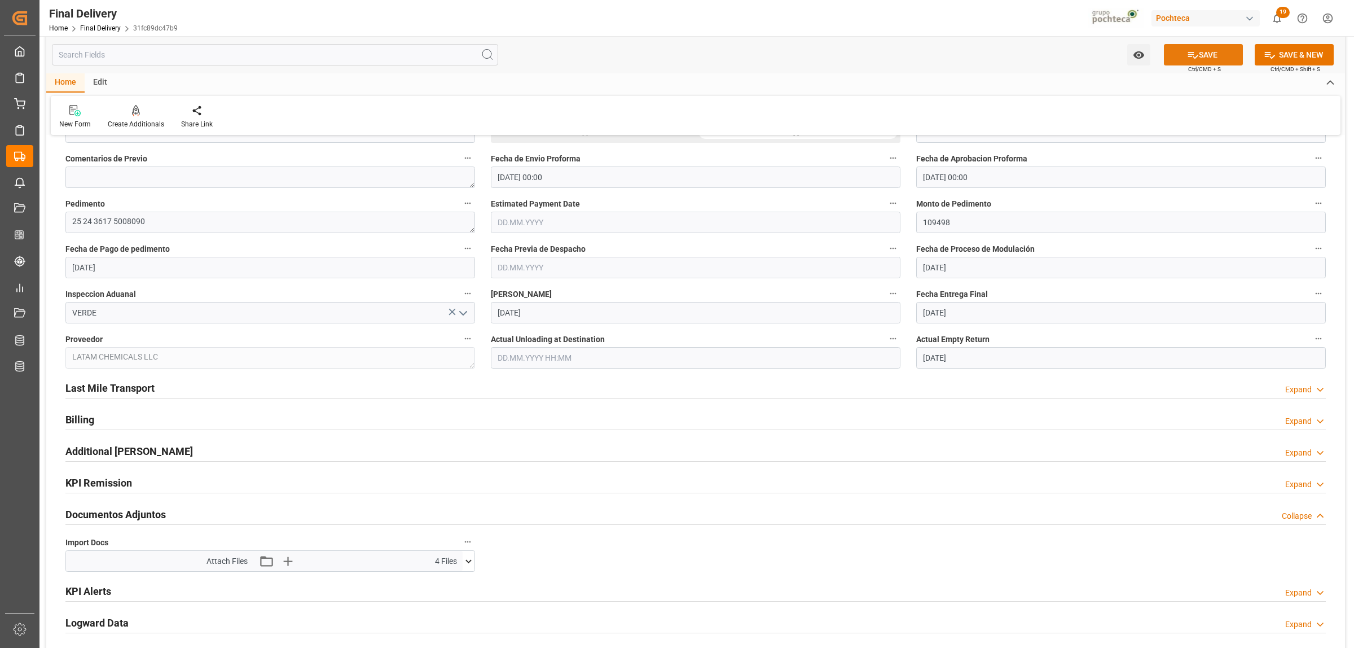
click at [1223, 60] on button "SAVE" at bounding box center [1203, 54] width 79 height 21
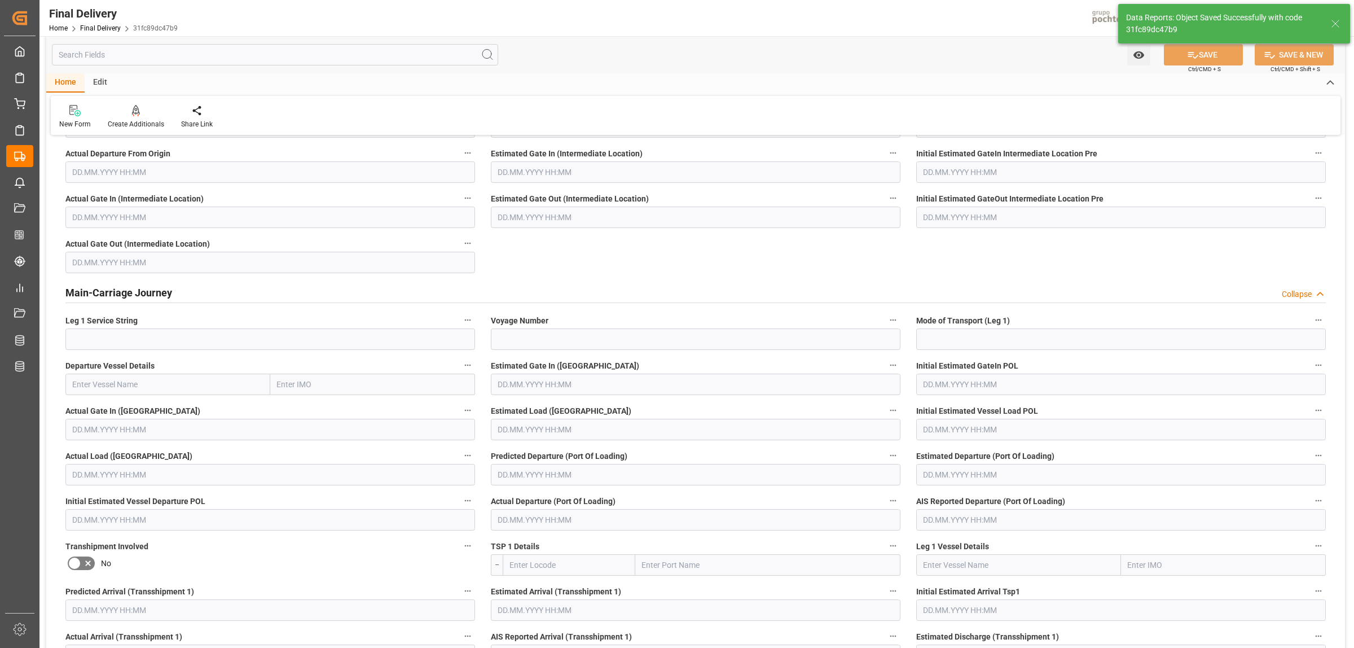
scroll to position [0, 0]
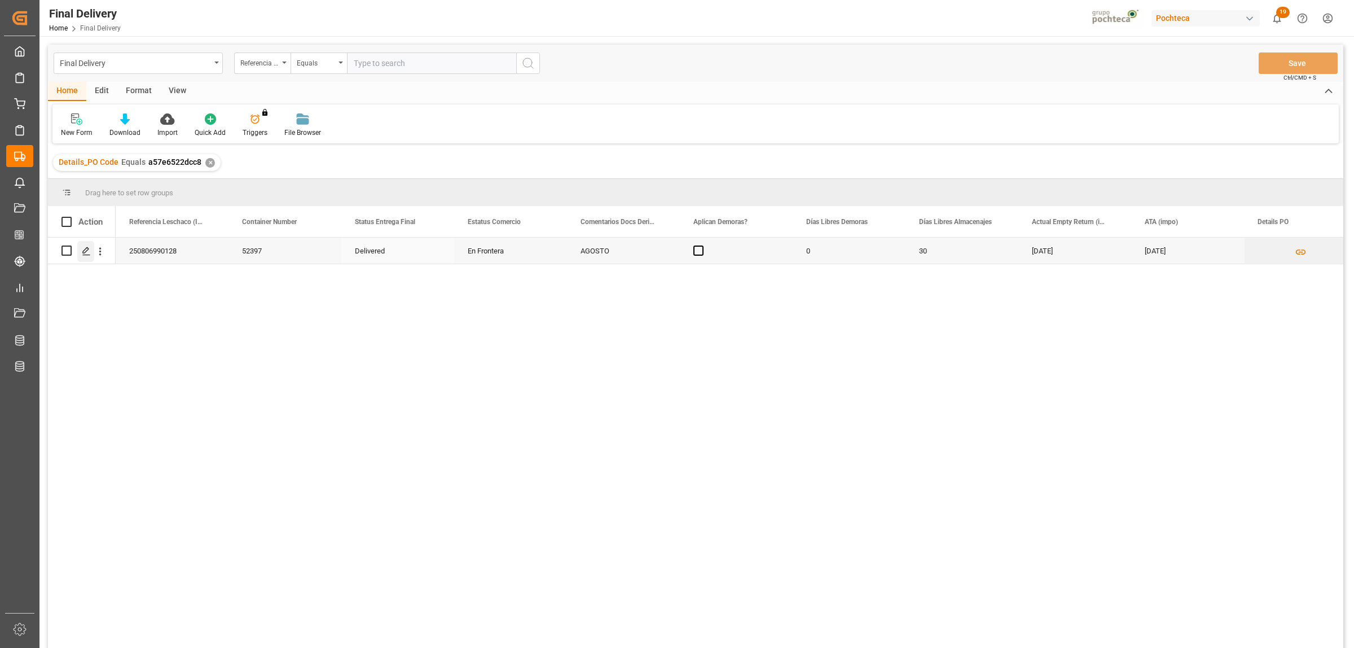
click at [85, 253] on icon "Press SPACE to select this row." at bounding box center [86, 251] width 9 height 9
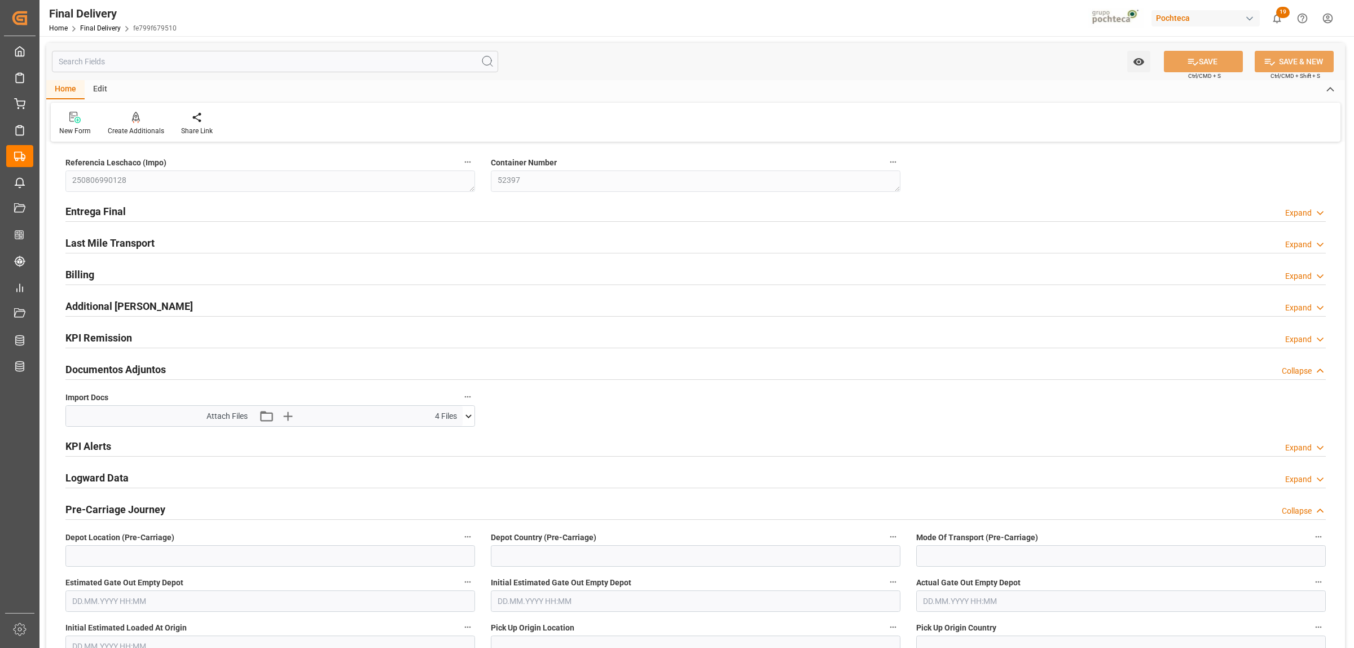
type input "0"
type input "30"
type input "20072"
type input "[DATE]"
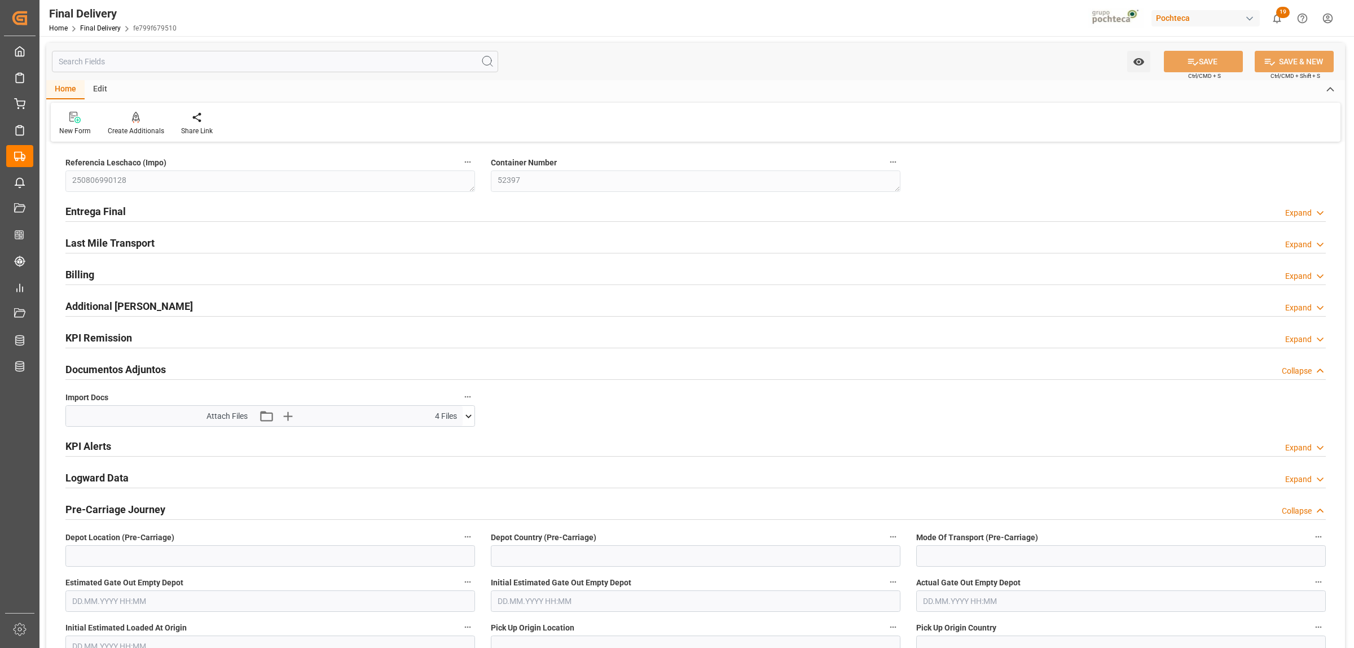
type input "[DATE] 00:00"
type input "[DATE]"
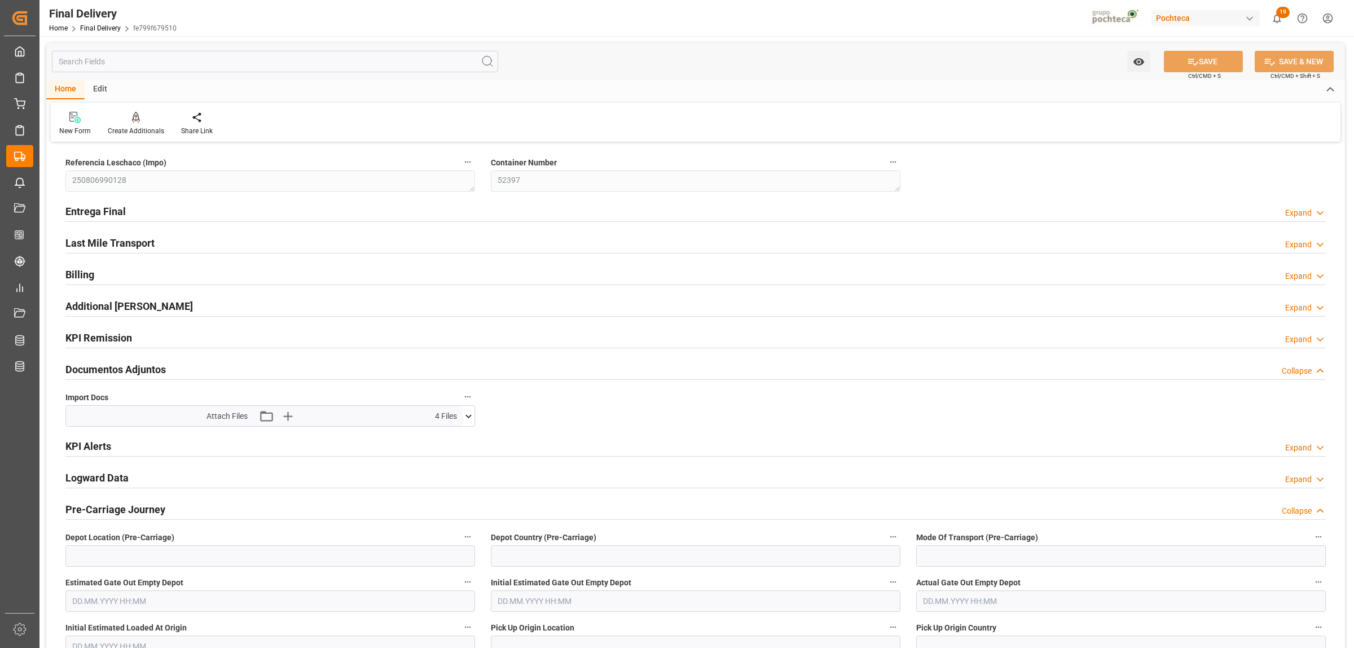
click at [106, 214] on h2 "Entrega Final" at bounding box center [95, 211] width 60 height 15
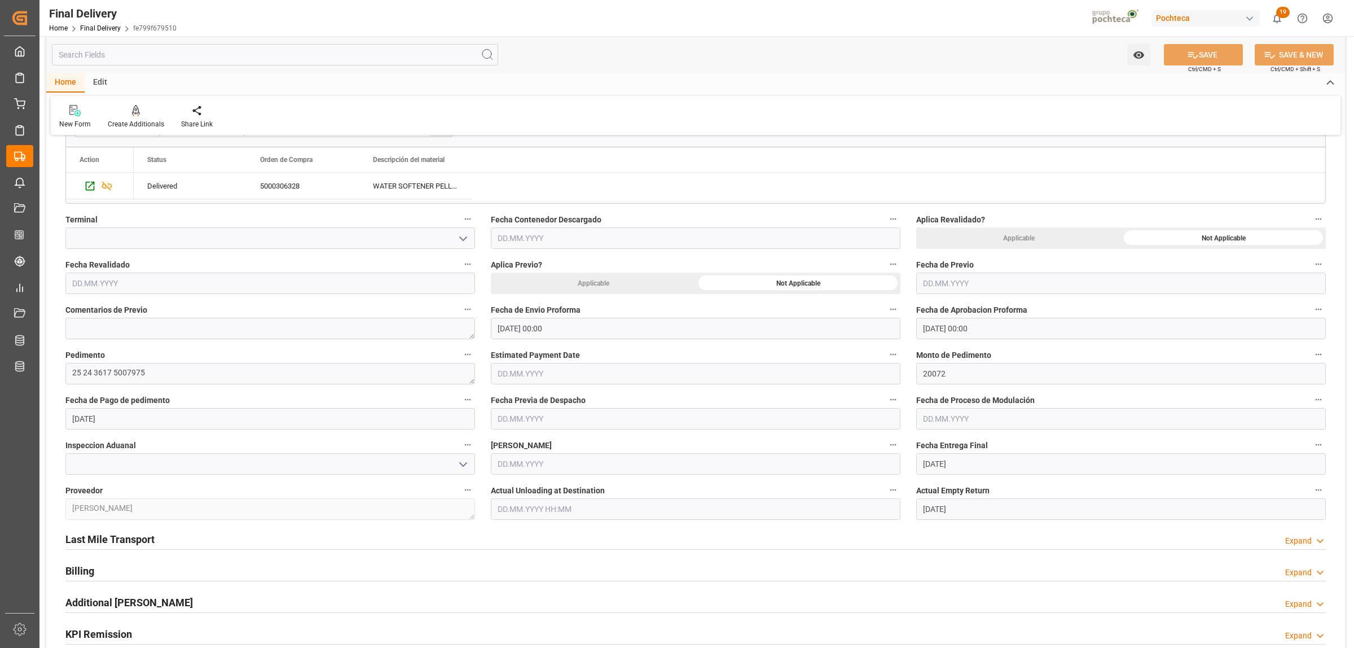
scroll to position [423, 0]
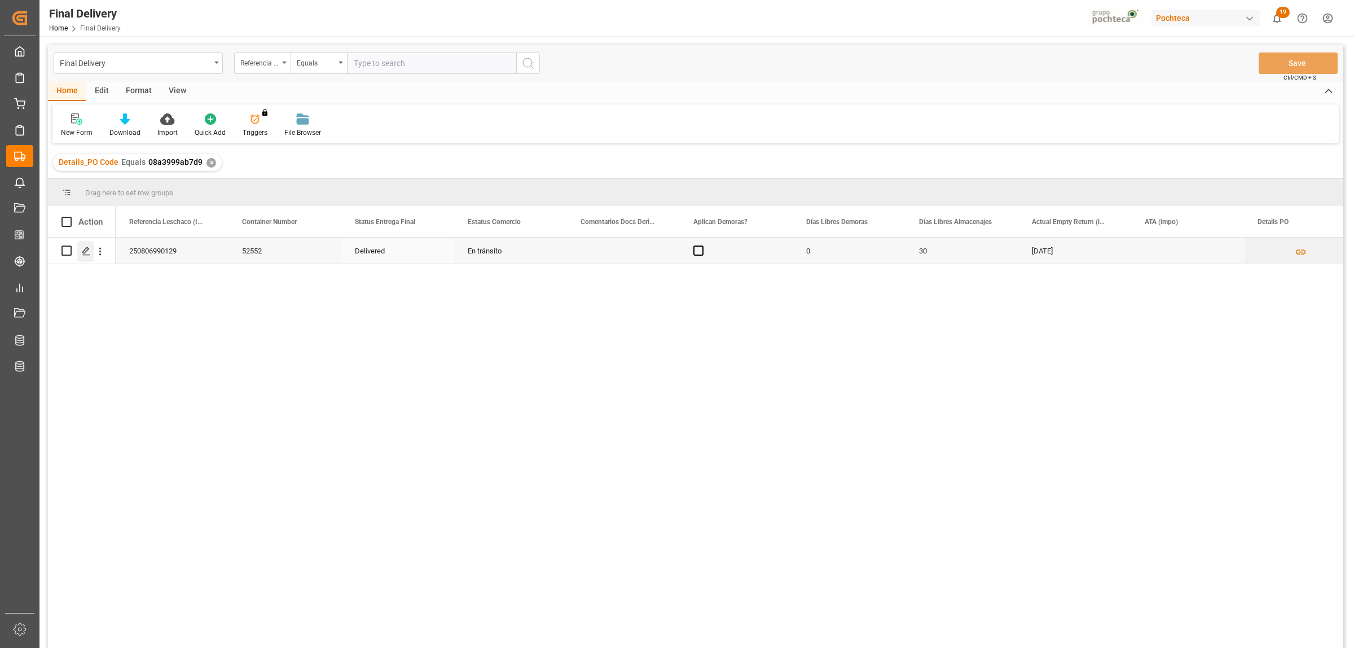
click at [88, 249] on polygon "Press SPACE to select this row." at bounding box center [86, 250] width 6 height 6
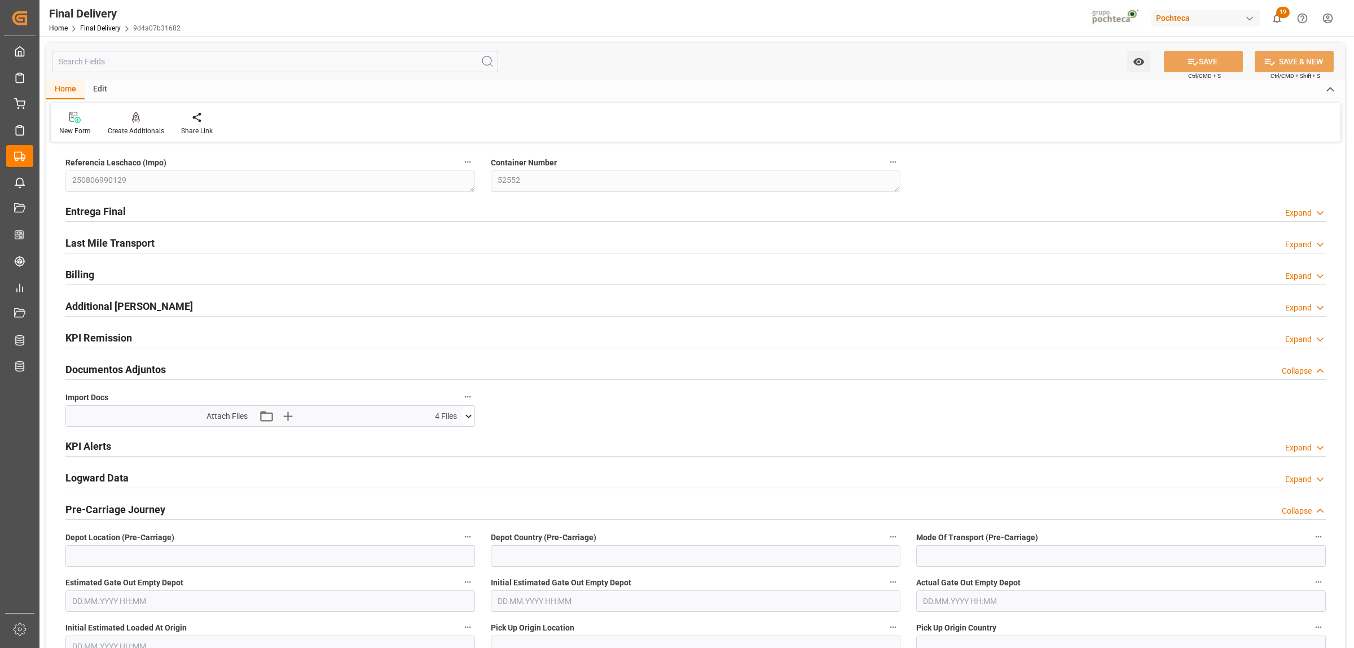
type input "0"
type input "30"
type input "33992"
type input "[DATE]"
type input "[DATE] 00:00"
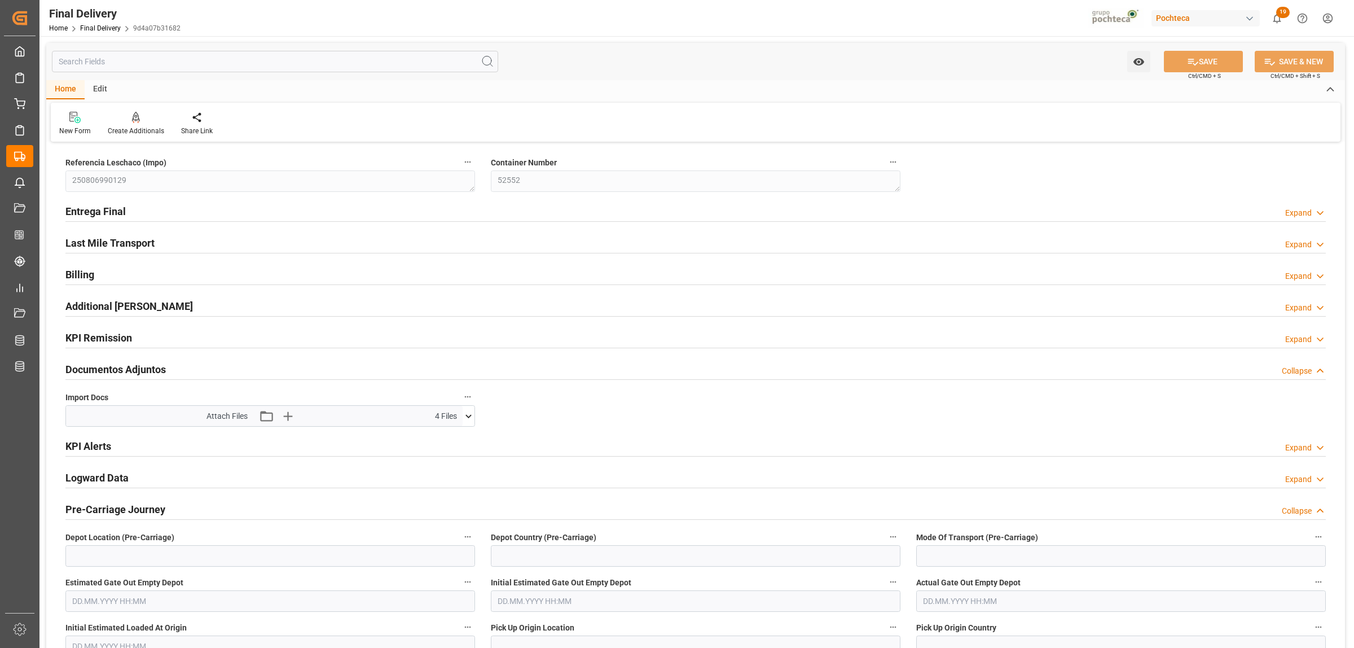
type input "[DATE] 00:00"
type input "[DATE]"
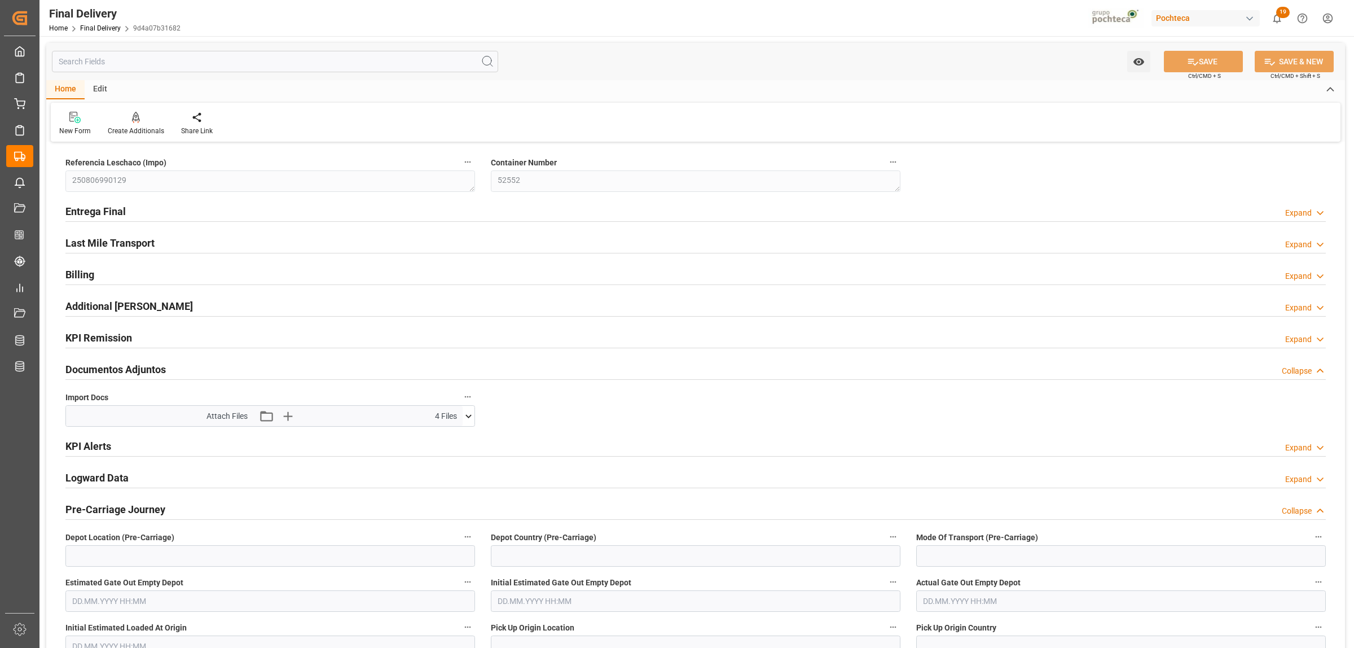
click at [106, 209] on h2 "Entrega Final" at bounding box center [95, 211] width 60 height 15
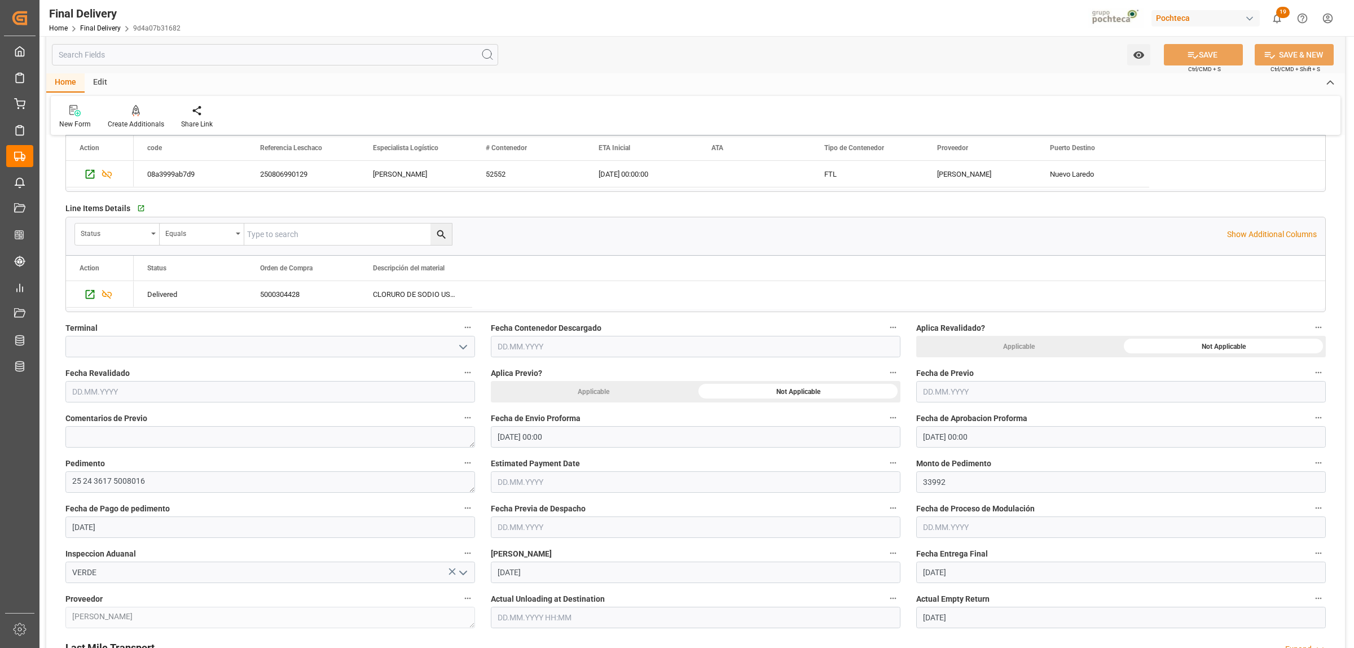
scroll to position [353, 0]
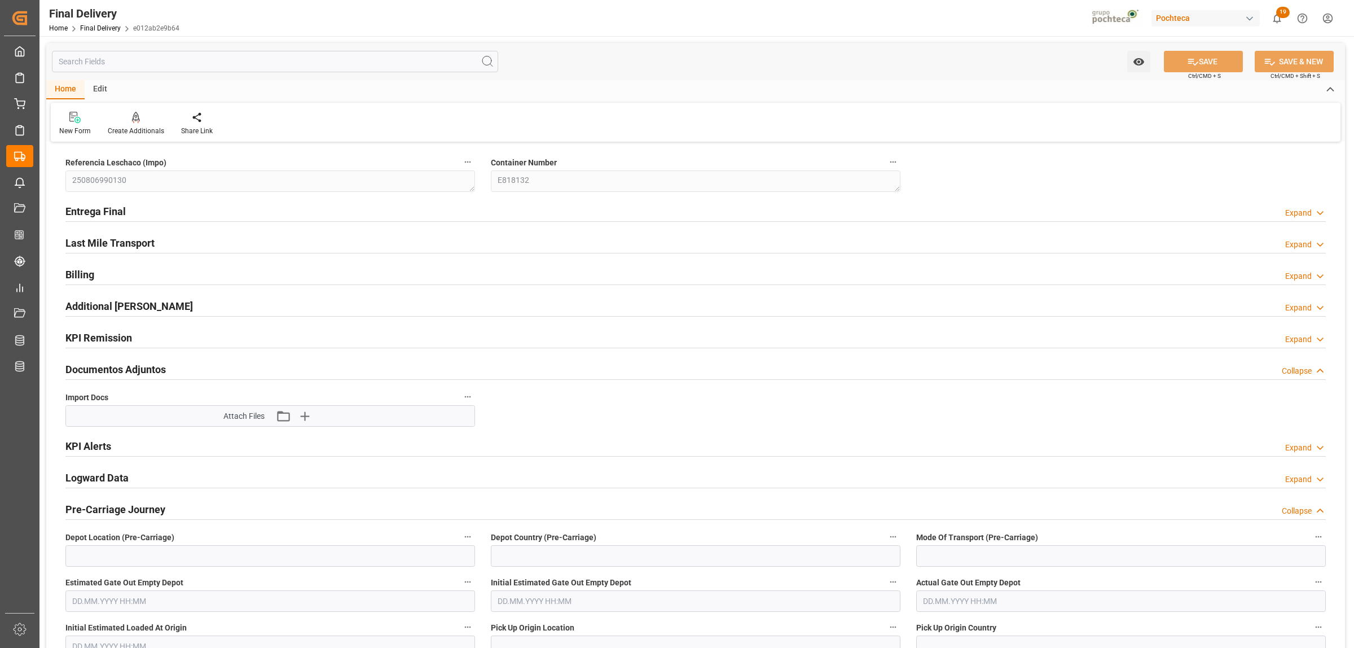
type input "0"
type input "30"
type input "[DATE]"
click at [102, 206] on h2 "Entrega Final" at bounding box center [95, 211] width 60 height 15
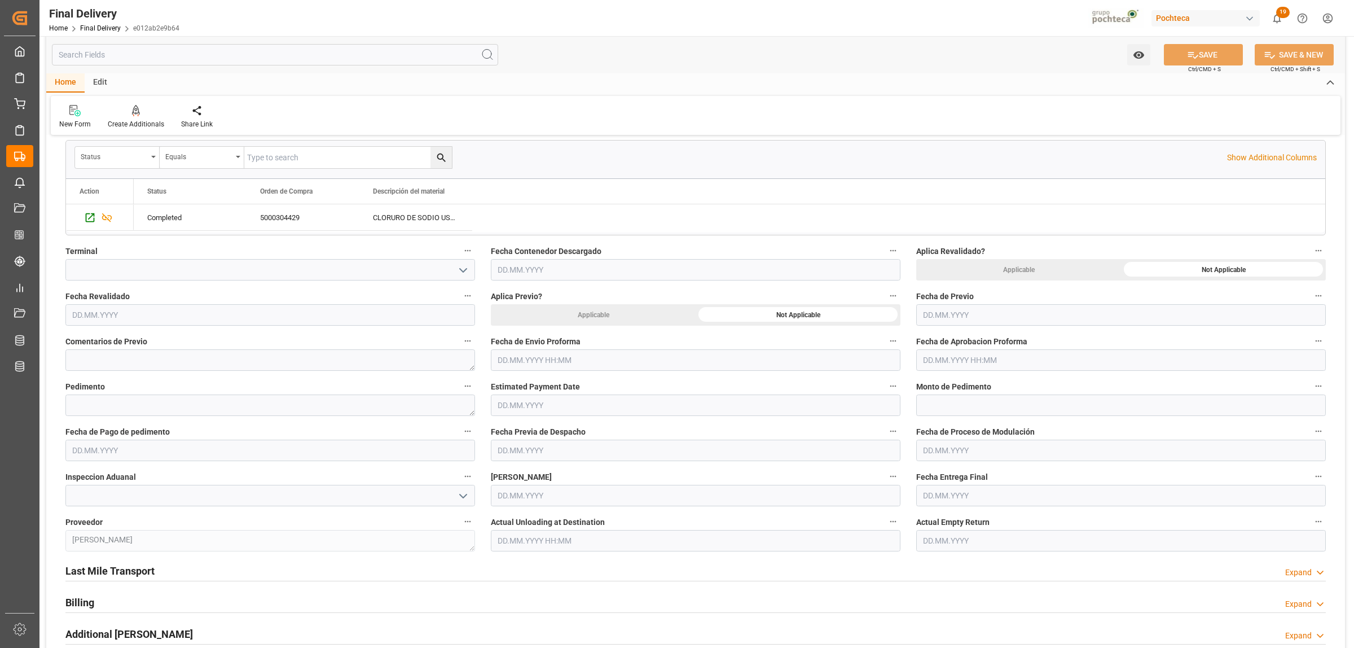
scroll to position [423, 0]
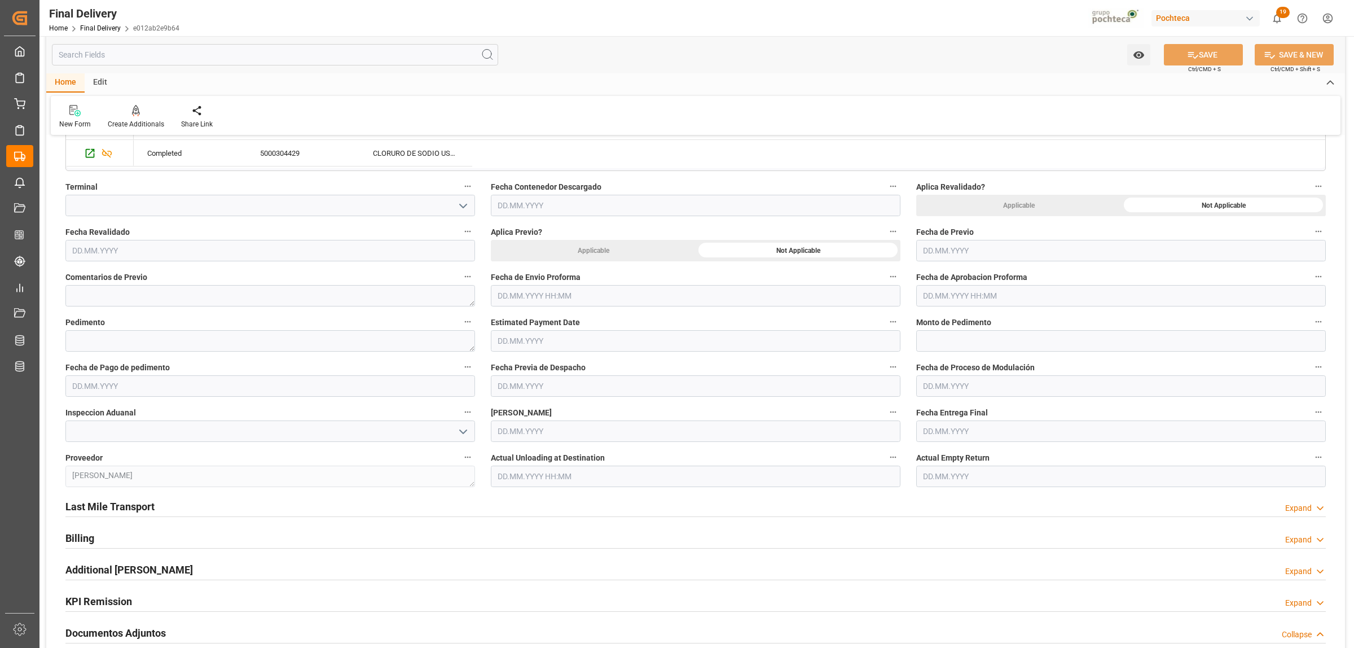
click at [565, 297] on input "text" at bounding box center [696, 295] width 410 height 21
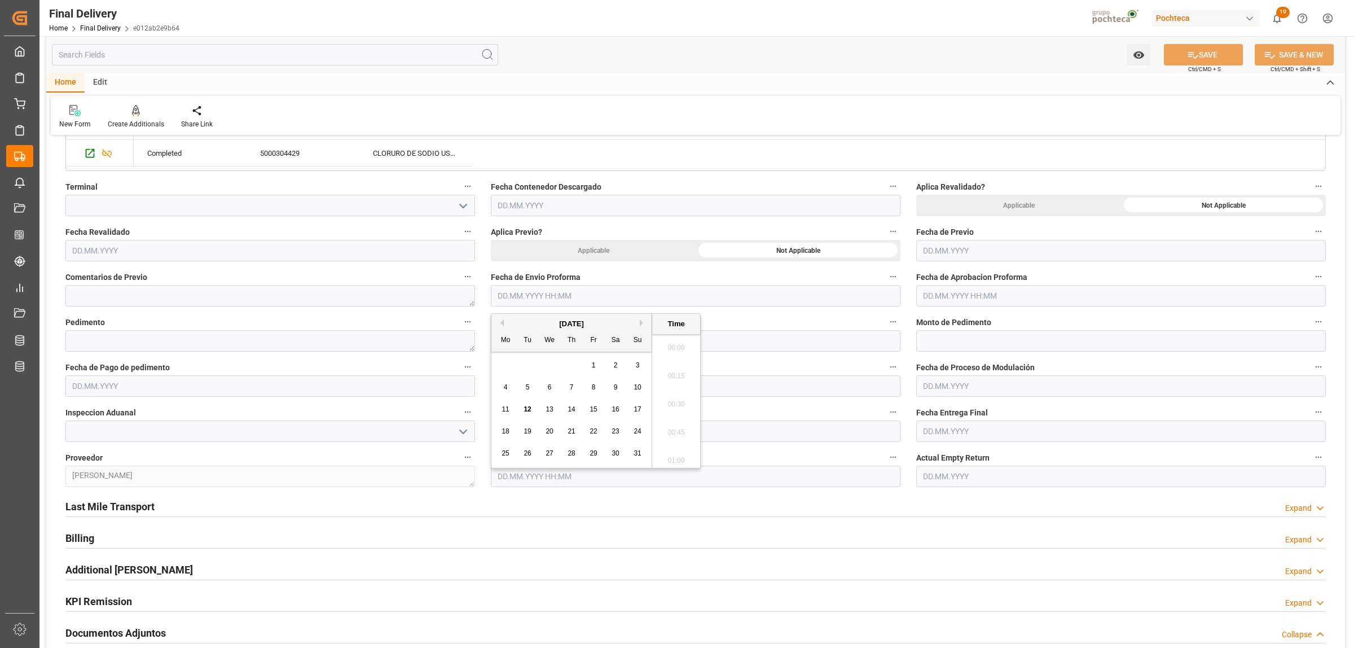
scroll to position [1837, 0]
drag, startPoint x: 523, startPoint y: 412, endPoint x: 587, endPoint y: 390, distance: 68.0
click at [523, 412] on span "12" at bounding box center [526, 409] width 7 height 8
type input "12.08.2025 00:00"
click at [938, 306] on input "text" at bounding box center [1121, 295] width 410 height 21
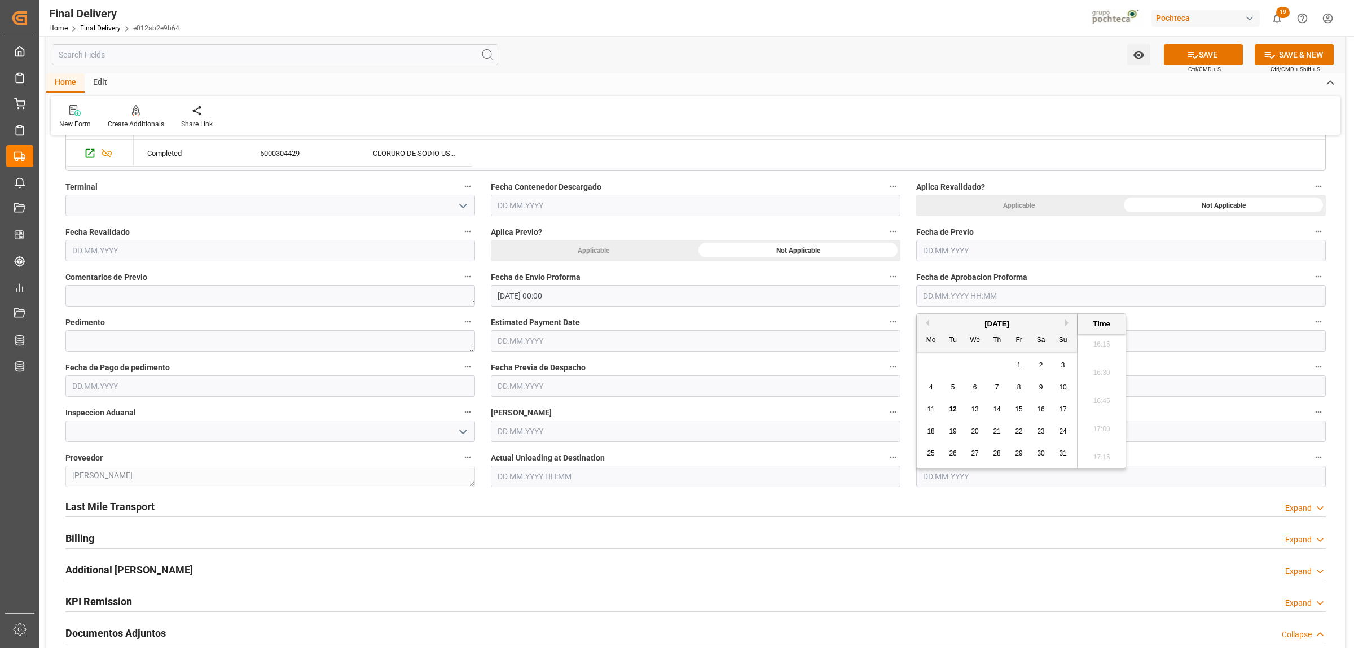
click at [954, 410] on span "12" at bounding box center [952, 409] width 7 height 8
type input "12.08.2025 00:00"
click at [955, 408] on span "12" at bounding box center [952, 409] width 7 height 8
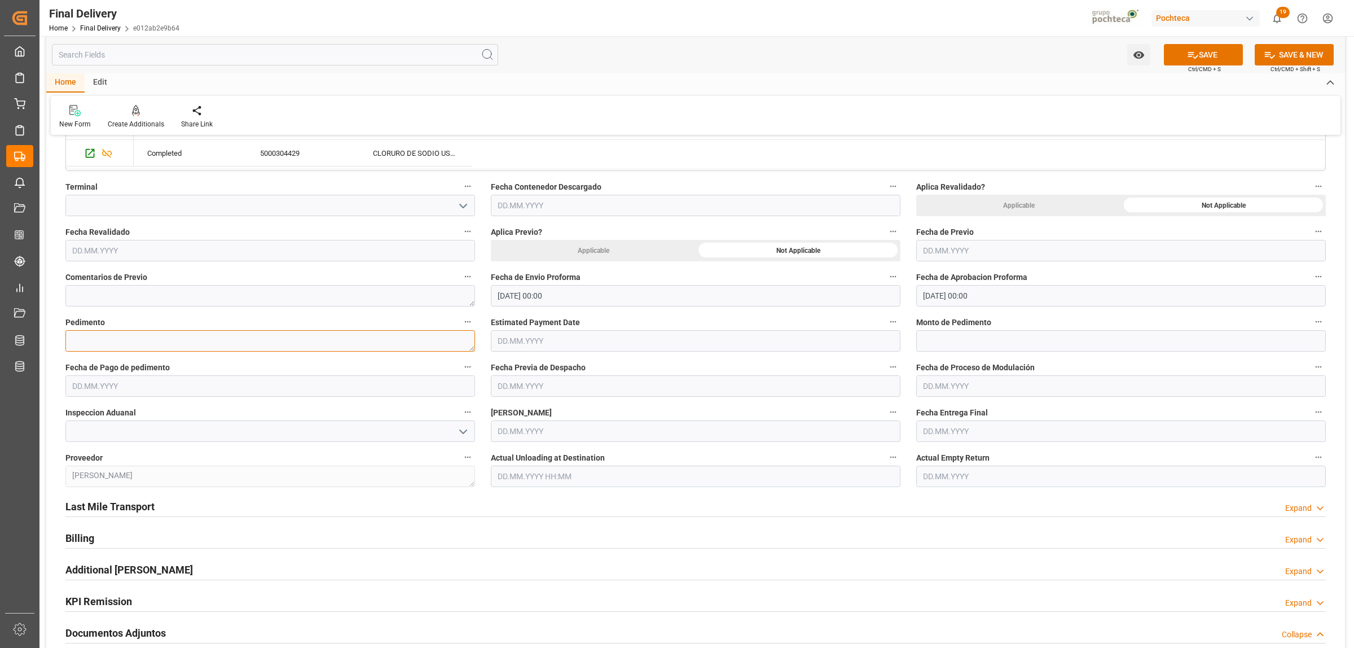
click at [89, 343] on textarea at bounding box center [270, 340] width 410 height 21
click at [139, 333] on textarea at bounding box center [270, 340] width 410 height 21
paste textarea "25 24 3617 5008097"
type textarea "25 24 3617 5008097"
click at [960, 338] on input "text" at bounding box center [1121, 340] width 410 height 21
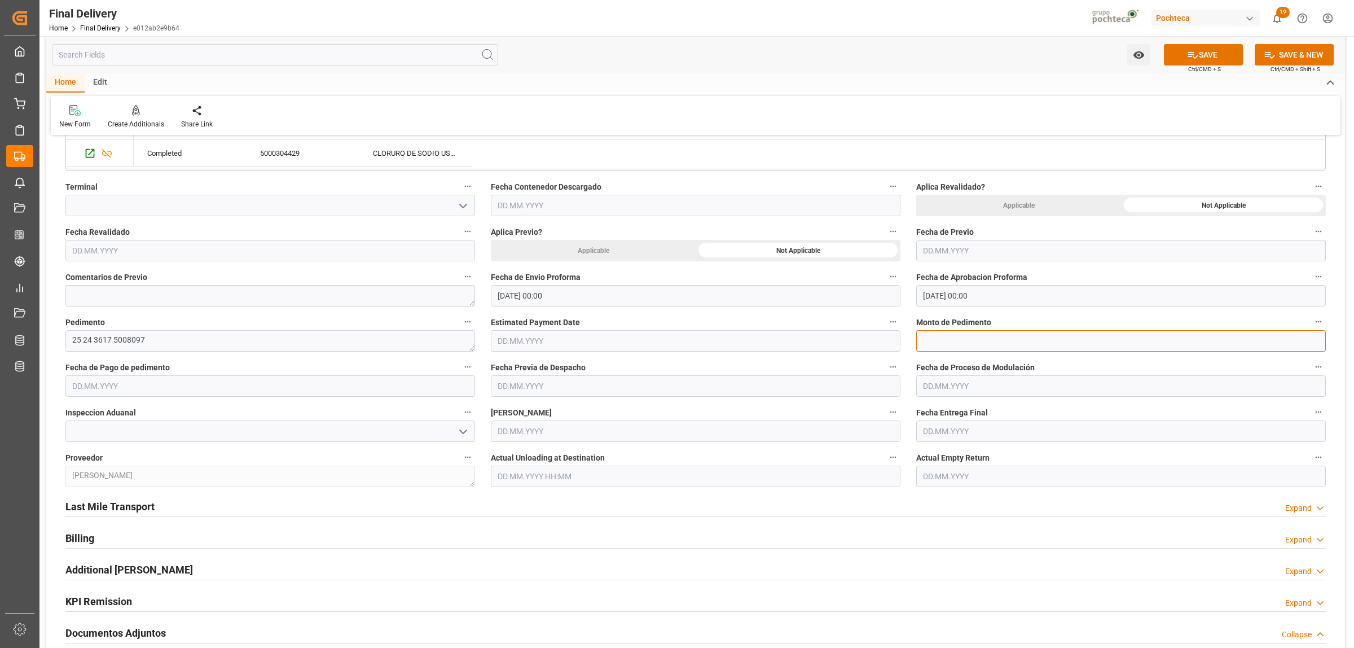
paste input "33992"
type input "33992"
click at [130, 380] on input "text" at bounding box center [270, 385] width 410 height 21
click at [104, 498] on span "12" at bounding box center [101, 499] width 7 height 8
type input "12.08.2025"
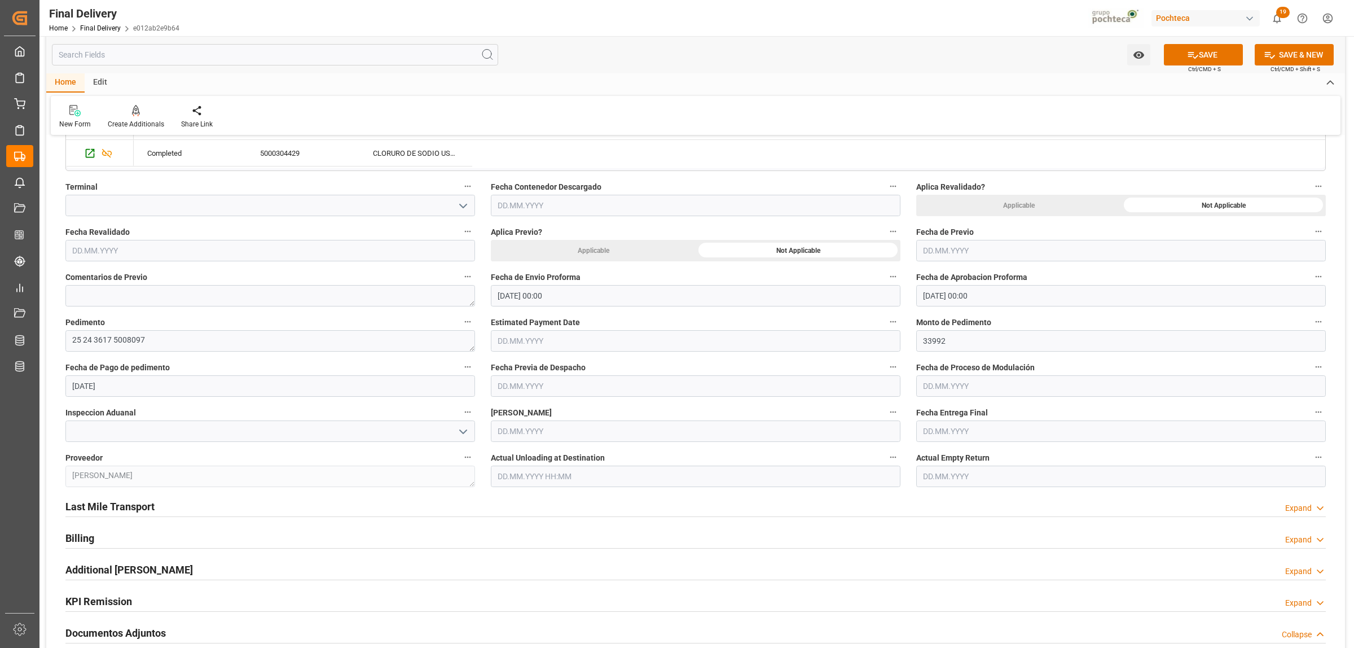
click at [947, 432] on input "text" at bounding box center [1121, 430] width 410 height 21
drag, startPoint x: 939, startPoint y: 495, endPoint x: 959, endPoint y: 512, distance: 26.0
click at [939, 495] on div "28 29 30 31 1 2 3" at bounding box center [997, 501] width 154 height 22
click at [994, 545] on span "14" at bounding box center [996, 544] width 7 height 8
type input "14.08.2025"
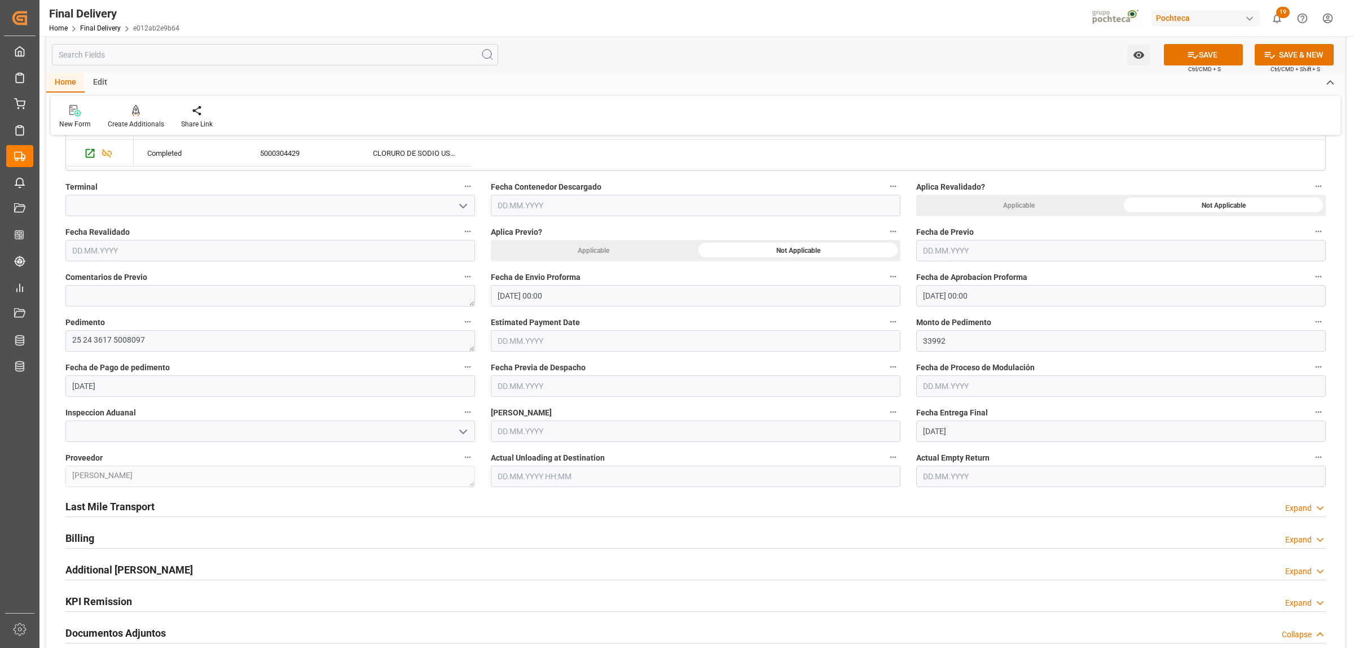
click at [931, 478] on input "text" at bounding box center [1121, 475] width 410 height 21
drag, startPoint x: 926, startPoint y: 357, endPoint x: 936, endPoint y: 362, distance: 11.9
click at [926, 357] on div "28 29 30 31 1 2 3" at bounding box center [997, 355] width 154 height 22
click at [993, 402] on span "14" at bounding box center [996, 398] width 7 height 8
type input "14.08.2025"
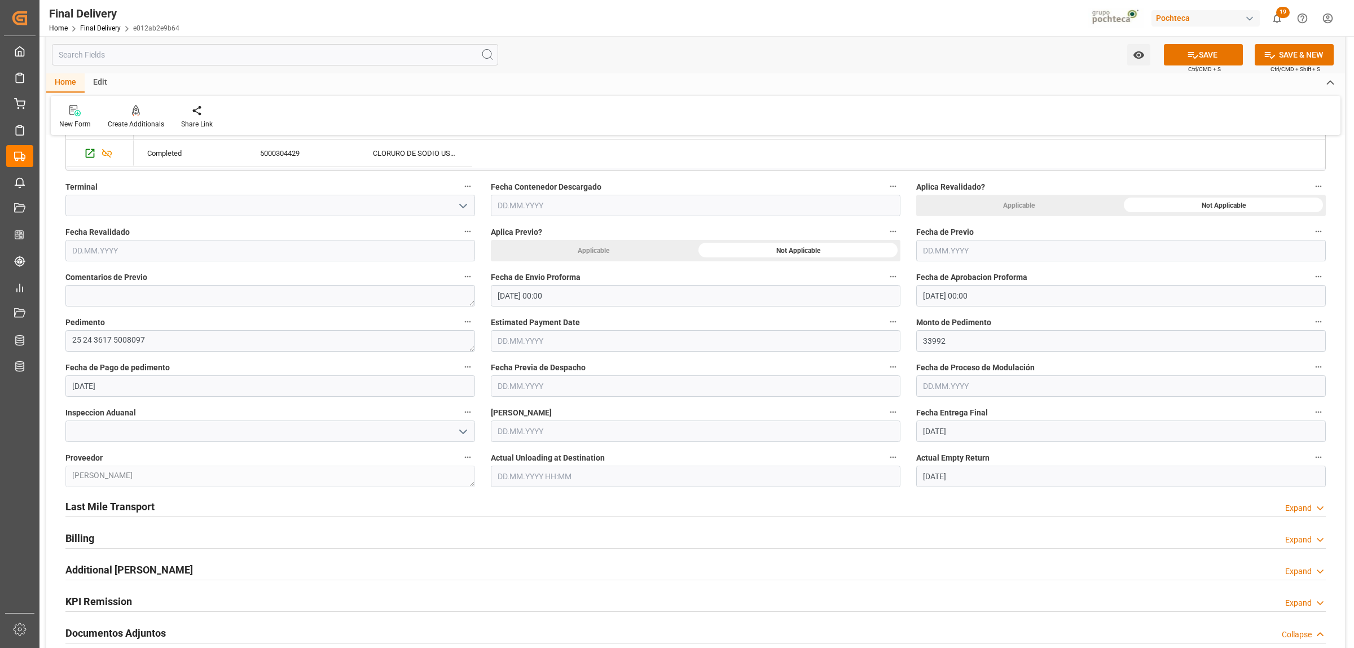
click at [134, 509] on h2 "Last Mile Transport" at bounding box center [109, 506] width 89 height 15
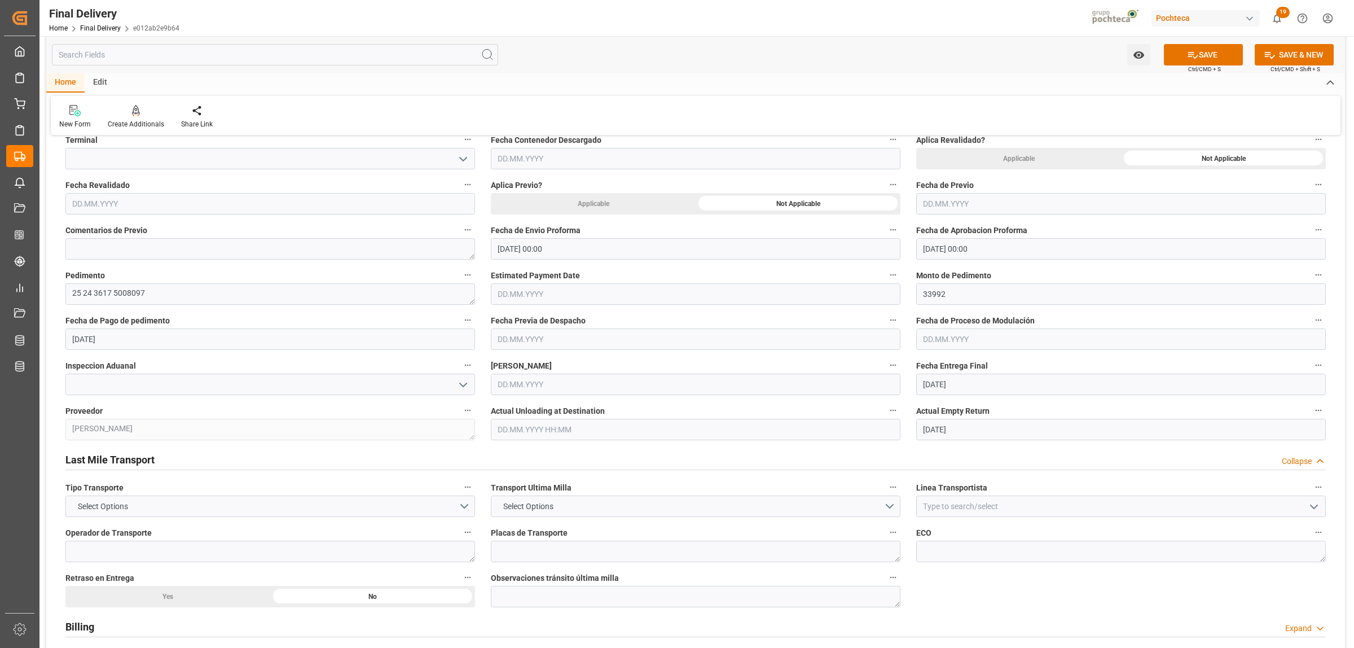
scroll to position [494, 0]
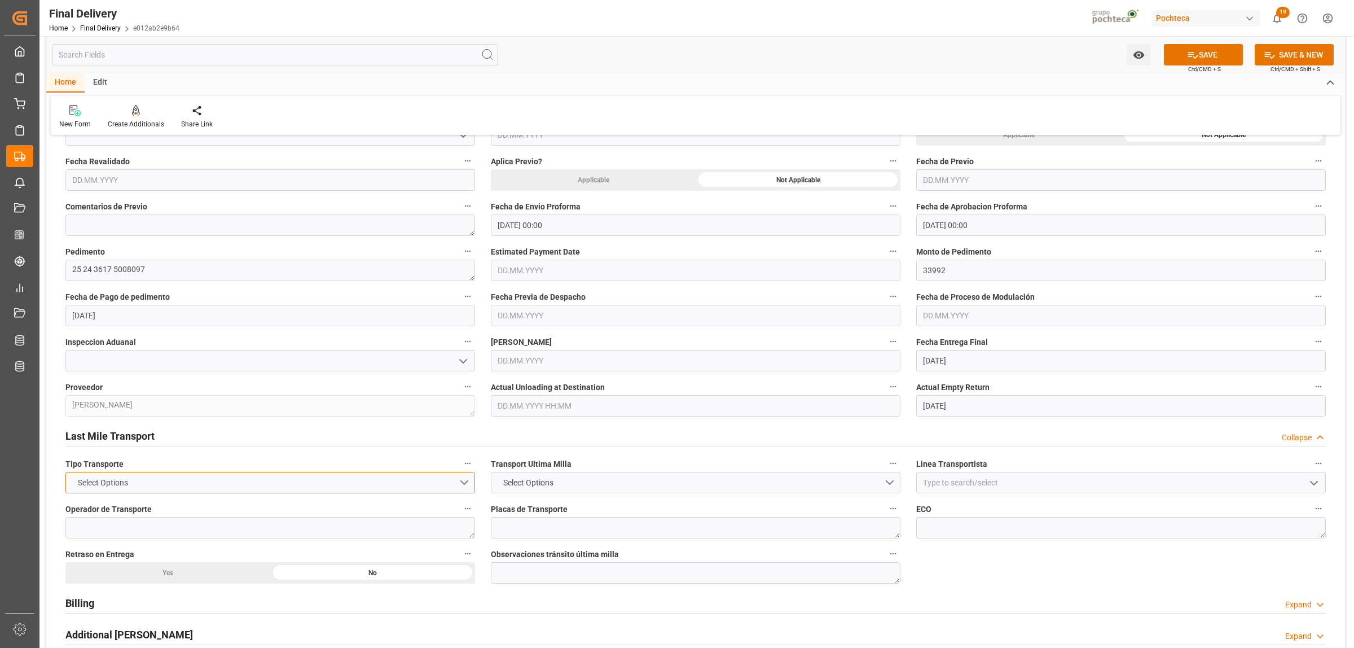
click at [467, 477] on button "Select Options" at bounding box center [270, 482] width 410 height 21
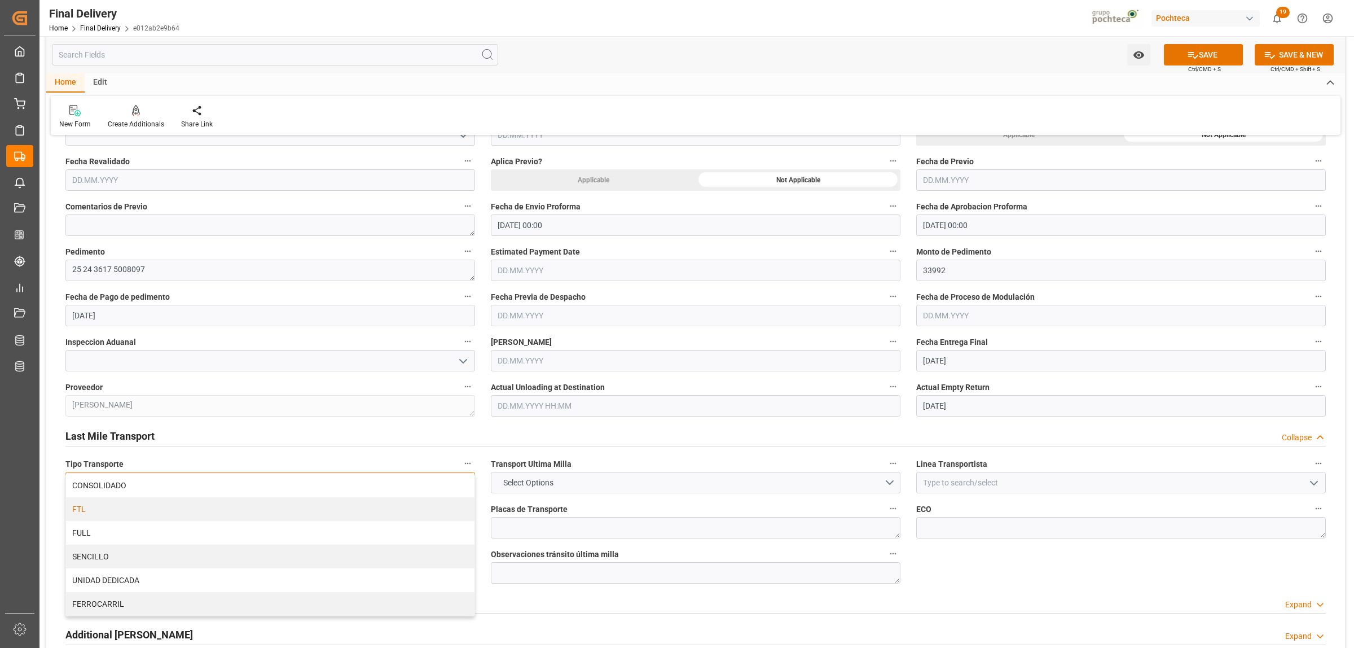
click at [134, 517] on div "FTL" at bounding box center [270, 509] width 408 height 24
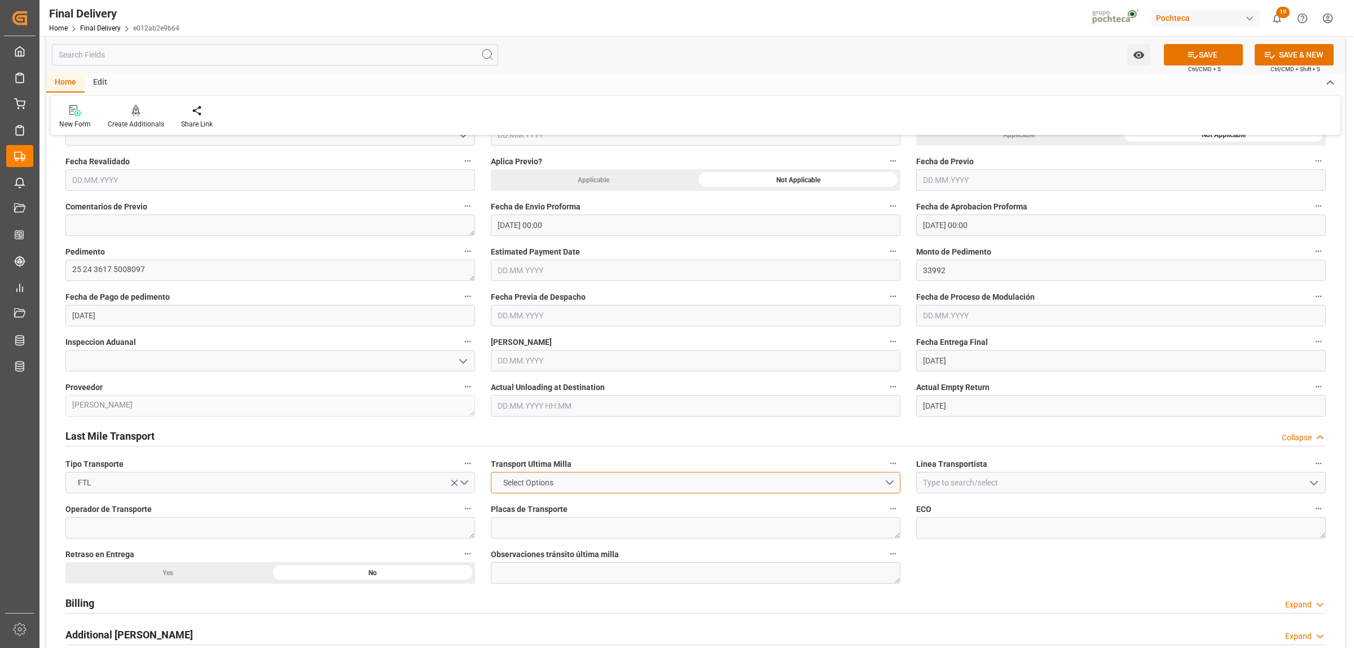
click at [890, 480] on button "Select Options" at bounding box center [696, 482] width 410 height 21
click at [562, 506] on div "POCHTECA" at bounding box center [695, 509] width 408 height 24
click at [1287, 482] on input at bounding box center [1121, 482] width 410 height 21
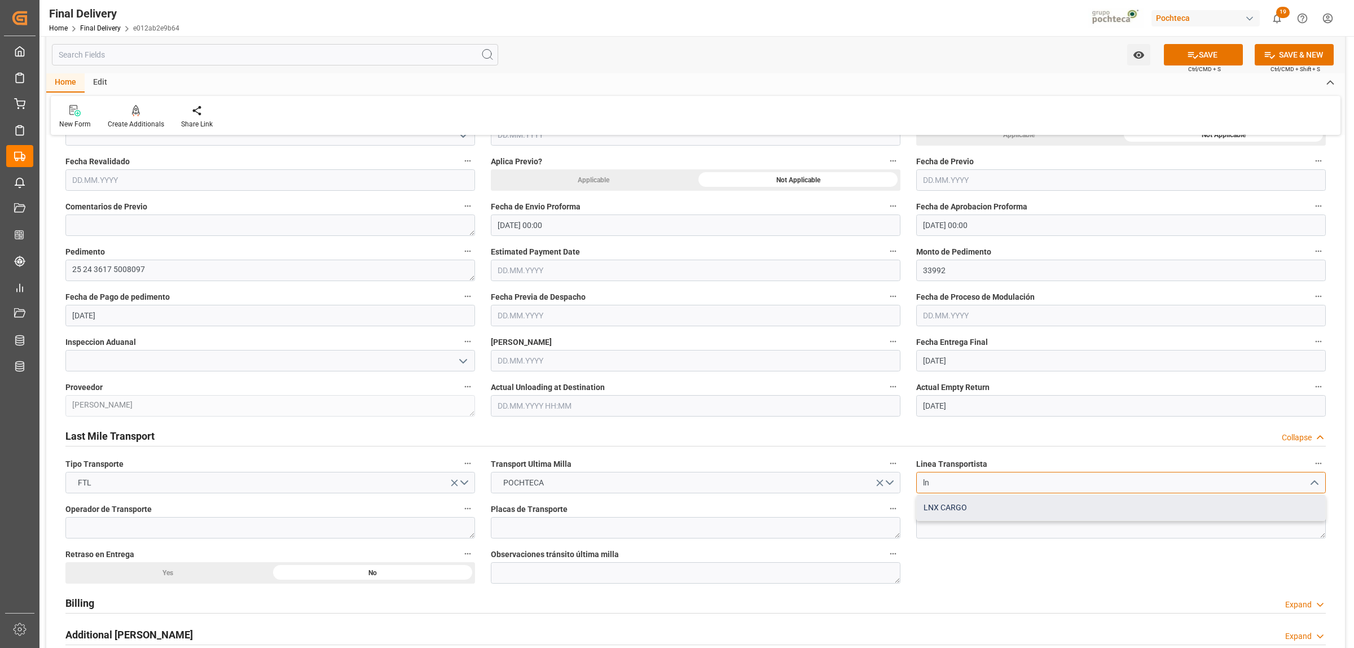
click at [951, 514] on div "LNX CARGO" at bounding box center [1121, 507] width 408 height 25
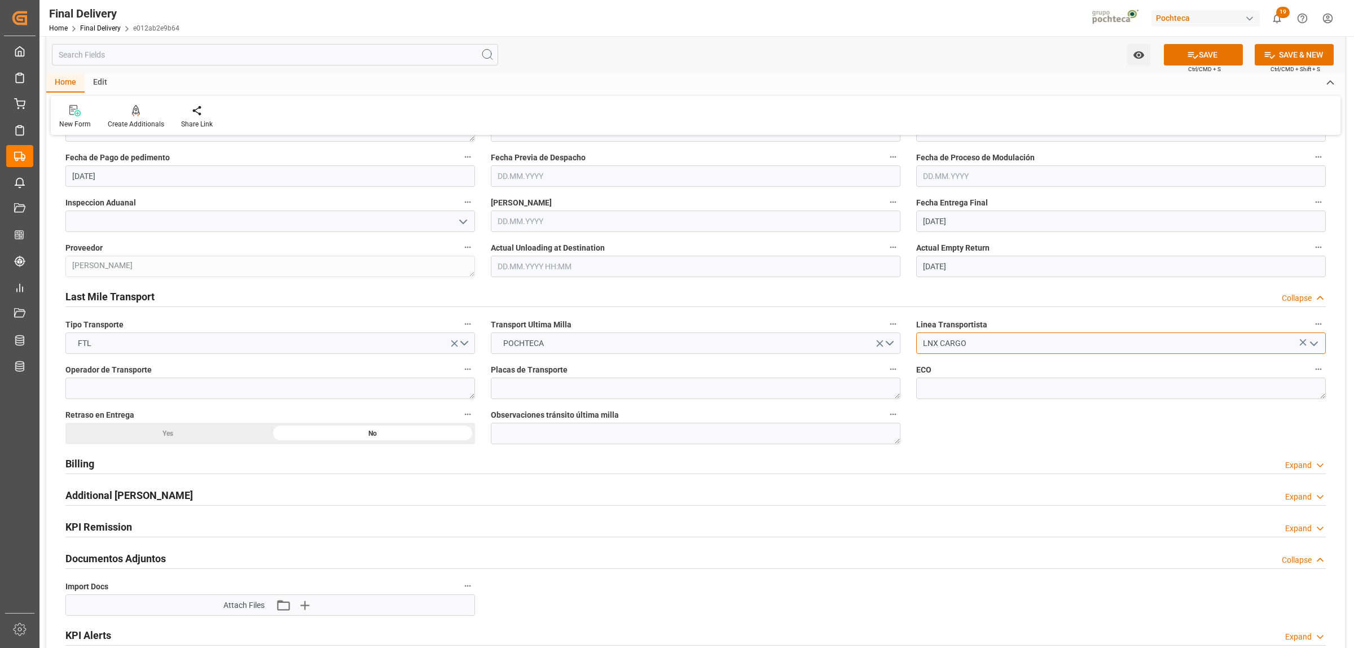
scroll to position [635, 0]
type input "LNX CARGO"
click at [307, 604] on icon "button" at bounding box center [304, 603] width 11 height 11
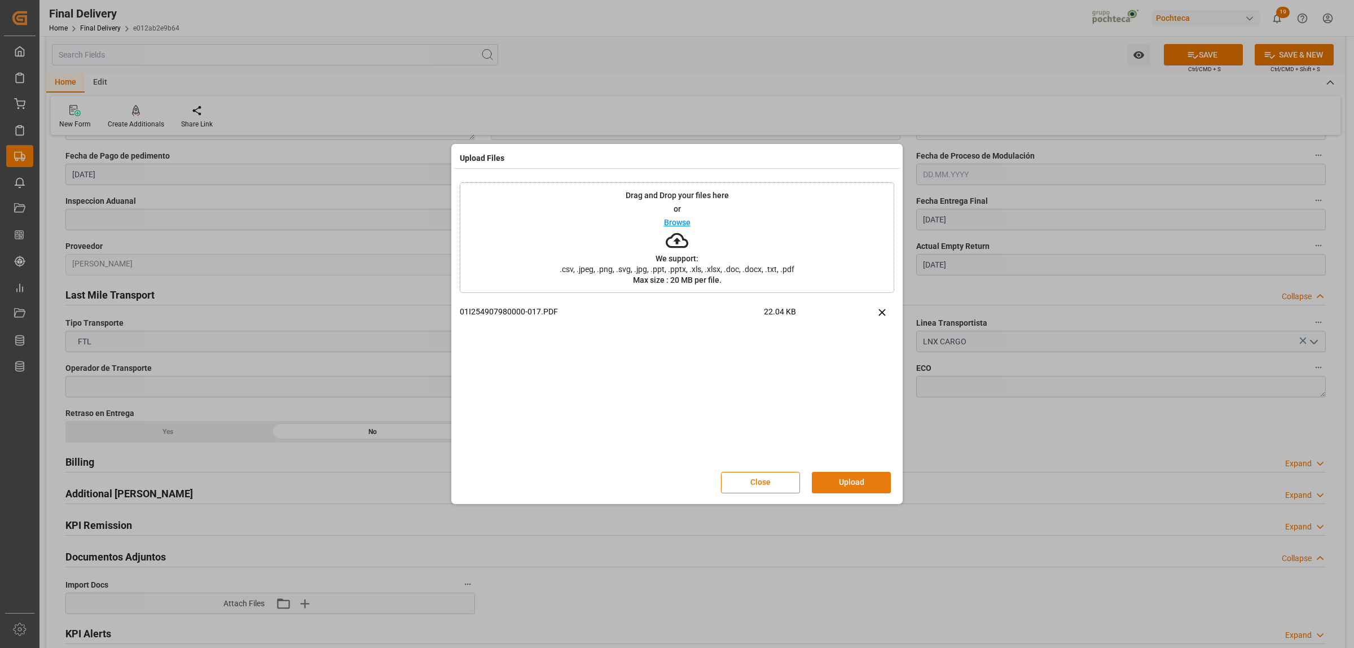
click at [872, 481] on button "Upload" at bounding box center [851, 482] width 79 height 21
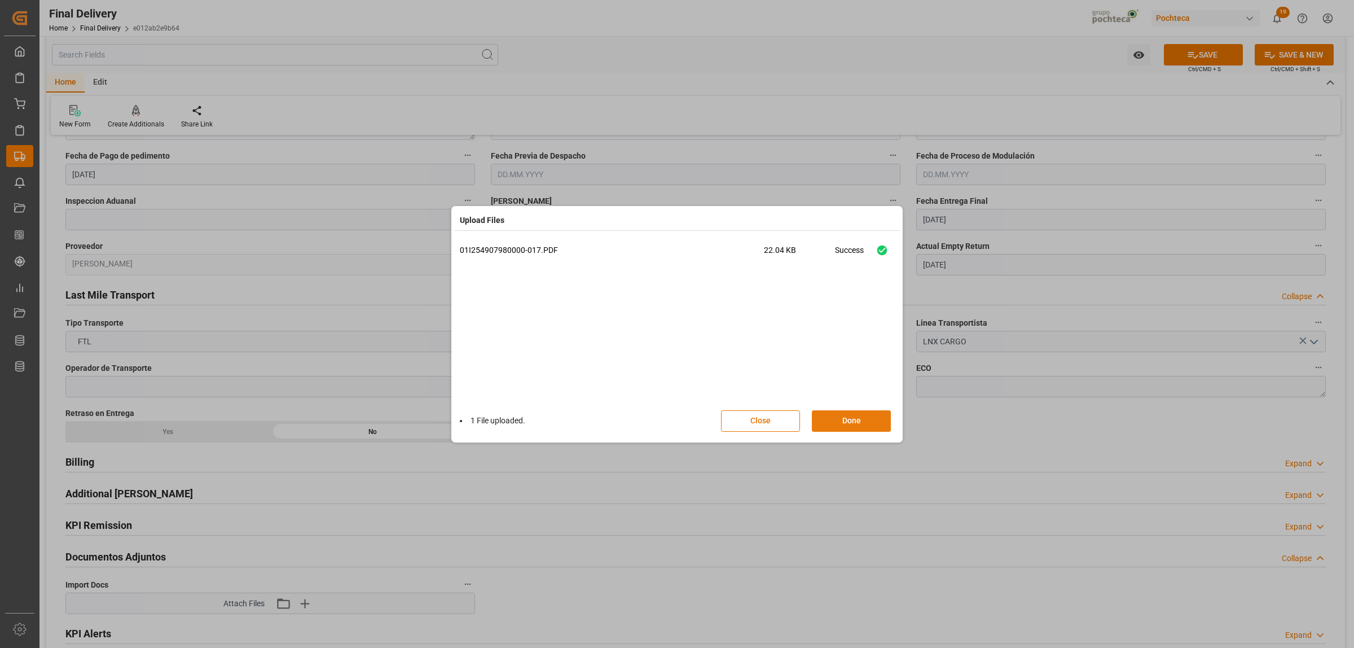
click at [850, 420] on button "Done" at bounding box center [851, 420] width 79 height 21
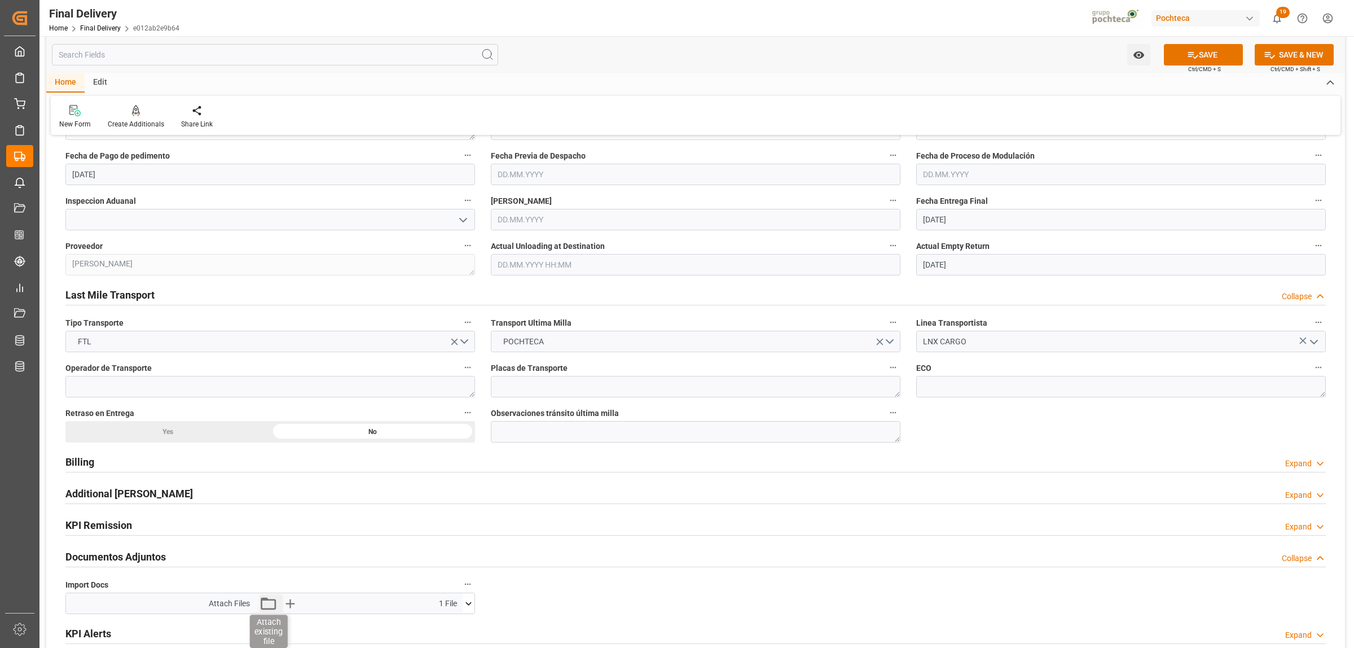
click at [267, 602] on icon "button" at bounding box center [268, 603] width 18 height 18
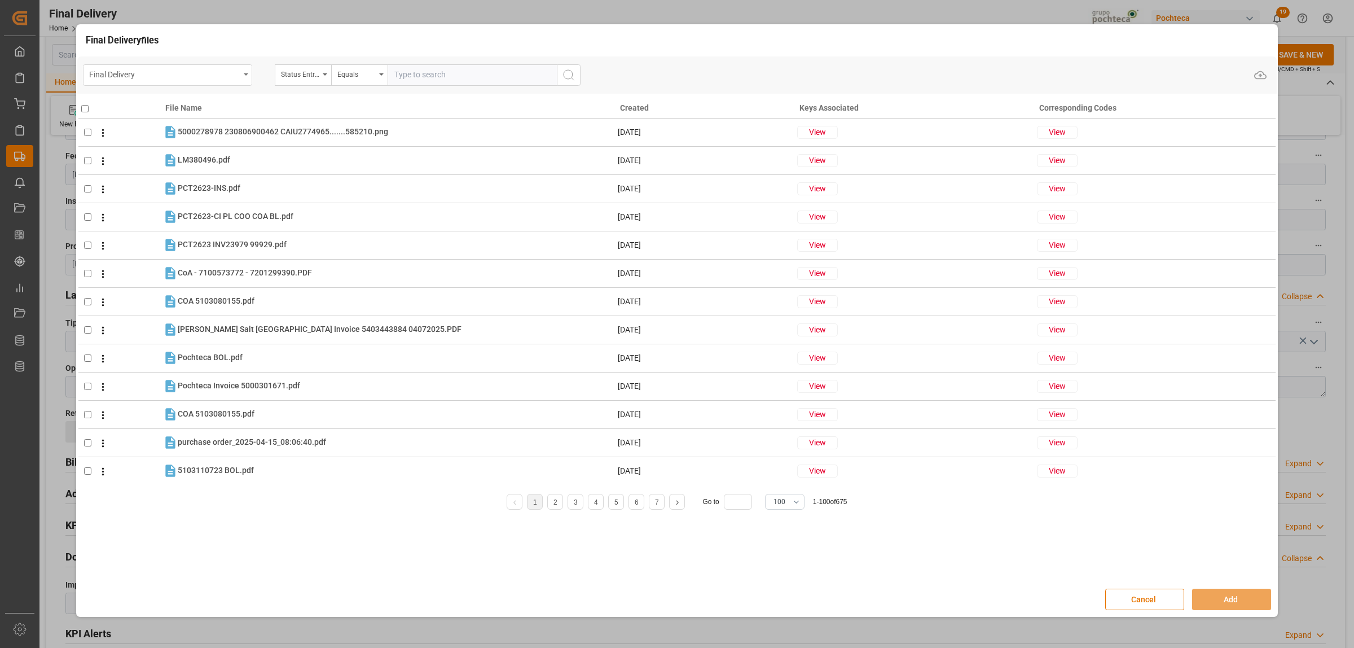
click at [244, 72] on div "Final Delivery" at bounding box center [167, 74] width 169 height 21
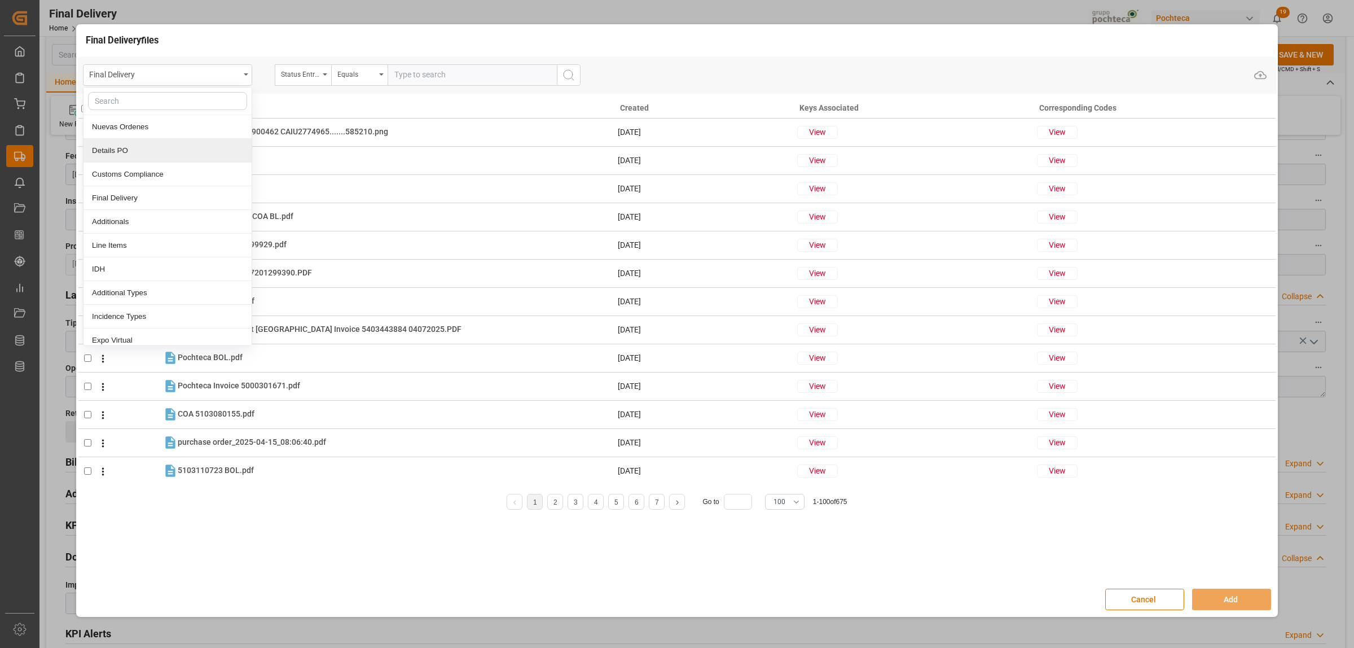
click at [134, 153] on div "Details PO" at bounding box center [167, 151] width 168 height 24
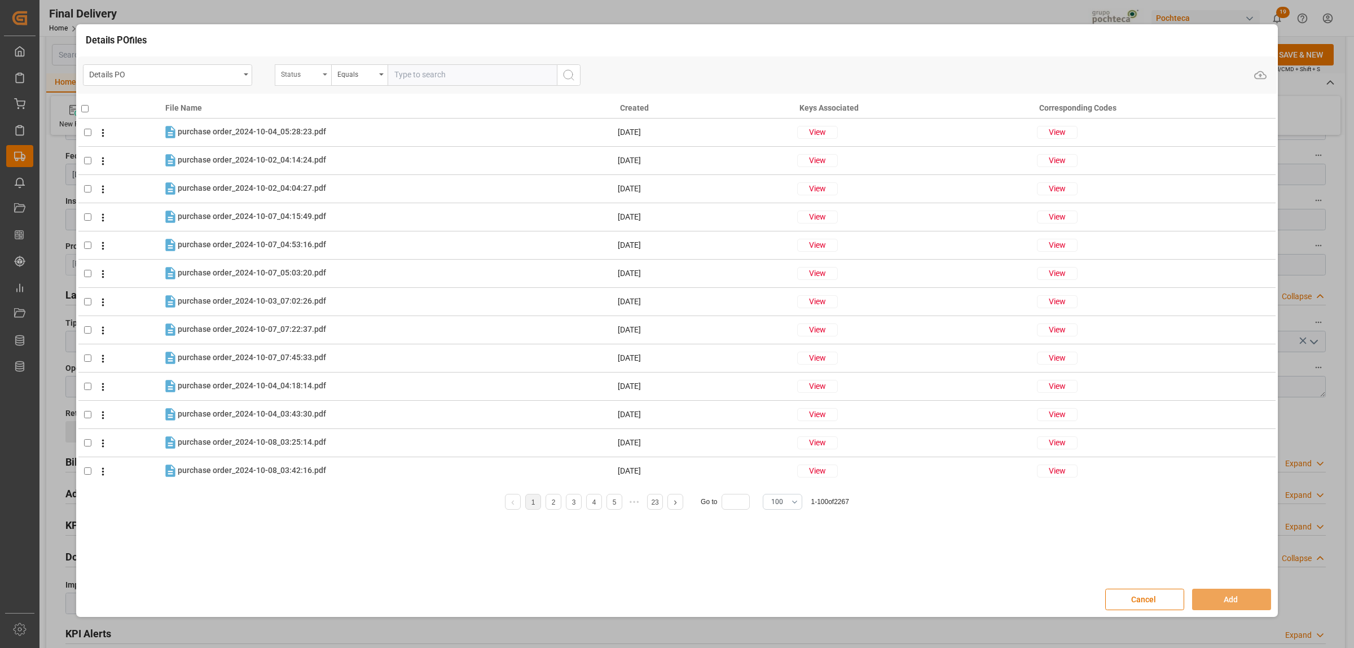
click at [323, 74] on icon "open menu" at bounding box center [325, 74] width 5 height 2
type input "or"
click at [336, 196] on div "Orden de Compra nuevo" at bounding box center [359, 198] width 168 height 24
click at [399, 69] on input "text" at bounding box center [472, 74] width 169 height 21
paste input "5000304429"
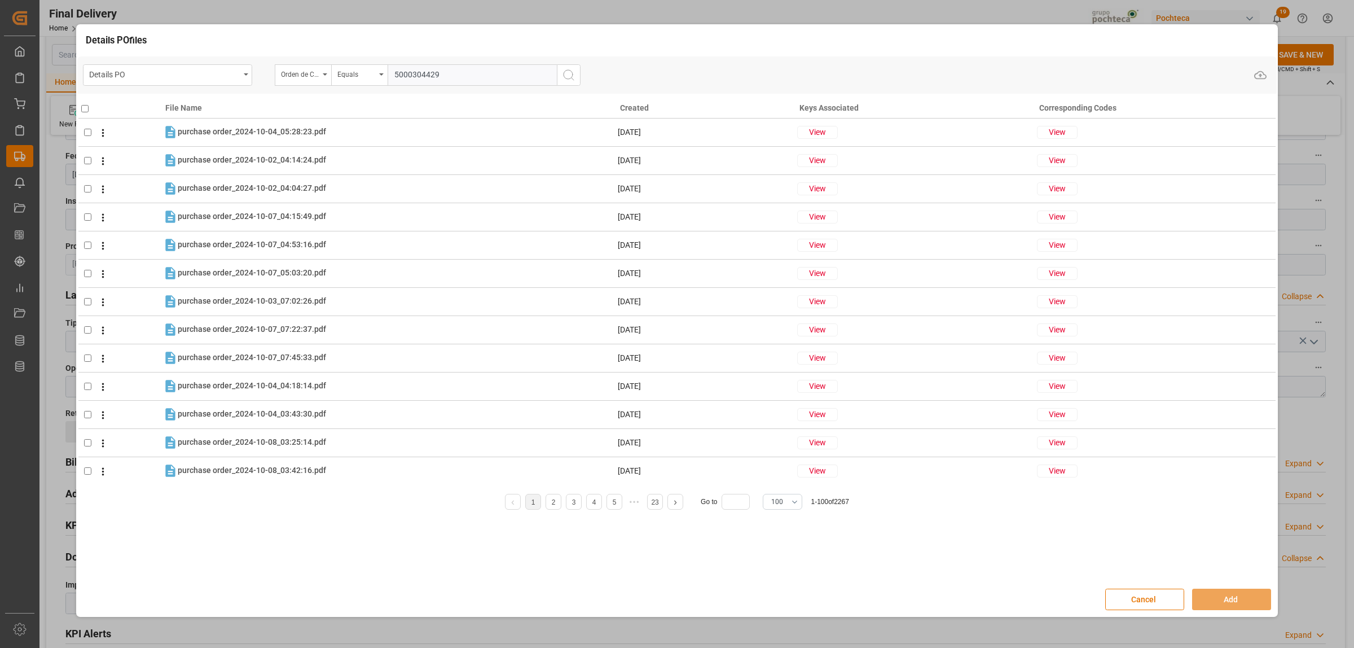
type input "5000304429"
click at [565, 73] on icon "search button" at bounding box center [569, 75] width 14 height 14
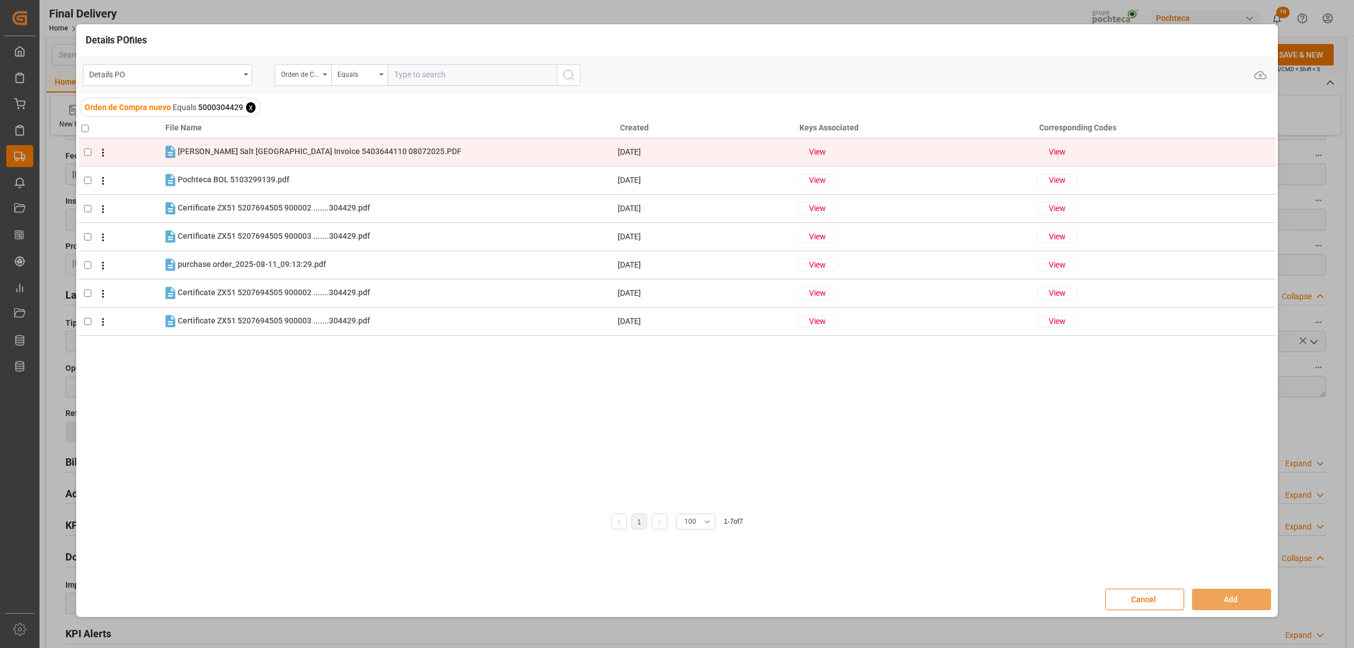
click at [81, 151] on td at bounding box center [120, 152] width 84 height 28
checkbox input "true"
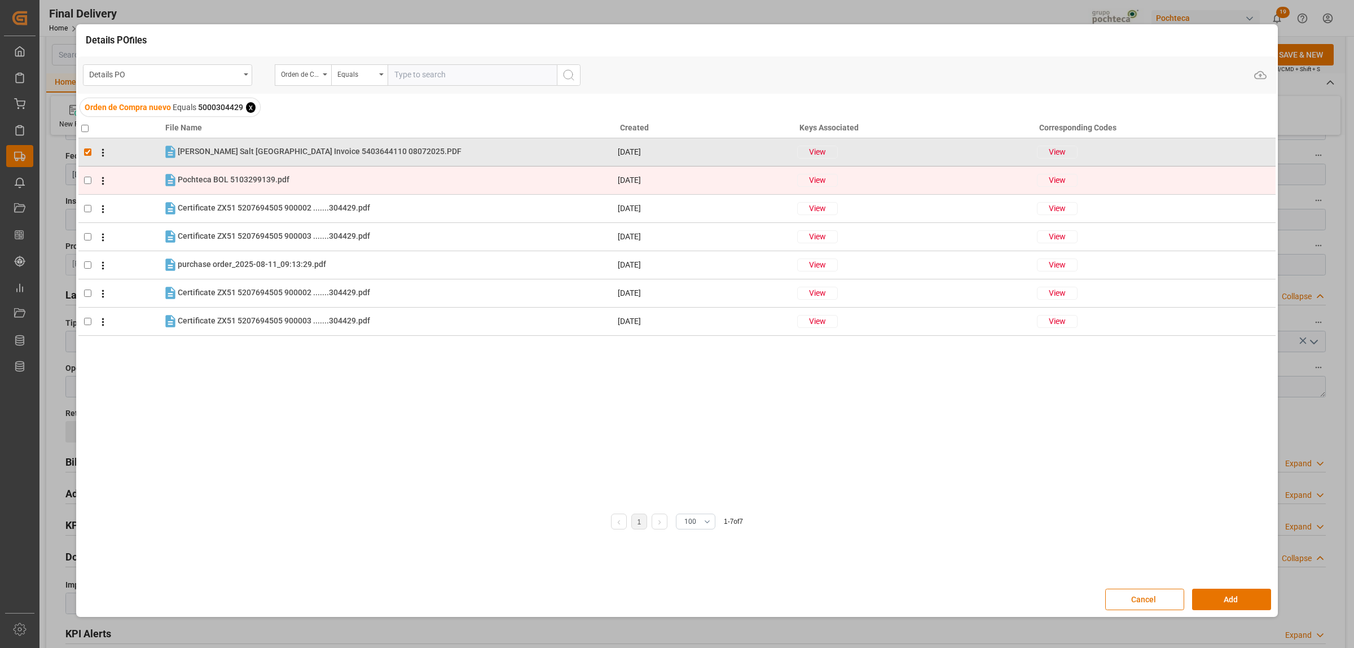
click at [87, 178] on input "checkbox" at bounding box center [87, 180] width 7 height 7
checkbox input "true"
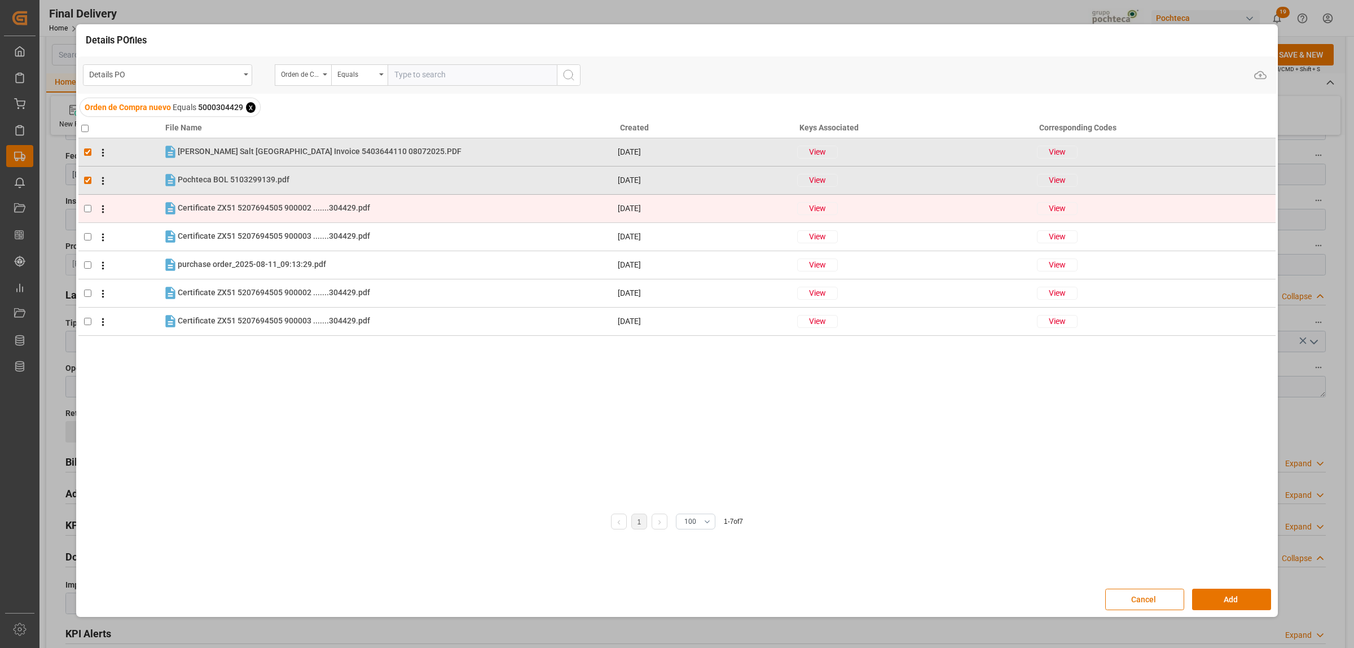
click at [89, 204] on td at bounding box center [120, 208] width 84 height 28
checkbox input "true"
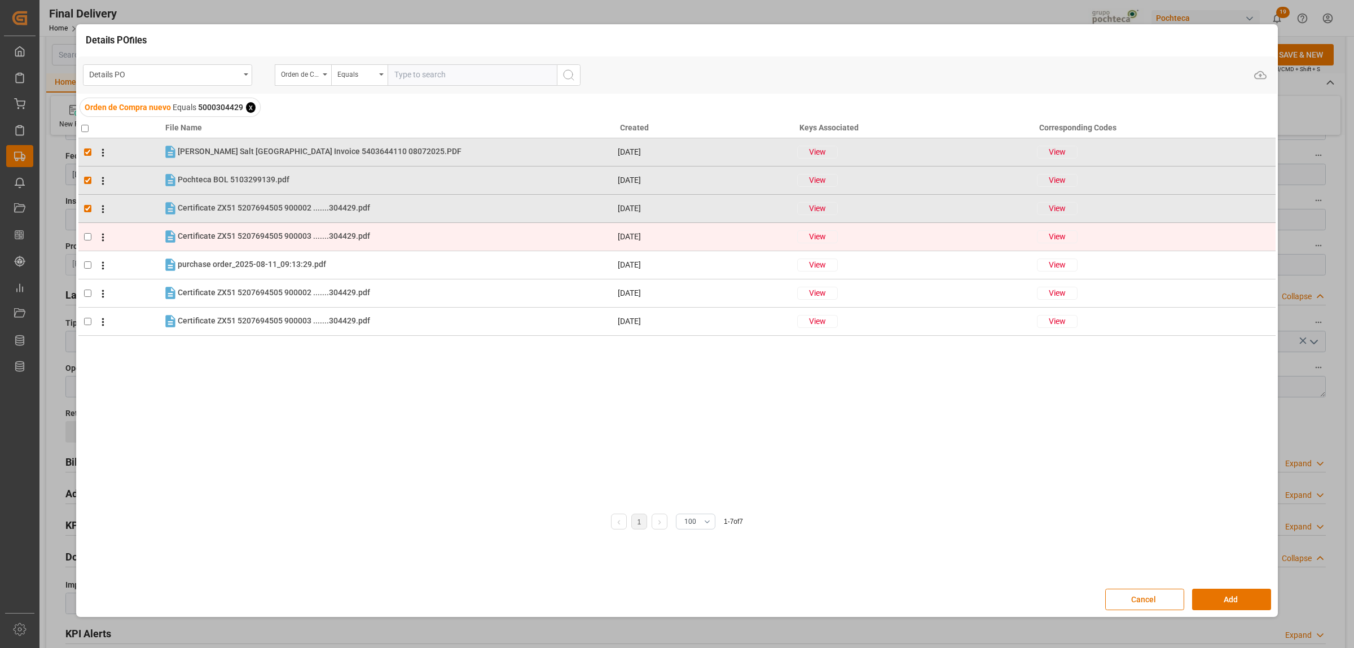
click at [86, 235] on input "checkbox" at bounding box center [87, 236] width 7 height 7
checkbox input "true"
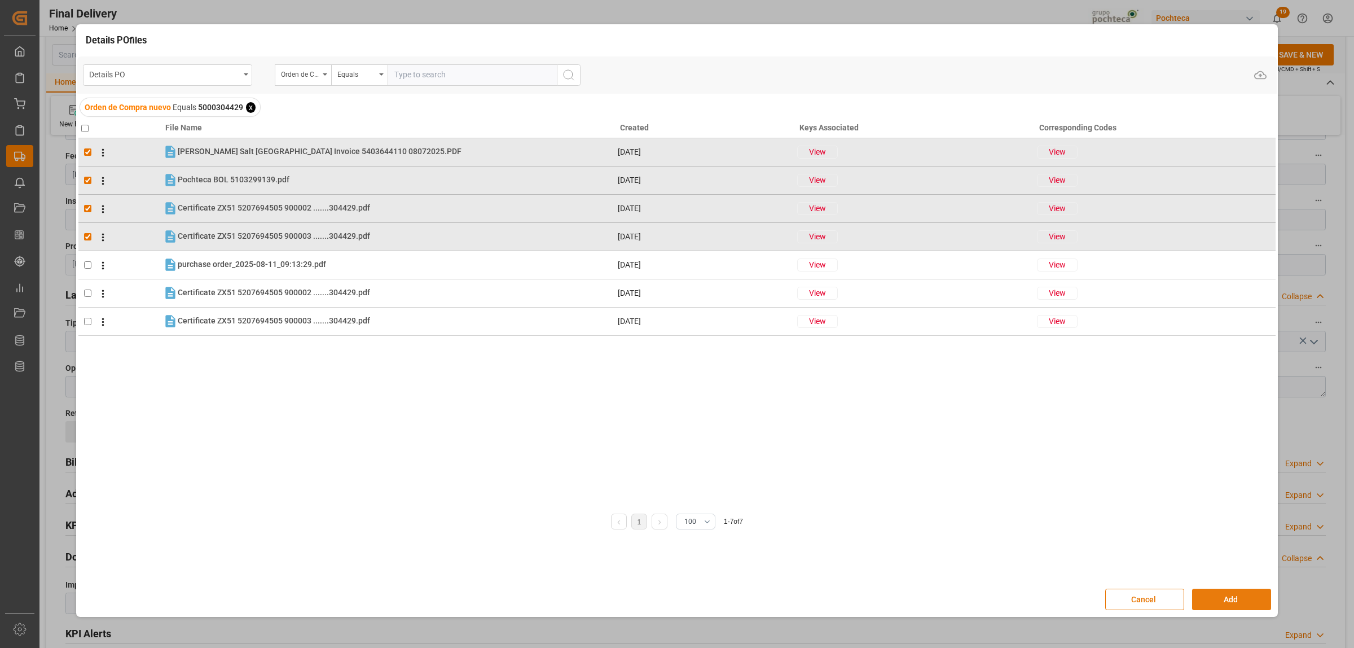
click at [1246, 605] on button "Add" at bounding box center [1231, 598] width 79 height 21
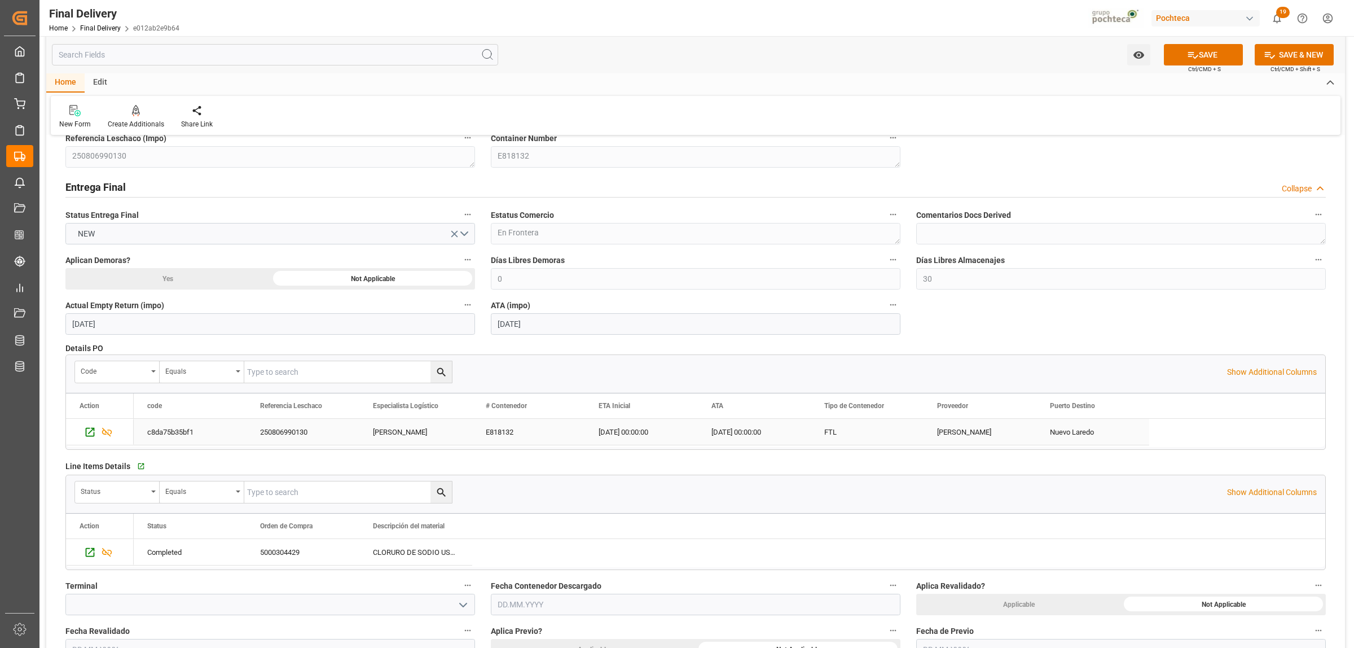
scroll to position [0, 0]
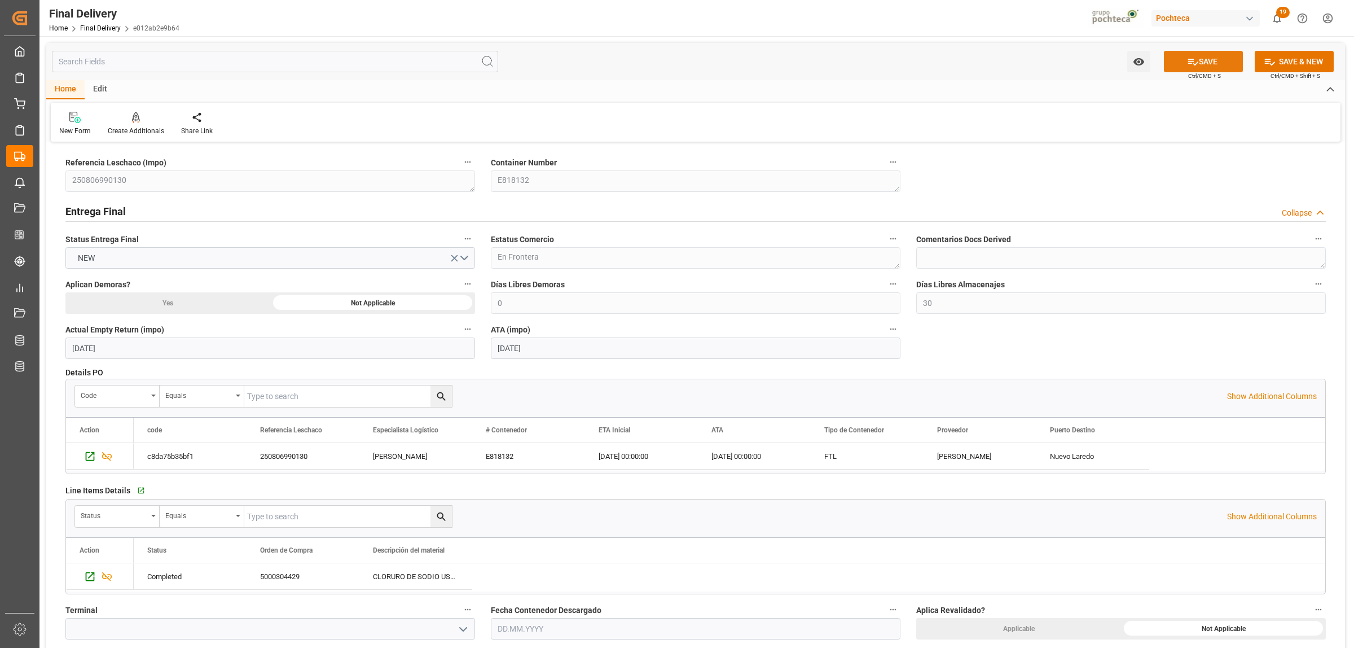
click at [1234, 63] on button "SAVE" at bounding box center [1203, 61] width 79 height 21
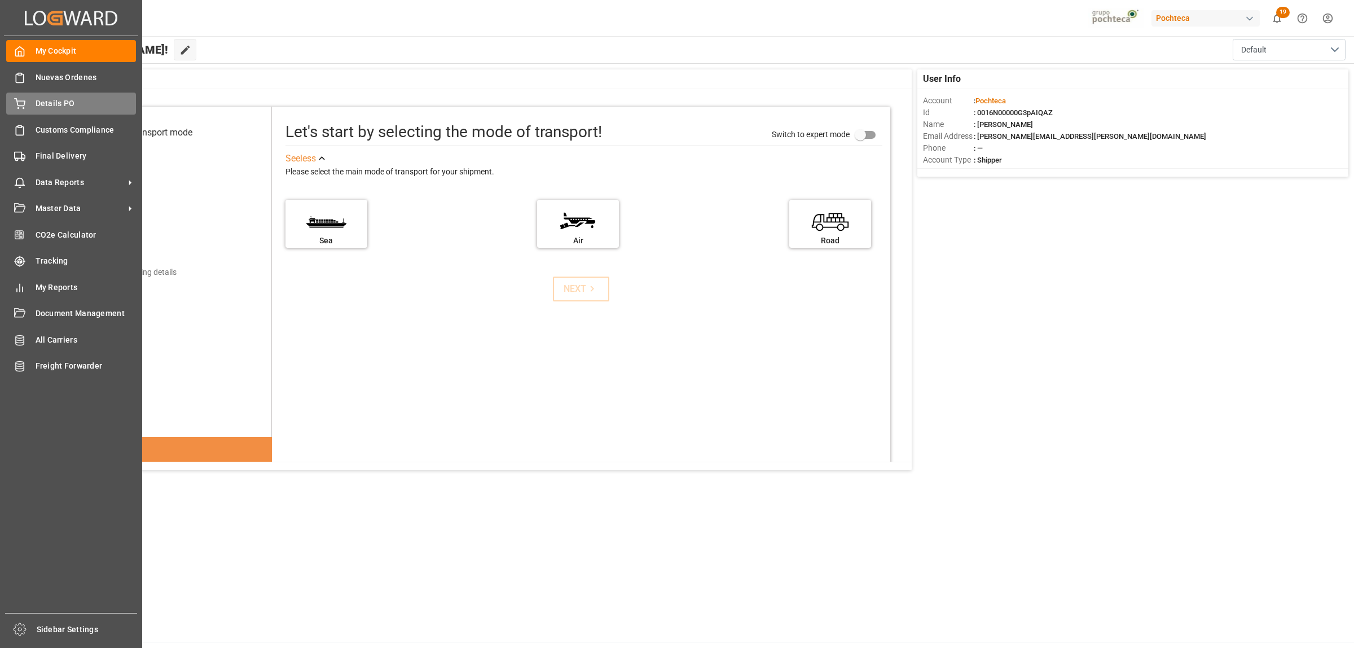
click at [54, 100] on span "Details PO" at bounding box center [86, 104] width 101 height 12
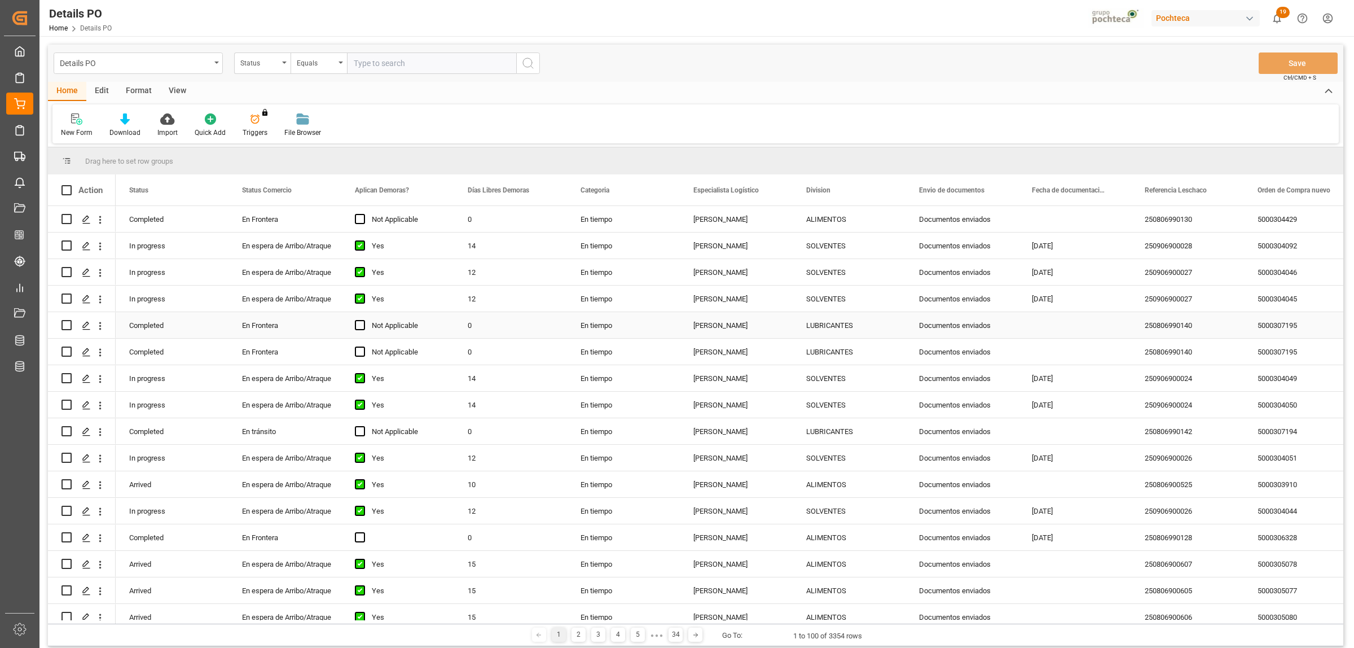
click at [1270, 323] on div "5000307195" at bounding box center [1300, 325] width 113 height 26
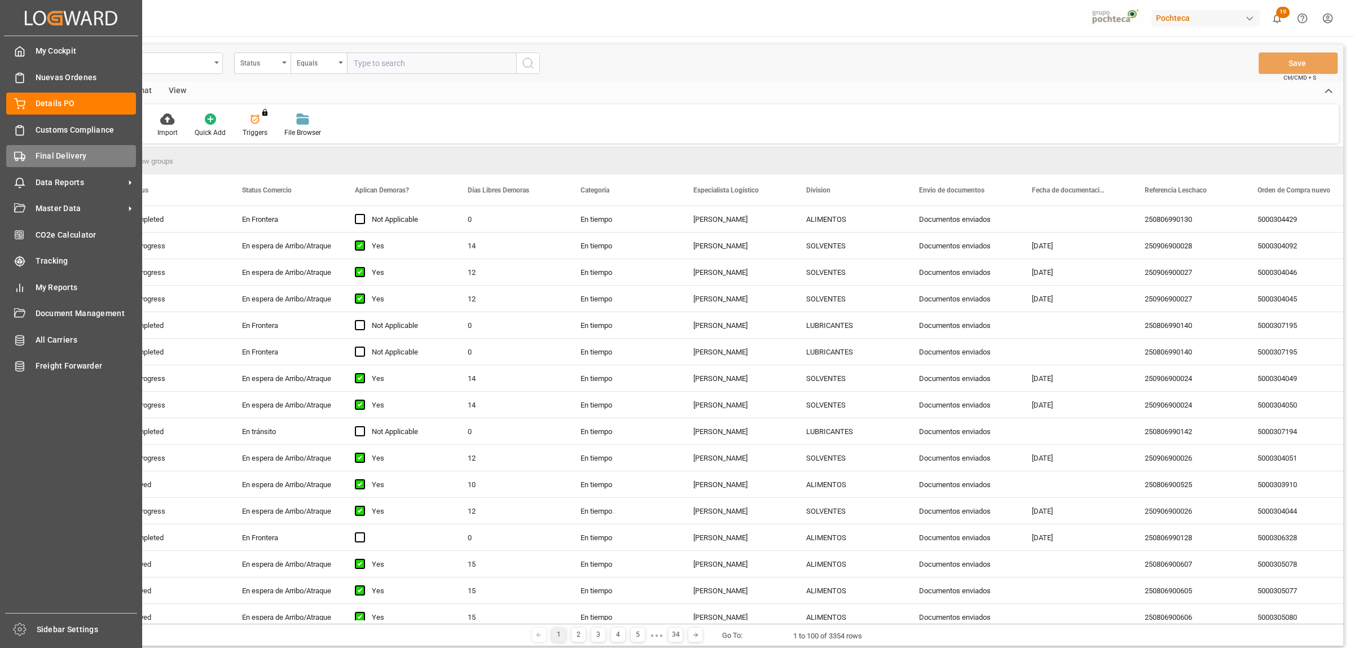
click at [66, 156] on span "Final Delivery" at bounding box center [86, 156] width 101 height 12
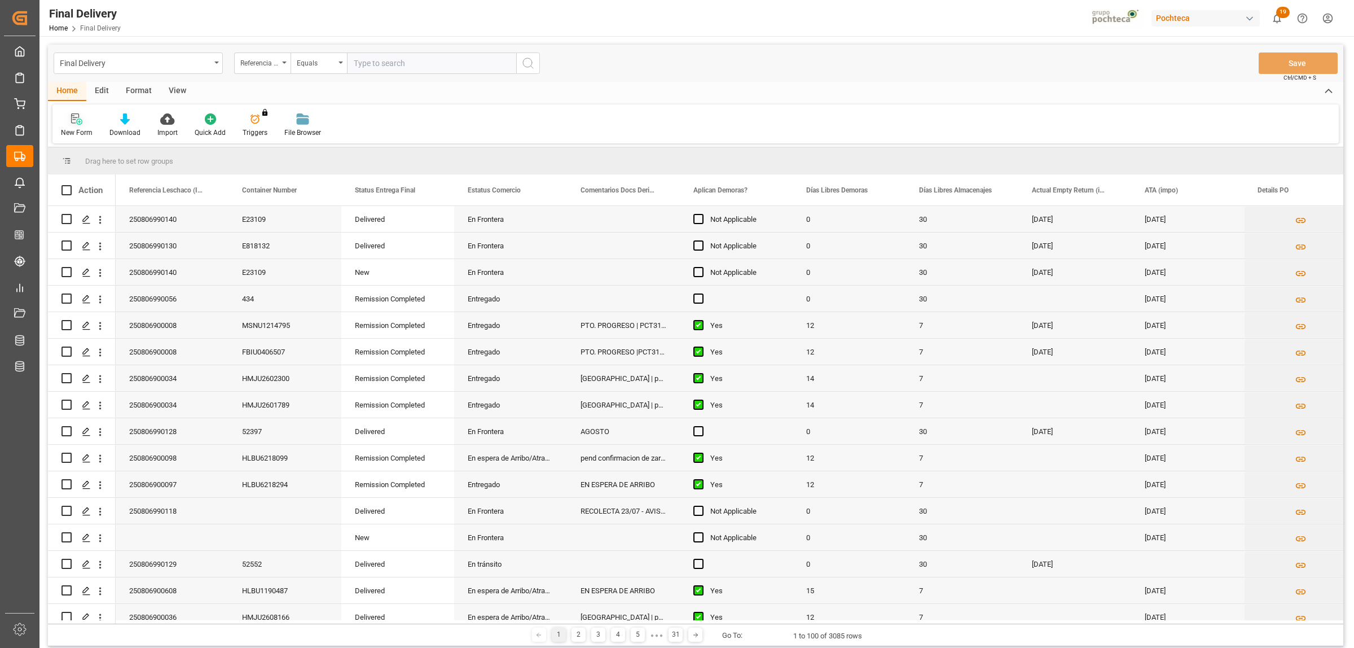
click at [77, 119] on icon at bounding box center [79, 121] width 6 height 6
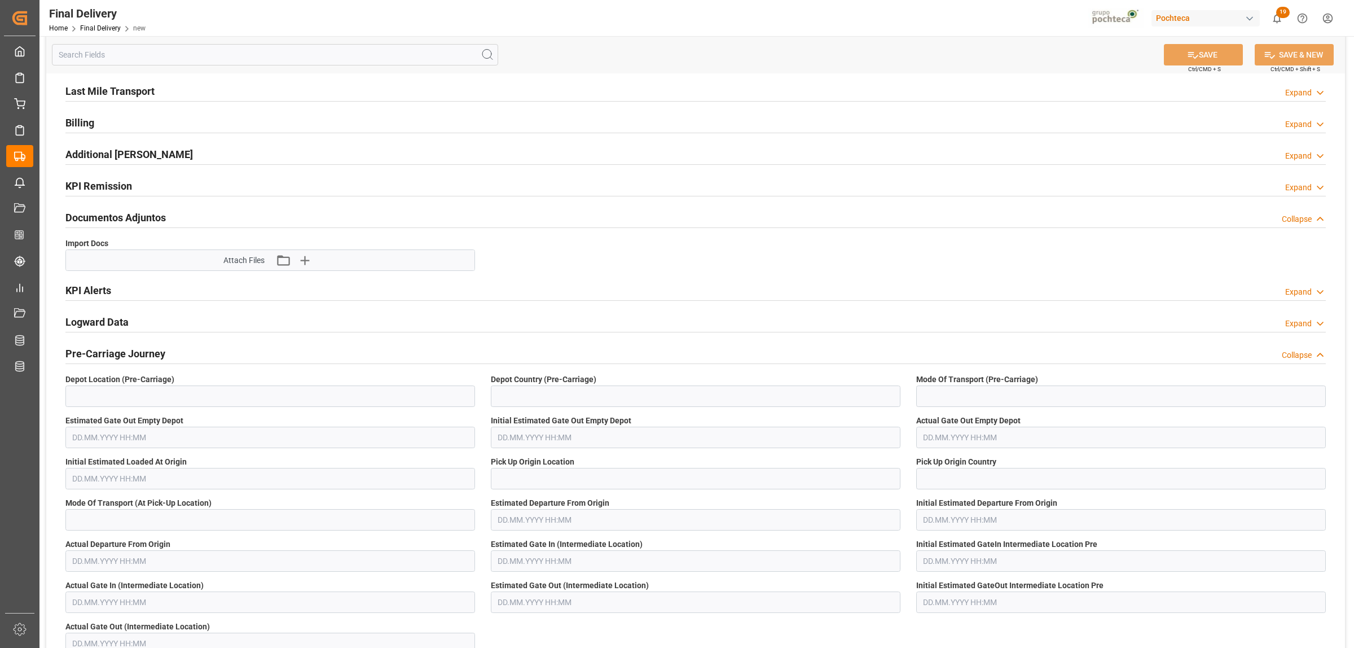
scroll to position [52, 0]
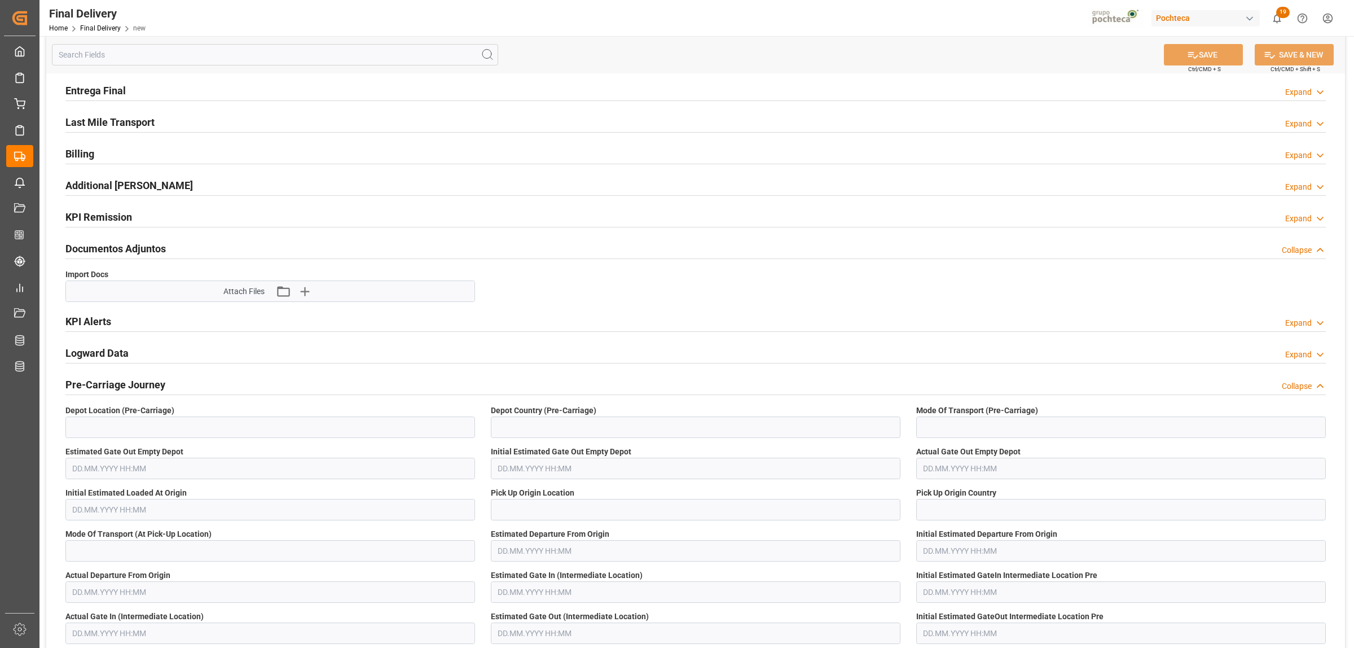
click at [122, 351] on h2 "Logward Data" at bounding box center [96, 352] width 63 height 15
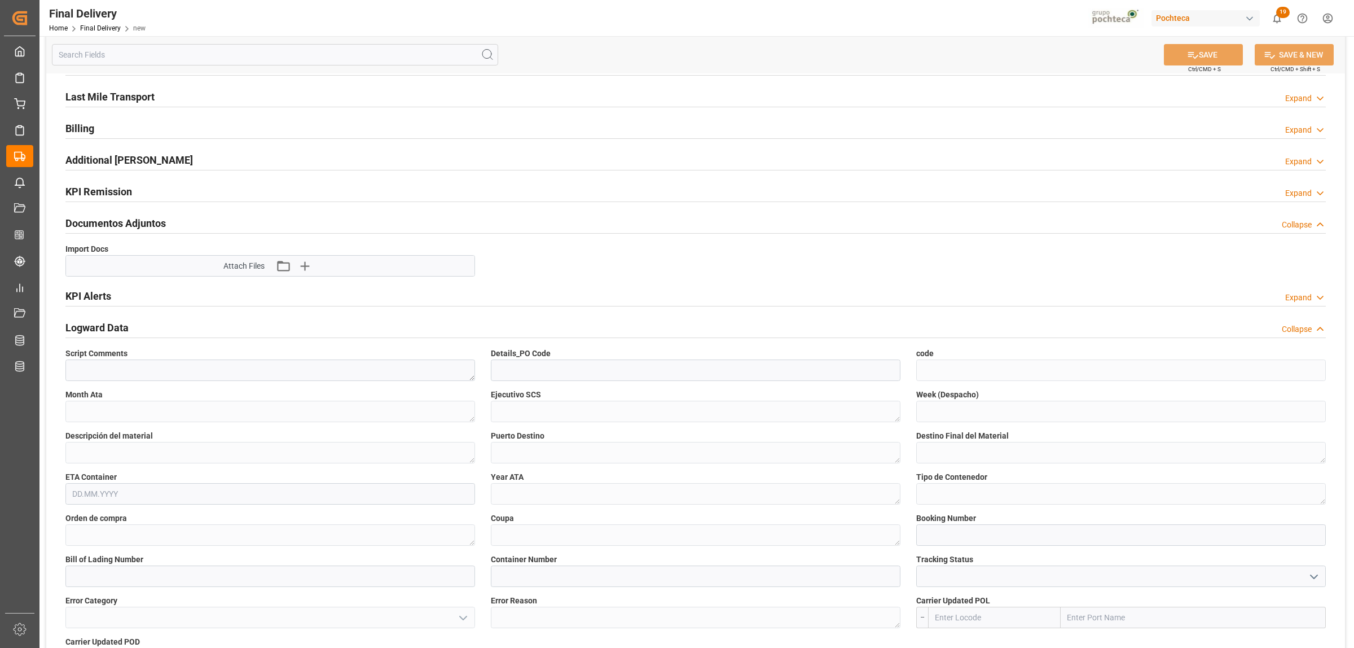
scroll to position [0, 0]
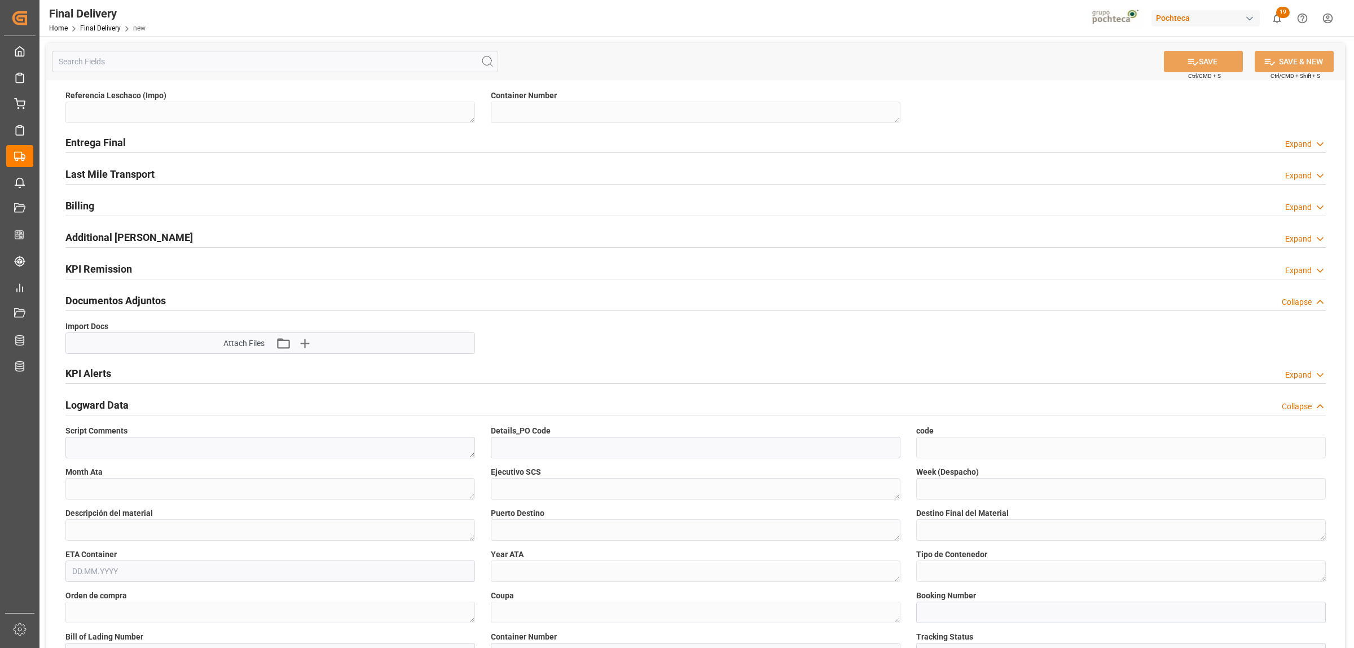
click at [98, 404] on h2 "Logward Data" at bounding box center [96, 404] width 63 height 15
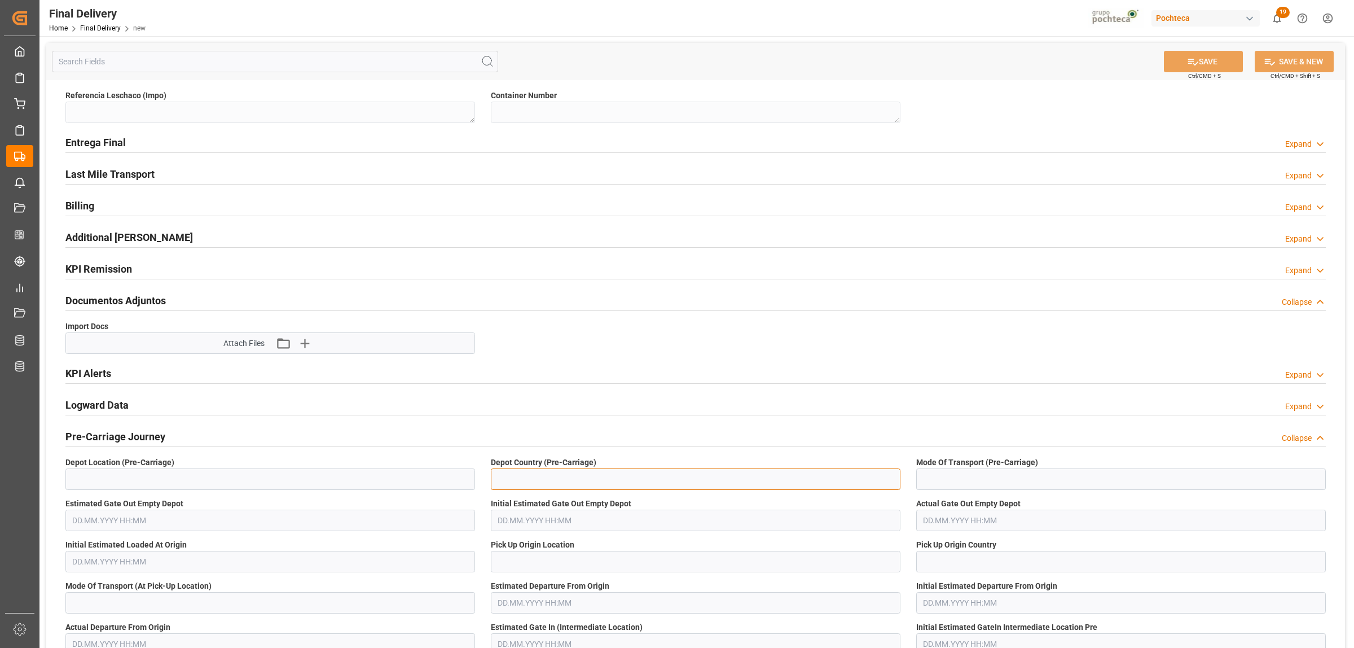
click at [613, 483] on input at bounding box center [696, 478] width 410 height 21
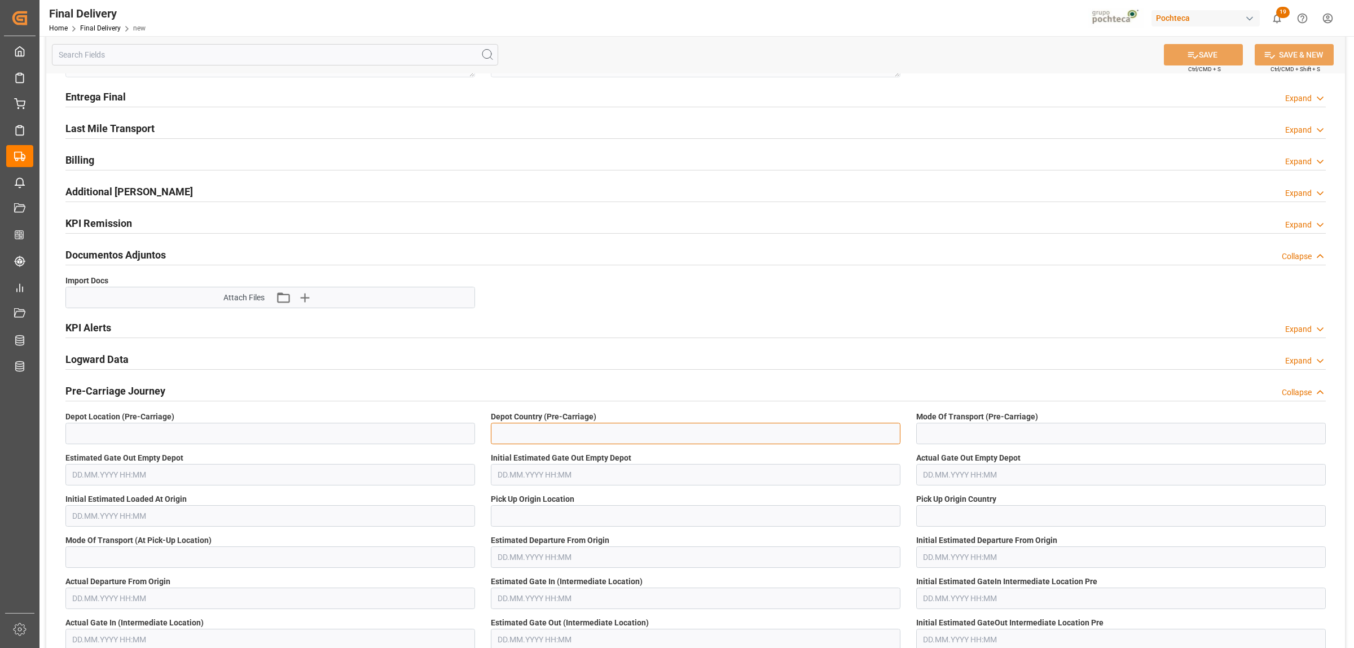
scroll to position [71, 0]
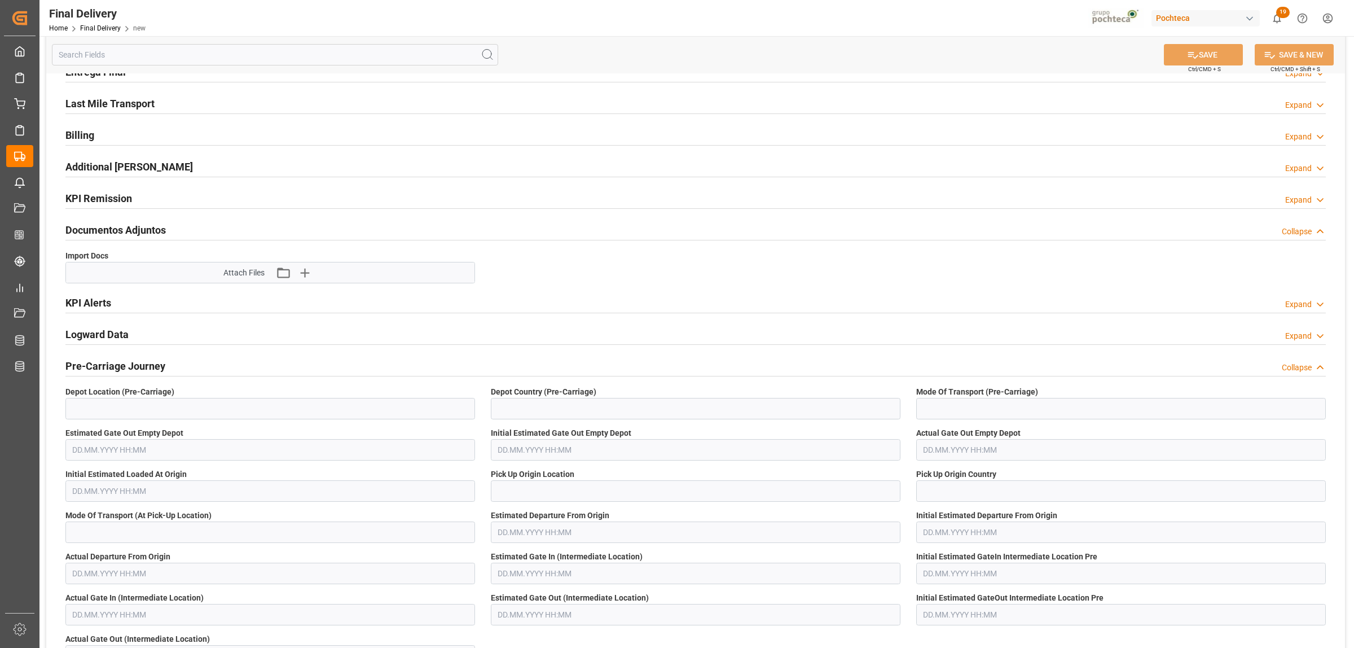
click at [91, 337] on h2 "Logward Data" at bounding box center [96, 334] width 63 height 15
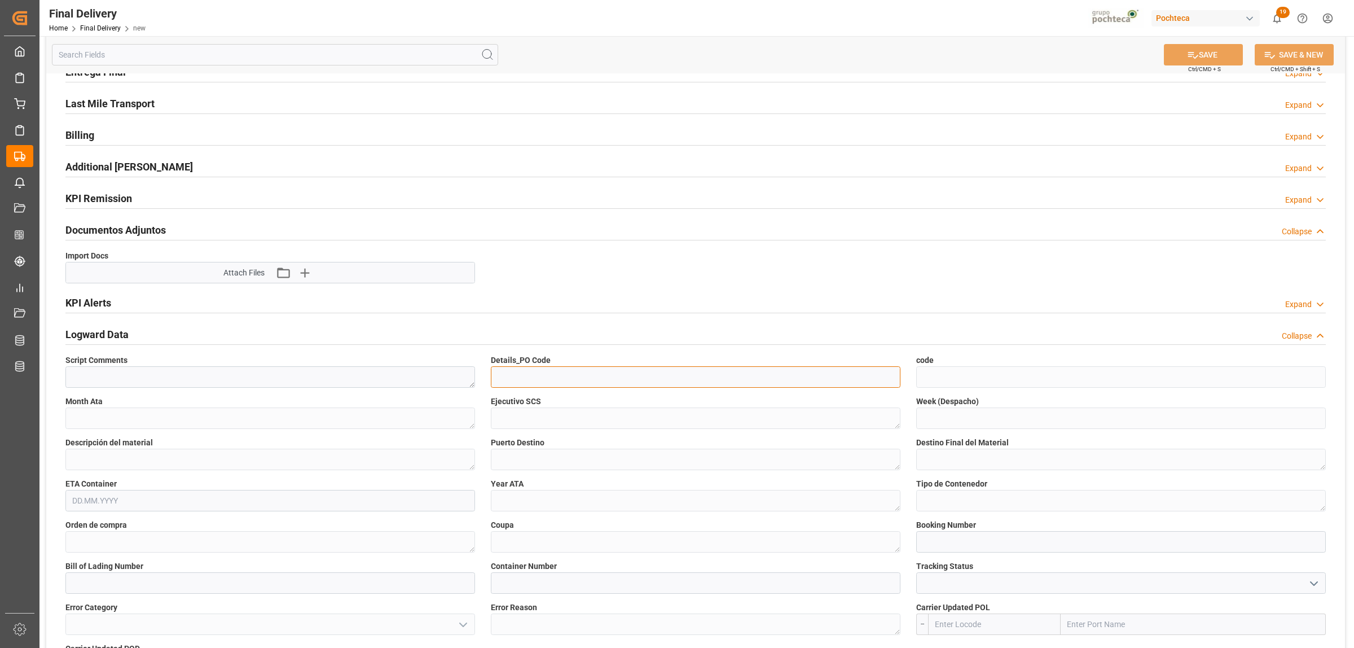
click at [553, 380] on input at bounding box center [696, 376] width 410 height 21
paste input "be60abd653ba"
type input "be60abd653ba"
click at [1191, 57] on icon at bounding box center [1193, 55] width 12 height 12
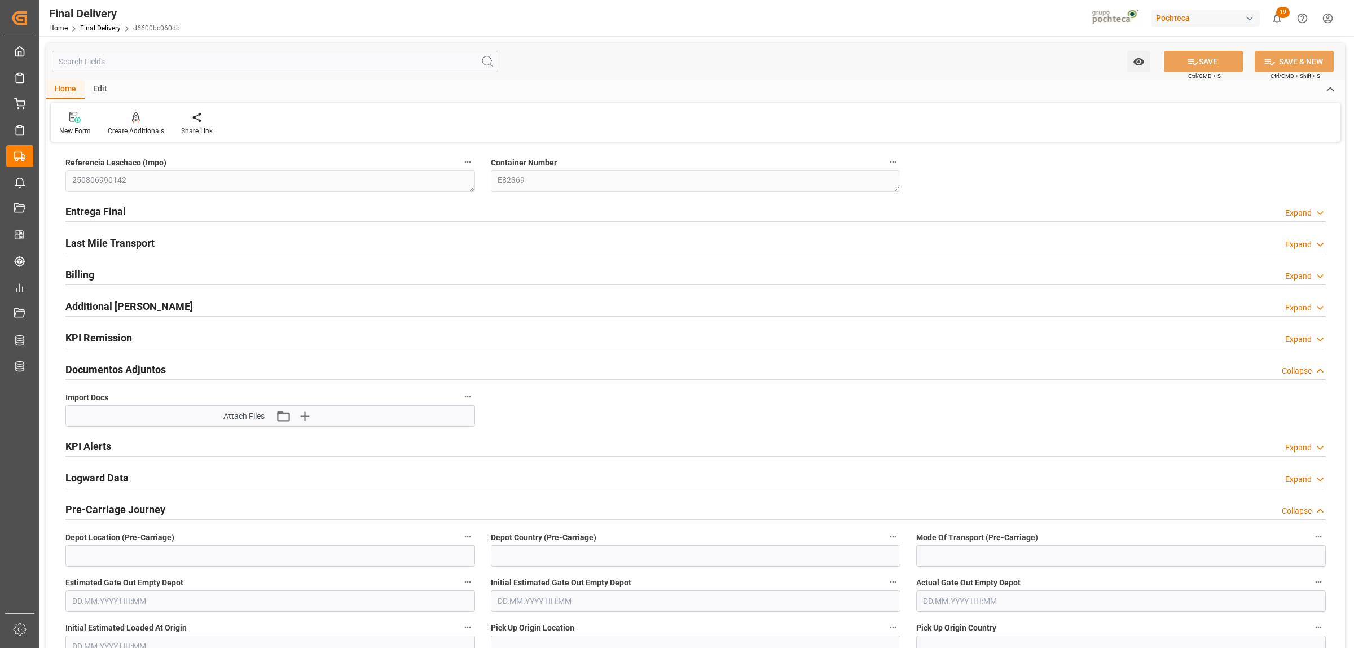
click at [119, 210] on h2 "Entrega Final" at bounding box center [95, 211] width 60 height 15
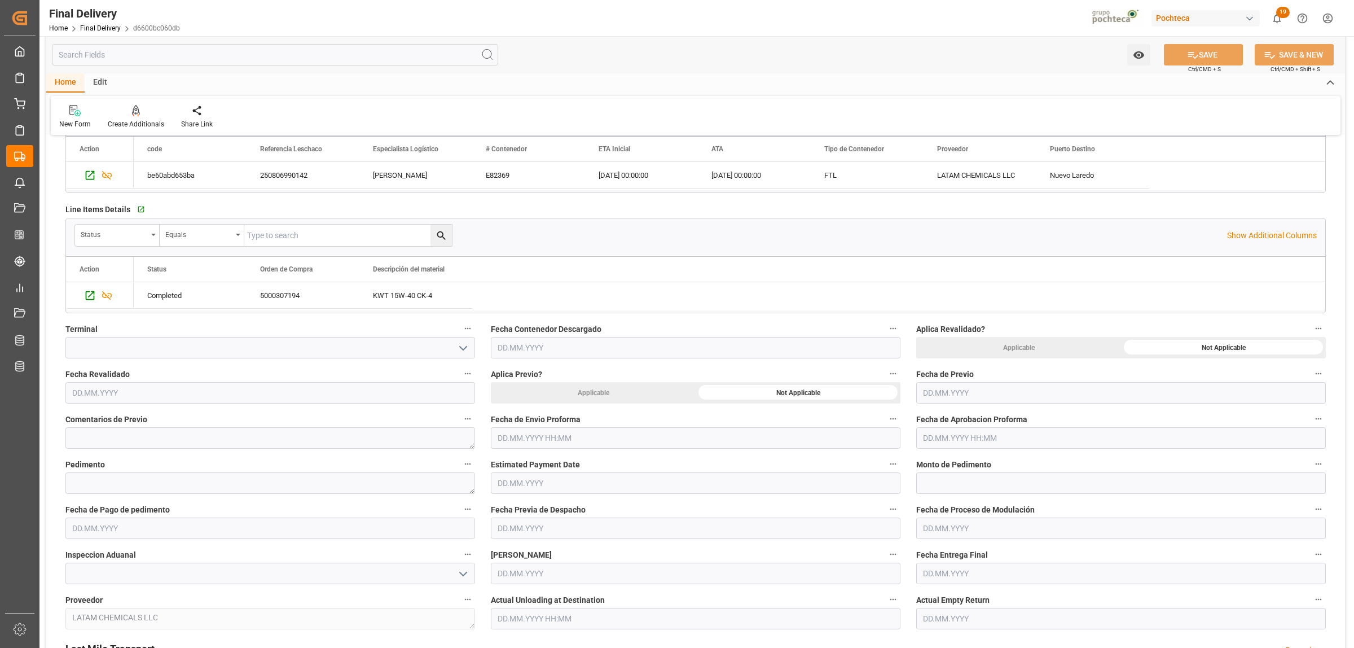
scroll to position [282, 0]
click at [542, 435] on input "text" at bounding box center [696, 436] width 410 height 21
click at [525, 551] on span "12" at bounding box center [526, 550] width 7 height 8
type input "12.08.2025 00:00"
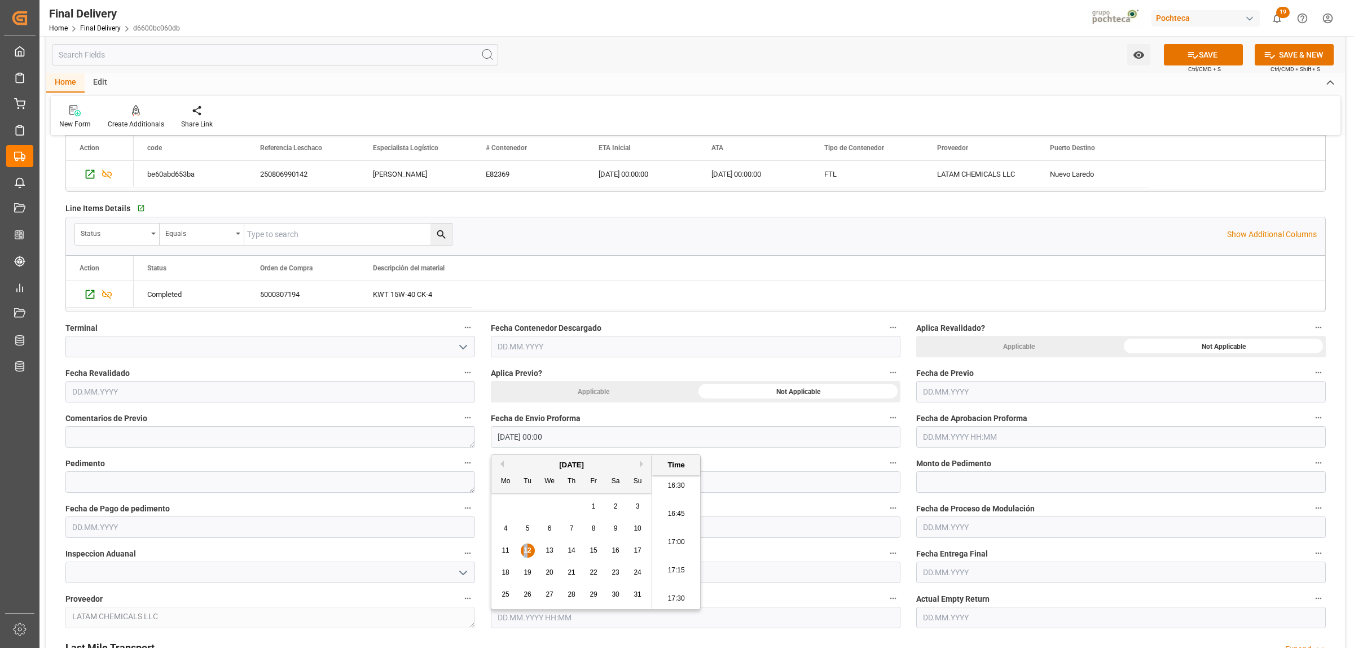
click at [966, 441] on input "text" at bounding box center [1121, 436] width 410 height 21
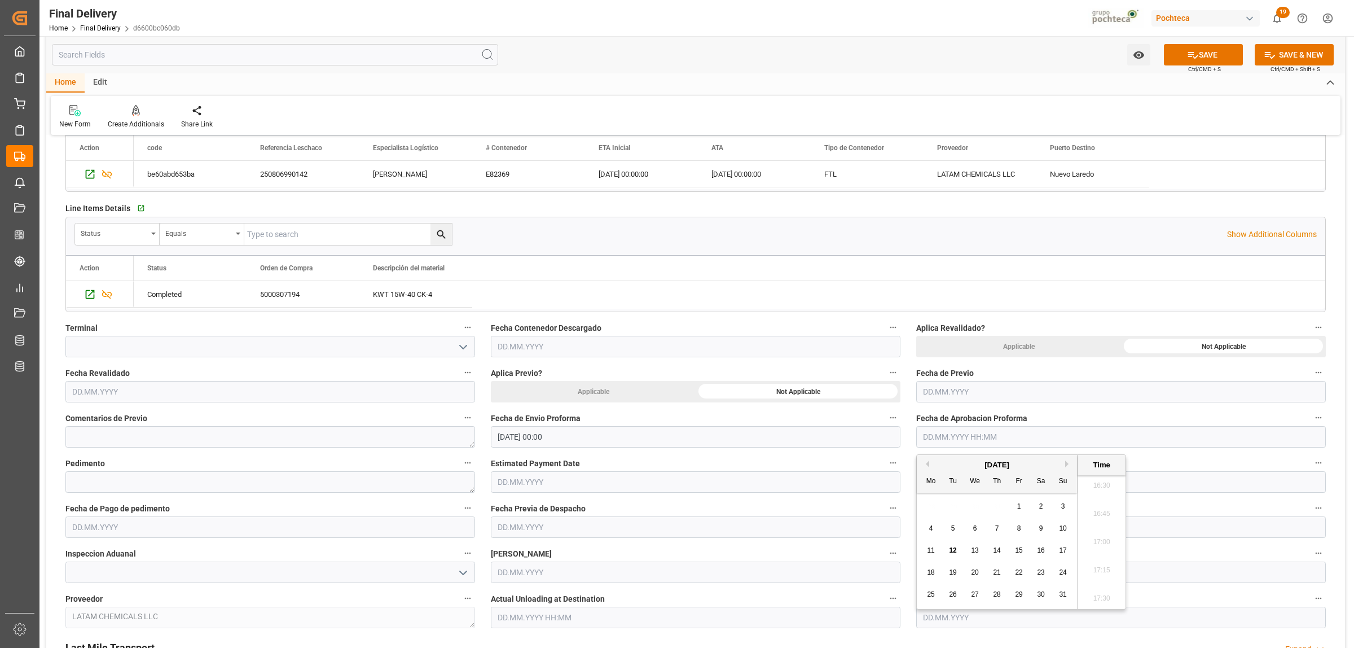
click at [952, 553] on span "12" at bounding box center [952, 550] width 7 height 8
type input "12.08.2025 00:00"
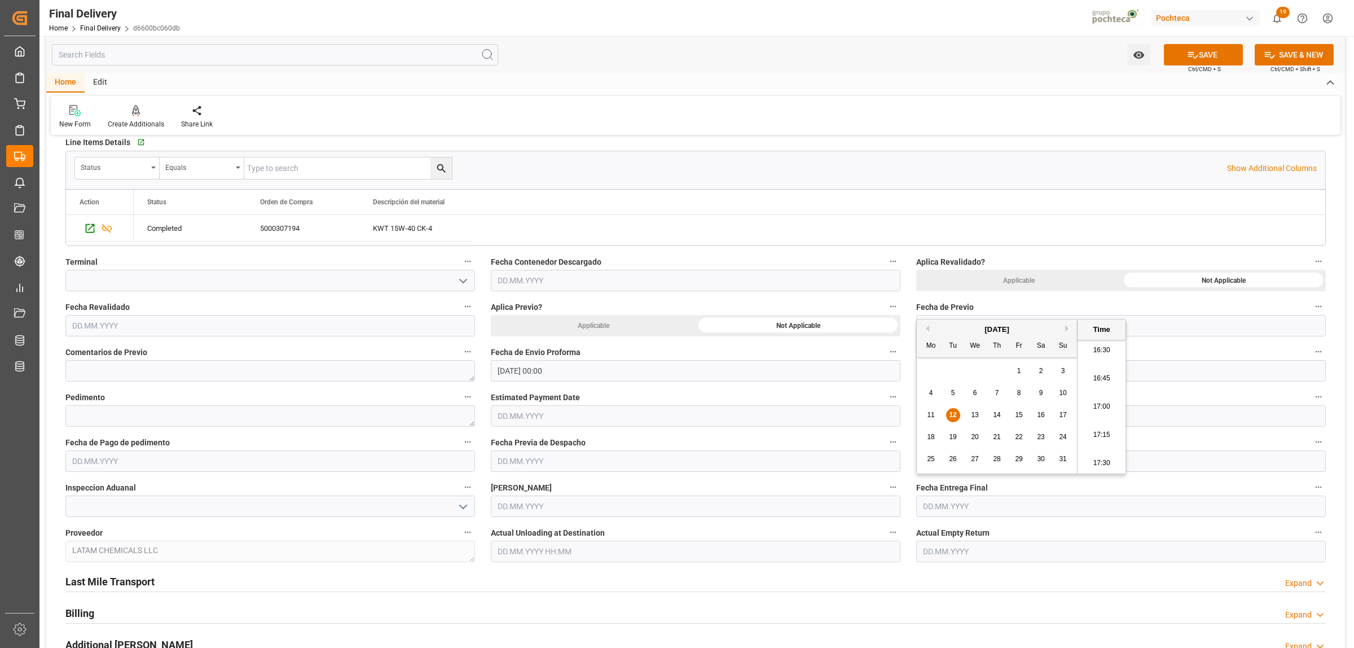
scroll to position [423, 0]
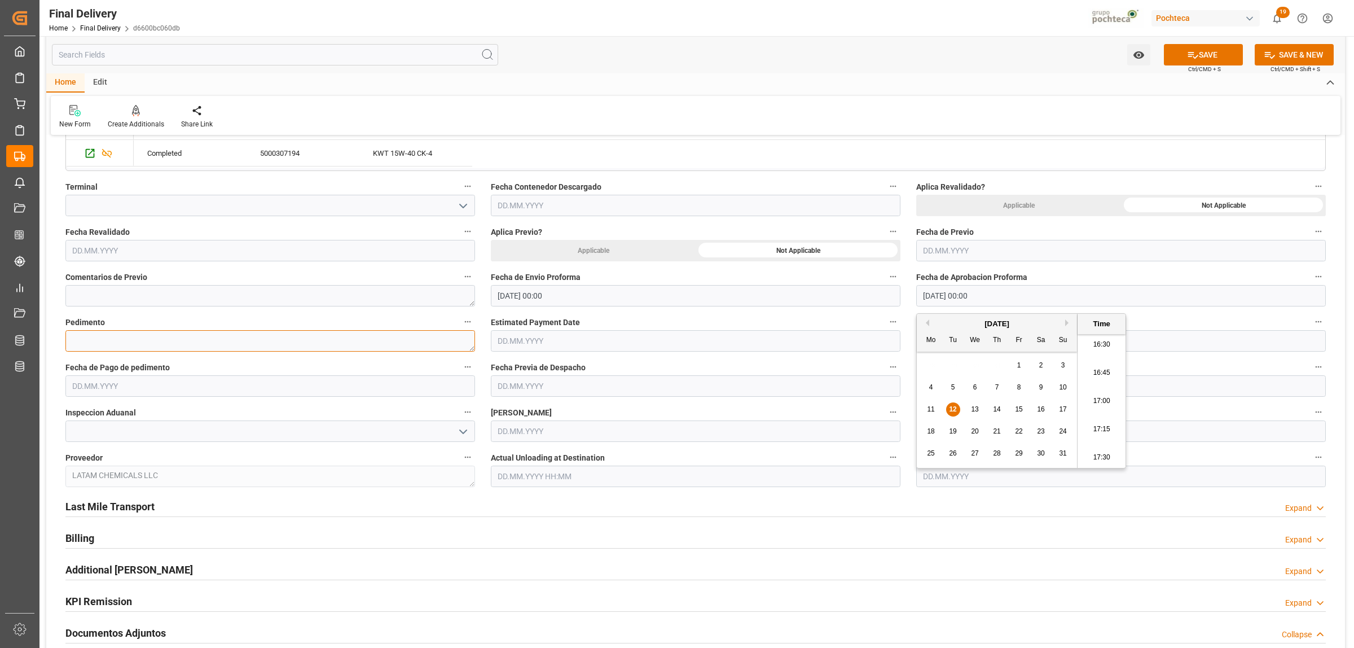
drag, startPoint x: 143, startPoint y: 336, endPoint x: 151, endPoint y: 357, distance: 22.5
click at [142, 337] on textarea at bounding box center [270, 340] width 410 height 21
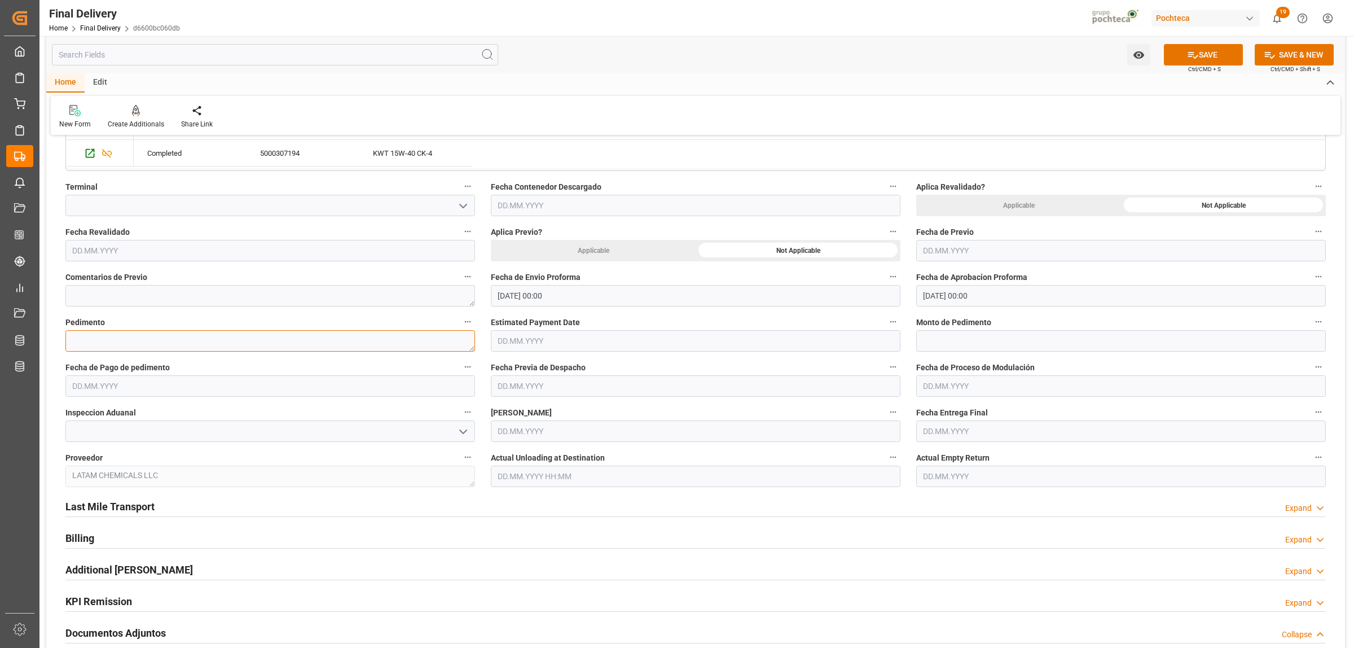
click at [117, 339] on textarea at bounding box center [270, 340] width 410 height 21
paste textarea "25 24 3617 5008085"
type textarea "25 24 3617 5008085"
click at [965, 343] on input "text" at bounding box center [1121, 340] width 410 height 21
paste input "109498"
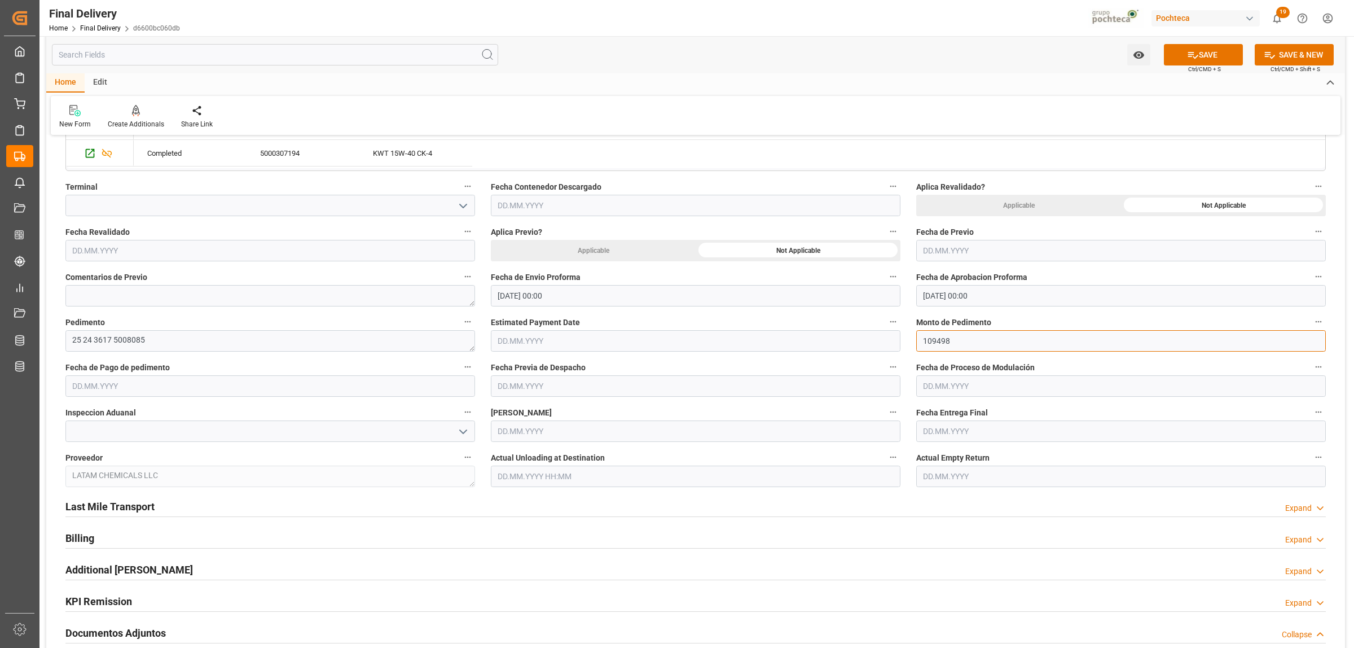
type input "109498"
click at [156, 384] on input "text" at bounding box center [270, 385] width 410 height 21
click at [103, 501] on span "12" at bounding box center [101, 499] width 7 height 8
type input "[DATE]"
click at [962, 390] on input "text" at bounding box center [1121, 385] width 410 height 21
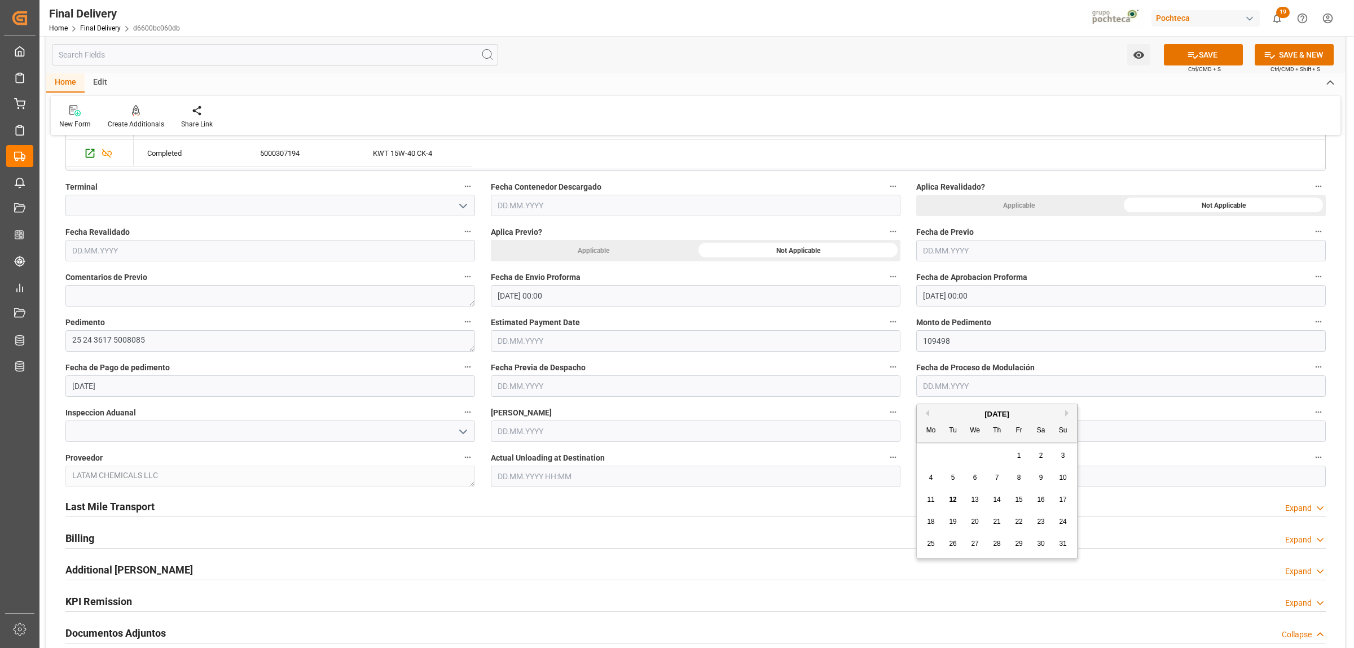
click at [952, 503] on span "12" at bounding box center [952, 499] width 7 height 8
type input "[DATE]"
click at [458, 433] on icon "open menu" at bounding box center [463, 432] width 14 height 14
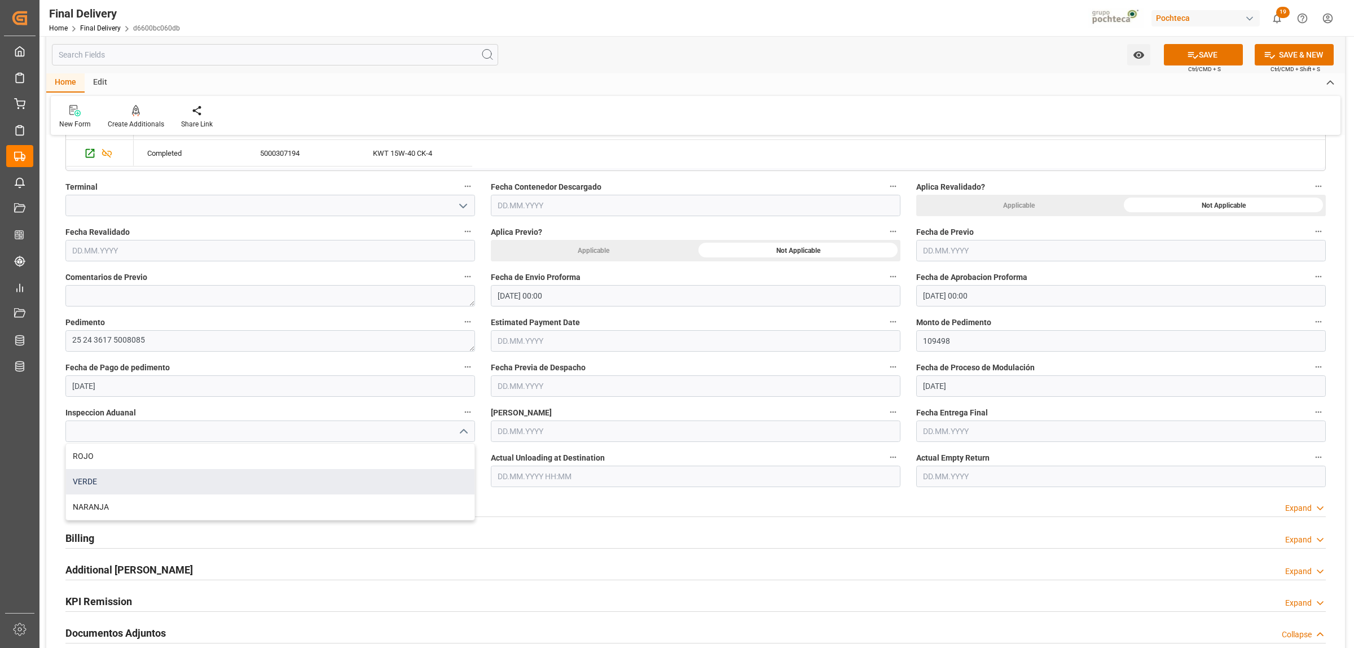
click at [165, 485] on div "VERDE" at bounding box center [270, 481] width 408 height 25
type input "VERDE"
click at [646, 435] on input "text" at bounding box center [696, 430] width 410 height 21
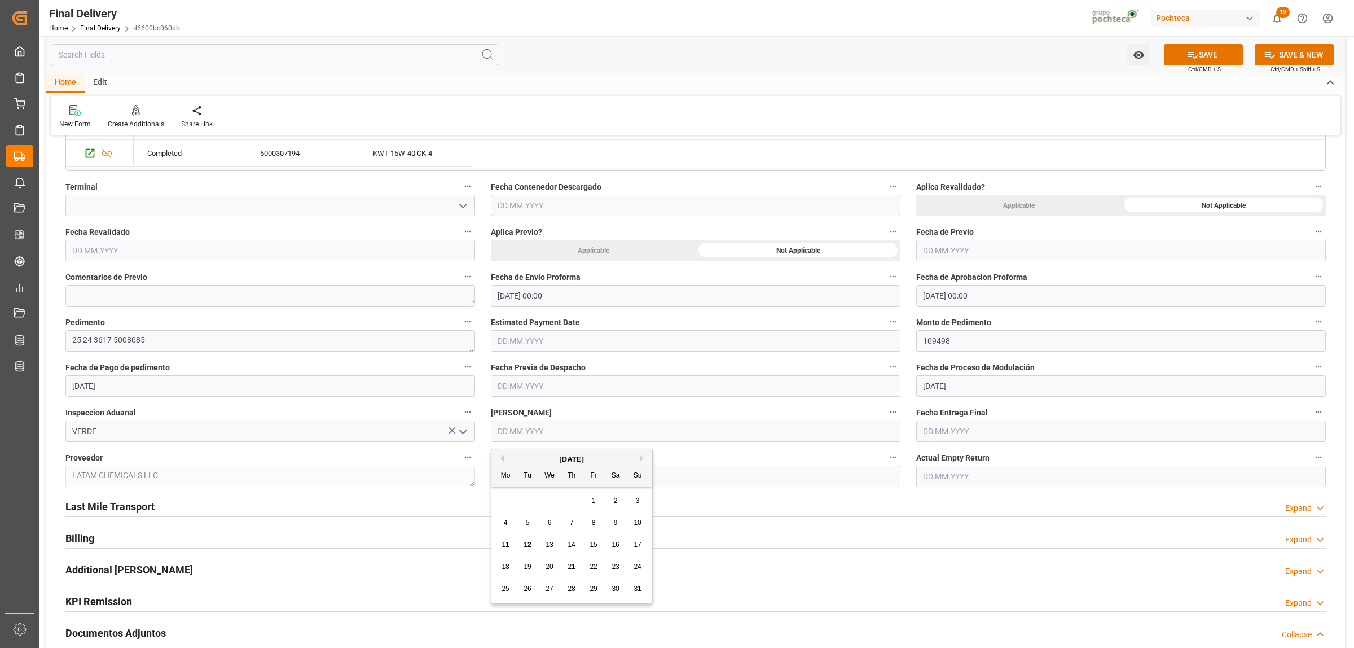
click at [533, 540] on div "12" at bounding box center [528, 545] width 14 height 14
type input "[DATE]"
click at [957, 432] on input "text" at bounding box center [1121, 430] width 410 height 21
click at [978, 543] on span "13" at bounding box center [974, 544] width 7 height 8
type input "[DATE]"
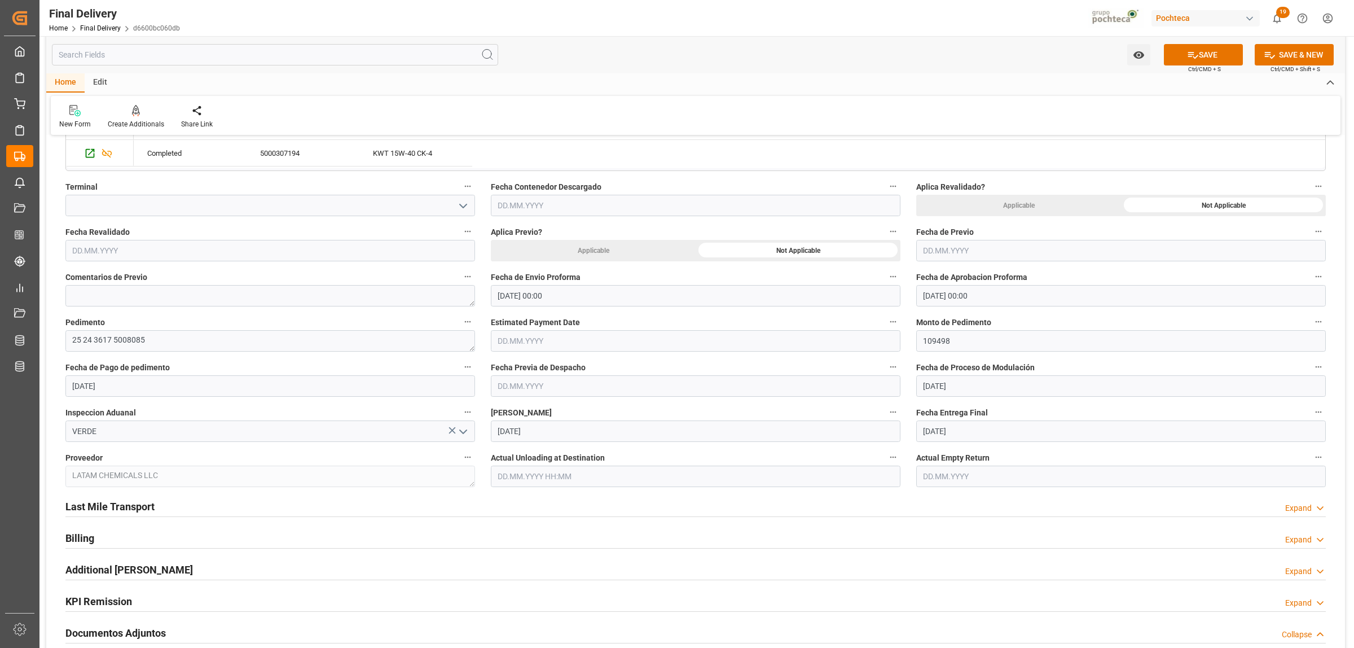
click at [935, 479] on input "text" at bounding box center [1121, 475] width 410 height 21
click at [975, 399] on span "13" at bounding box center [974, 398] width 7 height 8
type input "[DATE]"
click at [134, 505] on h2 "Last Mile Transport" at bounding box center [109, 506] width 89 height 15
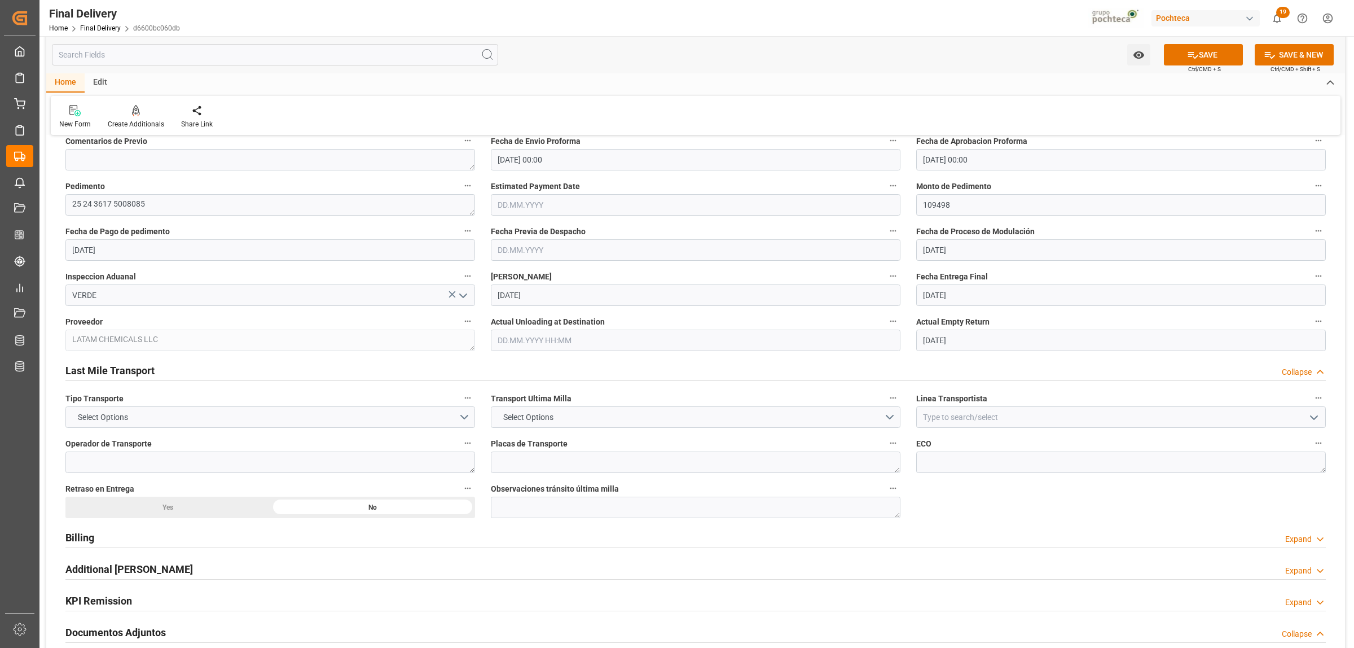
scroll to position [564, 0]
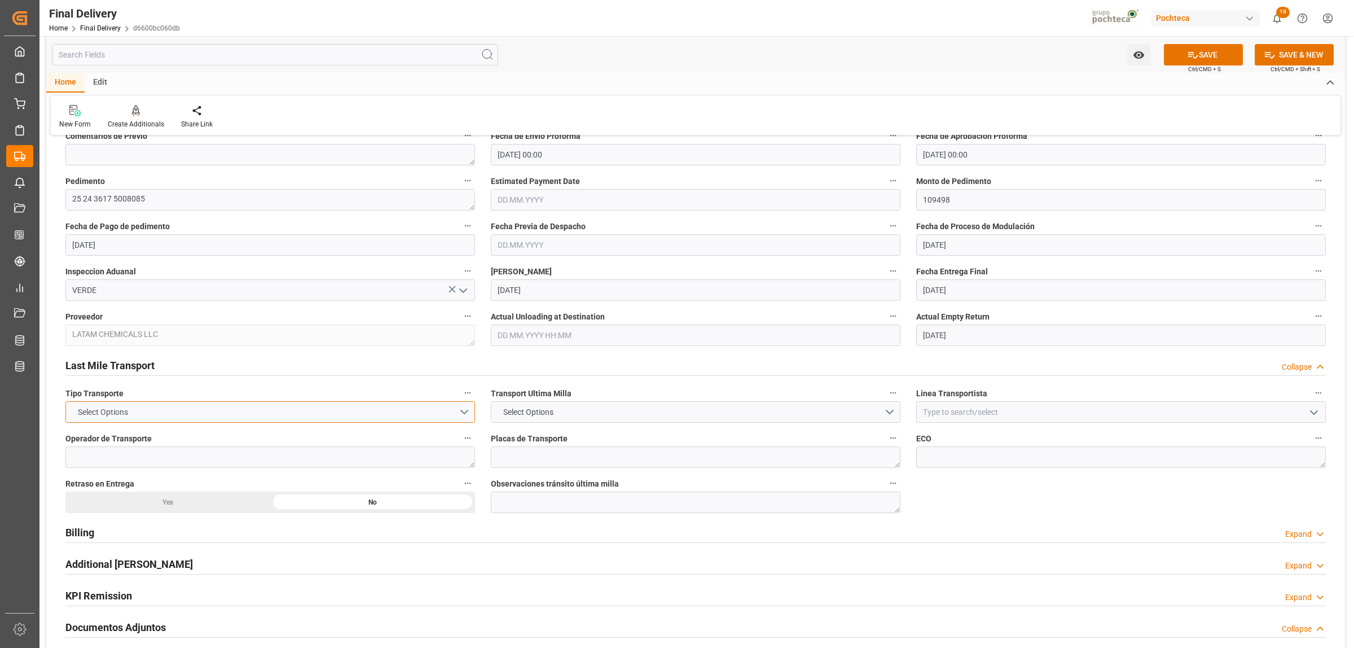
click at [463, 410] on button "Select Options" at bounding box center [270, 411] width 410 height 21
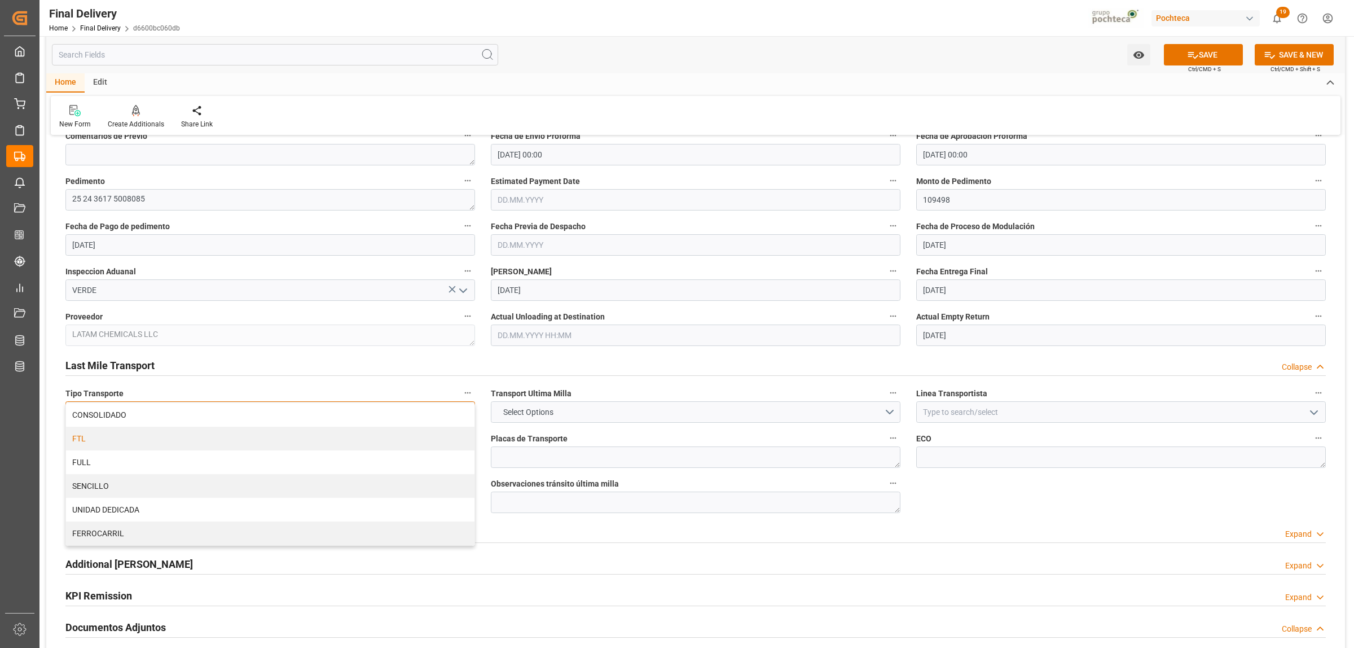
click at [88, 442] on div "FTL" at bounding box center [270, 438] width 408 height 24
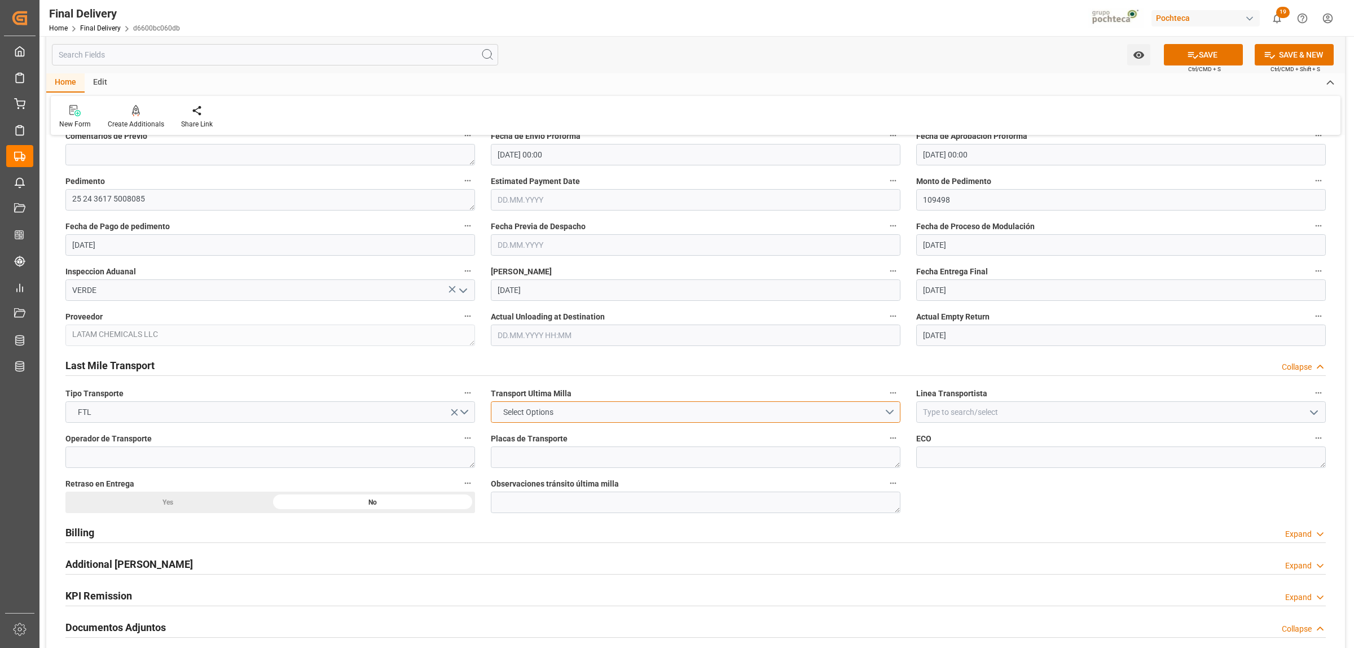
click at [893, 412] on button "Select Options" at bounding box center [696, 411] width 410 height 21
click at [567, 435] on div "POCHTECA" at bounding box center [695, 438] width 408 height 24
click at [978, 407] on input at bounding box center [1121, 411] width 410 height 21
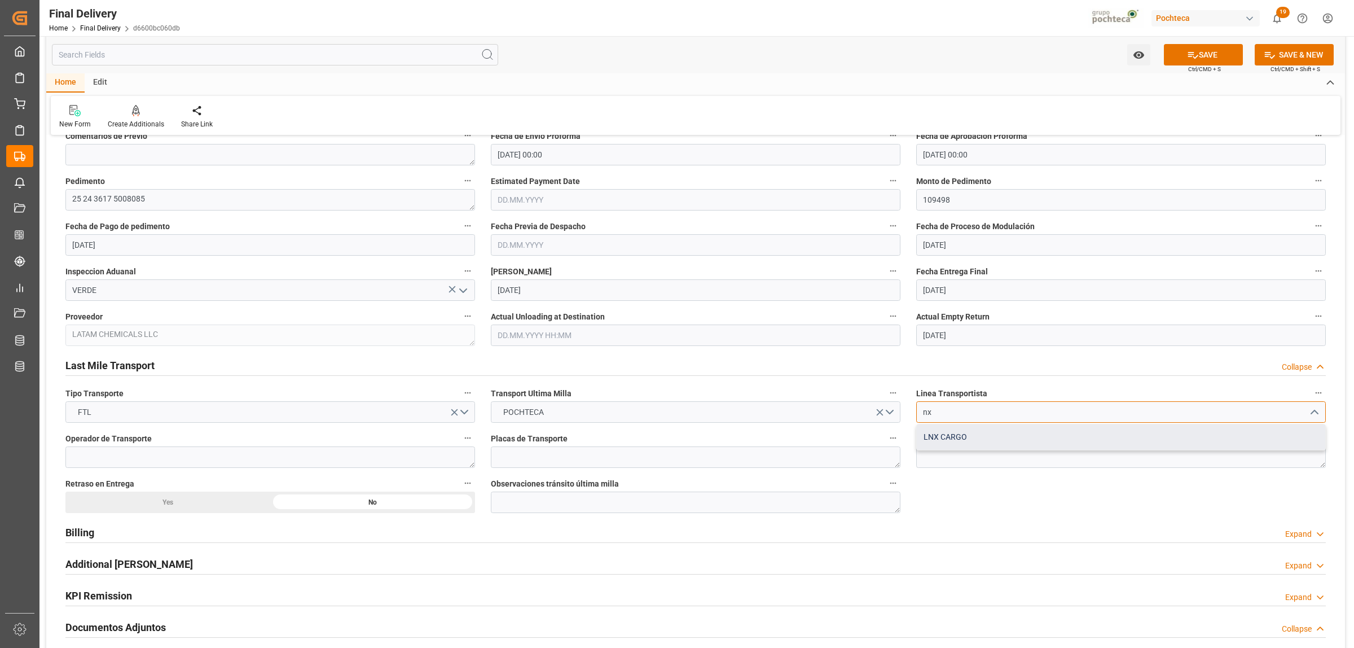
click at [954, 437] on div "LNX CARGO" at bounding box center [1121, 436] width 408 height 25
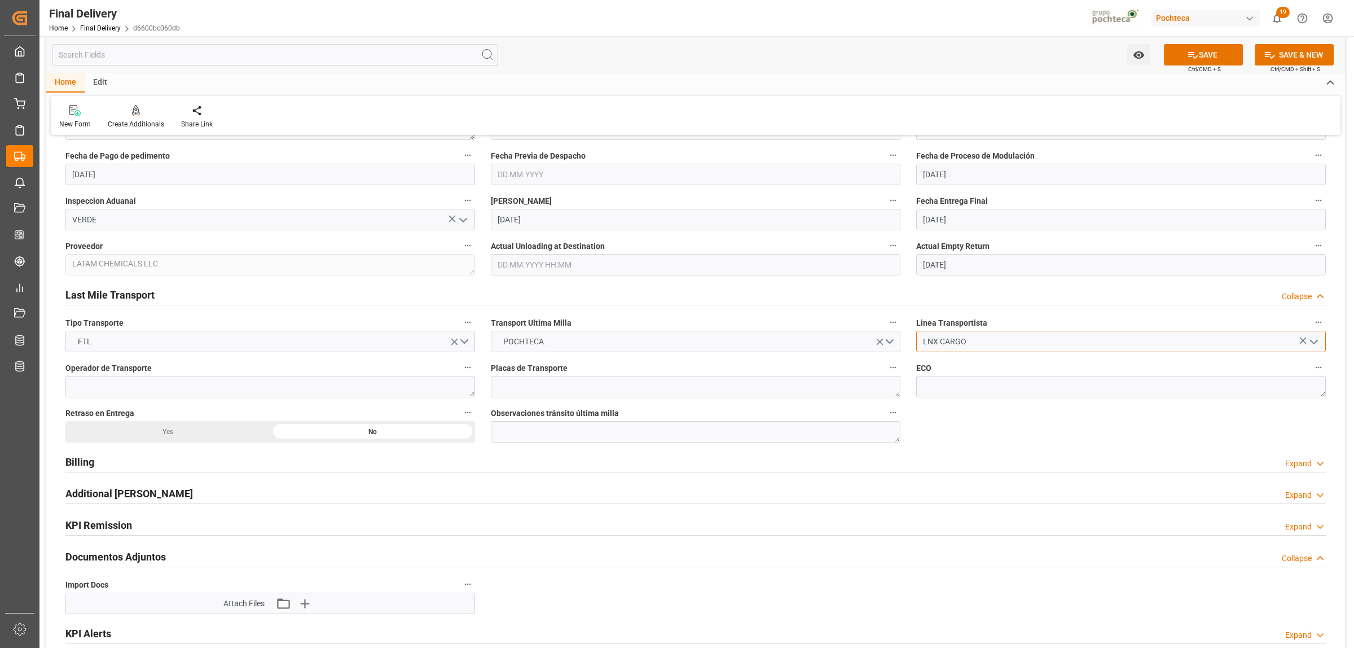
scroll to position [776, 0]
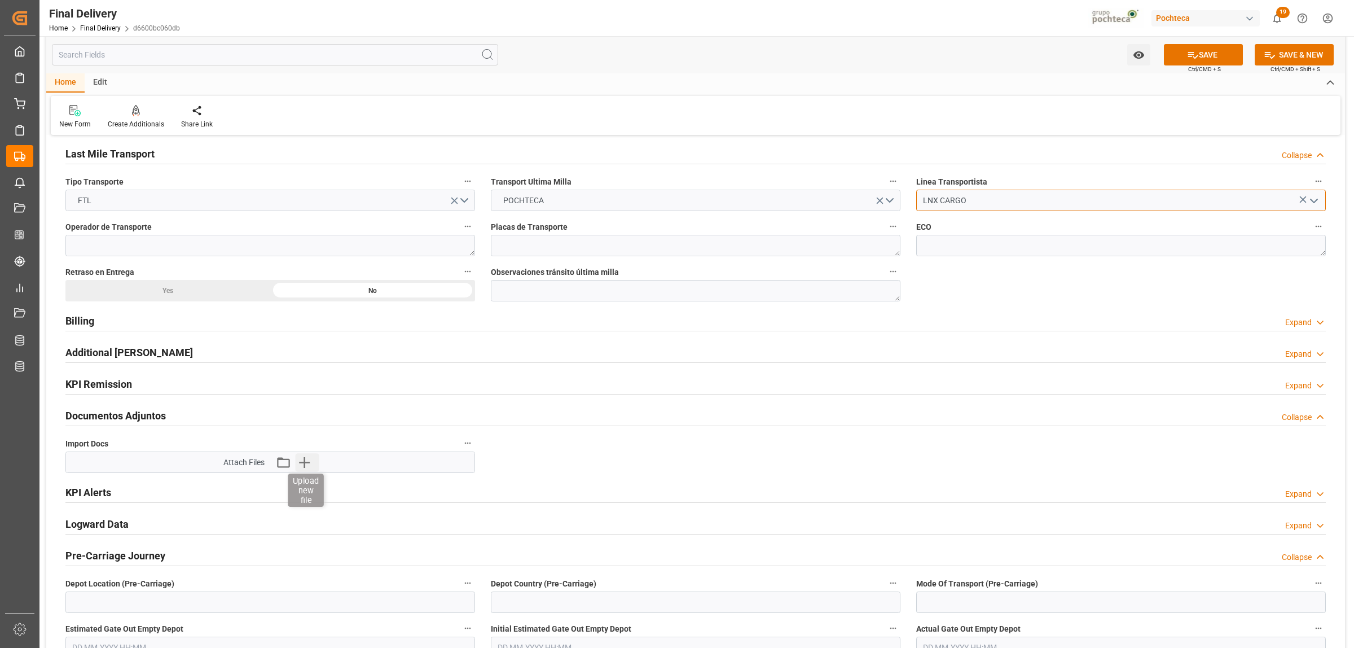
type input "LNX CARGO"
click at [305, 463] on icon "button" at bounding box center [304, 462] width 11 height 11
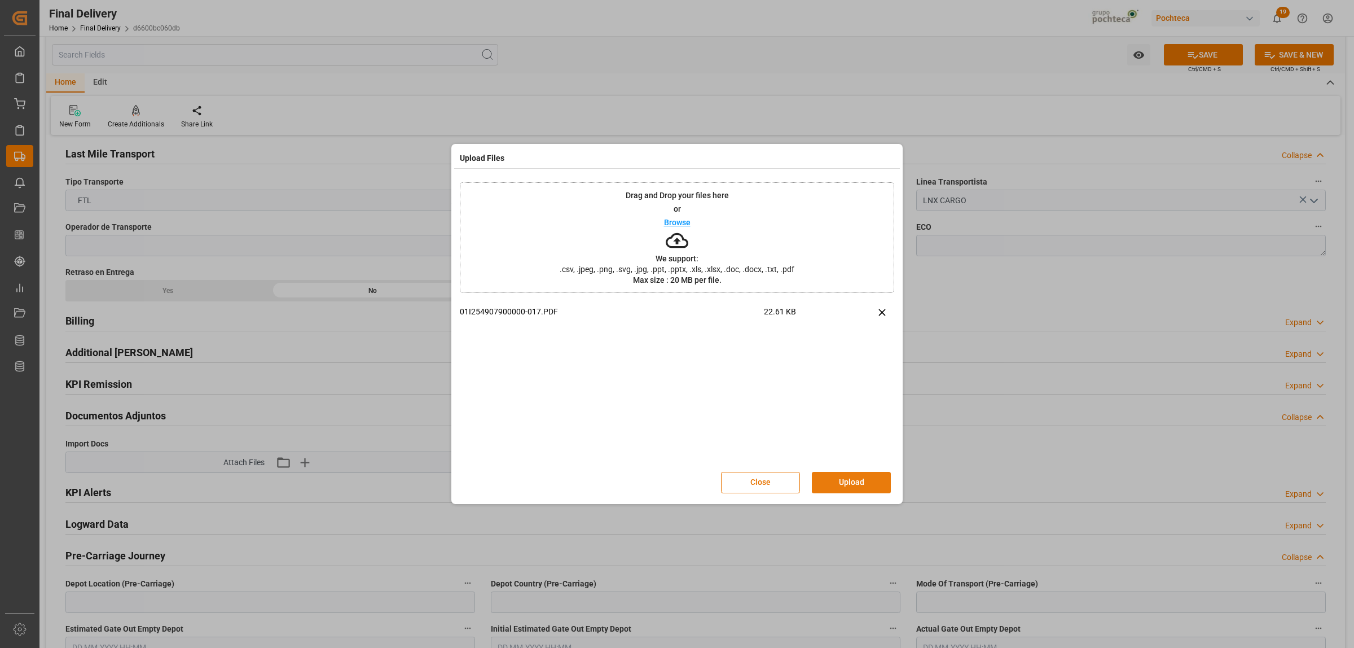
click at [868, 483] on button "Upload" at bounding box center [851, 482] width 79 height 21
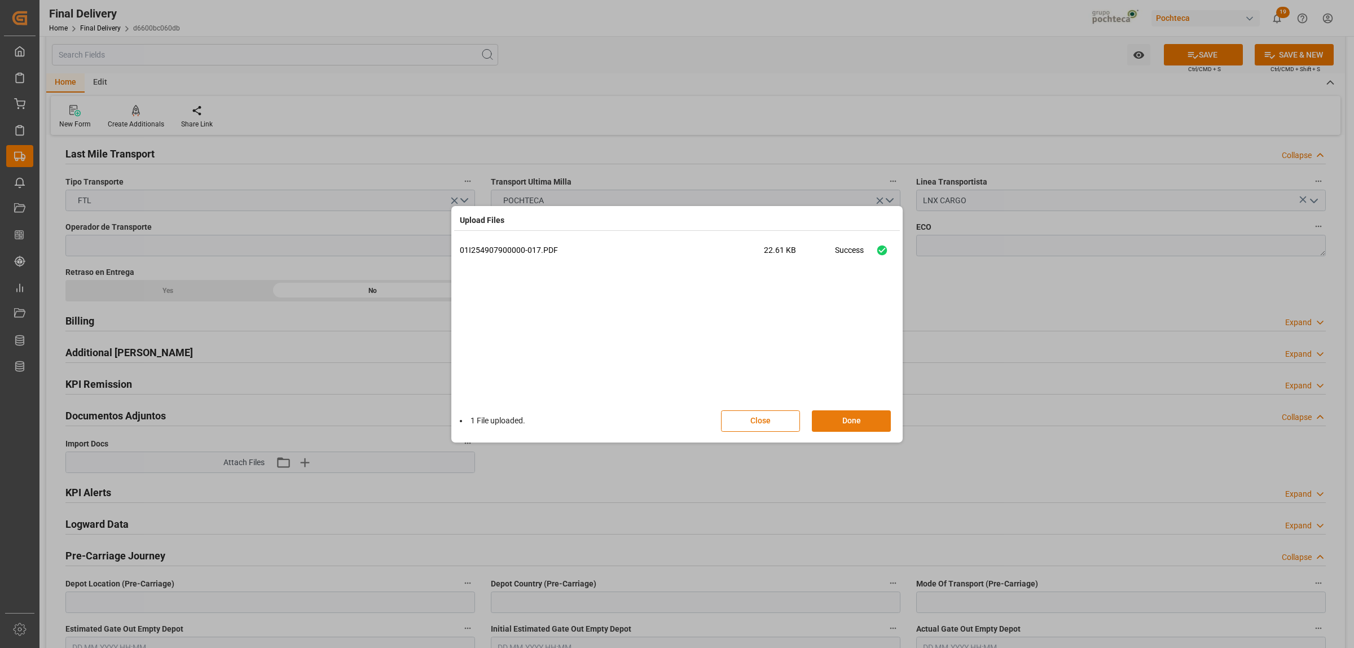
click at [856, 416] on button "Done" at bounding box center [851, 420] width 79 height 21
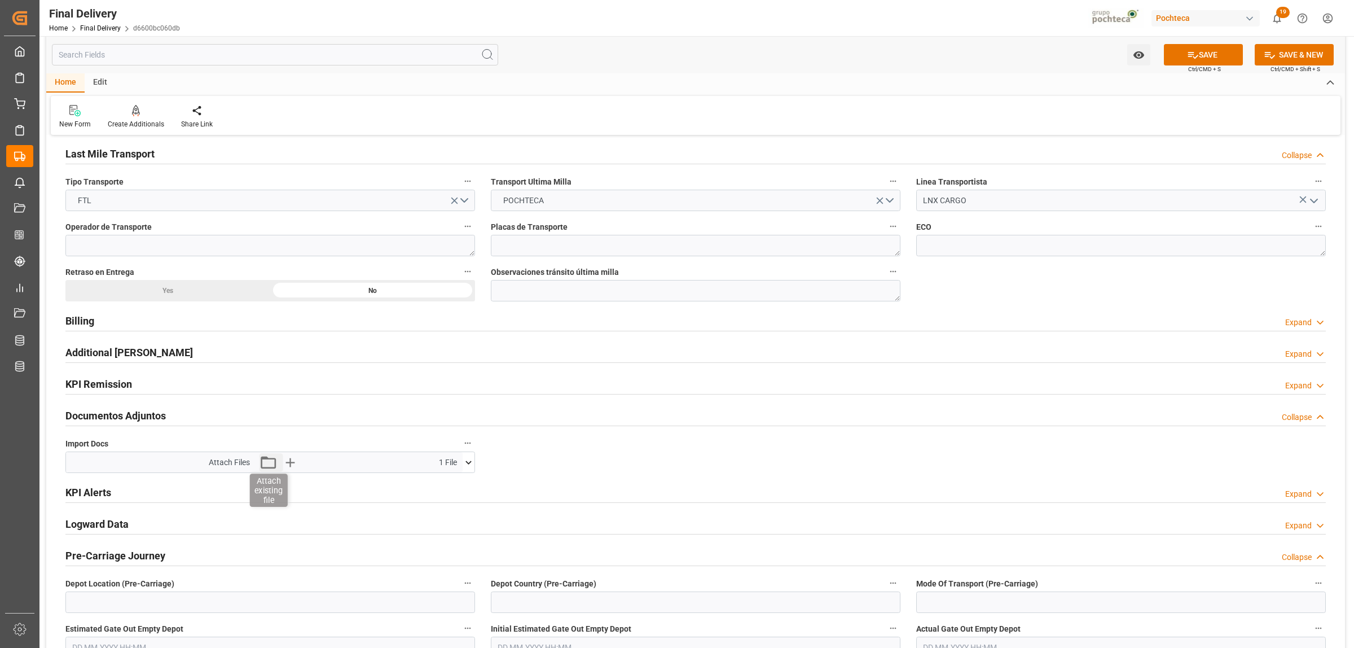
click at [269, 461] on icon "button" at bounding box center [268, 462] width 18 height 18
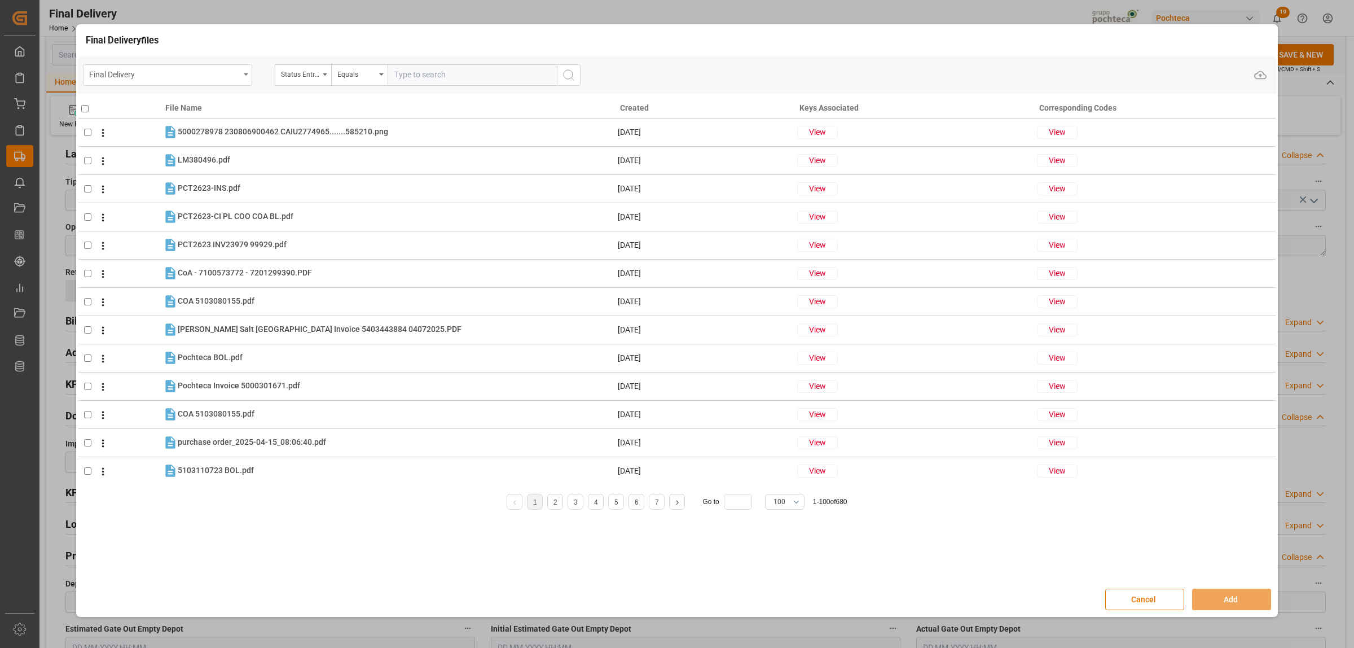
click at [244, 72] on div "Final Delivery" at bounding box center [167, 74] width 169 height 21
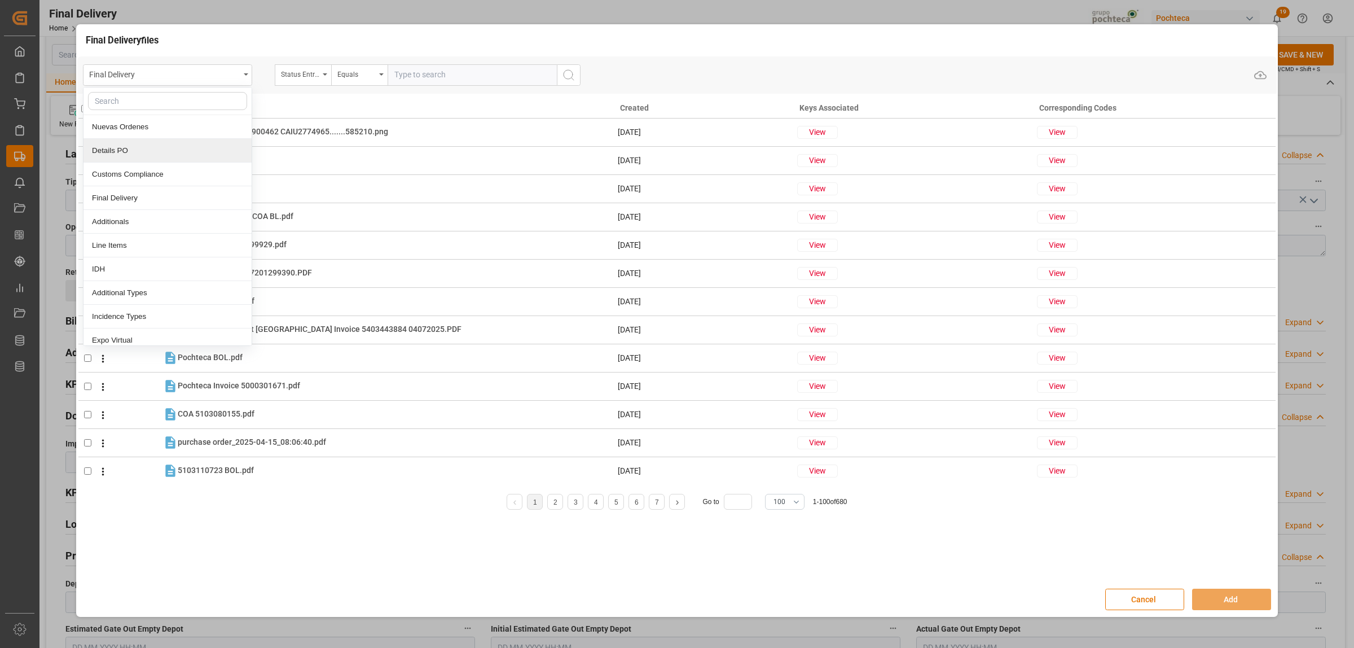
click at [112, 150] on div "Details PO" at bounding box center [167, 151] width 168 height 24
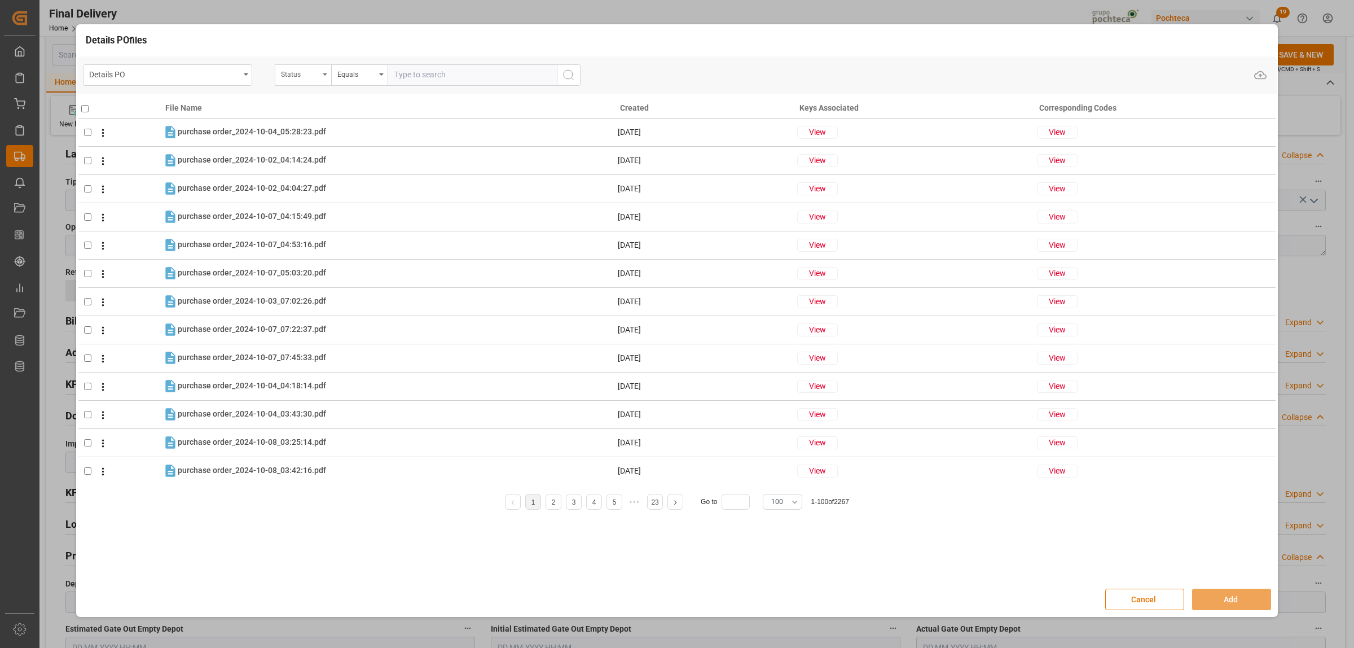
click at [322, 73] on div "Status" at bounding box center [303, 74] width 56 height 21
type input "orde"
click at [327, 135] on div "Orden de Compra nuevo" at bounding box center [359, 127] width 168 height 24
click at [407, 76] on input "text" at bounding box center [472, 74] width 169 height 21
paste input "5000307194"
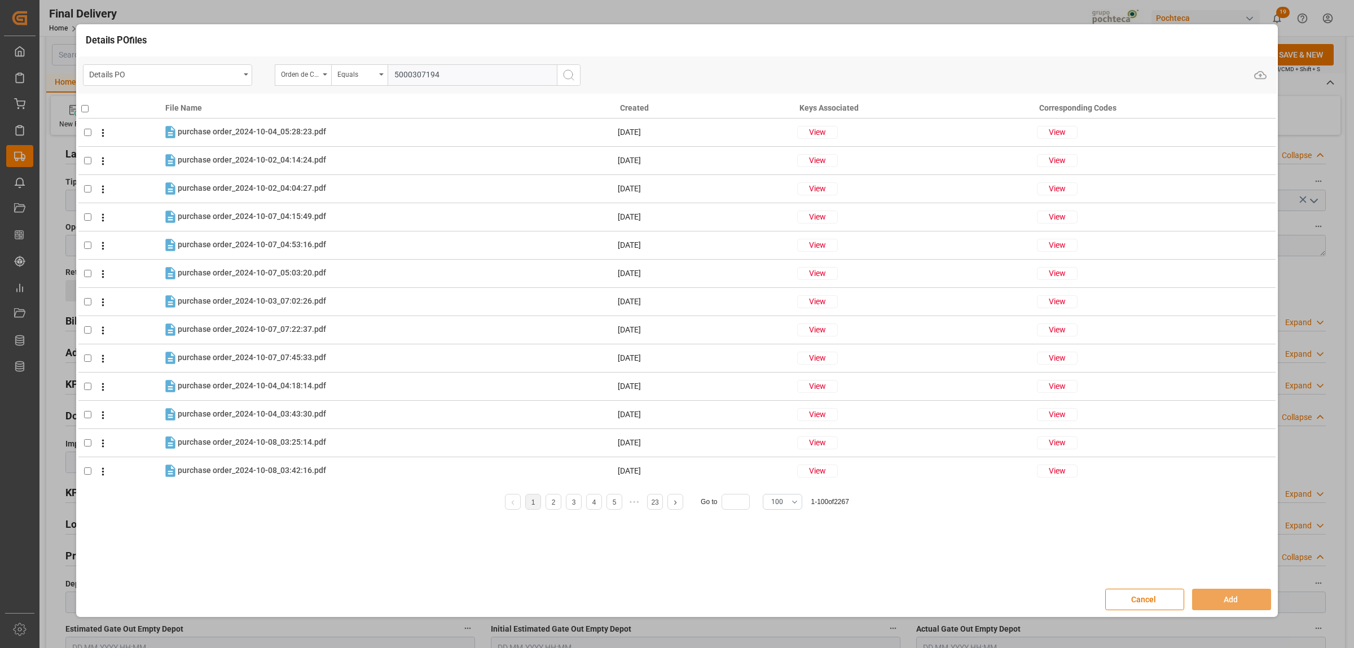
type input "5000307194"
click at [570, 82] on button "search button" at bounding box center [569, 74] width 24 height 21
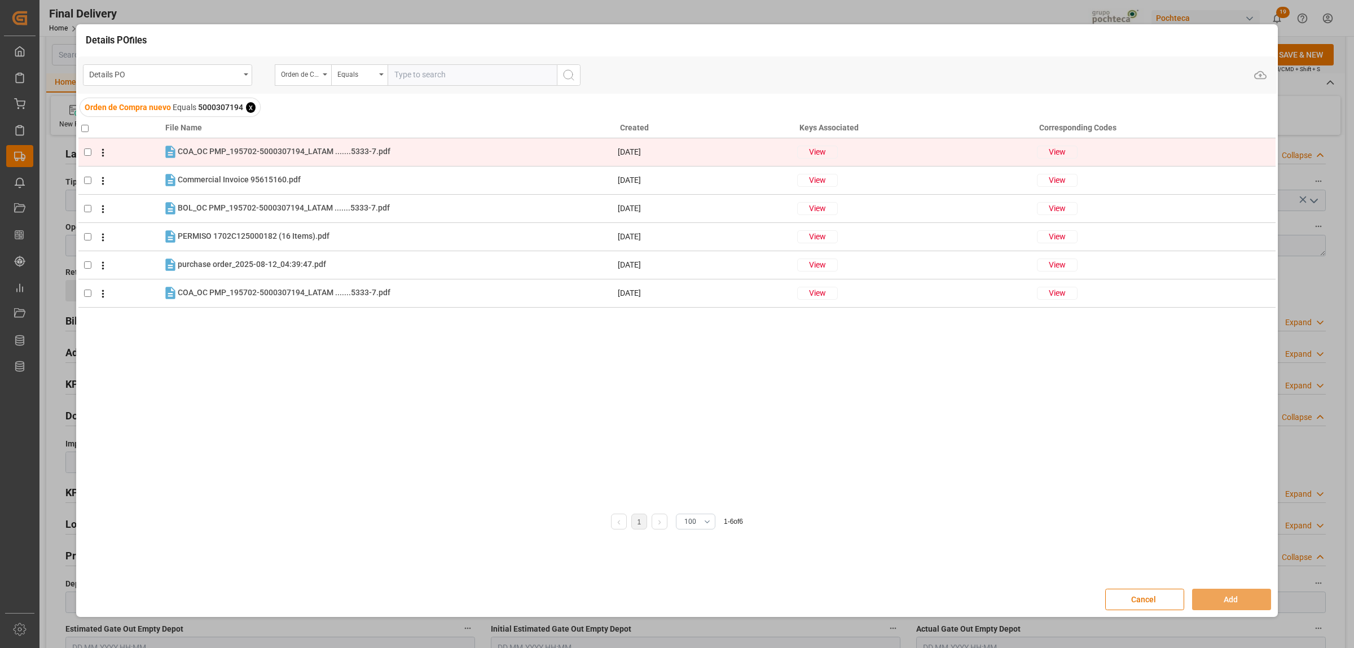
click at [84, 151] on input "checkbox" at bounding box center [87, 151] width 7 height 7
checkbox input "true"
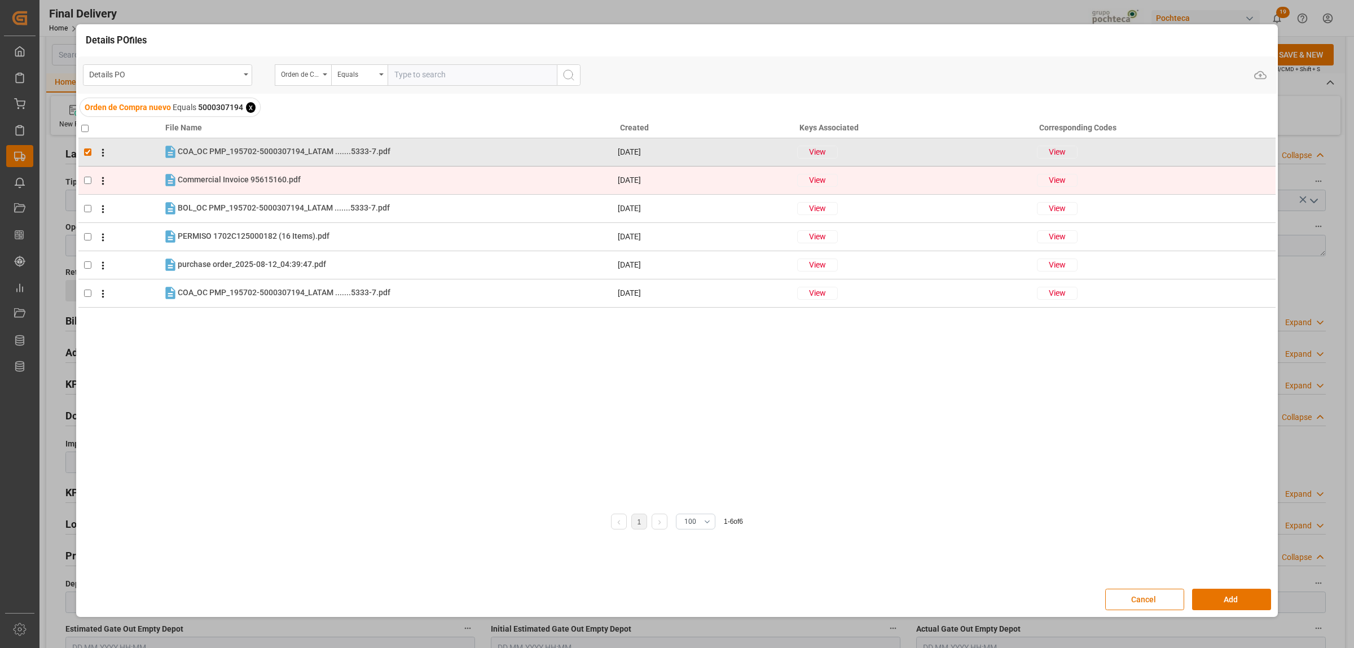
click at [91, 178] on span at bounding box center [99, 180] width 17 height 14
checkbox input "true"
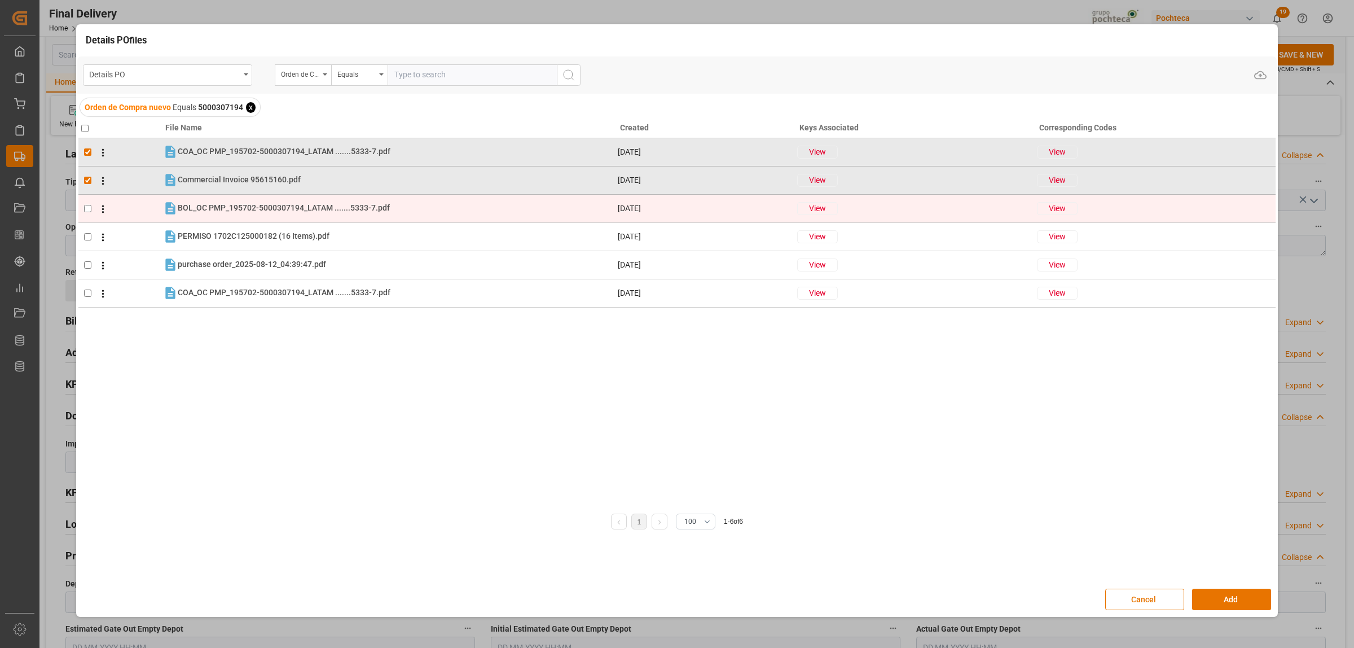
click at [88, 205] on input "checkbox" at bounding box center [87, 208] width 7 height 7
checkbox input "true"
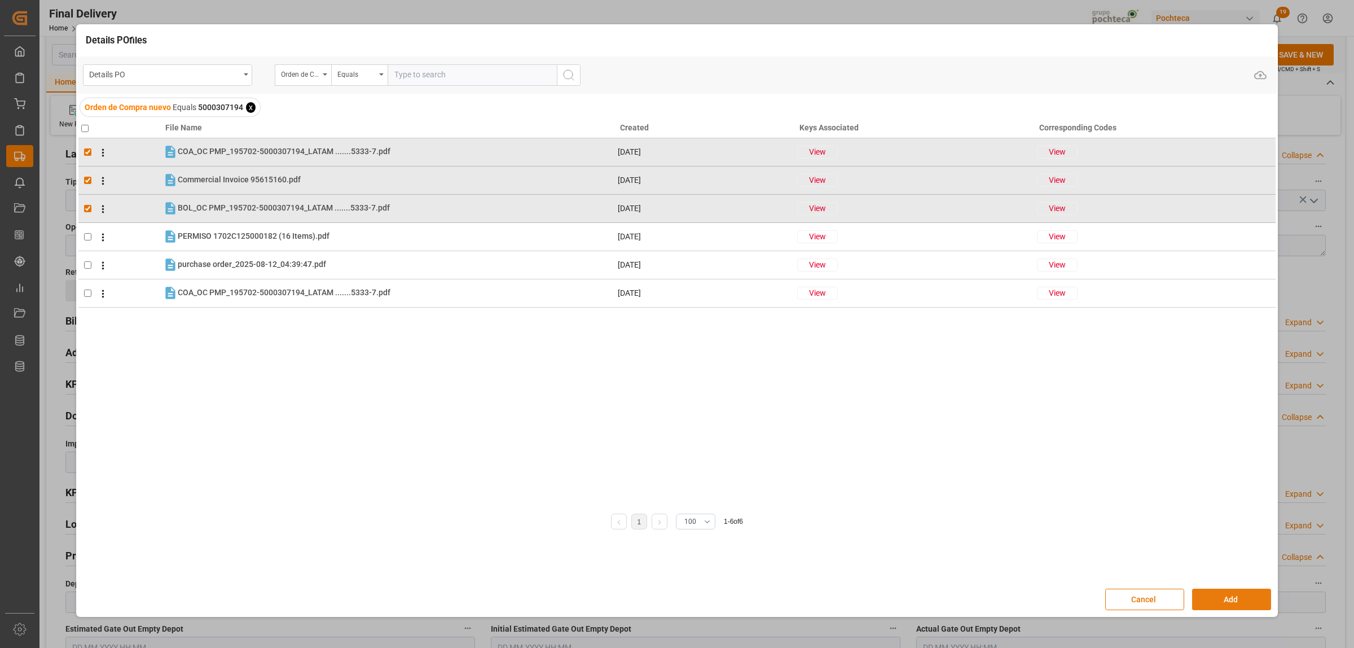
click at [1203, 596] on button "Add" at bounding box center [1231, 598] width 79 height 21
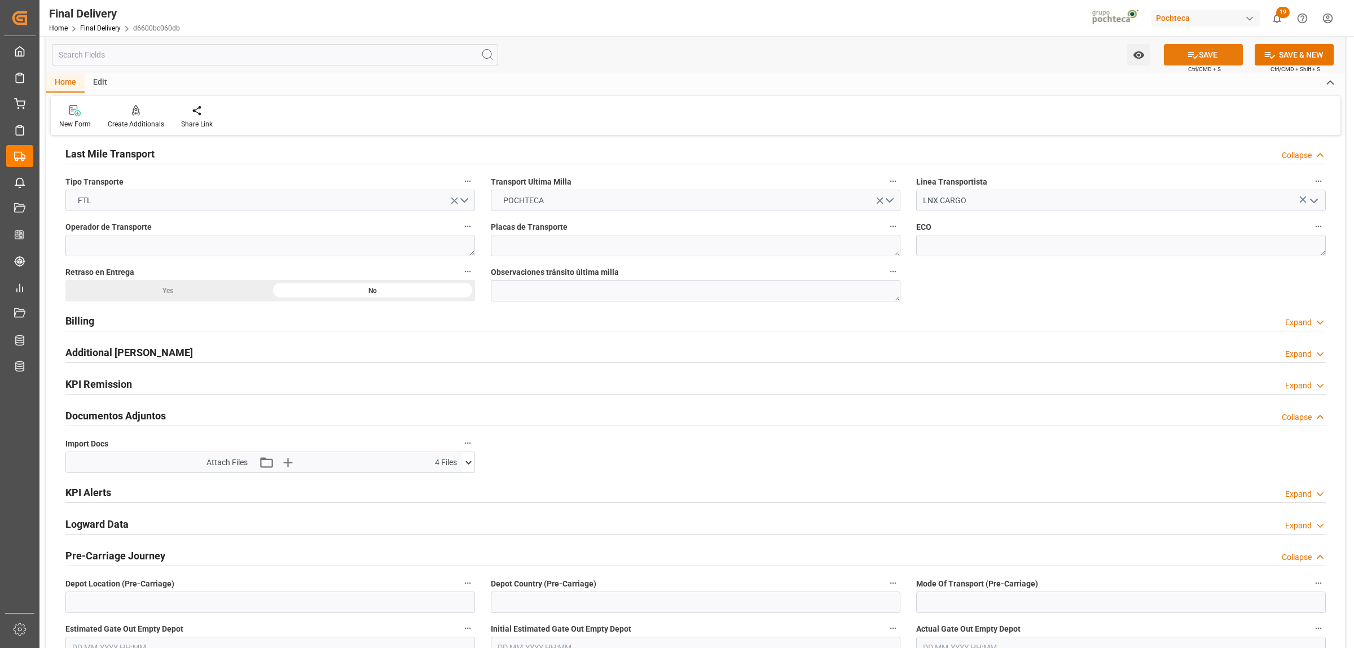
click at [1215, 57] on button "SAVE" at bounding box center [1203, 54] width 79 height 21
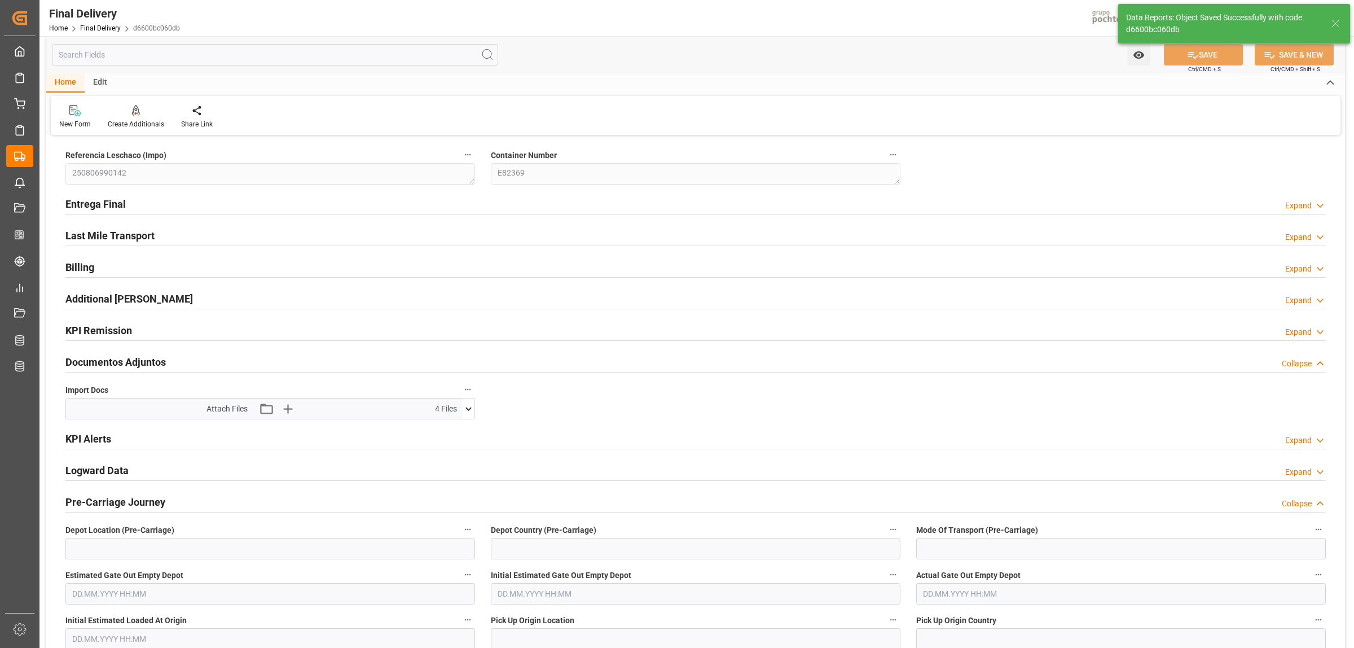
scroll to position [0, 0]
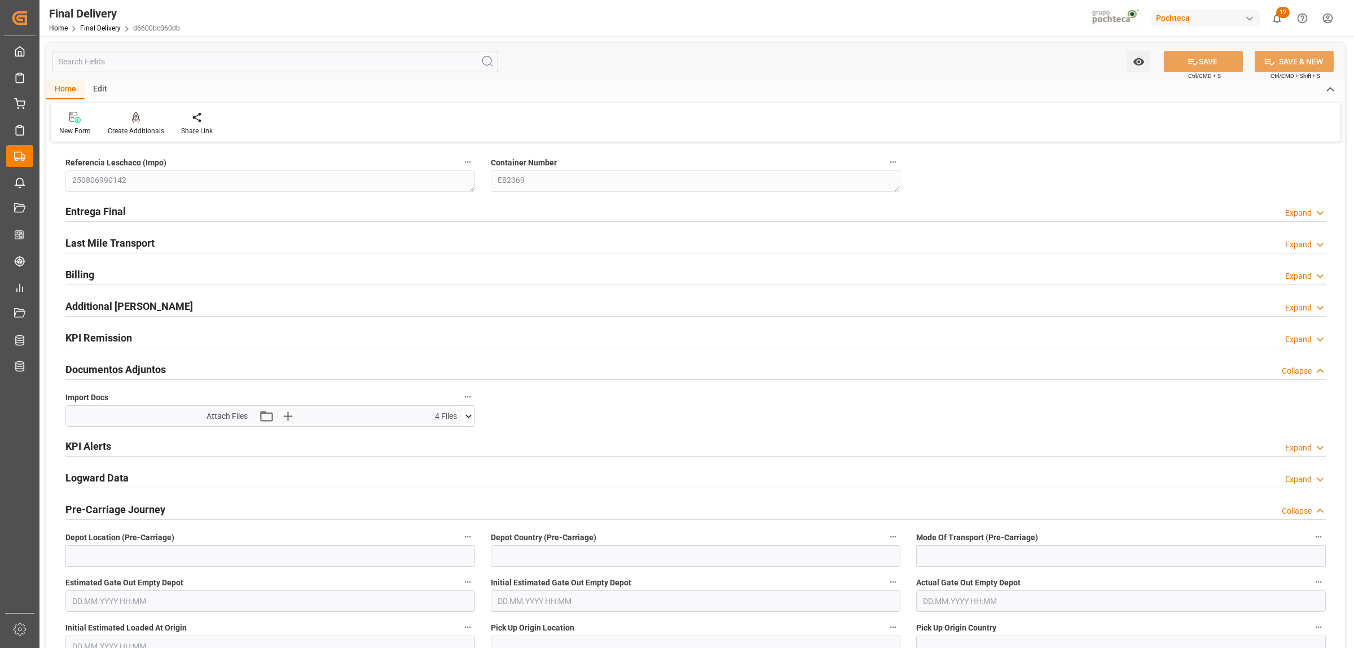
click at [119, 210] on h2 "Entrega Final" at bounding box center [95, 211] width 60 height 15
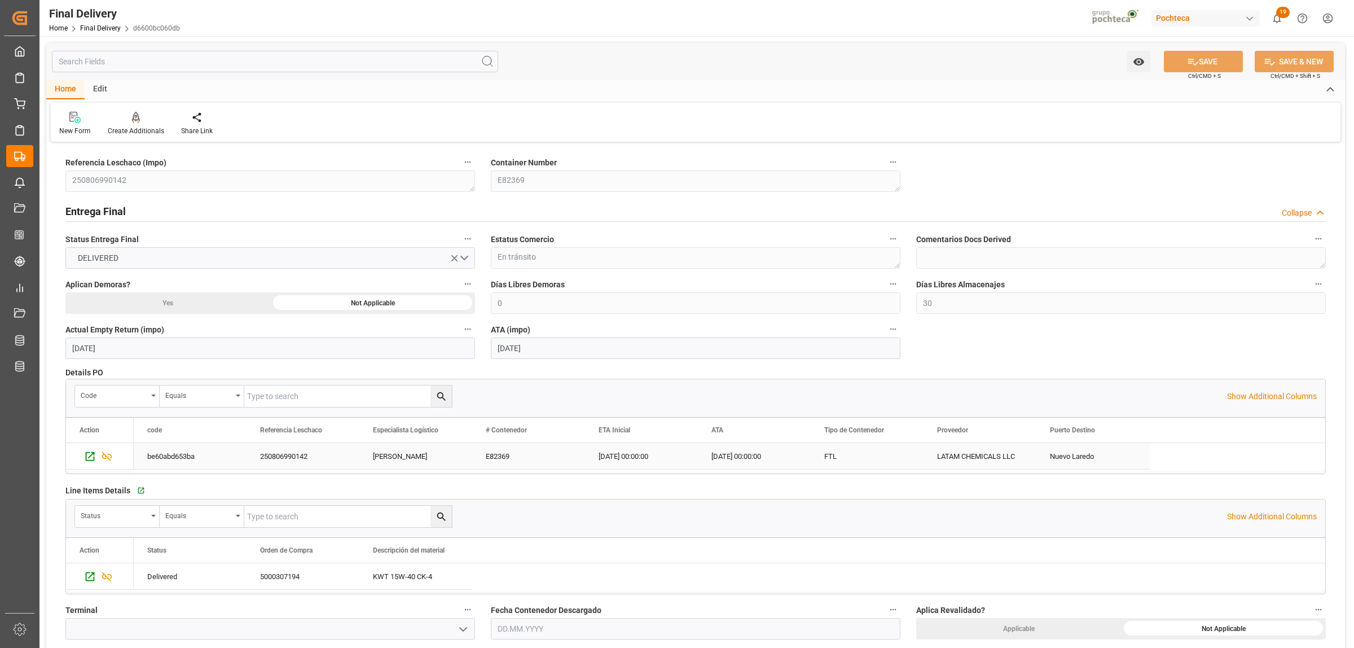
scroll to position [141, 0]
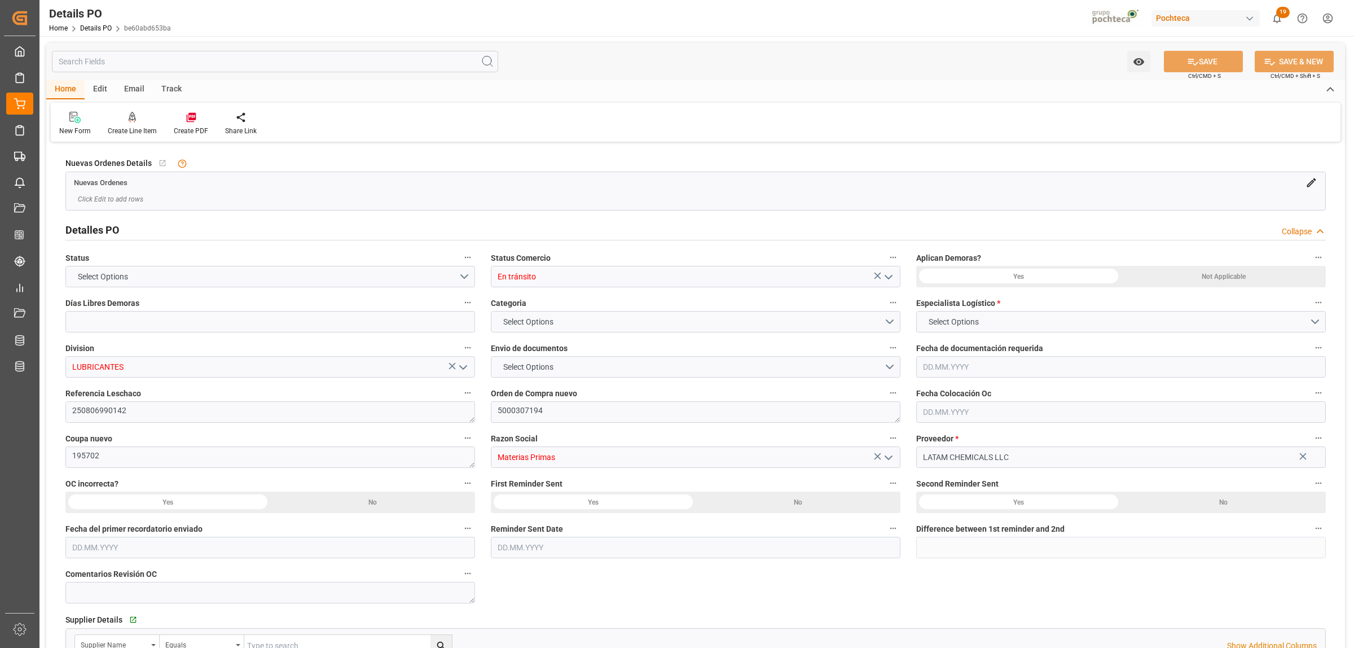
type input "0"
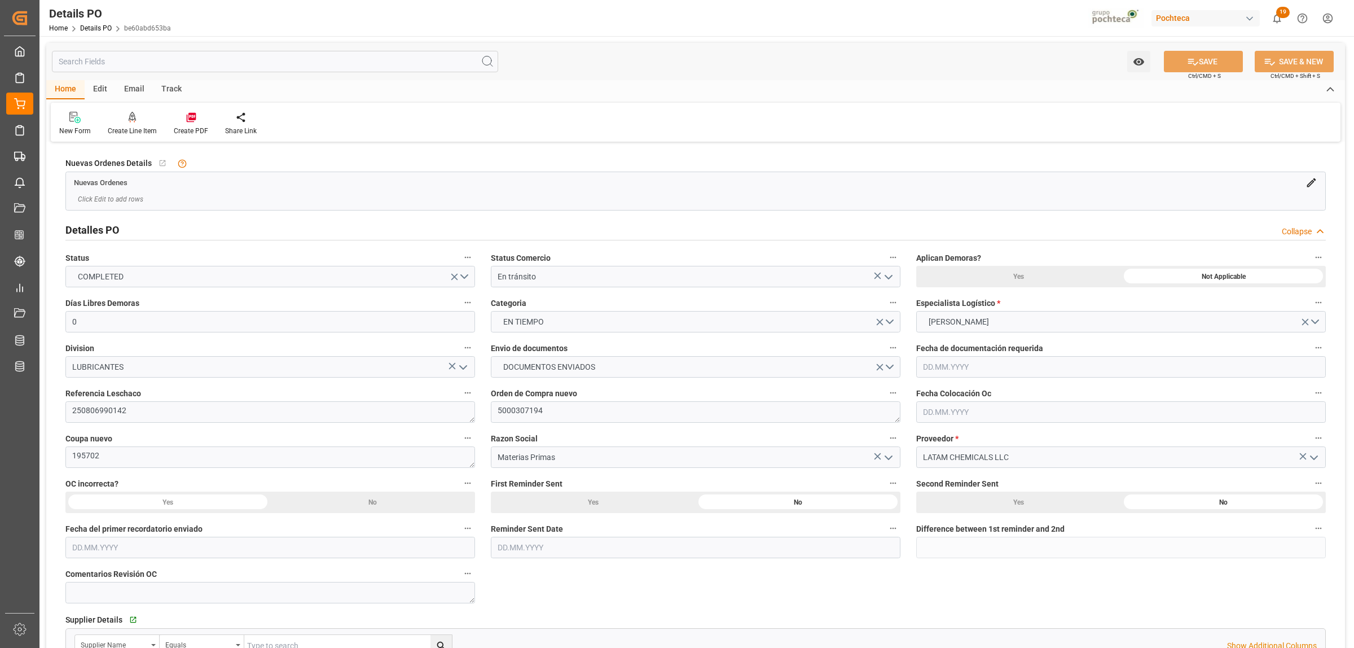
type input "[DATE]"
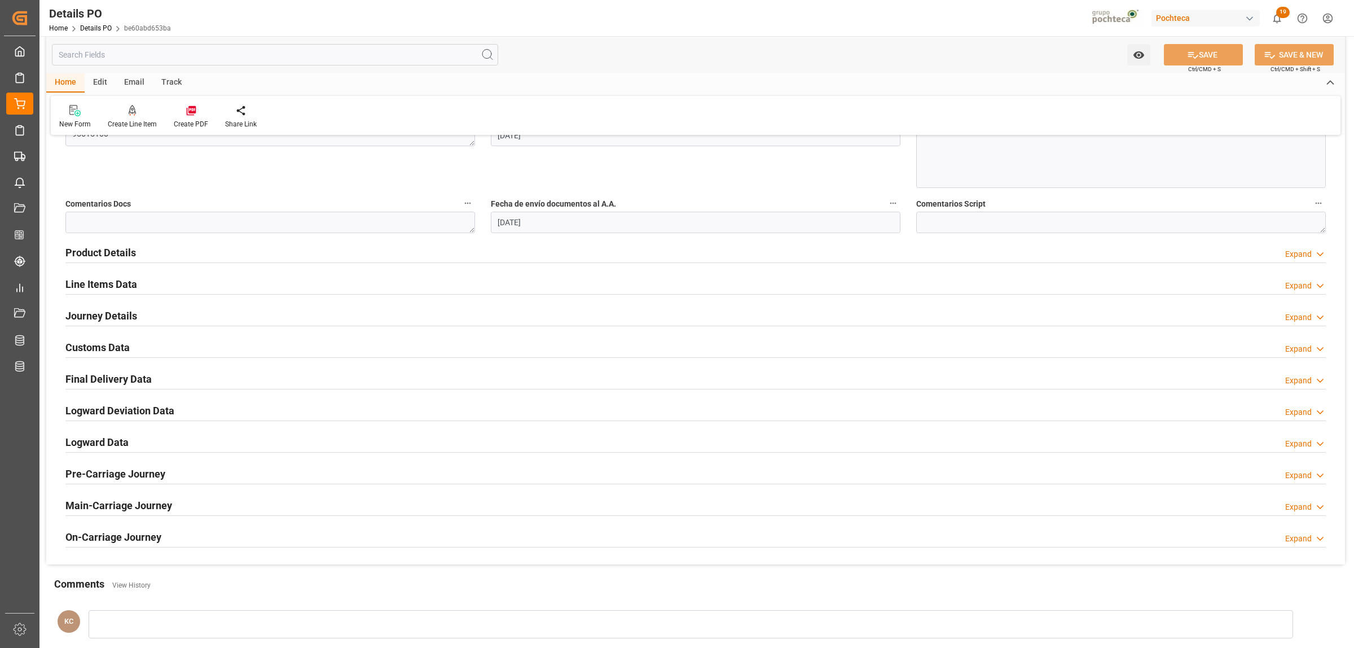
scroll to position [635, 0]
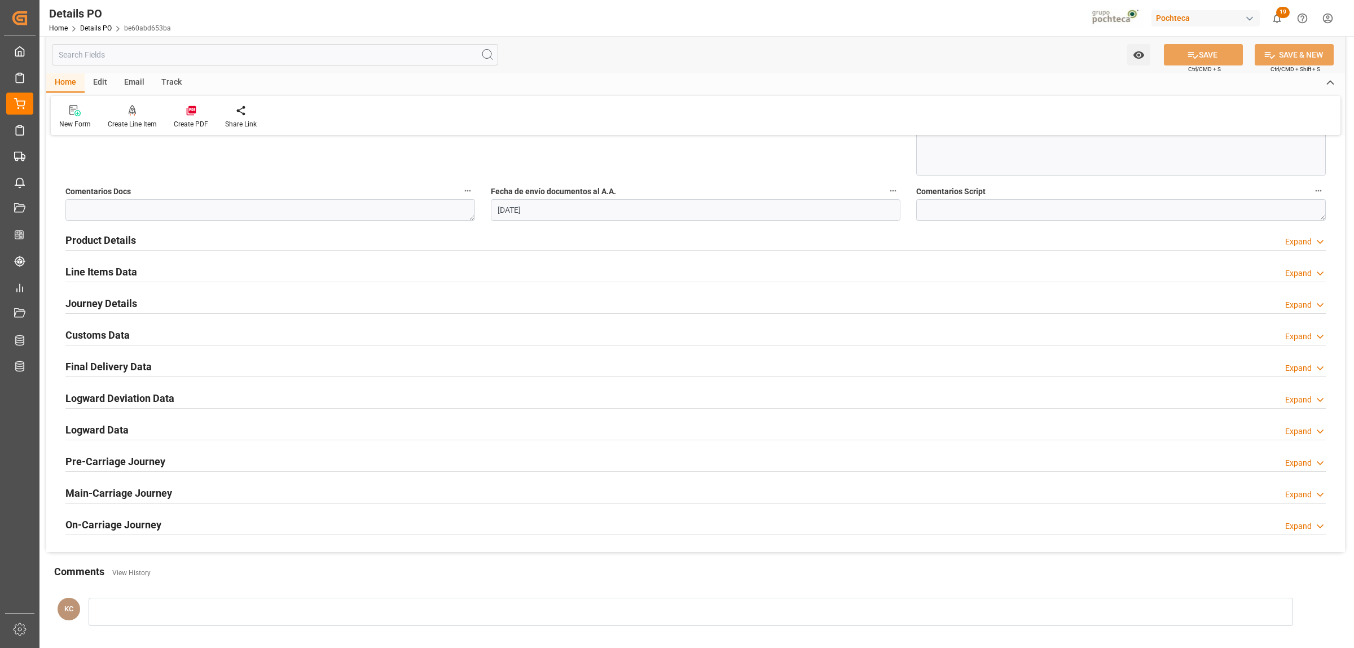
click at [92, 363] on h2 "Final Delivery Data" at bounding box center [108, 366] width 86 height 15
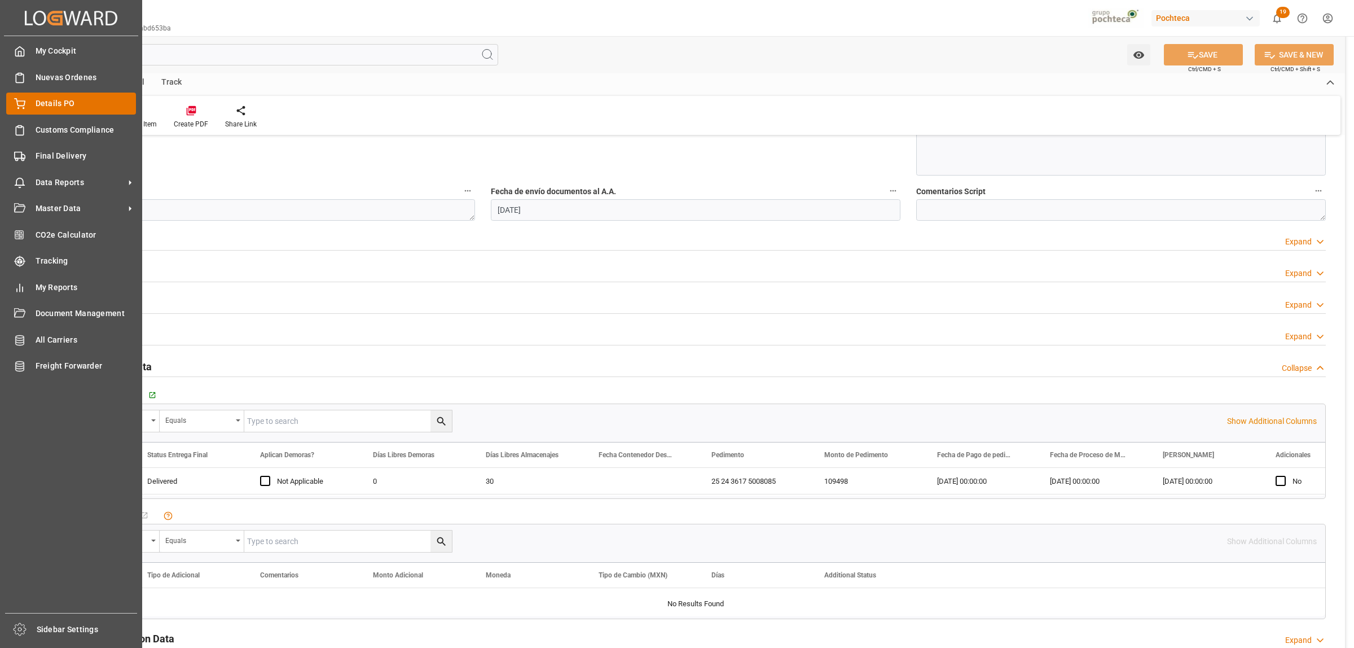
click at [44, 100] on span "Details PO" at bounding box center [86, 104] width 101 height 12
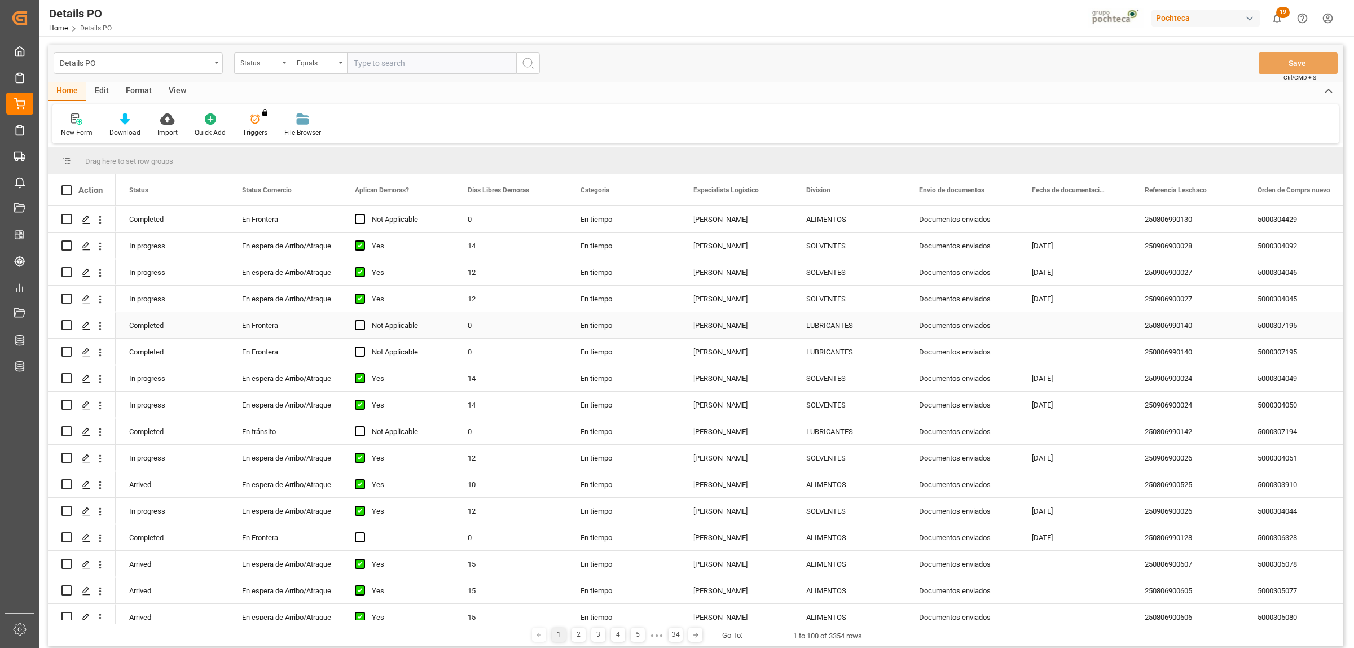
click at [272, 327] on div "En Frontera" at bounding box center [285, 326] width 86 height 26
click at [319, 328] on icon "open menu" at bounding box center [321, 332] width 14 height 14
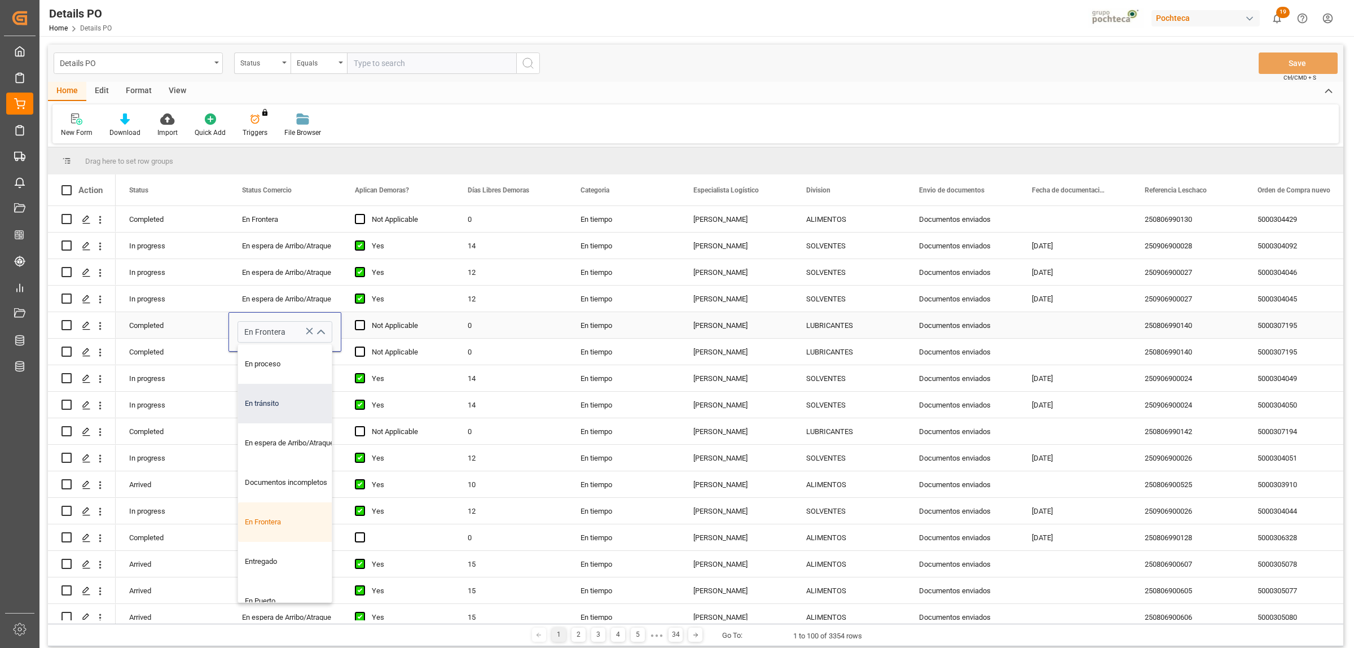
click at [271, 405] on div "En tránsito" at bounding box center [291, 403] width 107 height 39
type input "En tránsito"
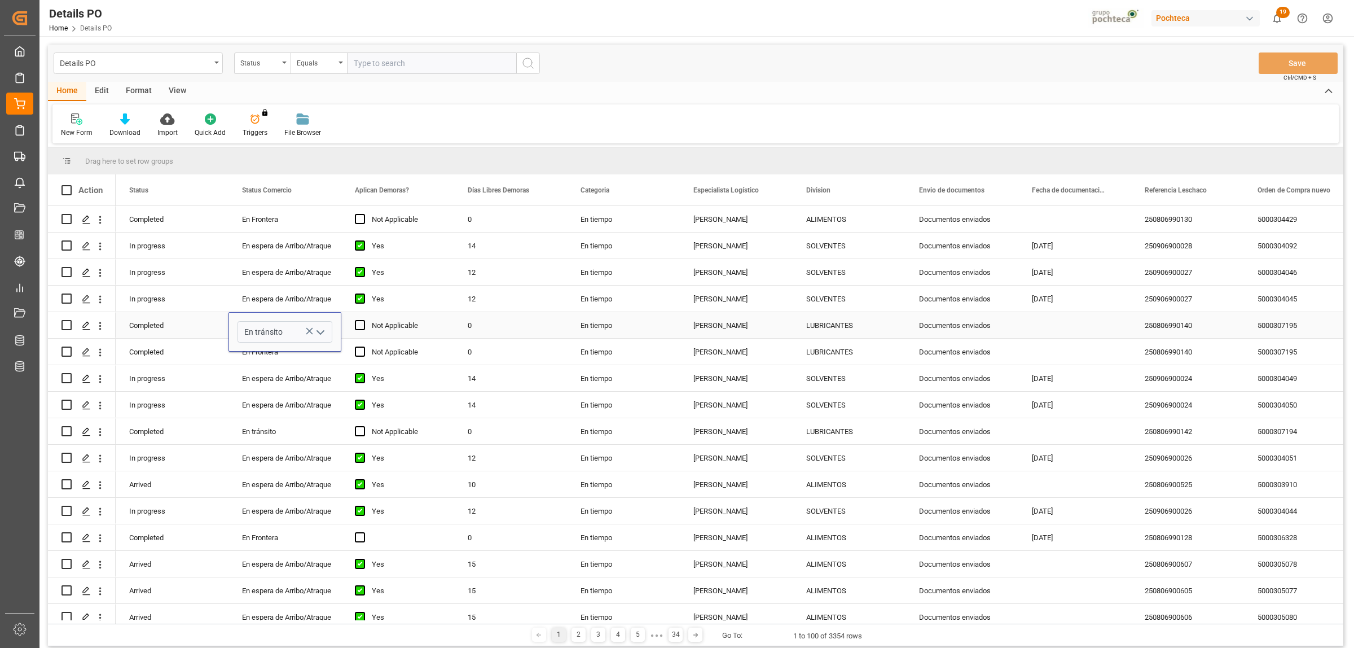
click at [520, 319] on div "0" at bounding box center [510, 325] width 113 height 26
click at [264, 349] on div "En Frontera" at bounding box center [285, 352] width 86 height 26
click at [319, 359] on polyline "open menu" at bounding box center [320, 358] width 7 height 3
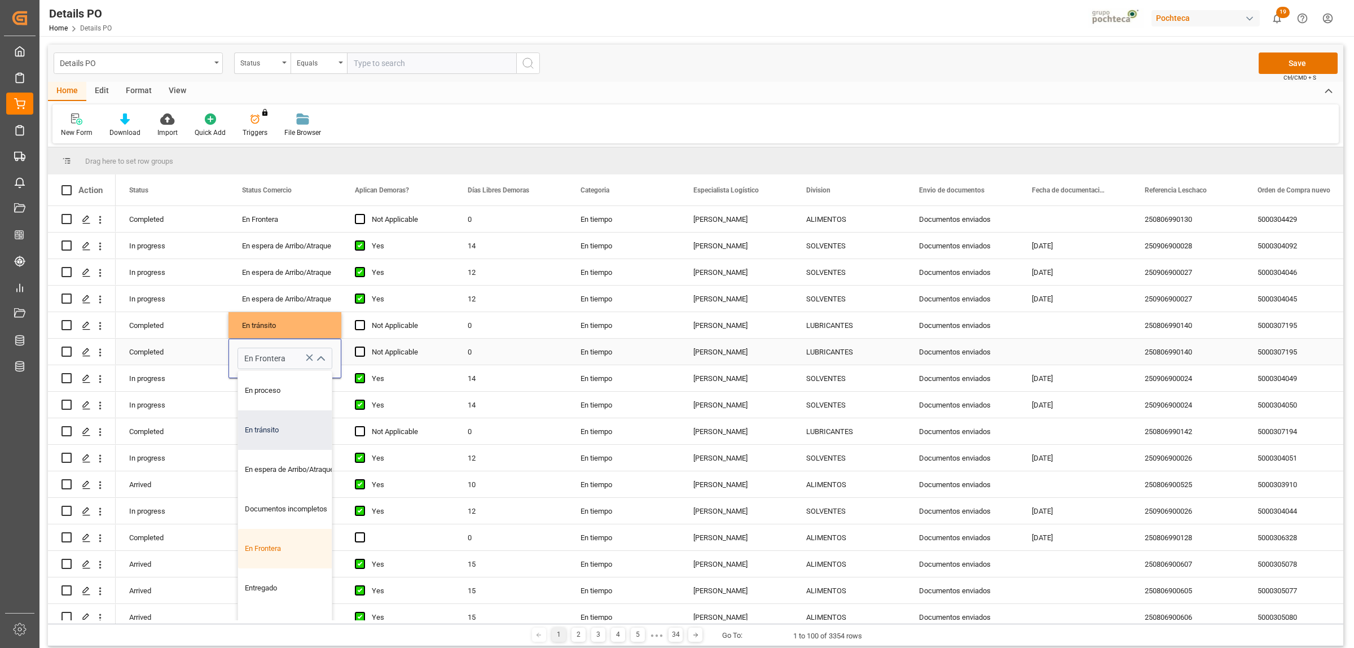
click at [263, 430] on div "En tránsito" at bounding box center [291, 429] width 107 height 39
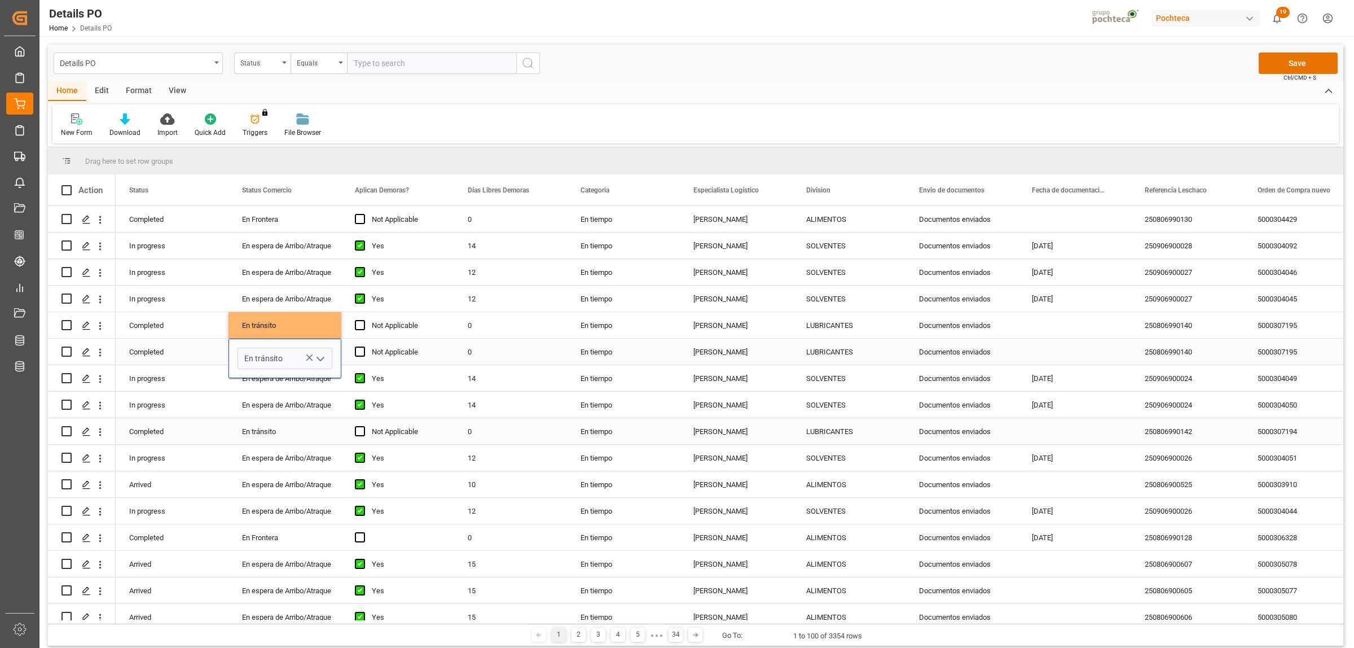
type input "En tránsito"
click at [548, 353] on div "0" at bounding box center [510, 351] width 113 height 26
click at [1297, 68] on button "Save" at bounding box center [1298, 62] width 79 height 21
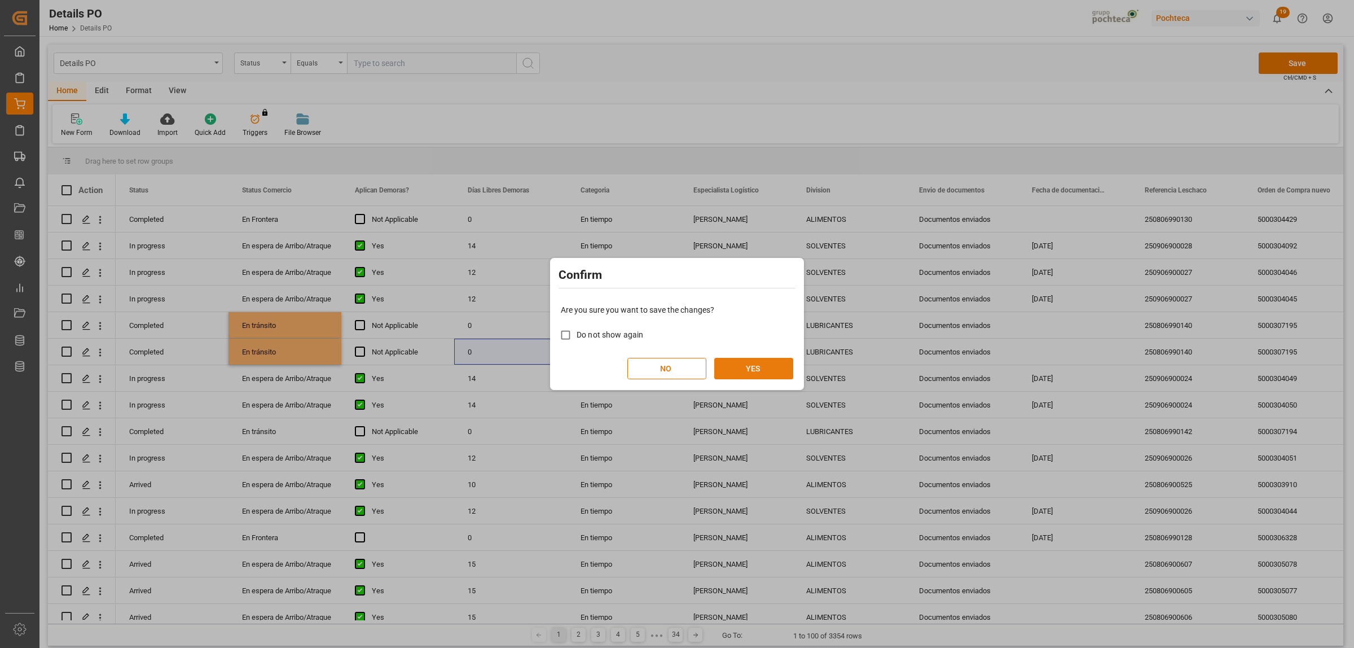
click at [763, 364] on button "YES" at bounding box center [753, 368] width 79 height 21
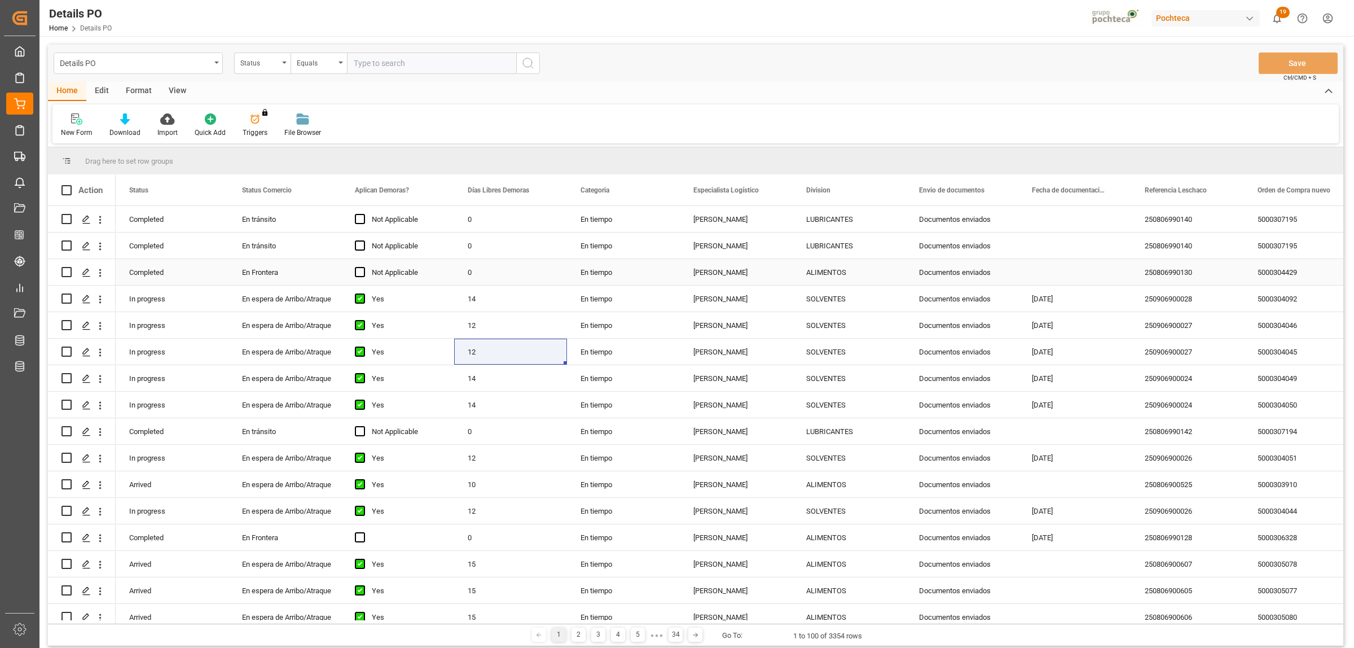
click at [266, 271] on div "En Frontera" at bounding box center [285, 272] width 86 height 26
click at [322, 277] on icon "open menu" at bounding box center [321, 279] width 14 height 14
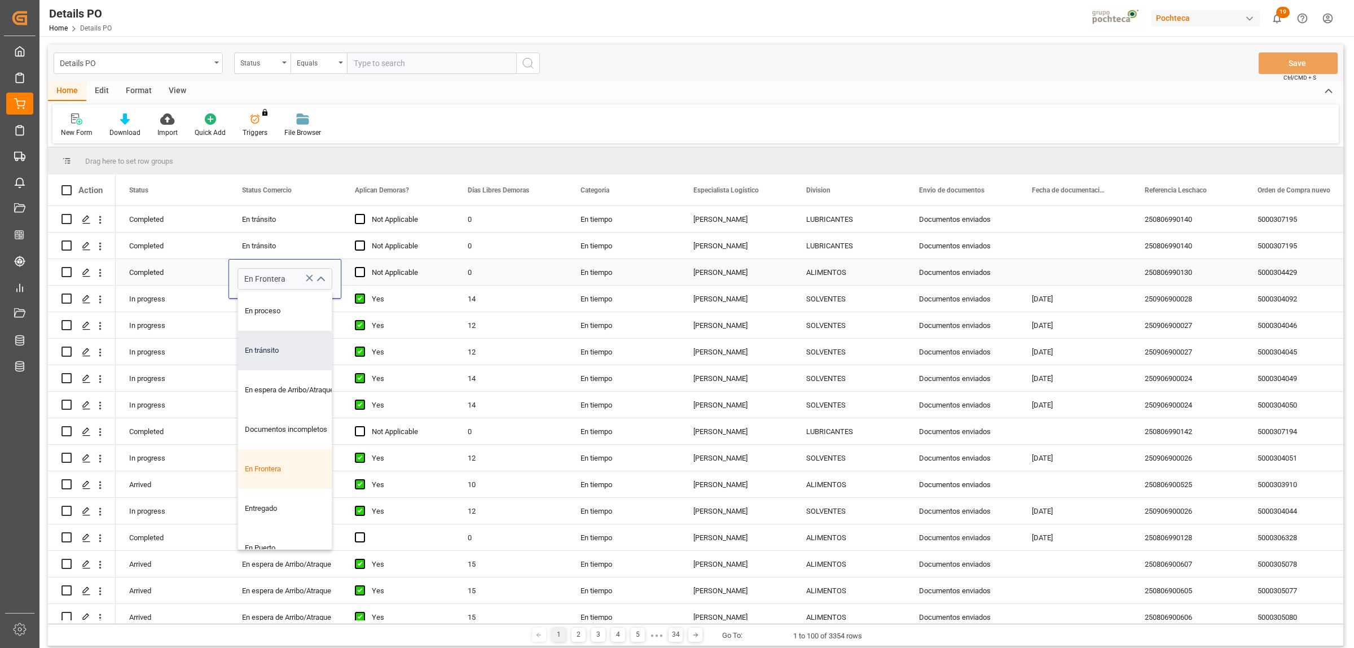
click at [265, 341] on div "En tránsito" at bounding box center [291, 350] width 107 height 39
type input "En tránsito"
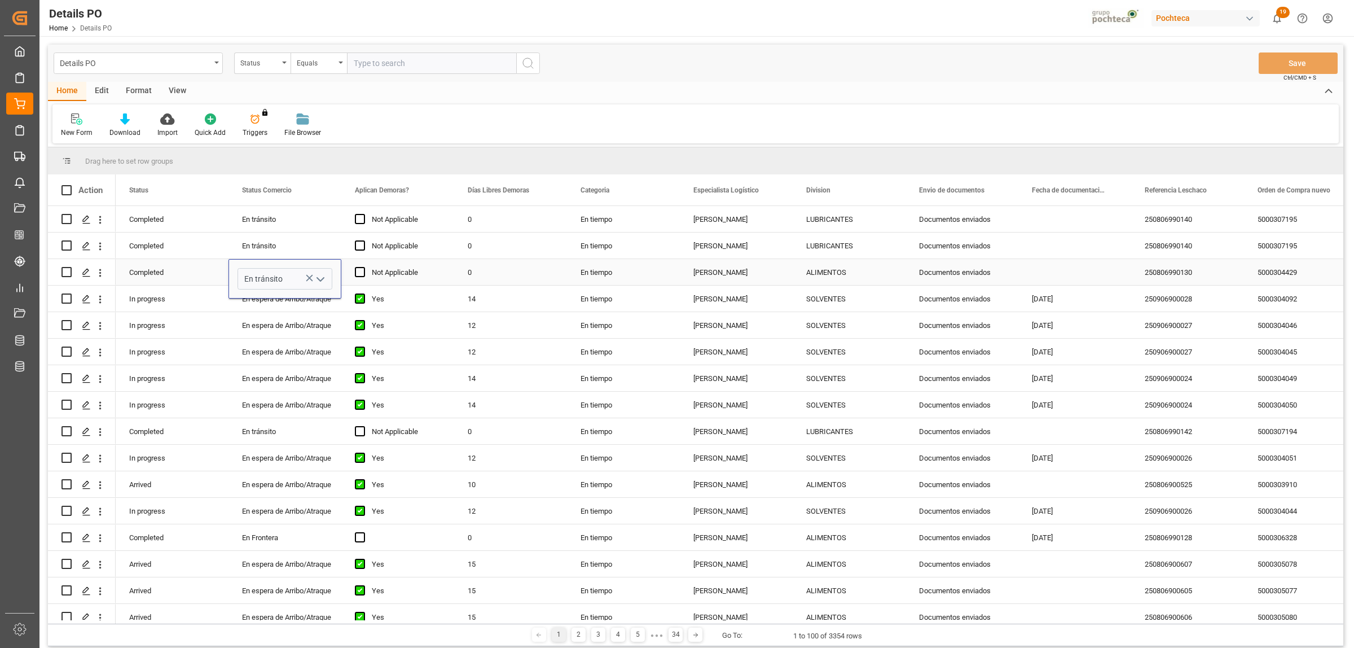
click at [532, 266] on div "0" at bounding box center [510, 272] width 113 height 26
click at [1287, 60] on button "Save" at bounding box center [1298, 62] width 79 height 21
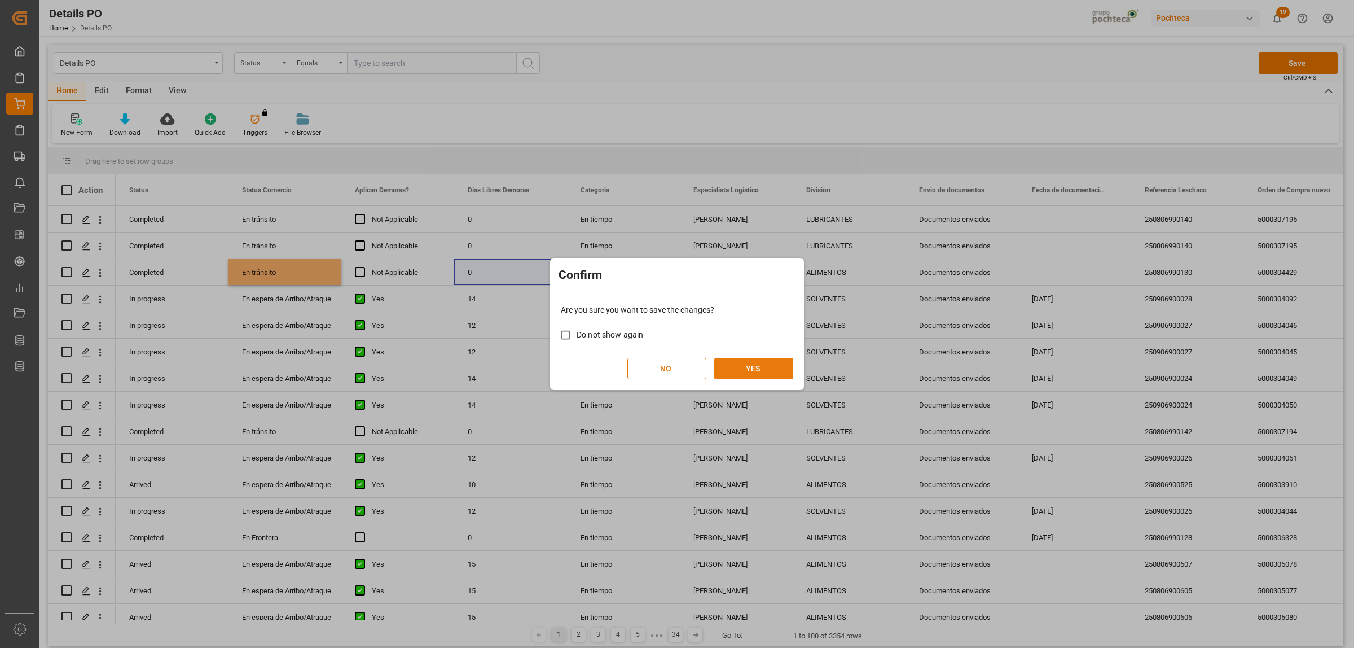
click at [785, 368] on button "YES" at bounding box center [753, 368] width 79 height 21
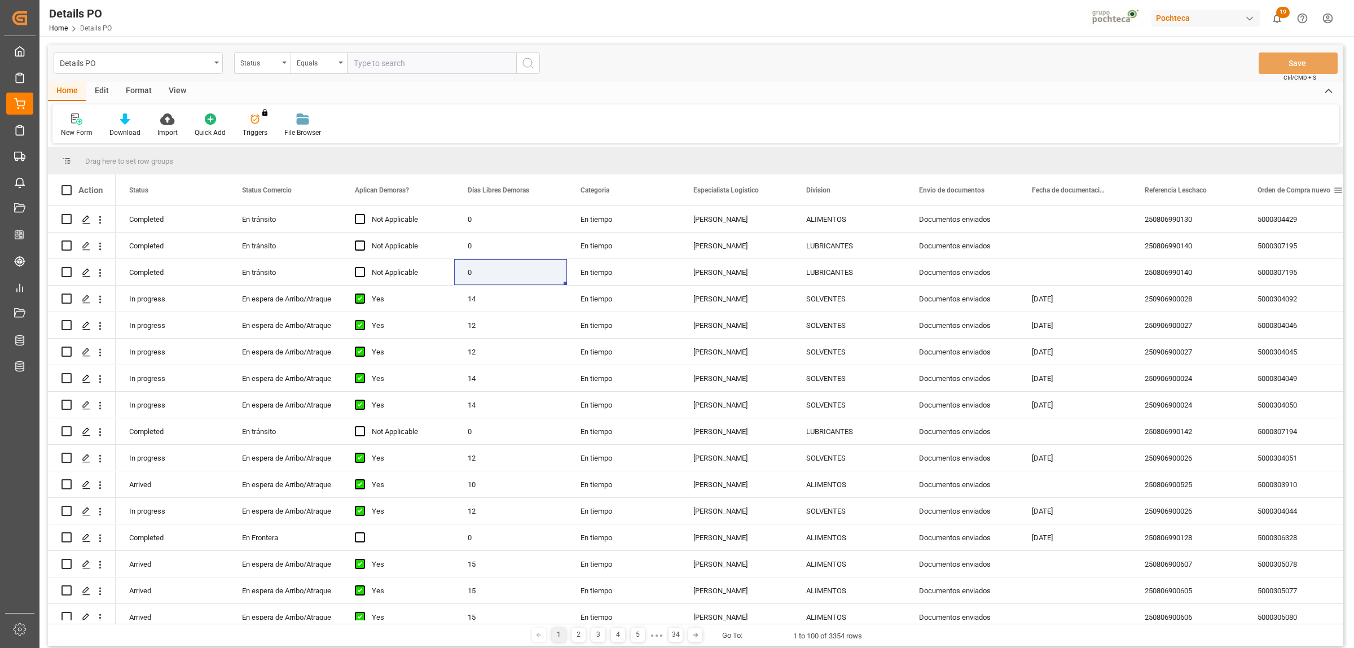
click at [1336, 189] on span at bounding box center [1338, 190] width 10 height 10
click at [1305, 192] on span "filter" at bounding box center [1300, 192] width 10 height 10
type input "5000307196"
click at [1289, 287] on button "Apply" at bounding box center [1295, 285] width 21 height 11
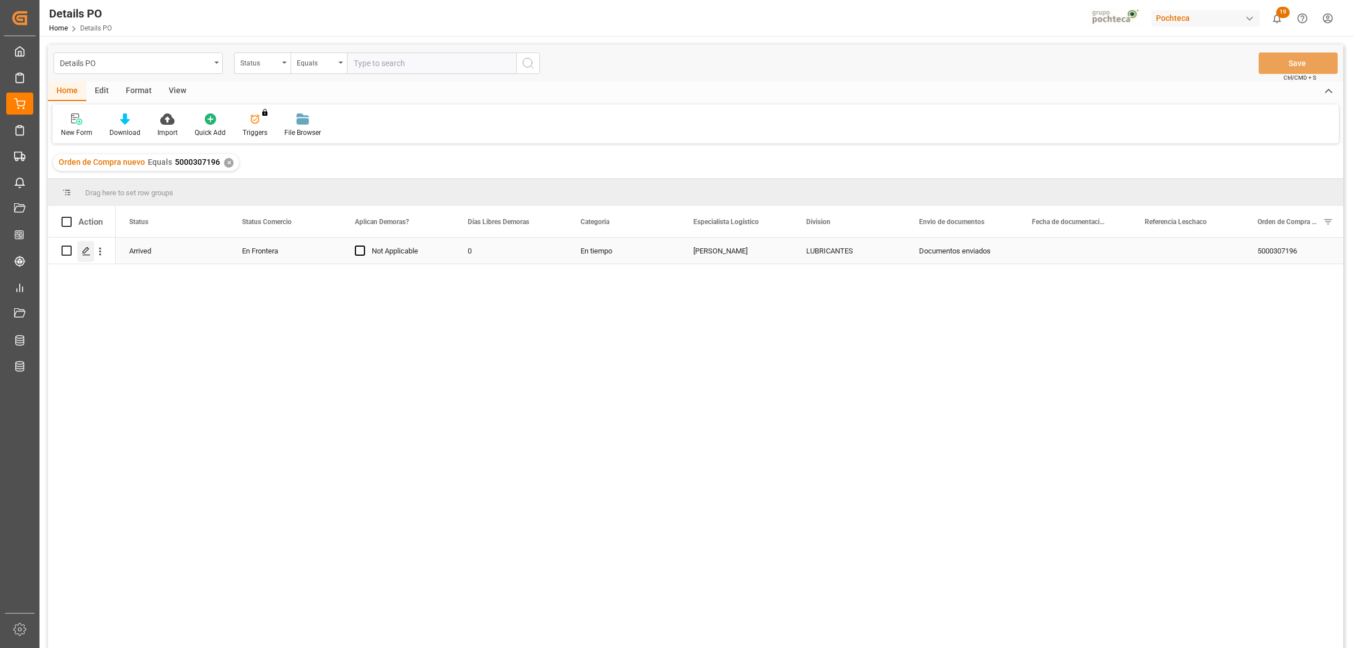
click at [82, 254] on icon "Press SPACE to select this row." at bounding box center [86, 251] width 9 height 9
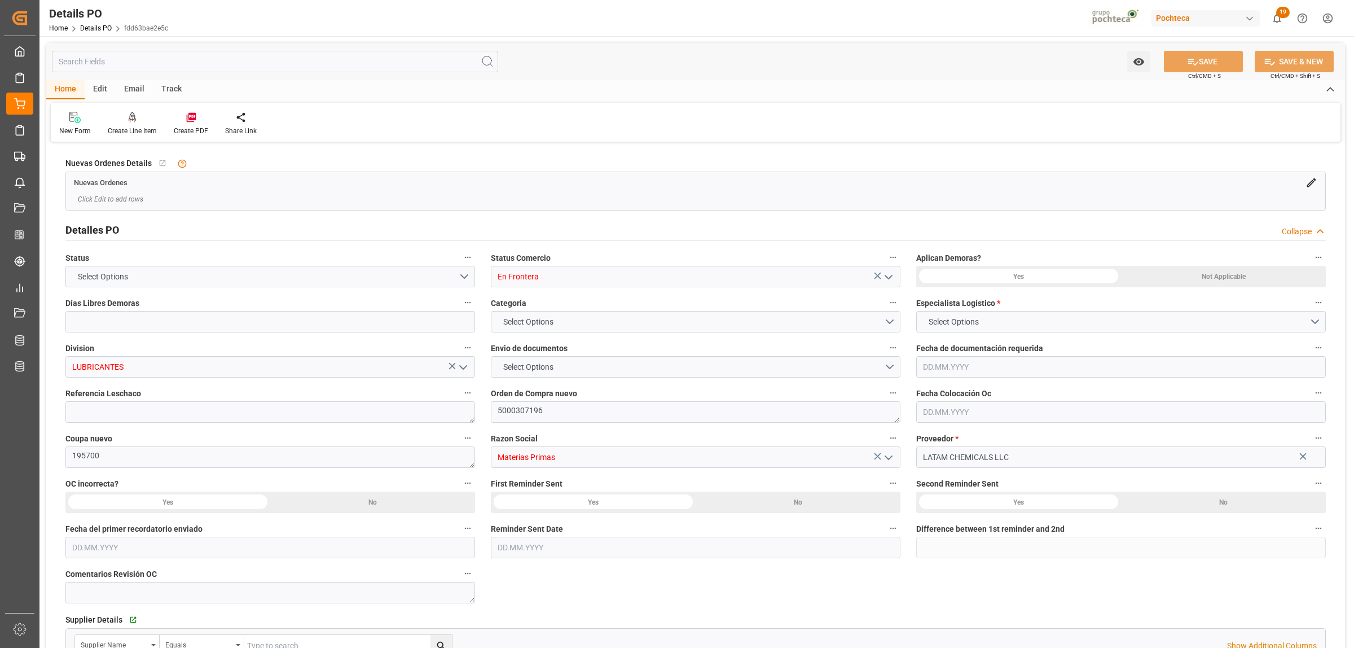
type input "0"
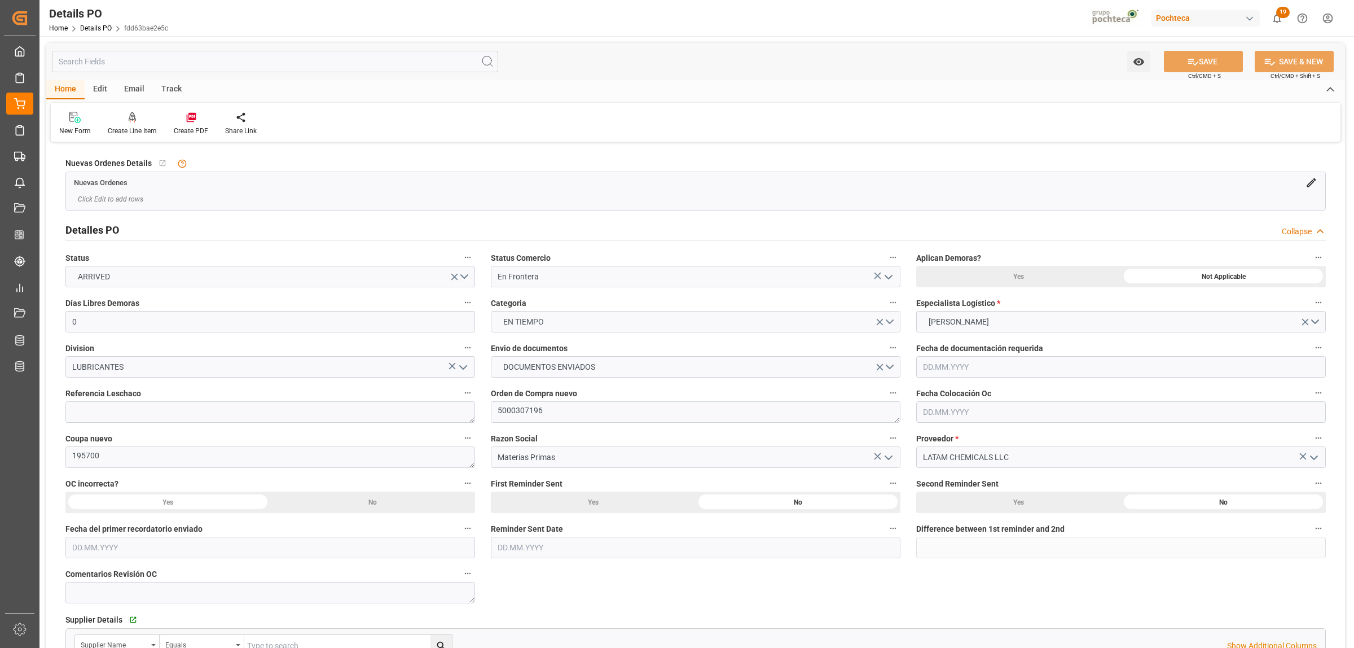
type input "11.08.2025"
click at [892, 275] on icon "open menu" at bounding box center [889, 277] width 14 height 14
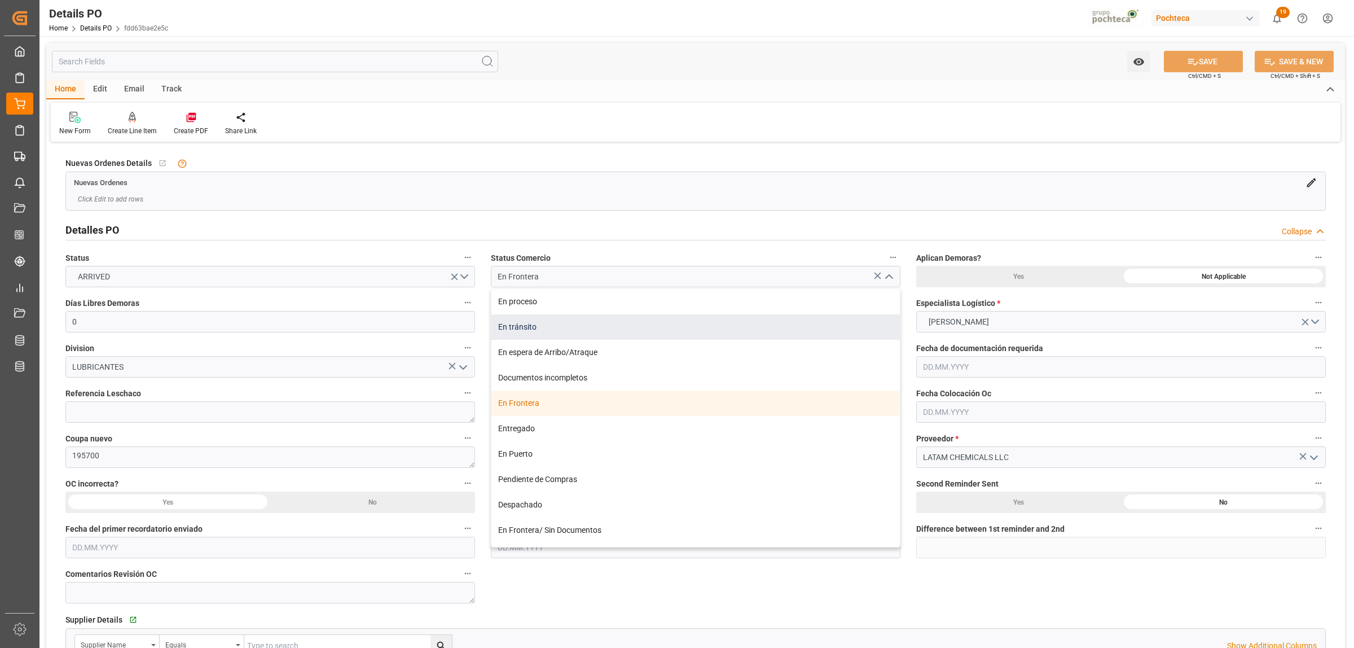
click at [522, 331] on div "En tránsito" at bounding box center [695, 326] width 408 height 25
type input "En tránsito"
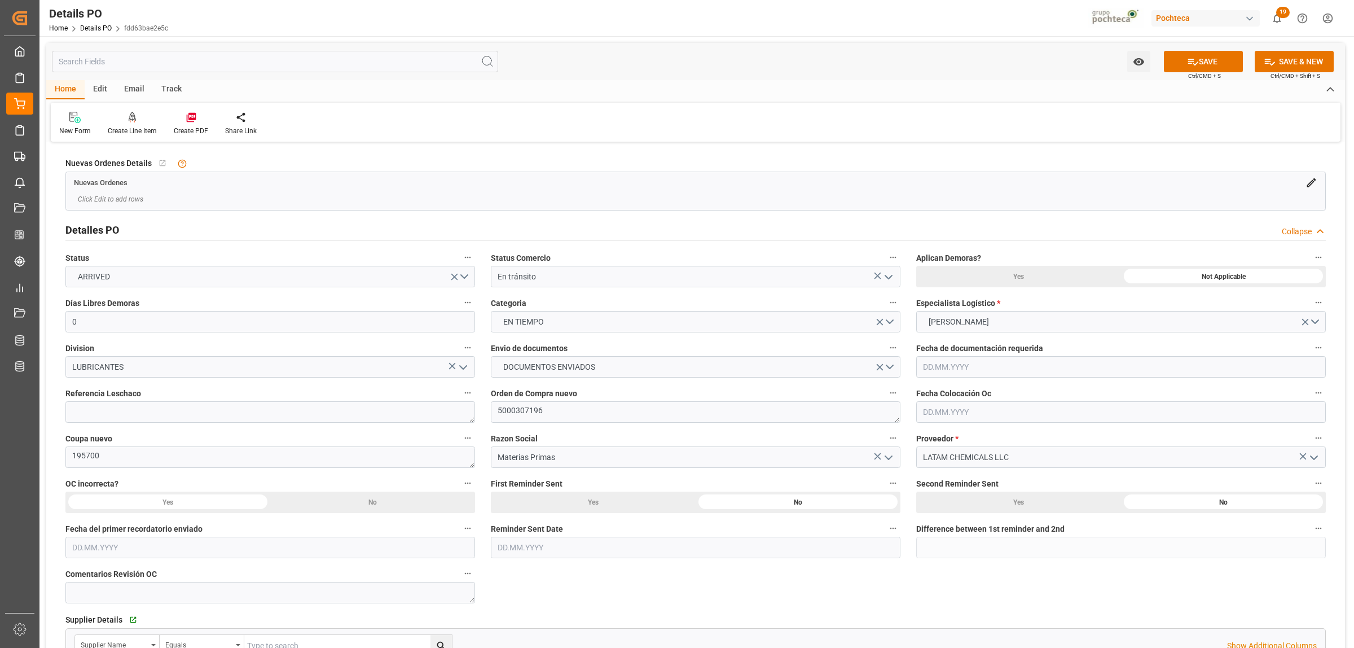
click at [170, 423] on div "Referencia Leschaco" at bounding box center [270, 403] width 425 height 45
click at [173, 416] on textarea at bounding box center [270, 411] width 410 height 21
paste textarea "250806990144"
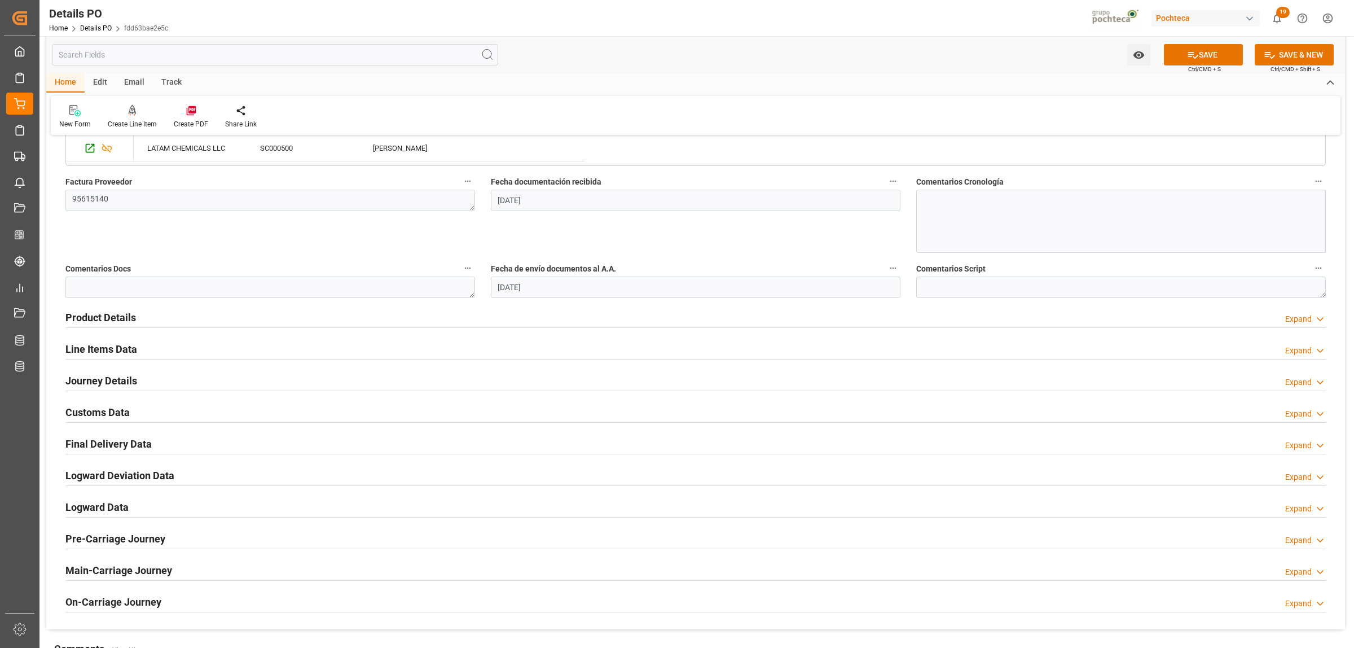
scroll to position [564, 0]
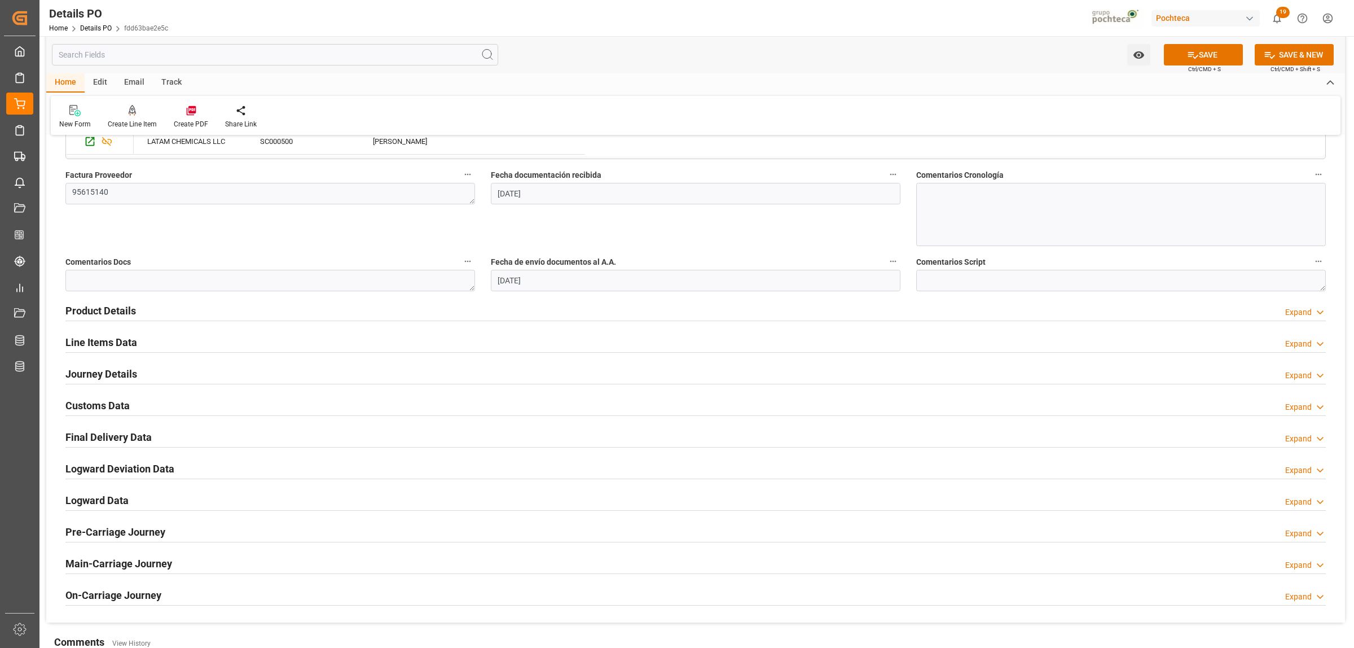
type textarea "250806990144"
click at [120, 373] on h2 "Journey Details" at bounding box center [101, 373] width 72 height 15
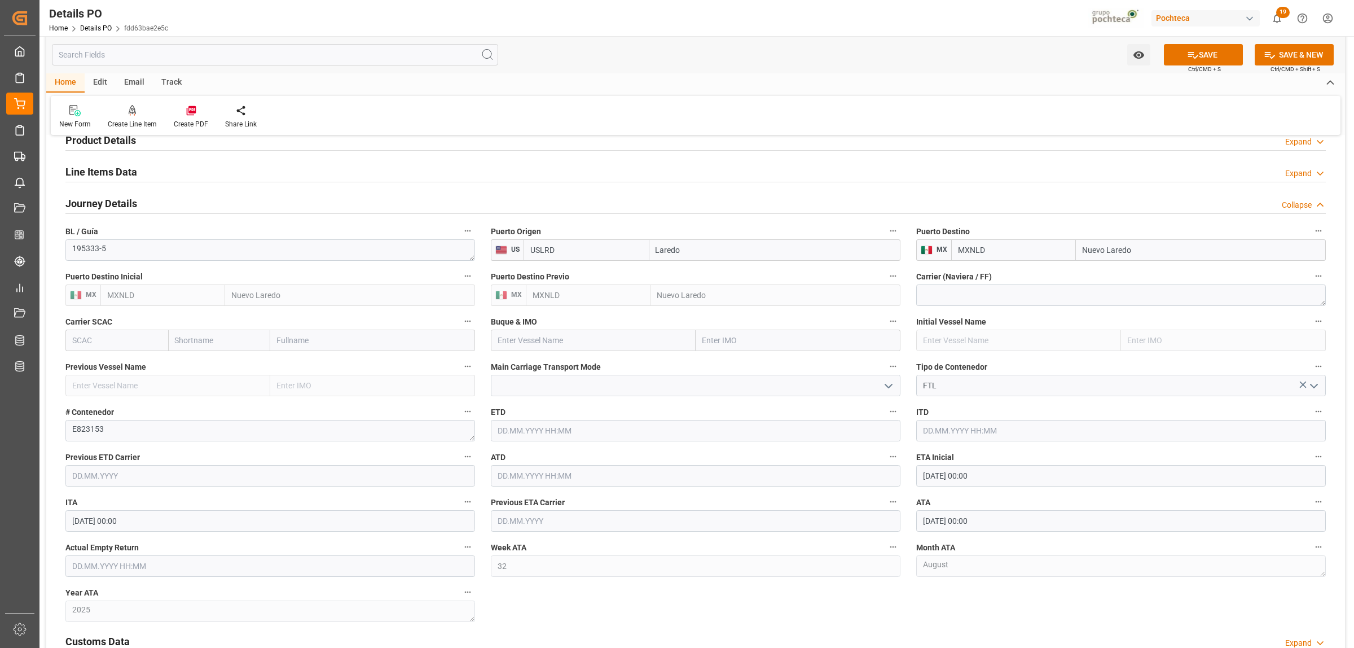
scroll to position [776, 0]
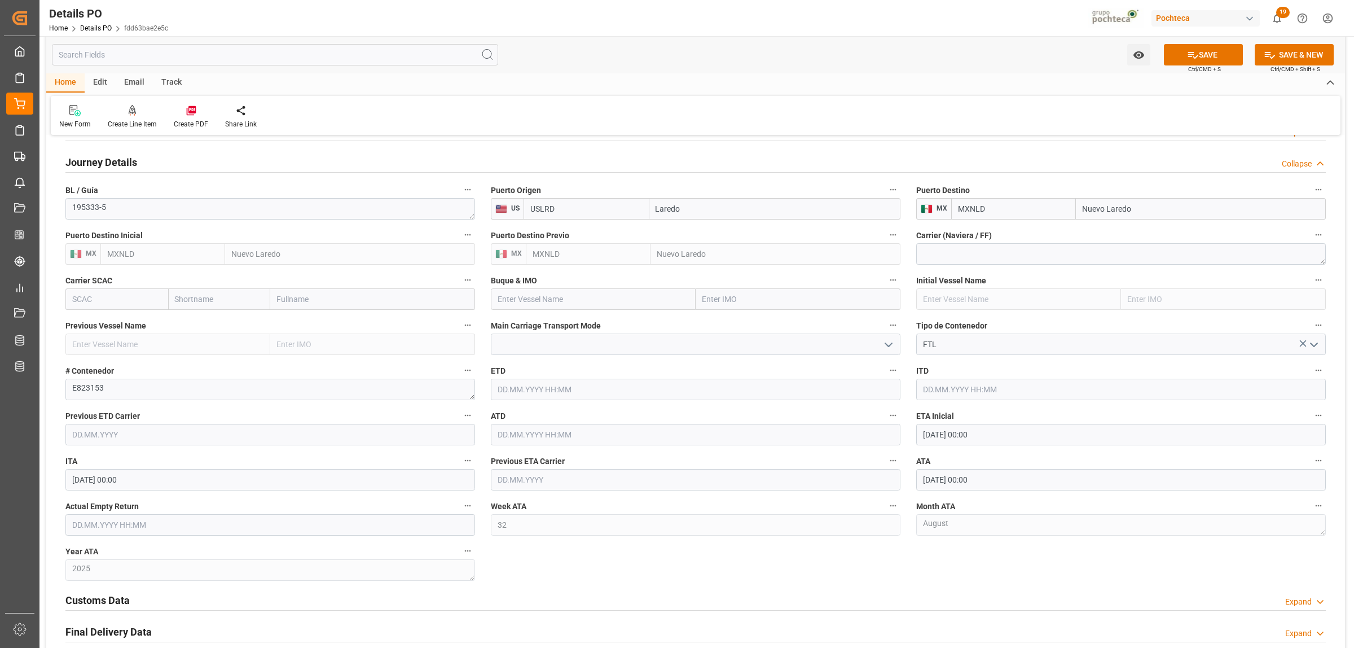
click at [161, 528] on input "text" at bounding box center [270, 524] width 410 height 21
click at [107, 393] on div "28 29 30 31 1 2 3" at bounding box center [146, 403] width 154 height 22
click at [122, 446] on span "13" at bounding box center [123, 447] width 7 height 8
type input "13.08.2025 00:00"
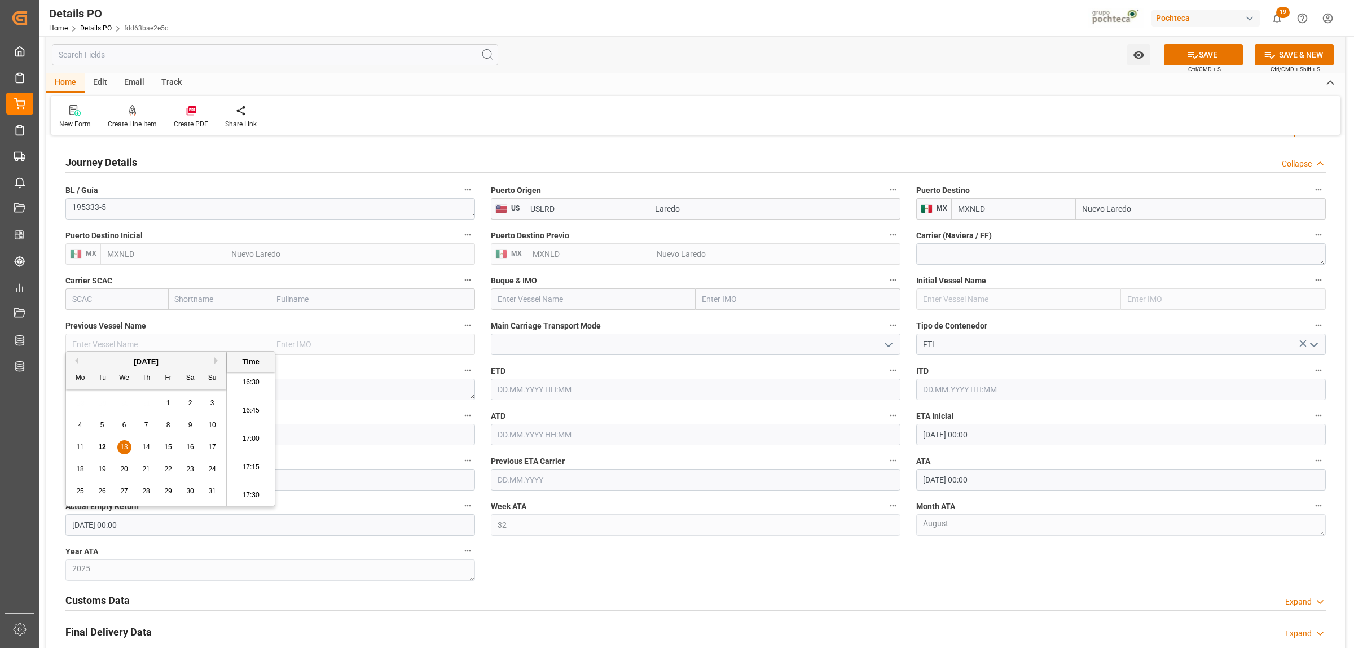
click at [550, 574] on div "Nuevas Ordenes Details   No child Object linked Nuevas Ordenes Click Edit to ad…" at bounding box center [695, 93] width 1299 height 1448
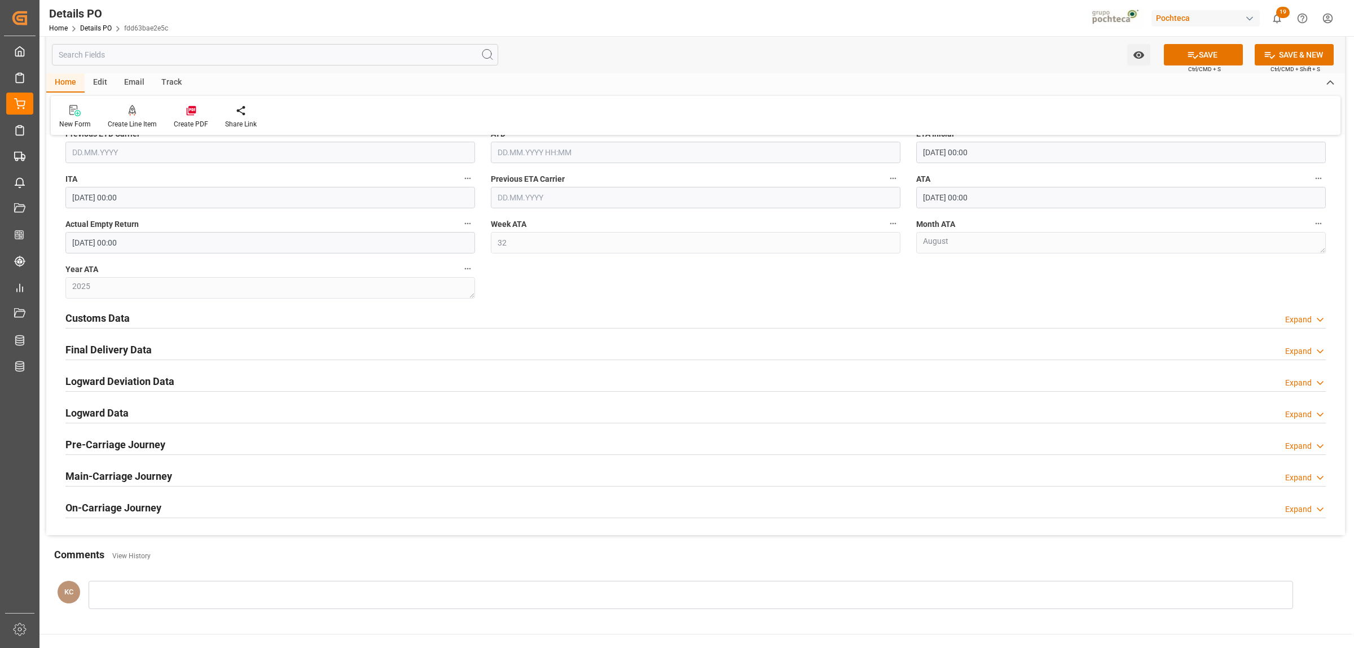
scroll to position [987, 0]
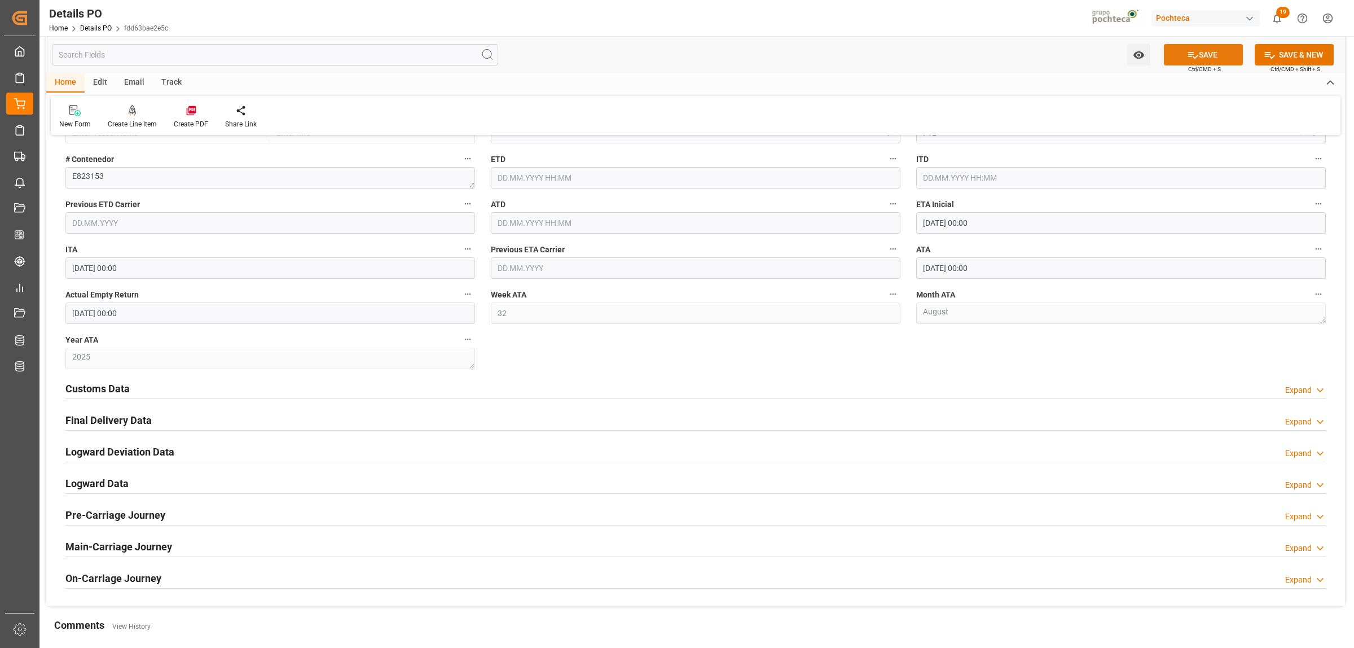
click at [1196, 59] on button "SAVE" at bounding box center [1203, 54] width 79 height 21
click at [111, 421] on h2 "Final Delivery Data" at bounding box center [108, 419] width 86 height 15
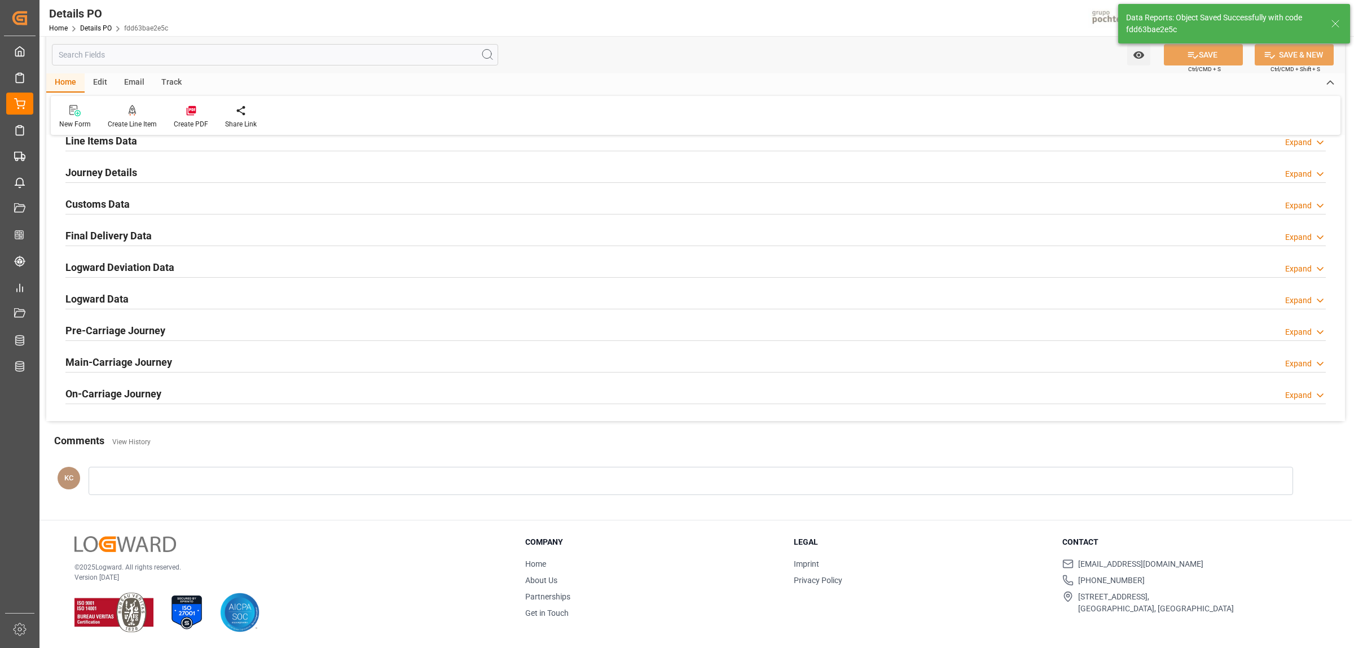
type textarea "250806990144"
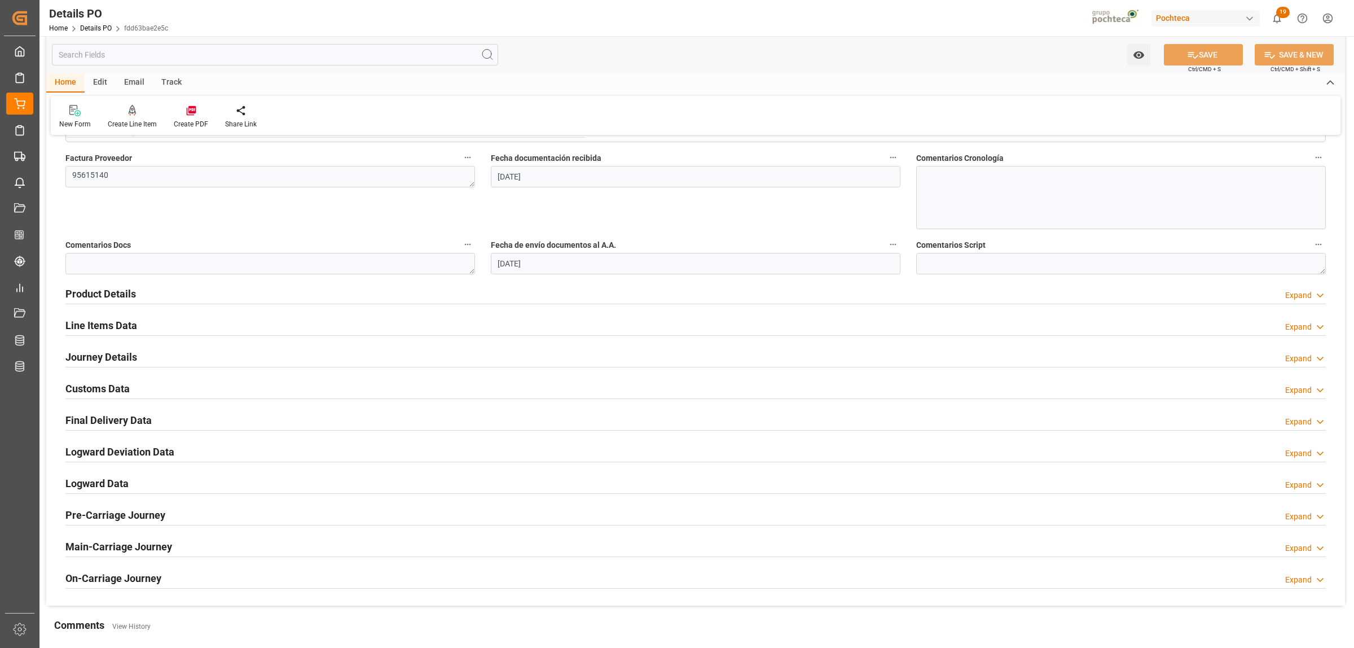
click at [102, 390] on h2 "Customs Data" at bounding box center [97, 388] width 64 height 15
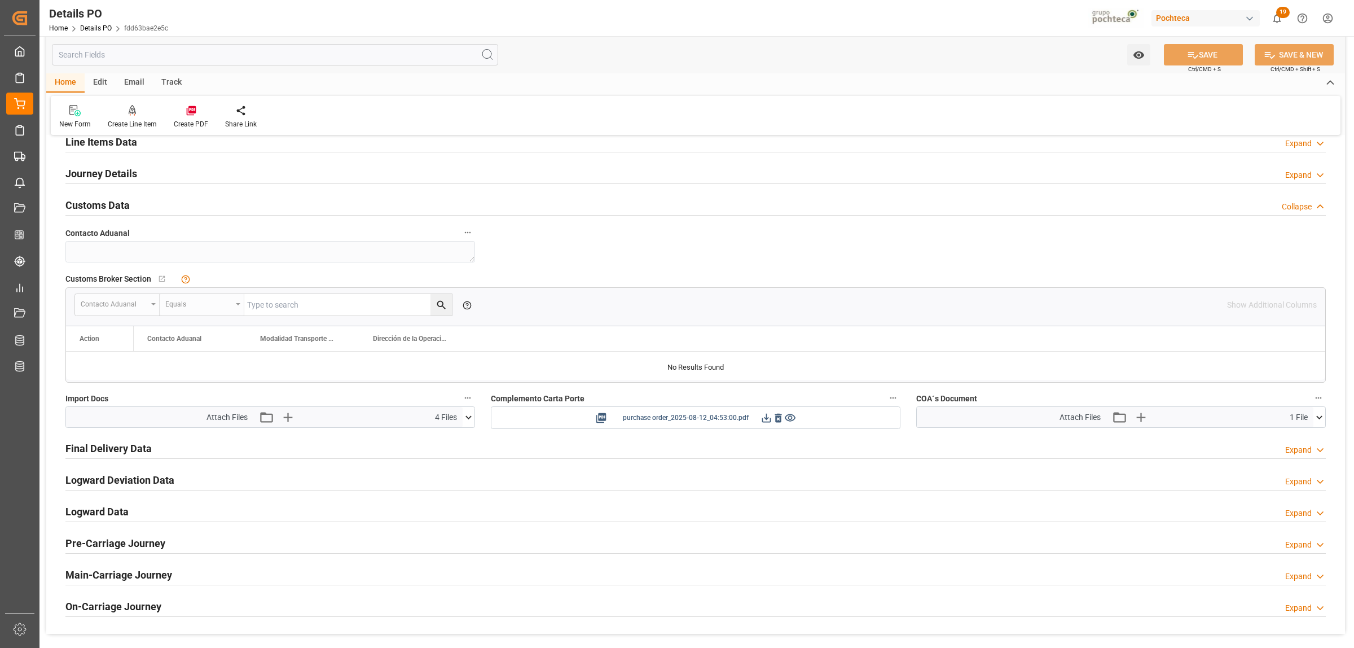
scroll to position [793, 0]
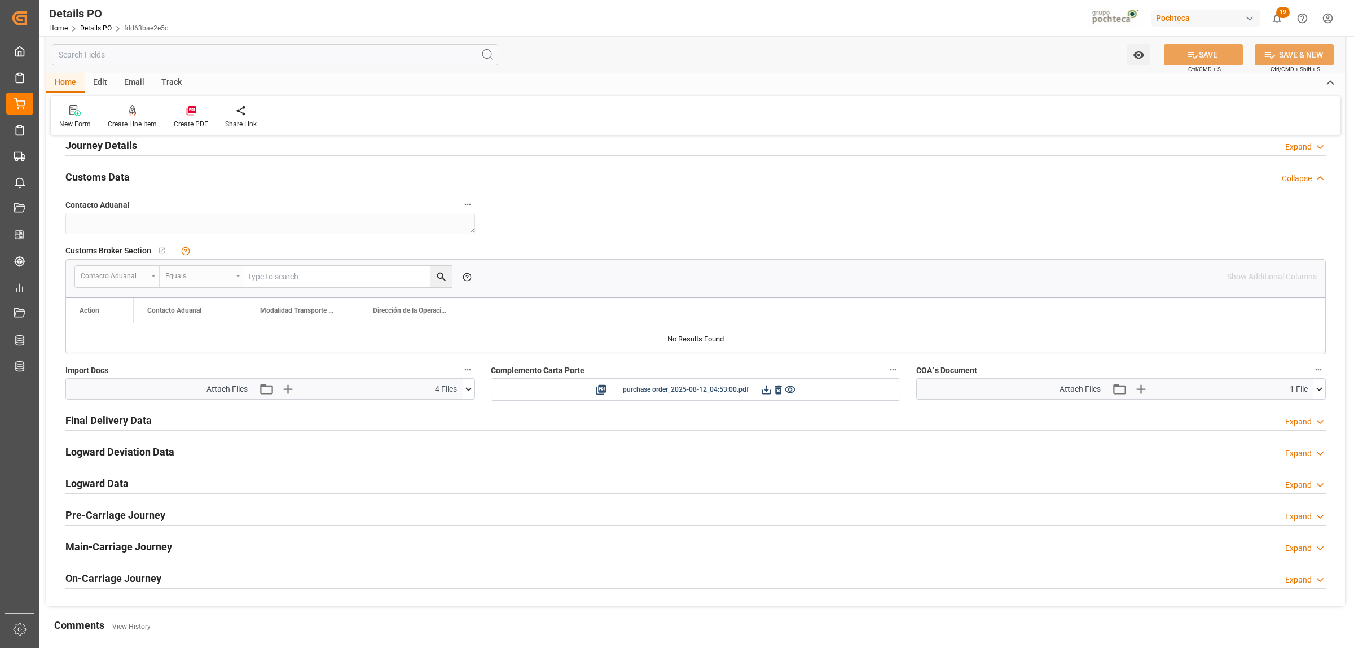
click at [112, 421] on h2 "Final Delivery Data" at bounding box center [108, 419] width 86 height 15
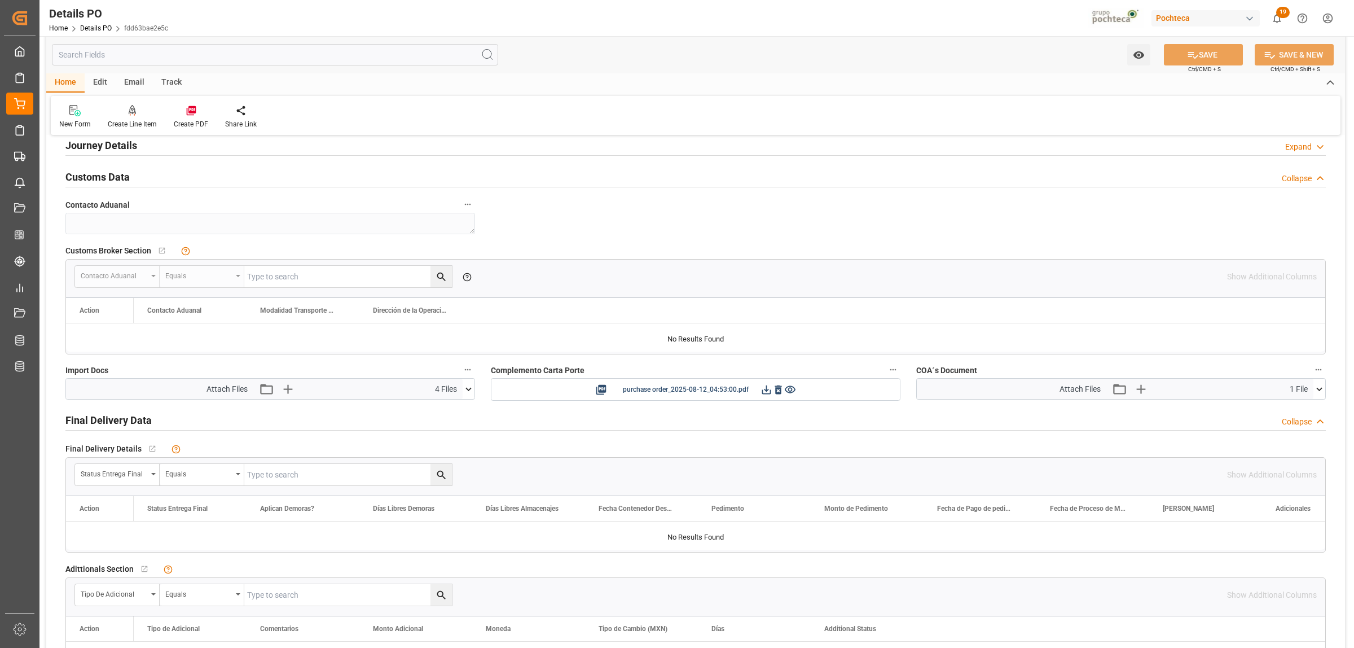
click at [112, 421] on h2 "Final Delivery Data" at bounding box center [108, 419] width 86 height 15
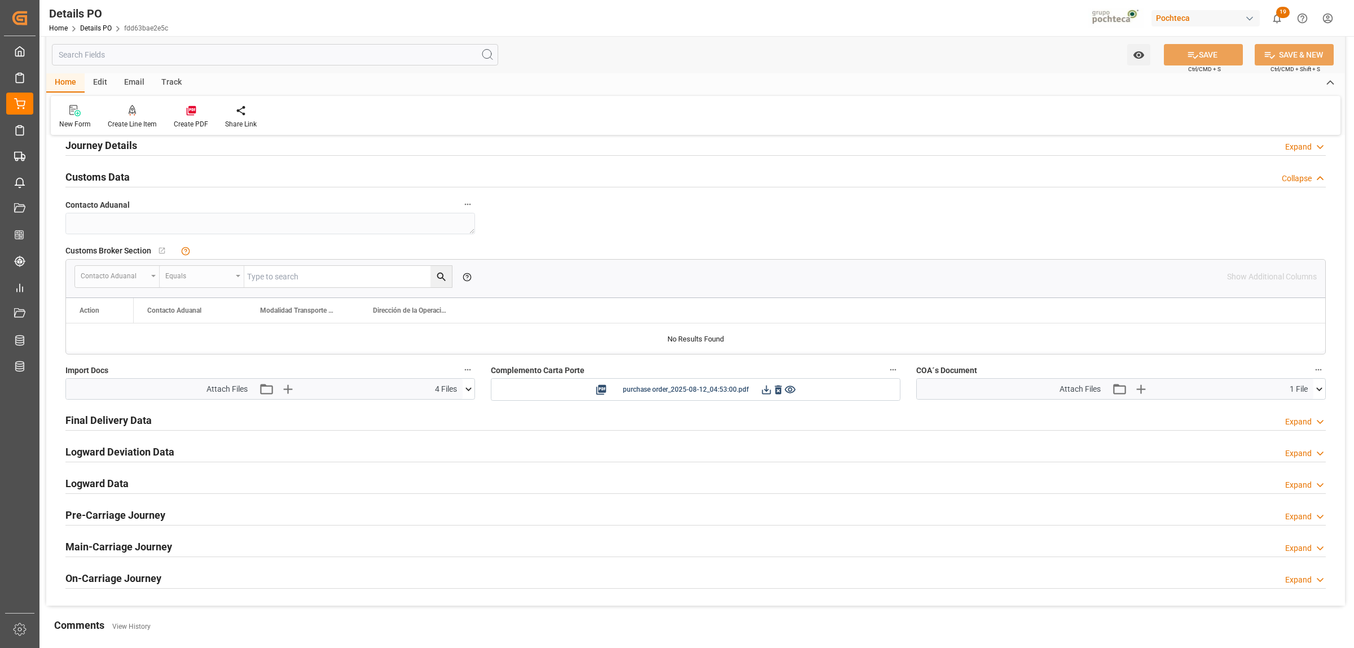
click at [100, 488] on h2 "Logward Data" at bounding box center [96, 483] width 63 height 15
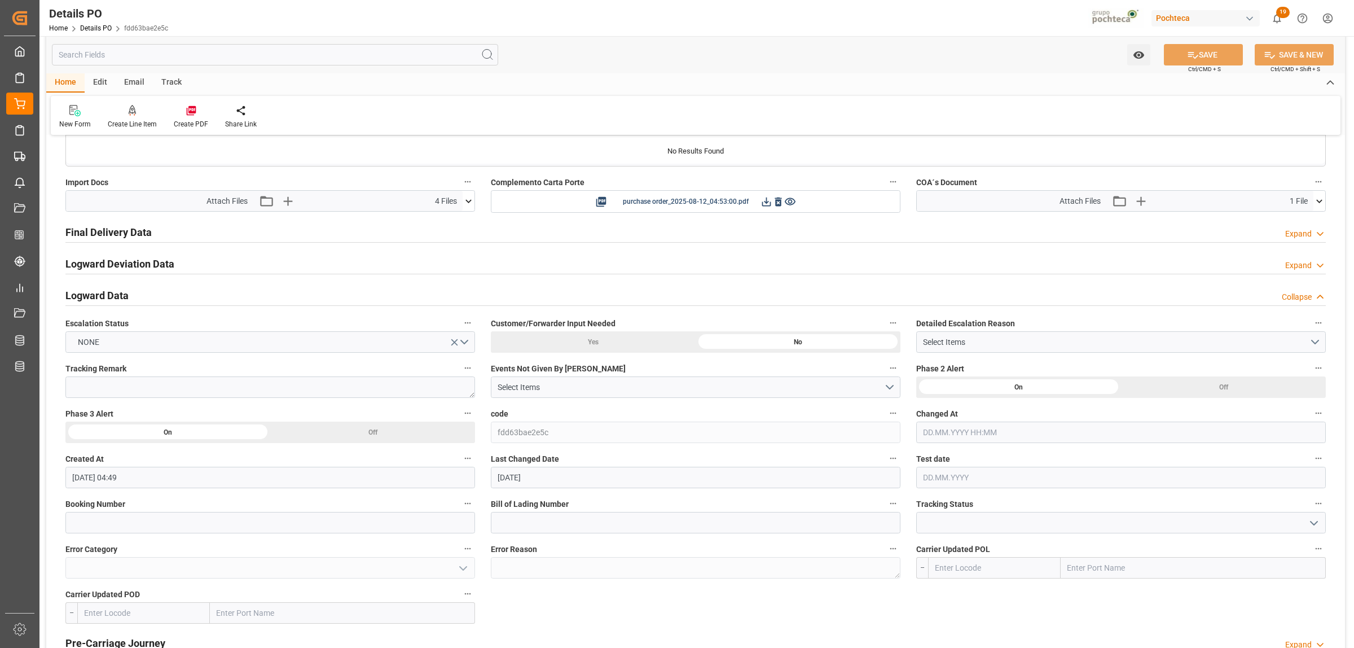
scroll to position [1004, 0]
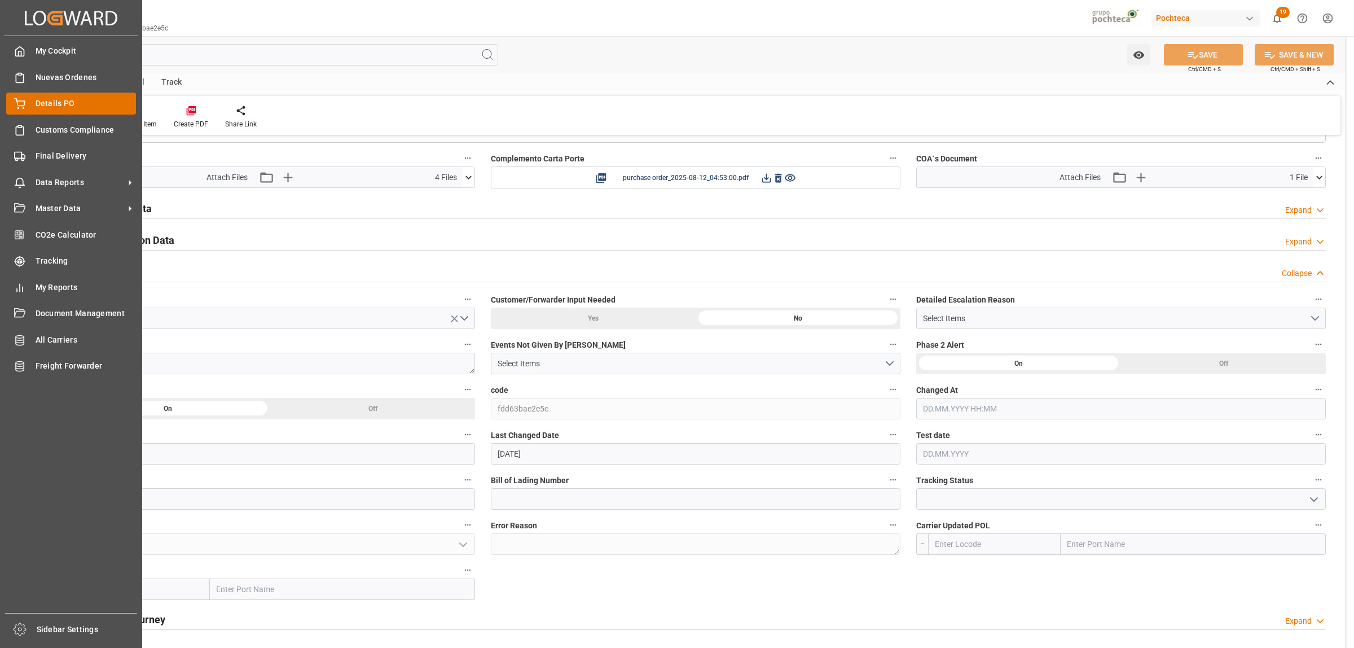
click at [47, 108] on span "Details PO" at bounding box center [86, 104] width 101 height 12
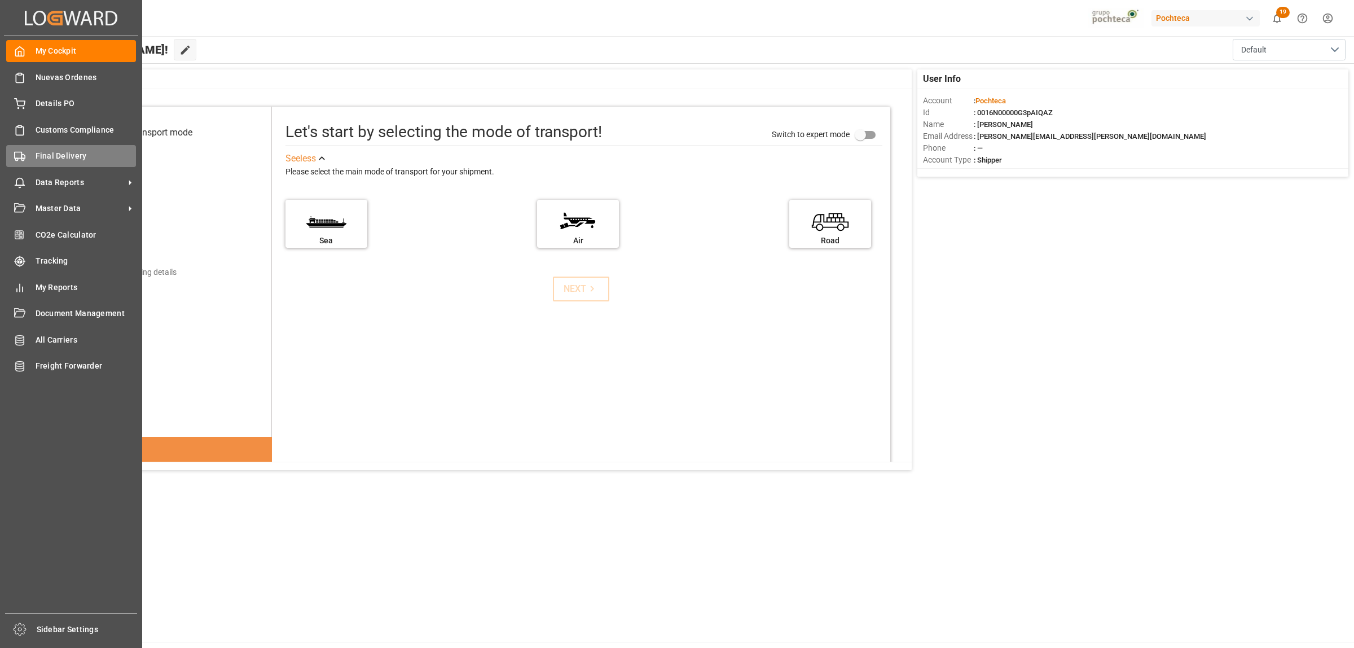
click at [26, 155] on div "Final Delivery Final Delivery" at bounding box center [71, 156] width 130 height 22
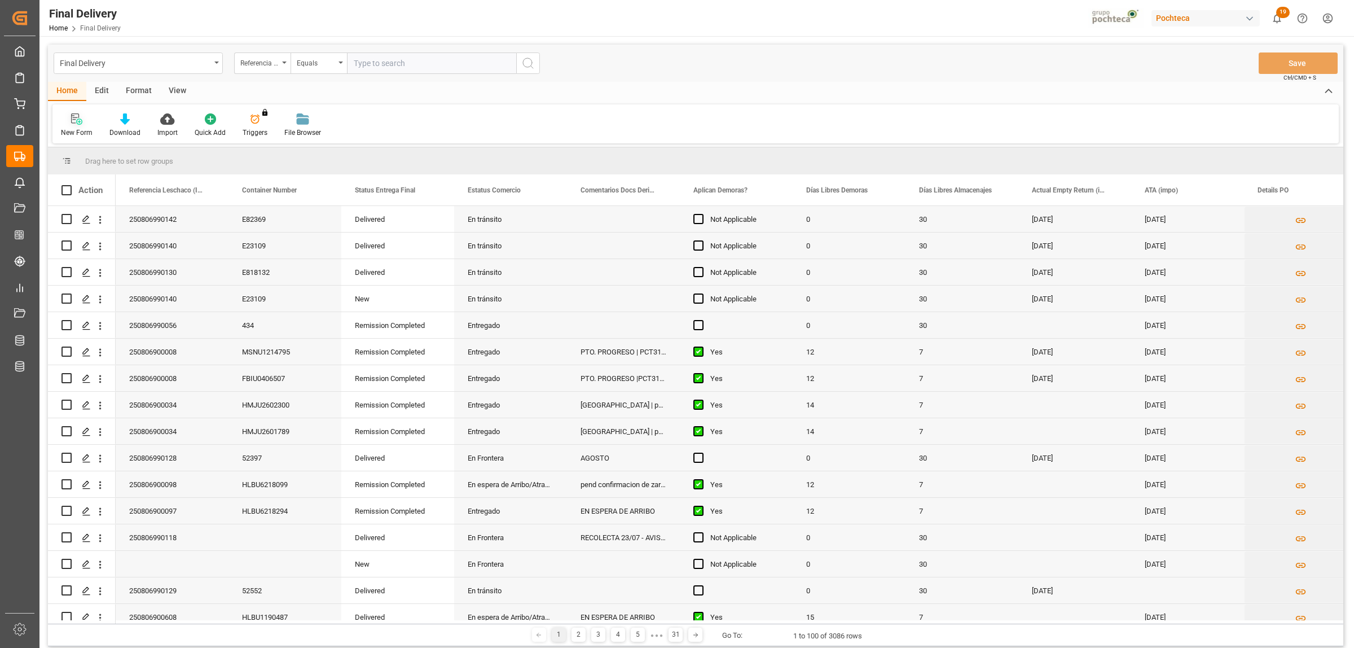
click at [69, 124] on div at bounding box center [77, 119] width 32 height 12
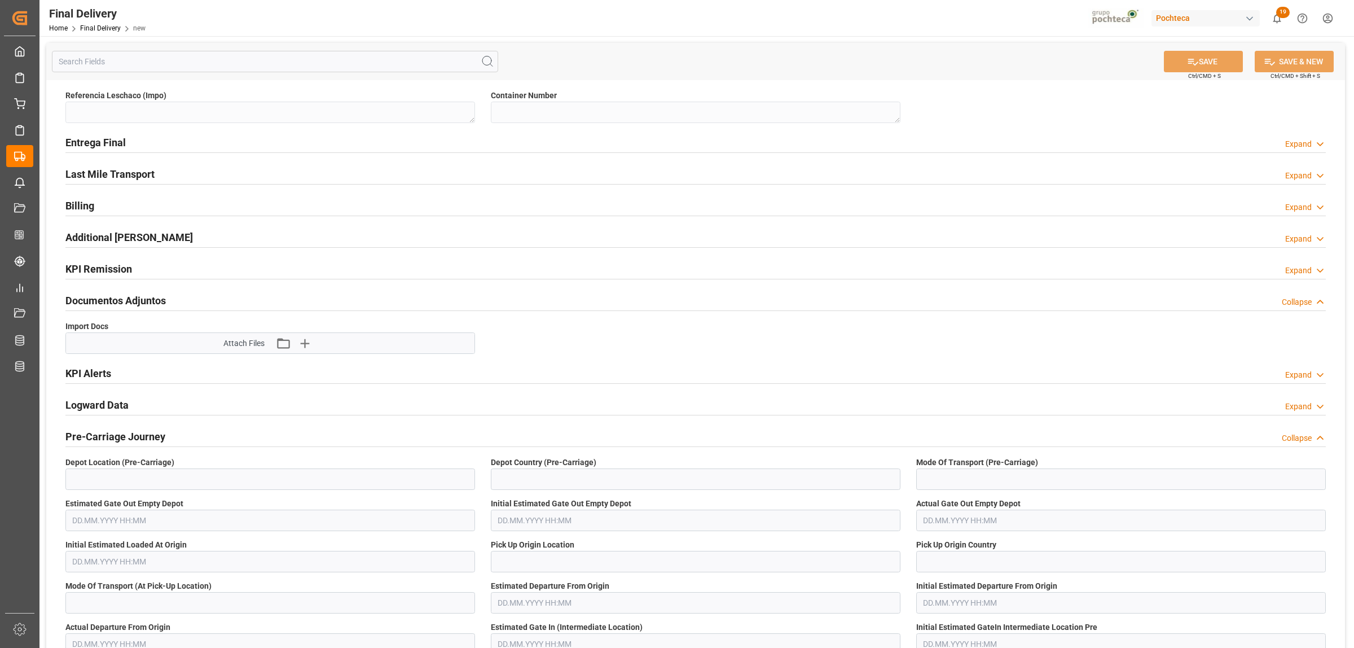
scroll to position [71, 0]
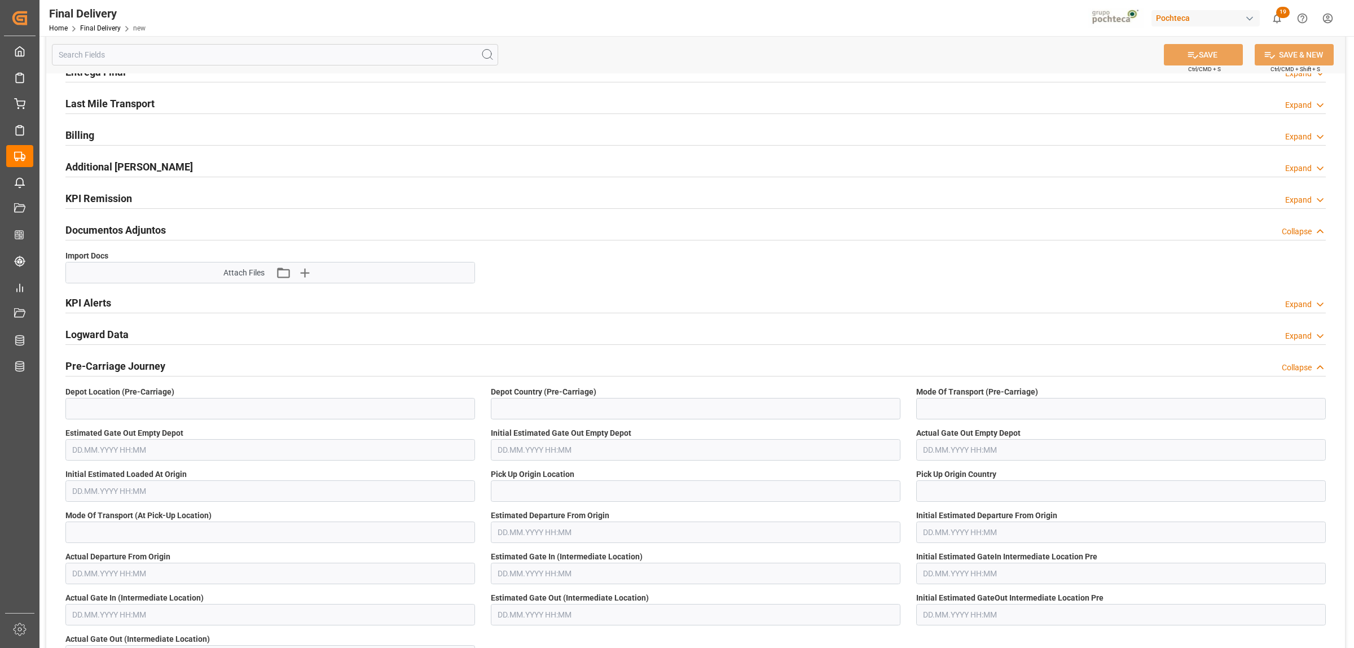
click at [99, 337] on h2 "Logward Data" at bounding box center [96, 334] width 63 height 15
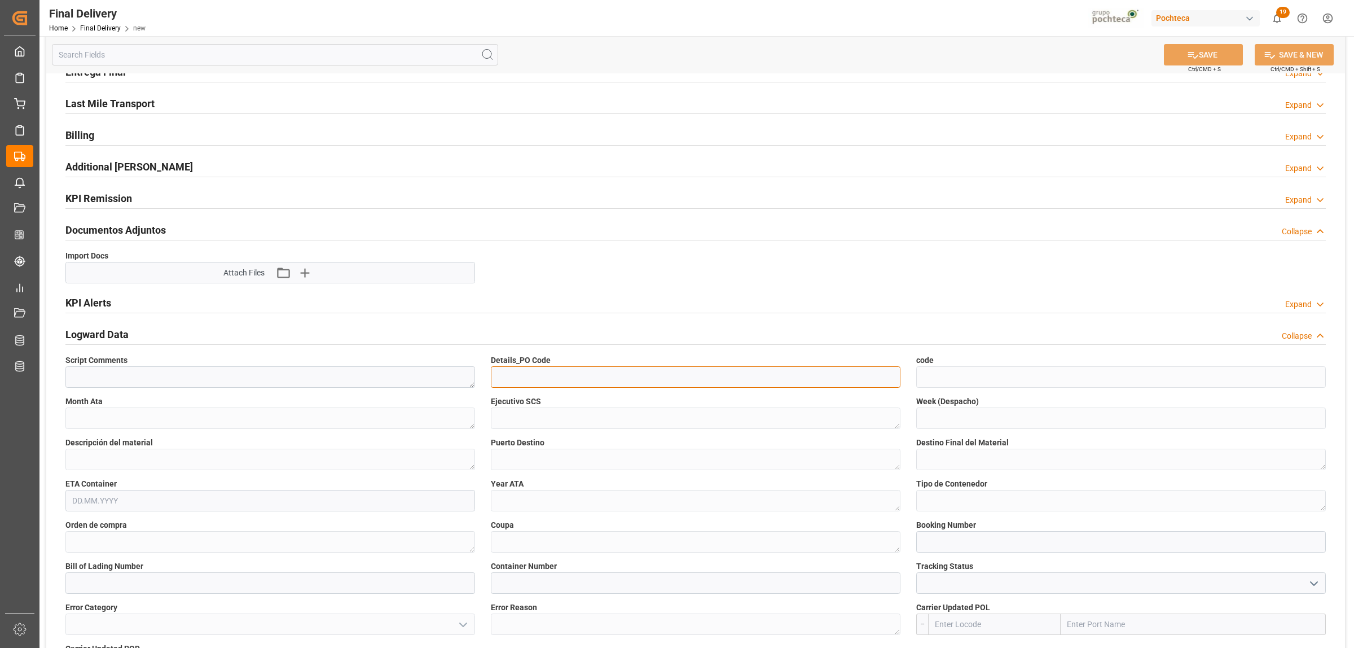
click at [543, 386] on input at bounding box center [696, 376] width 410 height 21
paste input "fdd63bae2e5c"
type input "fdd63bae2e5c"
click at [1200, 58] on button "SAVE" at bounding box center [1203, 54] width 79 height 21
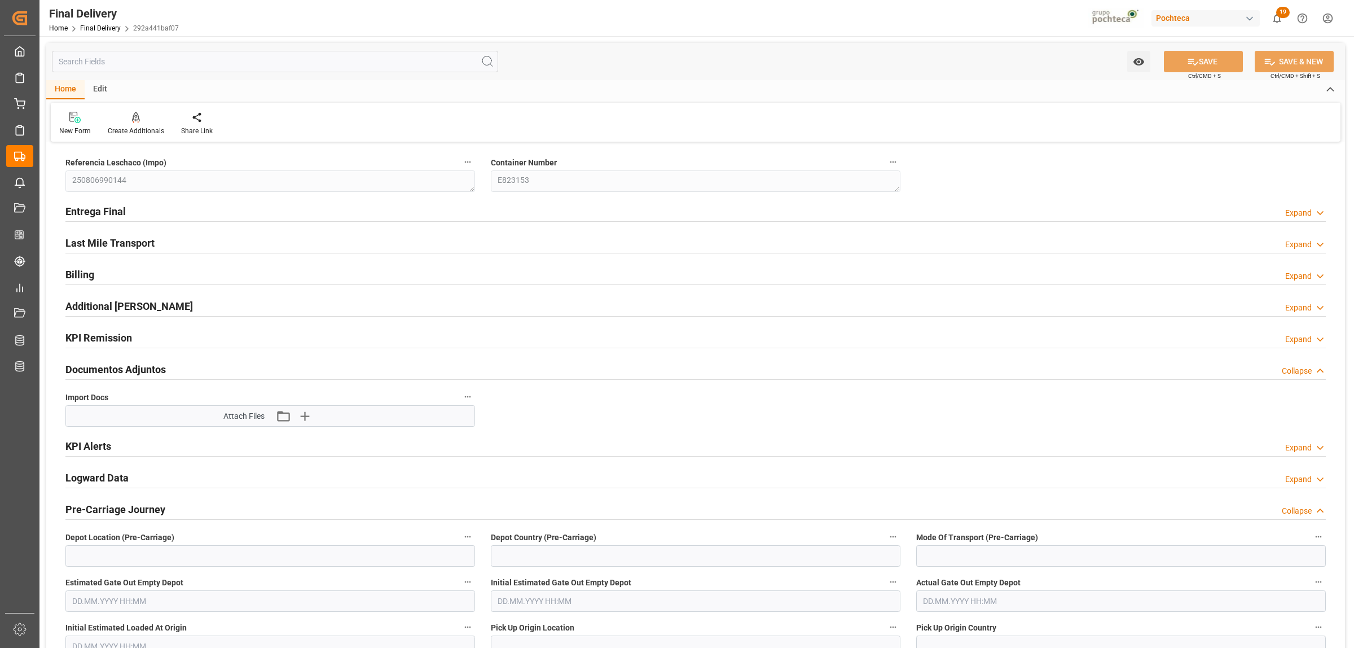
type input "0"
type input "30"
type input "[DATE]"
click at [111, 212] on h2 "Entrega Final" at bounding box center [95, 211] width 60 height 15
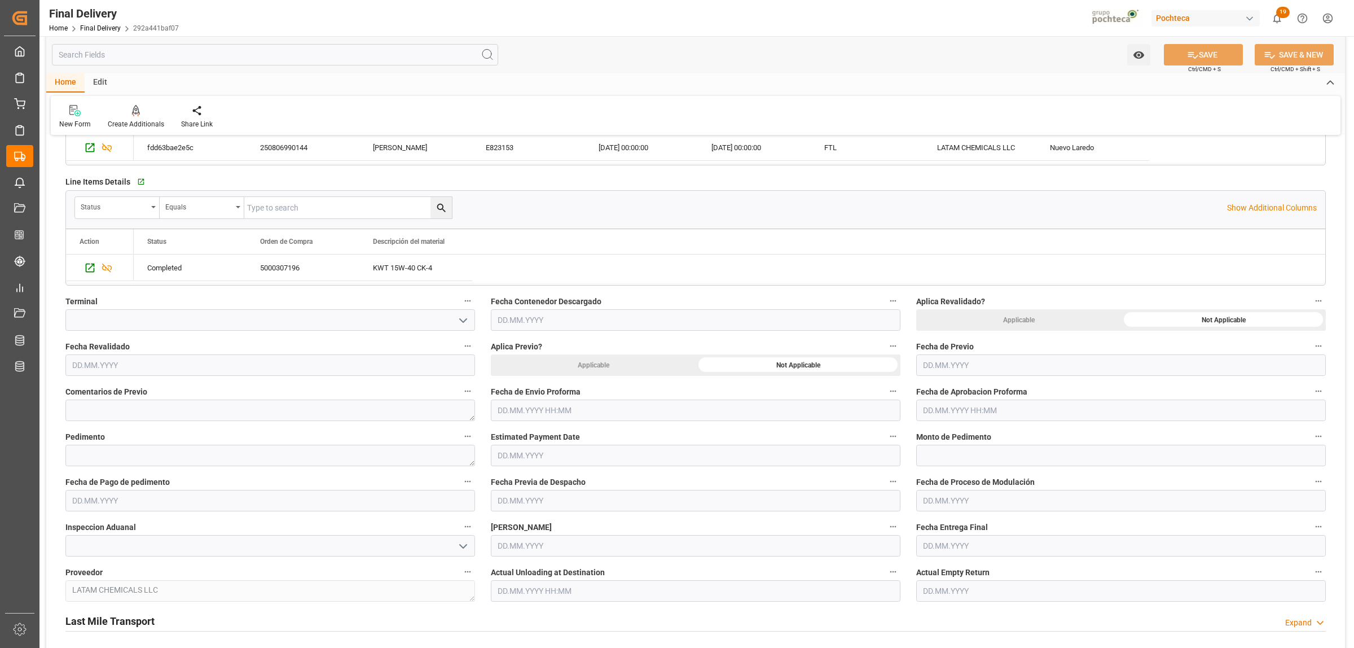
scroll to position [353, 0]
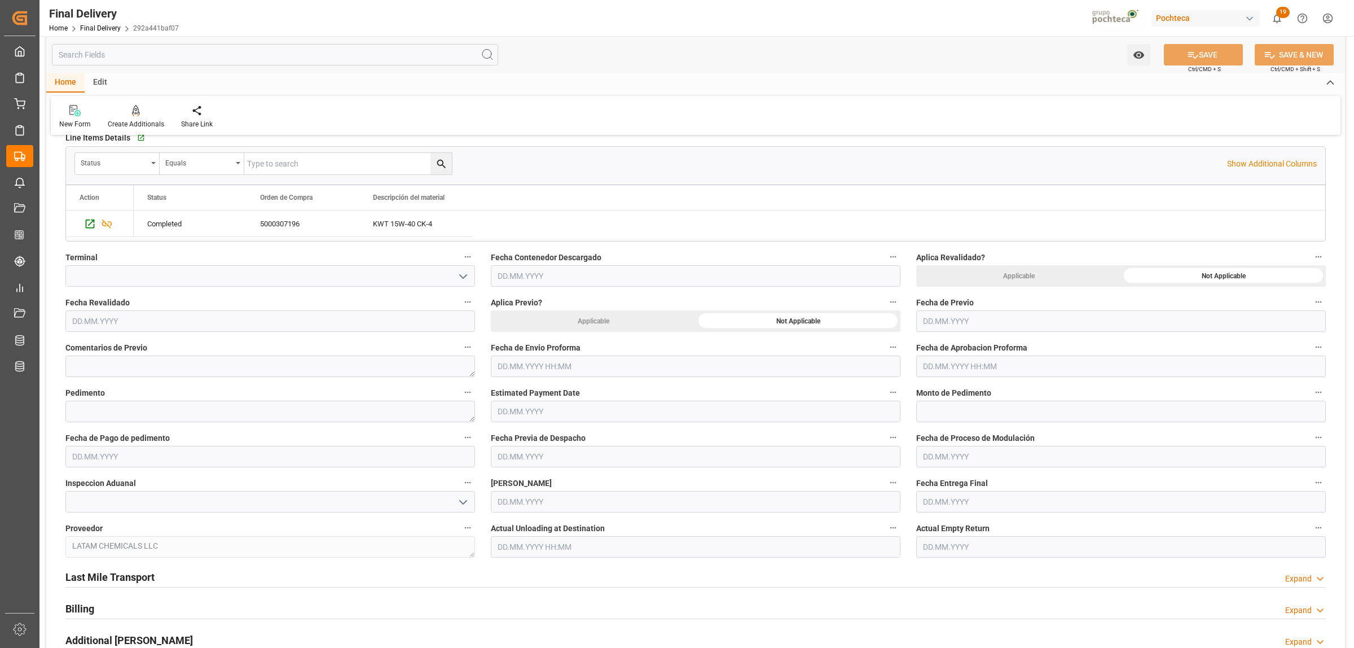
click at [547, 366] on input "text" at bounding box center [696, 365] width 410 height 21
click at [531, 478] on span "12" at bounding box center [526, 480] width 7 height 8
type input "[DATE] 00:00"
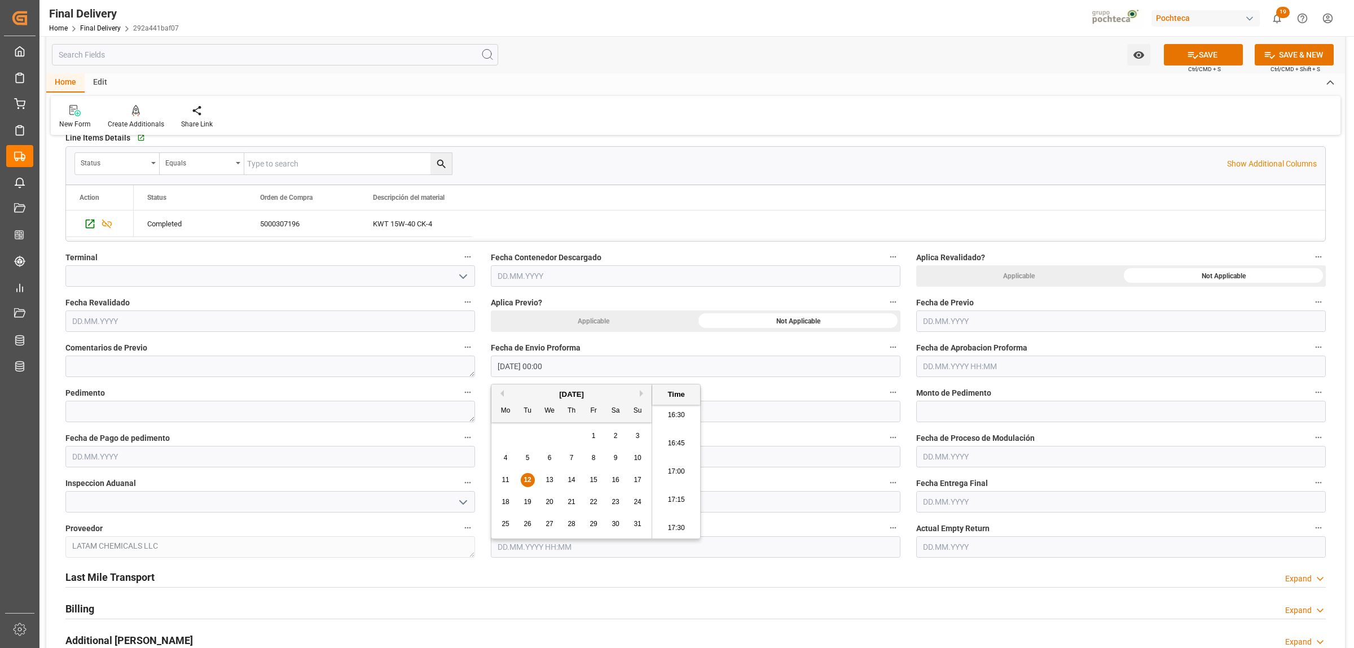
click at [991, 358] on input "text" at bounding box center [1121, 365] width 410 height 21
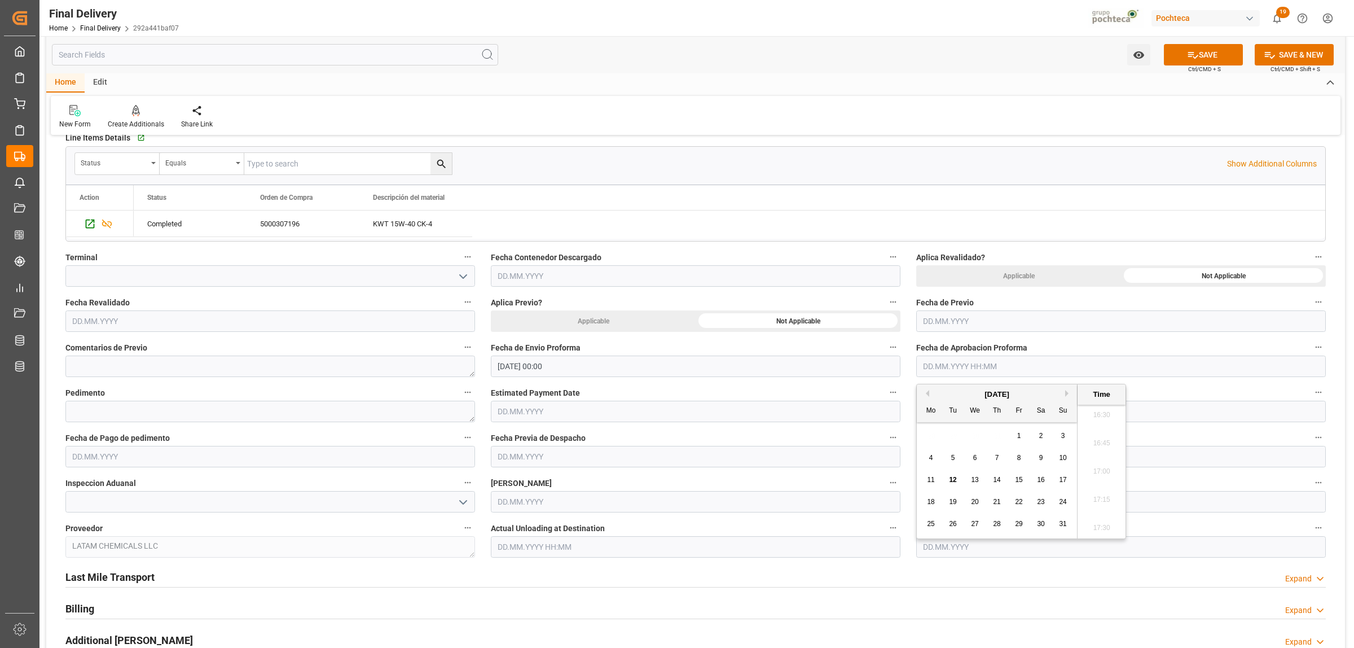
click at [953, 478] on span "12" at bounding box center [952, 480] width 7 height 8
type input "[DATE] 00:00"
click at [284, 421] on textarea at bounding box center [270, 411] width 410 height 21
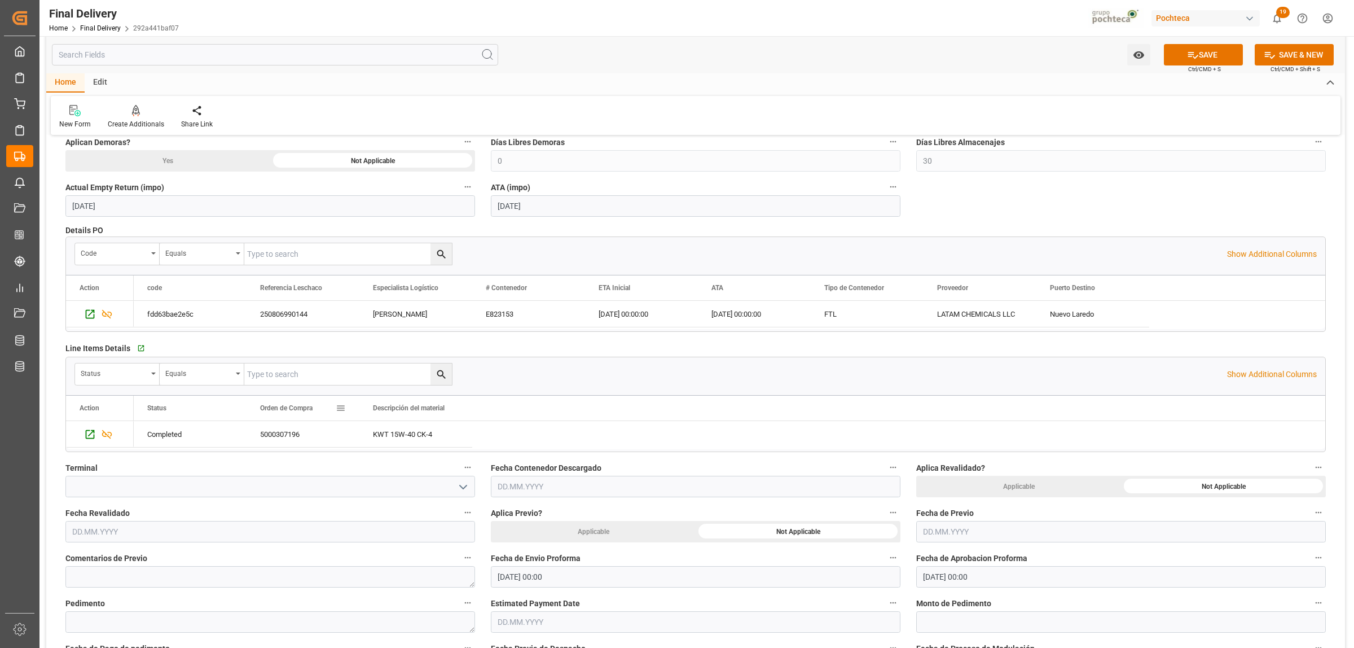
scroll to position [212, 0]
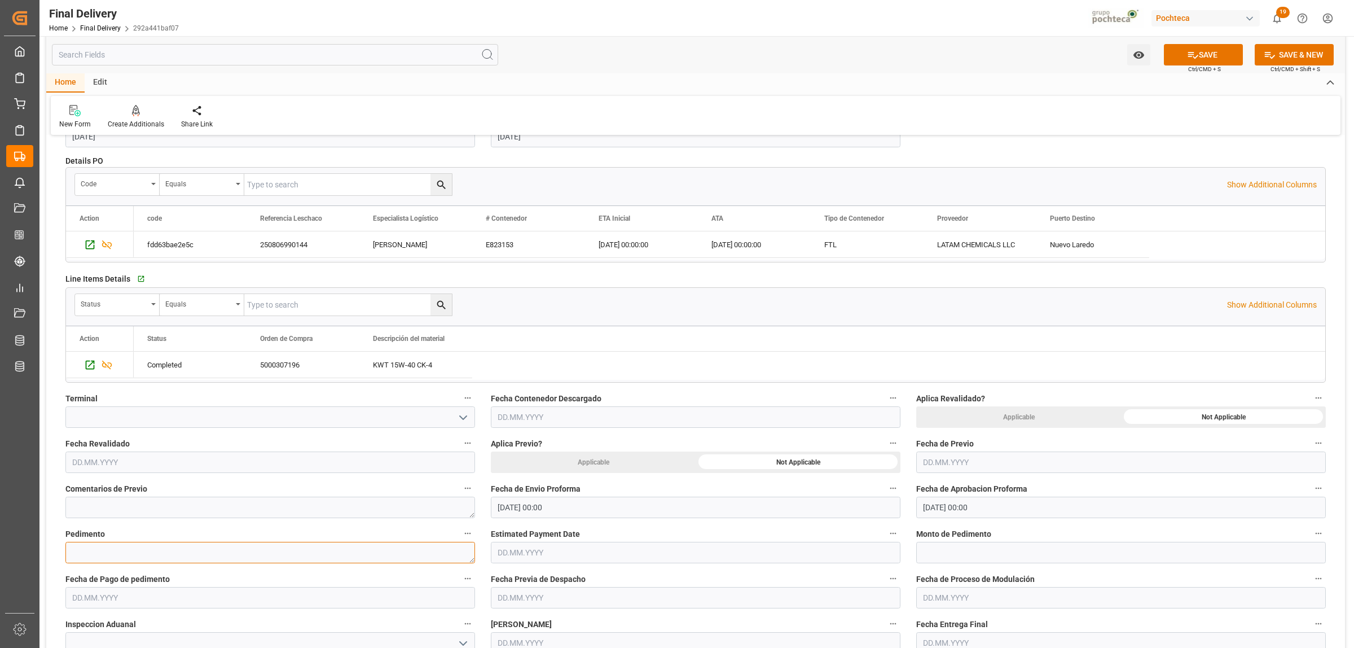
click at [115, 551] on textarea at bounding box center [270, 552] width 410 height 21
paste textarea "25 24 3617 5008095"
type textarea "25 24 3617 5008095"
click at [965, 554] on input "text" at bounding box center [1121, 552] width 410 height 21
paste input "109498"
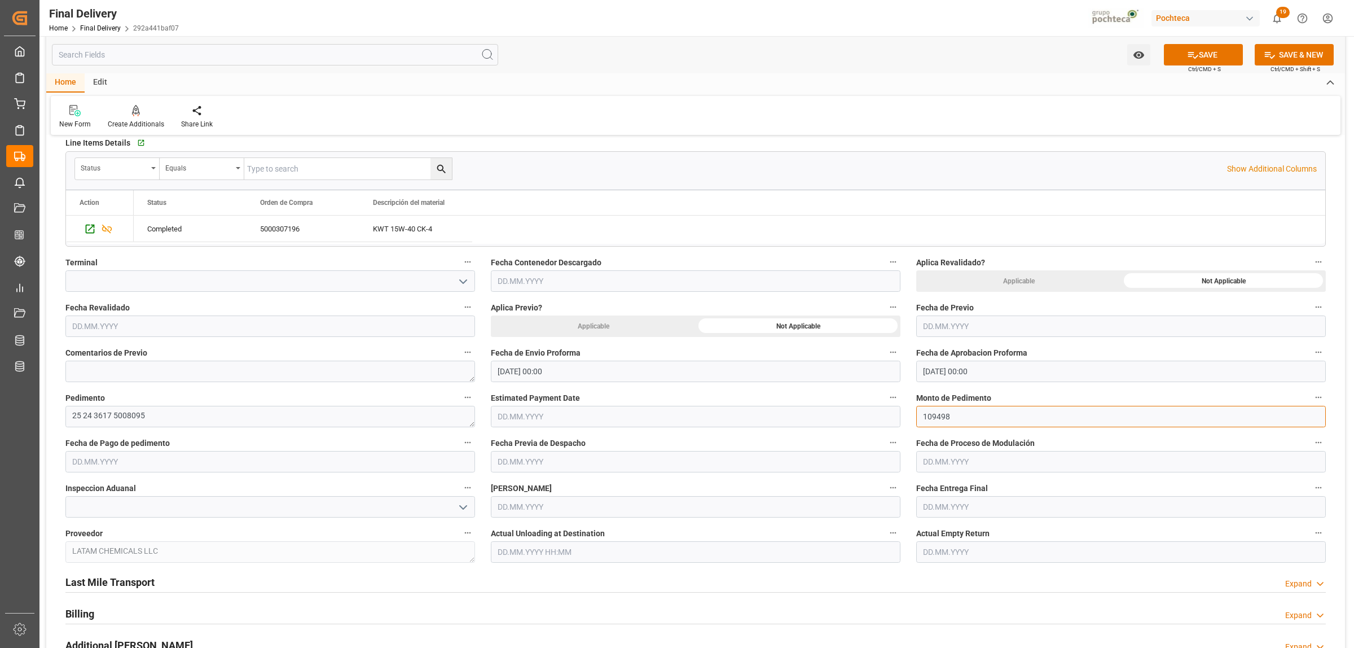
scroll to position [353, 0]
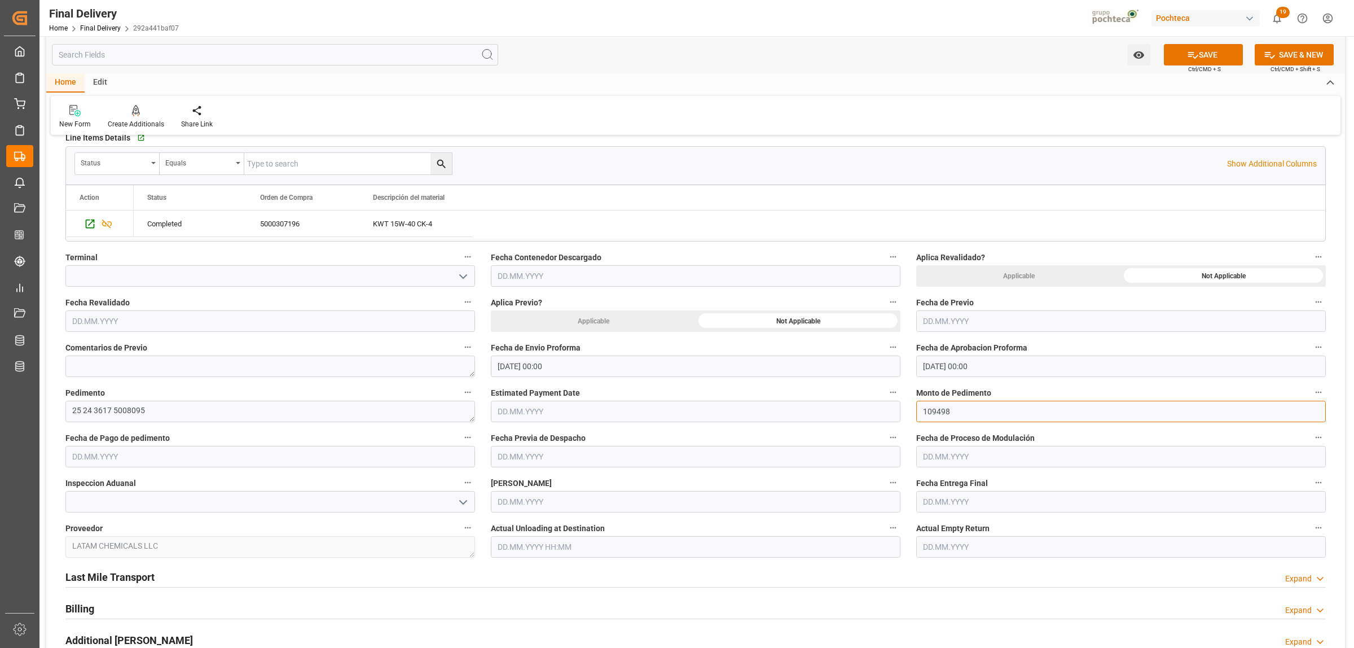
type input "109498"
click at [99, 467] on input "text" at bounding box center [270, 456] width 410 height 21
click at [108, 566] on div "12" at bounding box center [102, 571] width 14 height 14
type input "[DATE]"
click at [958, 503] on input "text" at bounding box center [1121, 501] width 410 height 21
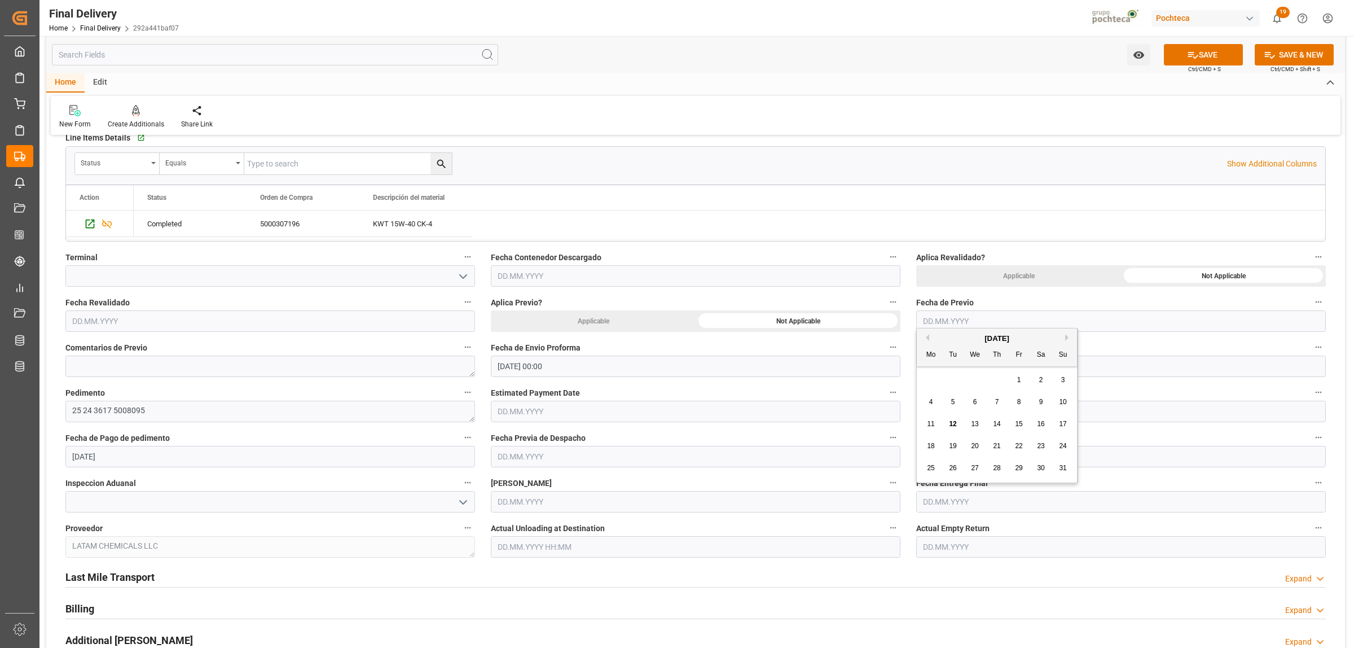
click at [977, 426] on span "13" at bounding box center [974, 424] width 7 height 8
type input "[DATE]"
click at [960, 545] on input "text" at bounding box center [1121, 546] width 410 height 21
click at [974, 471] on span "13" at bounding box center [974, 469] width 7 height 8
type input "[DATE]"
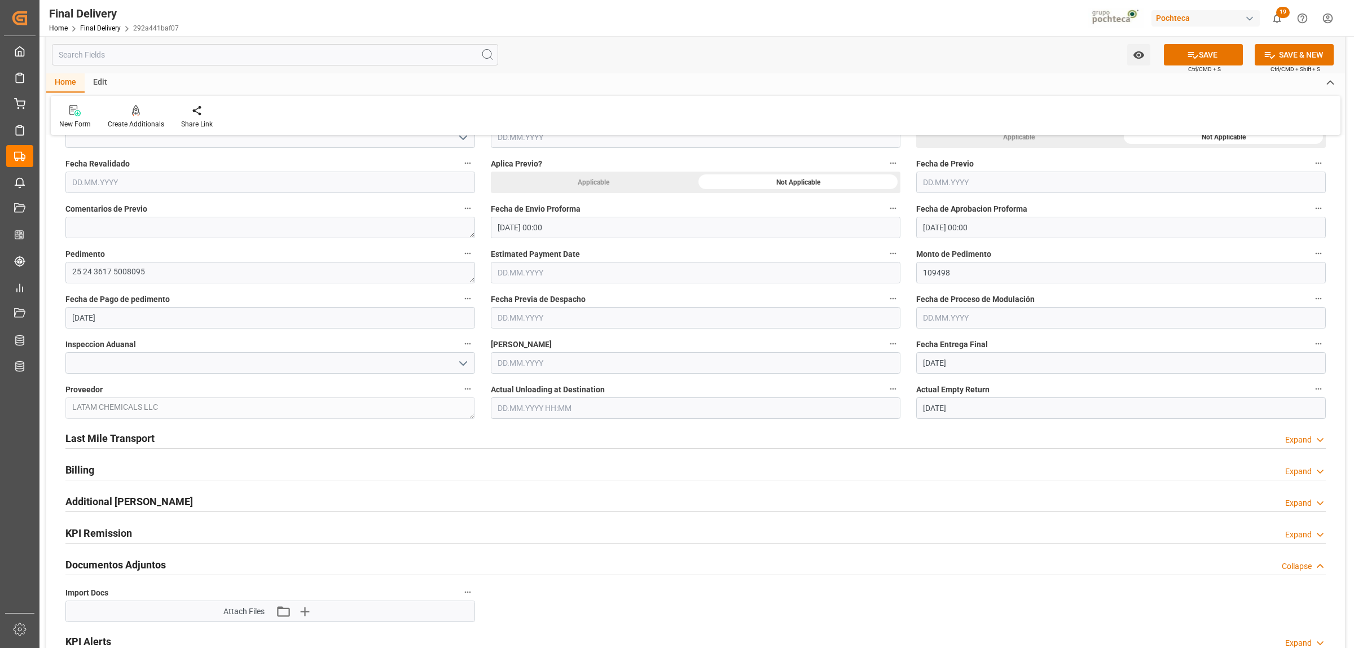
scroll to position [564, 0]
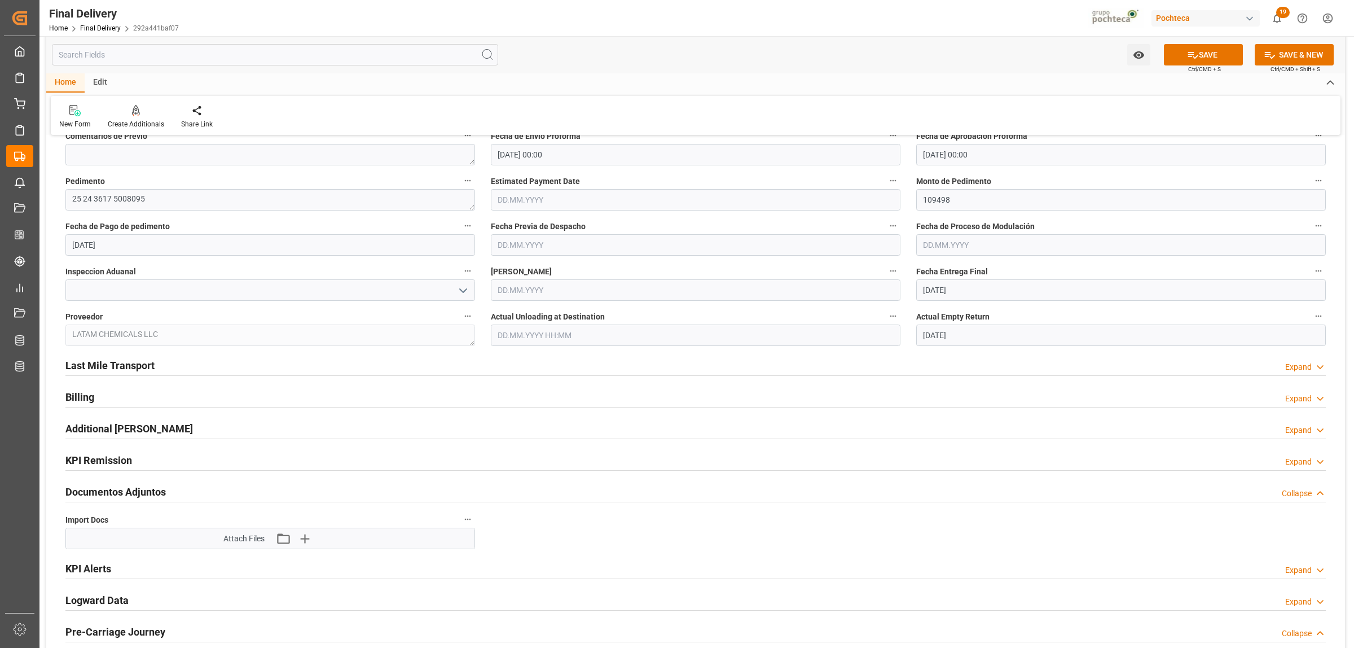
click at [140, 367] on h2 "Last Mile Transport" at bounding box center [109, 365] width 89 height 15
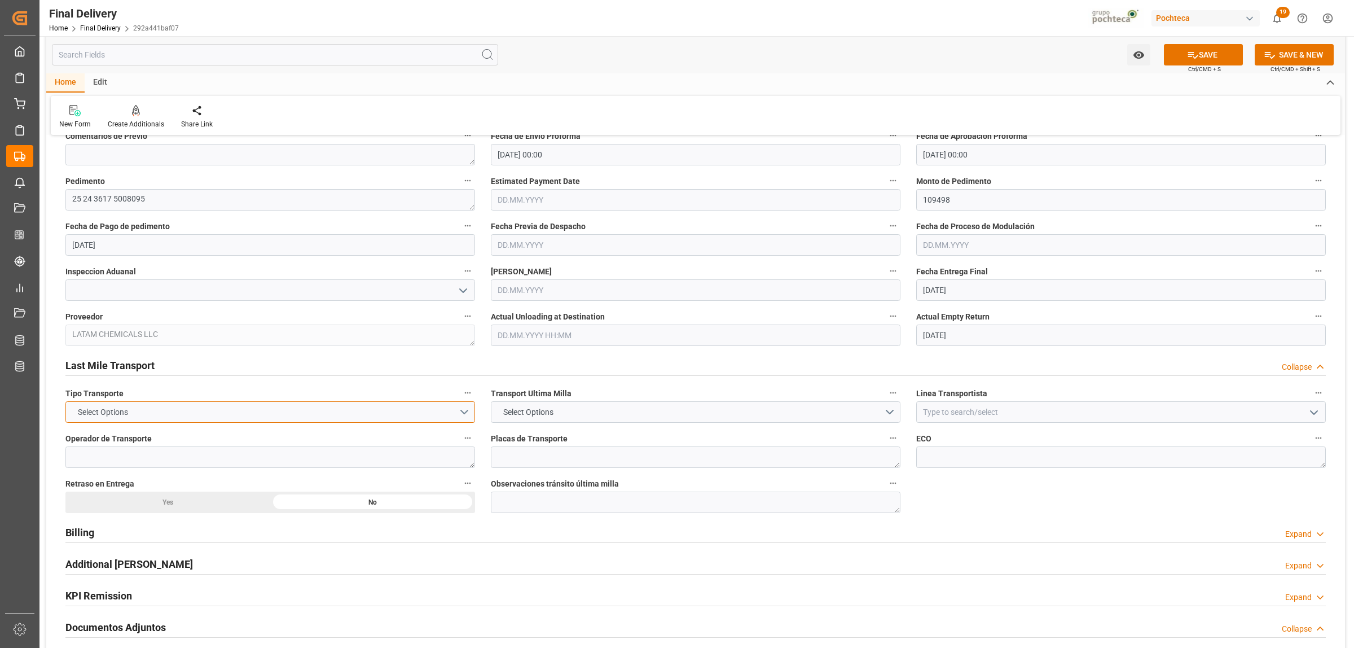
click at [461, 415] on button "Select Options" at bounding box center [270, 411] width 410 height 21
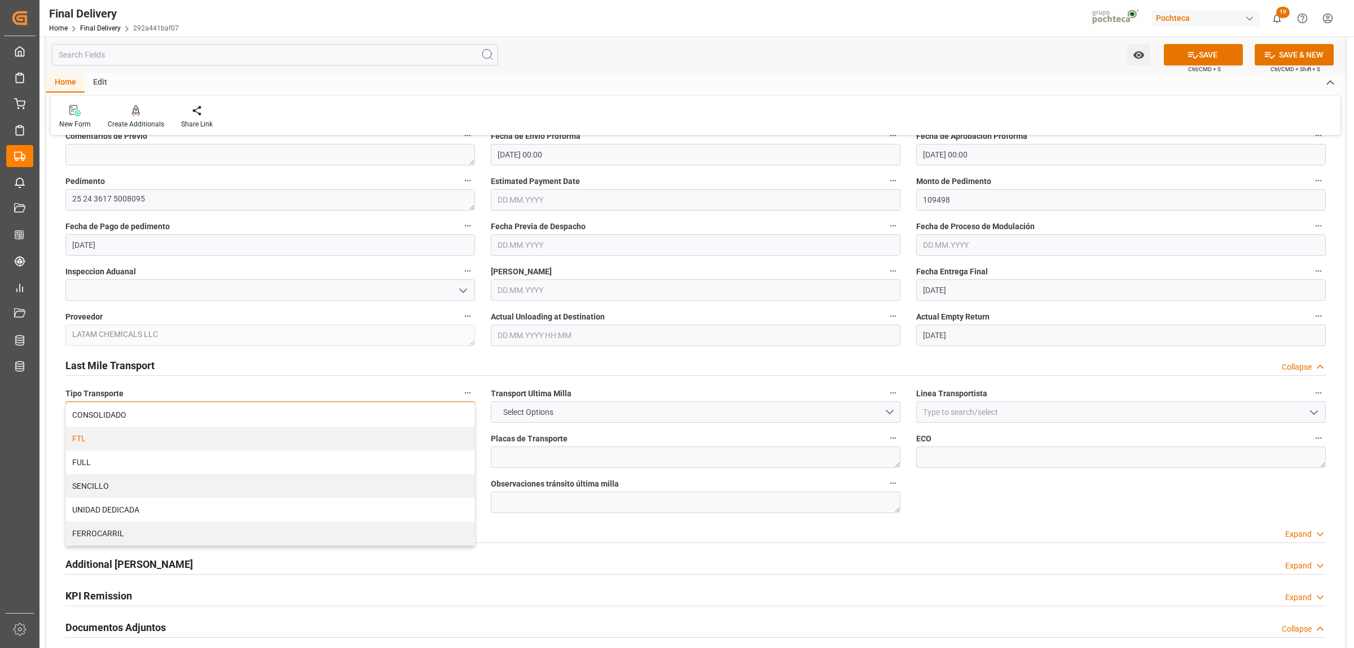
click at [195, 444] on div "FTL" at bounding box center [270, 438] width 408 height 24
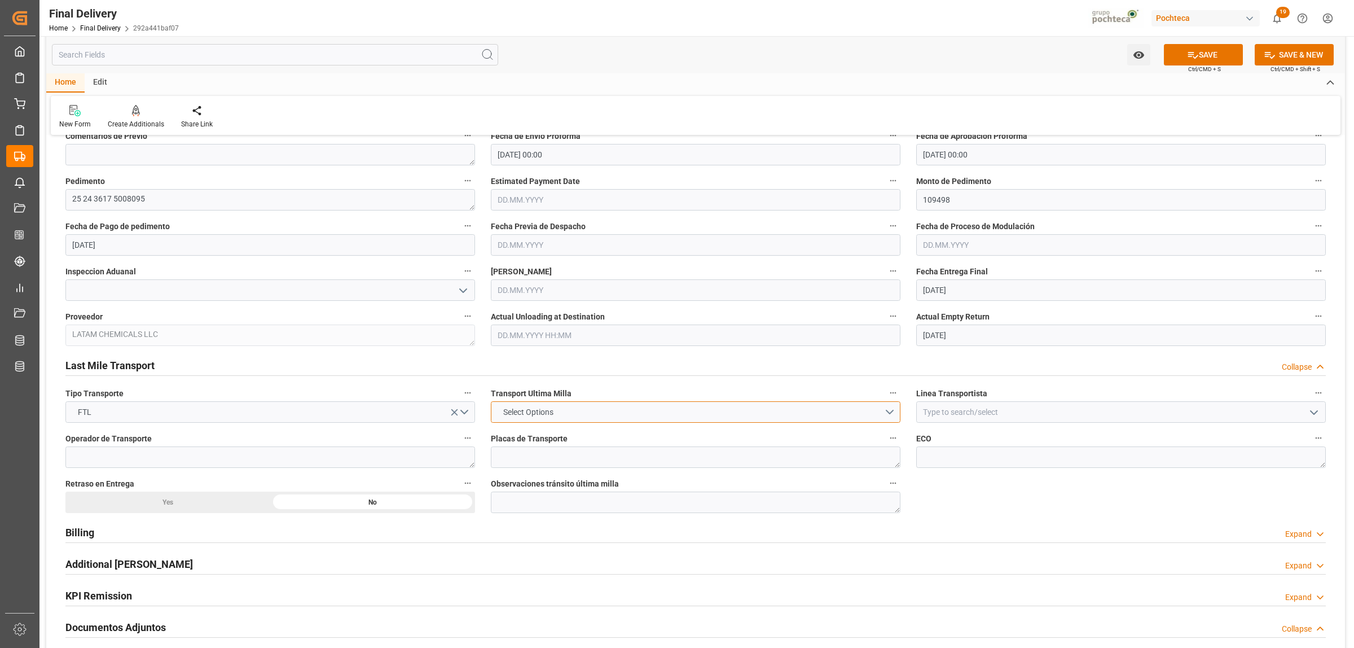
click at [891, 416] on button "Select Options" at bounding box center [696, 411] width 410 height 21
click at [577, 439] on div "POCHTECA" at bounding box center [695, 438] width 408 height 24
click at [977, 418] on input at bounding box center [1121, 411] width 410 height 21
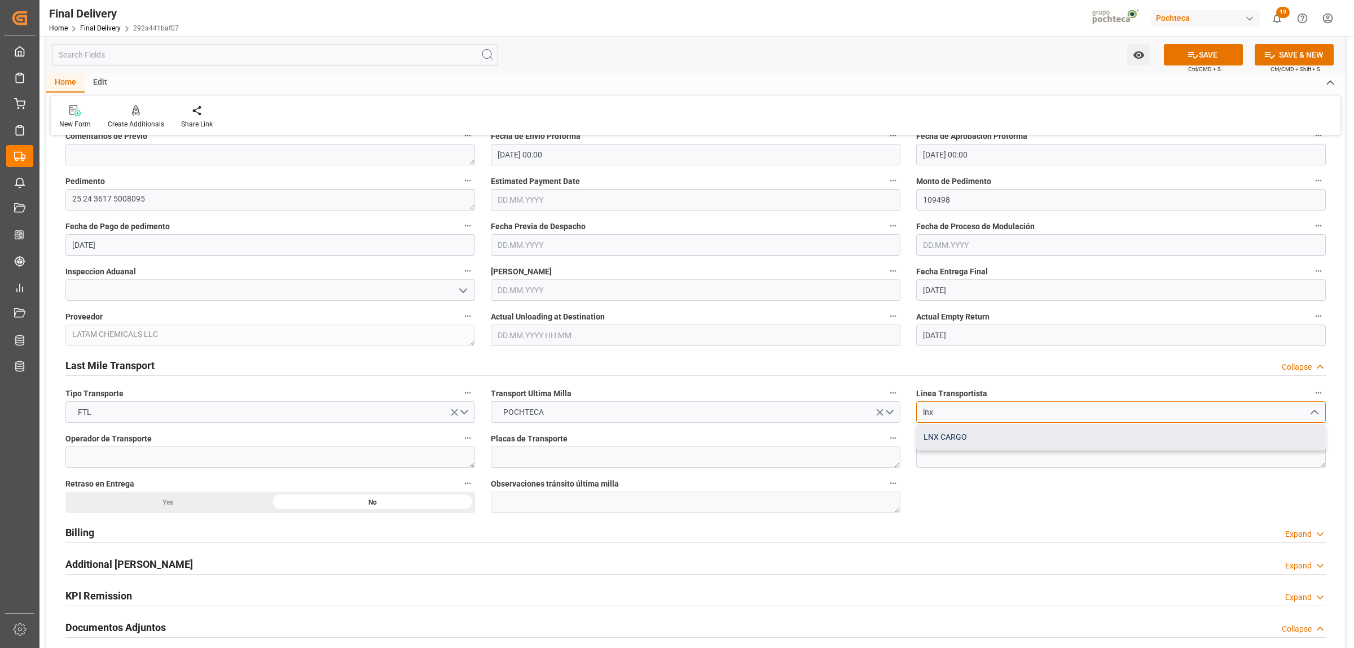
click at [966, 441] on div "LNX CARGO" at bounding box center [1121, 436] width 408 height 25
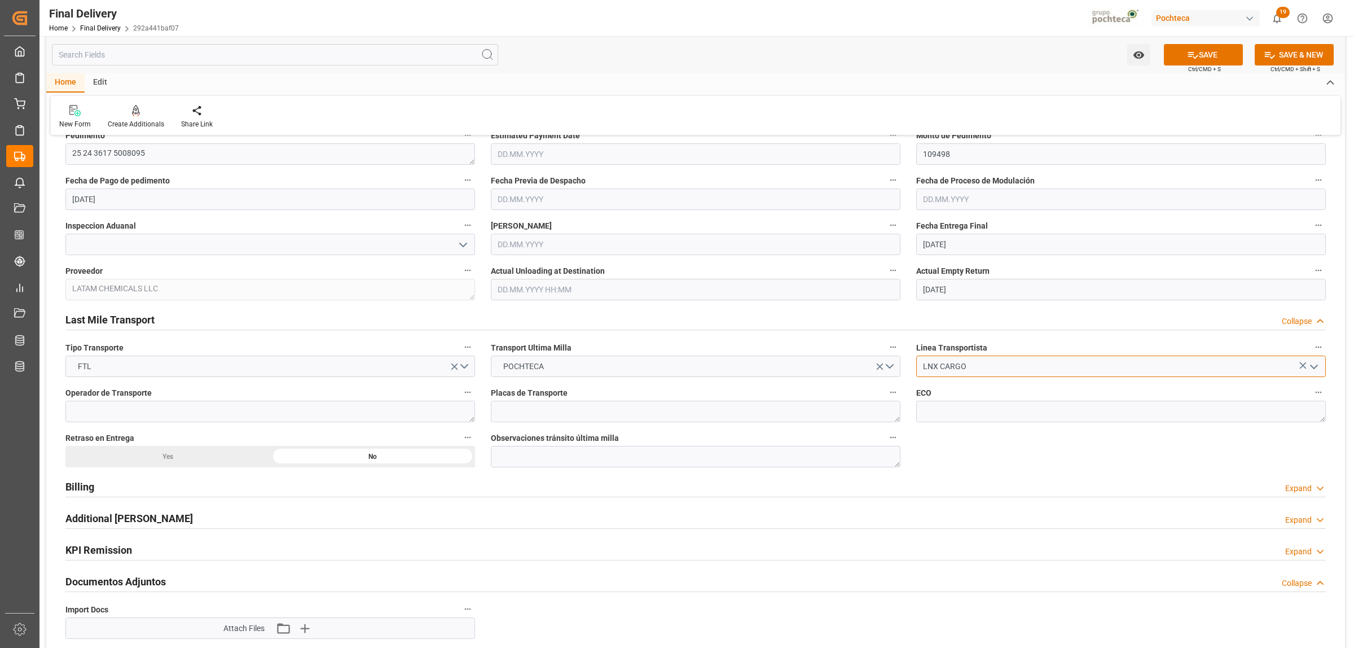
scroll to position [705, 0]
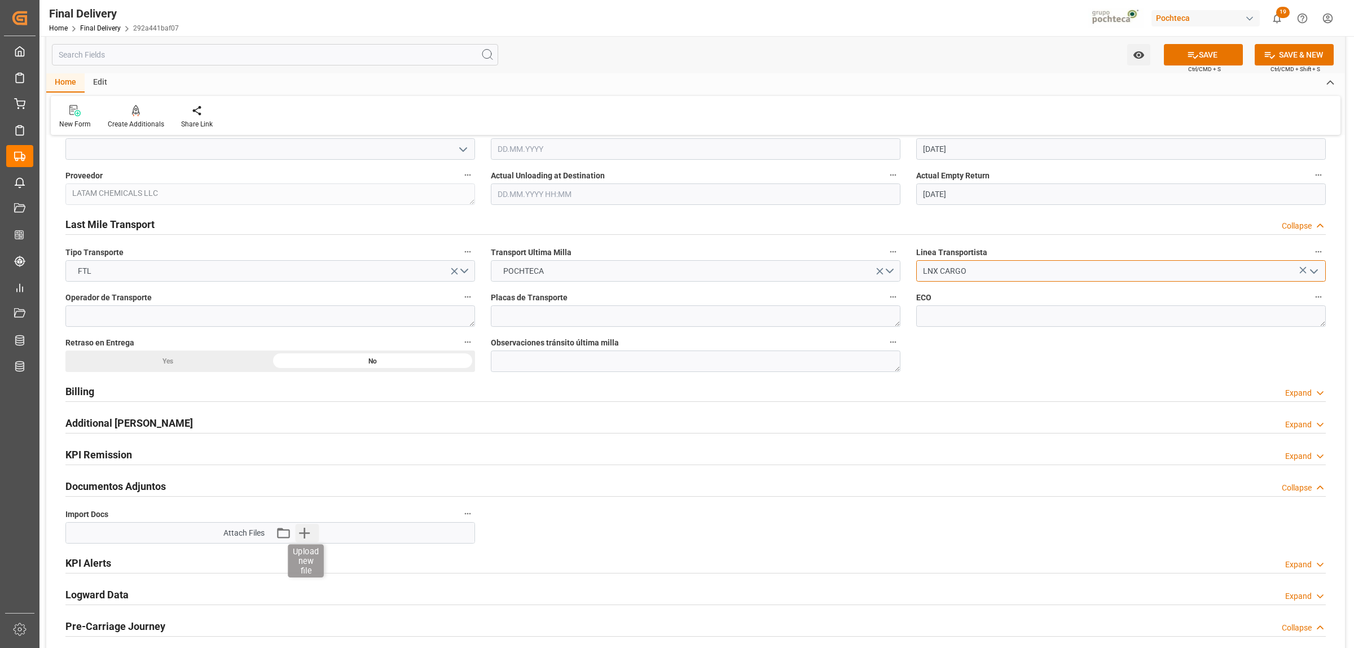
type input "LNX CARGO"
click at [309, 532] on icon "button" at bounding box center [305, 532] width 18 height 18
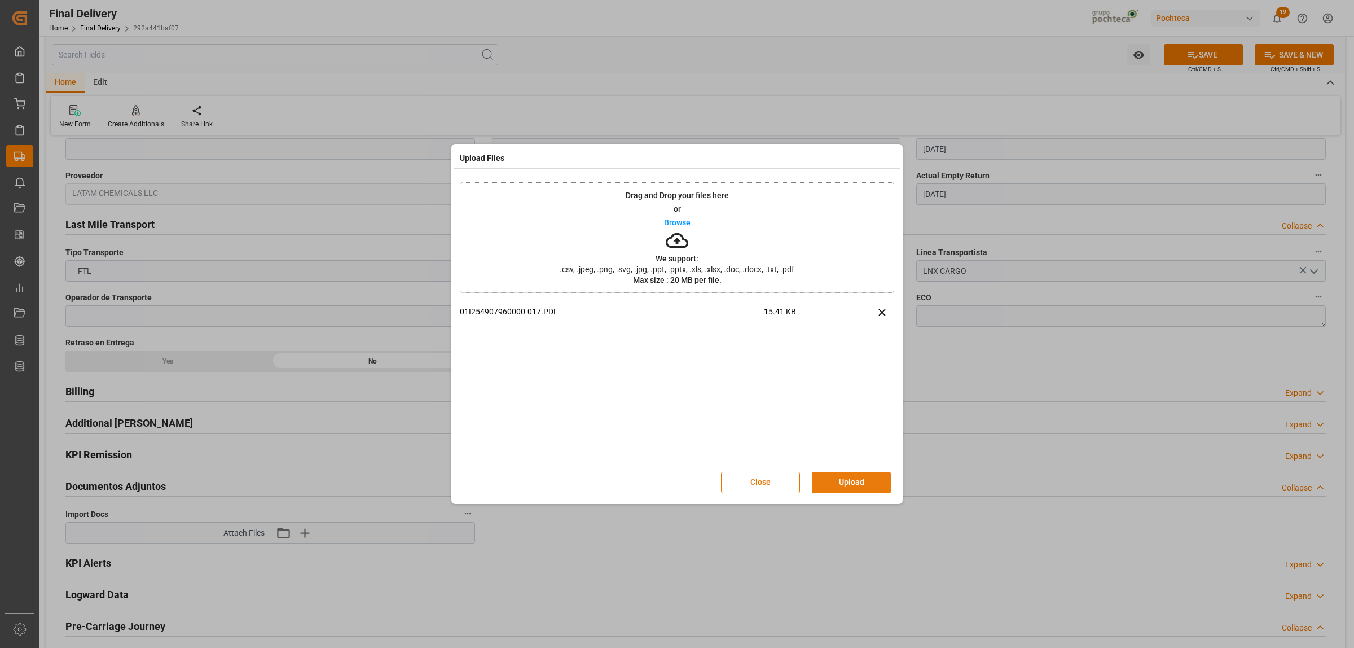
click at [869, 486] on button "Upload" at bounding box center [851, 482] width 79 height 21
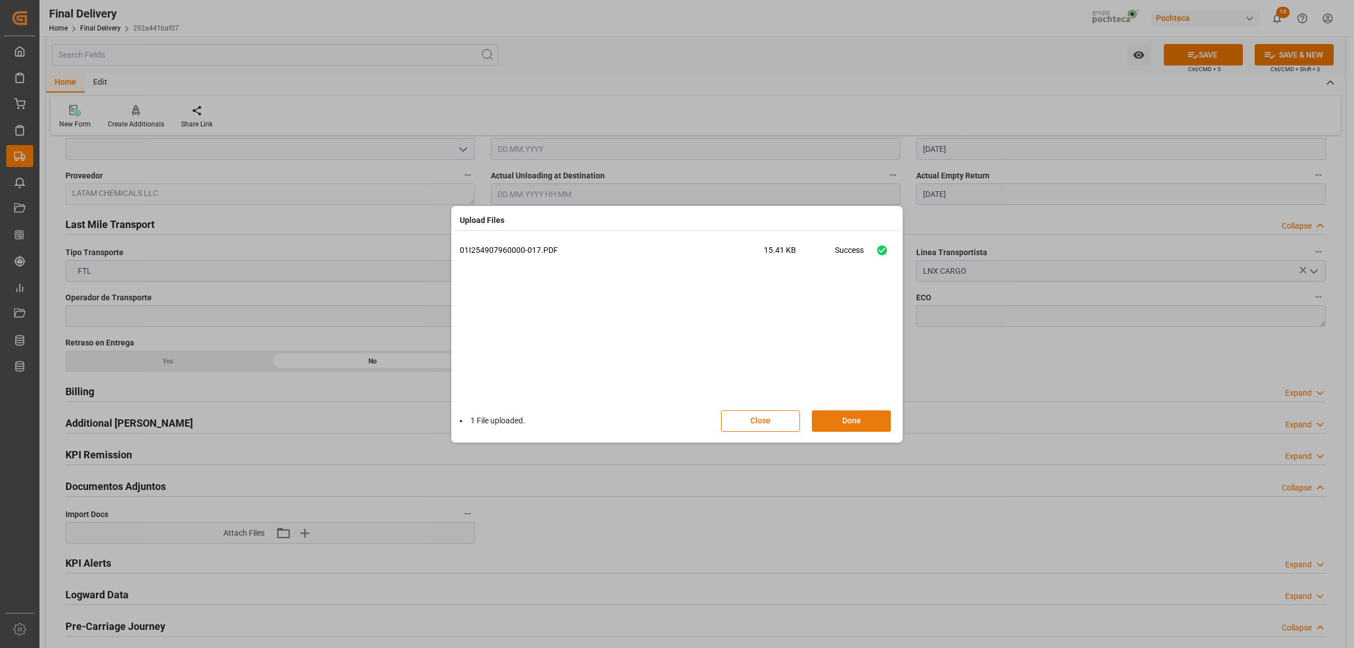
click at [847, 421] on button "Done" at bounding box center [851, 420] width 79 height 21
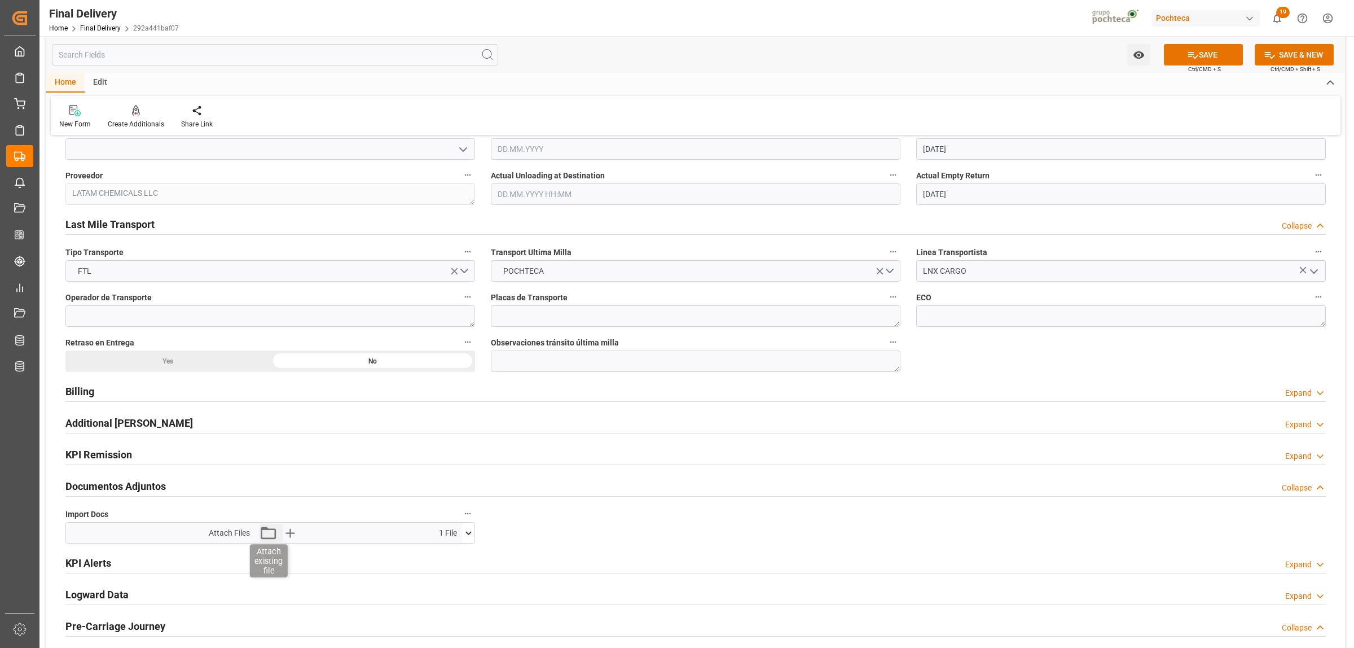
click at [269, 536] on icon "button" at bounding box center [268, 532] width 18 height 18
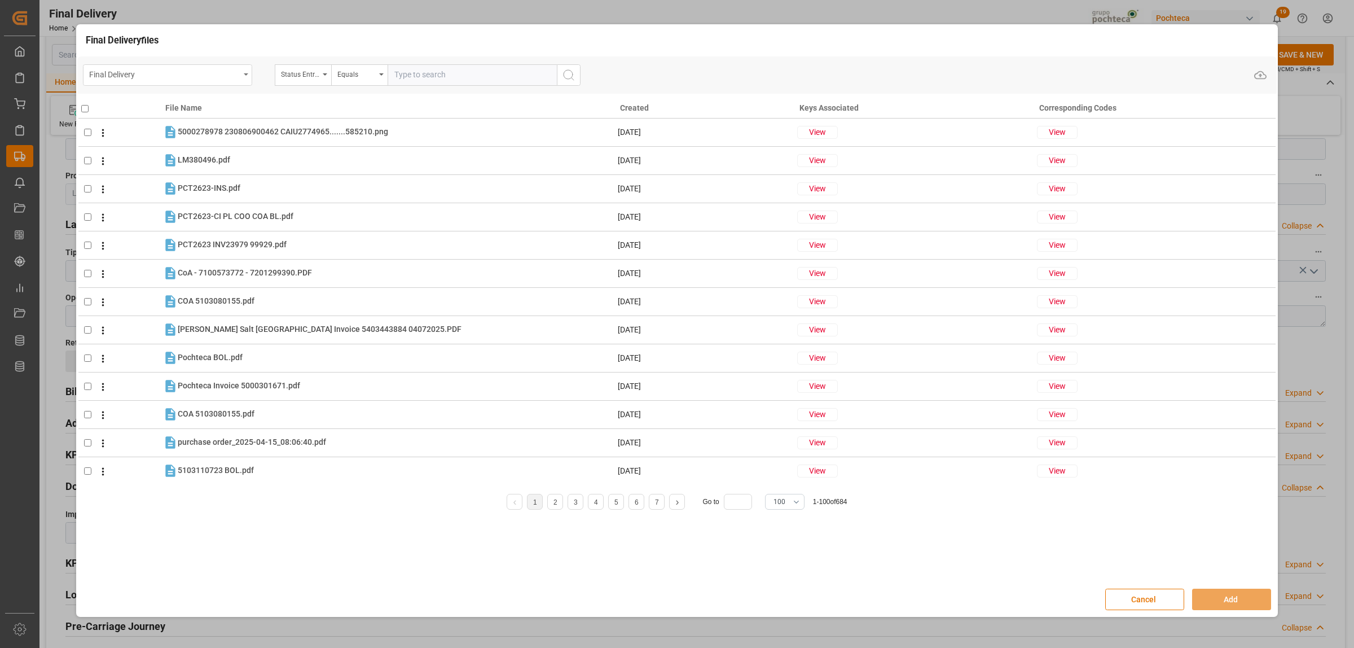
click at [247, 80] on div "Final Delivery" at bounding box center [167, 74] width 169 height 21
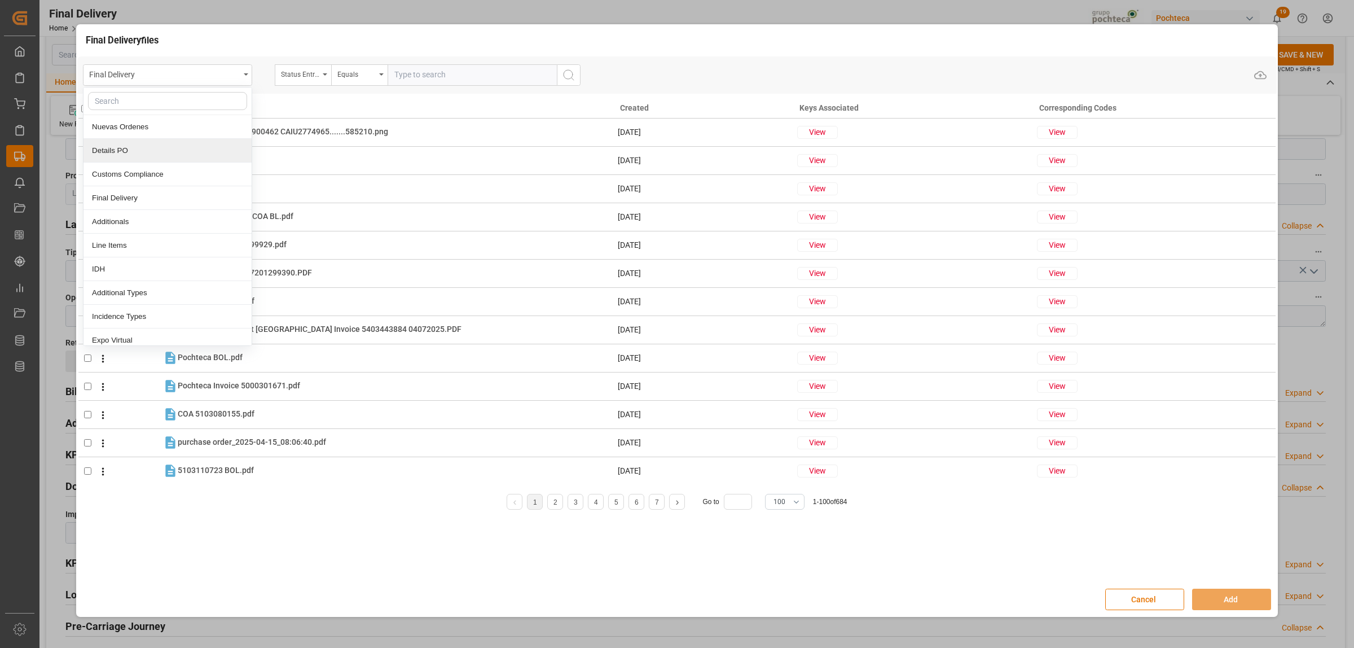
click at [130, 151] on div "Details PO" at bounding box center [167, 151] width 168 height 24
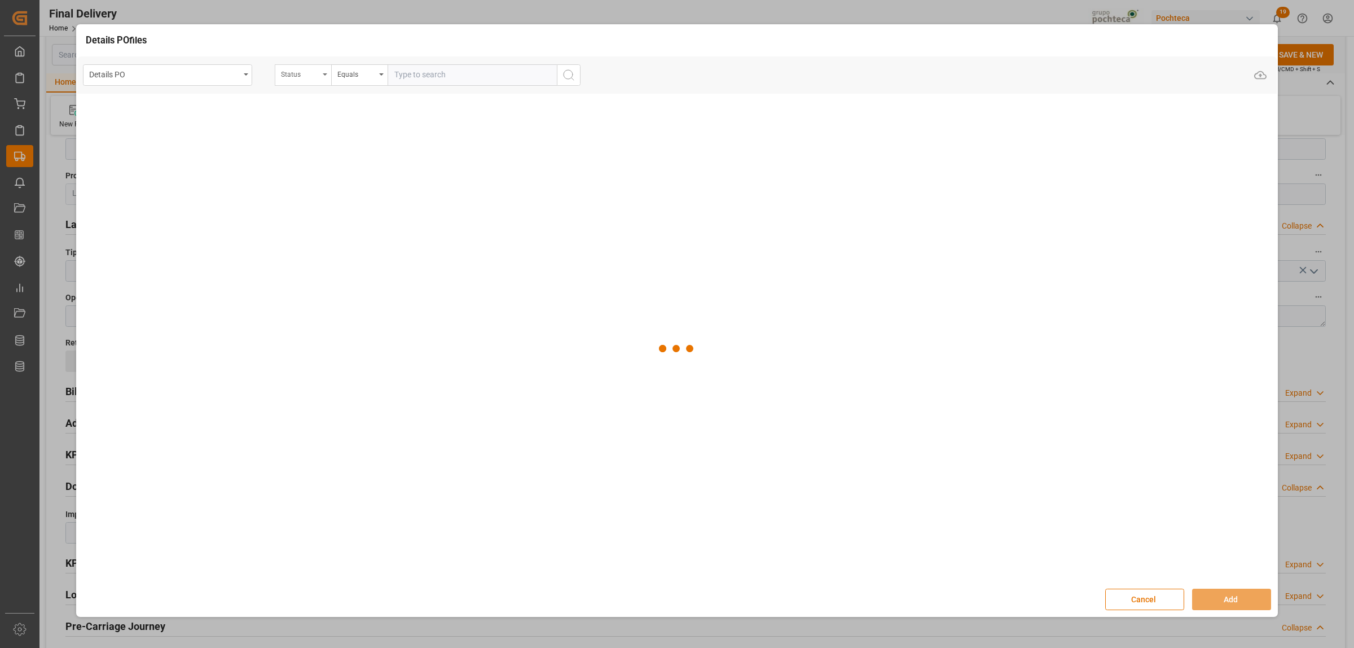
click at [325, 71] on div "Status" at bounding box center [303, 74] width 56 height 21
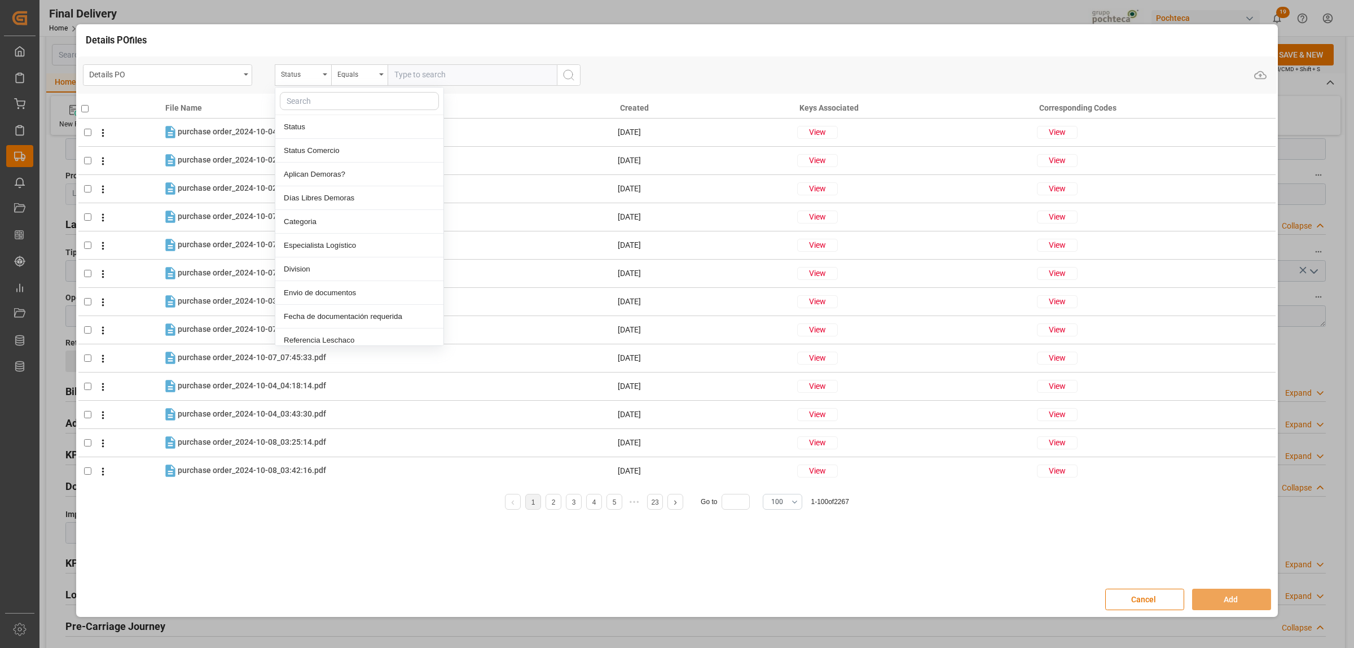
click at [328, 97] on input "text" at bounding box center [359, 101] width 159 height 18
type input "orde"
click at [345, 127] on div "Orden de Compra nuevo" at bounding box center [359, 127] width 168 height 24
click at [398, 67] on input "text" at bounding box center [472, 74] width 169 height 21
paste input "5000307196"
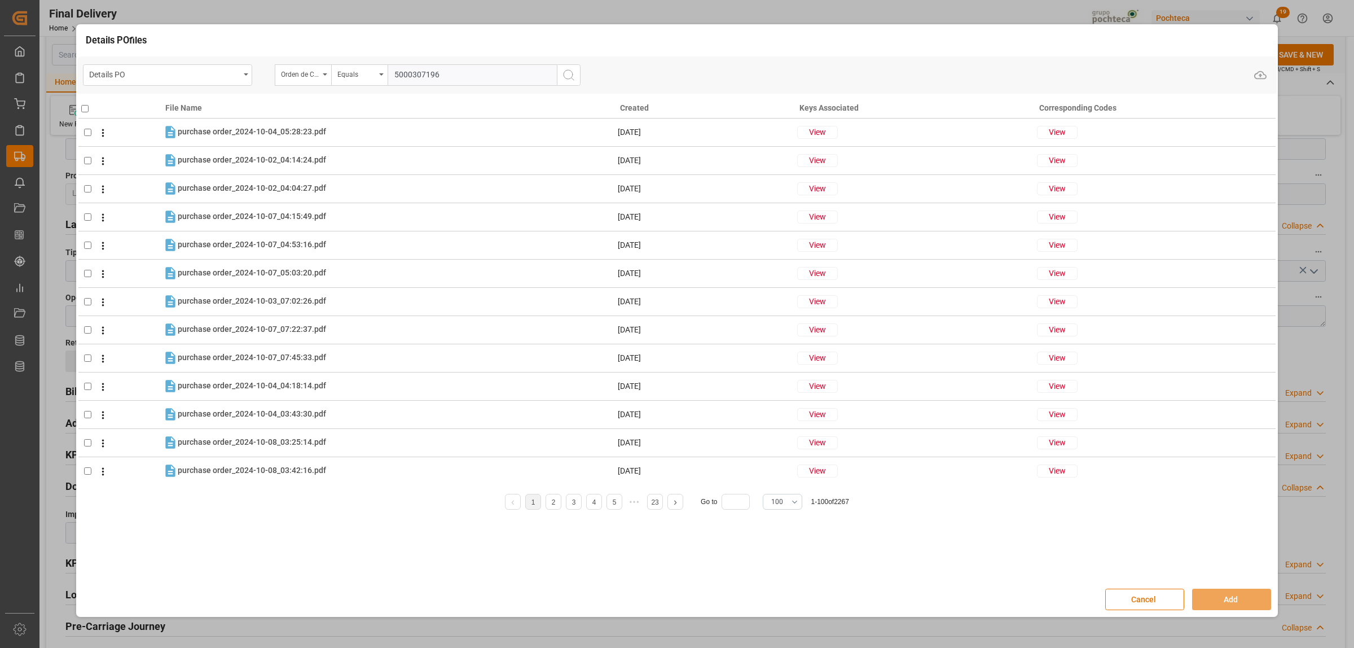
type input "5000307196"
click at [564, 74] on circle "search button" at bounding box center [568, 74] width 9 height 9
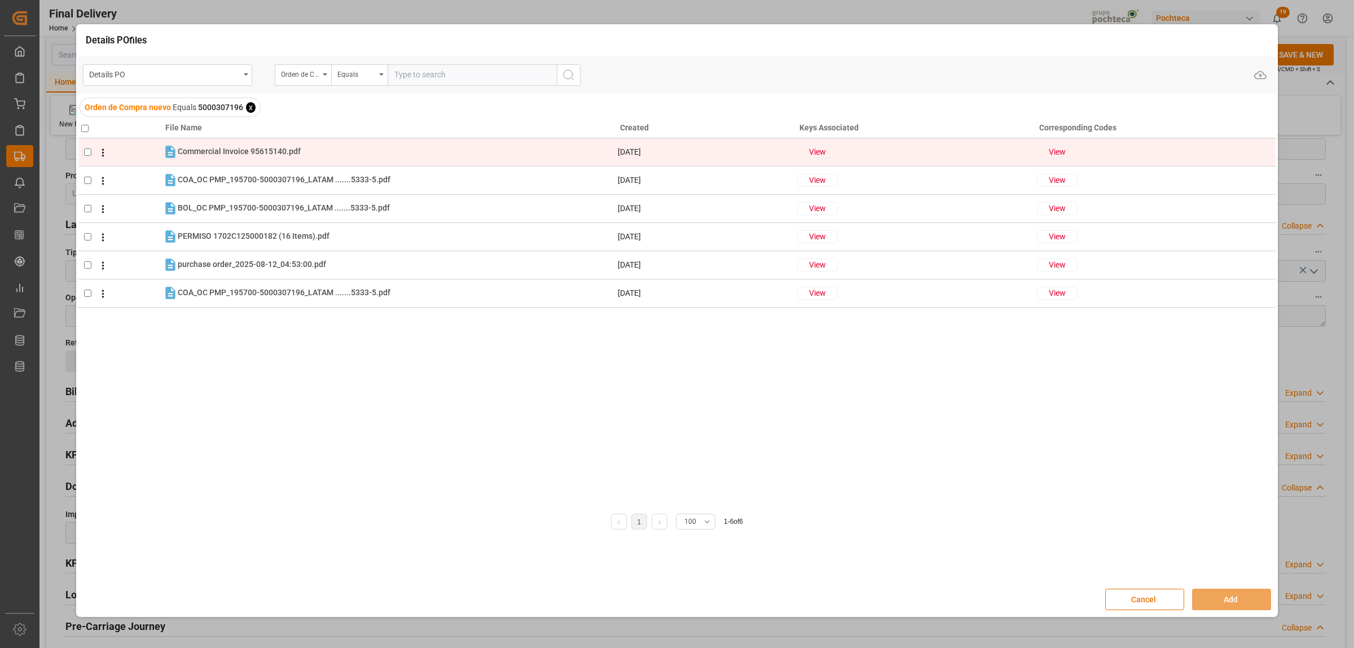
click at [90, 153] on input "checkbox" at bounding box center [87, 151] width 7 height 7
checkbox input "true"
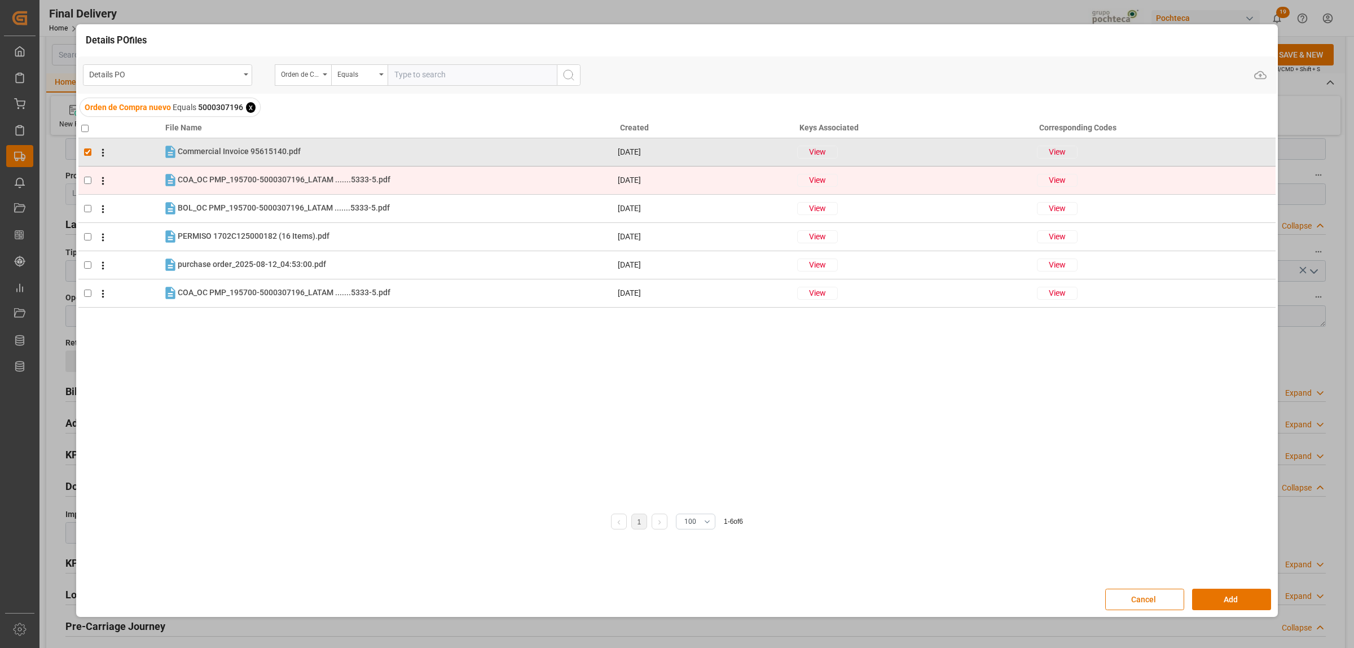
click at [91, 177] on input "checkbox" at bounding box center [87, 180] width 7 height 7
checkbox input "true"
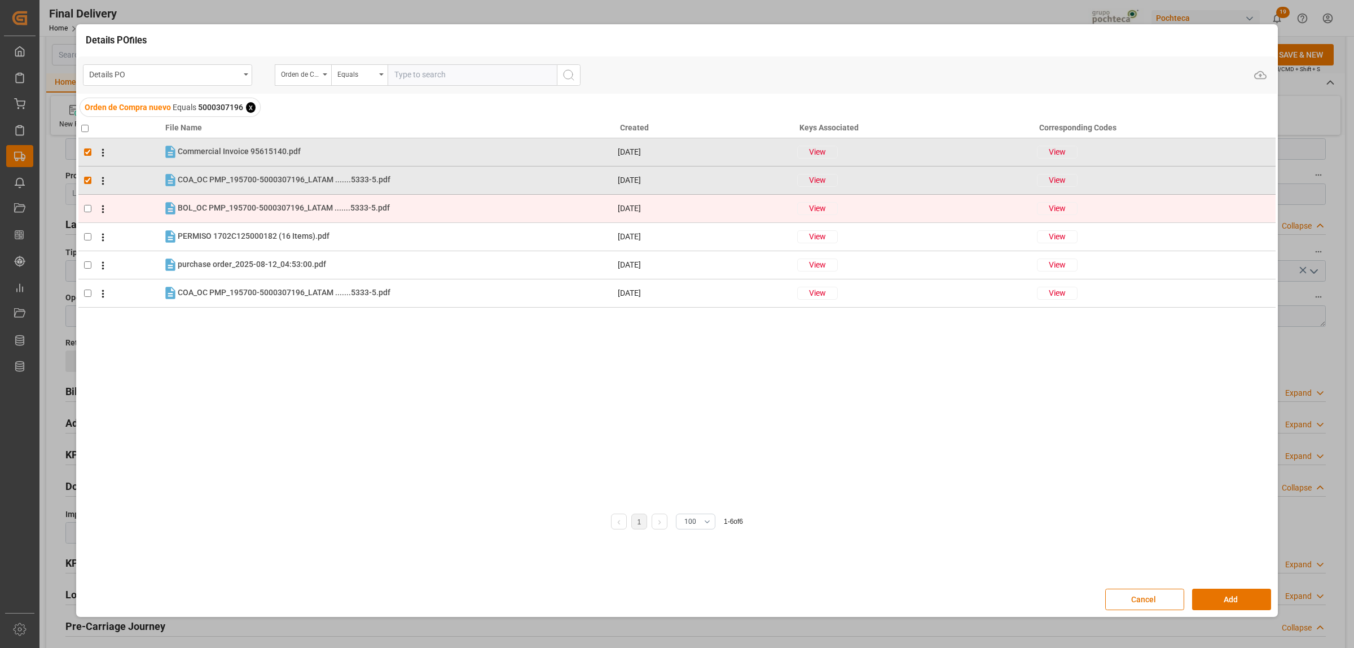
click at [86, 209] on input "checkbox" at bounding box center [87, 208] width 7 height 7
checkbox input "true"
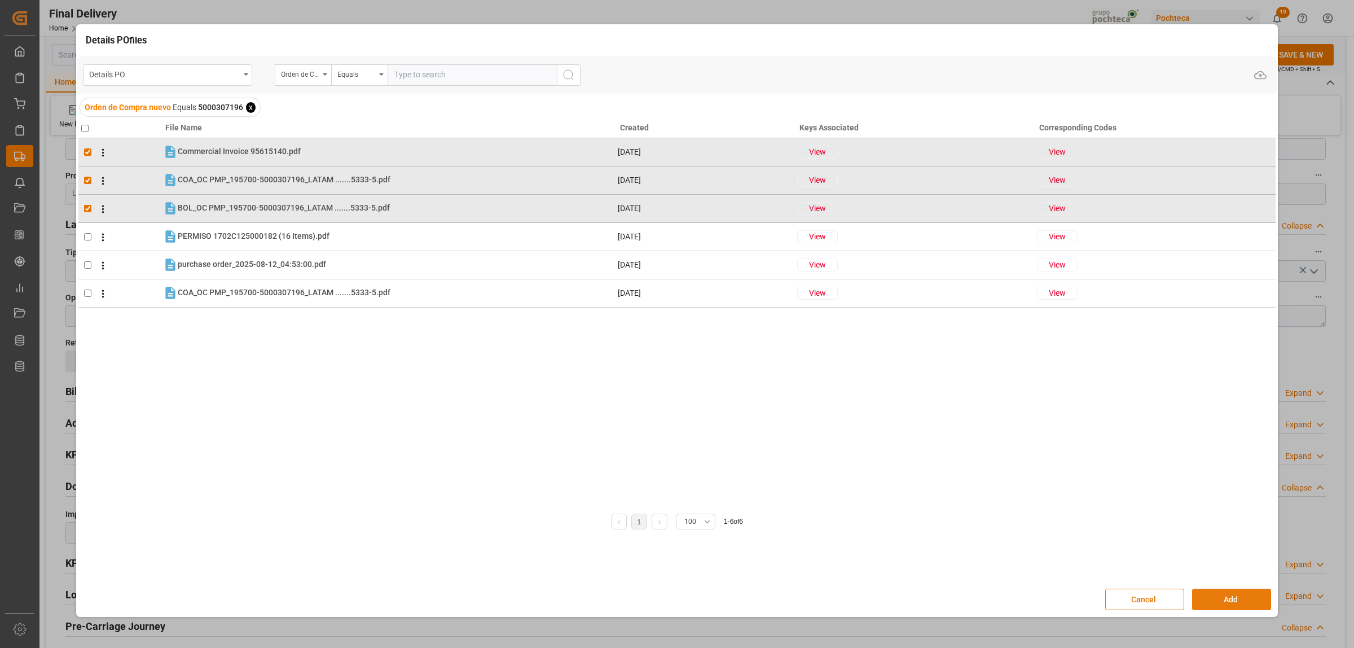
click at [1215, 599] on button "Add" at bounding box center [1231, 598] width 79 height 21
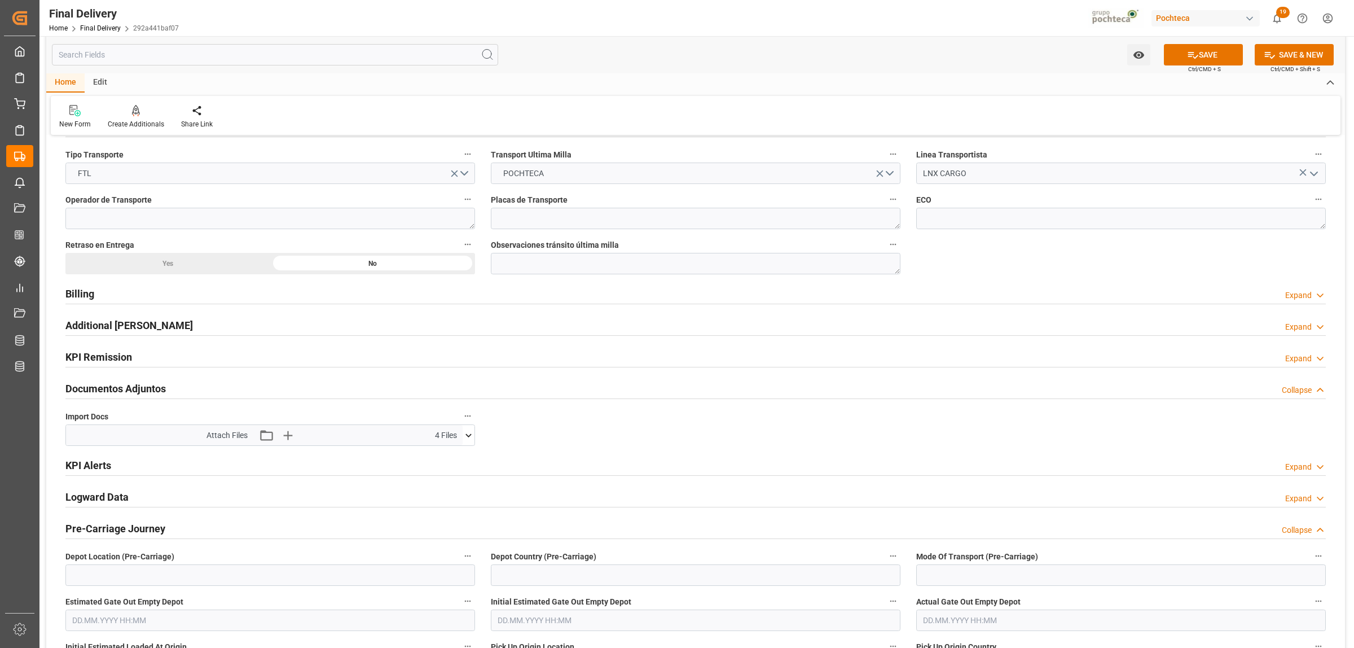
scroll to position [846, 0]
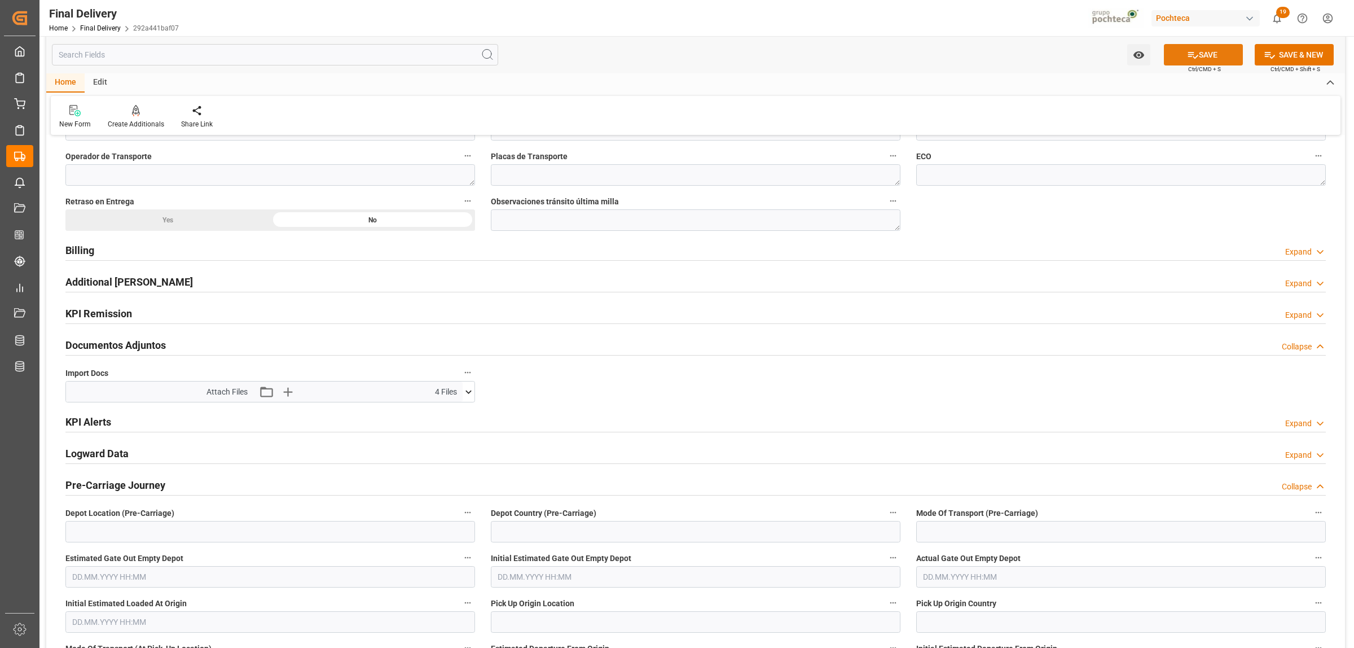
click at [1217, 55] on button "SAVE" at bounding box center [1203, 54] width 79 height 21
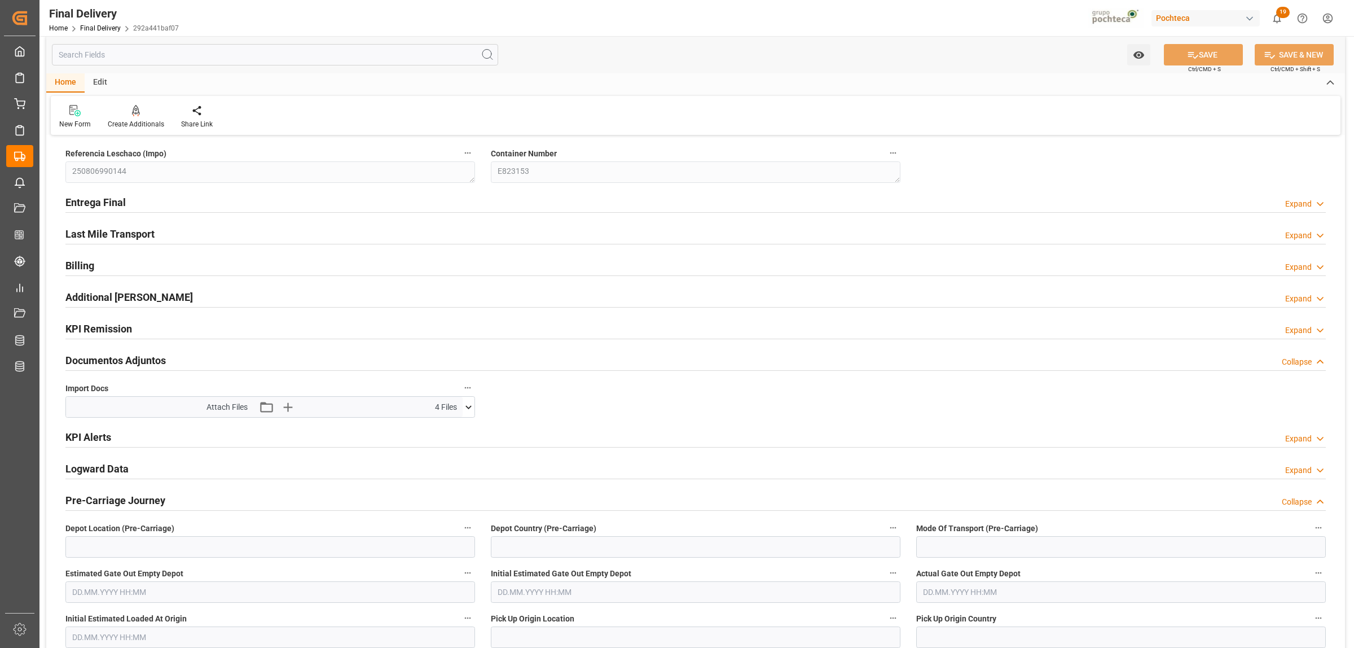
scroll to position [0, 0]
